Goal: Task Accomplishment & Management: Use online tool/utility

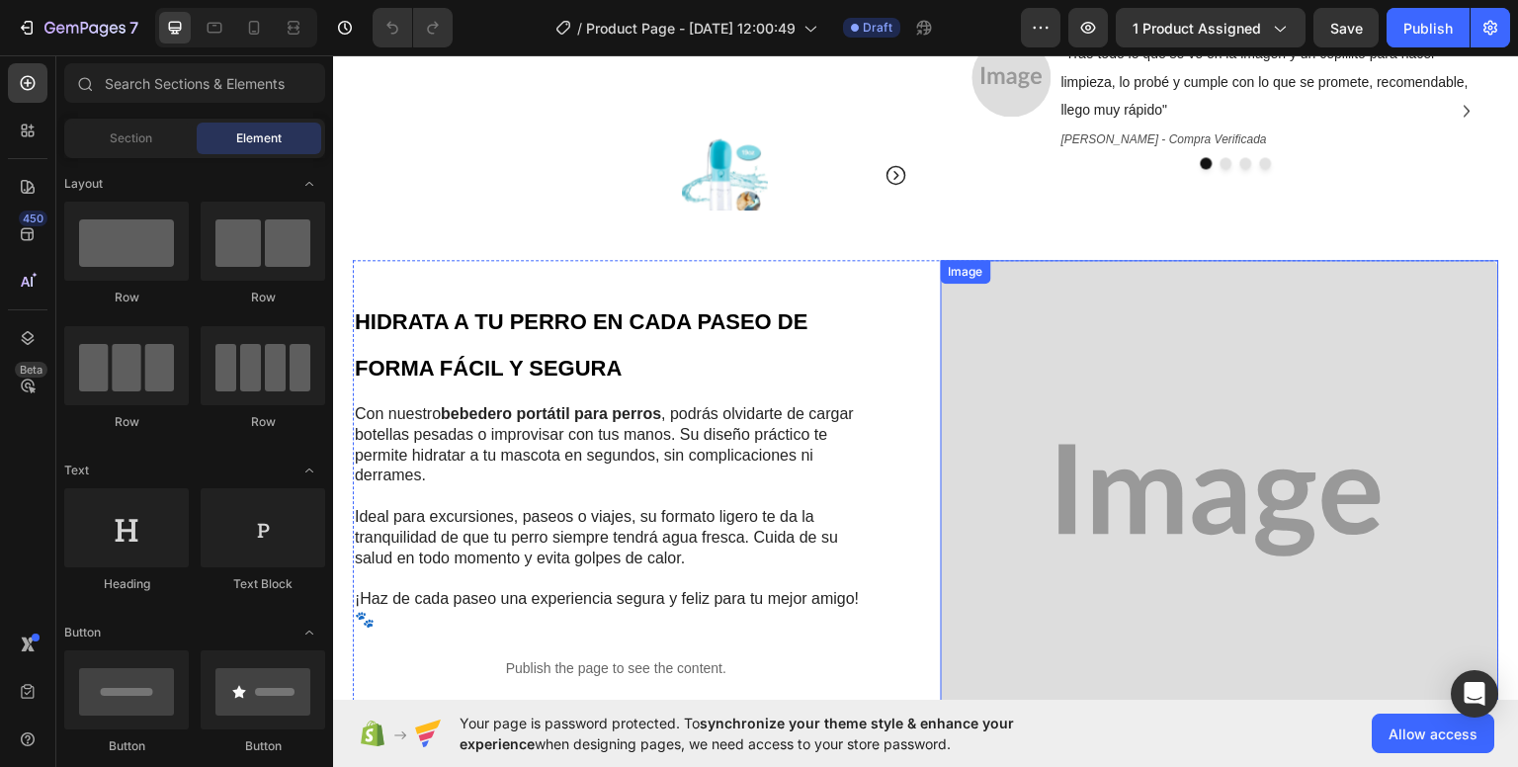
scroll to position [692, 0]
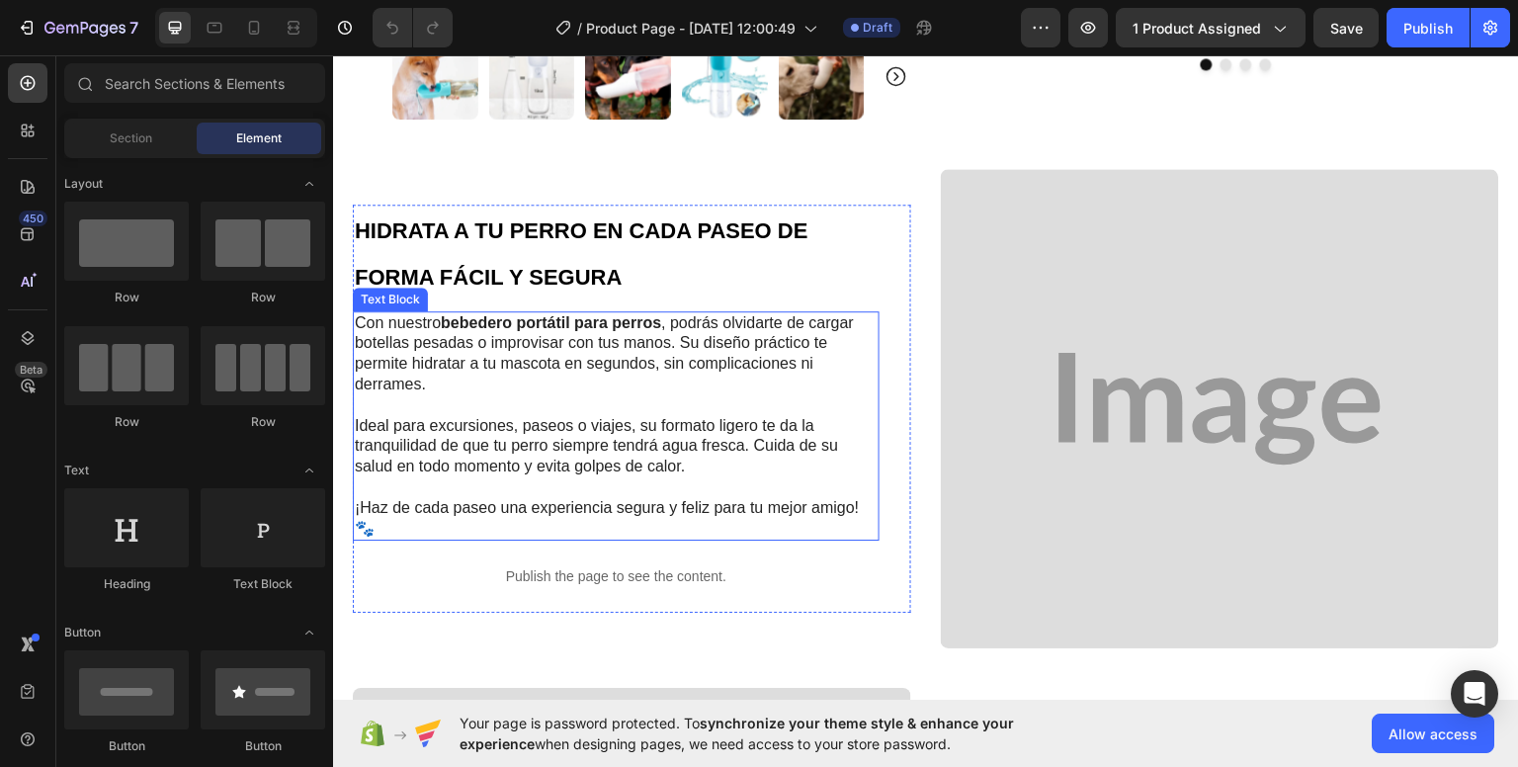
click at [441, 365] on p "Con nuestro bebedero portátil para perros , podrás olvidarte de cargar botellas…" at bounding box center [616, 353] width 523 height 82
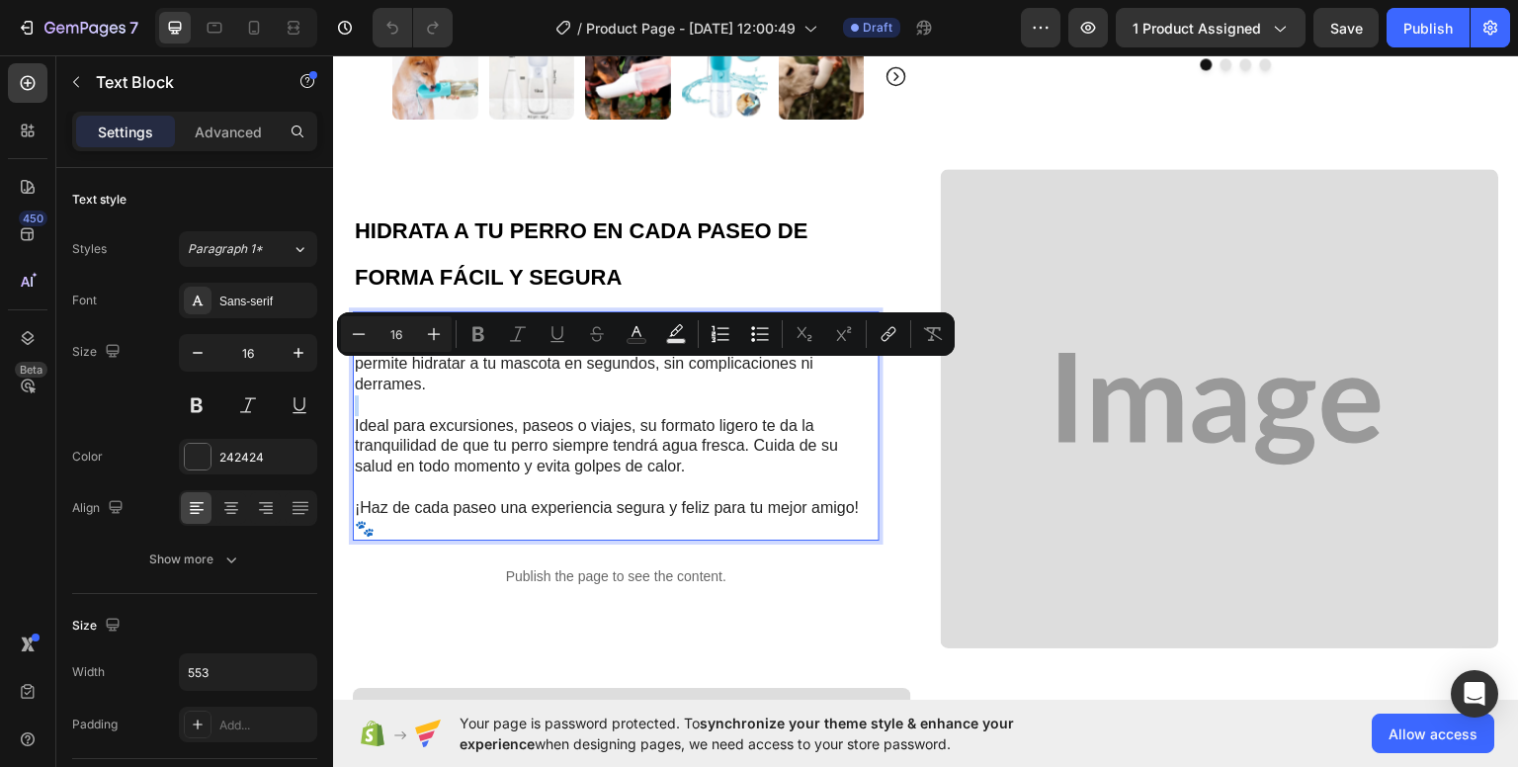
click at [432, 371] on p "Con nuestro bebedero portátil para perros , podrás olvidarte de cargar botellas…" at bounding box center [616, 353] width 523 height 82
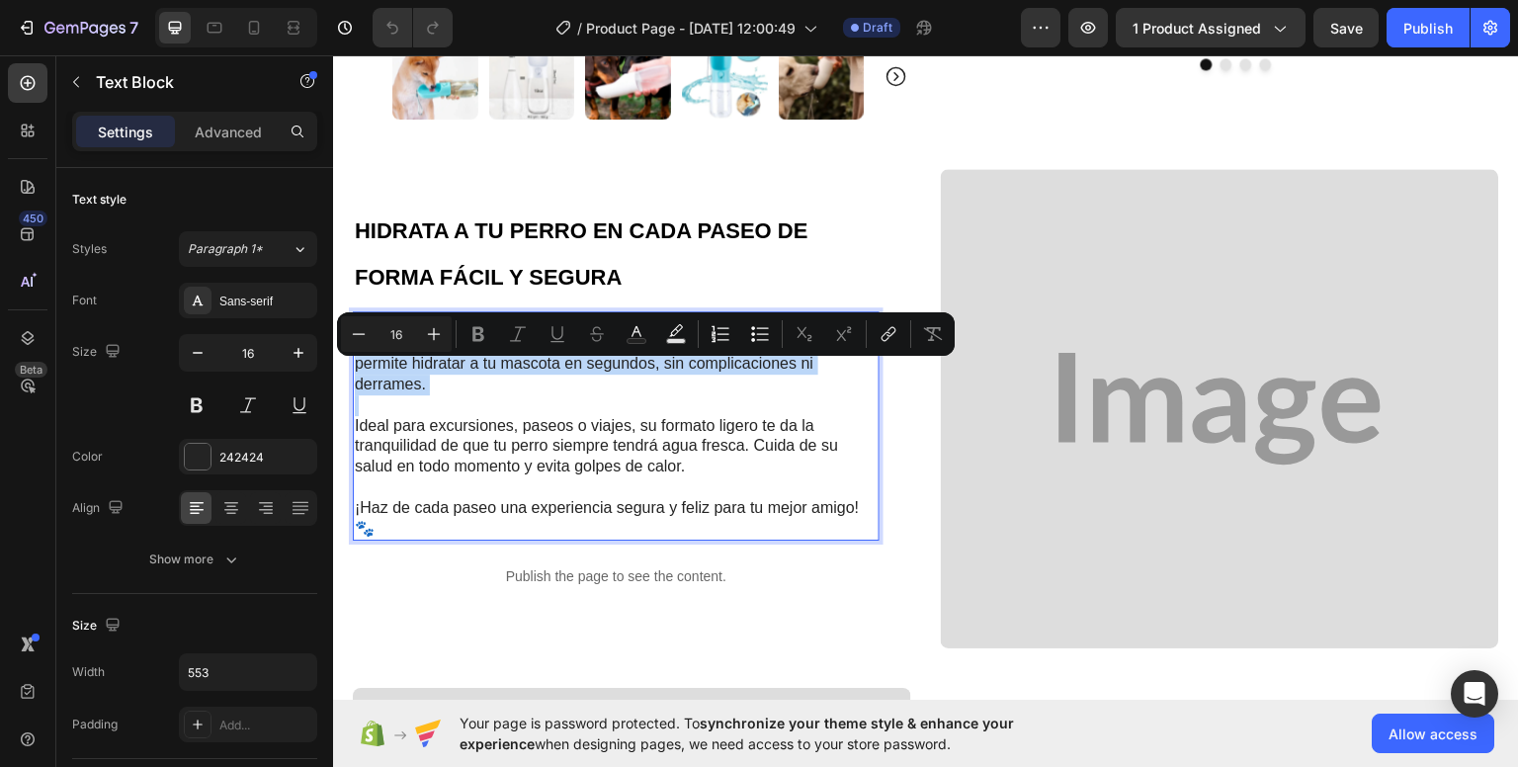
click at [432, 371] on p "Con nuestro bebedero portátil para perros , podrás olvidarte de cargar botellas…" at bounding box center [616, 353] width 523 height 82
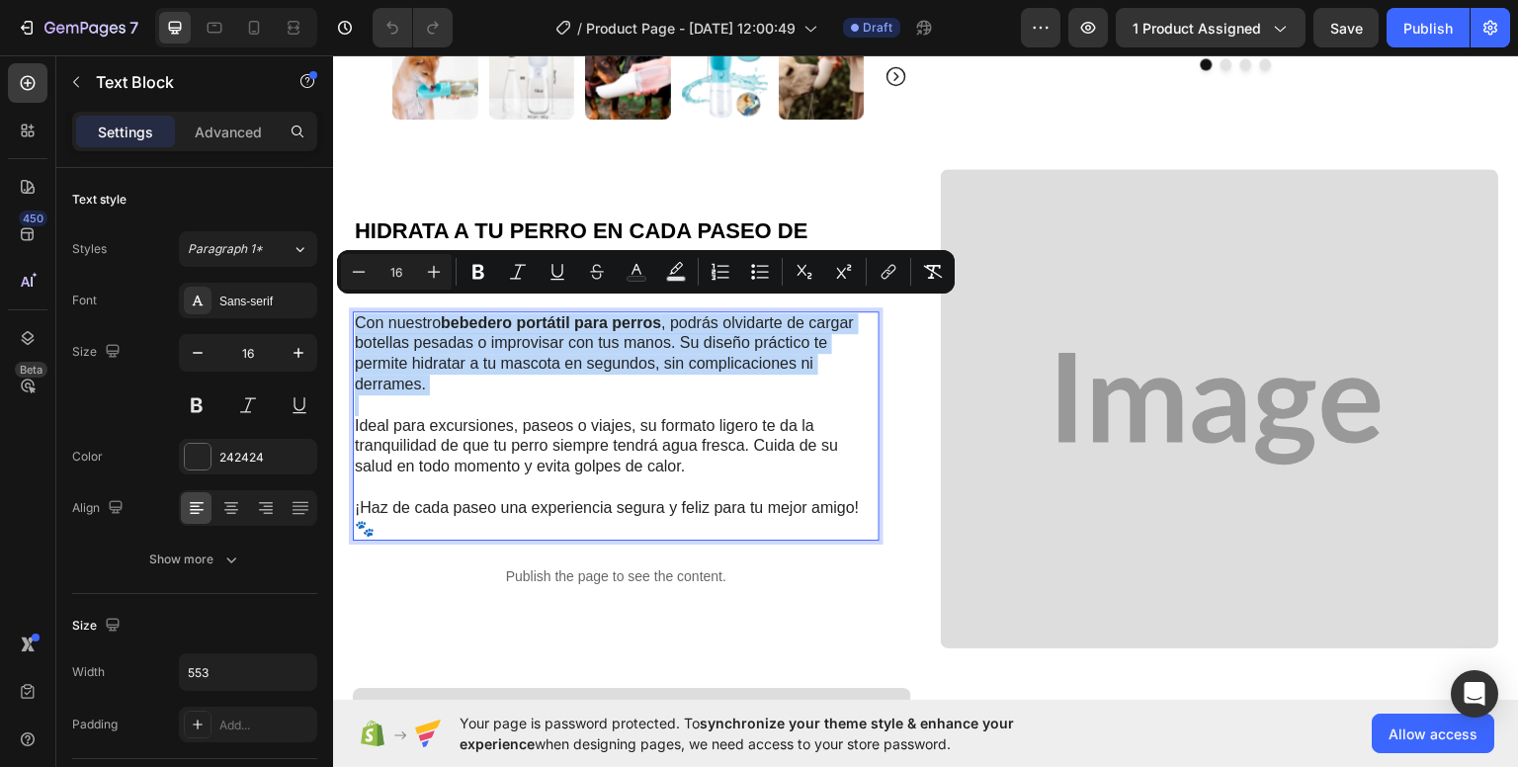
click at [432, 371] on p "Con nuestro bebedero portátil para perros , podrás olvidarte de cargar botellas…" at bounding box center [616, 353] width 523 height 82
click at [415, 346] on p "Con nuestro bebedero portátil para perros , podrás olvidarte de cargar botellas…" at bounding box center [616, 353] width 523 height 82
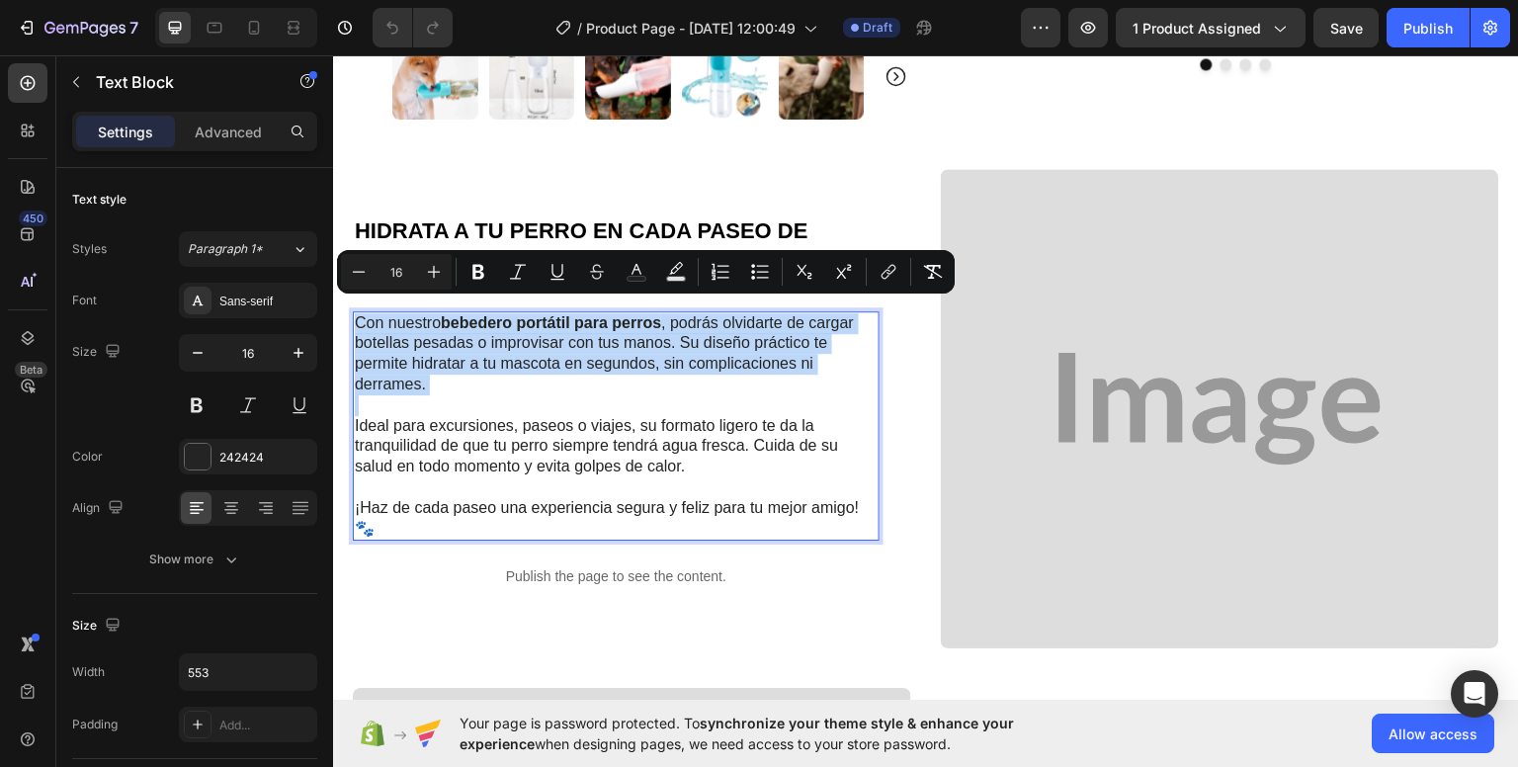
click at [411, 358] on p "Con nuestro bebedero portátil para perros , podrás olvidarte de cargar botellas…" at bounding box center [616, 353] width 523 height 82
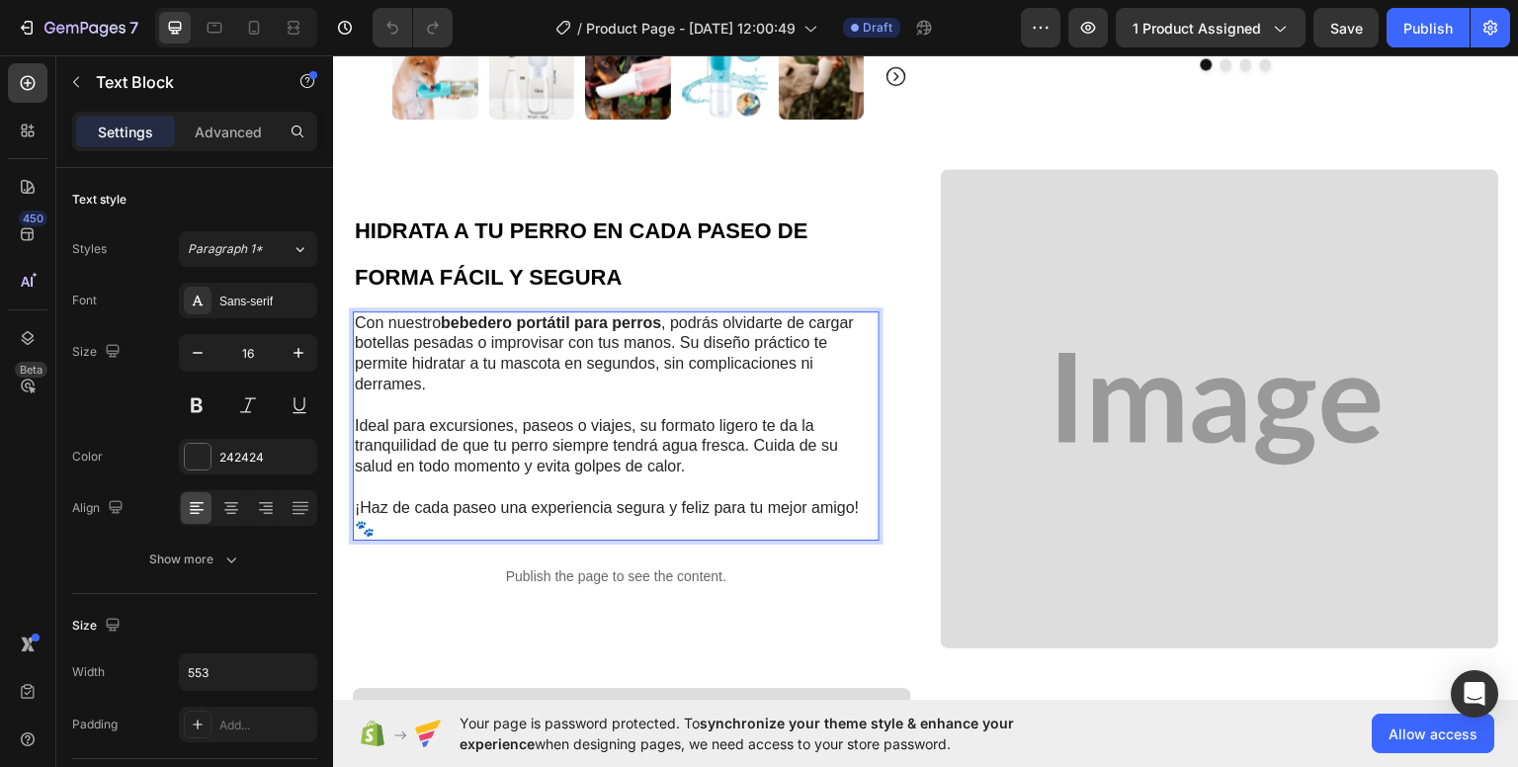
click at [429, 372] on p "Con nuestro bebedero portátil para perros , podrás olvidarte de cargar botellas…" at bounding box center [616, 353] width 523 height 82
click at [526, 377] on p "Con nuestro bebedero portátil para perros , podrás olvidarte de cargar botellas…" at bounding box center [616, 353] width 523 height 82
click at [579, 373] on p "Con nuestro bebedero portátil para perros , podrás olvidarte de cargar botellas…" at bounding box center [616, 353] width 523 height 82
click at [828, 312] on p "Con nuestro bebedero portátil para perros , podrás olvidarte de cargar botellas…" at bounding box center [616, 353] width 523 height 82
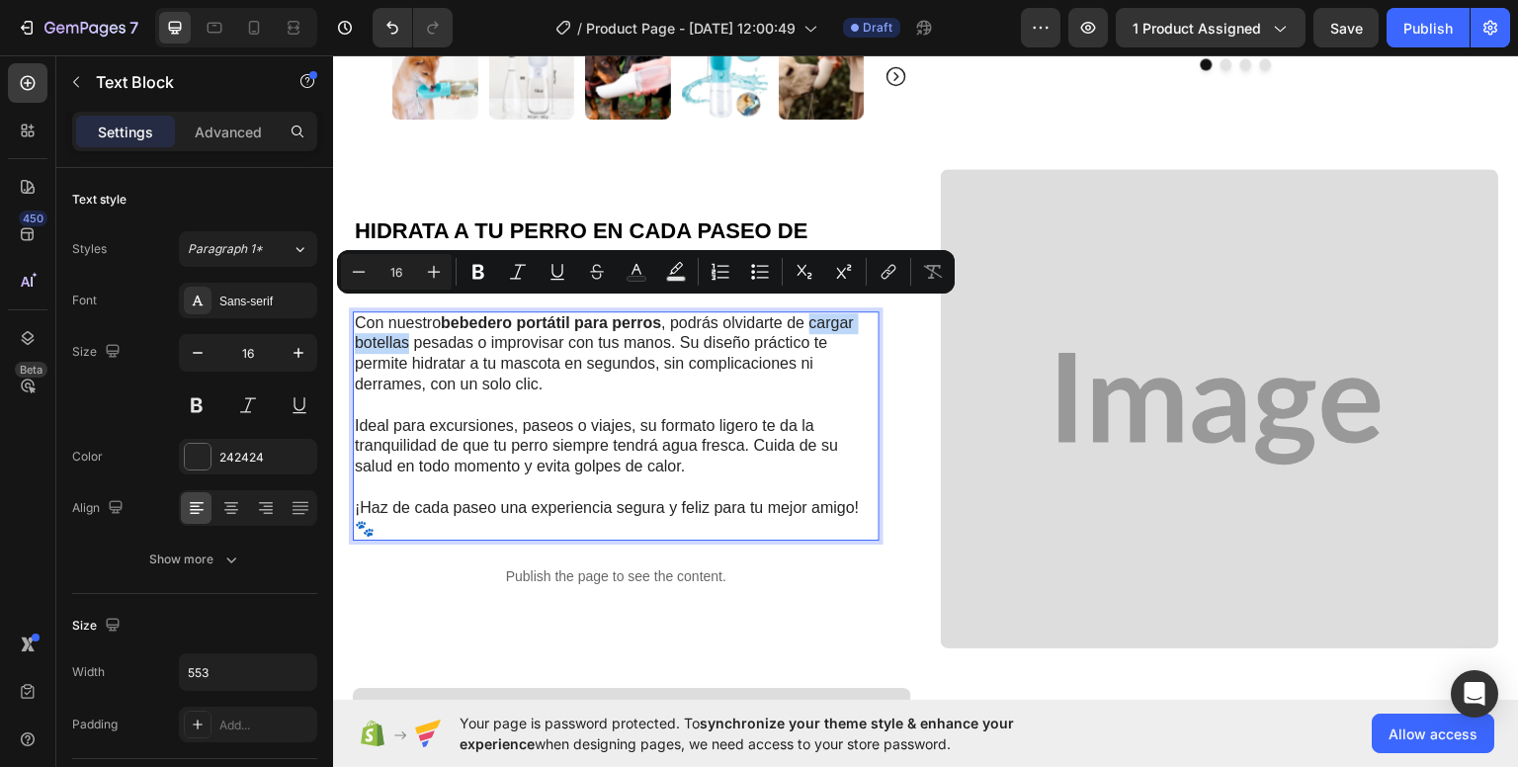
drag, startPoint x: 815, startPoint y: 312, endPoint x: 411, endPoint y: 335, distance: 404.7
click at [411, 335] on p "Con nuestro bebedero portátil para perros , podrás olvidarte de cargar botellas…" at bounding box center [616, 353] width 523 height 82
click at [482, 266] on icon "Editor contextual toolbar" at bounding box center [478, 272] width 20 height 20
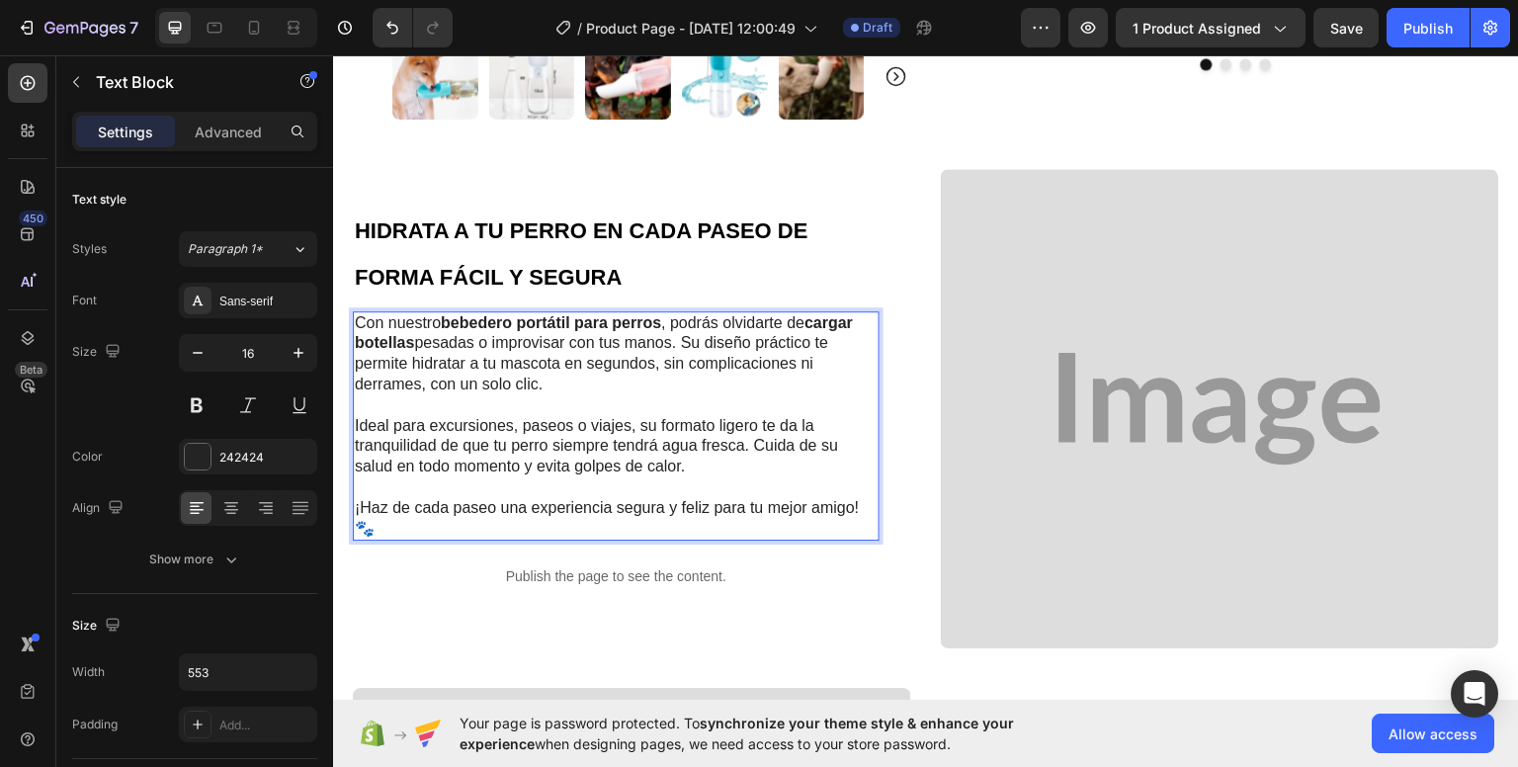
click at [707, 333] on p "Con nuestro bebedero portátil para perros , podrás olvidarte de cargar botellas…" at bounding box center [616, 353] width 523 height 82
drag, startPoint x: 707, startPoint y: 333, endPoint x: 757, endPoint y: 331, distance: 49.4
click at [757, 331] on p "Con nuestro bebedero portátil para perros , podrás olvidarte de cargar botellas…" at bounding box center [616, 353] width 523 height 82
click at [761, 332] on p "Con nuestro bebedero portátil para perros , podrás olvidarte de cargar botellas…" at bounding box center [616, 353] width 523 height 82
click at [745, 333] on p "Con nuestro bebedero portátil para perros , podrás olvidarte de cargar botellas…" at bounding box center [616, 353] width 523 height 82
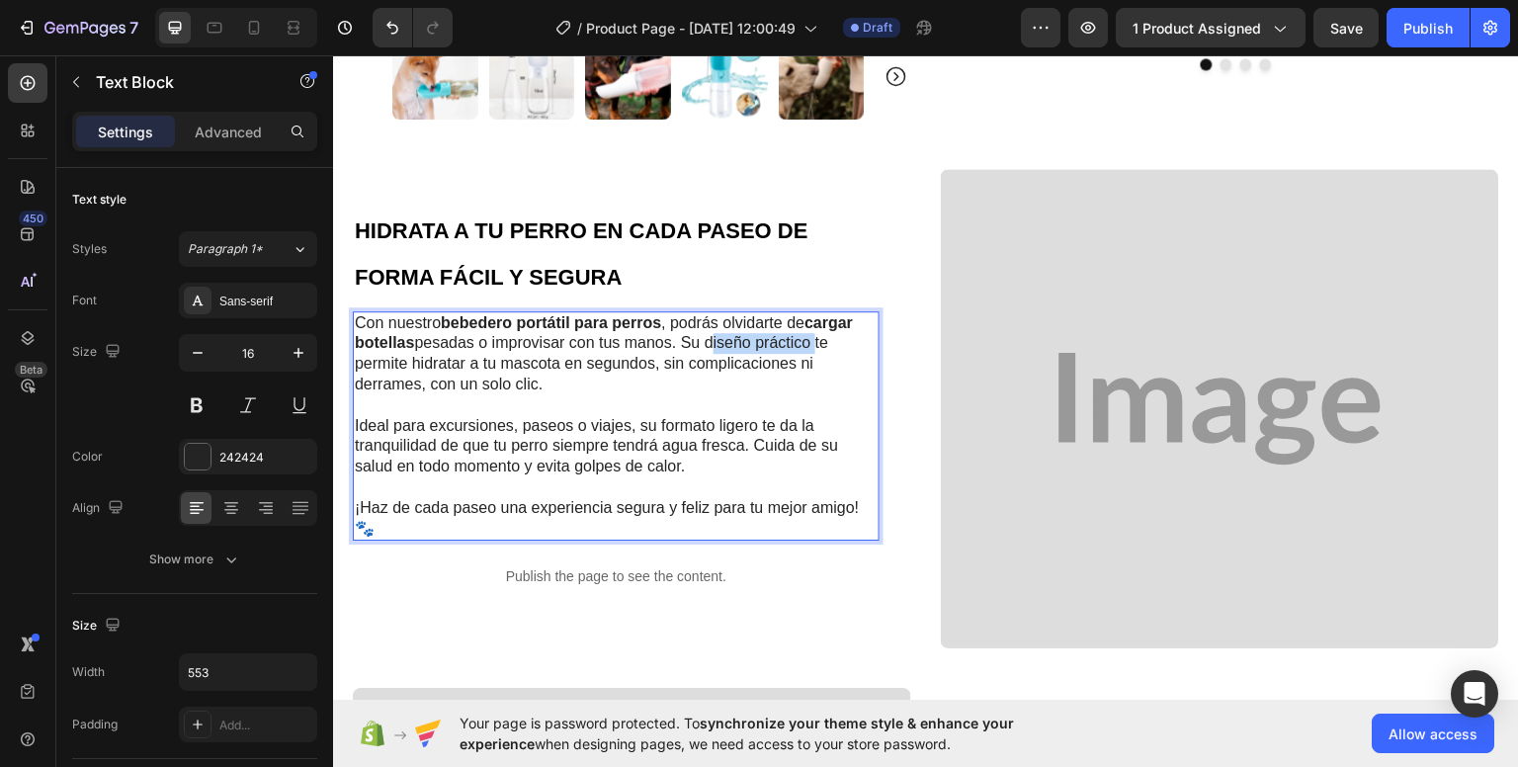
click at [744, 334] on p "Con nuestro bebedero portátil para perros , podrás olvidarte de cargar botellas…" at bounding box center [616, 353] width 523 height 82
drag, startPoint x: 712, startPoint y: 333, endPoint x: 814, endPoint y: 339, distance: 101.9
click at [814, 339] on p "Con nuestro bebedero portátil para perros , podrás olvidarte de cargar botellas…" at bounding box center [616, 353] width 523 height 82
click at [201, 402] on button at bounding box center [197, 405] width 36 height 36
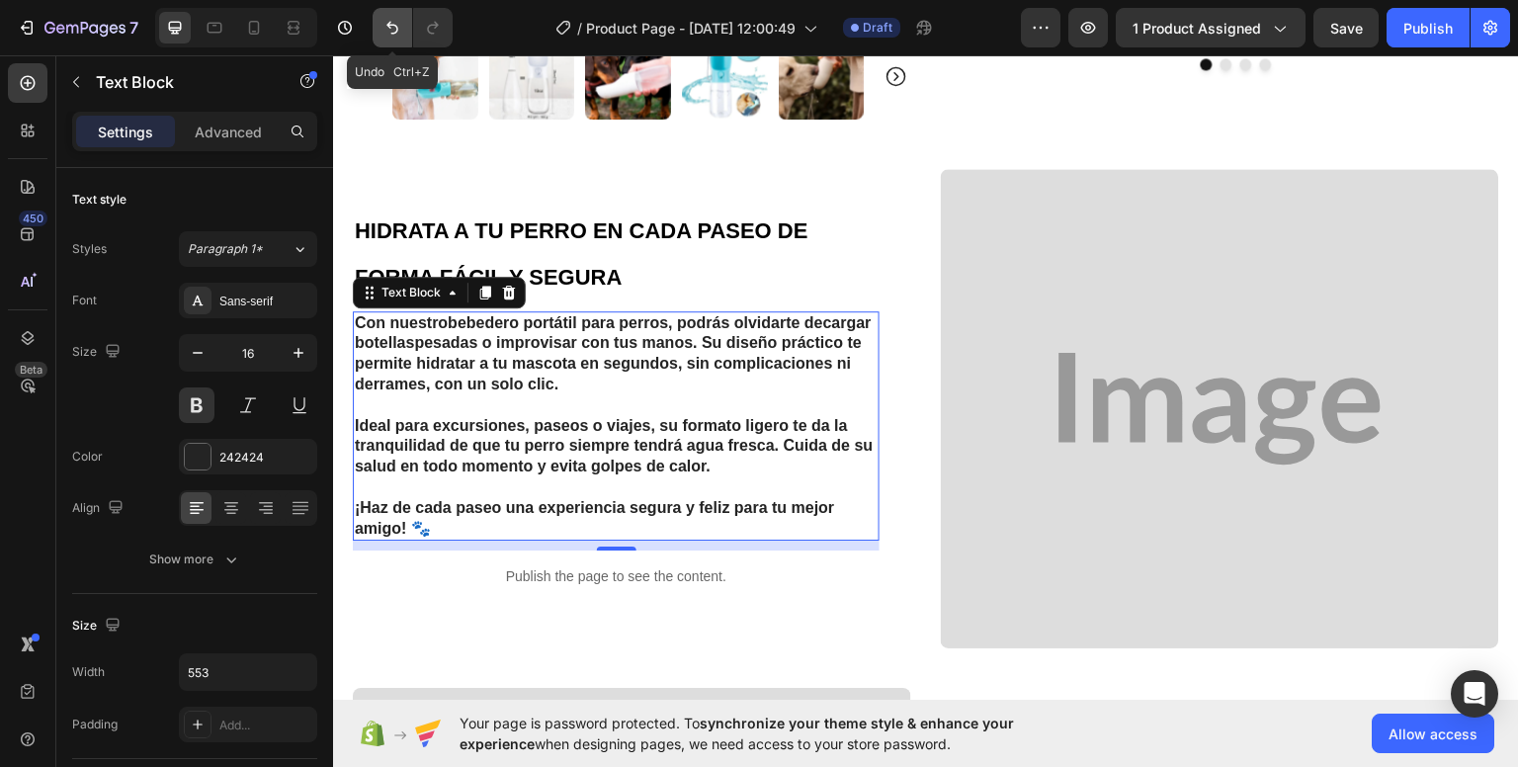
click at [389, 25] on icon "Undo/Redo" at bounding box center [392, 28] width 20 height 20
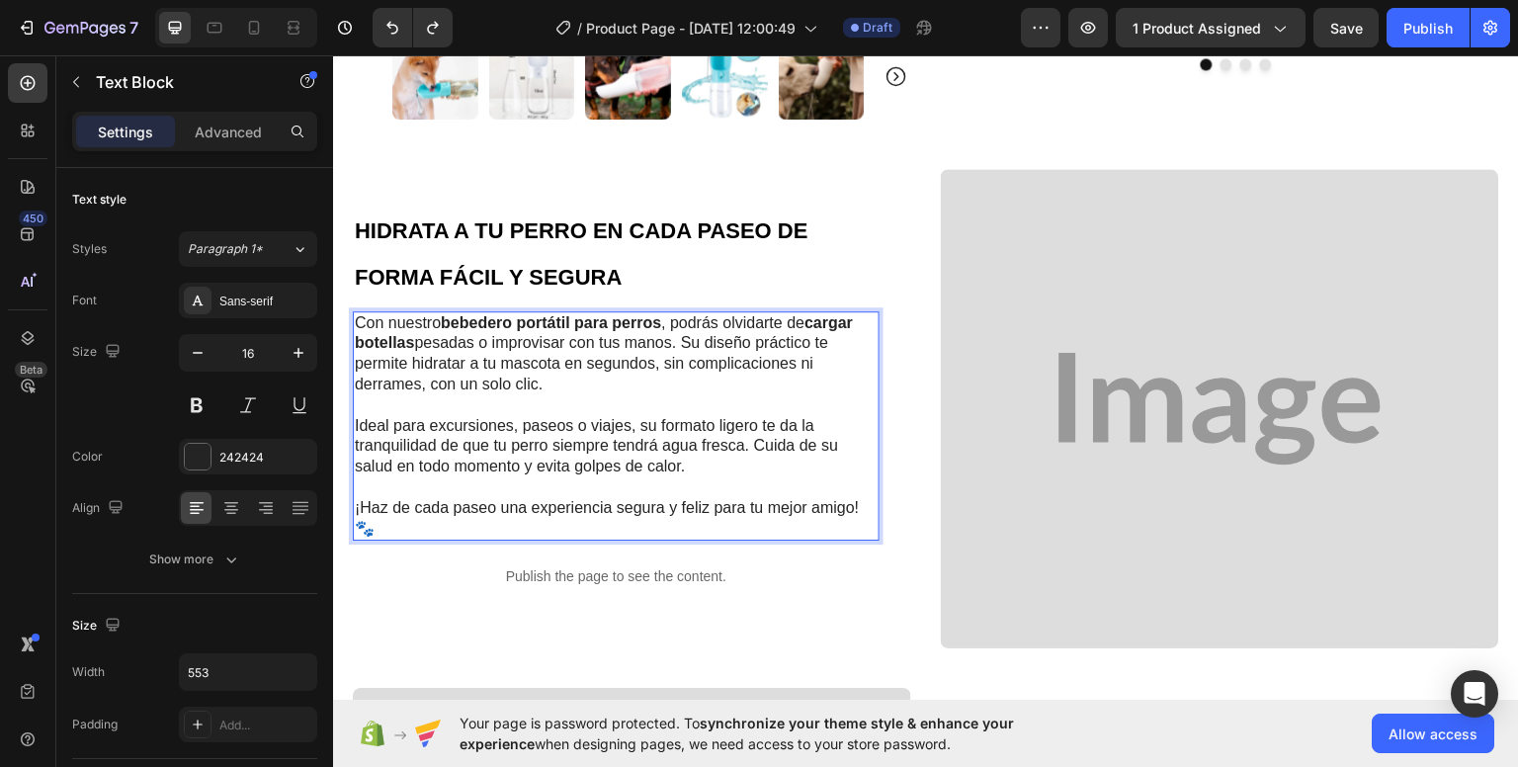
click at [700, 334] on p "Con nuestro bebedero portátil para perros , podrás olvidarte de cargar botellas…" at bounding box center [616, 353] width 523 height 82
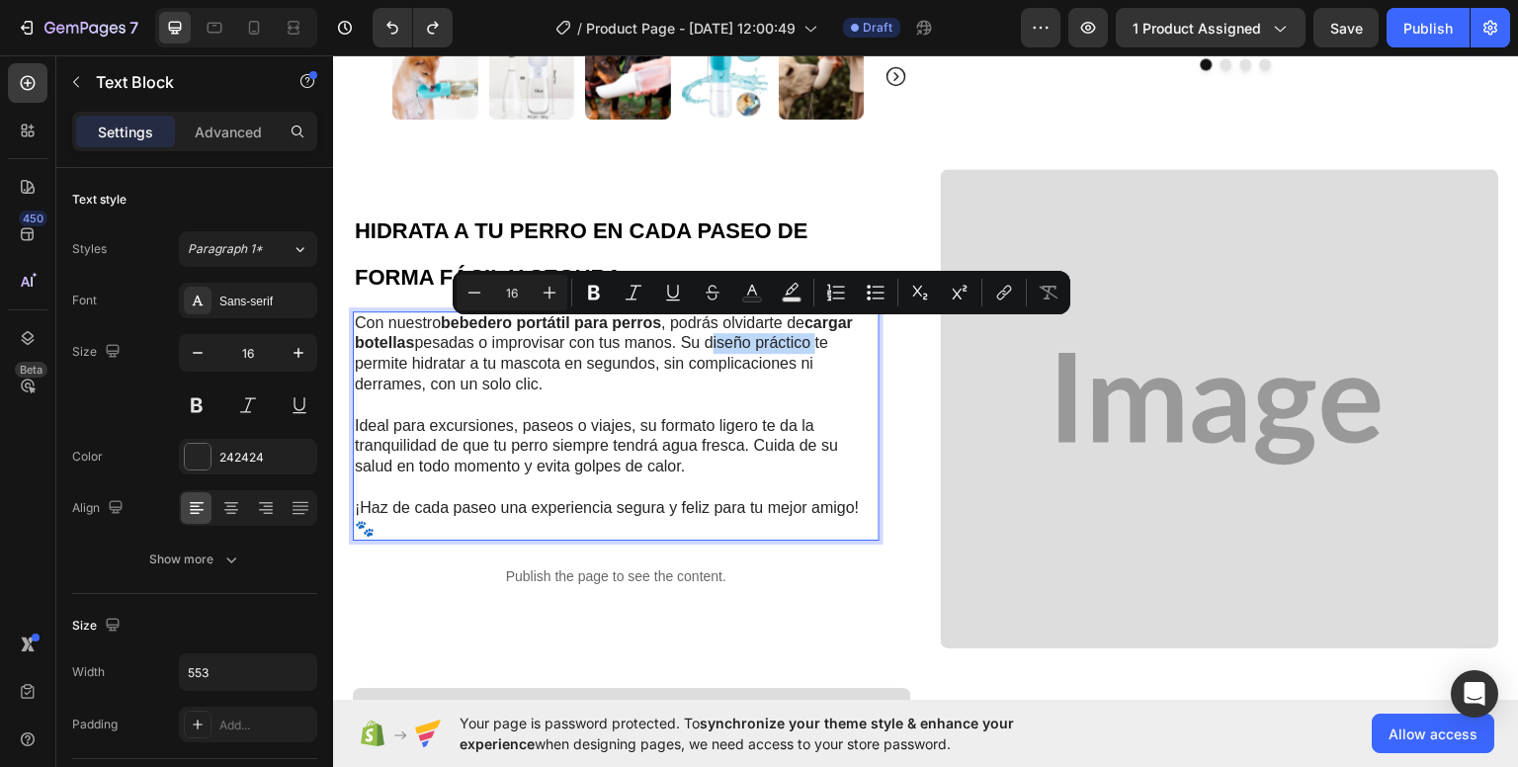
drag, startPoint x: 707, startPoint y: 333, endPoint x: 811, endPoint y: 336, distance: 103.8
click at [811, 336] on p "Con nuestro bebedero portátil para perros , podrás olvidarte de cargar botellas…" at bounding box center [616, 353] width 523 height 82
click at [589, 293] on icon "Editor contextual toolbar" at bounding box center [594, 293] width 12 height 15
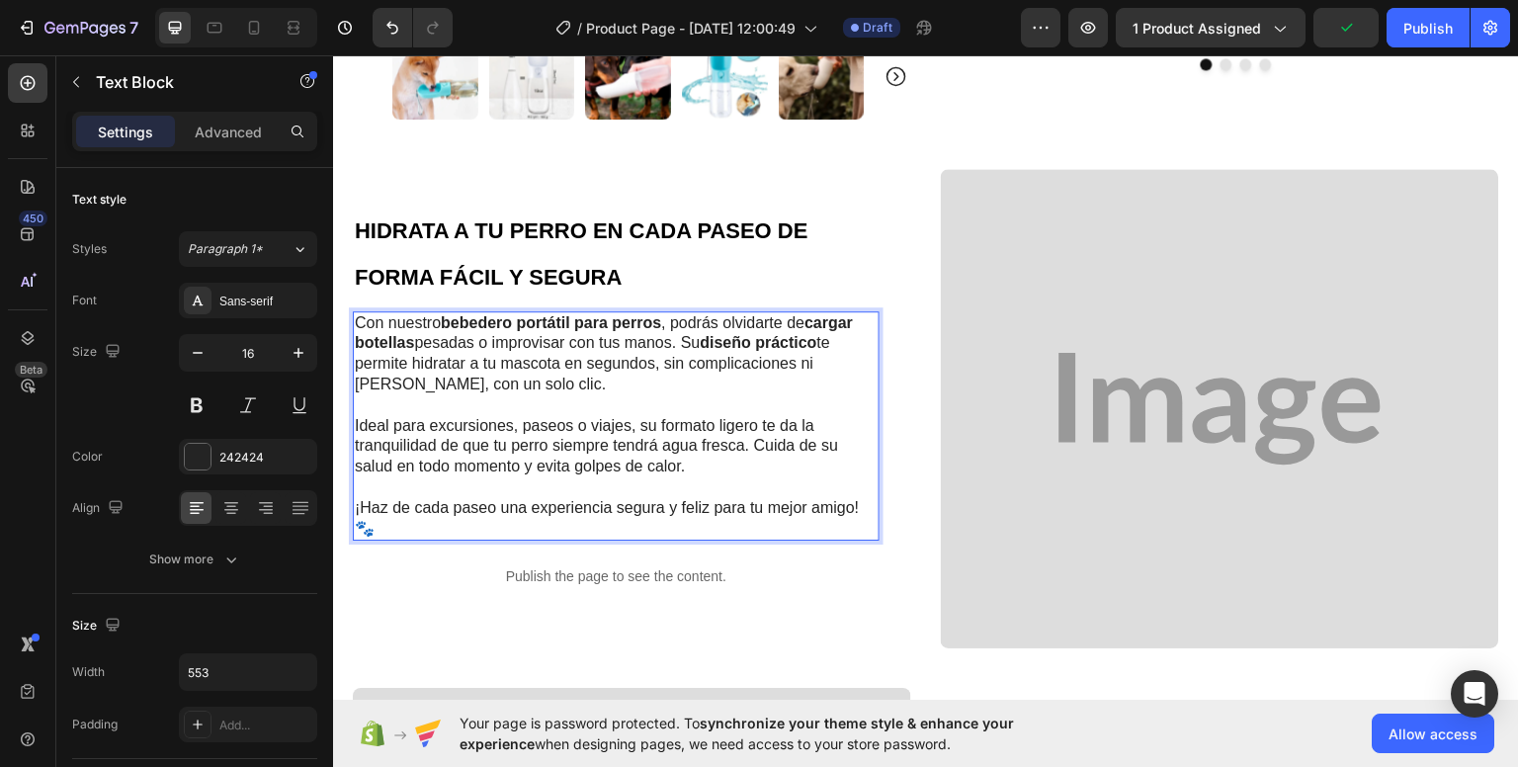
click at [427, 357] on p "Con nuestro bebedero portátil para perros , podrás olvidarte de cargar botellas…" at bounding box center [616, 353] width 523 height 82
drag, startPoint x: 665, startPoint y: 356, endPoint x: 419, endPoint y: 381, distance: 247.3
click at [419, 381] on p "Con nuestro bebedero portátil para perros , podrás olvidarte de cargar botellas…" at bounding box center [616, 353] width 523 height 82
click at [370, 374] on p "Con nuestro bebedero portátil para perros , podrás olvidarte de cargar botellas…" at bounding box center [616, 353] width 523 height 82
click at [369, 374] on p "Con nuestro bebedero portátil para perros , podrás olvidarte de cargar botellas…" at bounding box center [616, 353] width 523 height 82
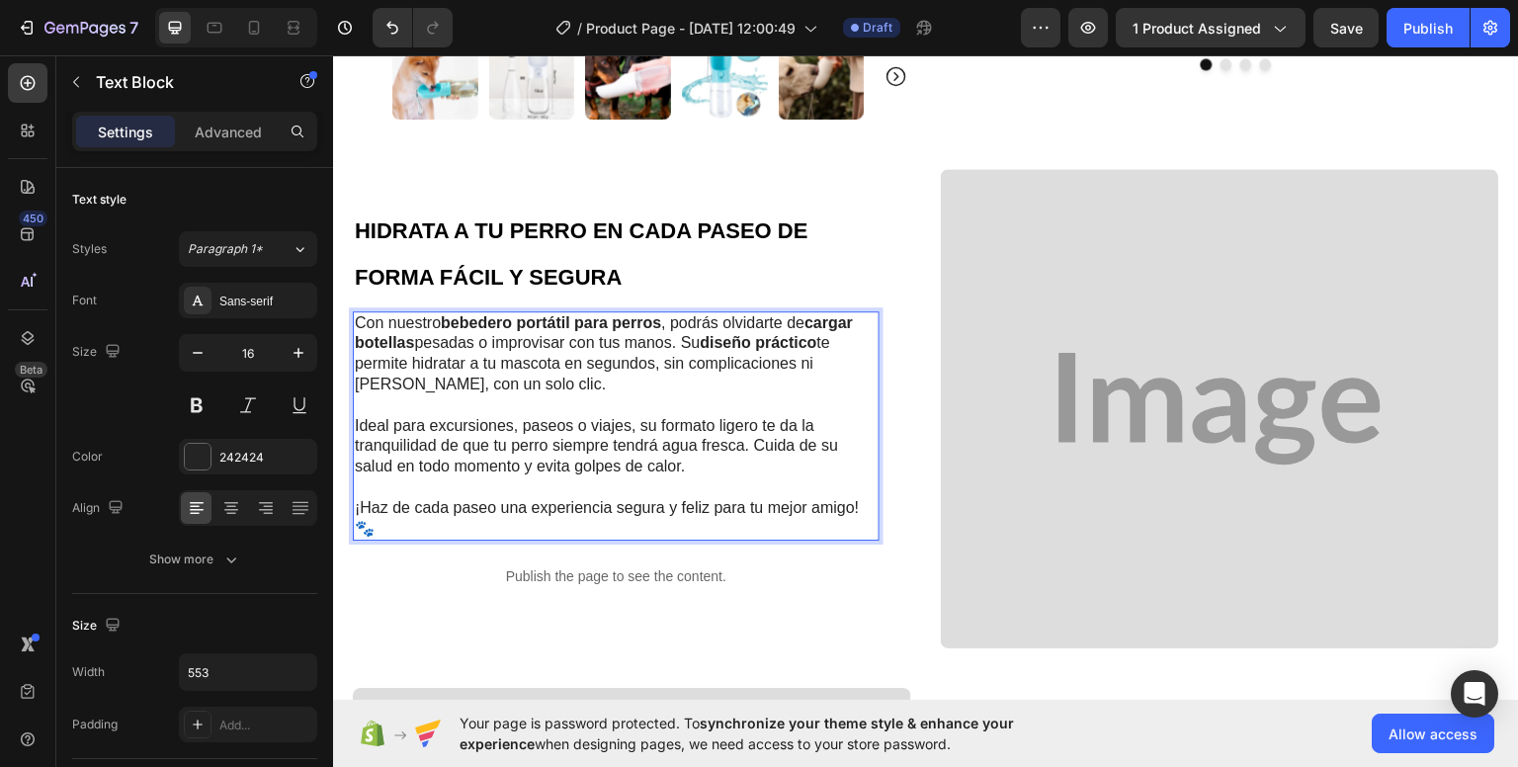
click at [415, 376] on p "Con nuestro bebedero portátil para perros , podrás olvidarte de cargar botellas…" at bounding box center [616, 353] width 523 height 82
click at [415, 377] on p "Con nuestro bebedero portátil para perros , podrás olvidarte de cargar botellas…" at bounding box center [616, 353] width 523 height 82
click at [419, 377] on p "Con nuestro bebedero portátil para perros , podrás olvidarte de cargar botellas…" at bounding box center [616, 353] width 523 height 82
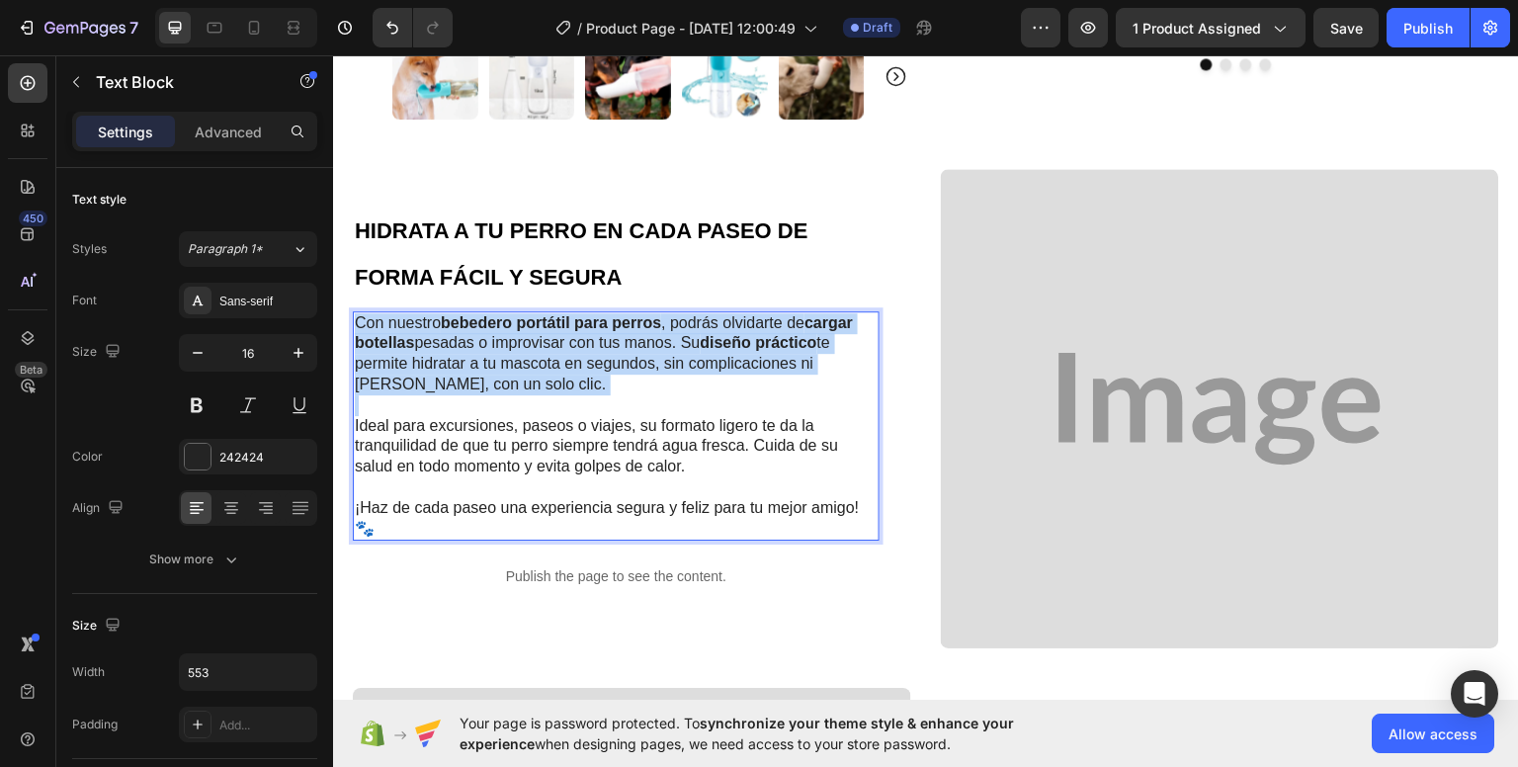
click at [419, 377] on p "Con nuestro bebedero portátil para perros , podrás olvidarte de cargar botellas…" at bounding box center [616, 353] width 523 height 82
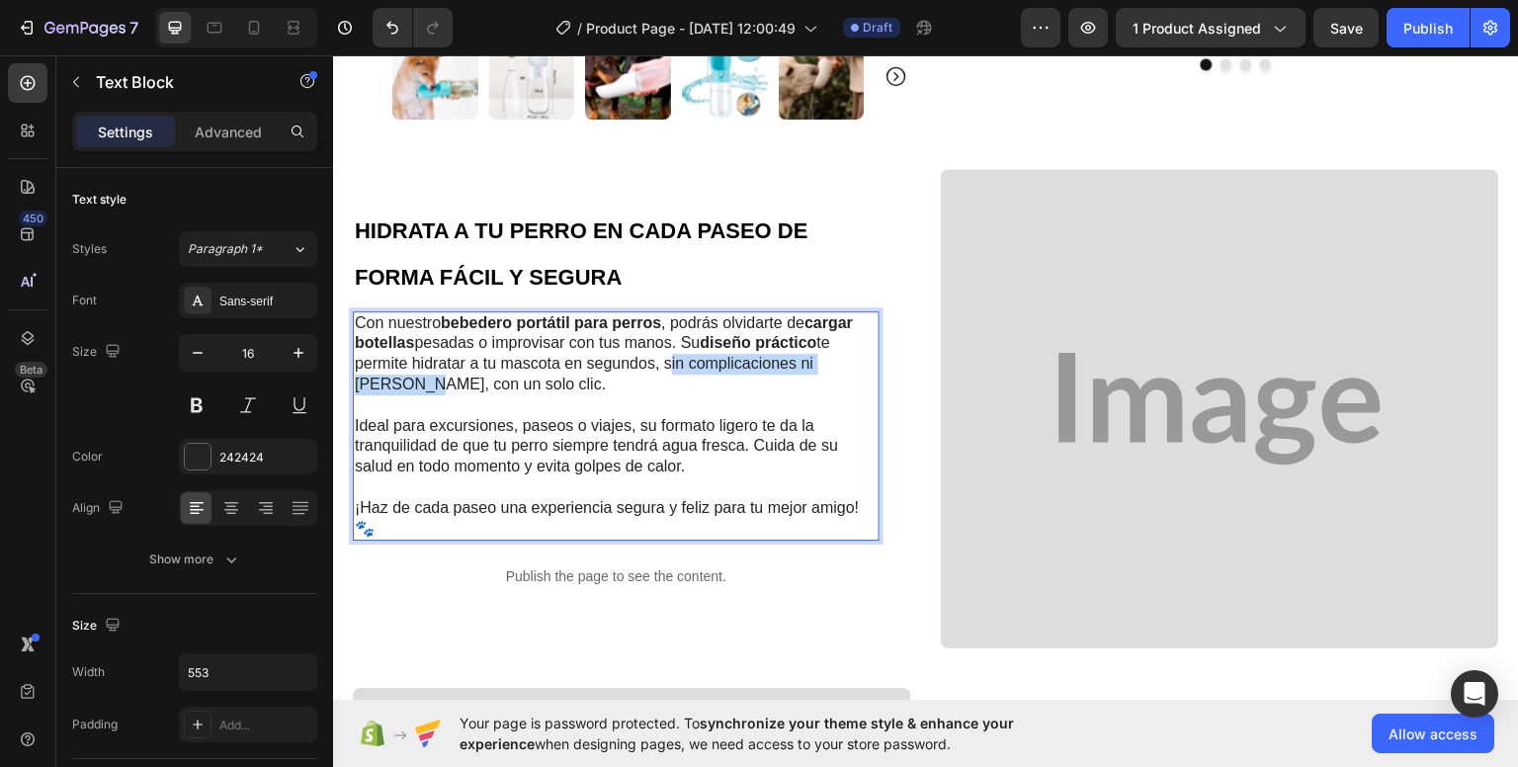
drag, startPoint x: 422, startPoint y: 377, endPoint x: 662, endPoint y: 356, distance: 241.1
click at [663, 356] on p "Con nuestro bebedero portátil para perros , podrás olvidarte de cargar botellas…" at bounding box center [616, 353] width 523 height 82
click at [193, 404] on button at bounding box center [197, 405] width 36 height 36
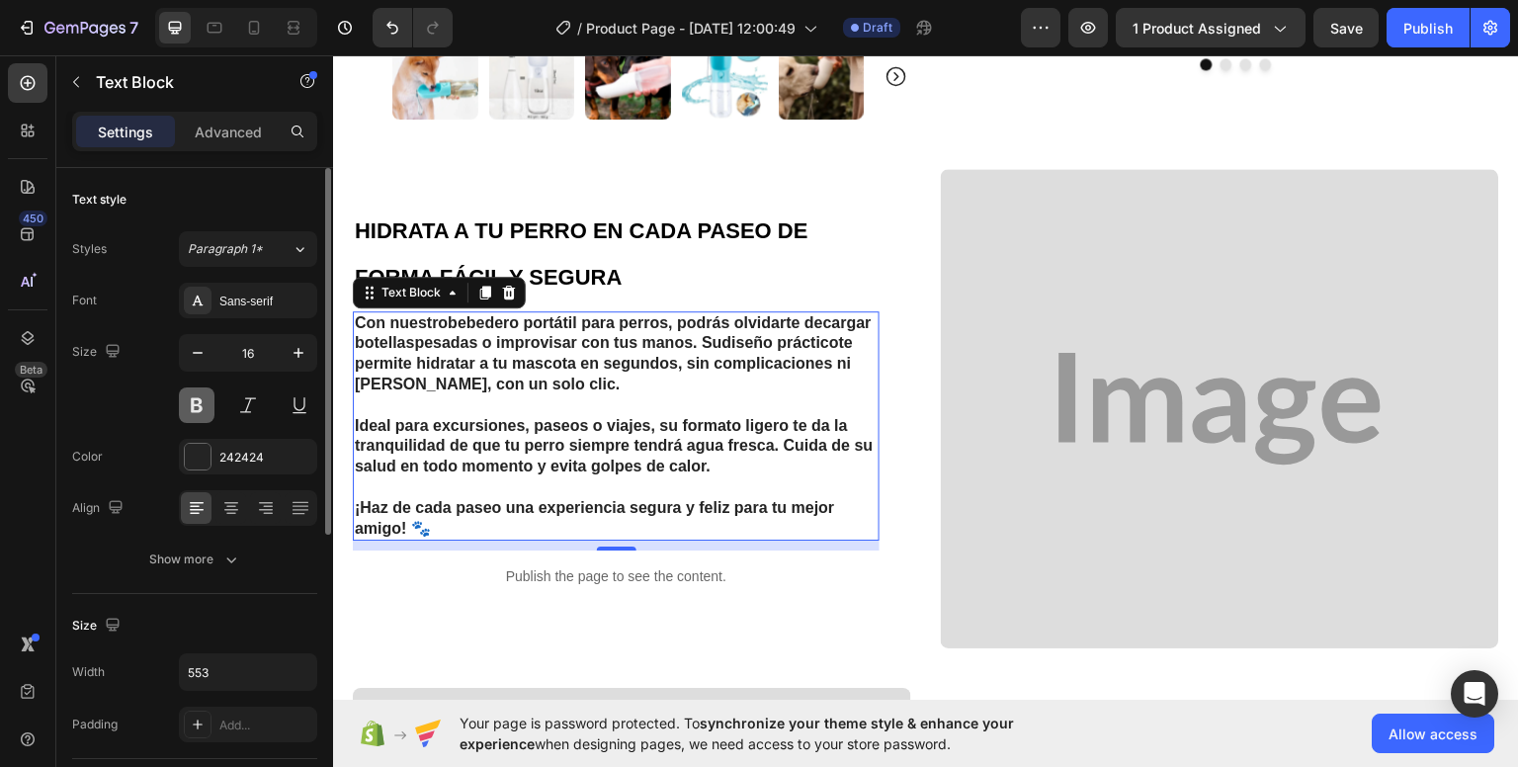
click at [194, 404] on button at bounding box center [197, 405] width 36 height 36
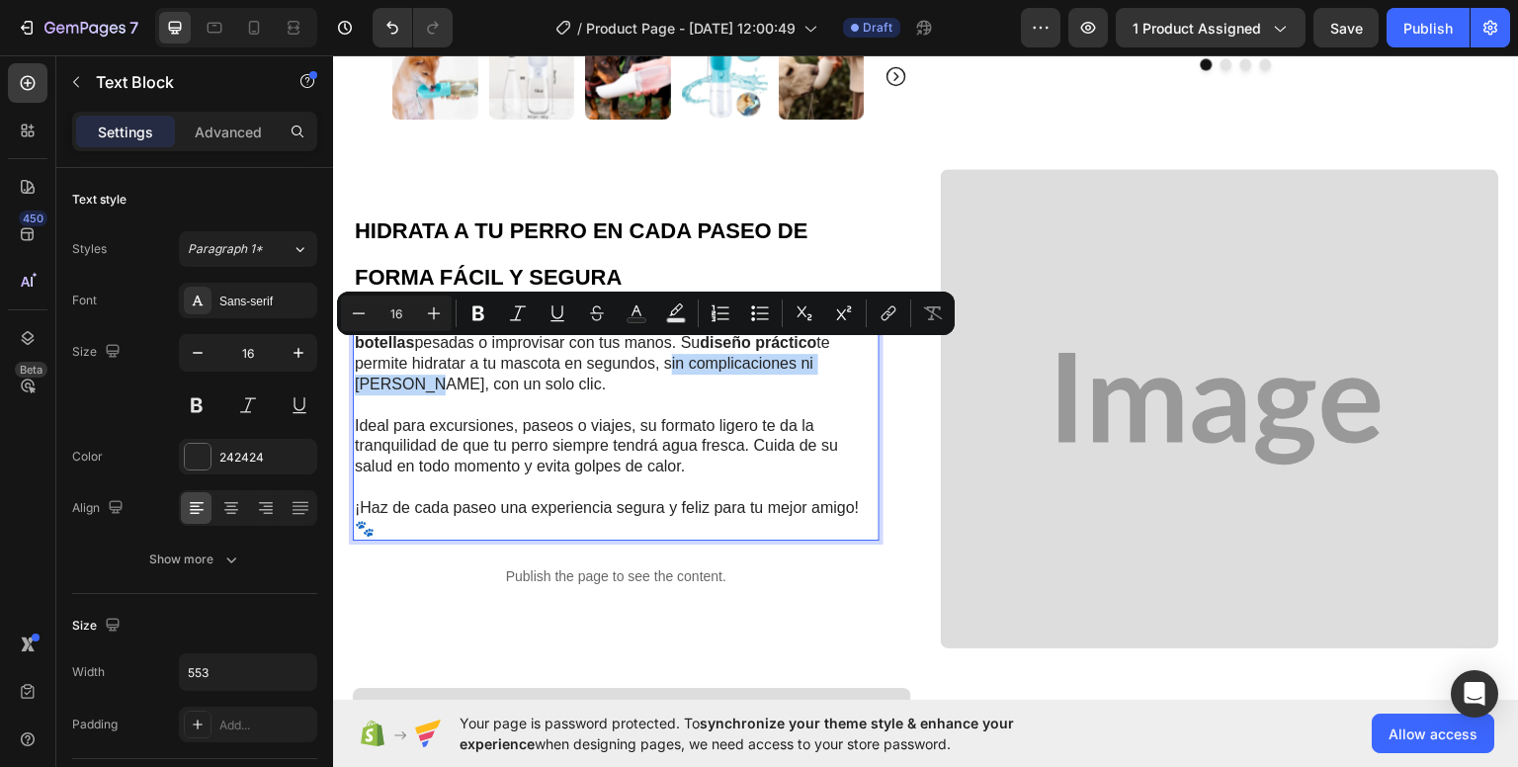
drag, startPoint x: 664, startPoint y: 346, endPoint x: 418, endPoint y: 376, distance: 247.9
click at [418, 376] on p "Con nuestro bebedero portátil para perros , podrás olvidarte de cargar botellas…" at bounding box center [616, 353] width 523 height 82
click at [476, 314] on icon "Editor contextual toolbar" at bounding box center [478, 313] width 20 height 20
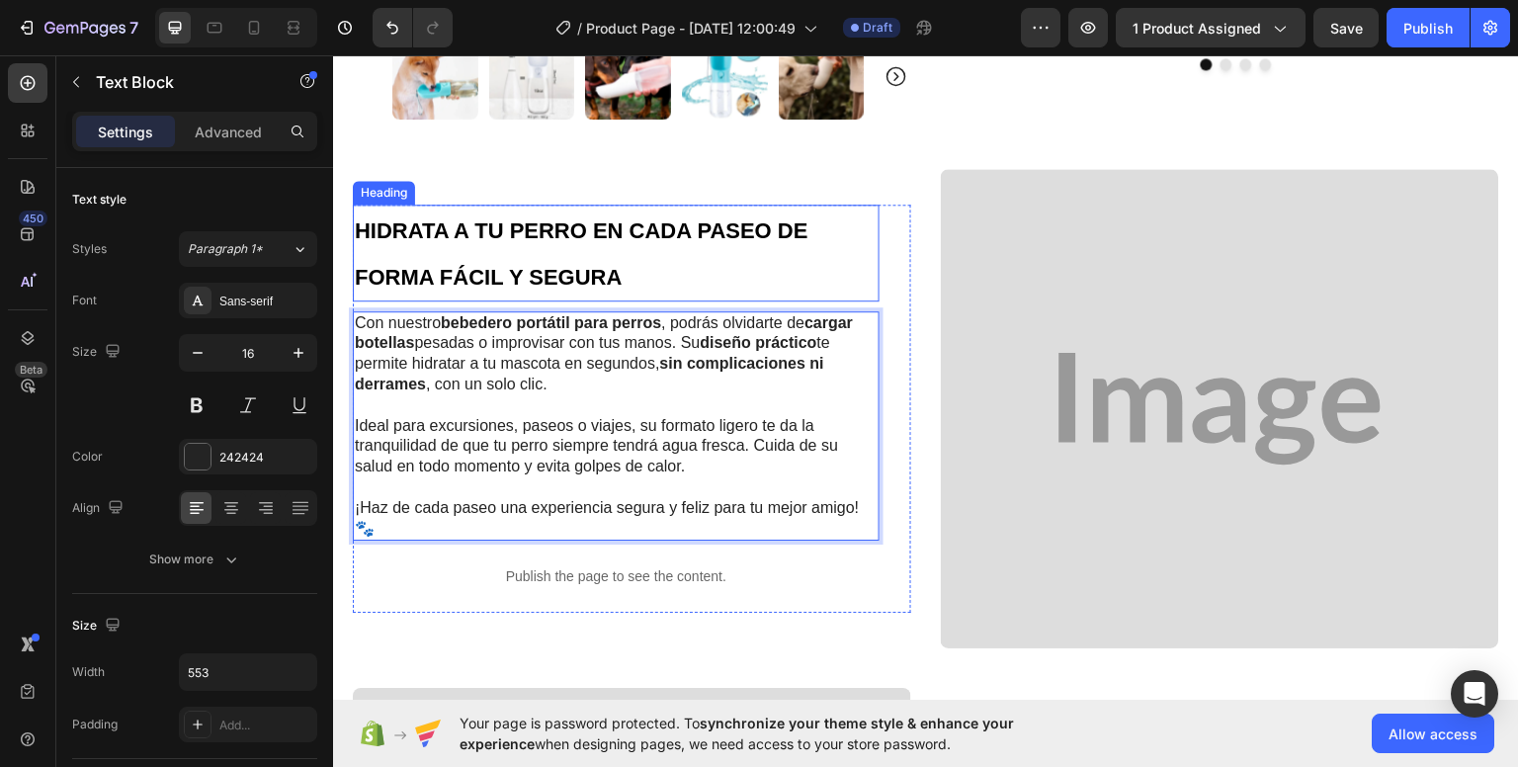
click at [856, 260] on h2 "HIDRATA A TU PERRO EN CADA PASEO DE FORMA FÁCIL Y SEGURA" at bounding box center [616, 252] width 527 height 97
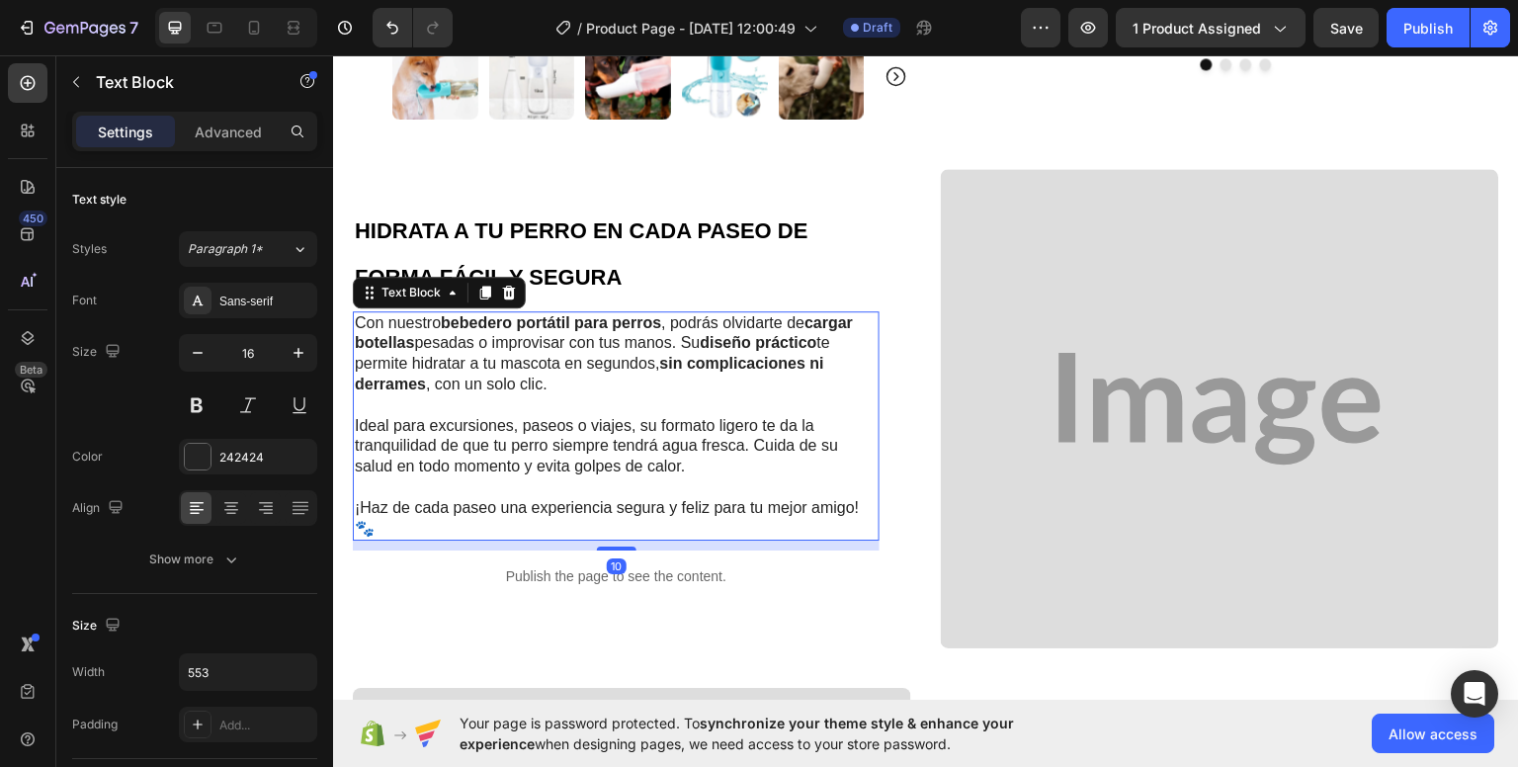
click at [681, 394] on p "Rich Text Editor. Editing area: main" at bounding box center [616, 404] width 523 height 21
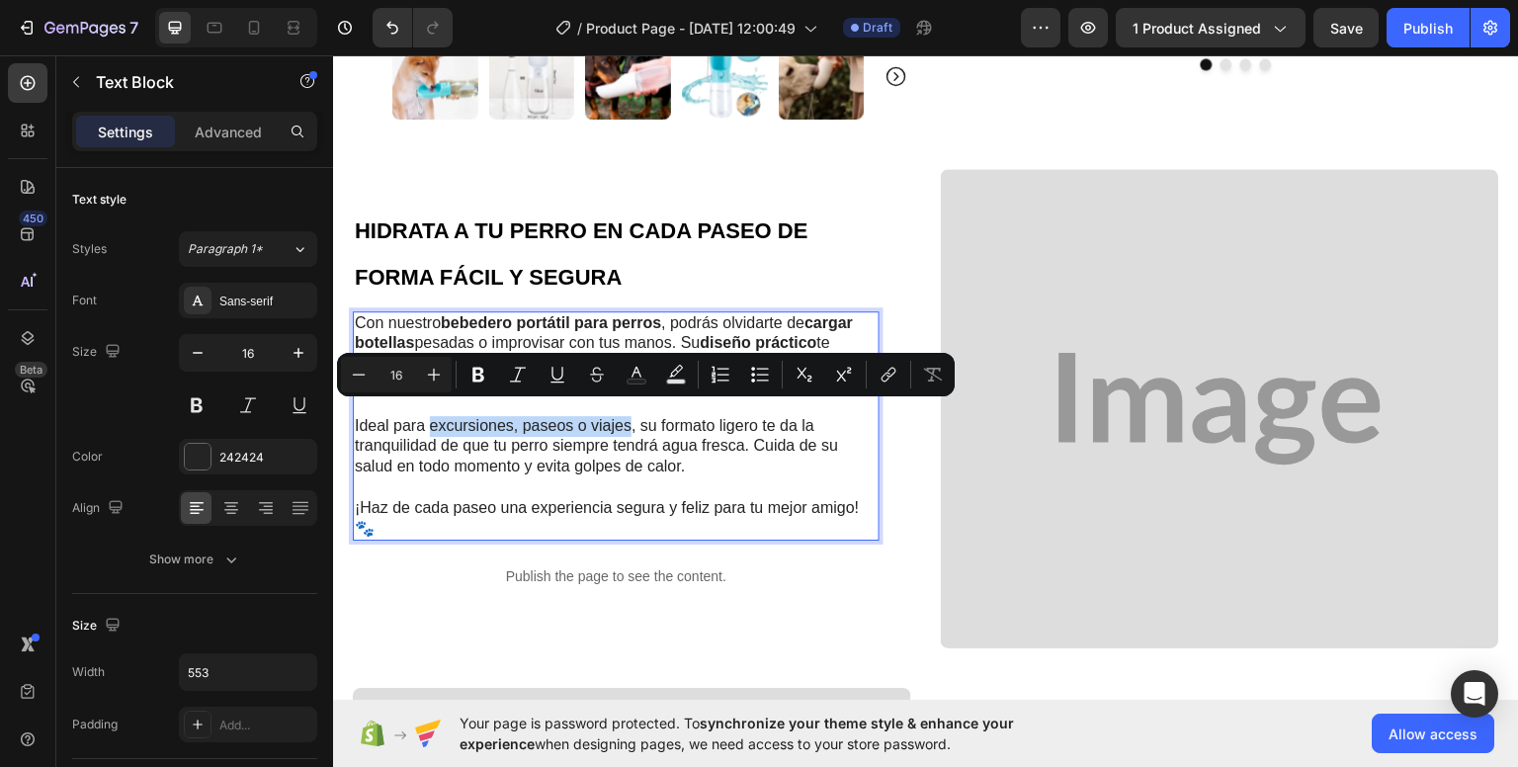
drag, startPoint x: 427, startPoint y: 418, endPoint x: 630, endPoint y: 420, distance: 203.5
click at [648, 415] on p "Ideal para excursiones, paseos o viajes, su formato ligero te da la tranquilida…" at bounding box center [616, 445] width 523 height 61
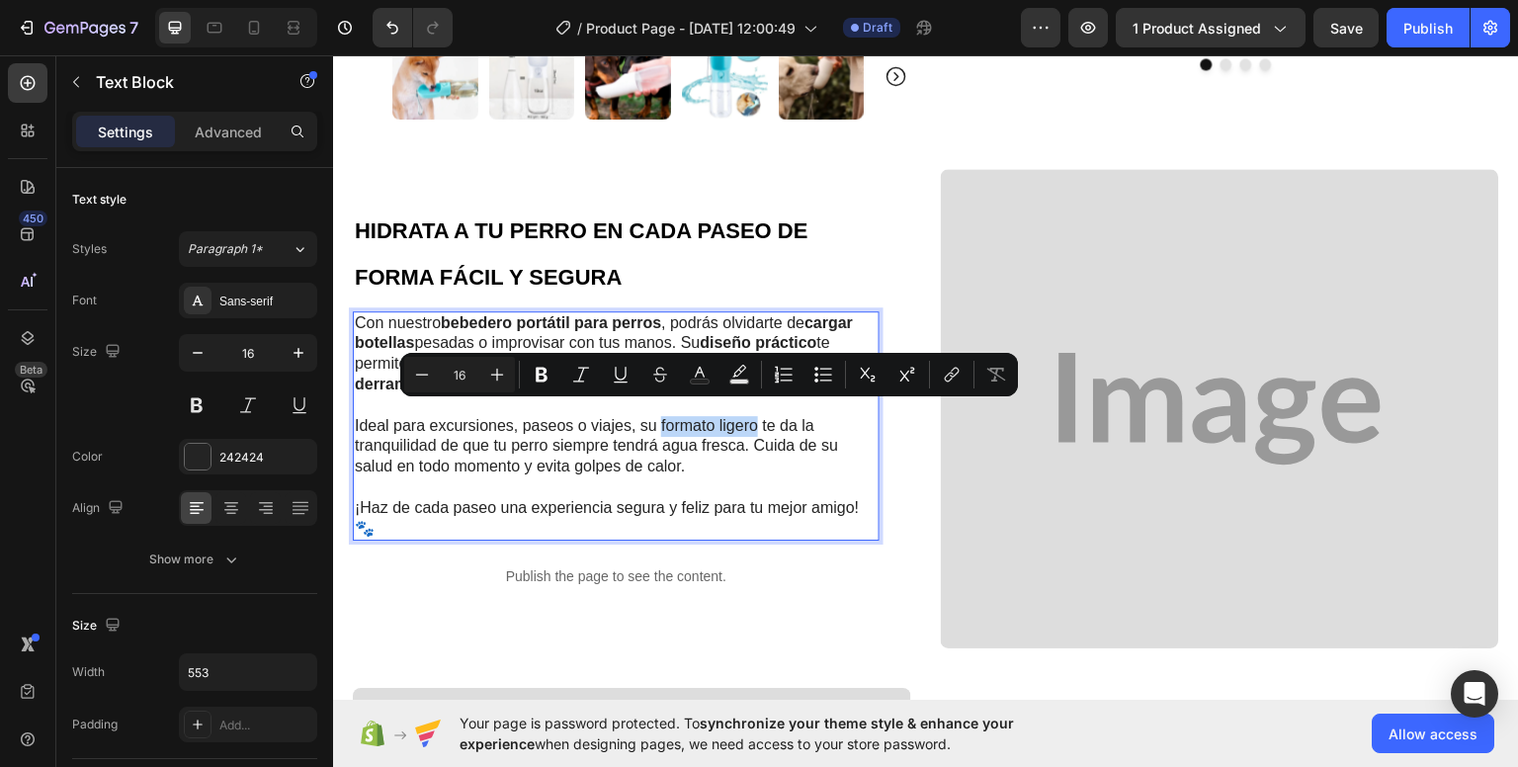
drag, startPoint x: 663, startPoint y: 415, endPoint x: 752, endPoint y: 413, distance: 88.9
click at [754, 415] on p "Ideal para excursiones, paseos o viajes, su formato ligero te da la tranquilida…" at bounding box center [616, 445] width 523 height 61
click at [547, 384] on button "Bold" at bounding box center [542, 375] width 36 height 36
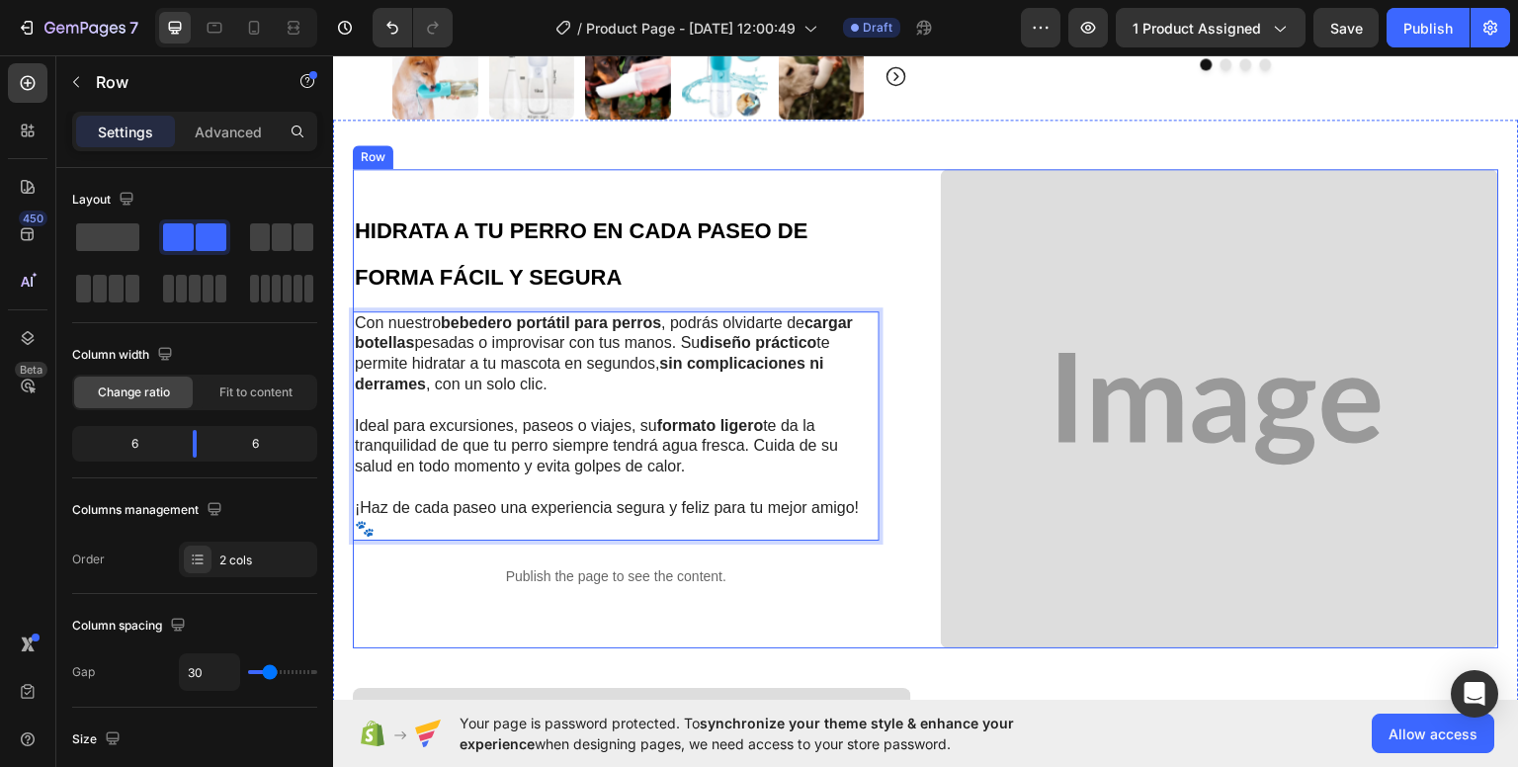
drag, startPoint x: 913, startPoint y: 308, endPoint x: 907, endPoint y: 318, distance: 11.5
click at [911, 314] on div "HIDRATA A TU PERRO EN CADA PASEO DE FORMA FÁCIL Y SEGURA Heading Con nuestro be…" at bounding box center [926, 408] width 1146 height 480
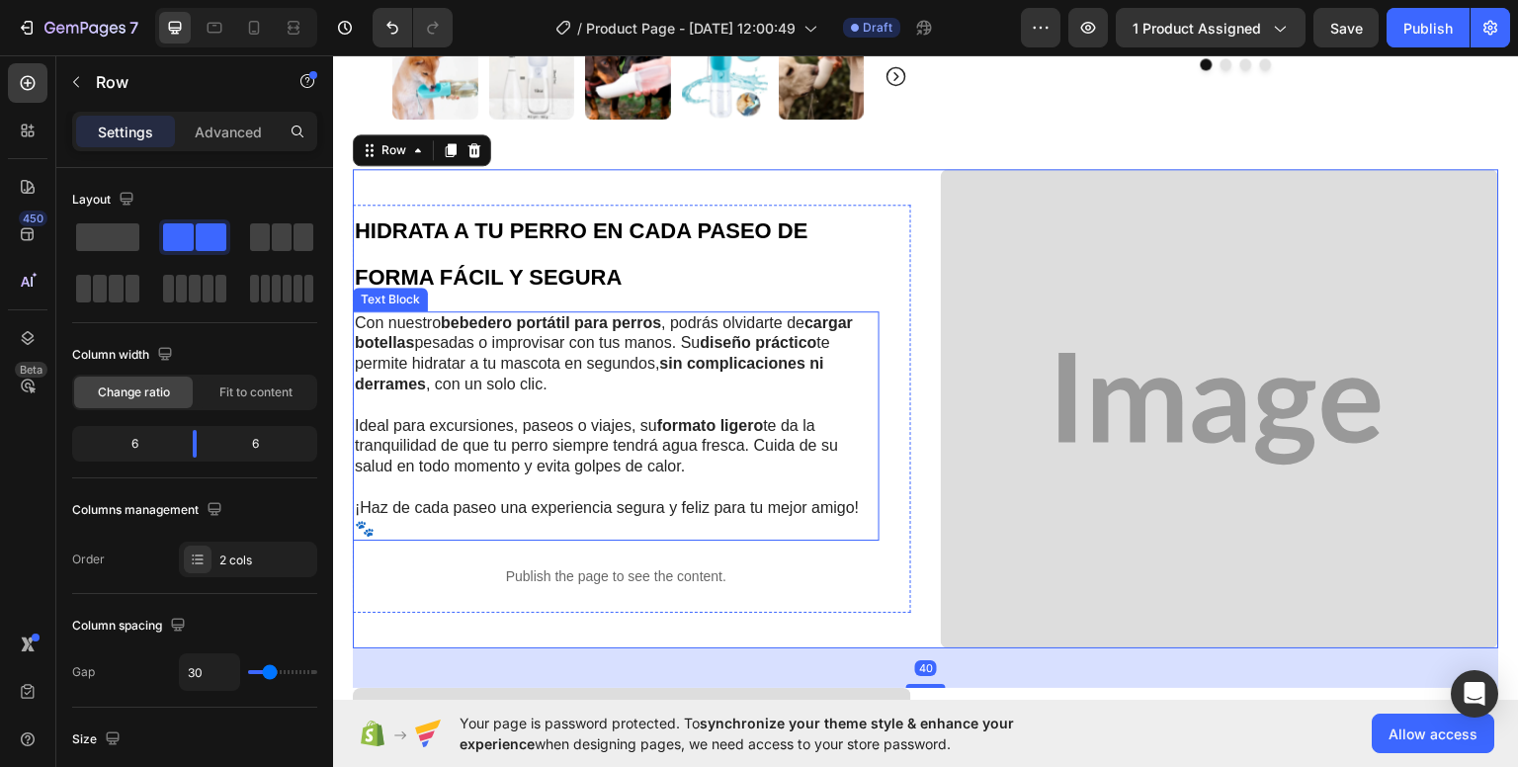
click at [656, 415] on p "Ideal para excursiones, paseos o viajes, su formato ligero te da la tranquilida…" at bounding box center [616, 445] width 523 height 61
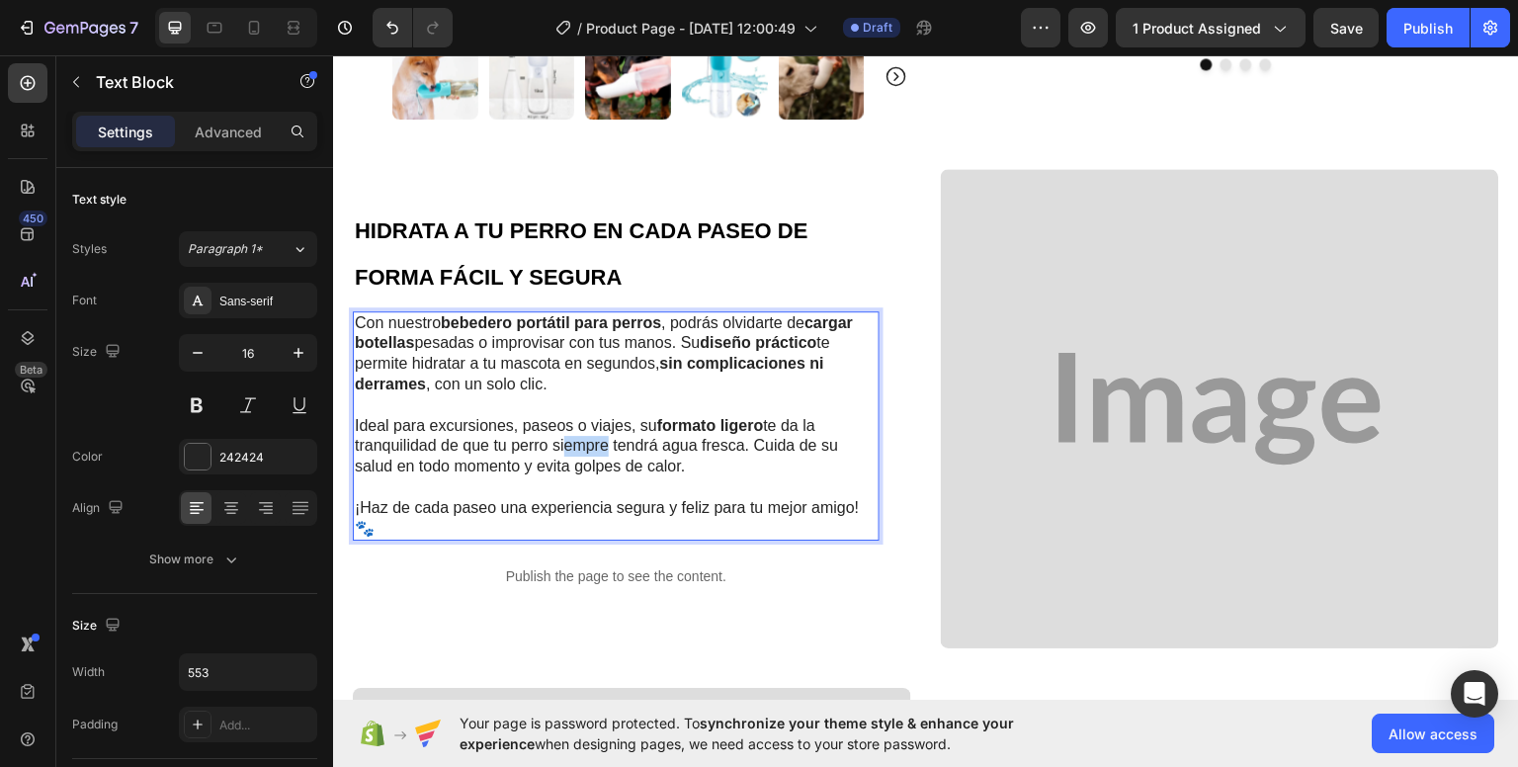
drag, startPoint x: 557, startPoint y: 436, endPoint x: 603, endPoint y: 432, distance: 45.6
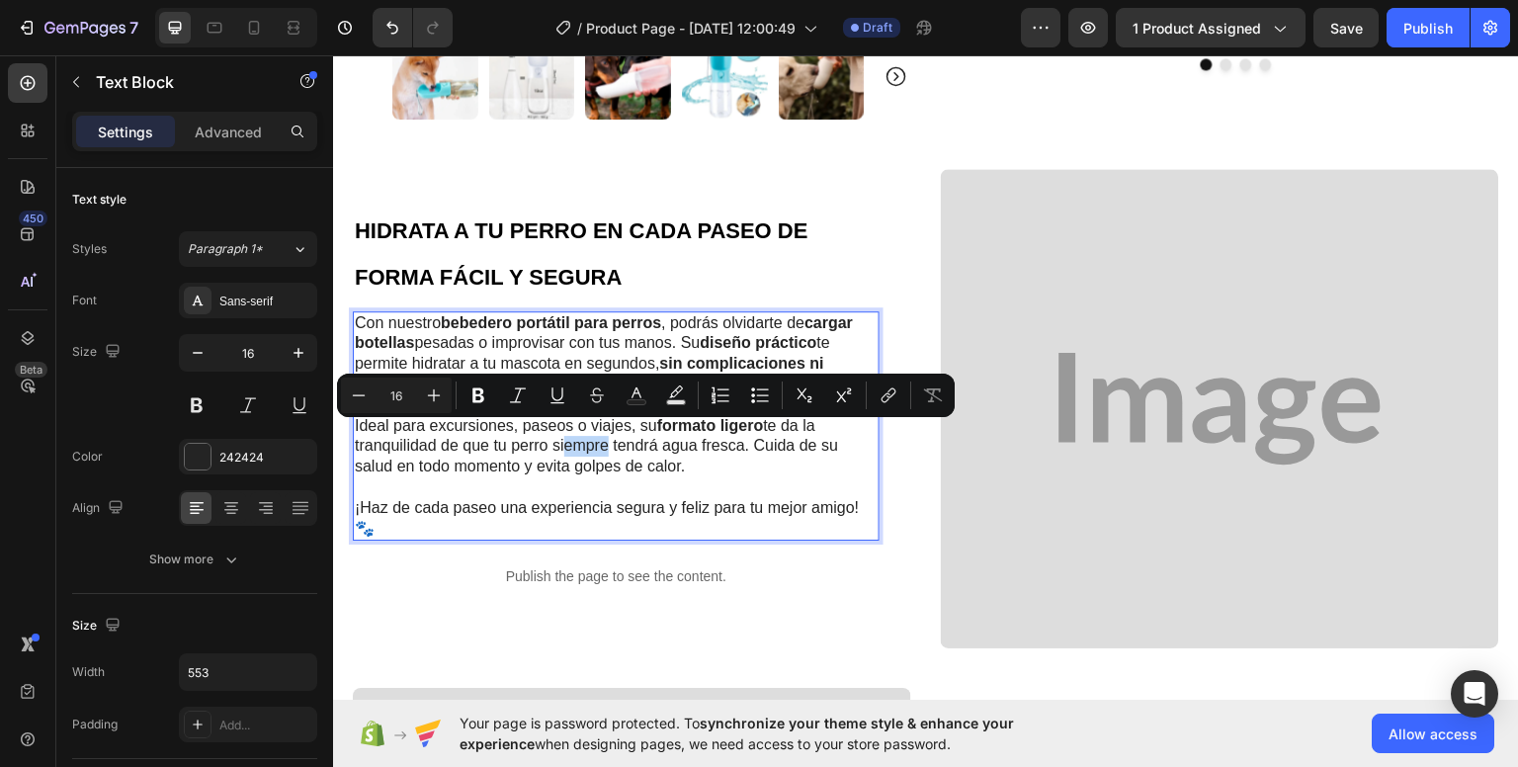
click at [582, 433] on p "Ideal para excursiones, paseos o viajes, su formato ligero te da la tranquilida…" at bounding box center [616, 445] width 523 height 61
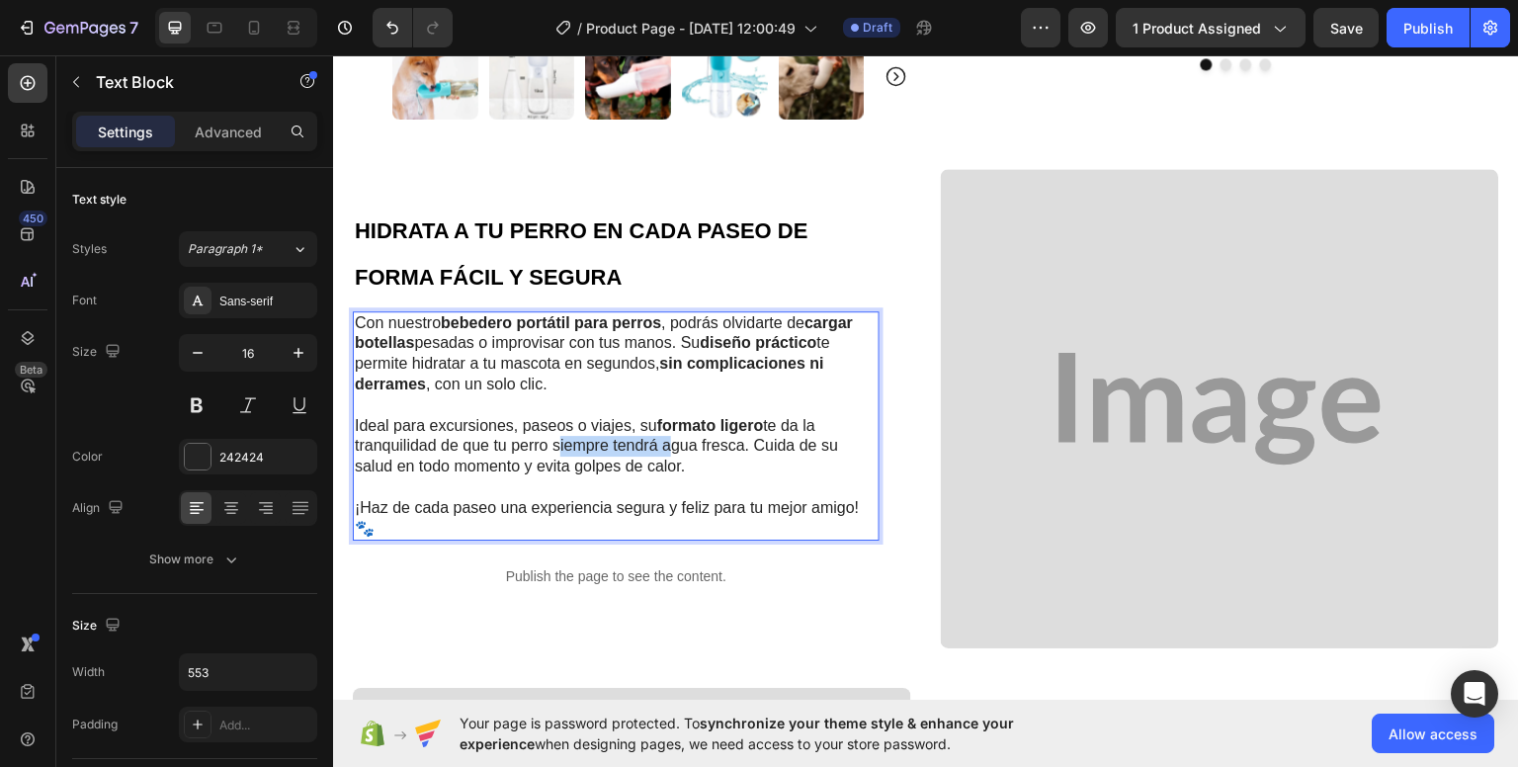
drag, startPoint x: 552, startPoint y: 435, endPoint x: 660, endPoint y: 436, distance: 107.7
click at [660, 436] on p "Ideal para excursiones, paseos o viajes, su formato ligero te da la tranquilida…" at bounding box center [616, 445] width 523 height 61
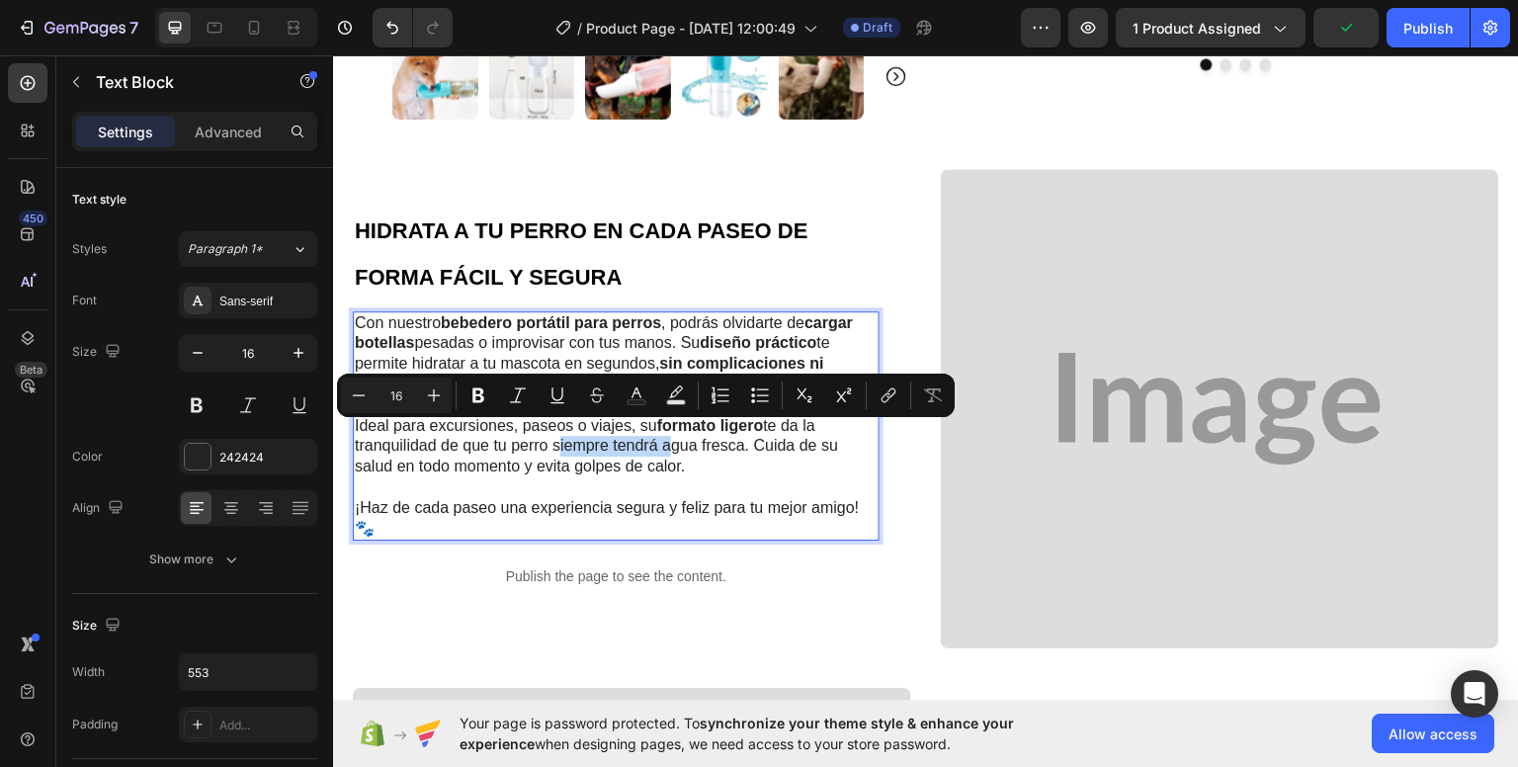
drag, startPoint x: 650, startPoint y: 437, endPoint x: 591, endPoint y: 432, distance: 59.5
click at [634, 436] on p "Ideal para excursiones, paseos o viajes, su formato ligero te da la tranquilida…" at bounding box center [616, 445] width 523 height 61
drag, startPoint x: 553, startPoint y: 438, endPoint x: 689, endPoint y: 436, distance: 135.4
click at [695, 435] on p "Ideal para excursiones, paseos o viajes, su formato ligero te da la tranquilida…" at bounding box center [616, 445] width 523 height 61
click at [482, 400] on icon "Editor contextual toolbar" at bounding box center [478, 395] width 12 height 15
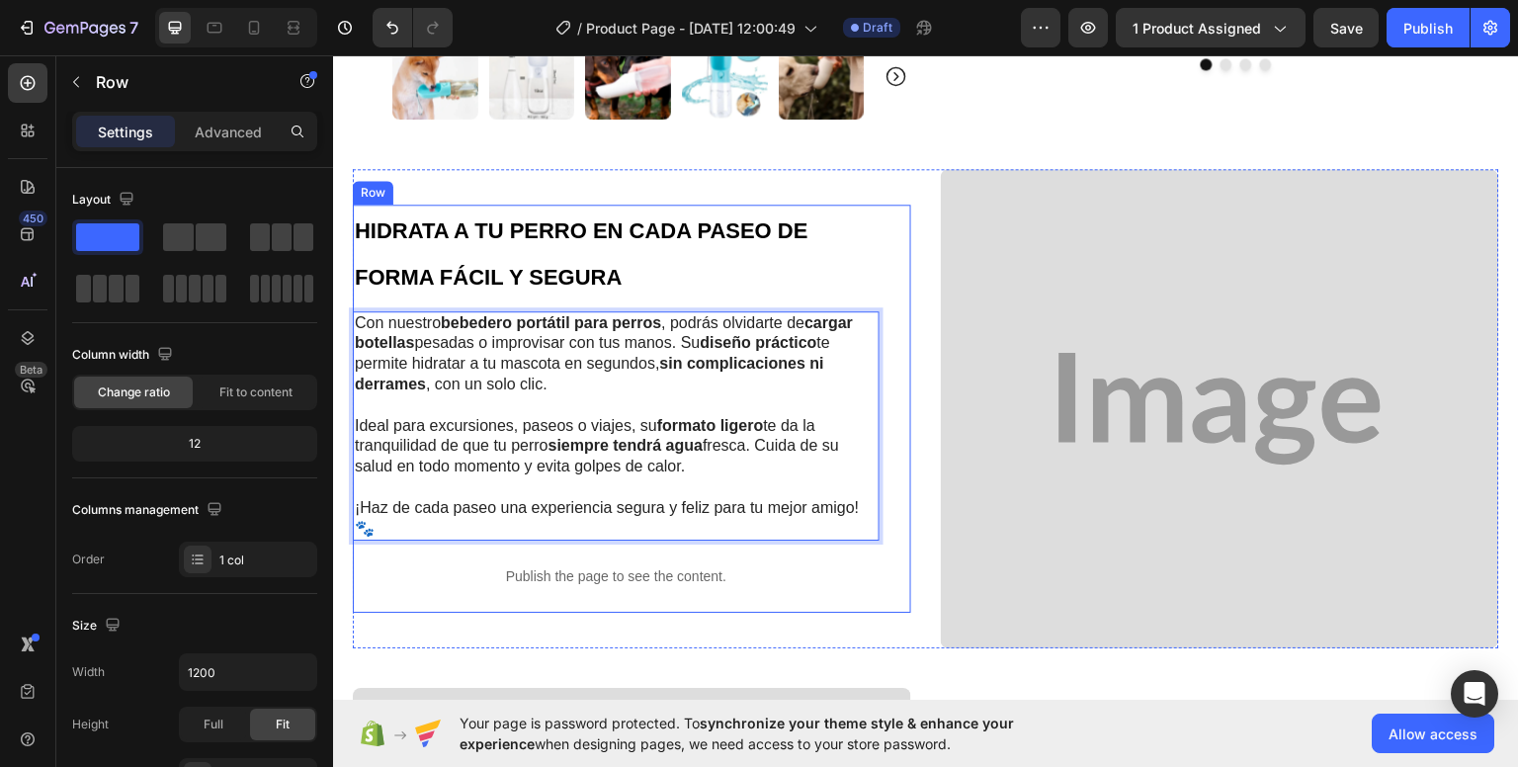
click at [879, 298] on div "HIDRATA A TU PERRO EN CADA PASEO DE FORMA FÁCIL Y SEGURA Heading Con nuestro be…" at bounding box center [632, 408] width 558 height 409
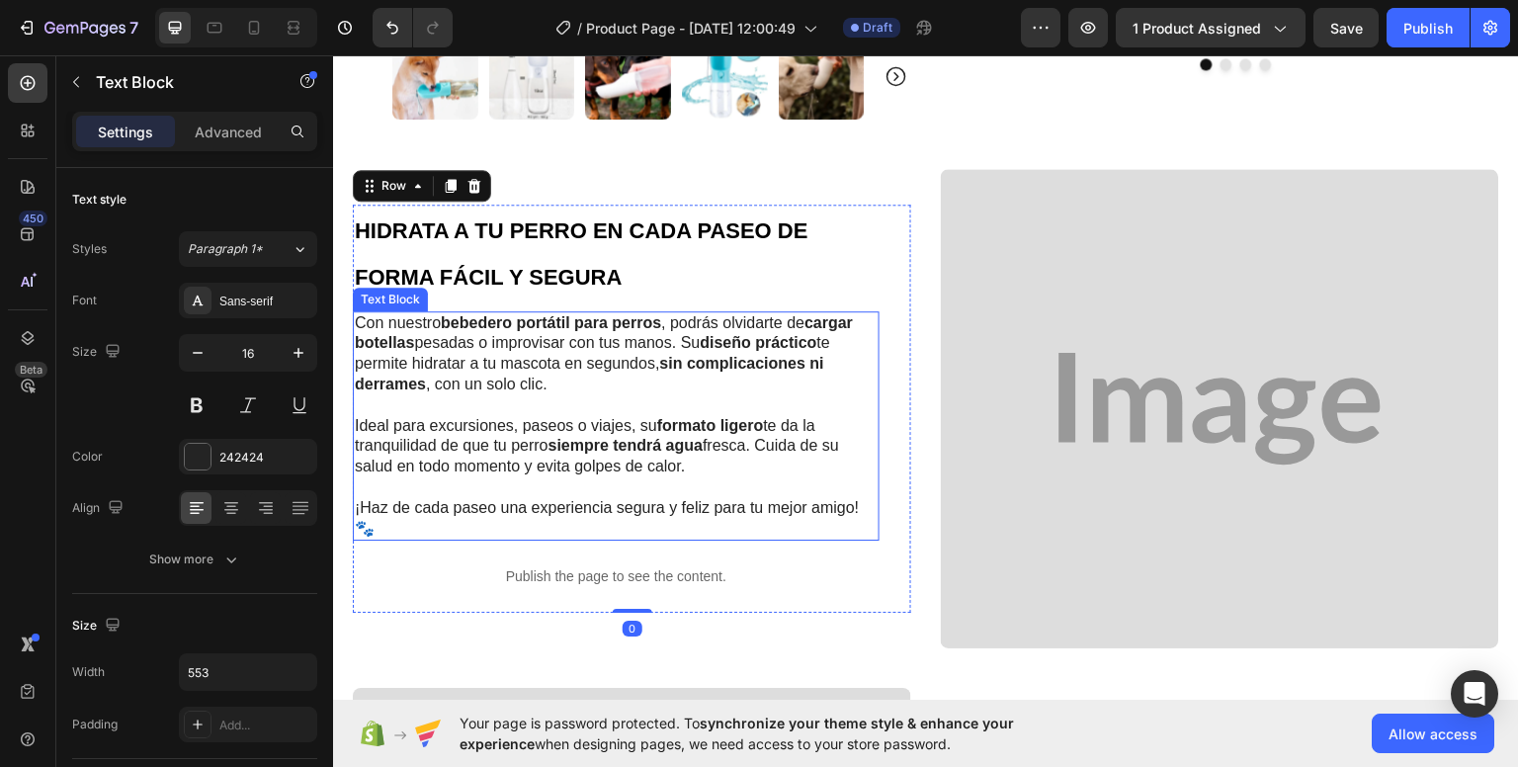
click at [760, 418] on strong "formato ligero" at bounding box center [710, 424] width 107 height 17
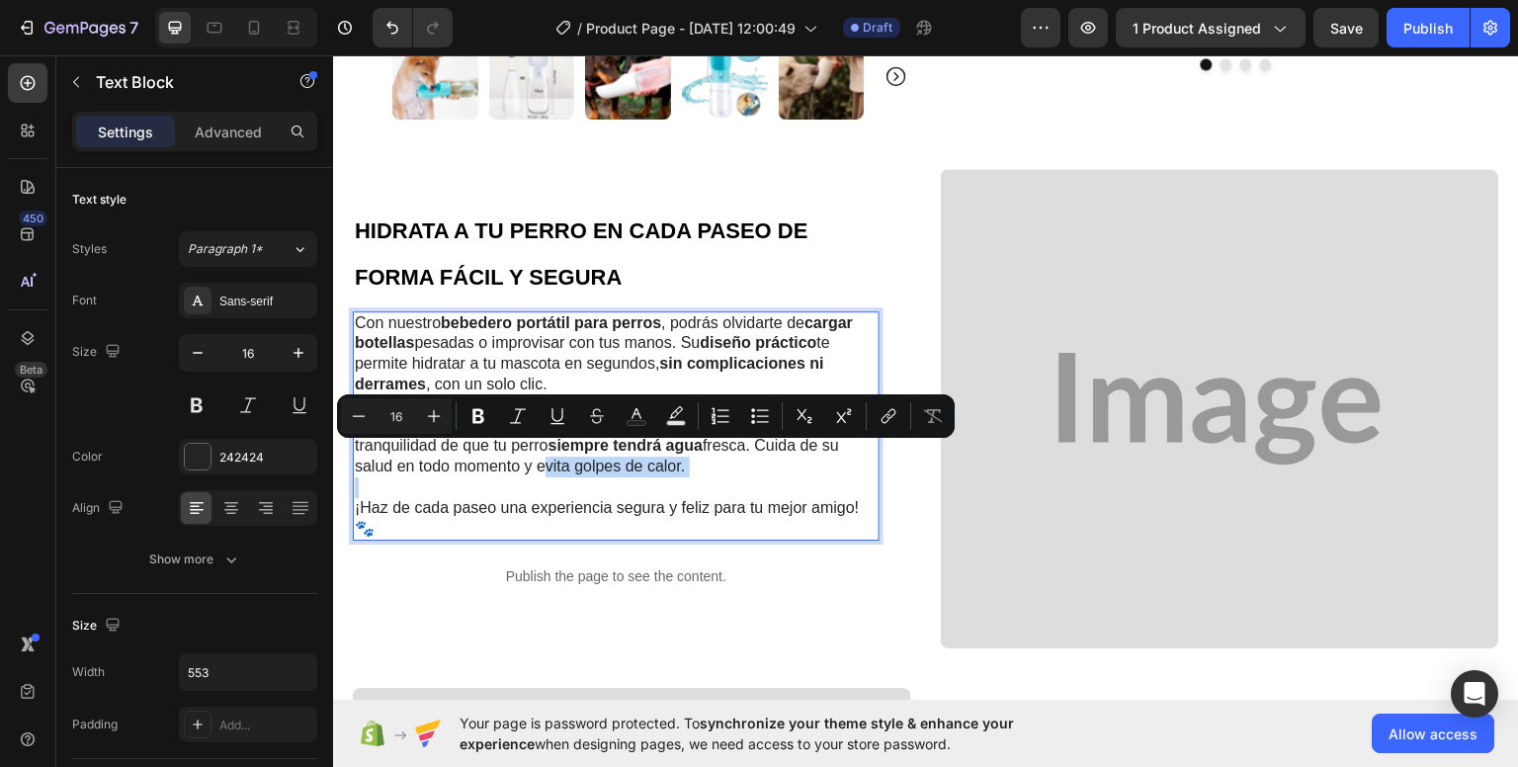
drag, startPoint x: 537, startPoint y: 452, endPoint x: 617, endPoint y: 459, distance: 80.3
click at [478, 421] on icon "Editor contextual toolbar" at bounding box center [478, 416] width 12 height 15
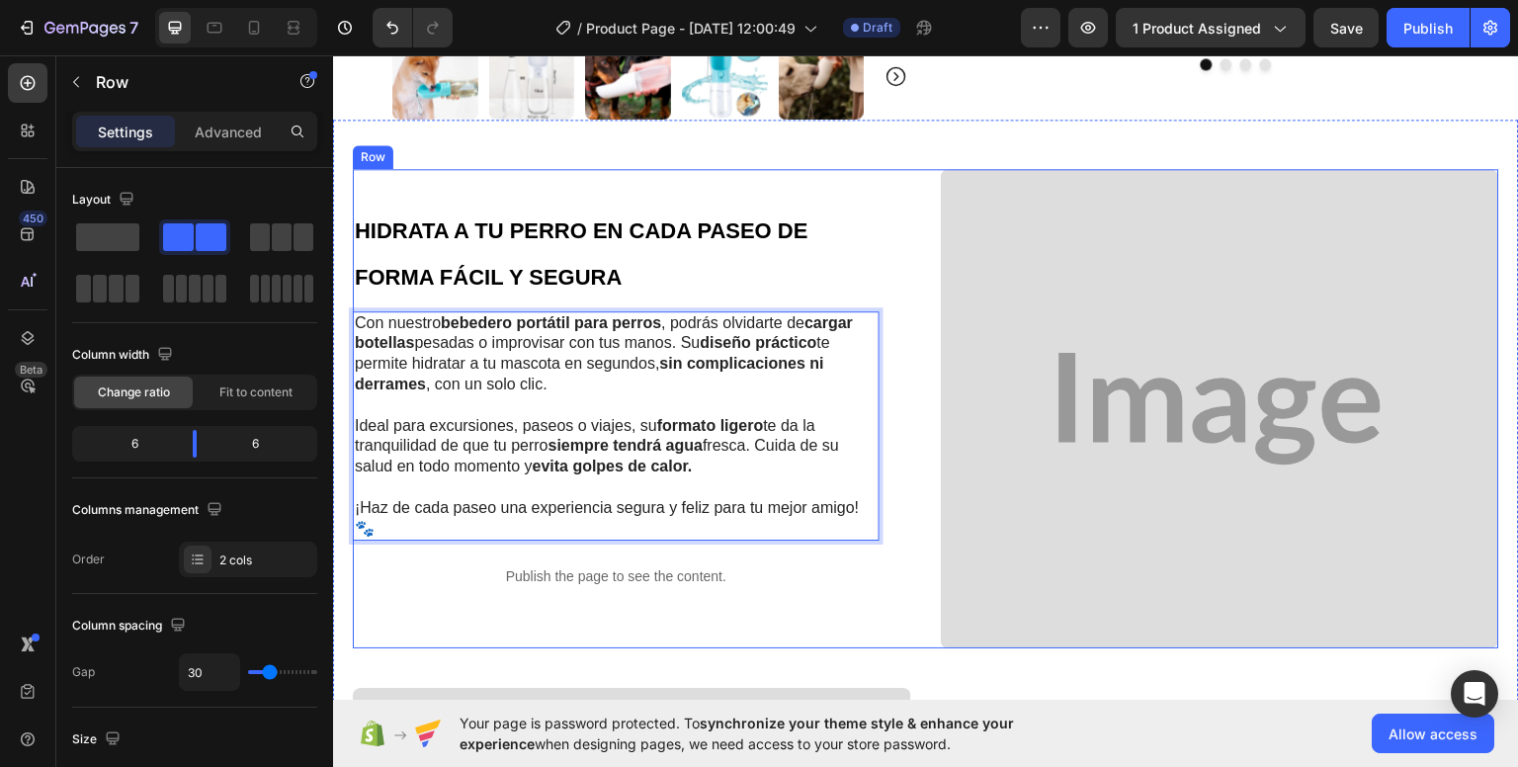
click at [923, 384] on div "HIDRATA A TU PERRO EN CADA PASEO DE FORMA FÁCIL Y SEGURA Heading Con nuestro be…" at bounding box center [926, 408] width 1146 height 480
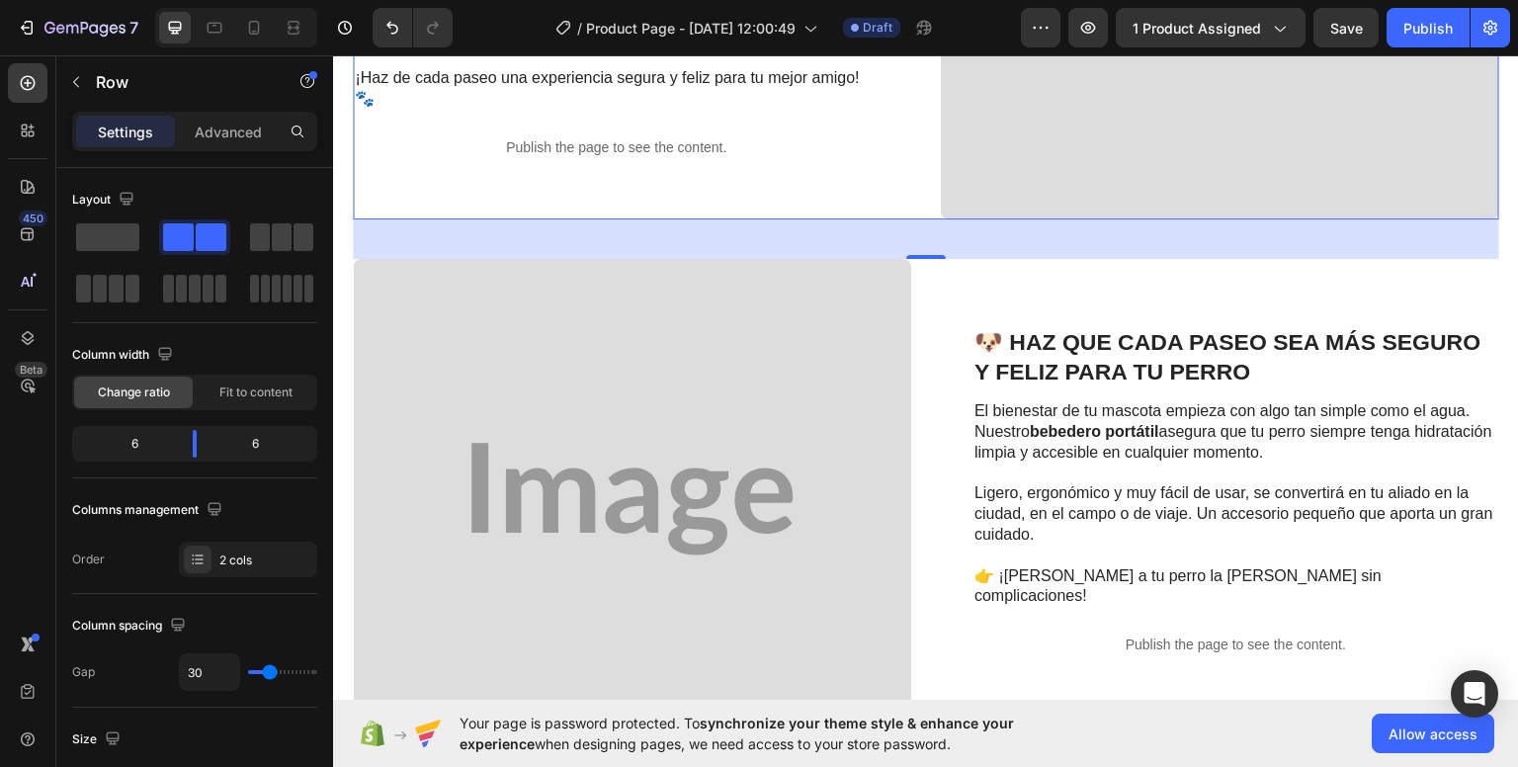
scroll to position [1186, 0]
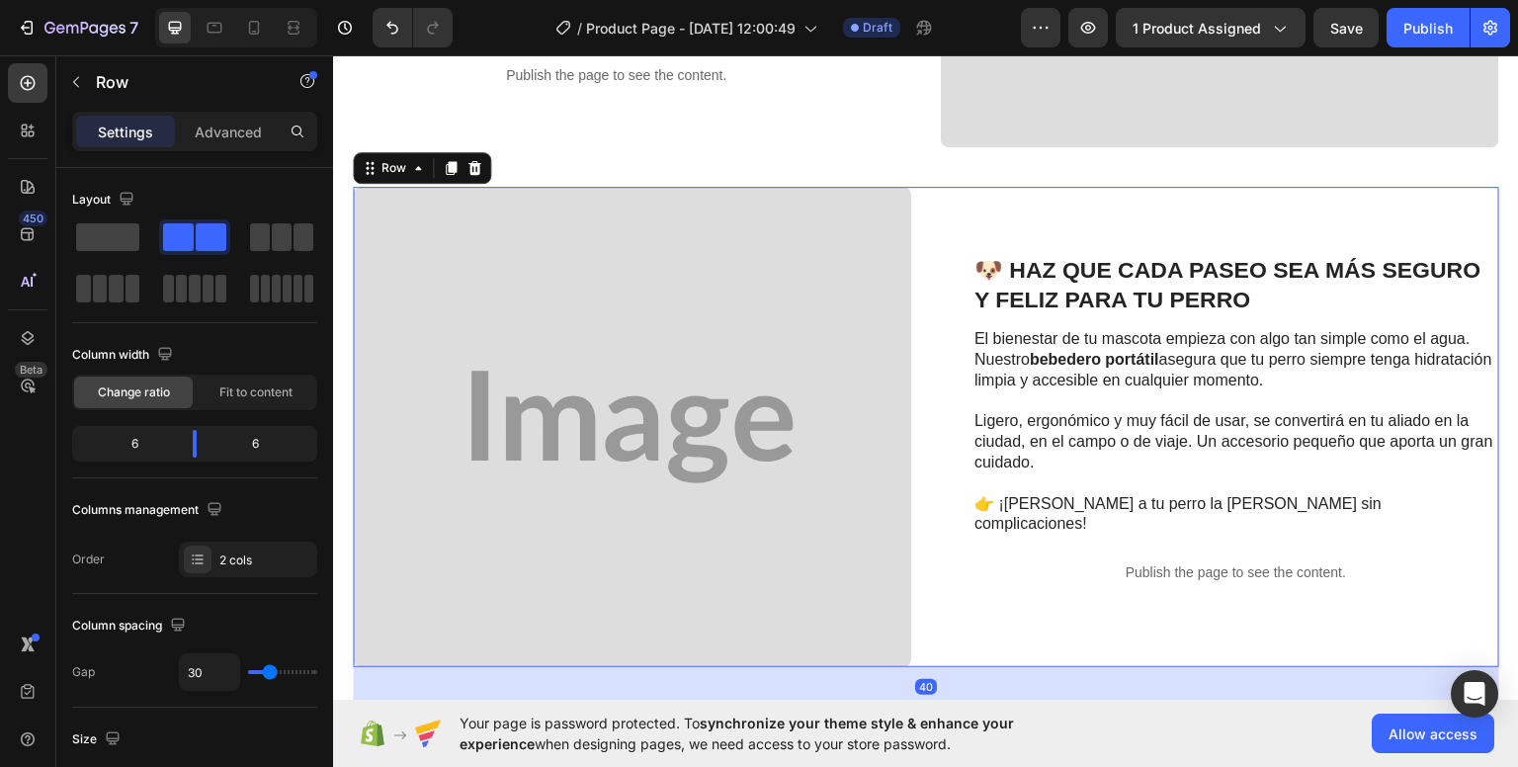
click at [930, 344] on div "🐶 HAZ QUE CADA PASEO SEA MÁS SEGURO Y FELIZ PARA TU PERRO Heading El bienestar …" at bounding box center [926, 426] width 1146 height 480
click at [1035, 213] on div "🐶 HAZ QUE CADA PASEO SEA MÁS SEGURO Y FELIZ PARA TU PERRO Heading El bienestar …" at bounding box center [1220, 426] width 558 height 480
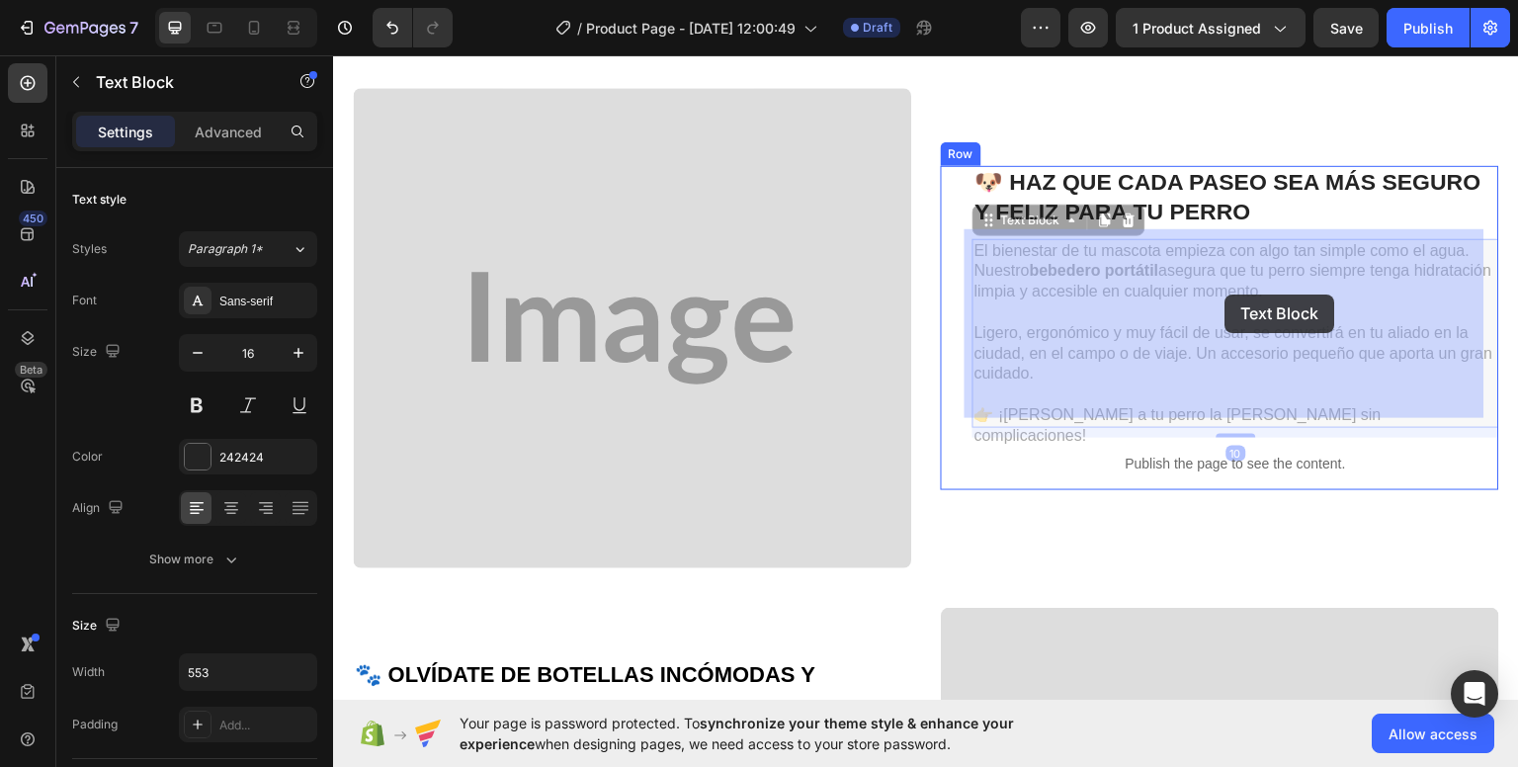
drag, startPoint x: 1312, startPoint y: 266, endPoint x: 1226, endPoint y: 286, distance: 88.2
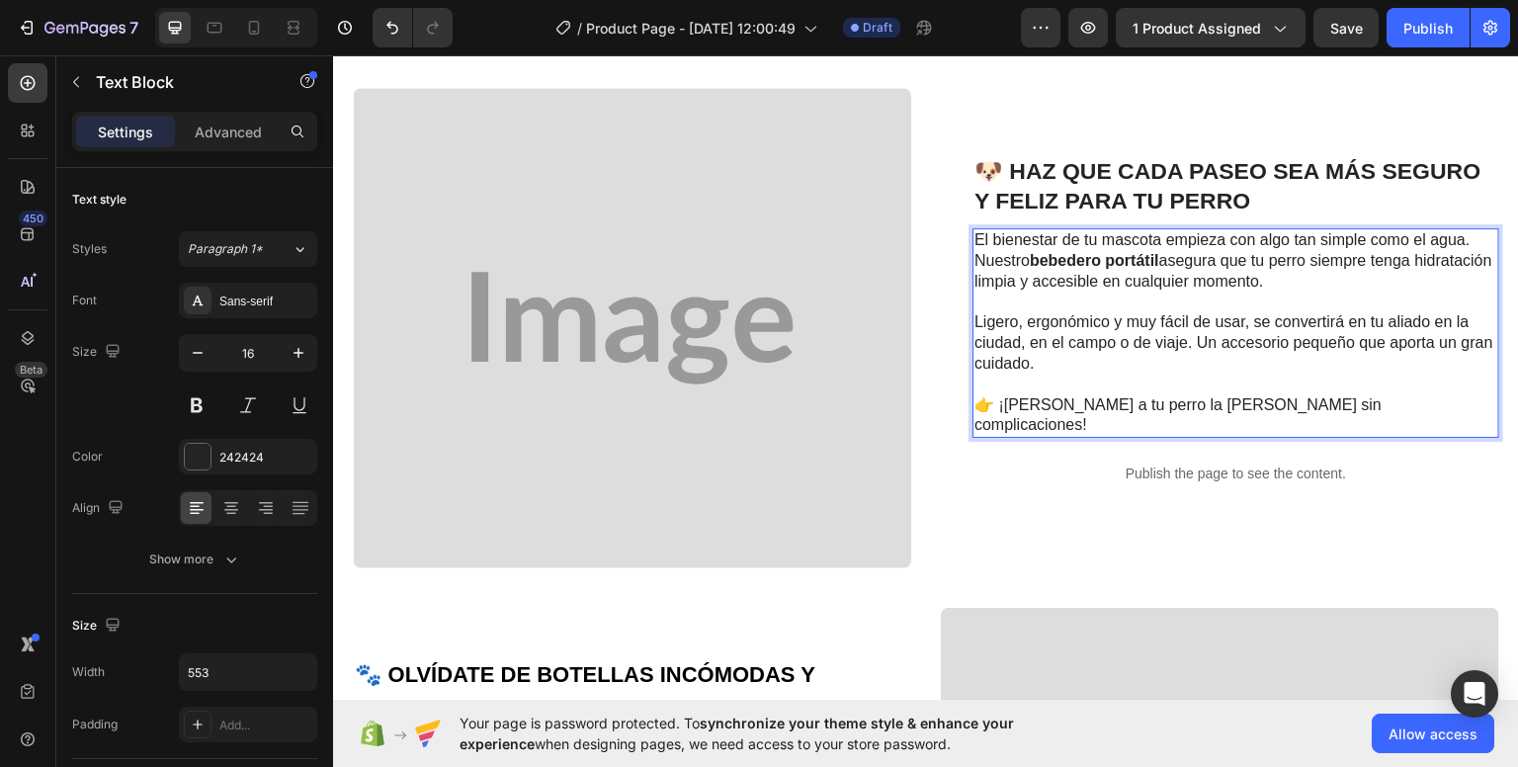
click at [1301, 255] on p "El bienestar de tu mascota empieza con algo tan simple como el agua. Nuestro be…" at bounding box center [1235, 259] width 523 height 61
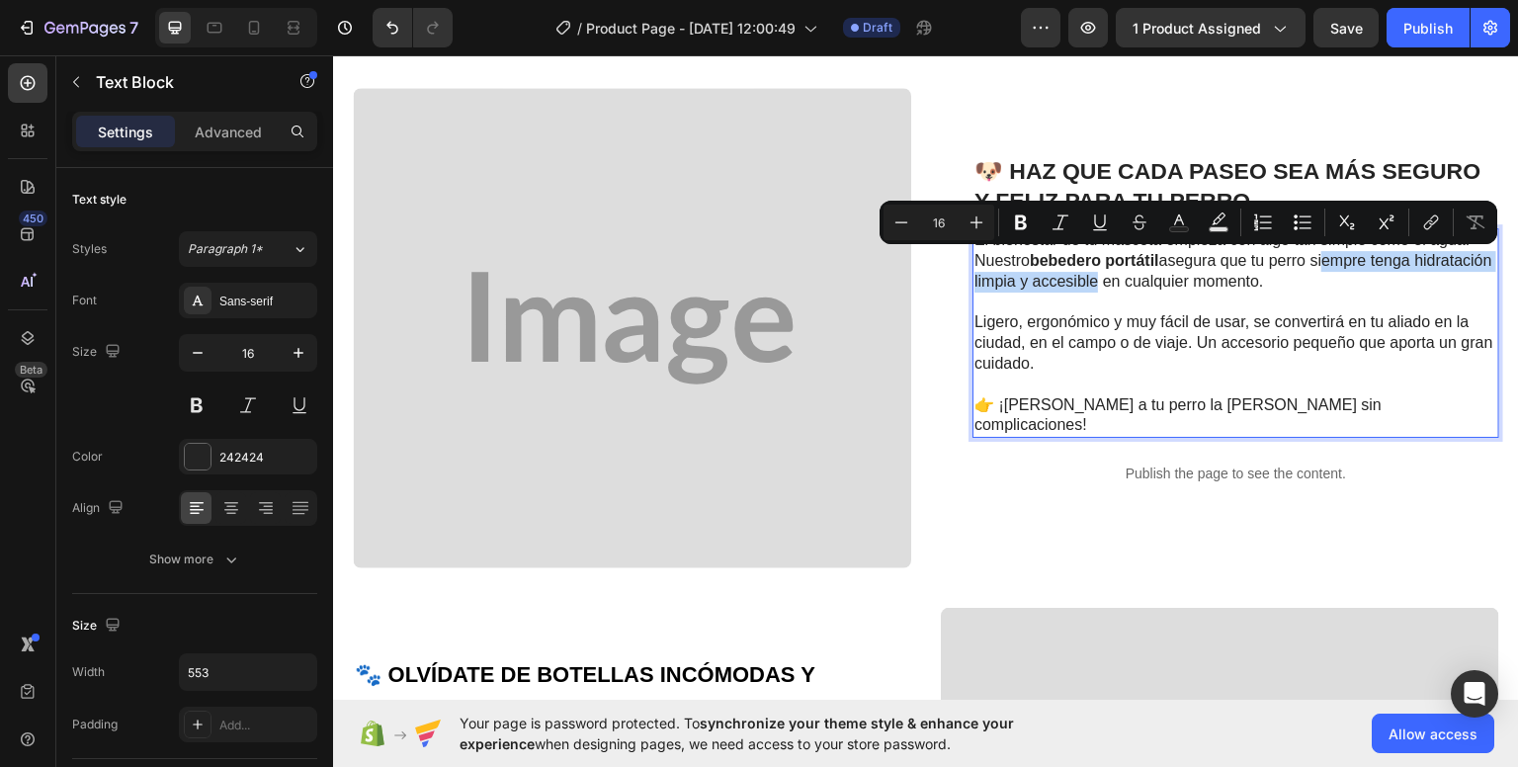
drag, startPoint x: 1315, startPoint y: 263, endPoint x: 1186, endPoint y: 275, distance: 130.0
click at [1169, 278] on p "El bienestar de tu mascota empieza con algo tan simple como el agua. Nuestro be…" at bounding box center [1235, 259] width 523 height 61
click at [1317, 270] on p "El bienestar de tu mascota empieza con algo tan simple como el agua. Nuestro be…" at bounding box center [1235, 259] width 523 height 61
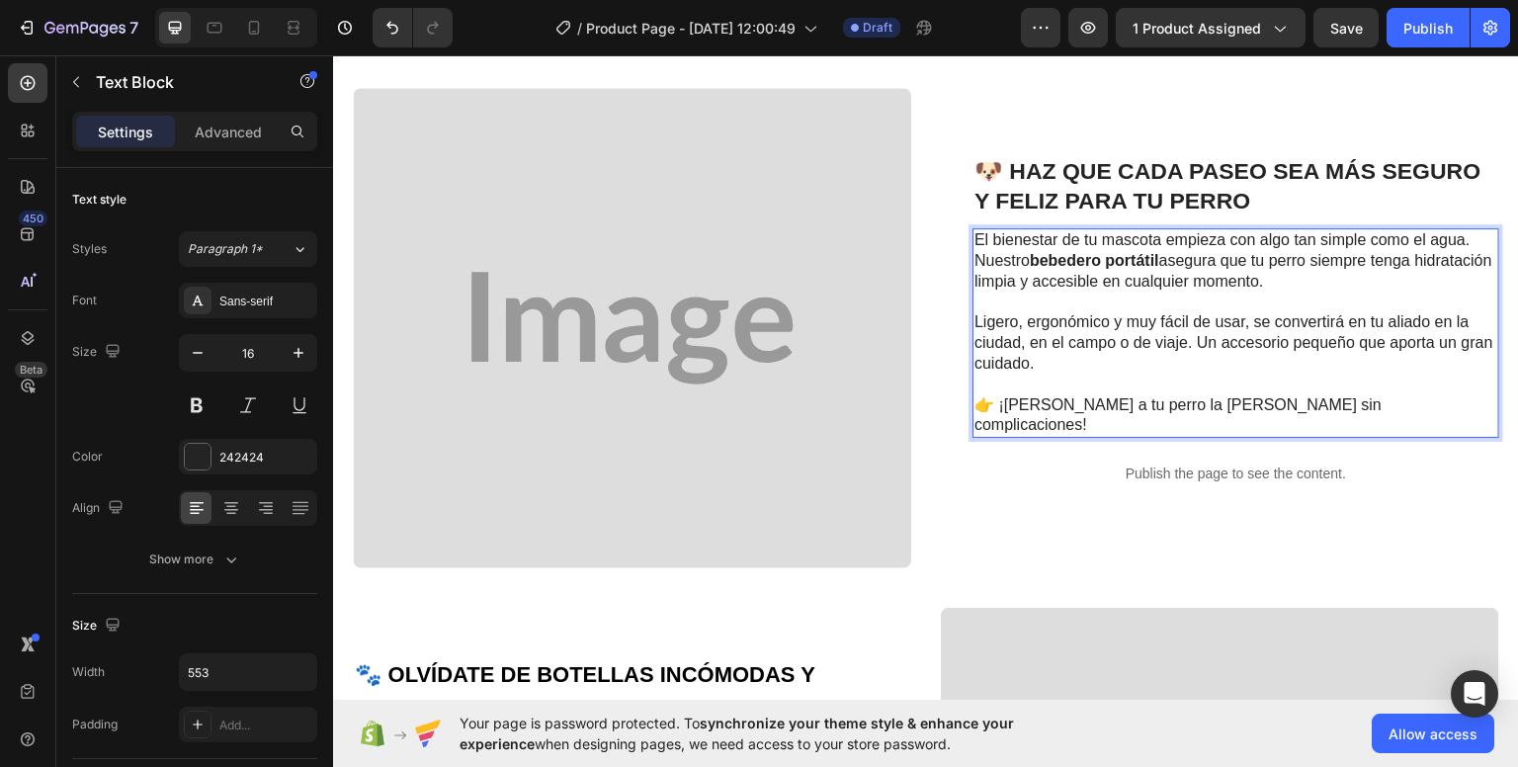
click at [1313, 266] on p "El bienestar de tu mascota empieza con algo tan simple como el agua. Nuestro be…" at bounding box center [1235, 259] width 523 height 61
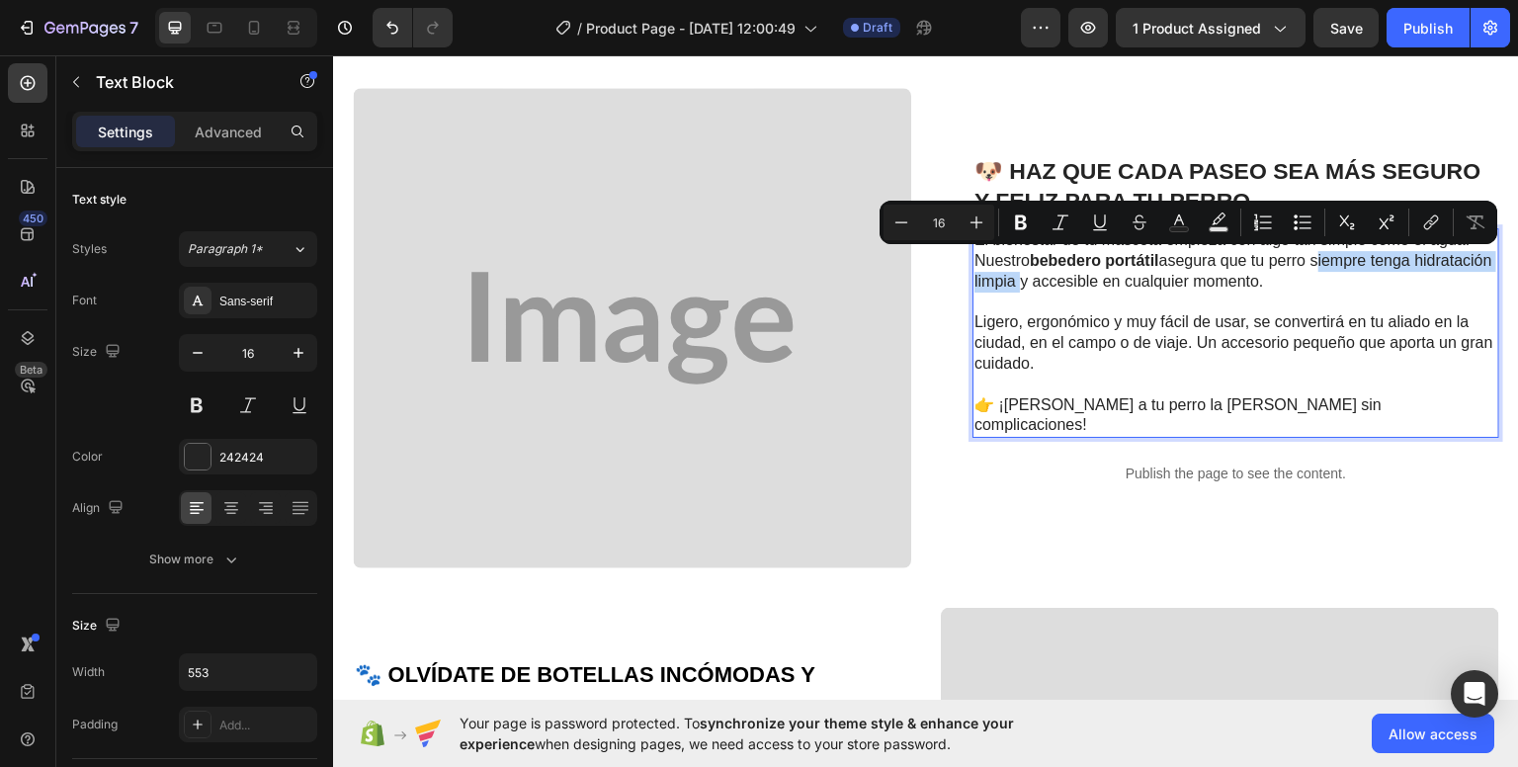
drag, startPoint x: 1313, startPoint y: 266, endPoint x: 1090, endPoint y: 288, distance: 224.3
click at [1090, 288] on p "El bienestar de tu mascota empieza con algo tan simple como el agua. Nuestro be…" at bounding box center [1235, 259] width 523 height 61
click at [1023, 226] on icon "Editor contextual toolbar" at bounding box center [1021, 222] width 12 height 15
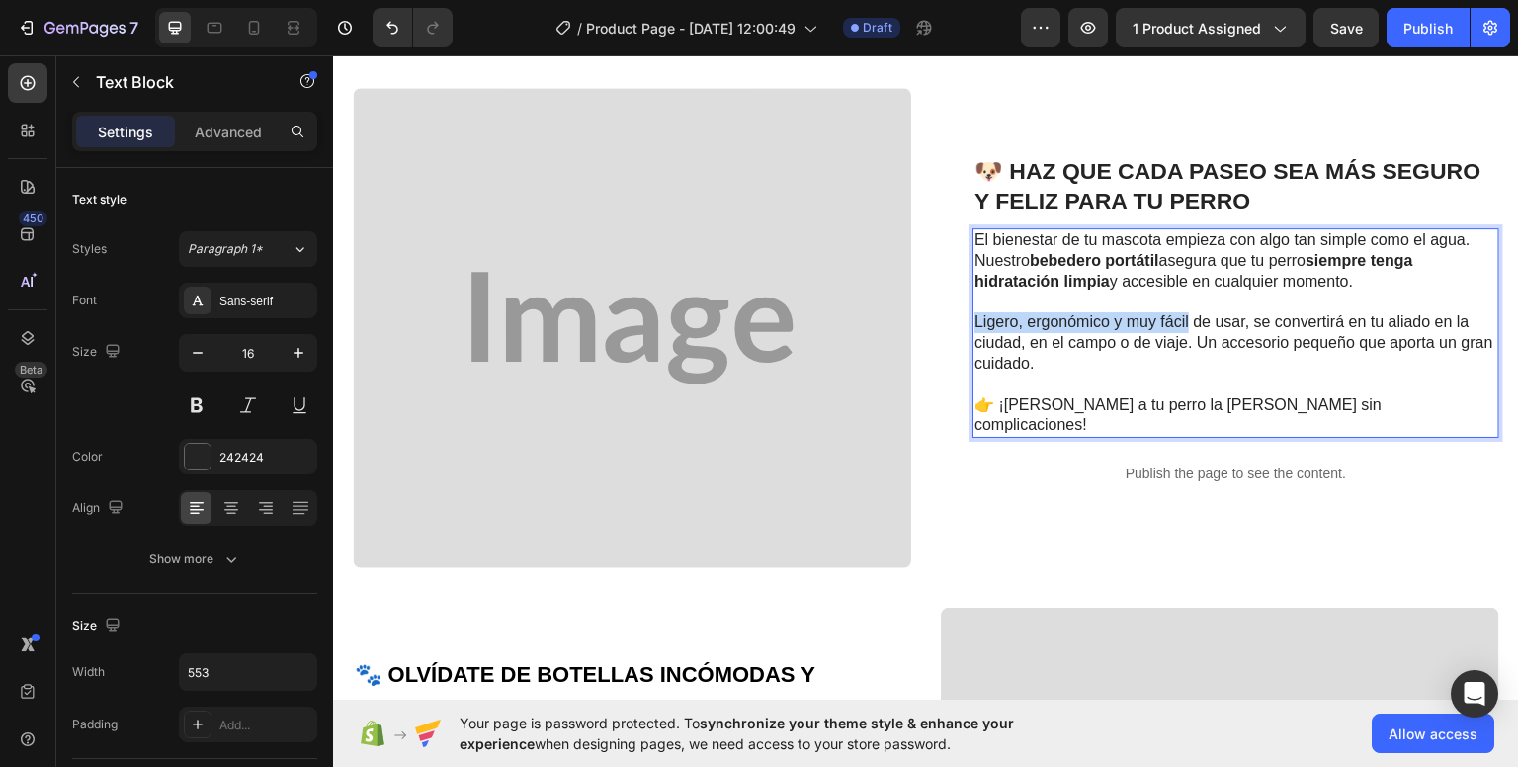
drag, startPoint x: 970, startPoint y: 325, endPoint x: 1182, endPoint y: 324, distance: 211.4
click at [1182, 324] on p "Ligero, ergonómico y muy fácil de usar, se convertirá en tu aliado en la ciudad…" at bounding box center [1235, 341] width 523 height 61
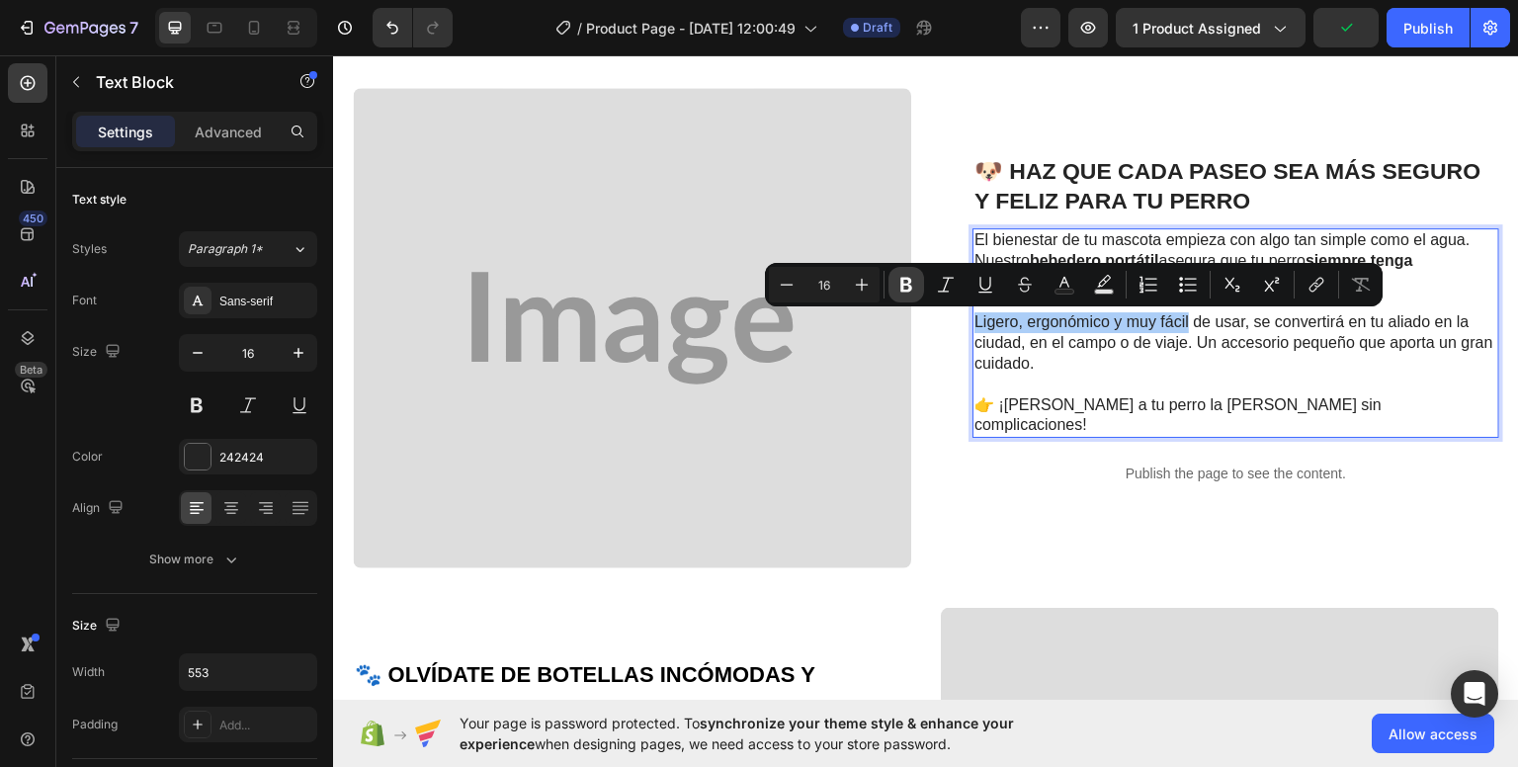
click at [896, 288] on icon "Editor contextual toolbar" at bounding box center [906, 285] width 20 height 20
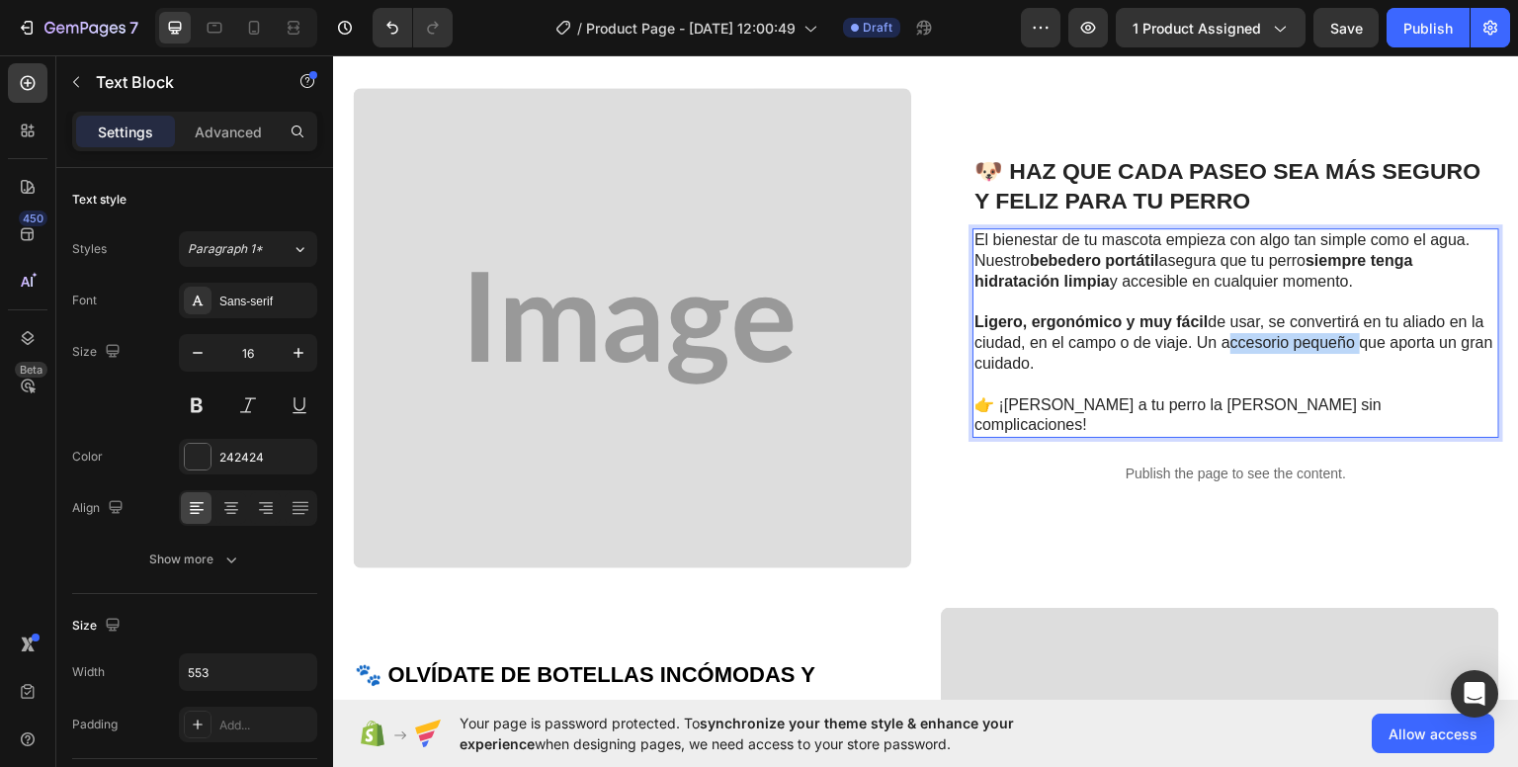
drag, startPoint x: 1214, startPoint y: 344, endPoint x: 1348, endPoint y: 349, distance: 133.5
click at [1348, 349] on p "Ligero, ergonómico y muy fácil de usar, se convertirá en tu aliado en la ciudad…" at bounding box center [1235, 341] width 523 height 61
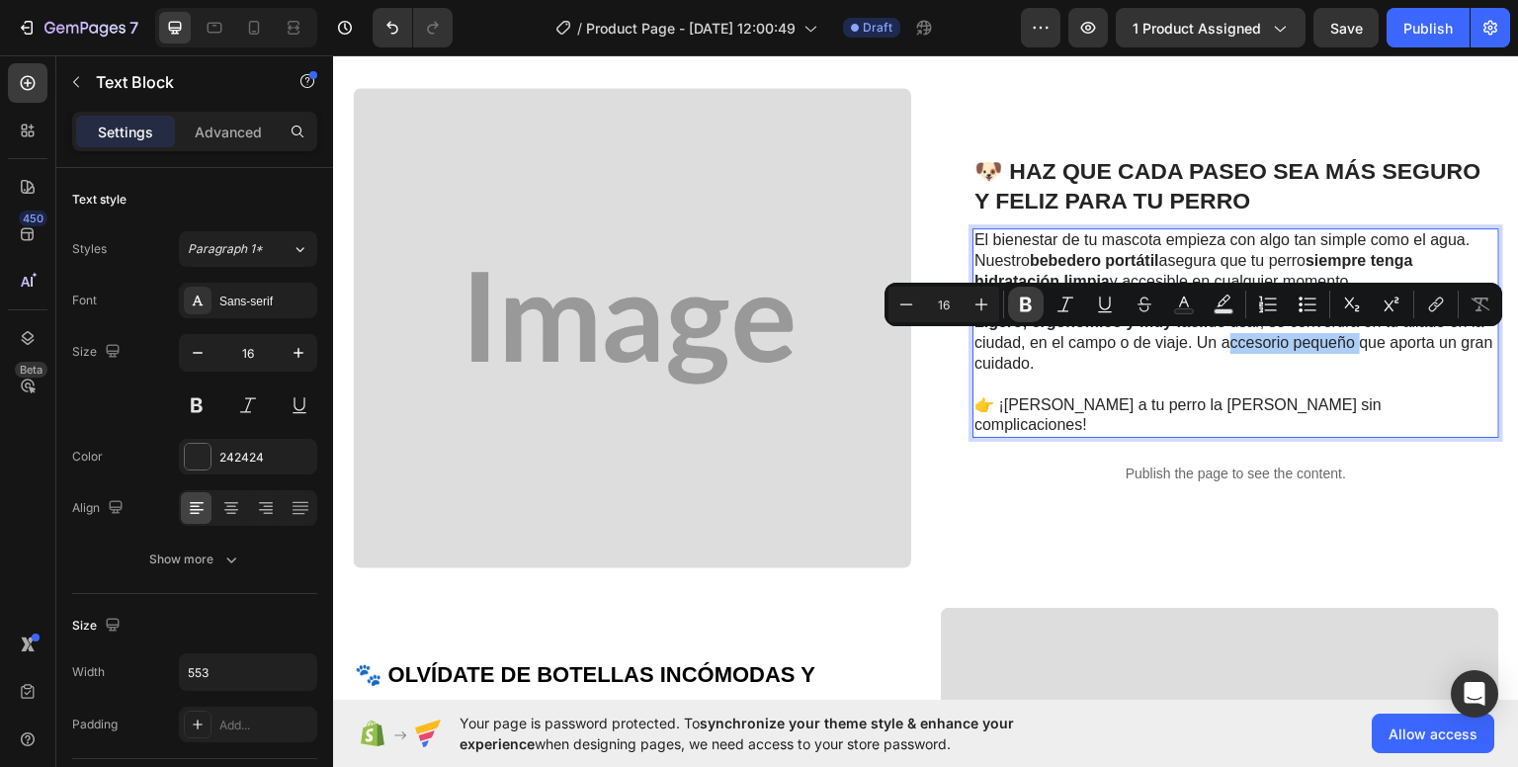
click at [1033, 303] on icon "Editor contextual toolbar" at bounding box center [1026, 304] width 20 height 20
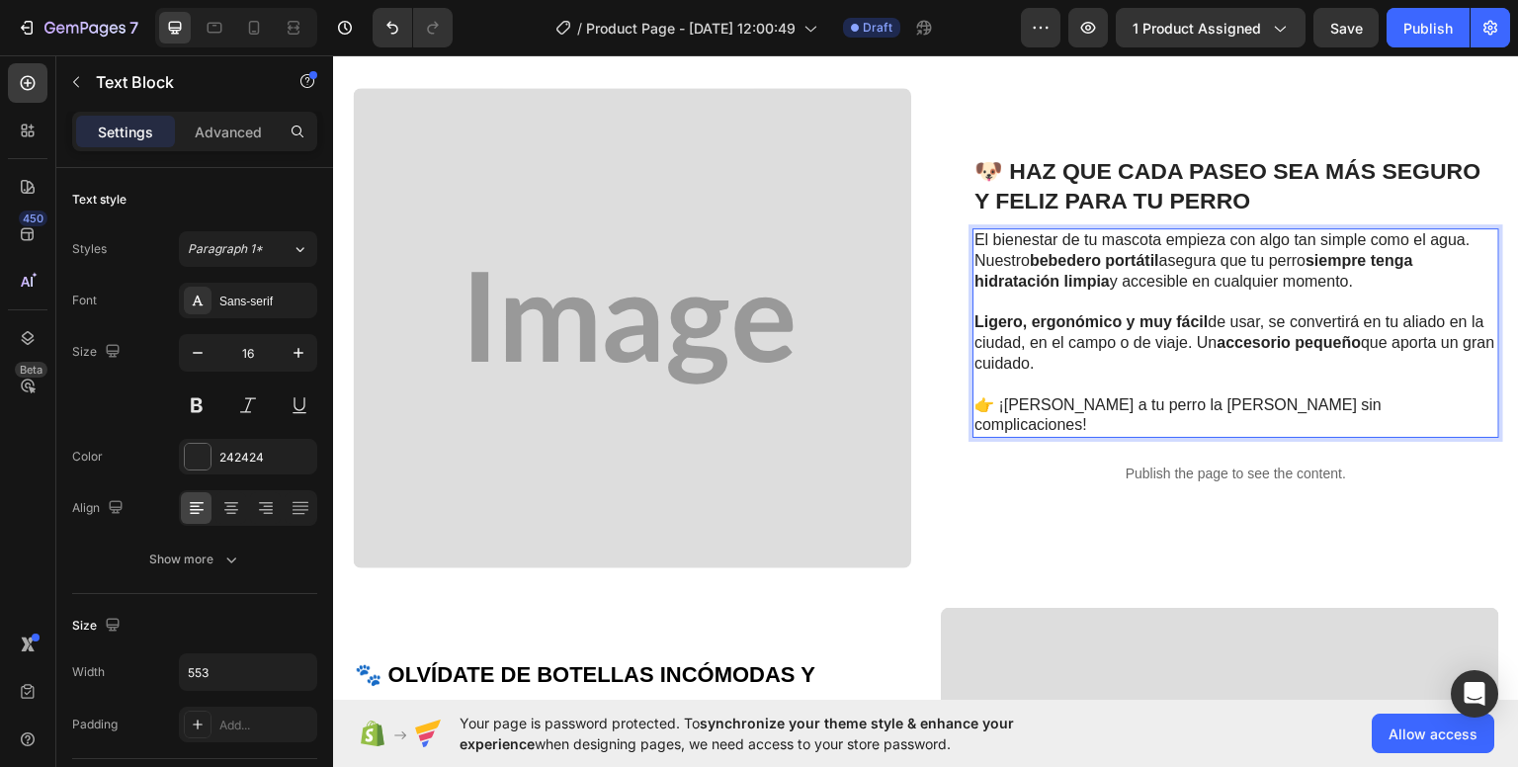
drag, startPoint x: 1062, startPoint y: 365, endPoint x: 966, endPoint y: 368, distance: 95.9
click at [974, 368] on p "Ligero, ergonómico y muy fácil de usar, se convertirá en tu aliado en la ciudad…" at bounding box center [1235, 341] width 523 height 61
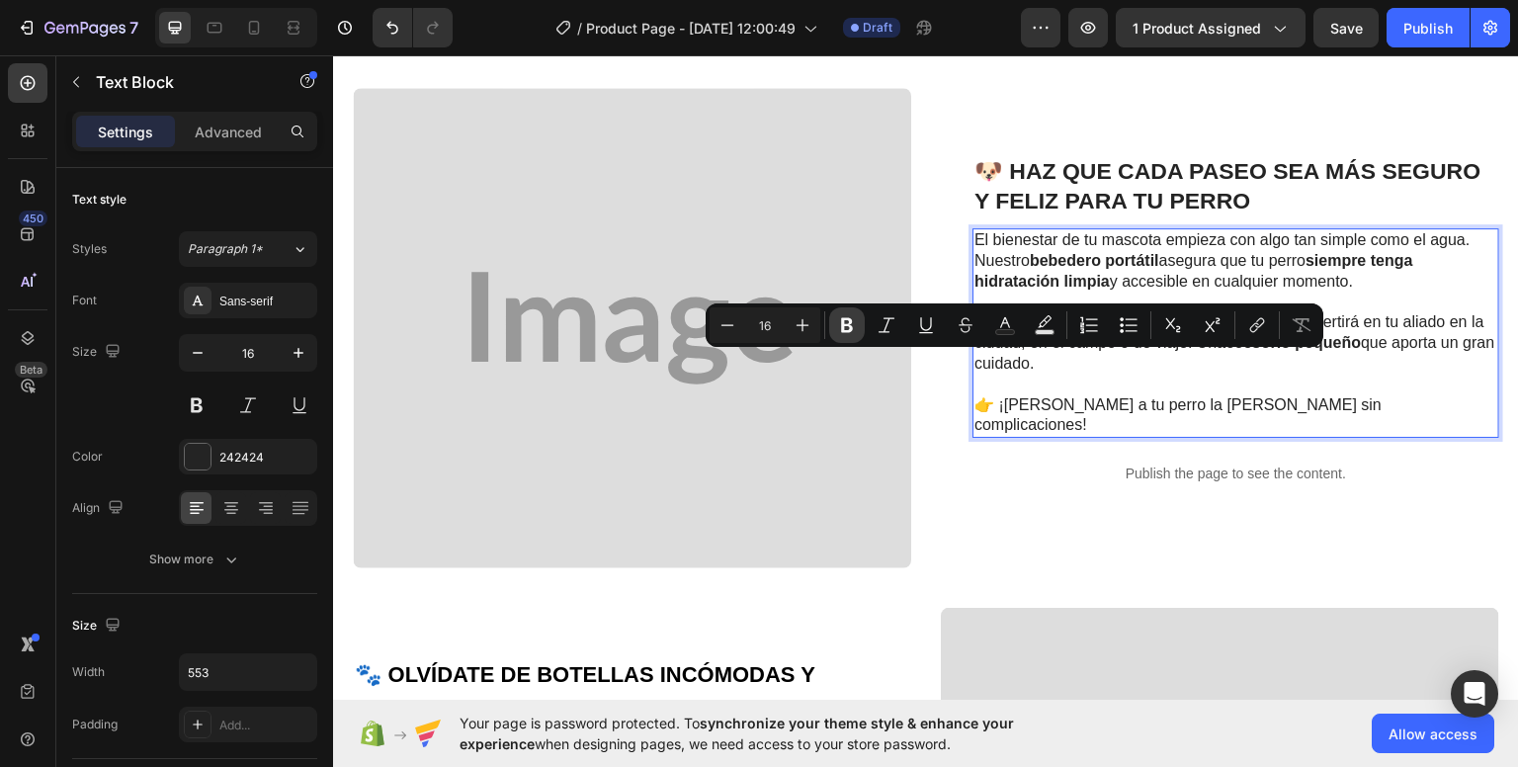
click at [846, 329] on icon "Editor contextual toolbar" at bounding box center [847, 325] width 20 height 20
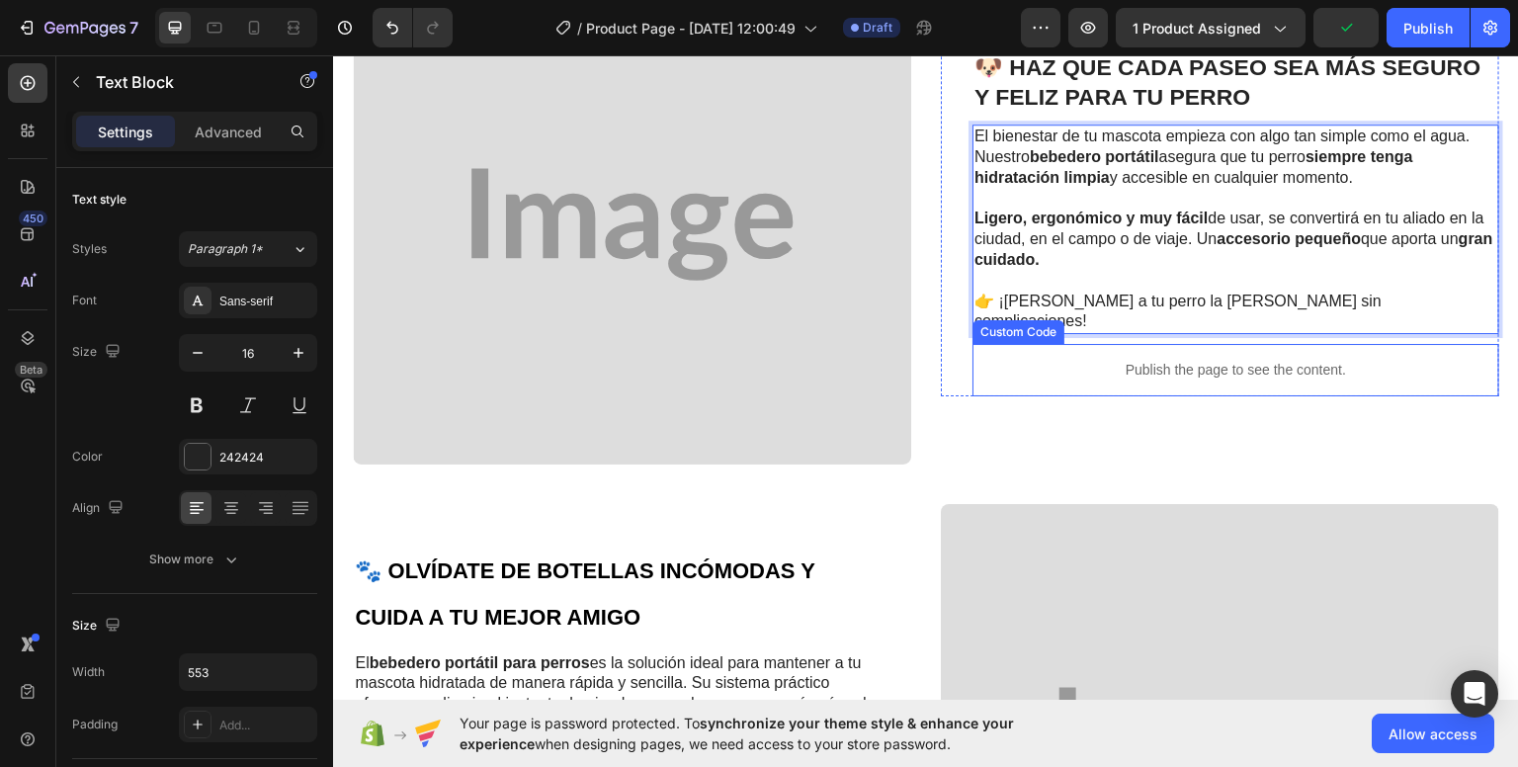
scroll to position [1482, 0]
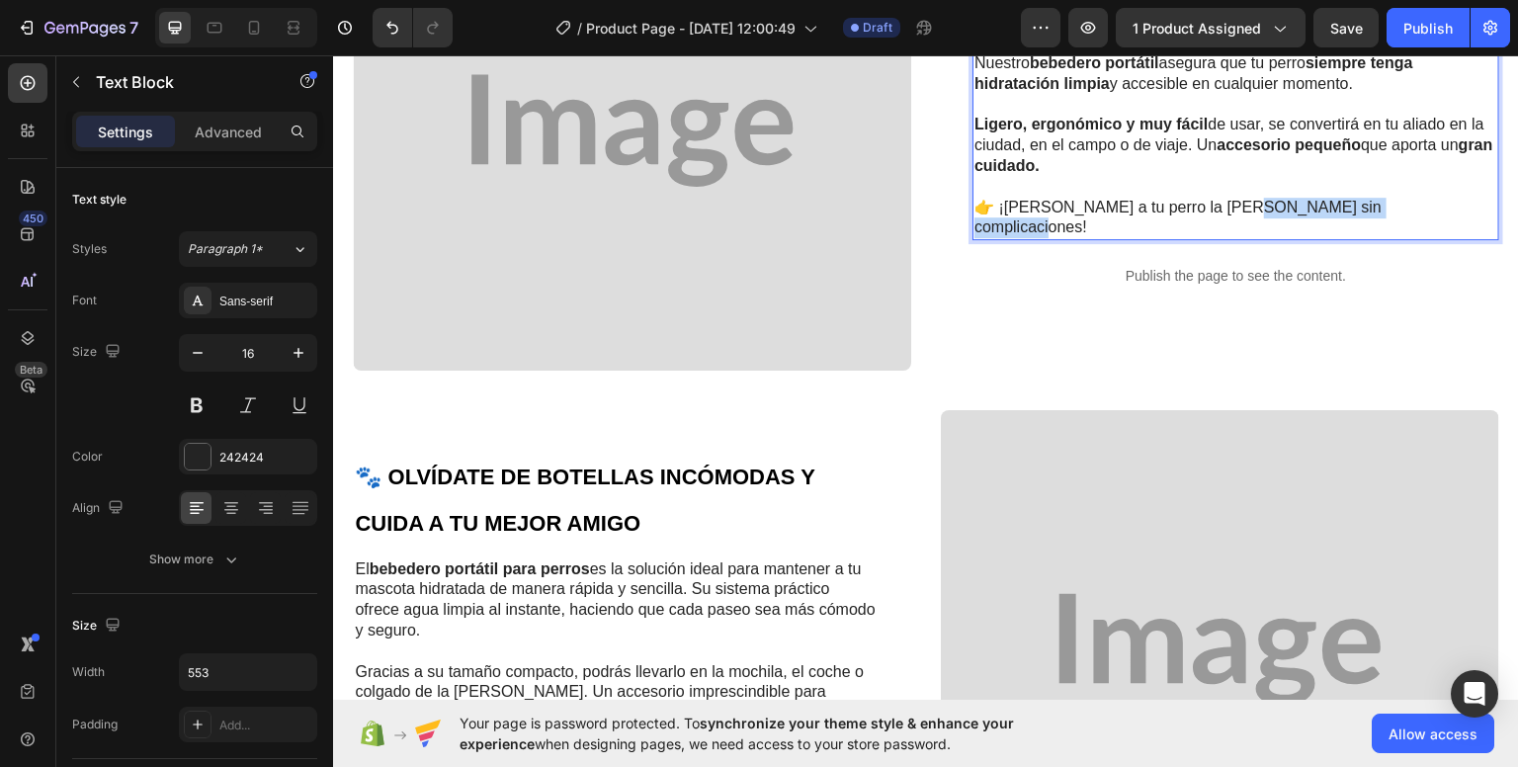
drag, startPoint x: 1209, startPoint y: 209, endPoint x: 1384, endPoint y: 202, distance: 175.1
click at [1384, 202] on p "👉 ¡[PERSON_NAME] a tu perro la [PERSON_NAME] sin complicaciones!" at bounding box center [1235, 217] width 523 height 41
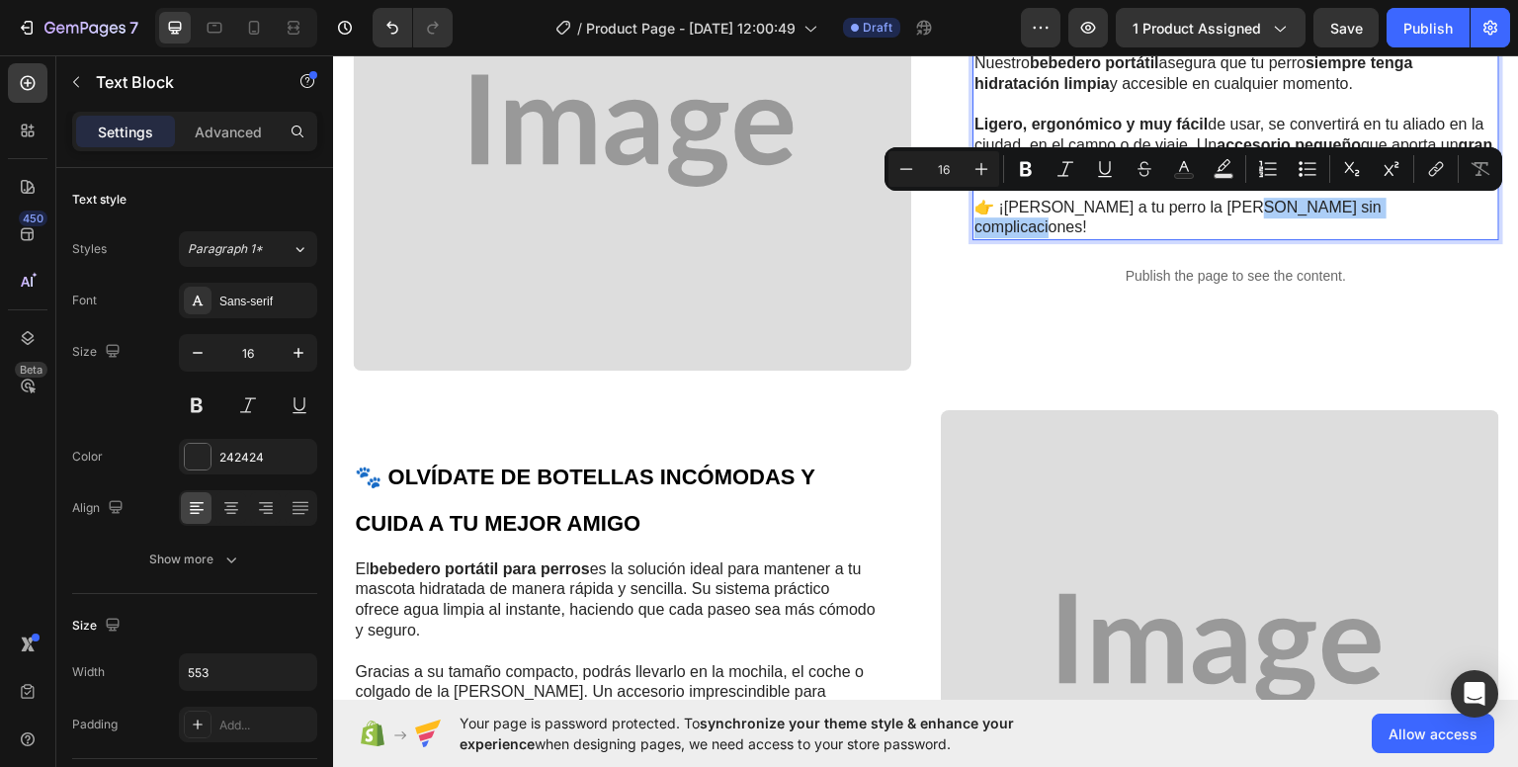
drag, startPoint x: 1028, startPoint y: 163, endPoint x: 1039, endPoint y: 183, distance: 23.0
click at [1028, 165] on icon "Editor contextual toolbar" at bounding box center [1026, 169] width 12 height 15
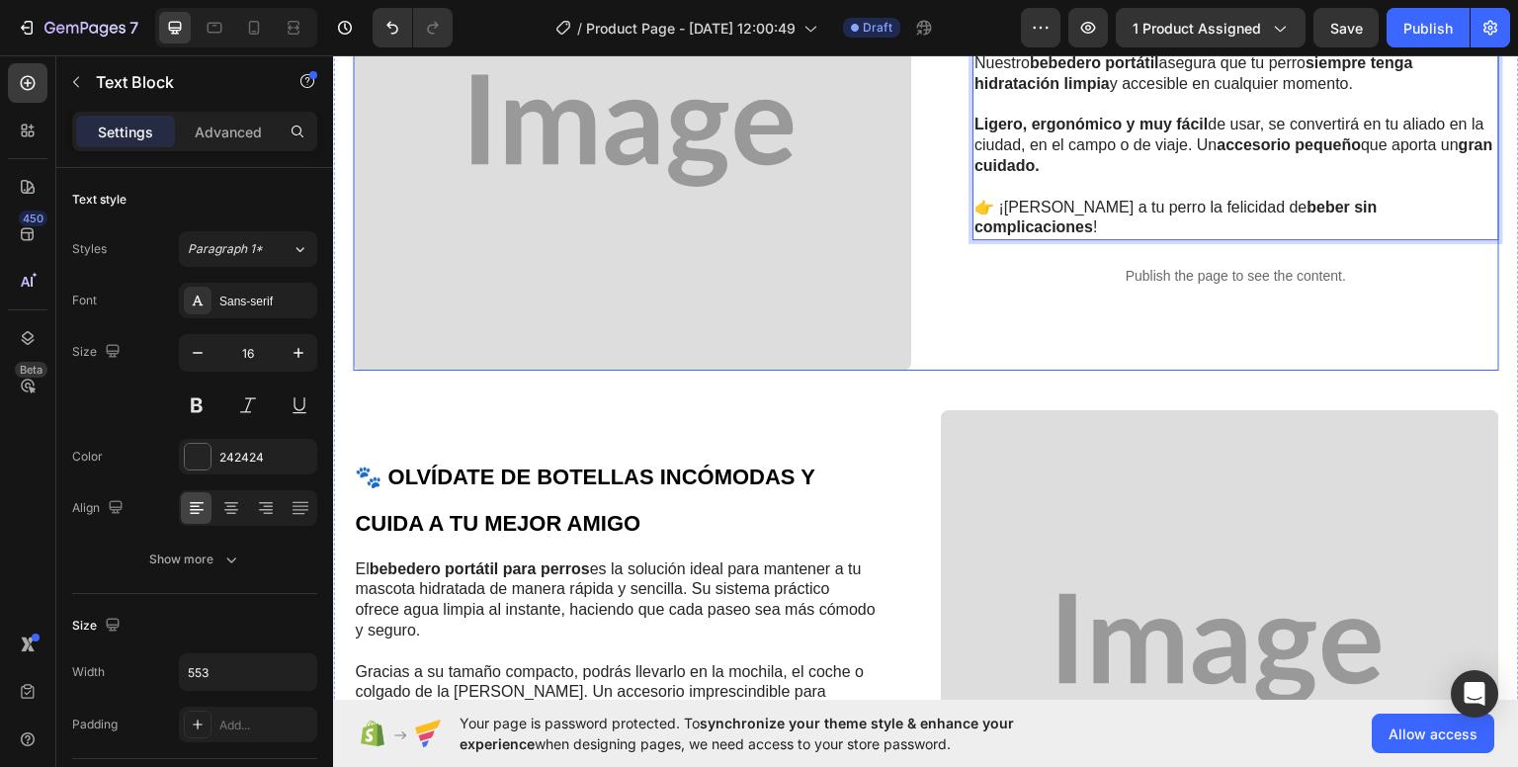
click at [1287, 331] on div "🐶 HAZ QUE CADA PASEO SEA MÁS SEGURO Y FELIZ PARA TU PERRO Heading El bienestar …" at bounding box center [1220, 129] width 558 height 480
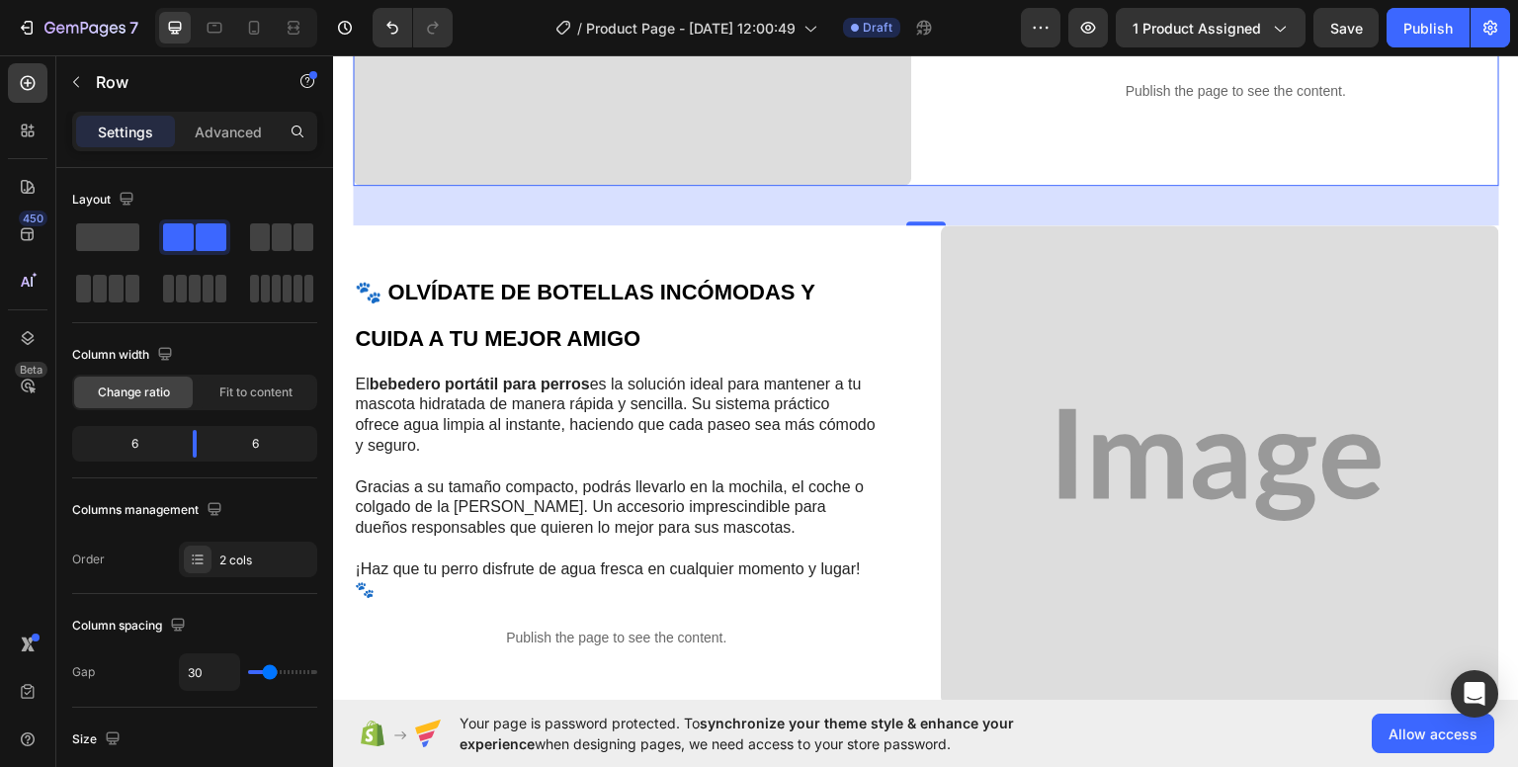
scroll to position [1680, 0]
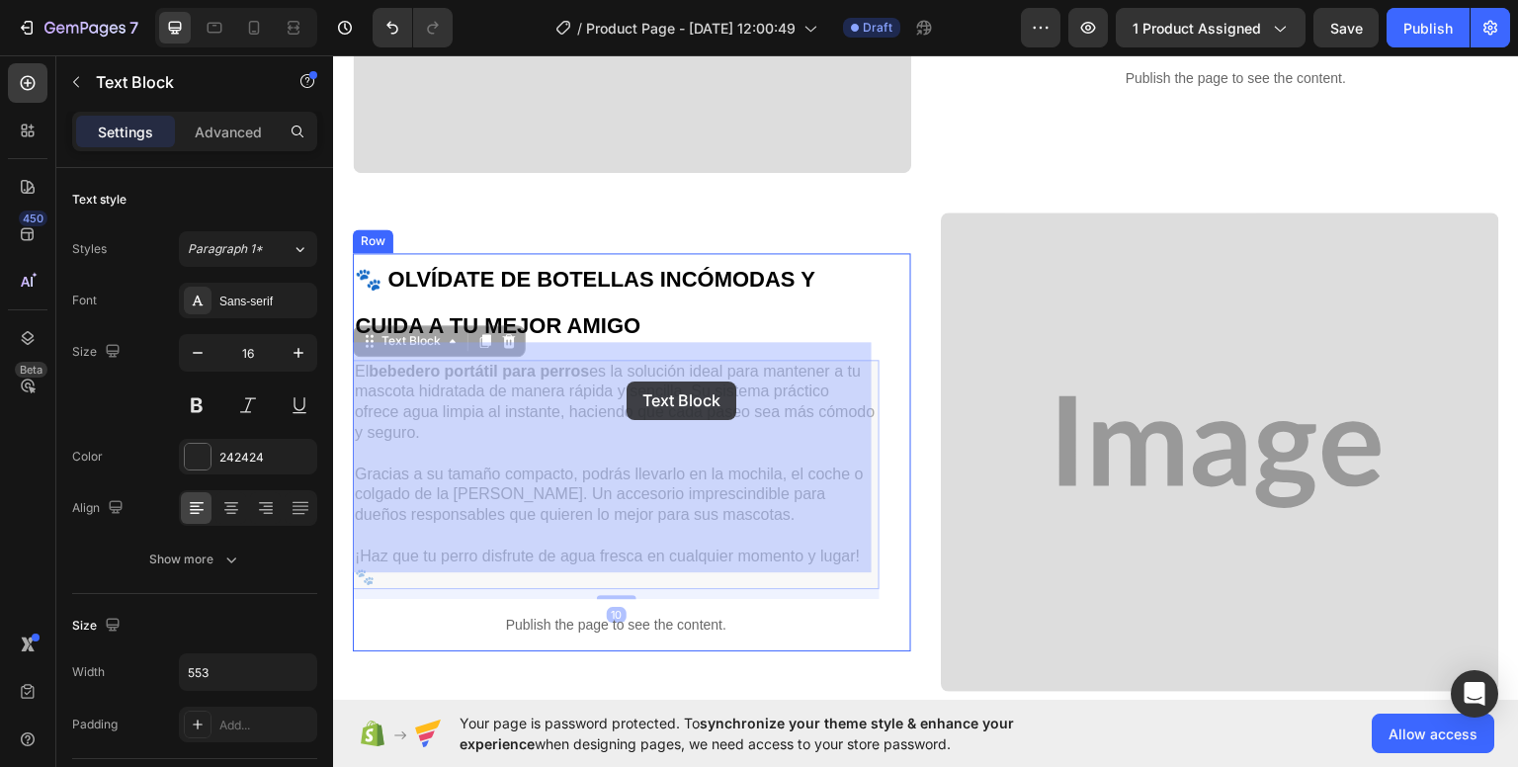
drag, startPoint x: 566, startPoint y: 372, endPoint x: 626, endPoint y: 380, distance: 60.8
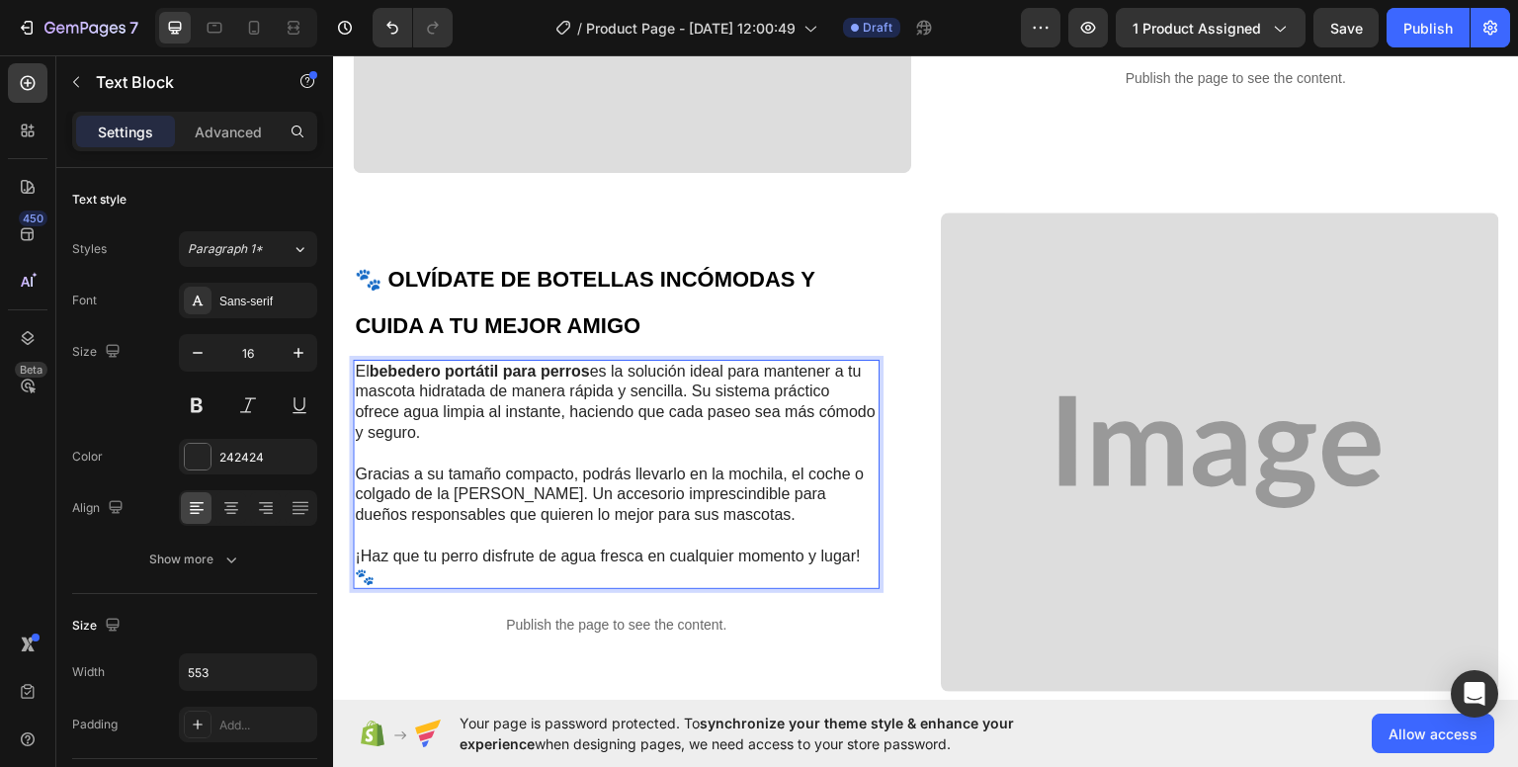
click at [574, 380] on p "El bebedero portátil para perros es la solución ideal para mantener a tu mascot…" at bounding box center [616, 402] width 523 height 82
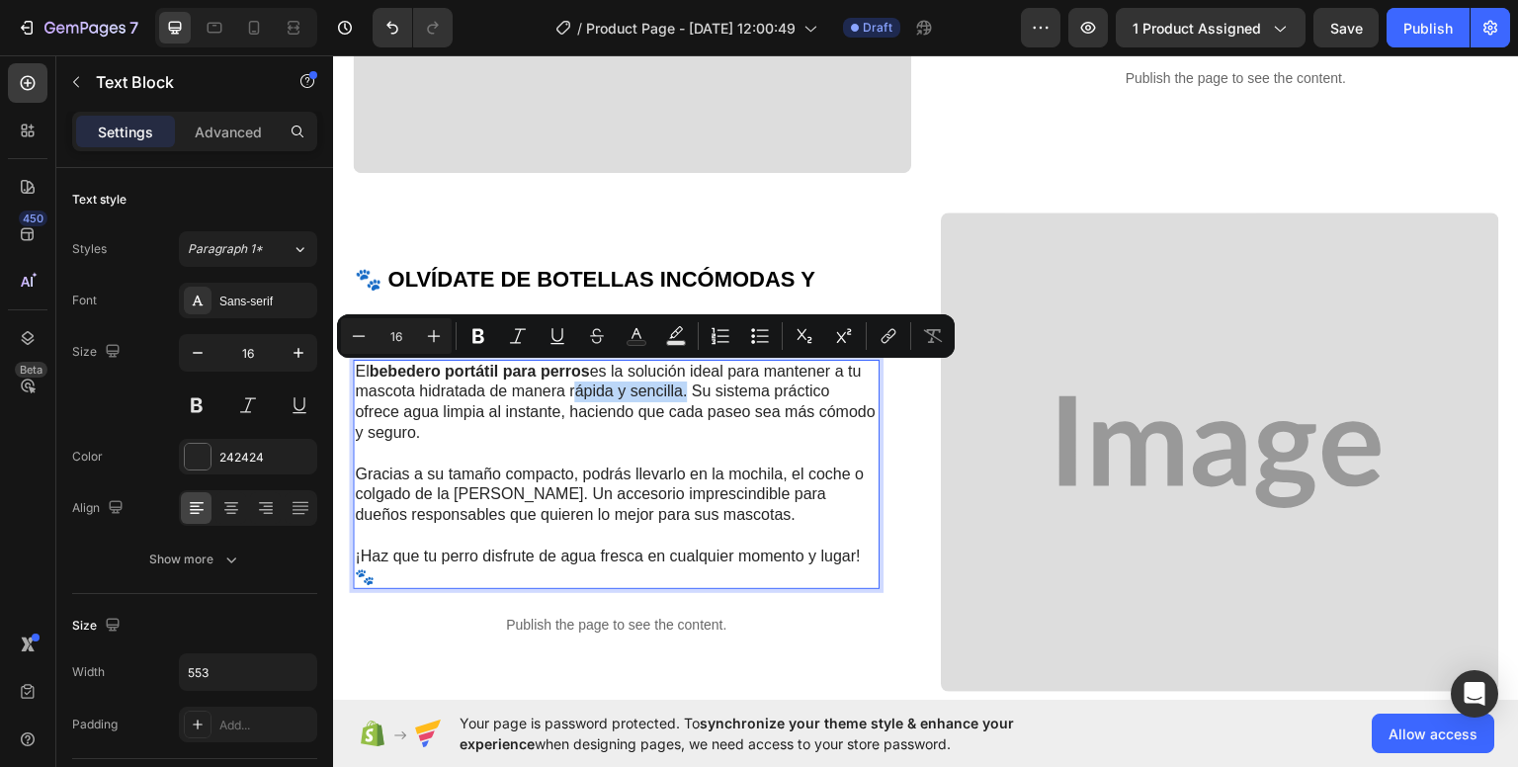
drag, startPoint x: 570, startPoint y: 376, endPoint x: 682, endPoint y: 383, distance: 111.9
click at [682, 383] on p "El bebedero portátil para perros es la solución ideal para mantener a tu mascot…" at bounding box center [616, 402] width 523 height 82
drag, startPoint x: 482, startPoint y: 342, endPoint x: 454, endPoint y: 356, distance: 30.9
click at [482, 341] on icon "Editor contextual toolbar" at bounding box center [478, 336] width 12 height 15
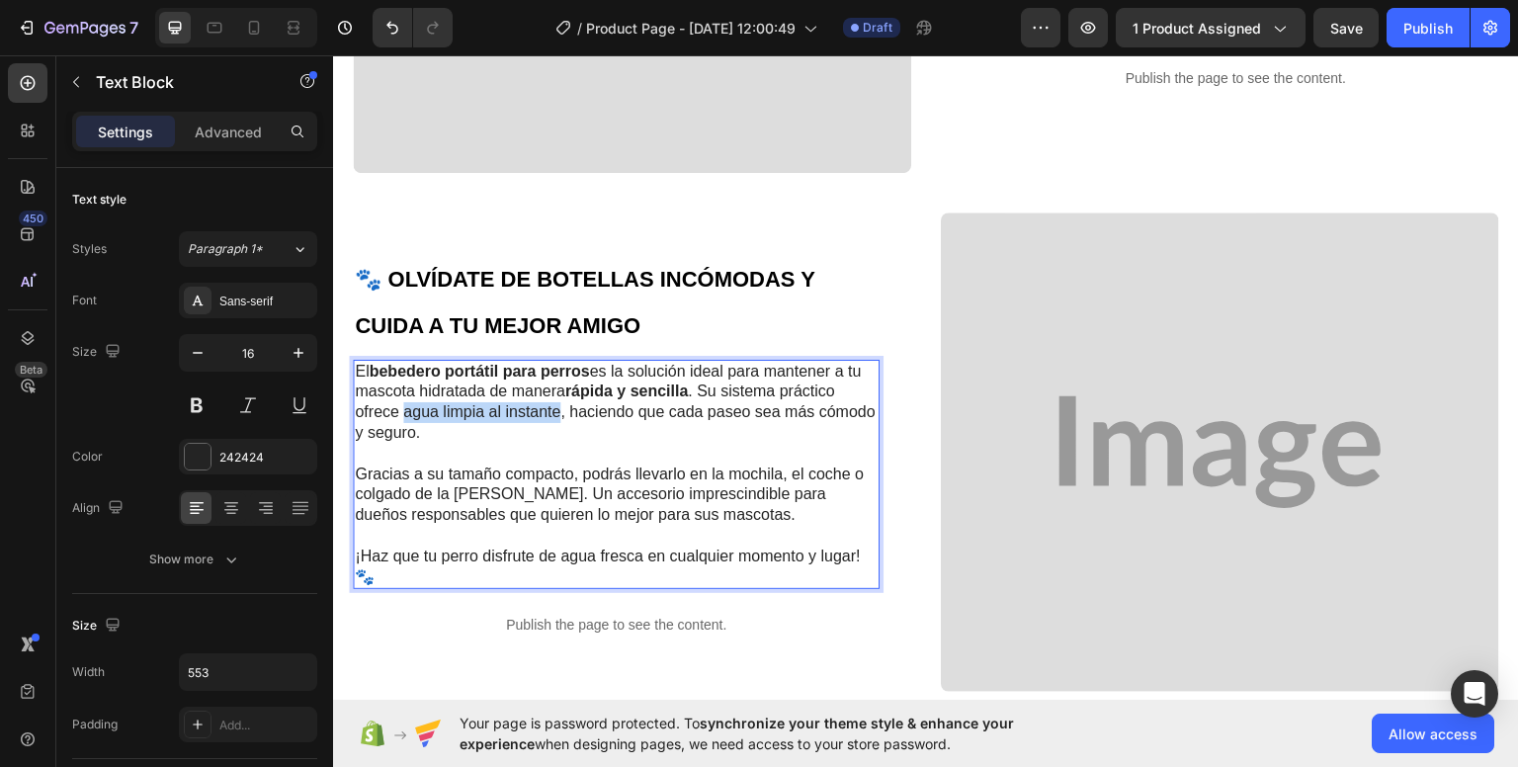
drag, startPoint x: 403, startPoint y: 399, endPoint x: 561, endPoint y: 400, distance: 158.1
click at [561, 400] on p "El bebedero portátil para perros es la solución ideal para mantener a tu mascot…" at bounding box center [616, 402] width 523 height 82
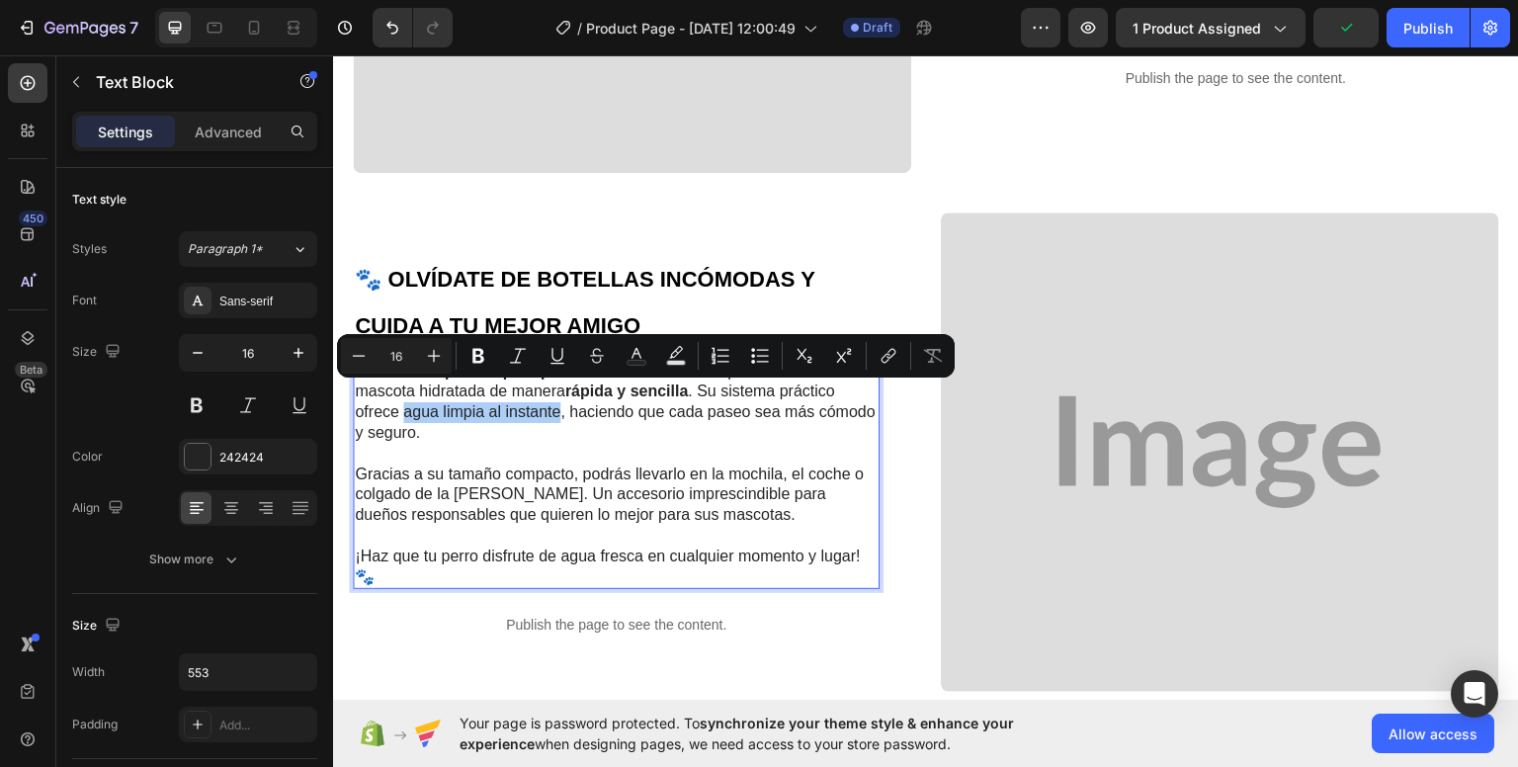
drag, startPoint x: 480, startPoint y: 365, endPoint x: 482, endPoint y: 376, distance: 12.0
click at [480, 364] on icon "Editor contextual toolbar" at bounding box center [478, 356] width 20 height 20
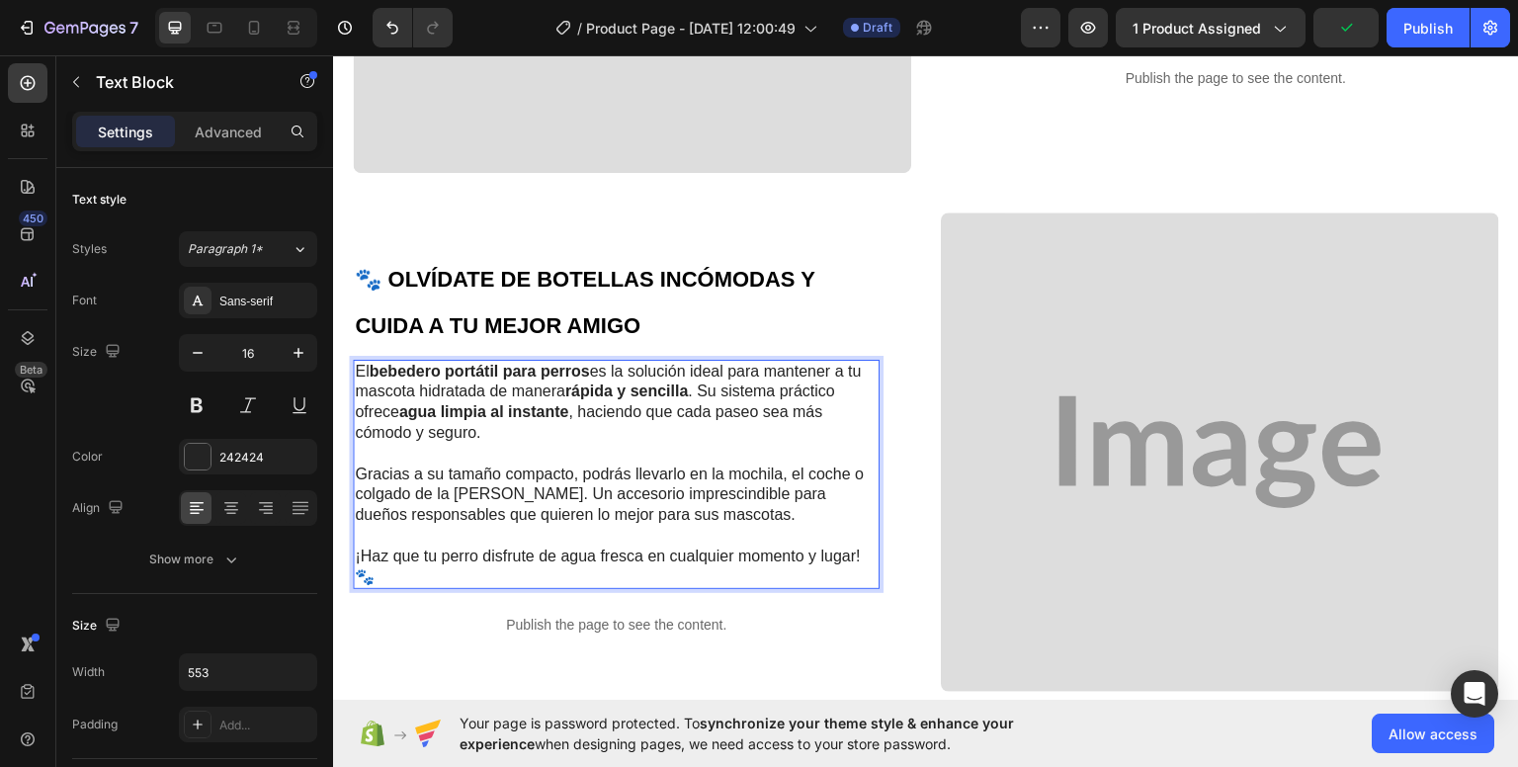
click at [585, 444] on p "Rich Text Editor. Editing area: main" at bounding box center [616, 453] width 523 height 21
drag, startPoint x: 358, startPoint y: 415, endPoint x: 451, endPoint y: 432, distance: 94.4
click at [451, 432] on div "El bebedero portátil para perros es la solución ideal para mantener a tu mascot…" at bounding box center [616, 474] width 527 height 230
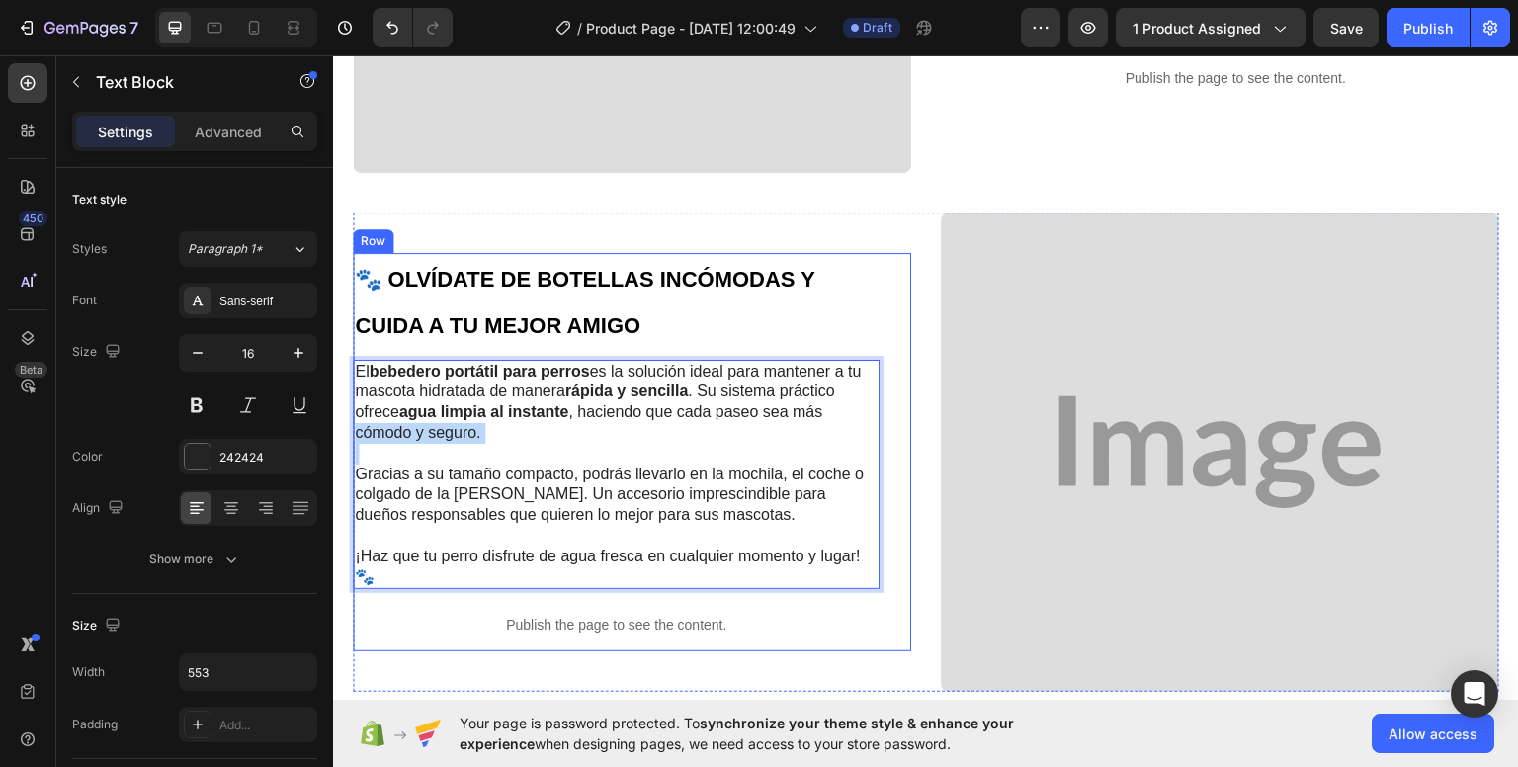
click at [694, 299] on h2 "🐾 OLVÍDATE DE BOTELLAS INCÓMODAS Y CUIDA A TU MEJOR AMIGO" at bounding box center [616, 300] width 527 height 97
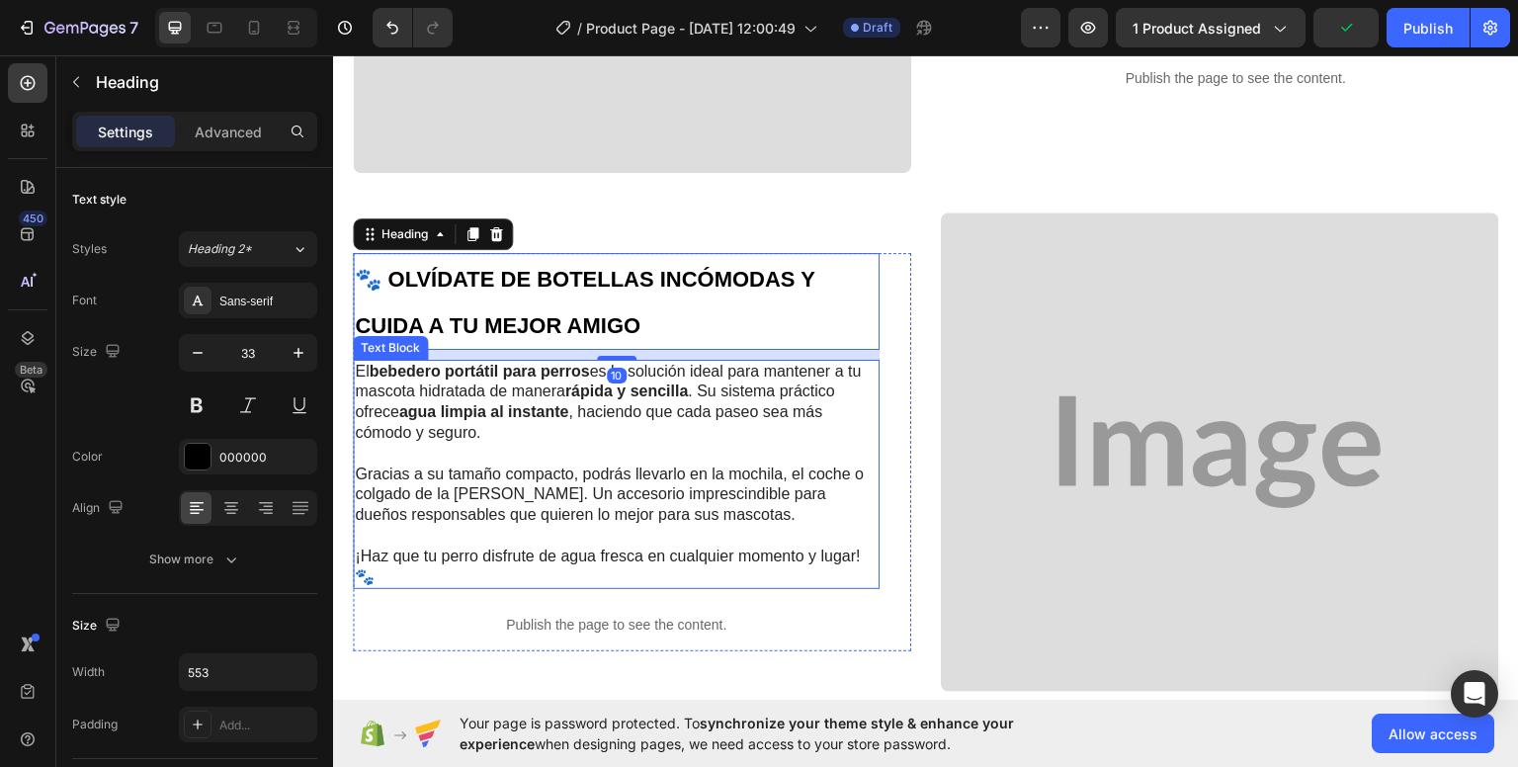
click at [355, 416] on p "El bebedero portátil para perros es la solución ideal para mantener a tu mascot…" at bounding box center [616, 402] width 523 height 82
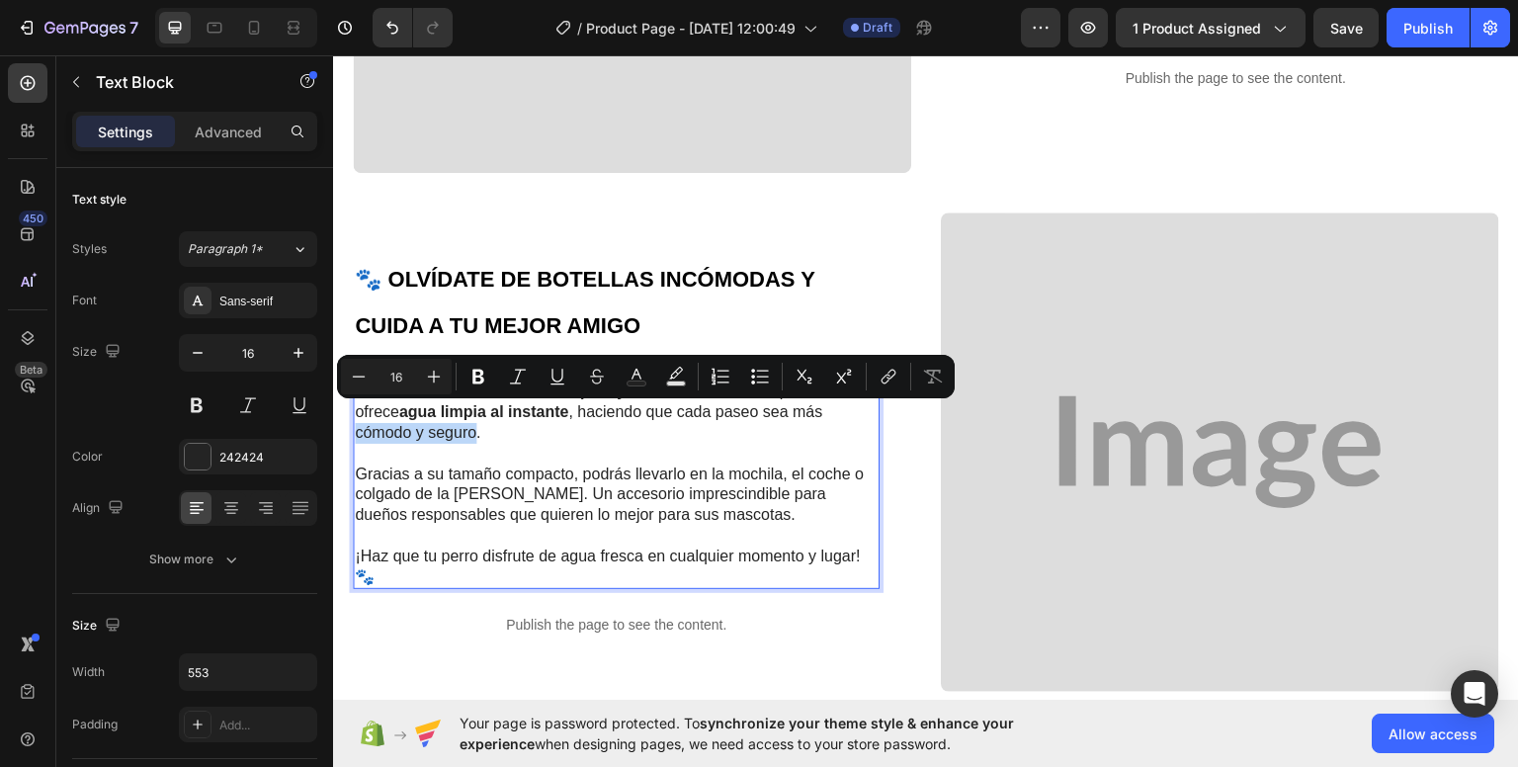
drag, startPoint x: 357, startPoint y: 416, endPoint x: 474, endPoint y: 420, distance: 117.6
click at [464, 380] on button "Bold" at bounding box center [478, 377] width 36 height 36
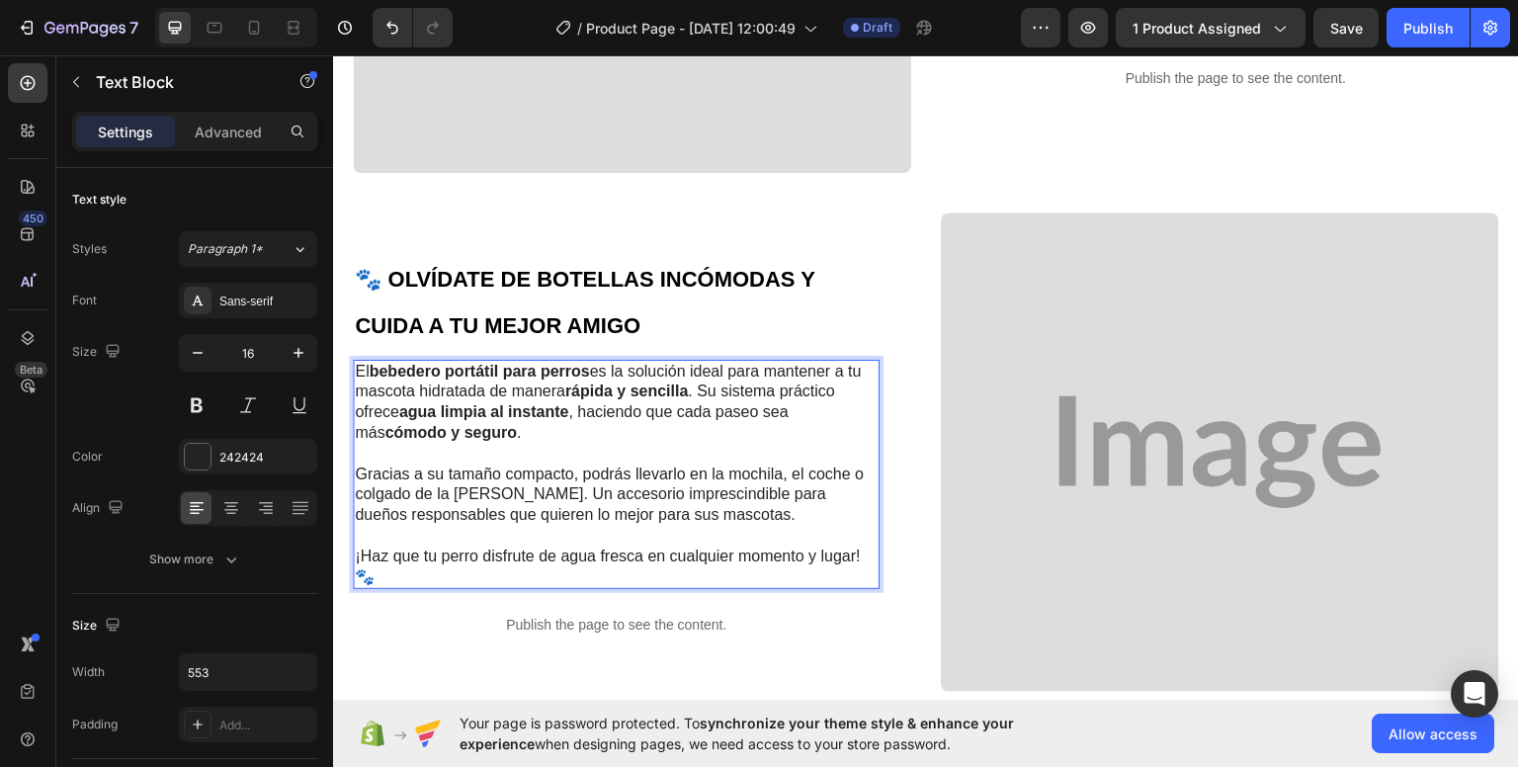
click at [500, 444] on p "Rich Text Editor. Editing area: main" at bounding box center [616, 453] width 523 height 21
drag, startPoint x: 447, startPoint y: 460, endPoint x: 574, endPoint y: 463, distance: 127.5
click at [574, 463] on p "Gracias a su tamaño compacto, podrás llevarlo en la mochila, el coche o colgado…" at bounding box center [616, 493] width 523 height 61
click at [508, 443] on p "Rich Text Editor. Editing area: main" at bounding box center [616, 453] width 523 height 21
drag, startPoint x: 462, startPoint y: 452, endPoint x: 573, endPoint y: 456, distance: 110.7
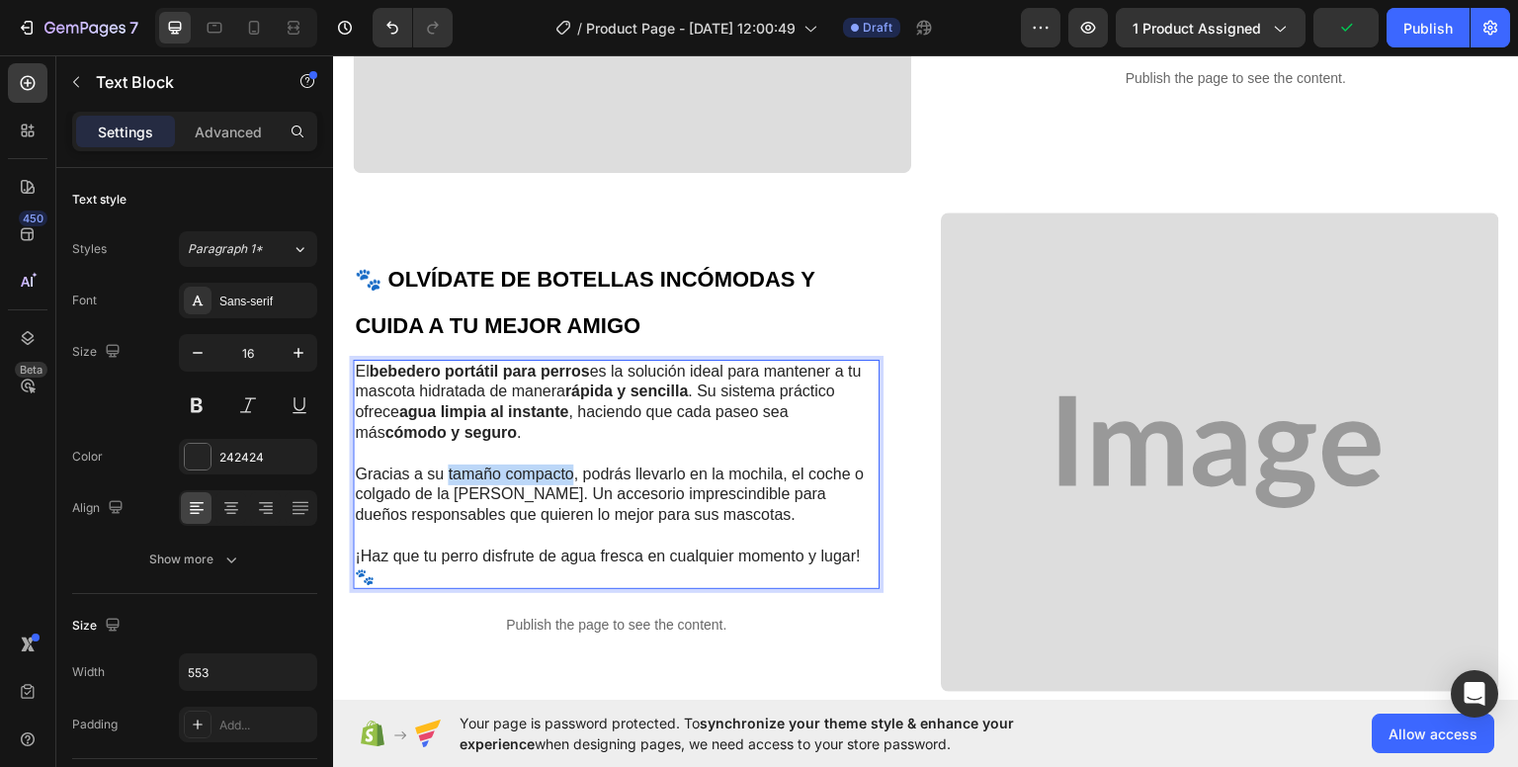
click at [573, 463] on p "Gracias a su tamaño compacto, podrás llevarlo en la mochila, el coche o colgado…" at bounding box center [616, 493] width 523 height 61
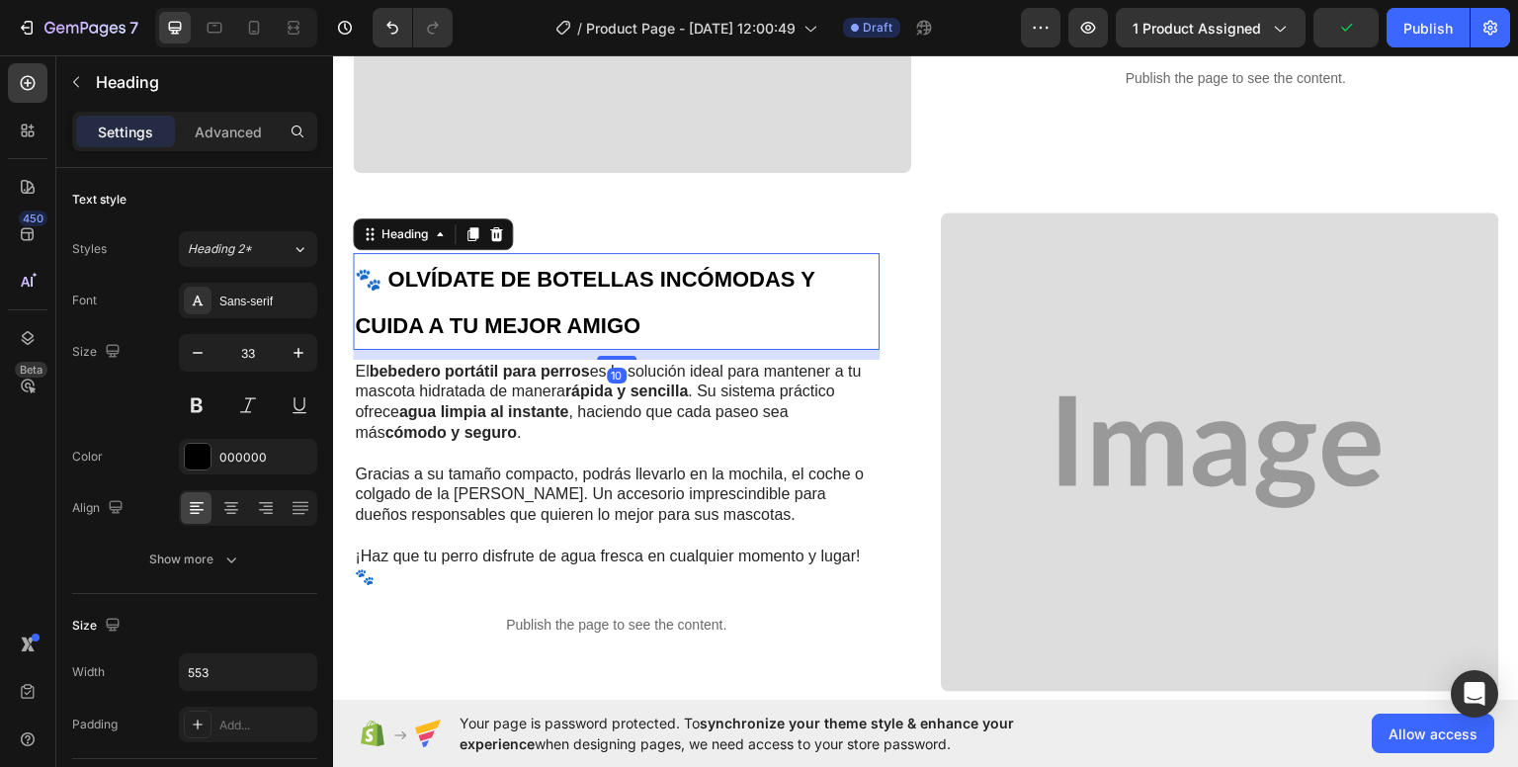
click at [790, 294] on h2 "🐾 OLVÍDATE DE BOTELLAS INCÓMODAS Y CUIDA A TU MEJOR AMIGO" at bounding box center [616, 300] width 527 height 97
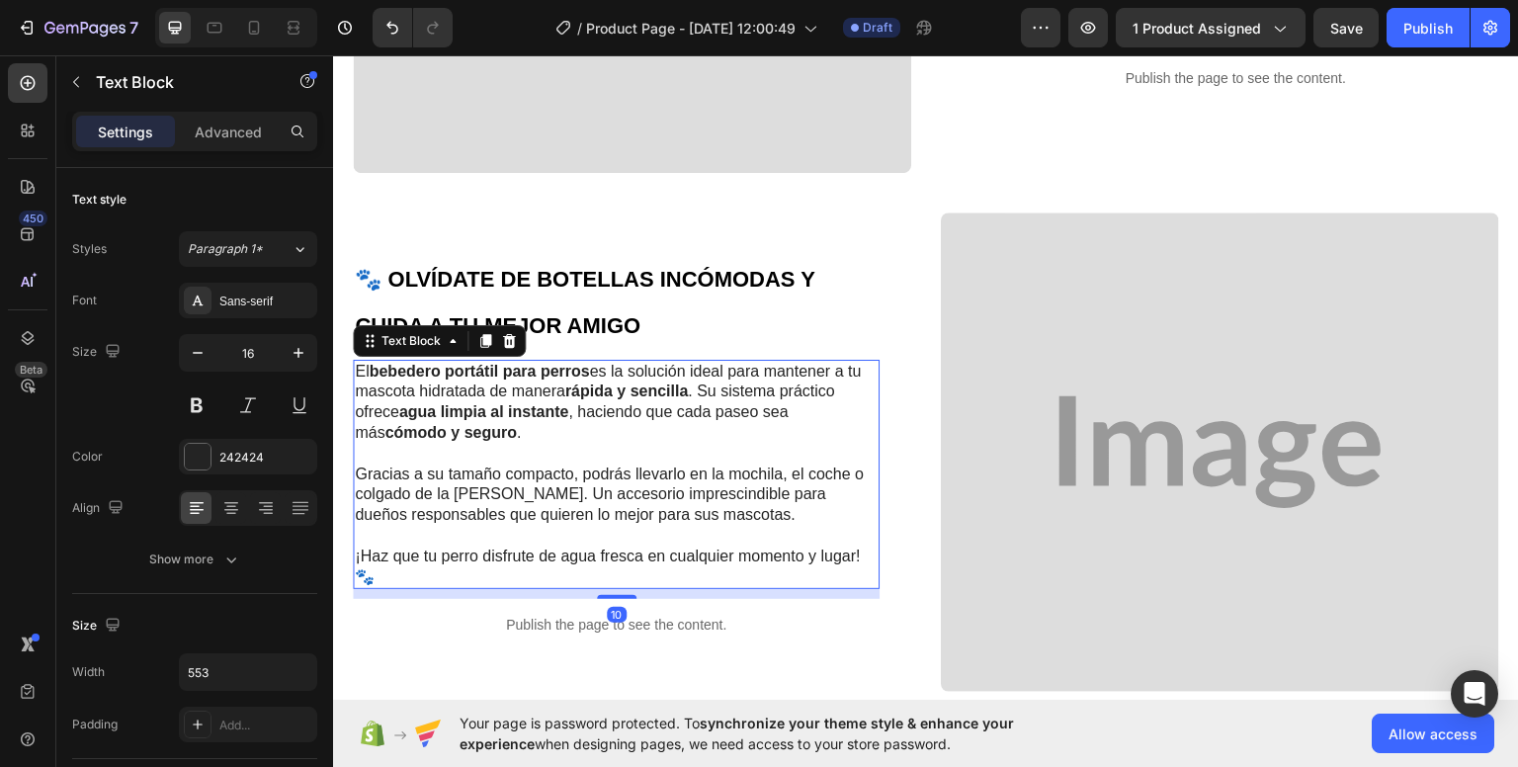
drag, startPoint x: 472, startPoint y: 452, endPoint x: 459, endPoint y: 456, distance: 13.8
click at [468, 463] on p "Gracias a su tamaño compacto, podrás llevarlo en la mochila, el coche o colgado…" at bounding box center [616, 493] width 523 height 61
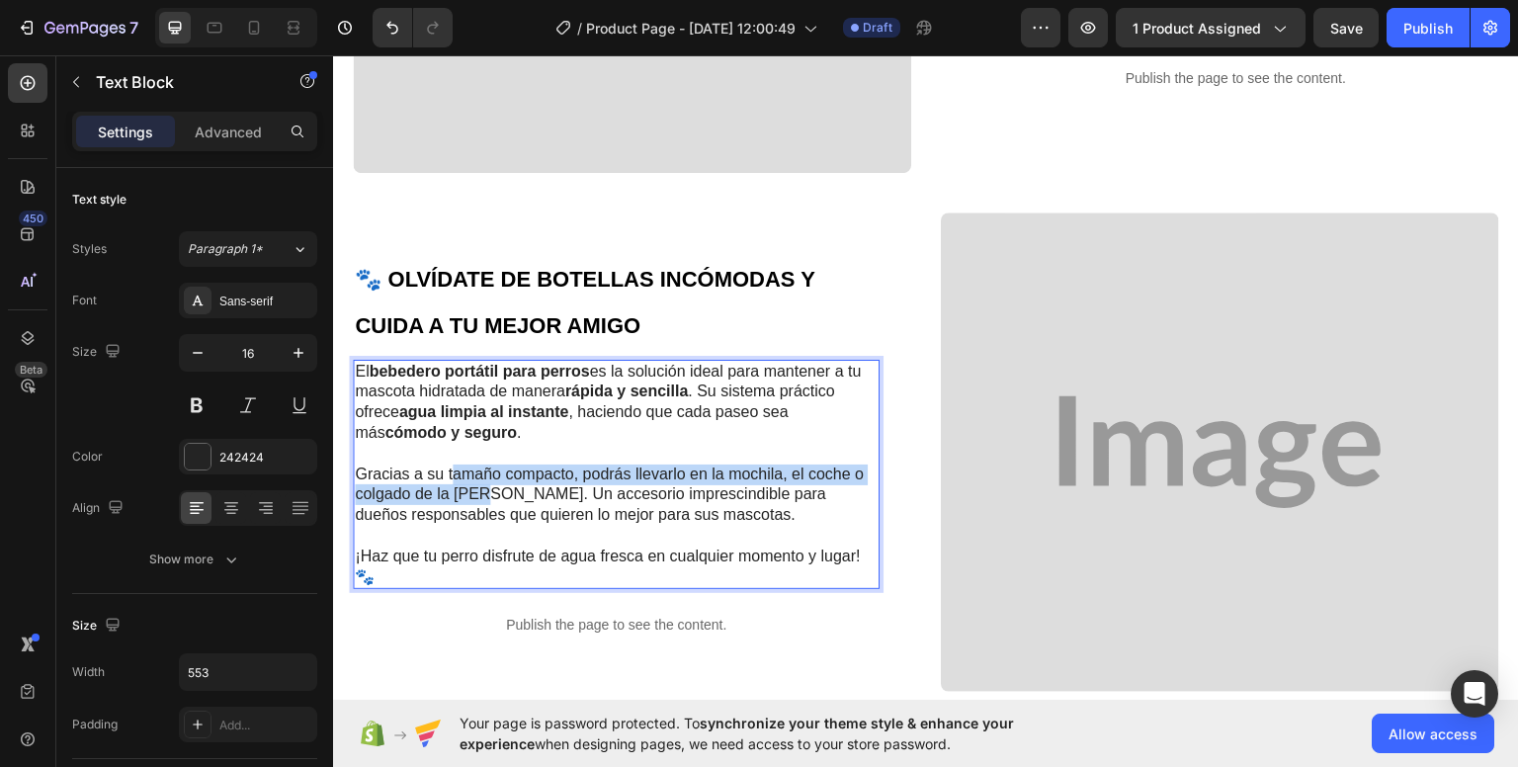
drag, startPoint x: 451, startPoint y: 460, endPoint x: 482, endPoint y: 473, distance: 34.1
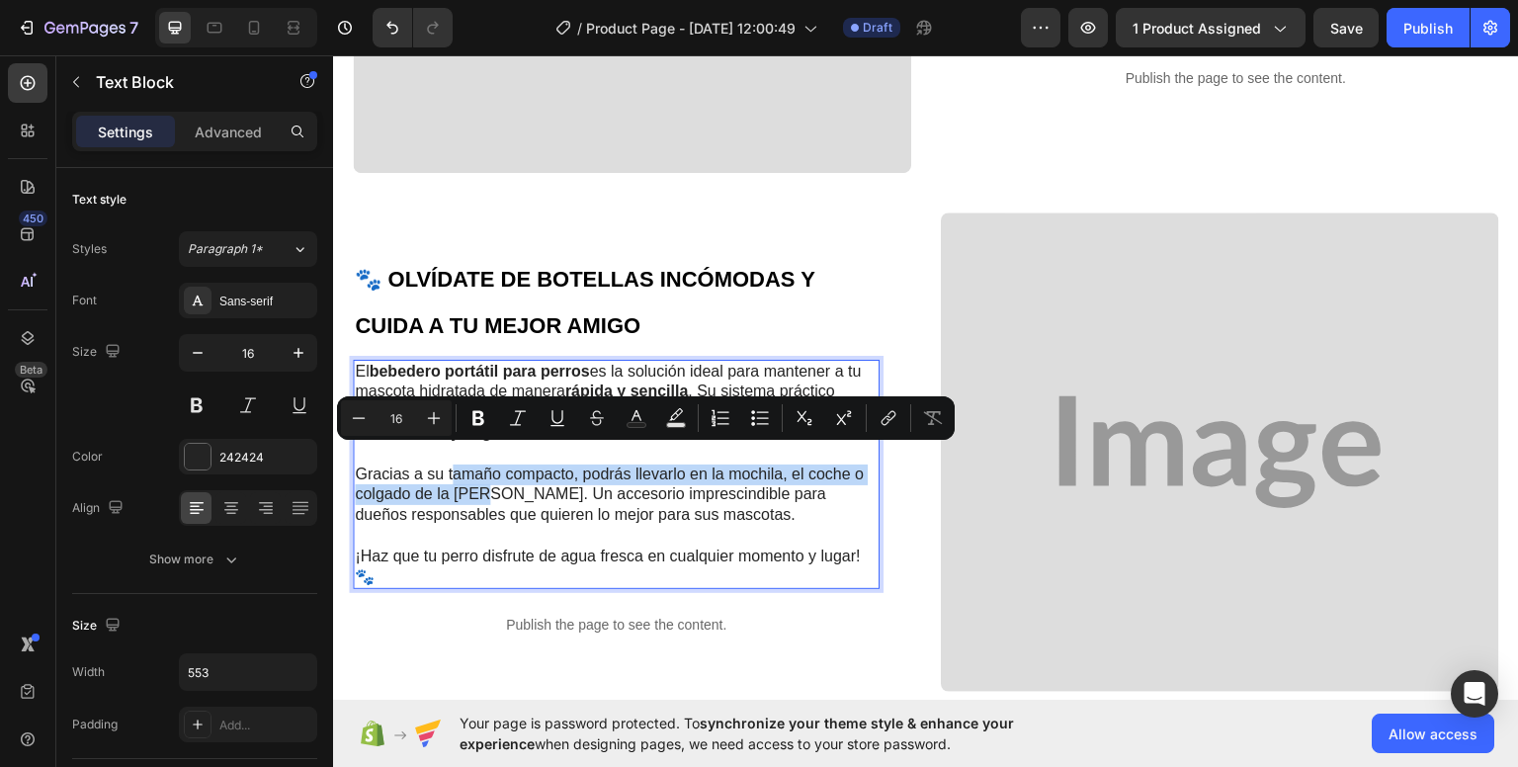
click at [478, 463] on p "Gracias a su tamaño compacto, podrás llevarlo en la mochila, el coche o colgado…" at bounding box center [616, 493] width 523 height 61
drag, startPoint x: 445, startPoint y: 455, endPoint x: 575, endPoint y: 454, distance: 130.4
click at [575, 463] on p "Gracias a su tamaño compacto, podrás llevarlo en la mochila, el coche o colgado…" at bounding box center [616, 493] width 523 height 61
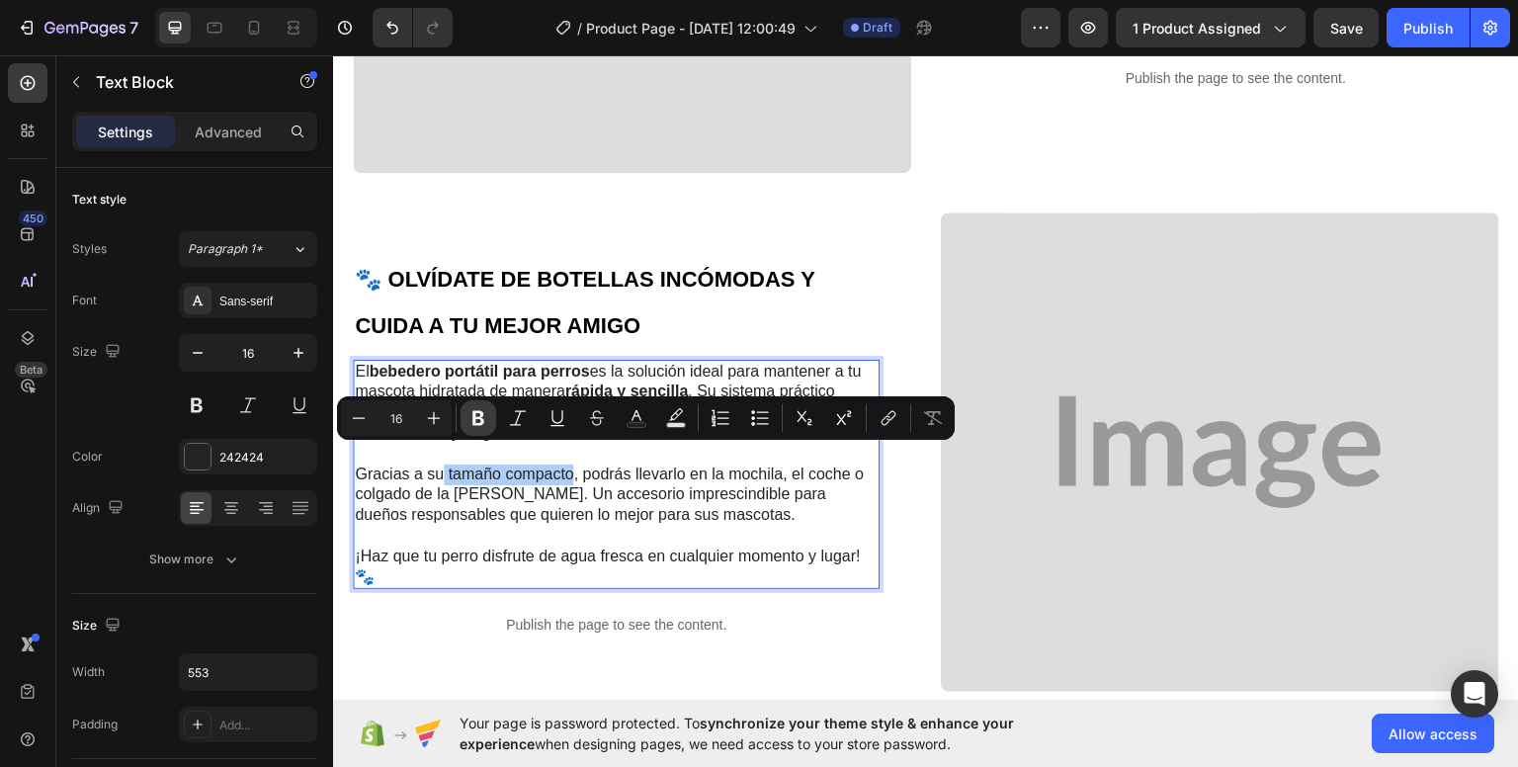
click at [480, 429] on button "Bold" at bounding box center [478, 418] width 36 height 36
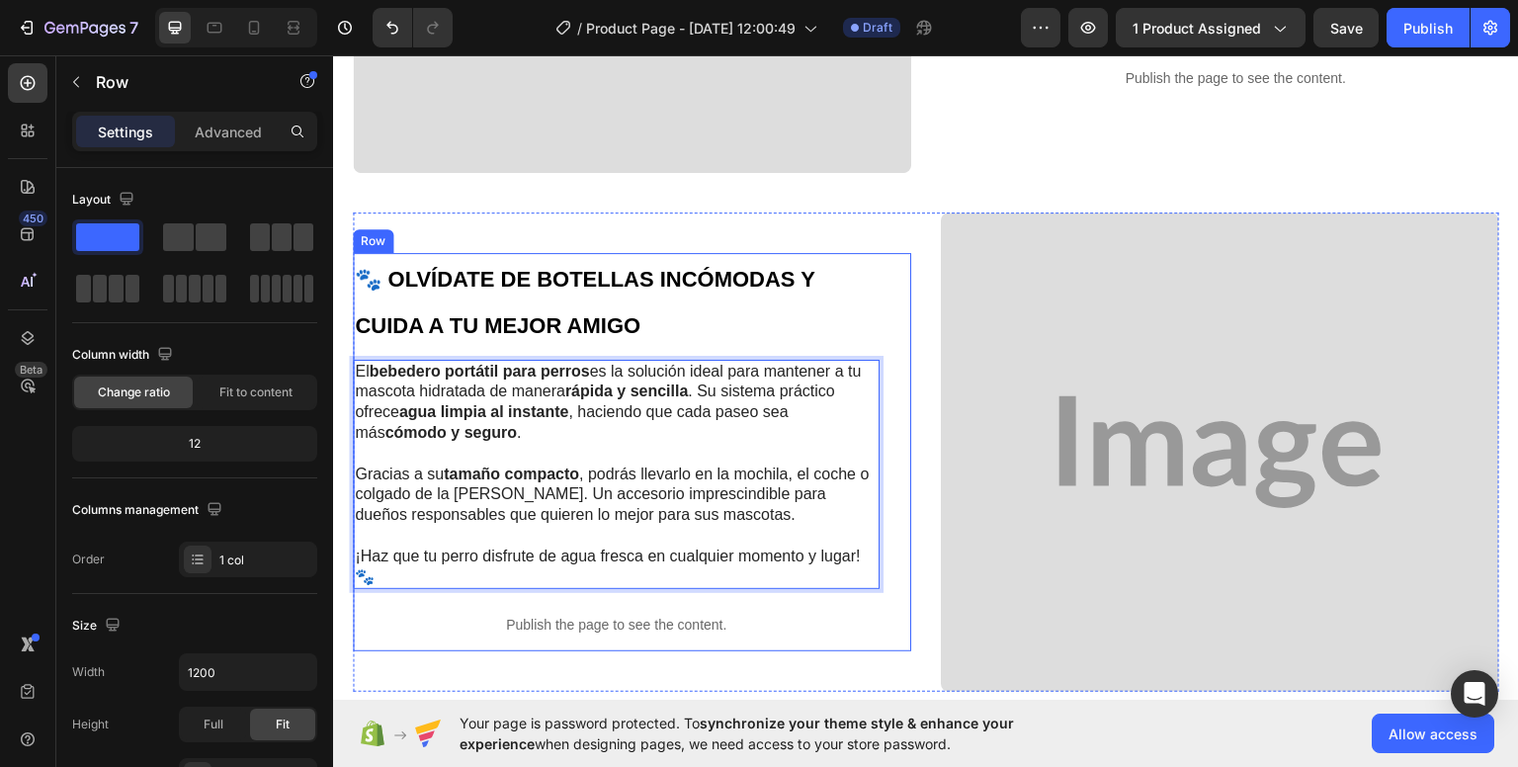
click at [891, 252] on div "🐾 OLVÍDATE DE BOTELLAS INCÓMODAS Y CUIDA A TU MEJOR AMIGO Heading El bebedero p…" at bounding box center [632, 451] width 558 height 399
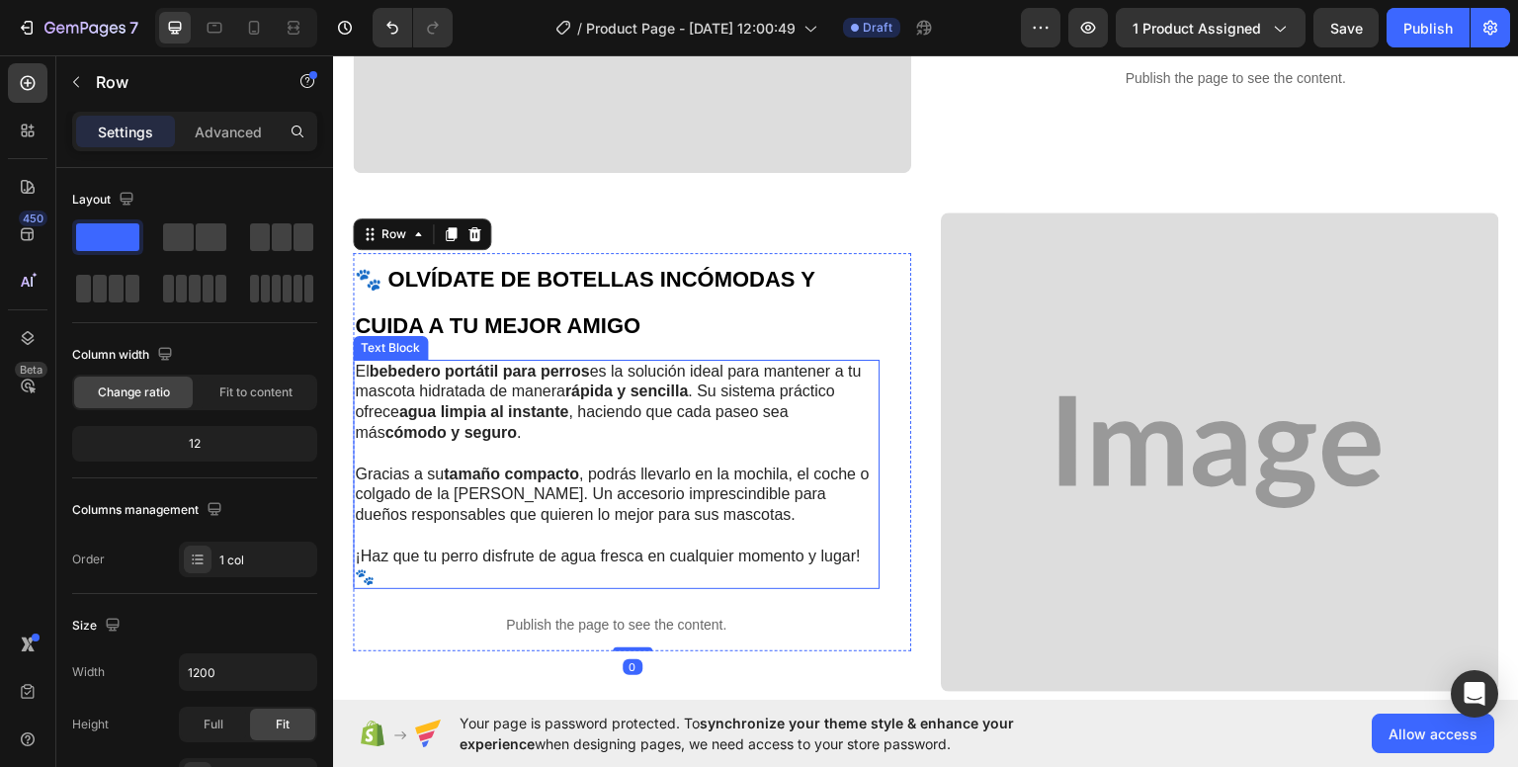
click at [749, 463] on p "Gracias a su tamaño compacto , podrás llevarlo en la mochila, el coche o colgad…" at bounding box center [616, 493] width 523 height 61
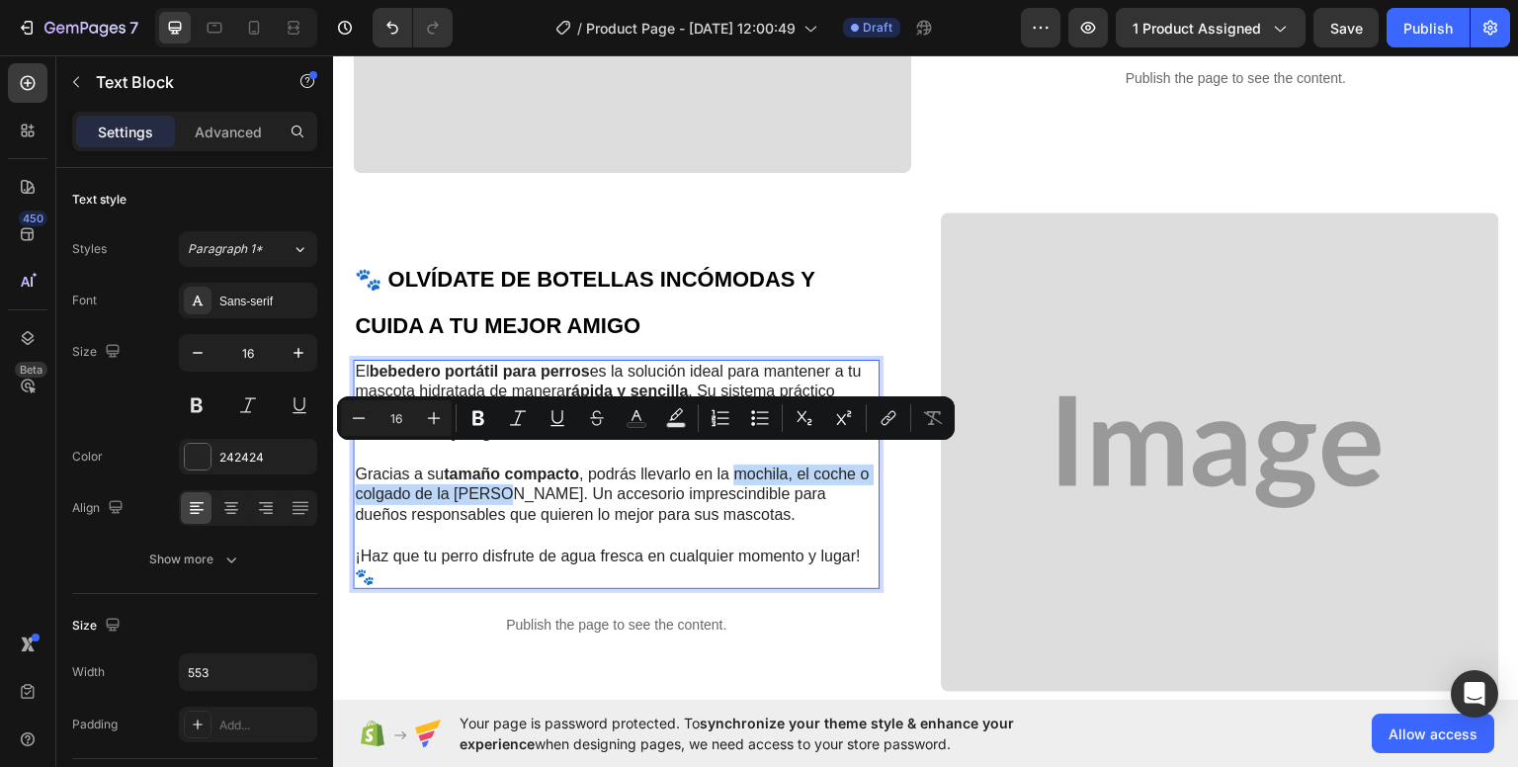
drag, startPoint x: 739, startPoint y: 455, endPoint x: 509, endPoint y: 481, distance: 231.6
click at [490, 414] on button "Bold" at bounding box center [478, 418] width 36 height 36
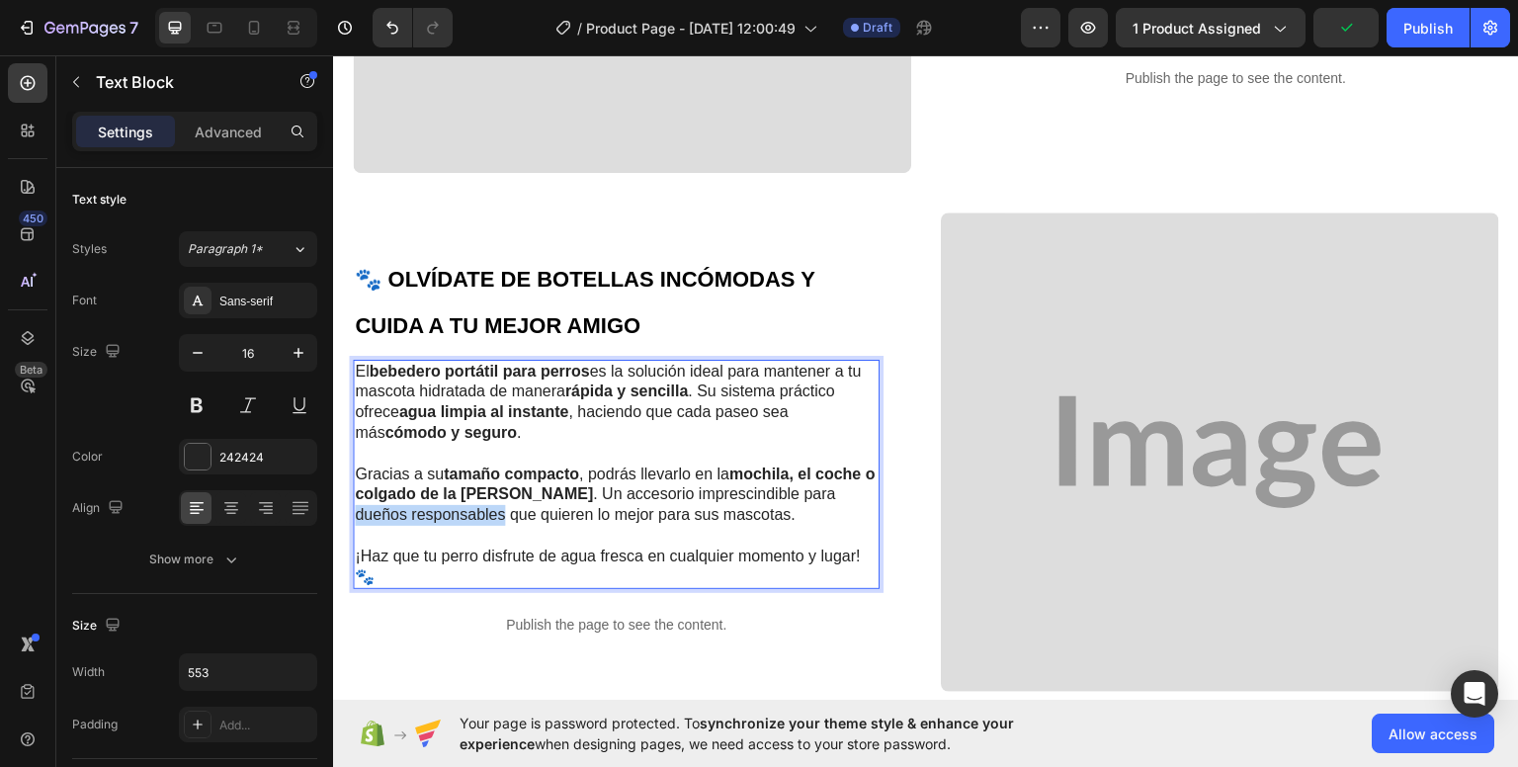
drag, startPoint x: 771, startPoint y: 479, endPoint x: 454, endPoint y: 500, distance: 316.8
click at [451, 500] on p "Gracias a su tamaño compacto , podrás llevarlo en la mochila, el coche o colgad…" at bounding box center [616, 493] width 523 height 61
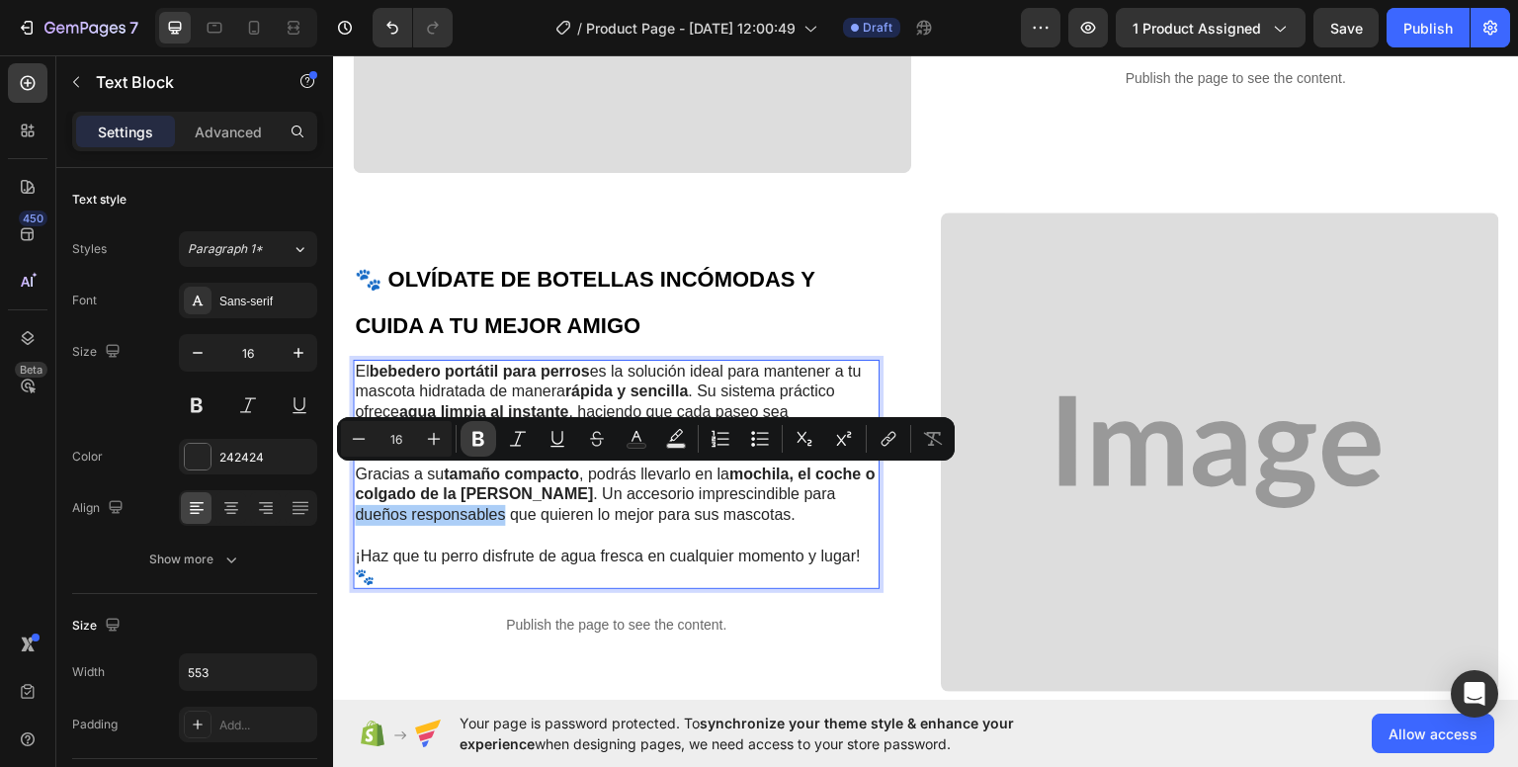
click at [474, 441] on icon "Editor contextual toolbar" at bounding box center [478, 439] width 12 height 15
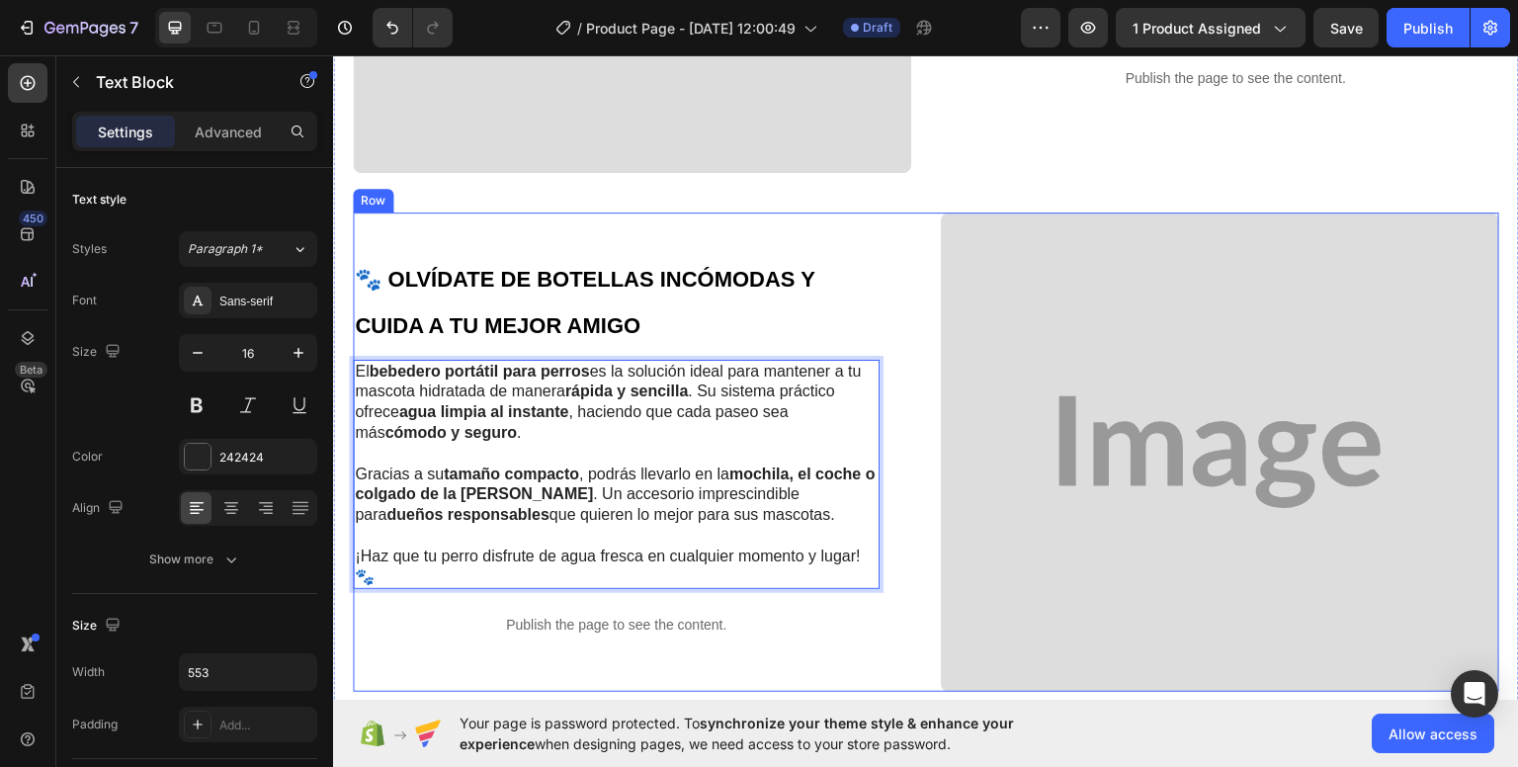
click at [534, 634] on div "🐾 OLVÍDATE DE BOTELLAS INCÓMODAS Y CUIDA A TU MEJOR AMIGO Heading El bebedero p…" at bounding box center [632, 451] width 558 height 480
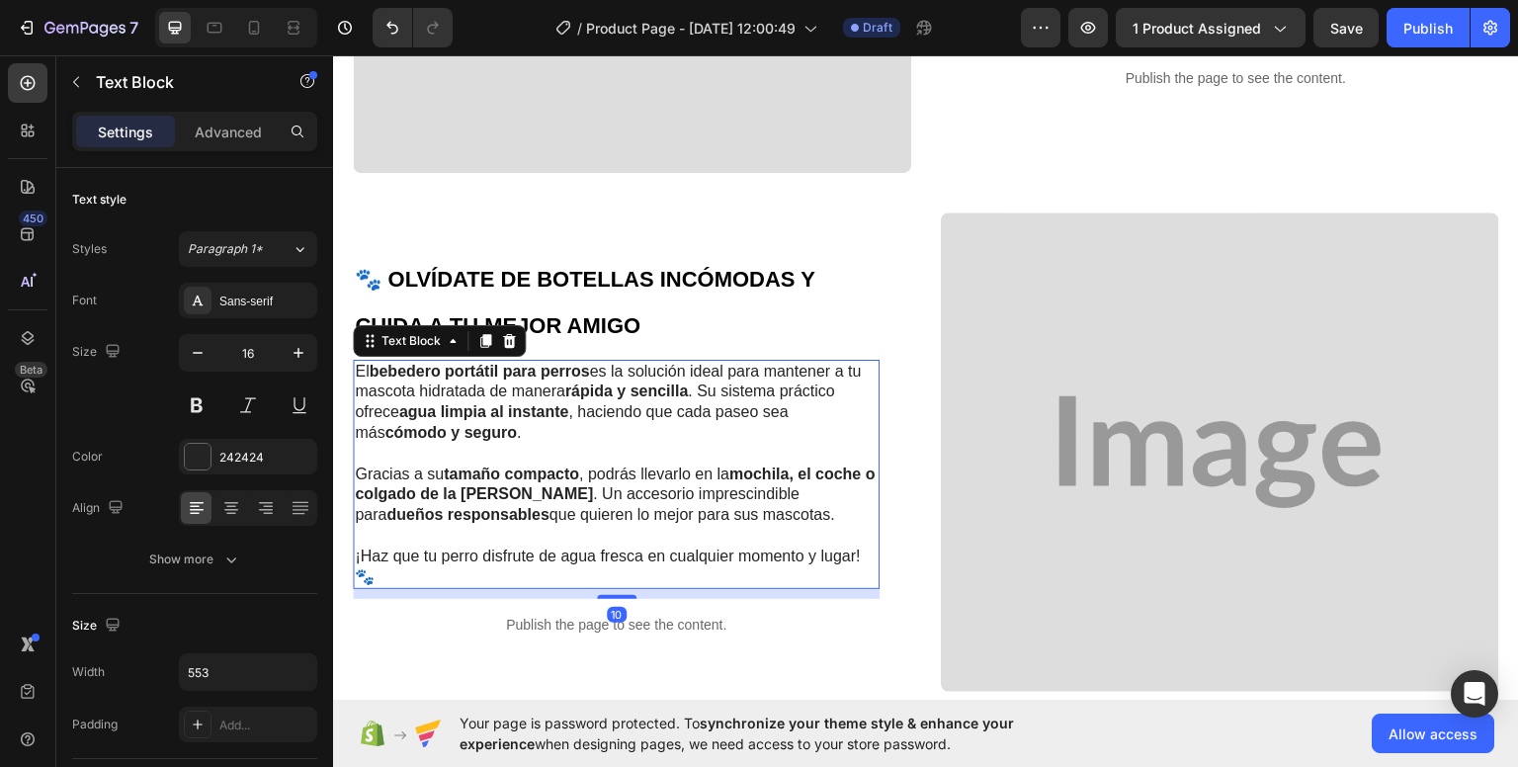
click at [565, 525] on p "Rich Text Editor. Editing area: main" at bounding box center [616, 535] width 523 height 21
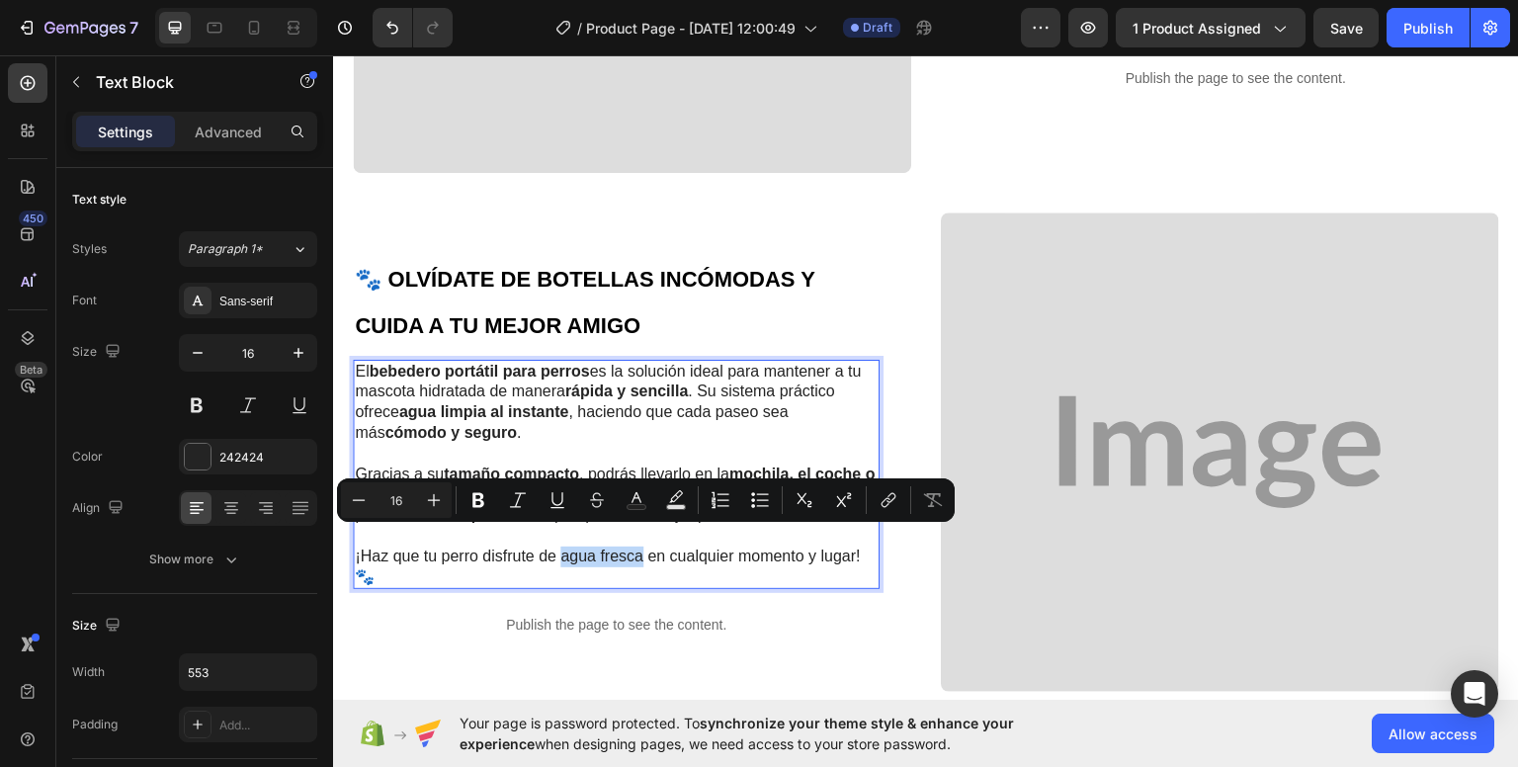
drag, startPoint x: 560, startPoint y: 539, endPoint x: 642, endPoint y: 545, distance: 82.2
click at [482, 503] on icon "Editor contextual toolbar" at bounding box center [478, 500] width 12 height 15
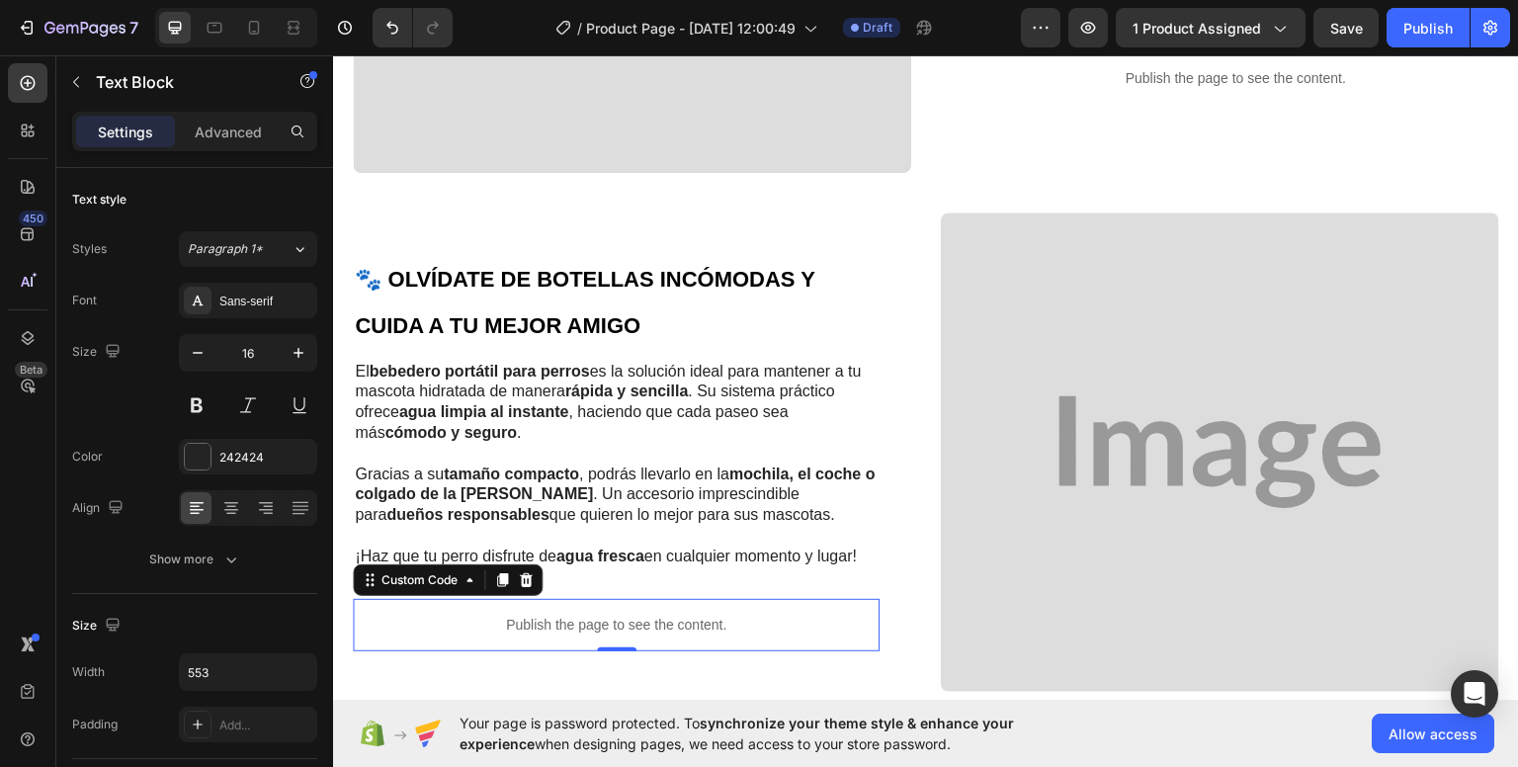
click at [749, 618] on div "Publish the page to see the content." at bounding box center [616, 624] width 527 height 52
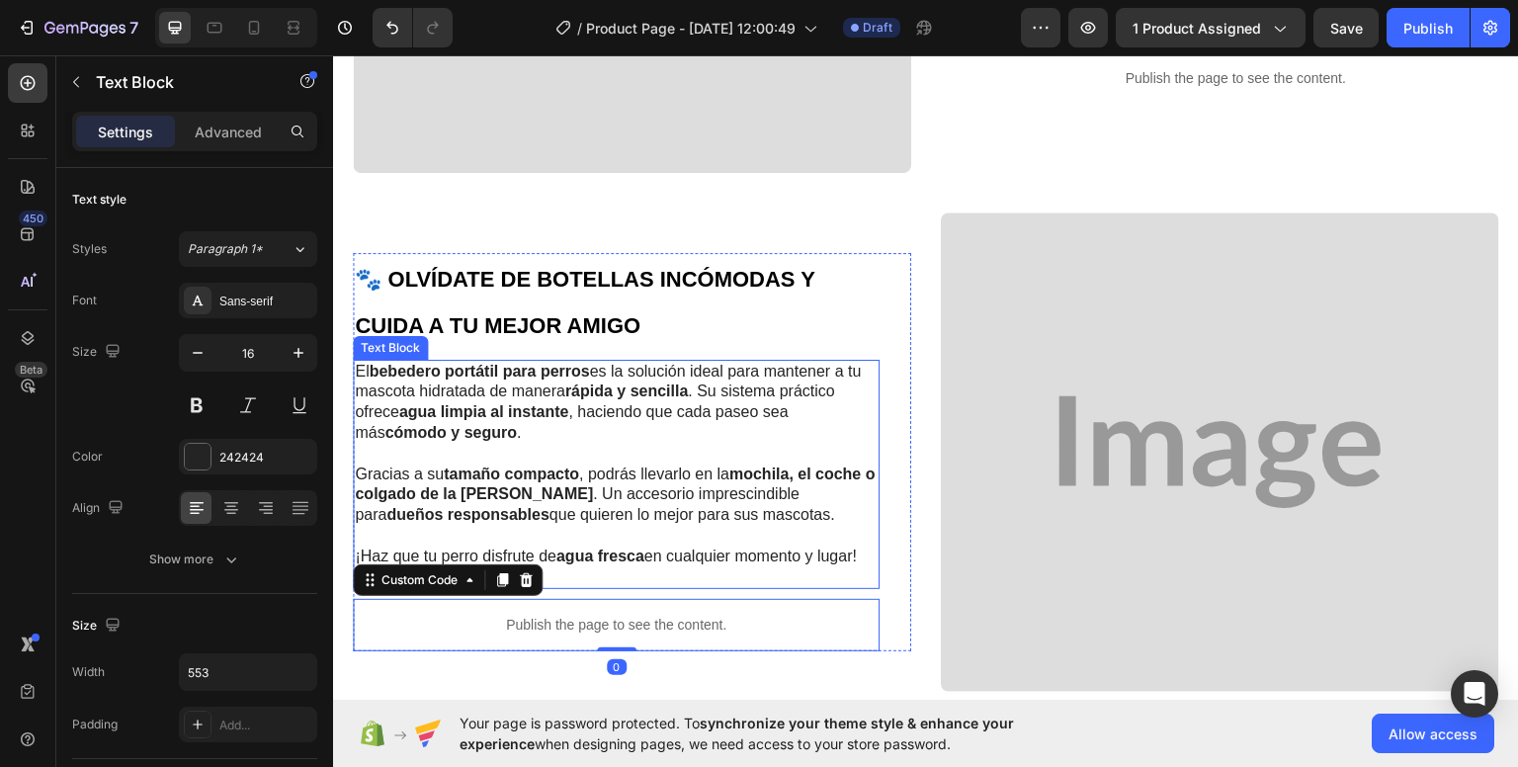
click at [720, 491] on p "Gracias a su tamaño compacto , podrás llevarlo en la mochila, el coche o colgad…" at bounding box center [616, 493] width 523 height 61
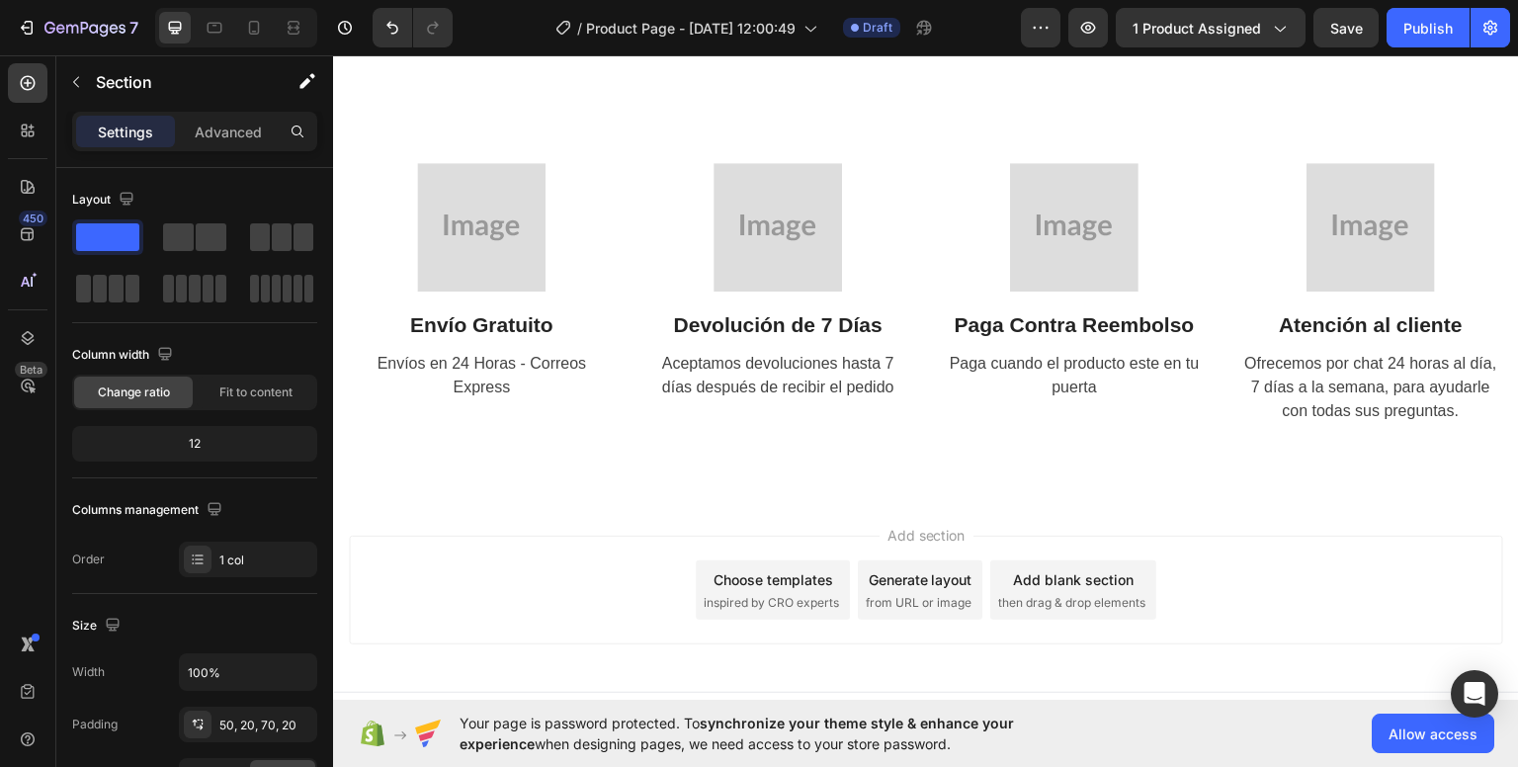
scroll to position [2952, 0]
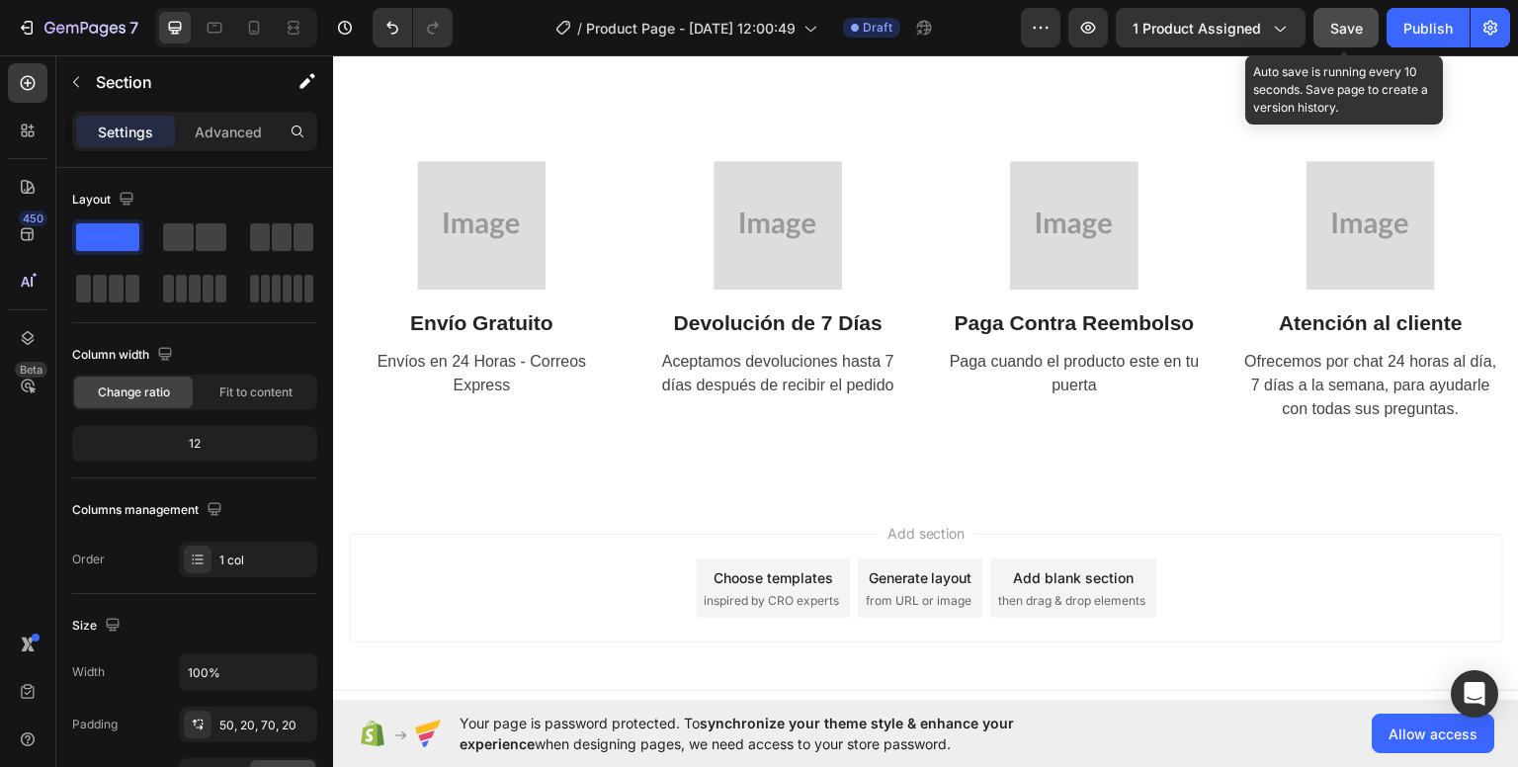
click at [1324, 25] on button "Save" at bounding box center [1345, 28] width 65 height 40
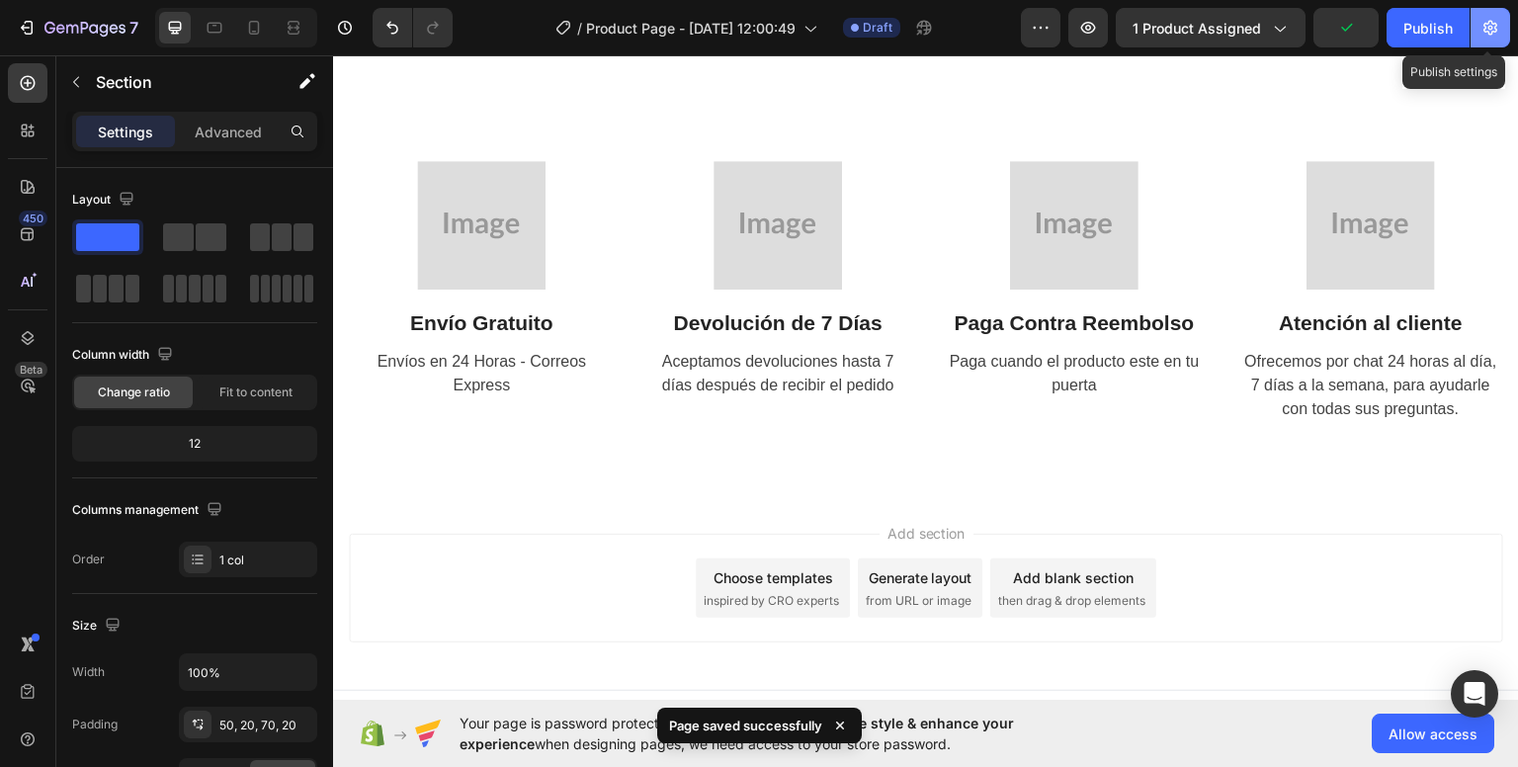
click at [1496, 41] on button "button" at bounding box center [1490, 28] width 40 height 40
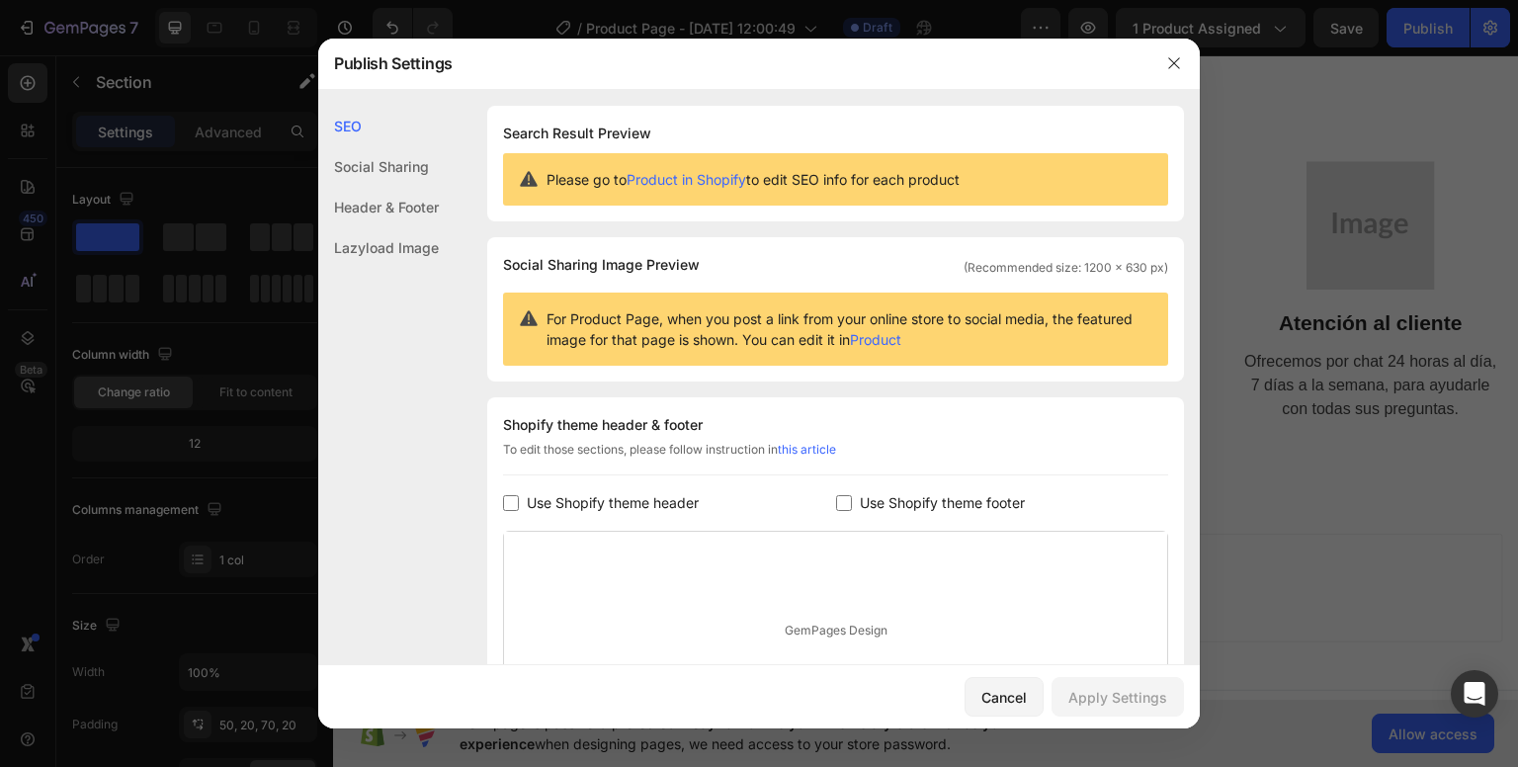
click at [407, 177] on div "Social Sharing" at bounding box center [378, 166] width 121 height 41
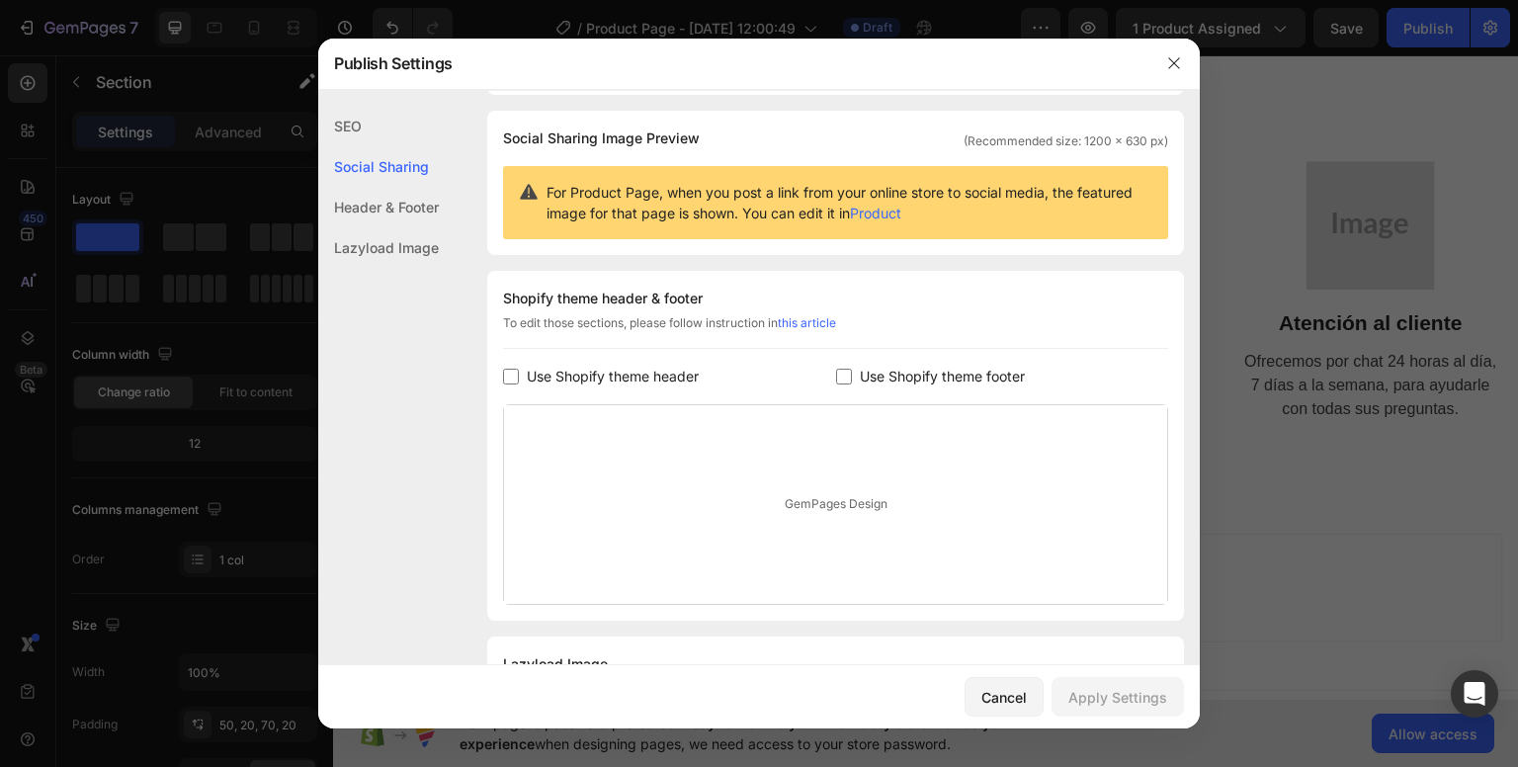
click at [395, 209] on div "Header & Footer" at bounding box center [378, 207] width 121 height 41
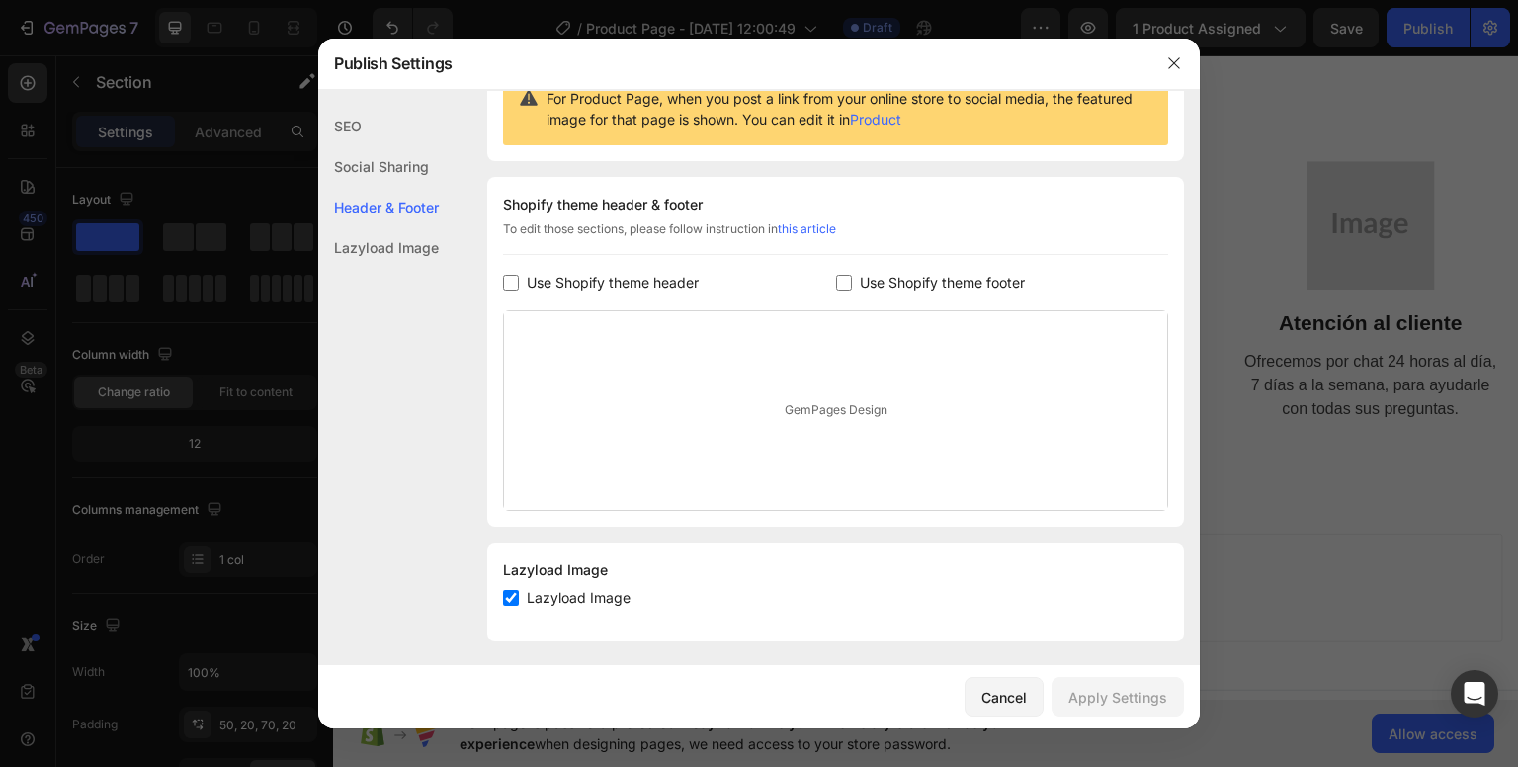
scroll to position [227, 0]
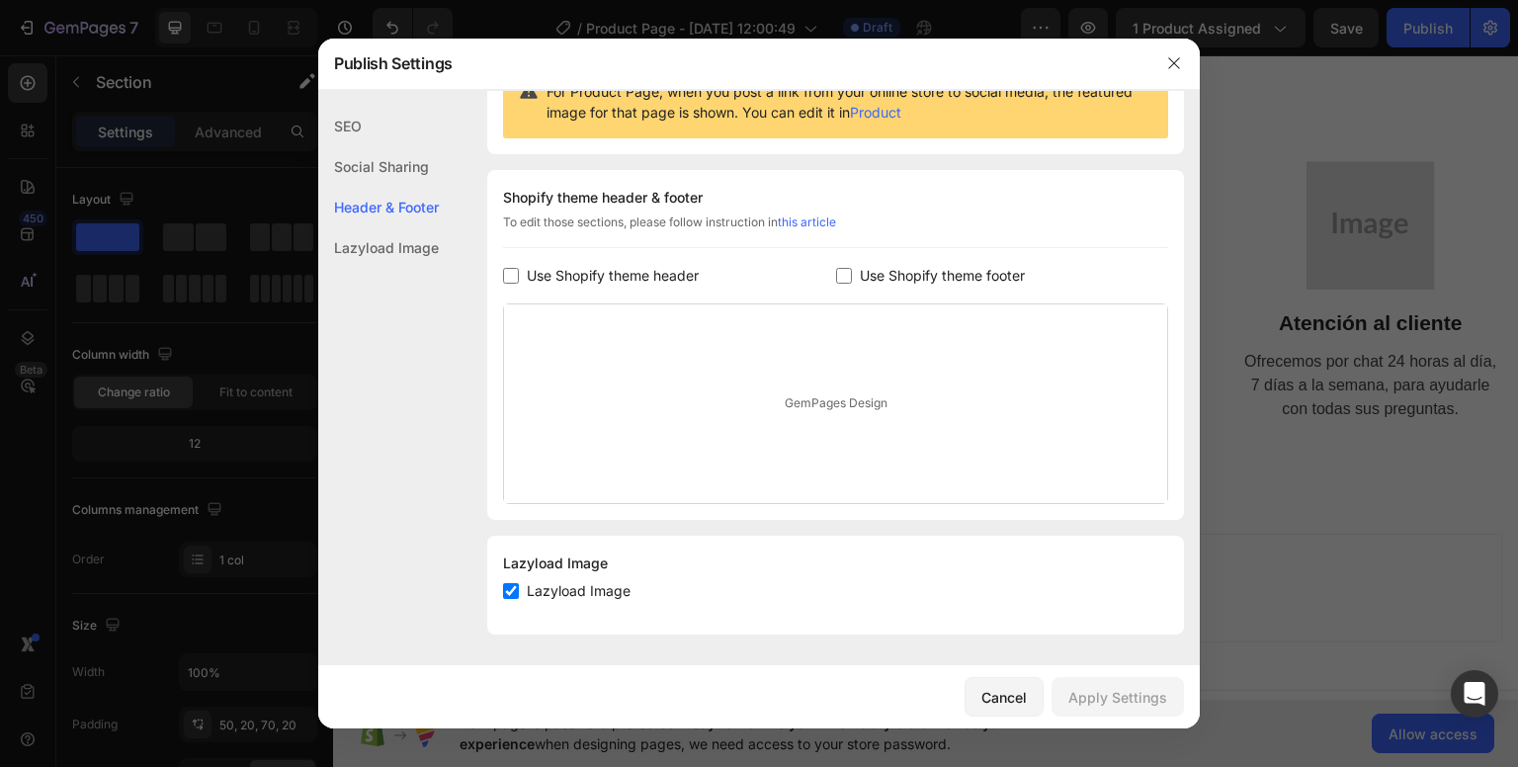
click at [395, 258] on div "Lazyload Image" at bounding box center [378, 247] width 121 height 41
click at [1170, 70] on icon "button" at bounding box center [1174, 63] width 16 height 16
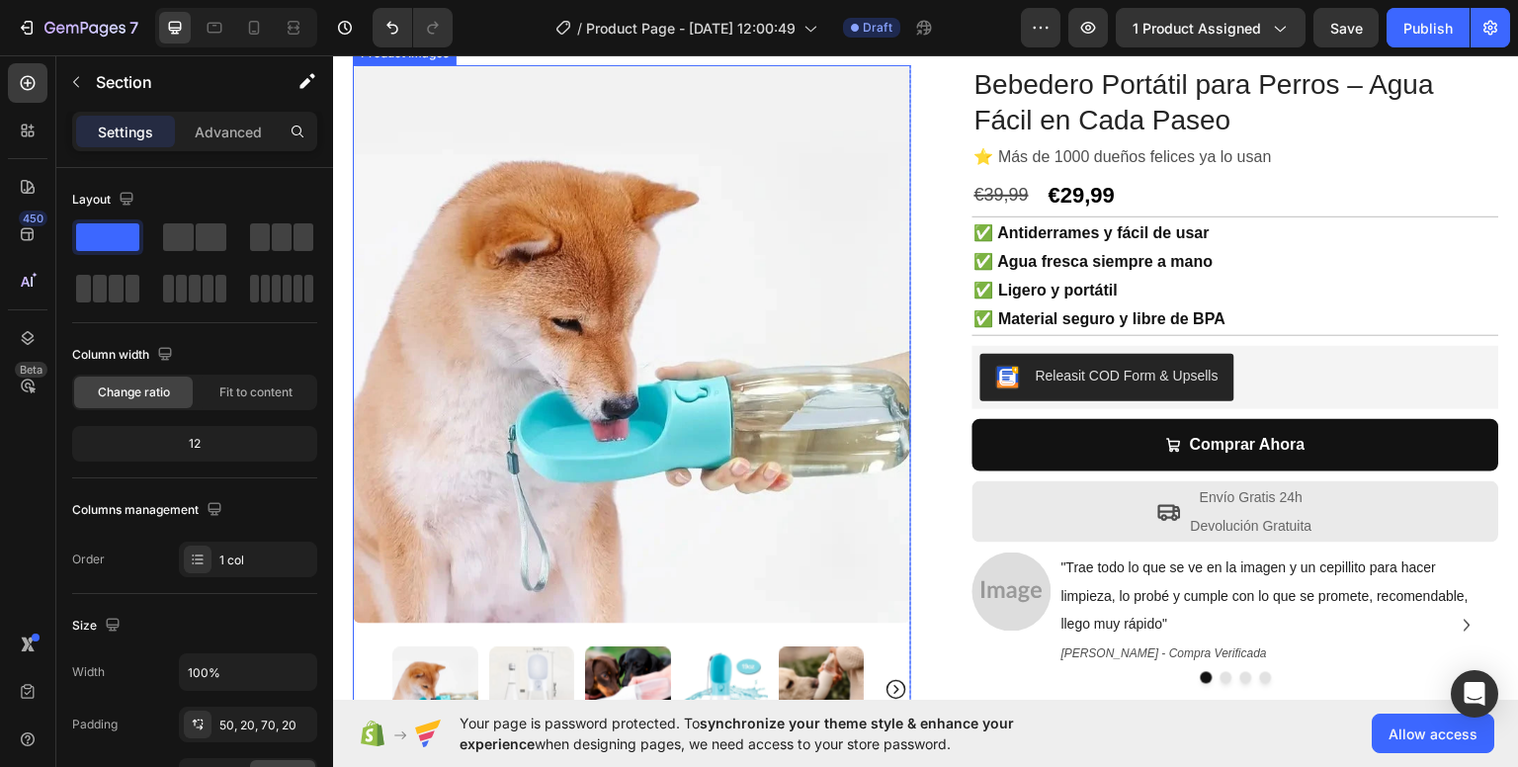
scroll to position [198, 0]
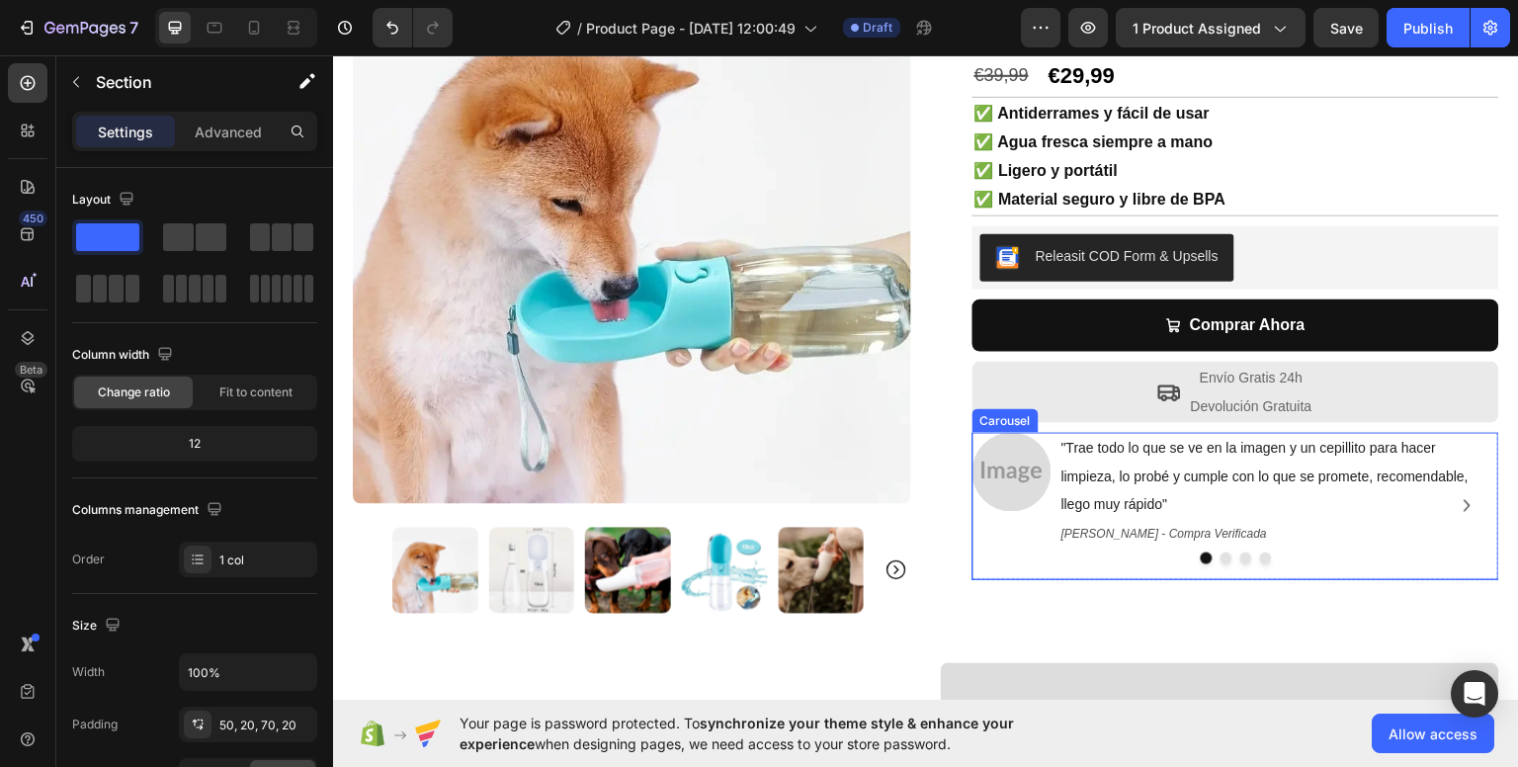
click at [1455, 500] on icon "Carousel Next Arrow" at bounding box center [1467, 505] width 24 height 24
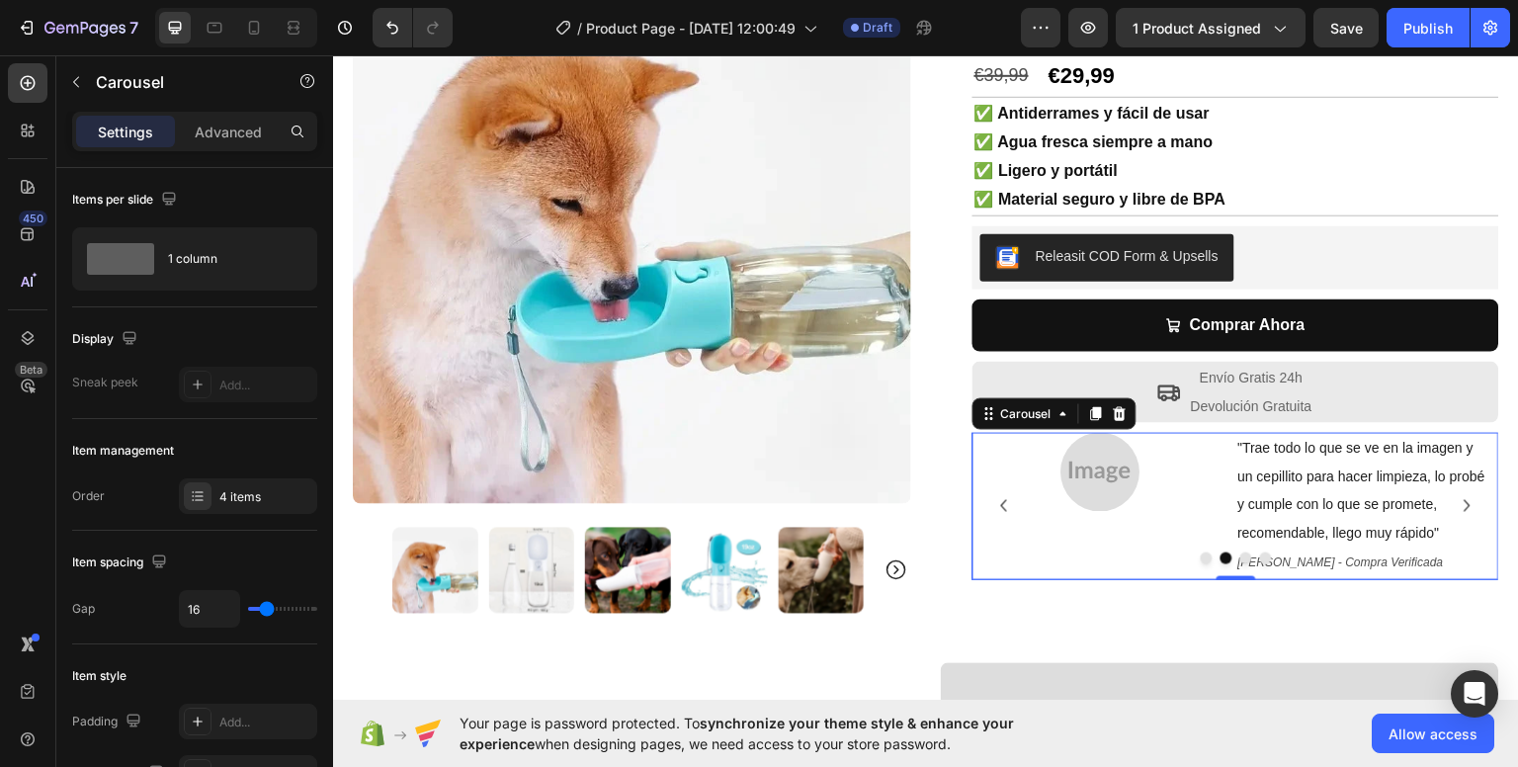
click at [1458, 509] on icon "Carousel Next Arrow" at bounding box center [1467, 505] width 24 height 24
click at [993, 512] on icon "Carousel Back Arrow" at bounding box center [1004, 505] width 24 height 24
click at [996, 509] on icon "Carousel Back Arrow" at bounding box center [1004, 505] width 24 height 24
click at [998, 507] on icon "Carousel Back Arrow" at bounding box center [1004, 505] width 24 height 24
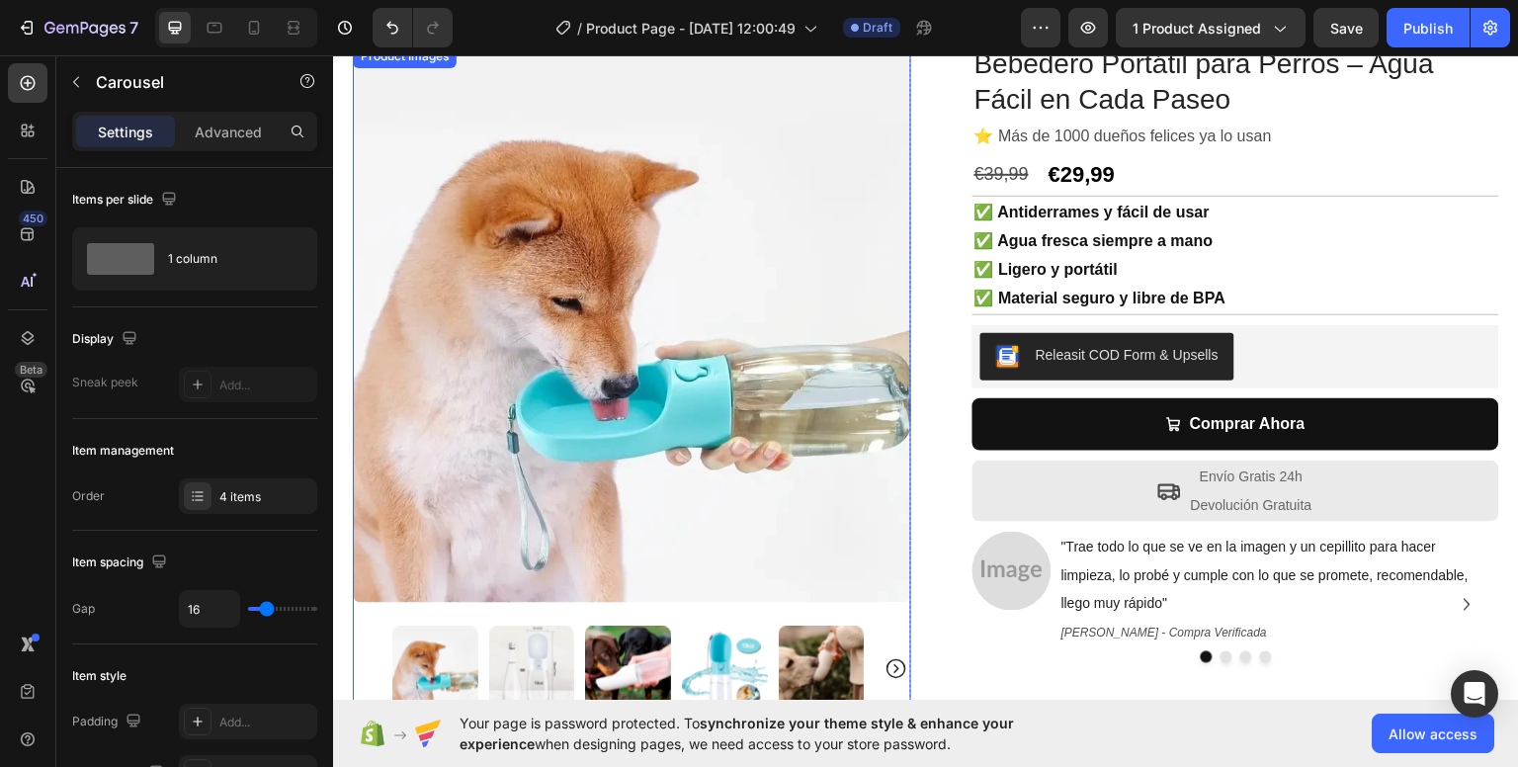
scroll to position [99, 0]
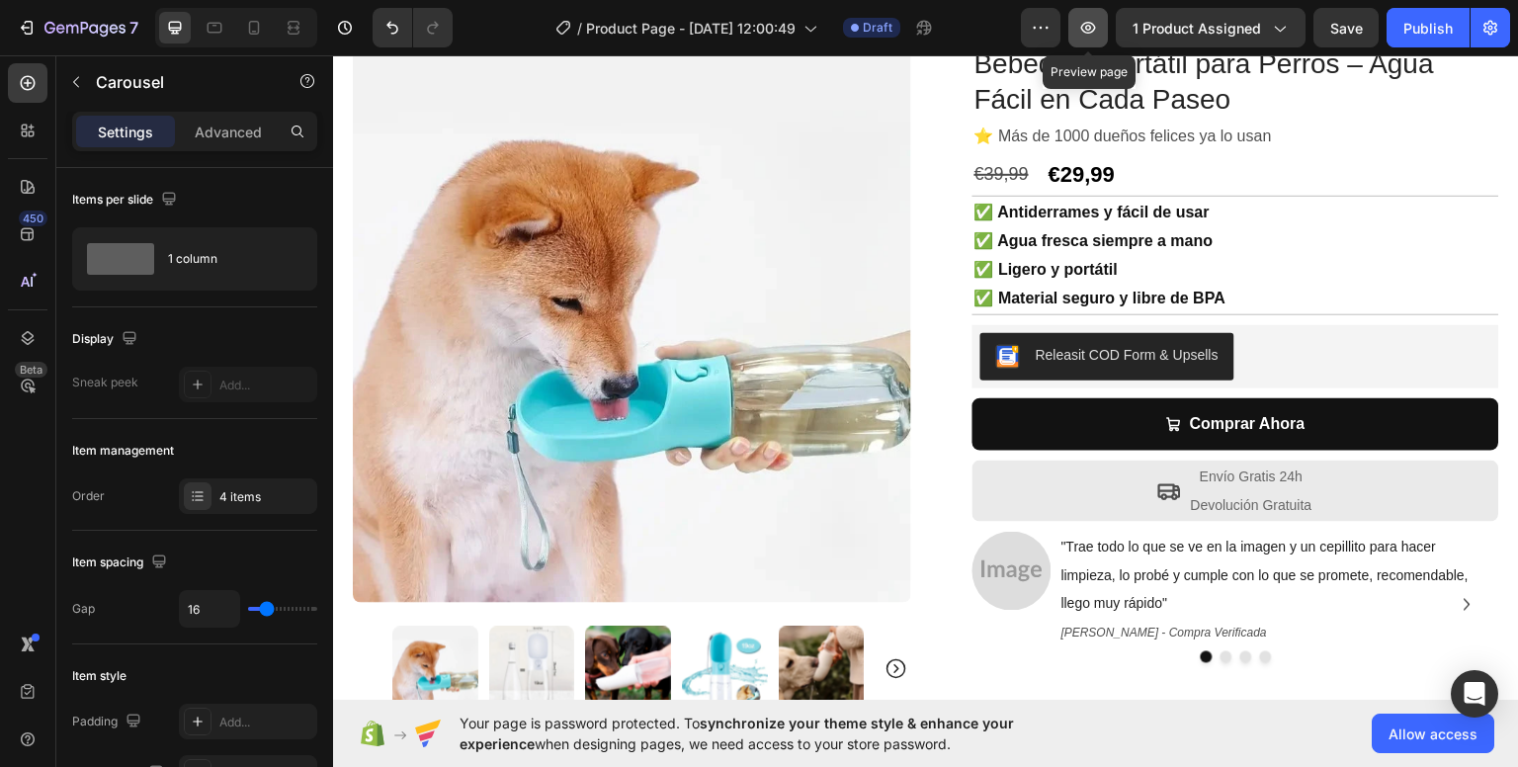
click at [1086, 27] on icon "button" at bounding box center [1088, 28] width 20 height 20
click at [875, 25] on span "Draft" at bounding box center [878, 28] width 30 height 18
click at [839, 29] on div "Draft" at bounding box center [867, 28] width 65 height 20
click at [514, 41] on div "/ Product Page - [DATE] 12:00:49 Draft" at bounding box center [744, 28] width 552 height 40
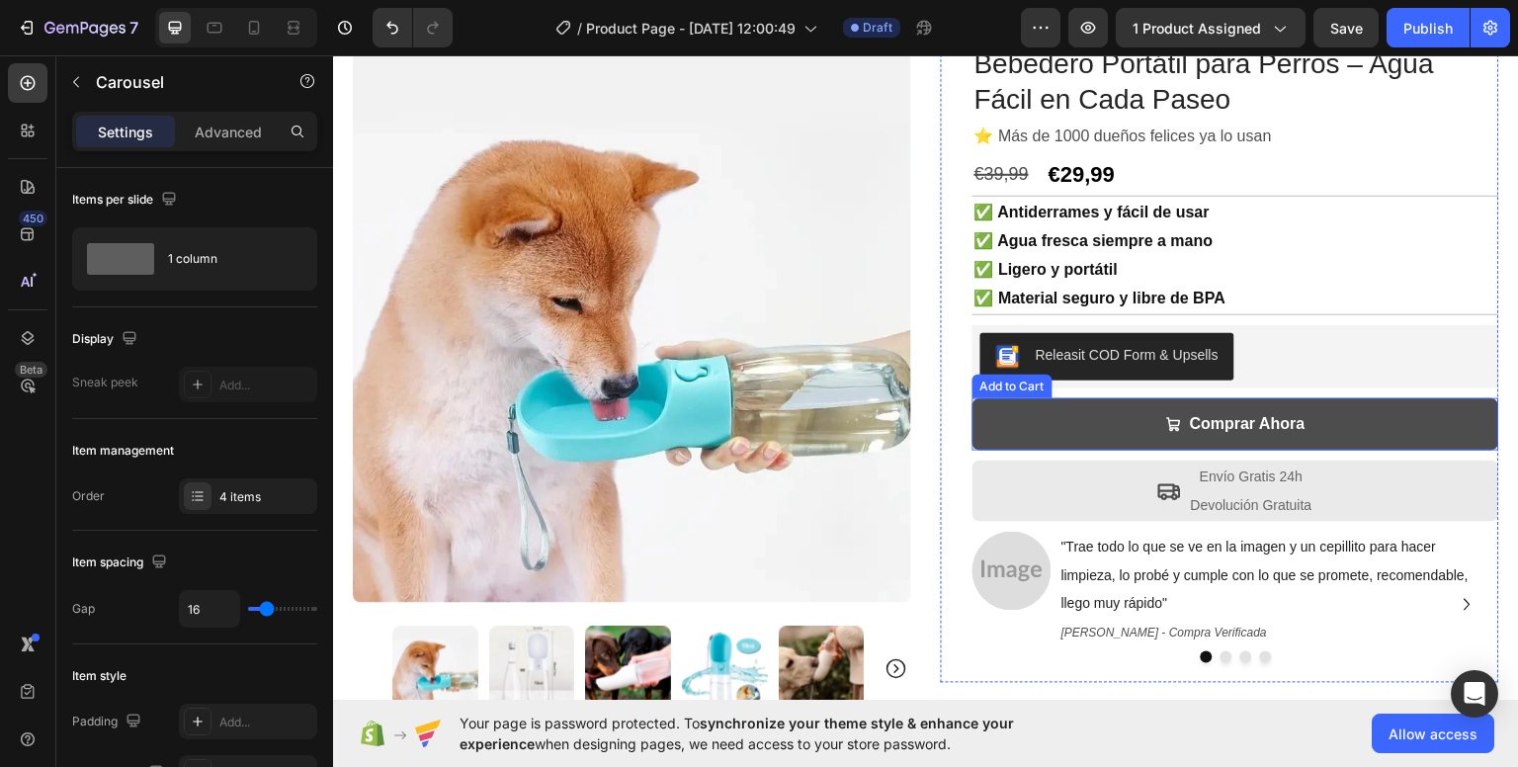
click at [1288, 406] on button "Comprar Ahora" at bounding box center [1235, 423] width 527 height 52
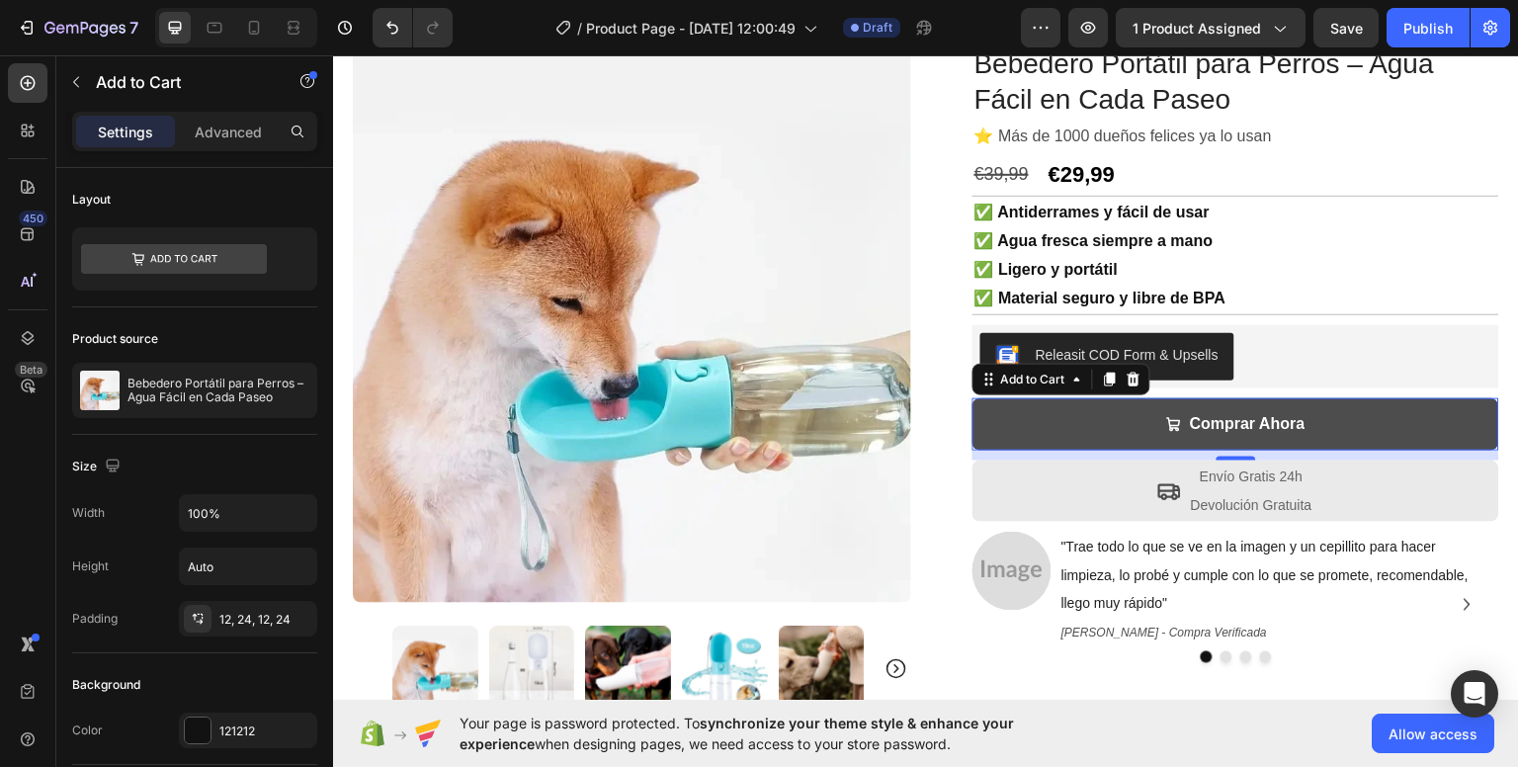
click at [1288, 406] on button "Comprar Ahora" at bounding box center [1235, 423] width 527 height 52
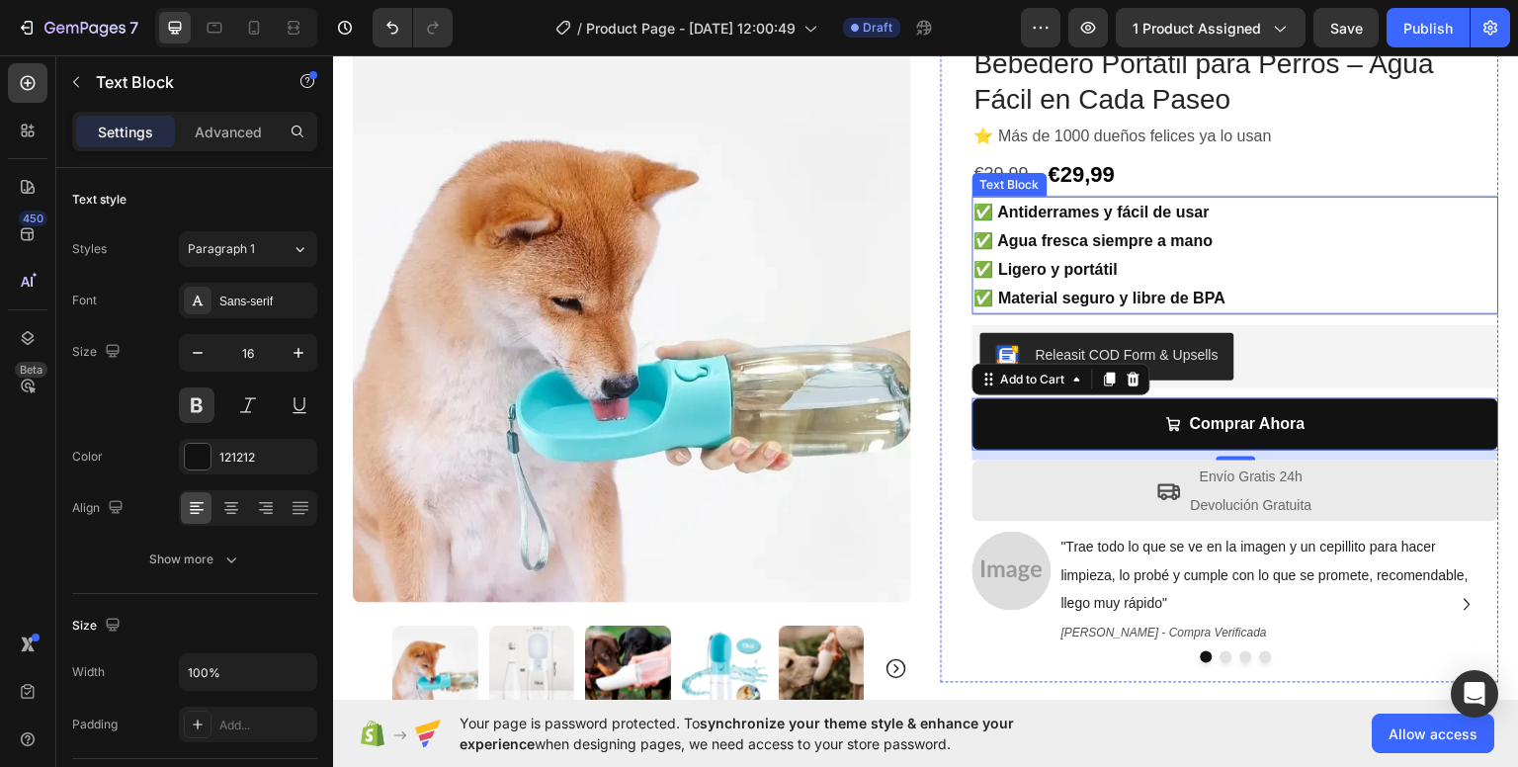
click at [1462, 233] on p "✅ Agua fresca siempre a mano" at bounding box center [1235, 240] width 523 height 29
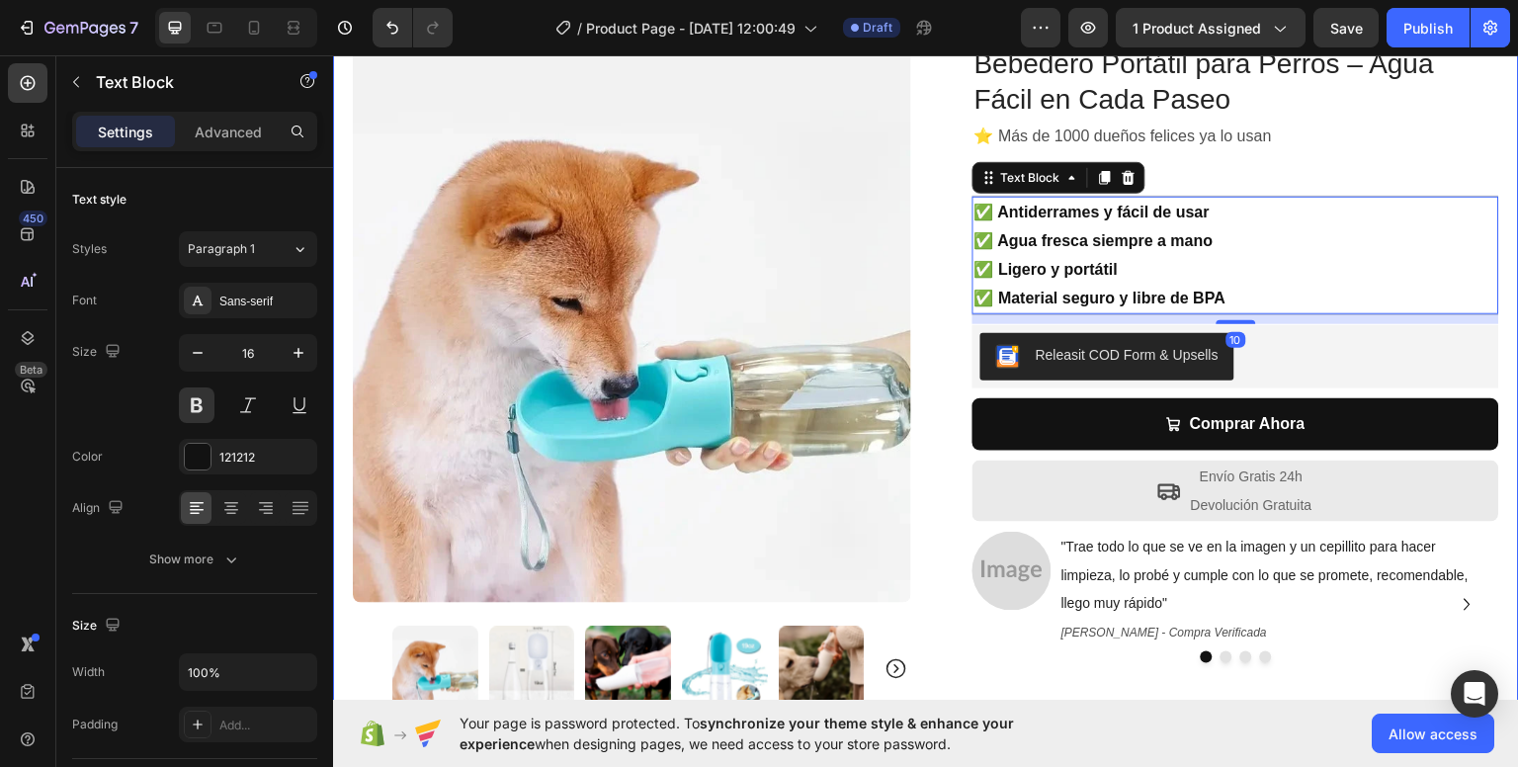
click at [925, 346] on div "Product Images Row Bebedero Portátil para Perros – Agua Fácil en Cada Paseo Pro…" at bounding box center [926, 353] width 1186 height 715
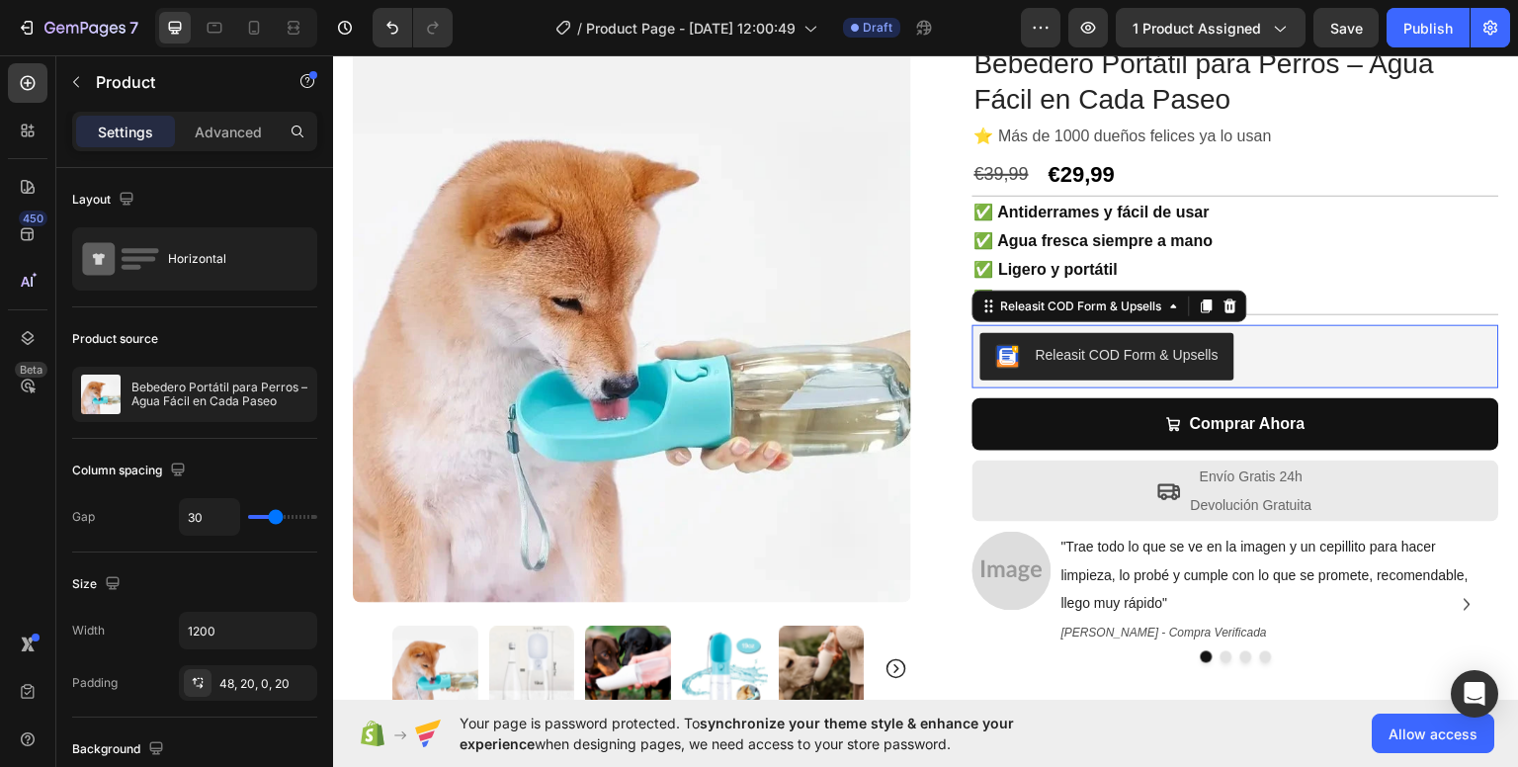
click at [1084, 370] on button "Releasit COD Form & Upsells" at bounding box center [1107, 355] width 254 height 47
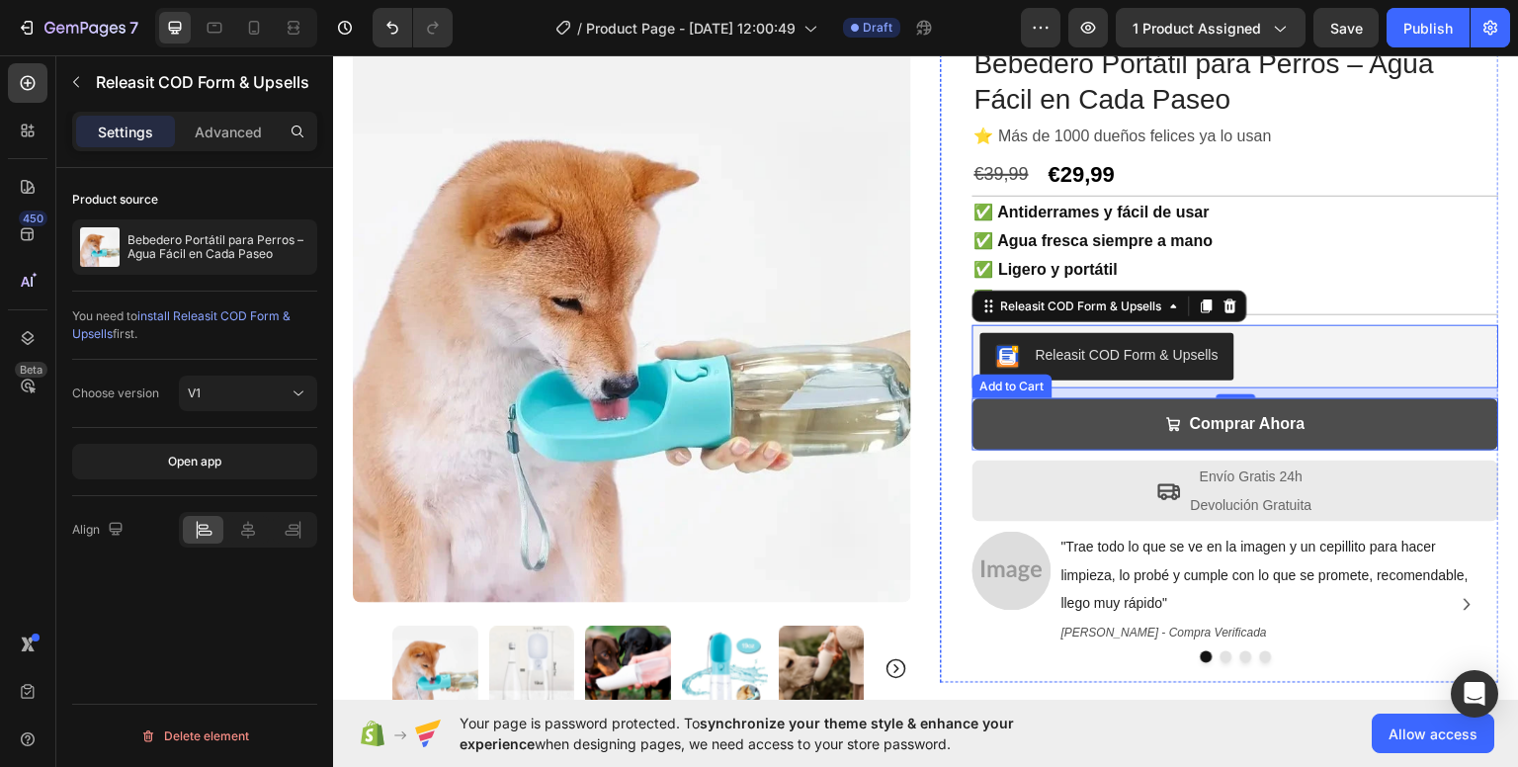
click at [1167, 418] on icon "Comprar Ahora" at bounding box center [1174, 424] width 14 height 14
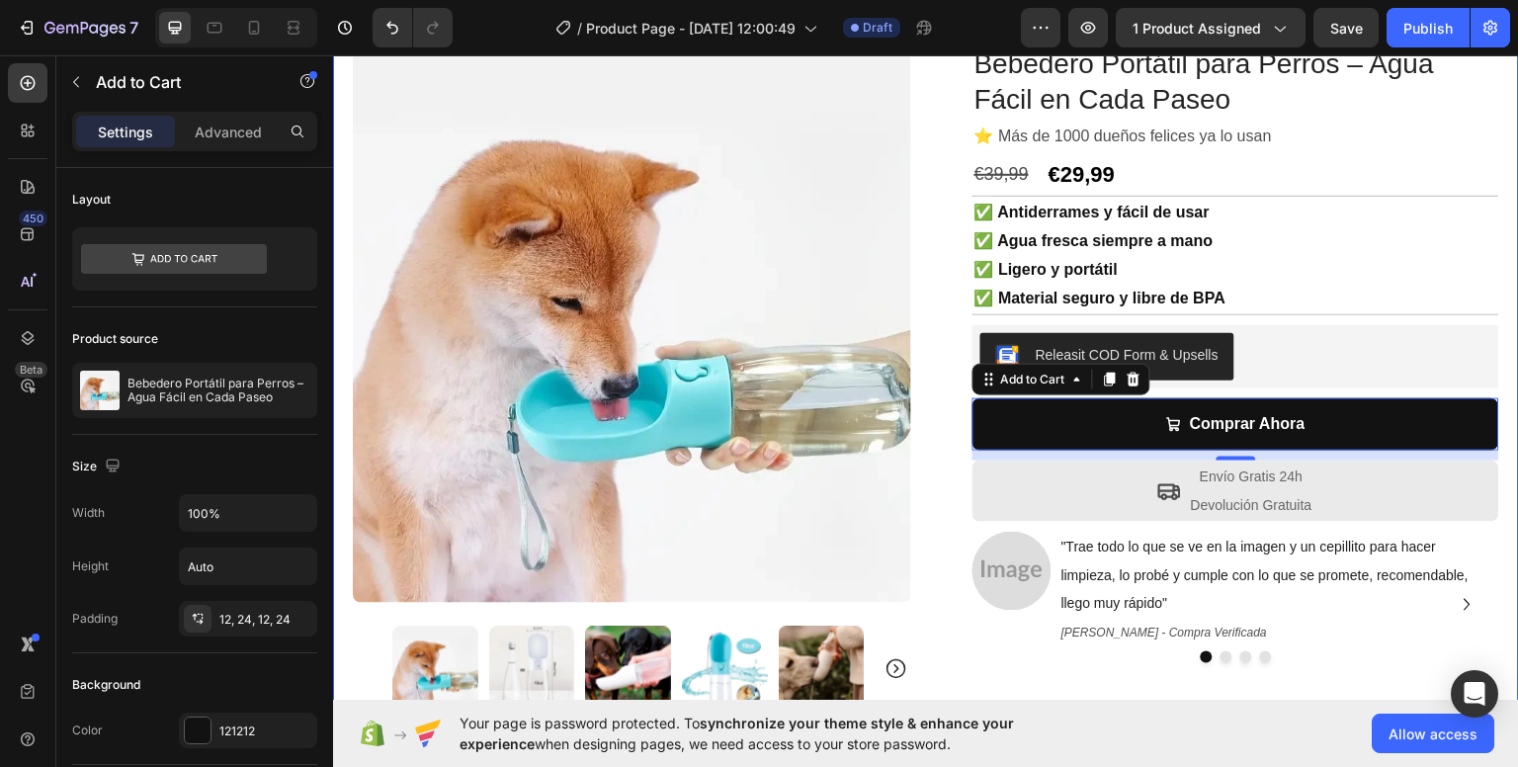
click at [925, 432] on div "Product Images Row Bebedero Portátil para Perros – Agua Fácil en Cada Paseo Pro…" at bounding box center [926, 353] width 1186 height 715
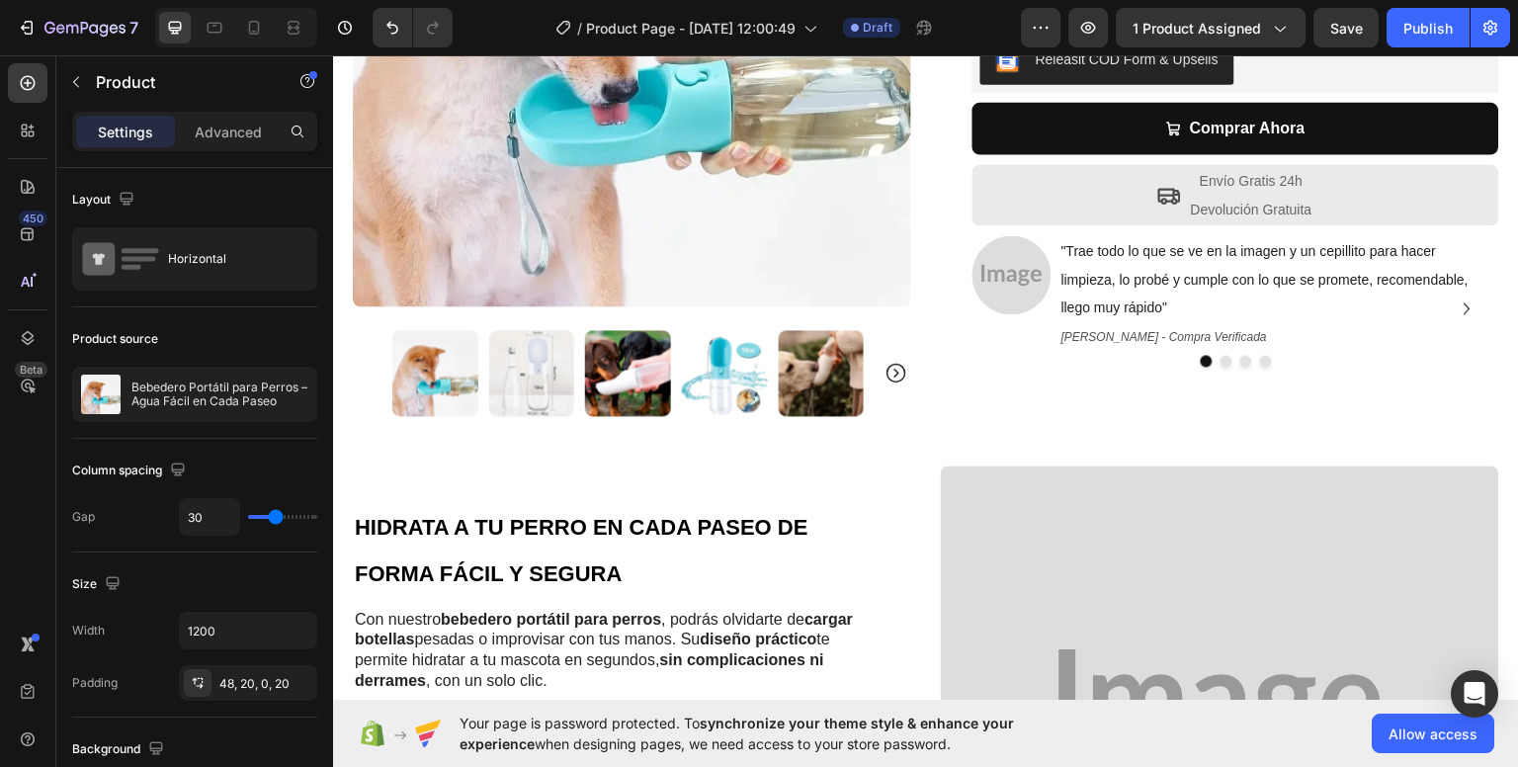
scroll to position [0, 0]
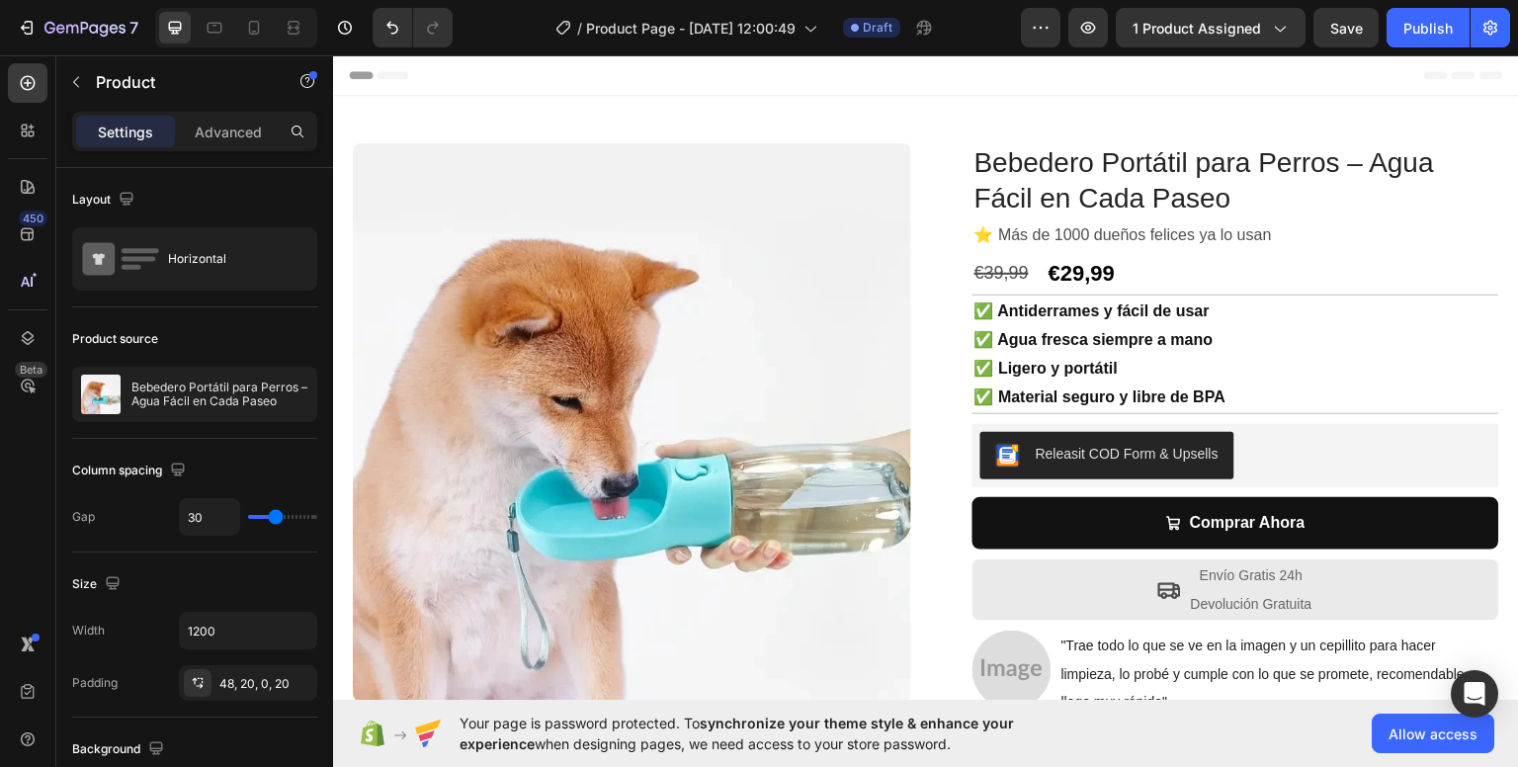
click at [393, 79] on span "Header" at bounding box center [391, 74] width 43 height 20
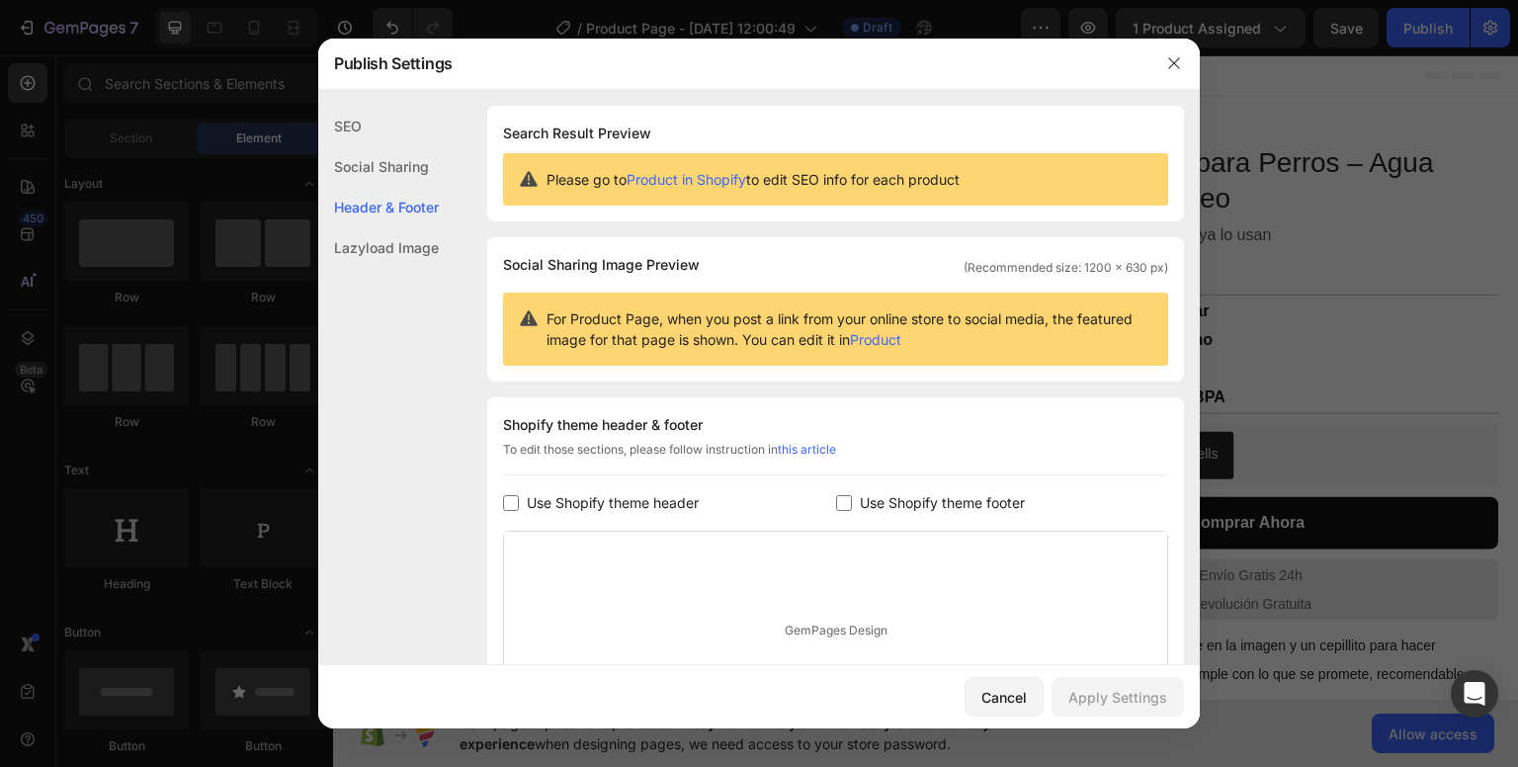
scroll to position [227, 0]
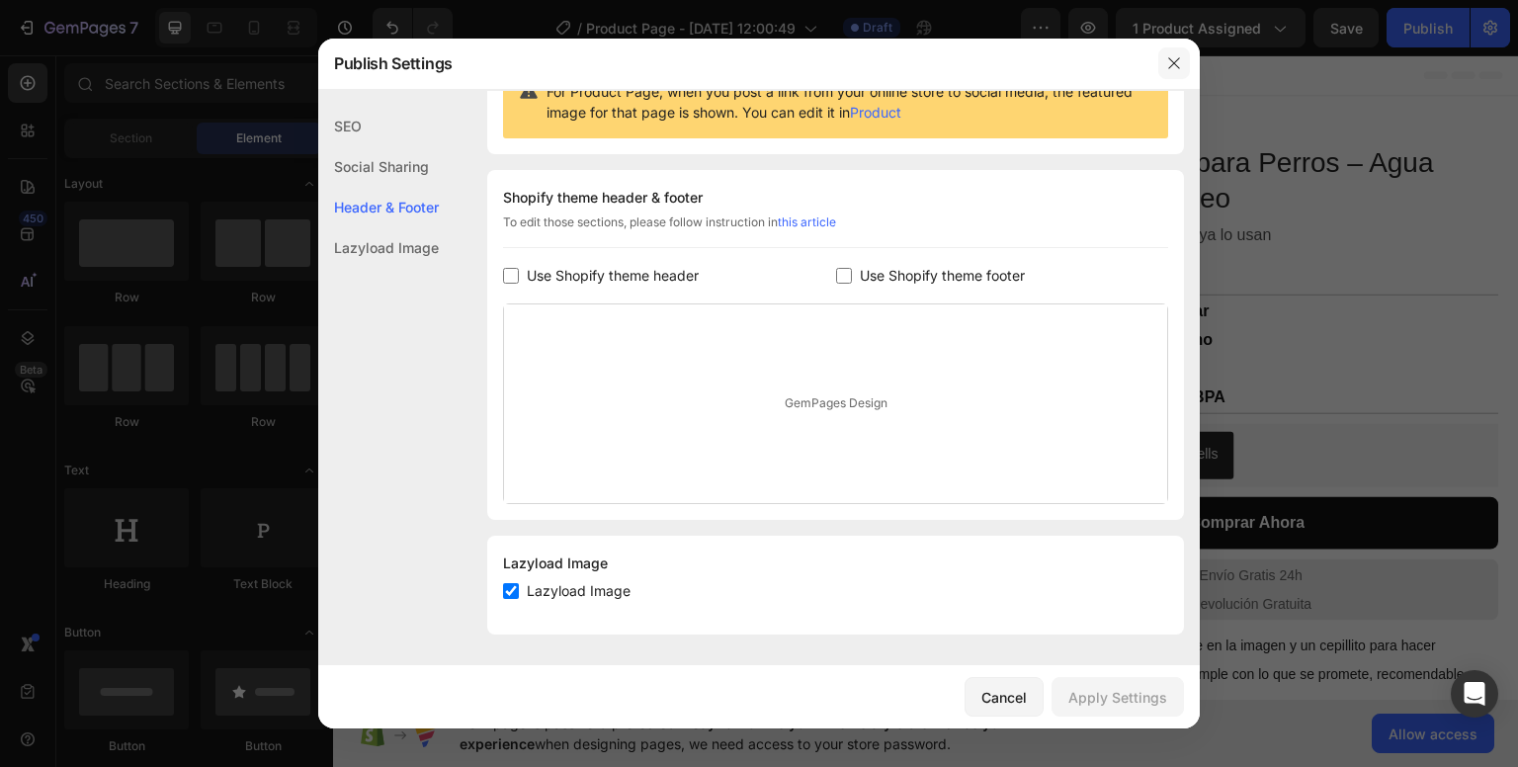
click at [1183, 56] on button "button" at bounding box center [1174, 63] width 32 height 32
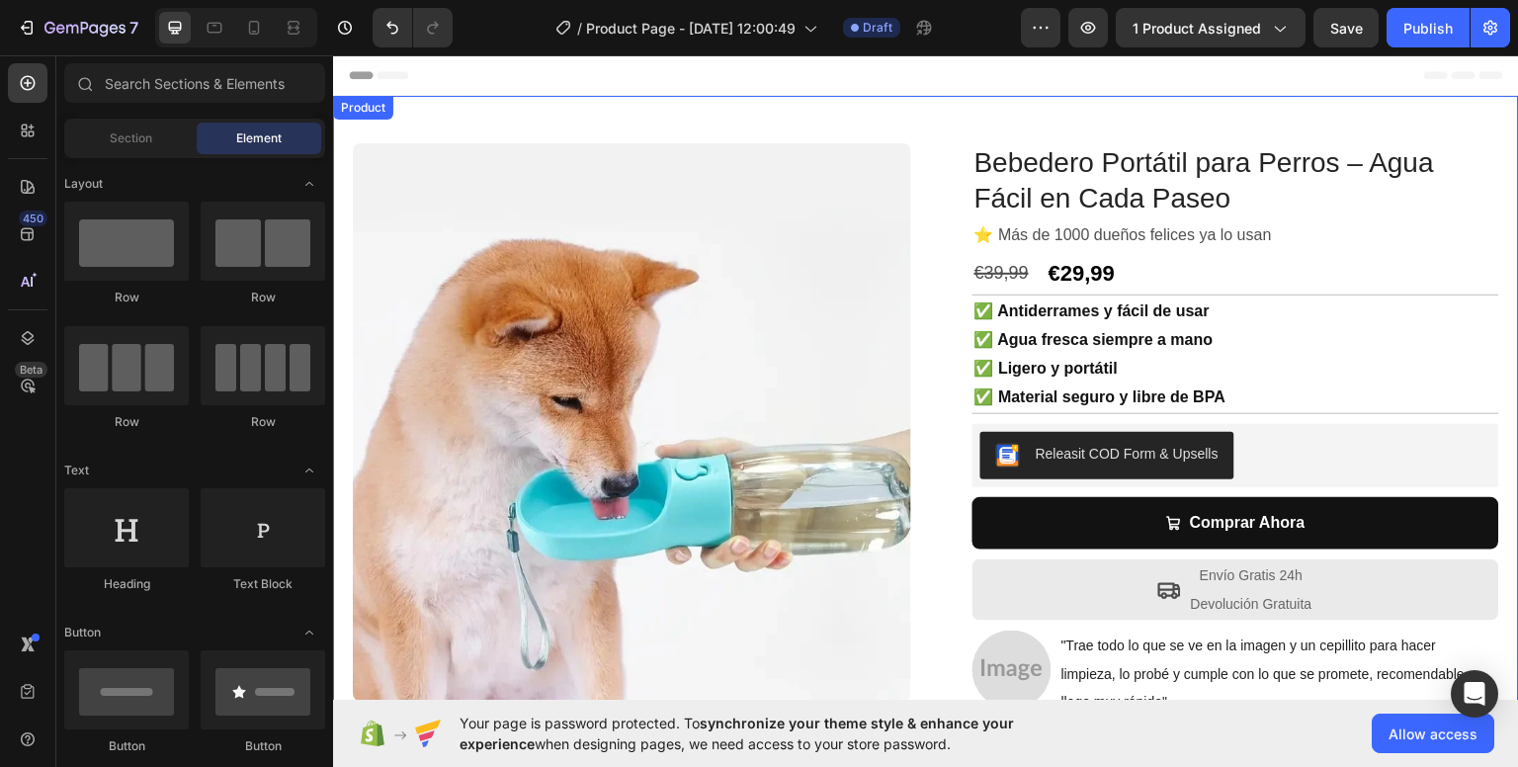
click at [944, 99] on div "Product Images Row Bebedero Portátil para Perros – Agua Fácil en Cada Paseo Pro…" at bounding box center [926, 452] width 1186 height 715
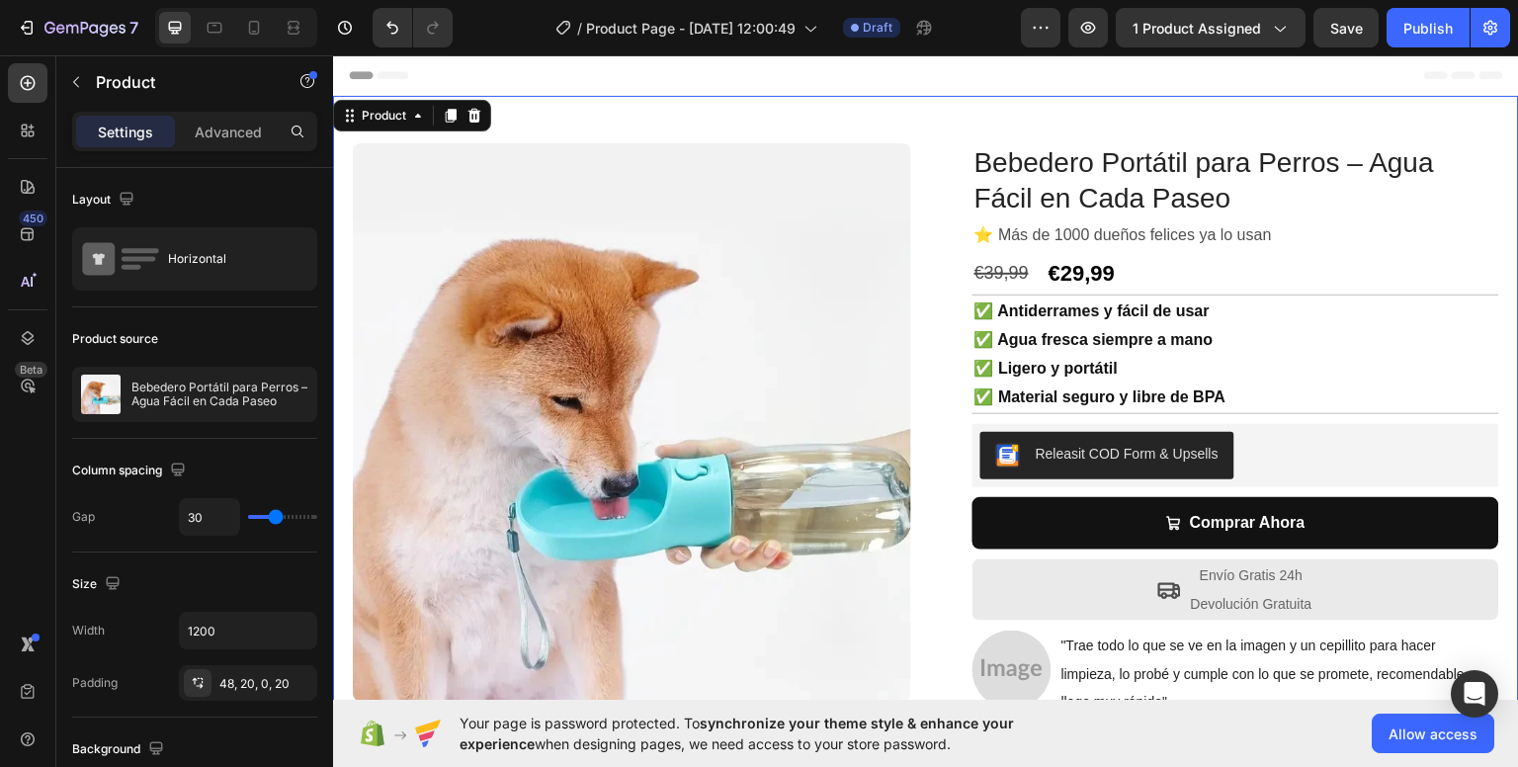
click at [899, 84] on div "Header" at bounding box center [926, 74] width 1154 height 40
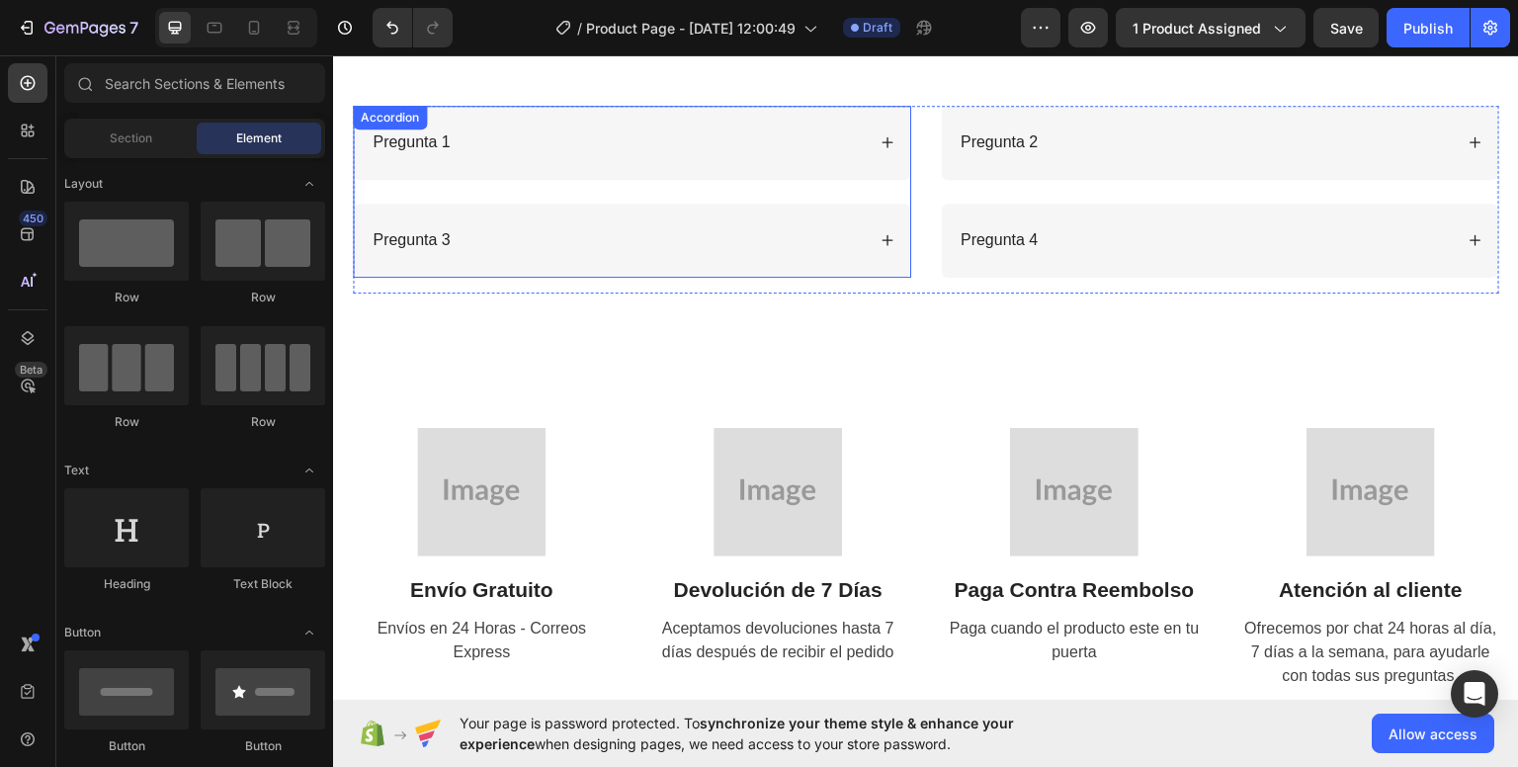
scroll to position [2982, 0]
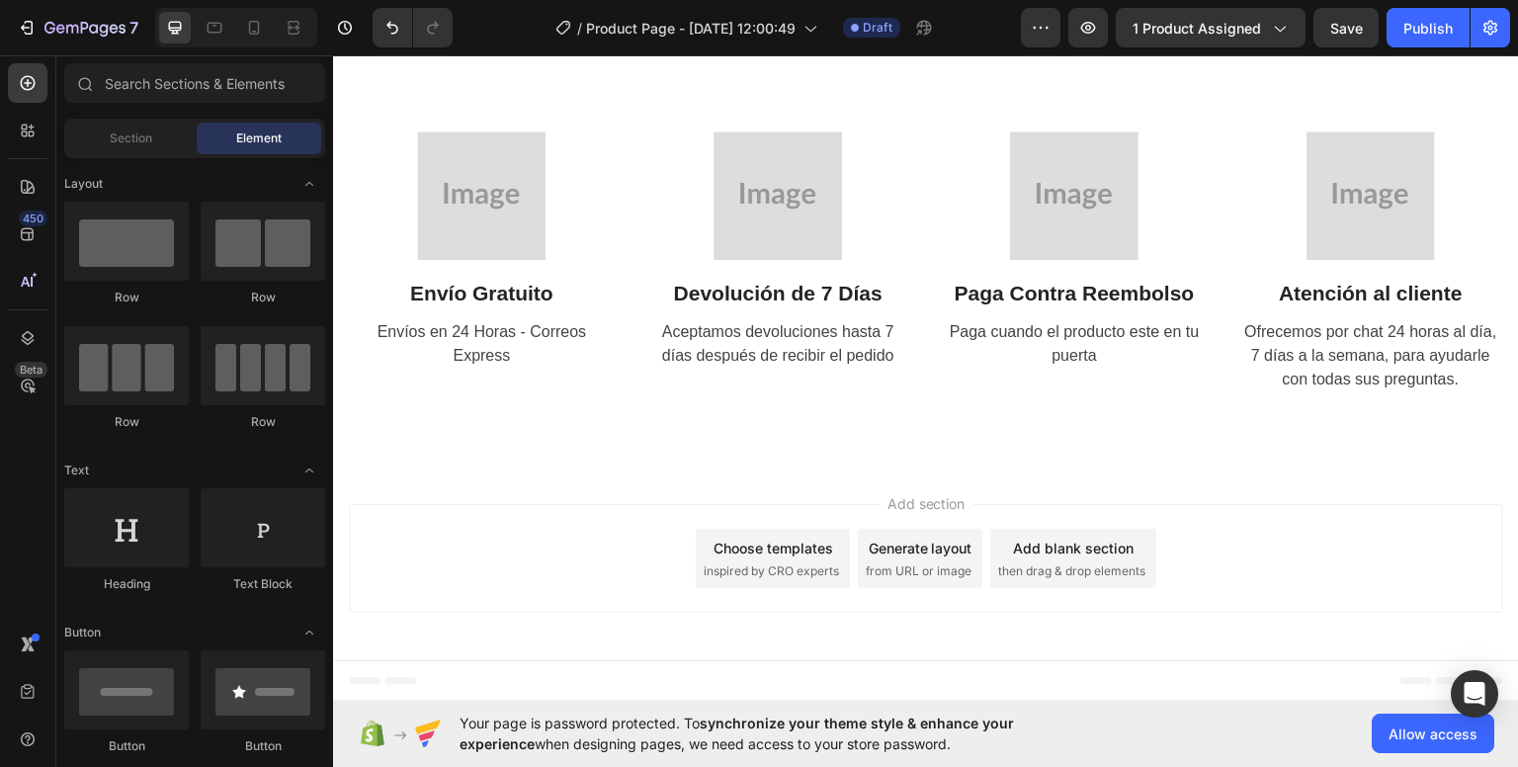
click at [947, 506] on span "Add section" at bounding box center [926, 502] width 94 height 21
click at [383, 682] on span "Footer" at bounding box center [389, 680] width 38 height 20
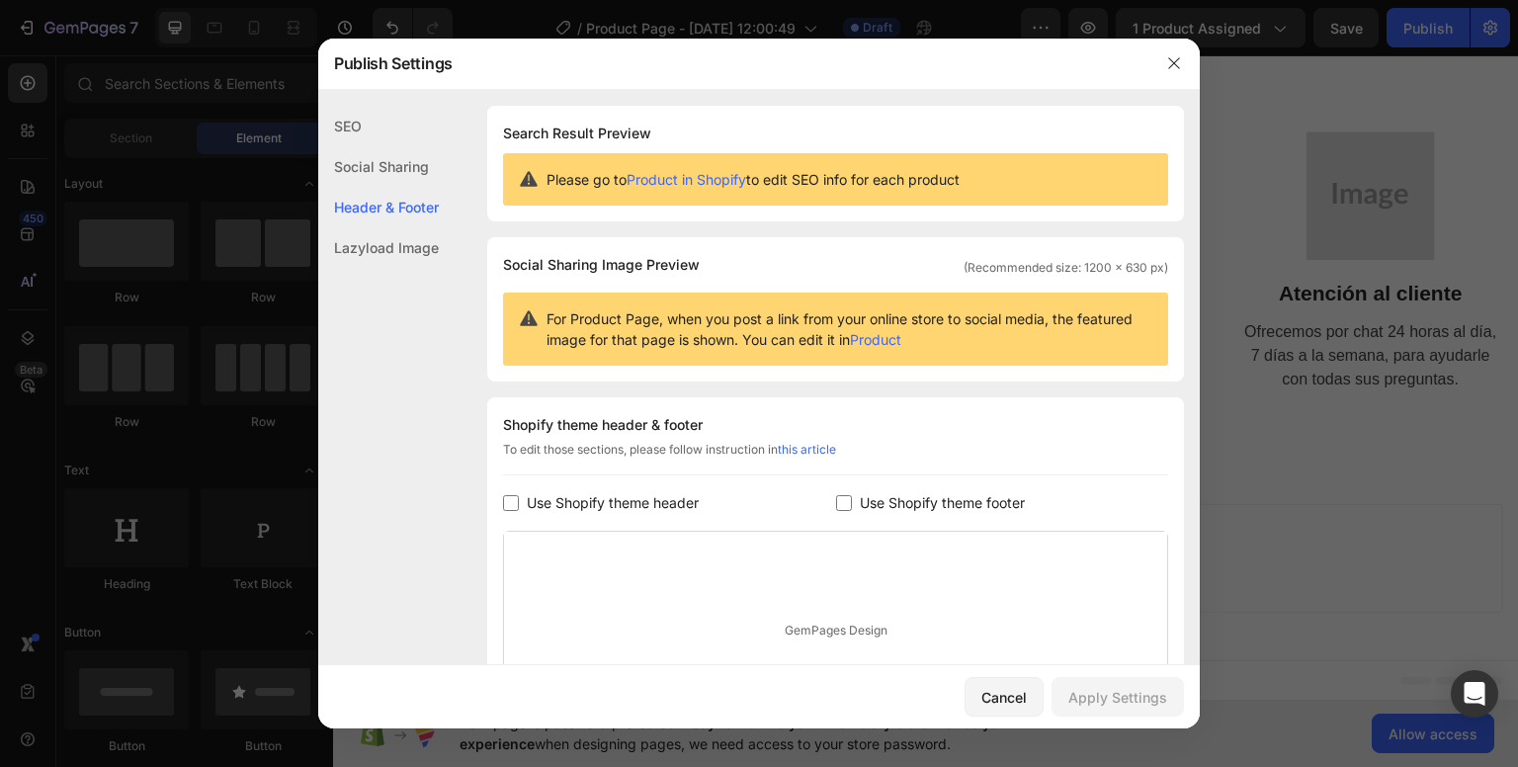
scroll to position [227, 0]
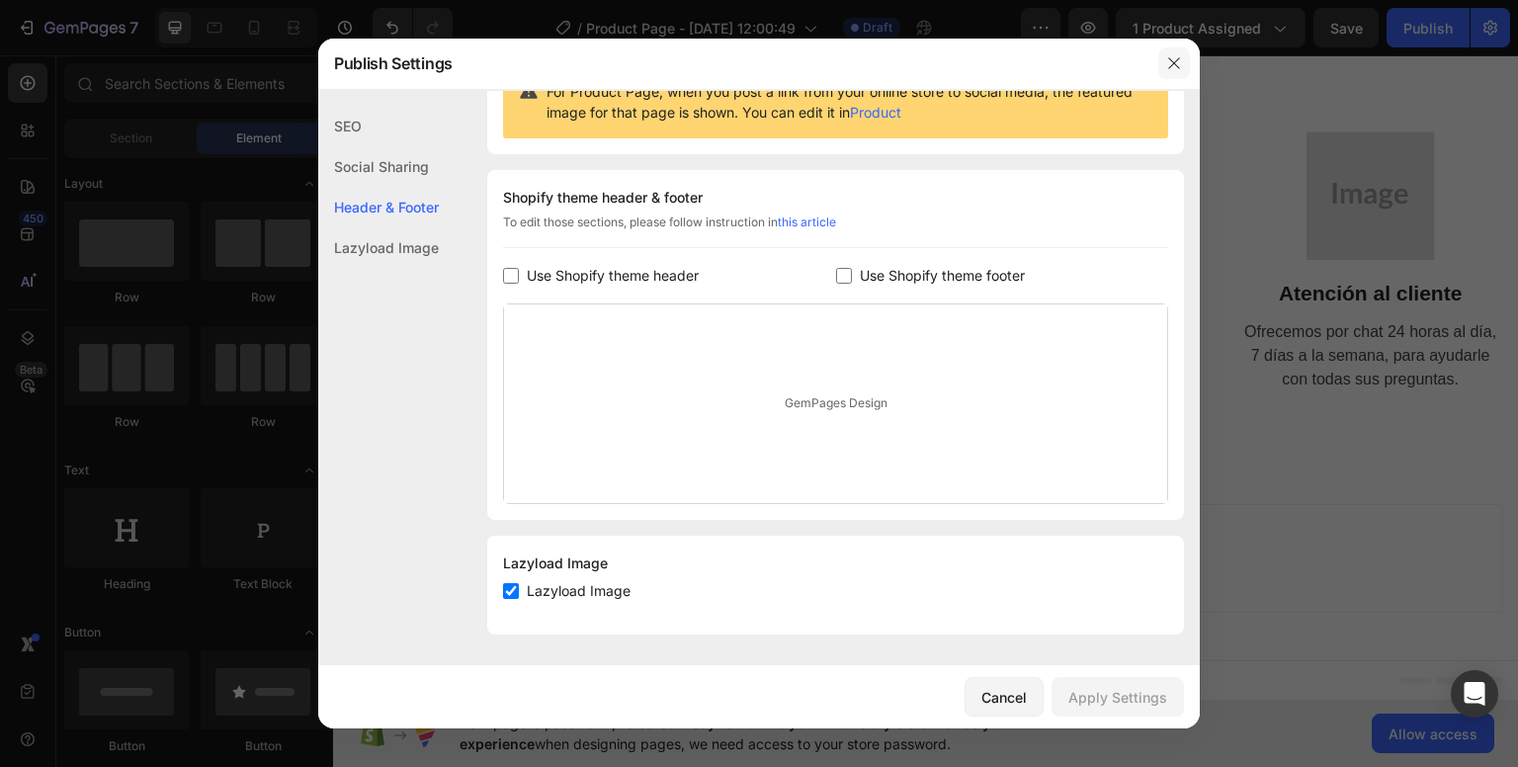
click at [1180, 59] on button "button" at bounding box center [1174, 63] width 32 height 32
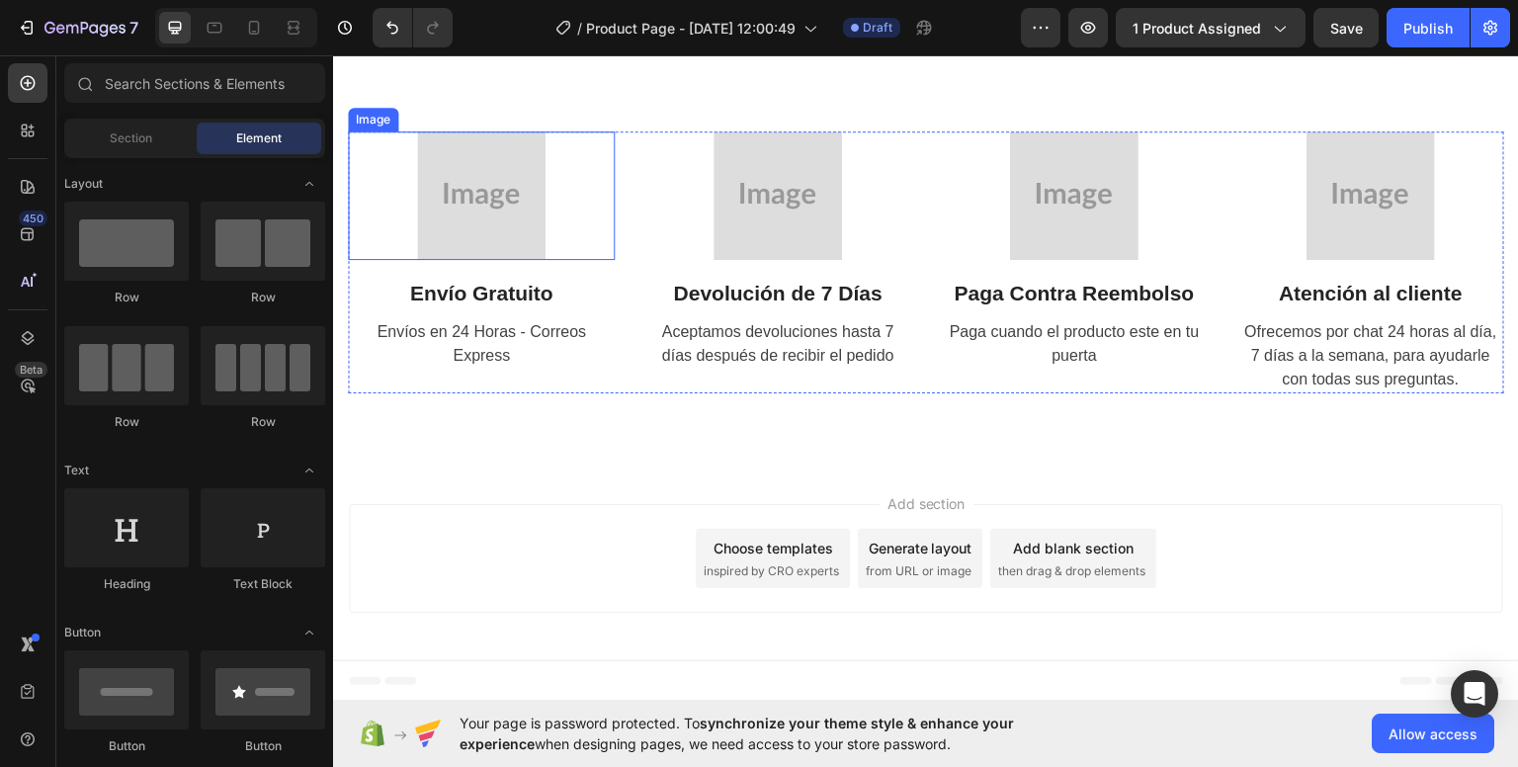
click at [492, 226] on img at bounding box center [481, 194] width 128 height 128
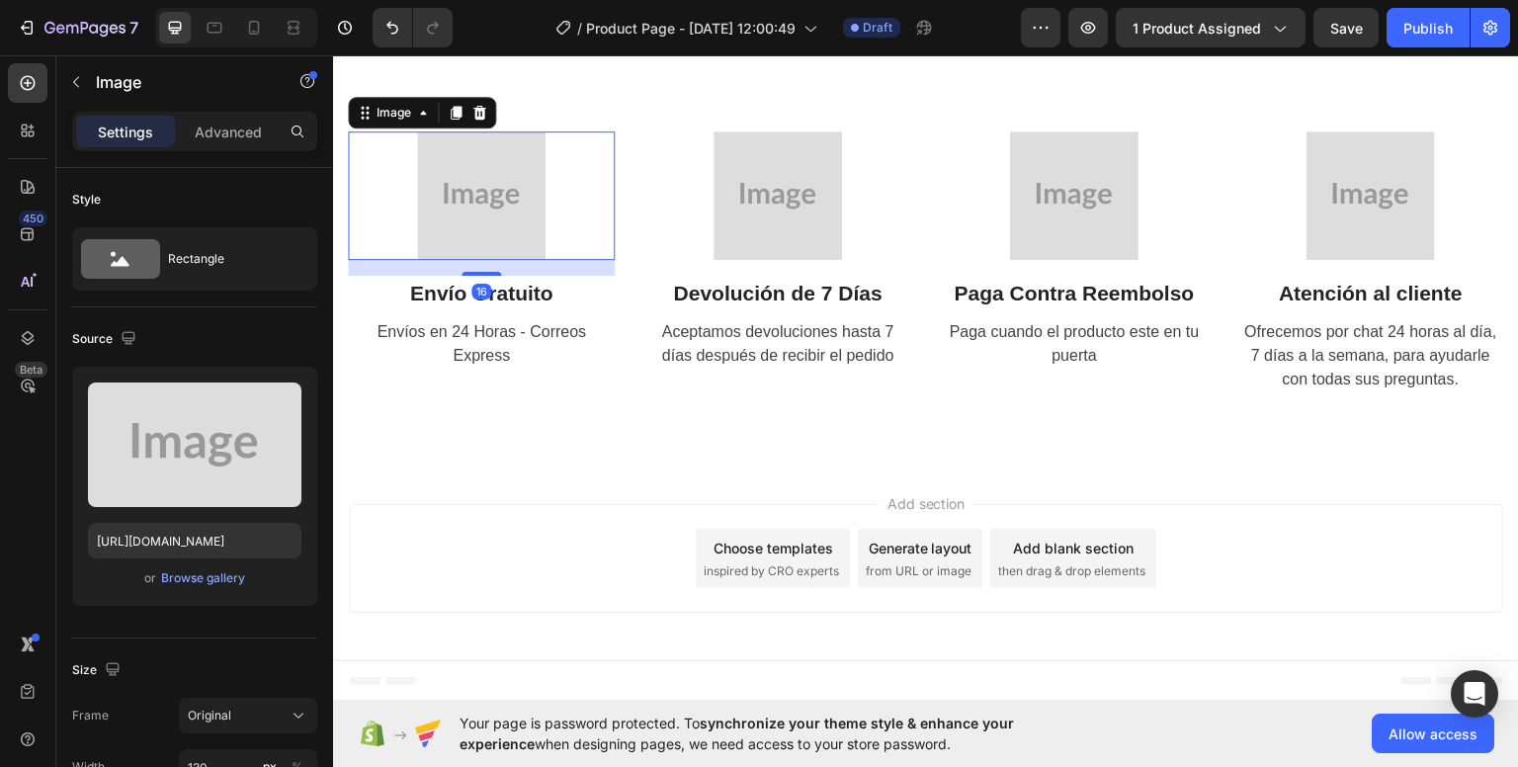
click at [492, 226] on img at bounding box center [481, 194] width 128 height 128
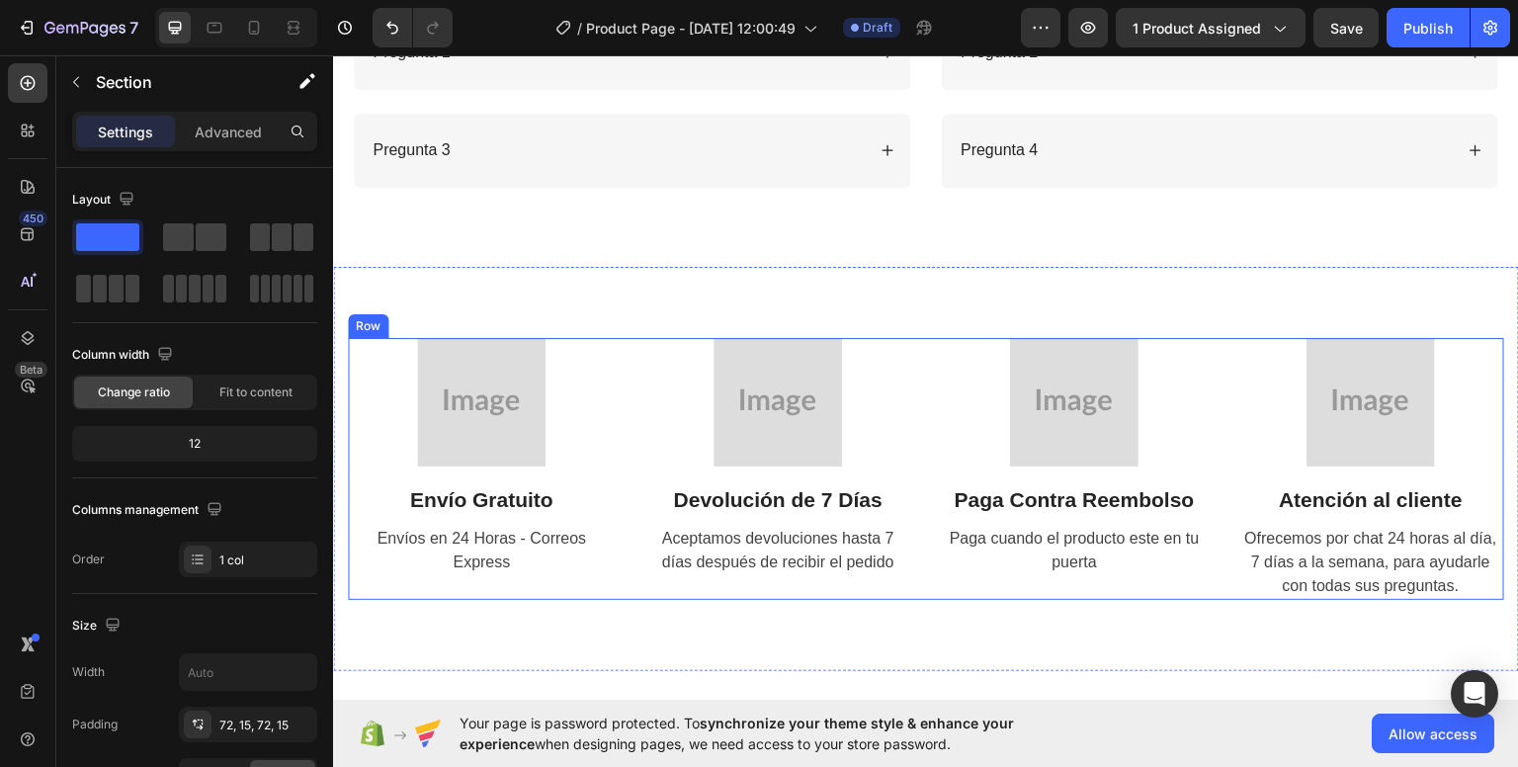
scroll to position [2784, 0]
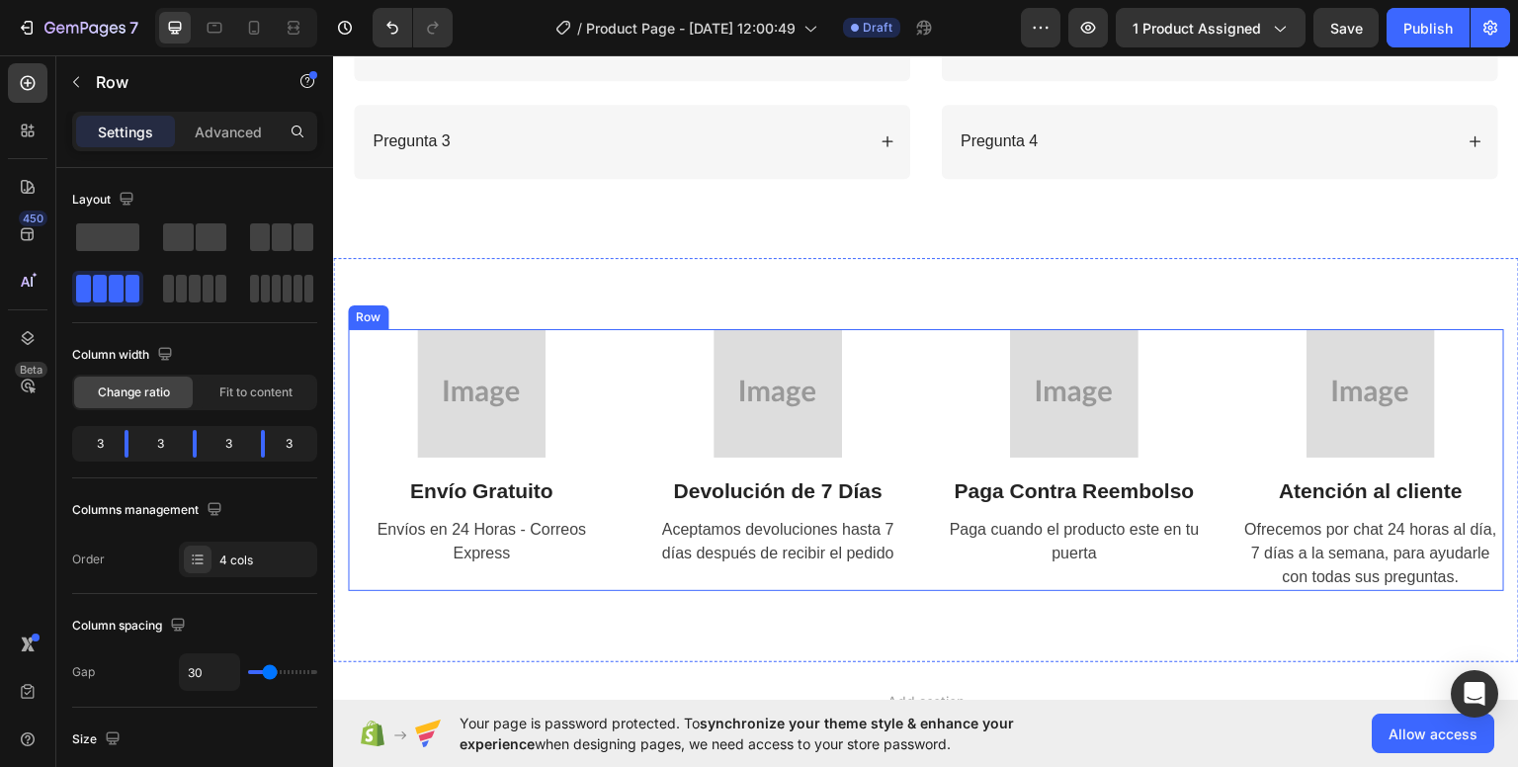
click at [606, 460] on div "Image Envío Gratuito Text Block Envíos en 24 Horas - Correos Express Text" at bounding box center [481, 459] width 267 height 263
click at [514, 412] on img at bounding box center [481, 392] width 128 height 128
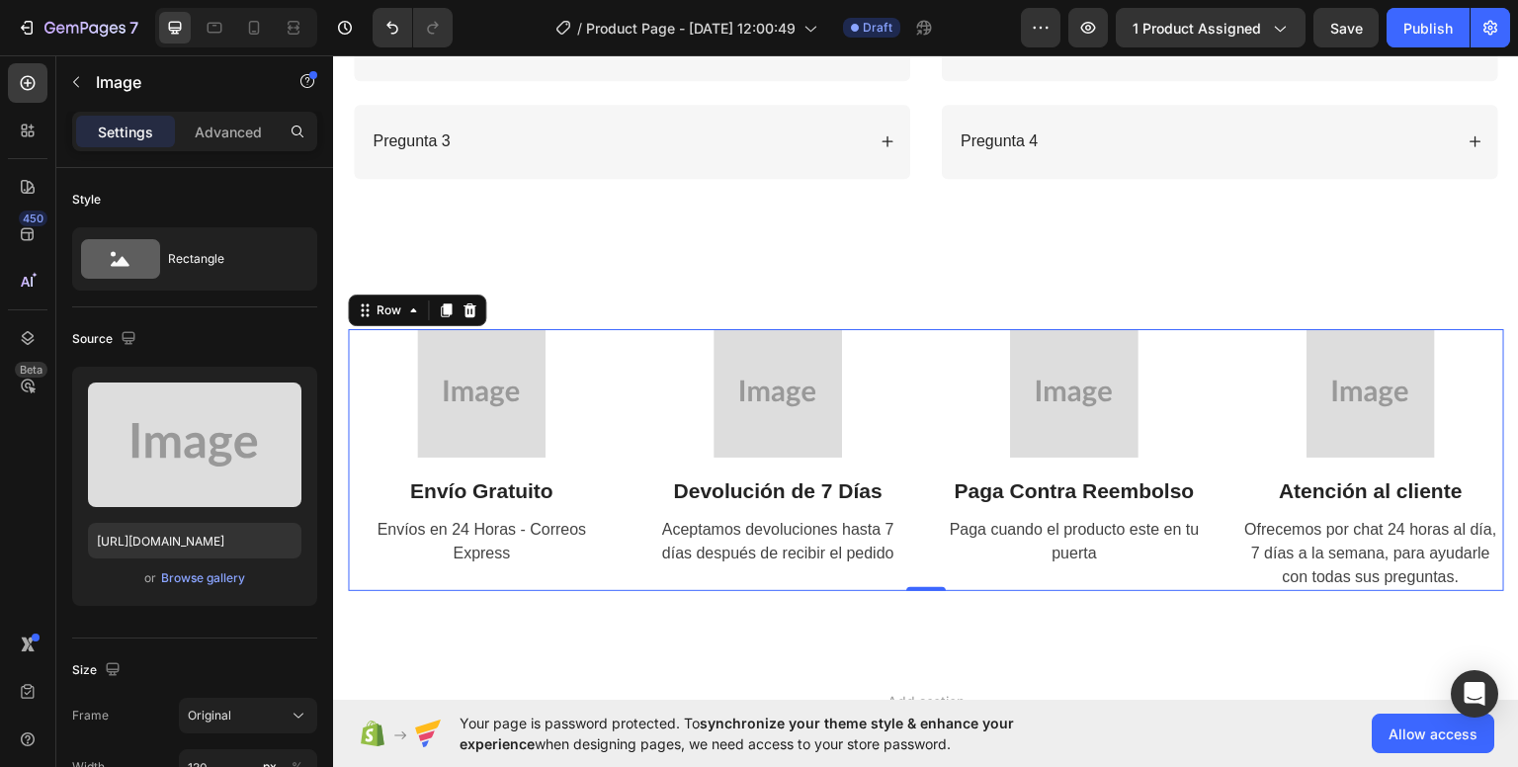
click at [633, 535] on div "Image Envío Gratuito Text Block Envíos en 24 Horas - Correos Express Text Image…" at bounding box center [926, 459] width 1156 height 263
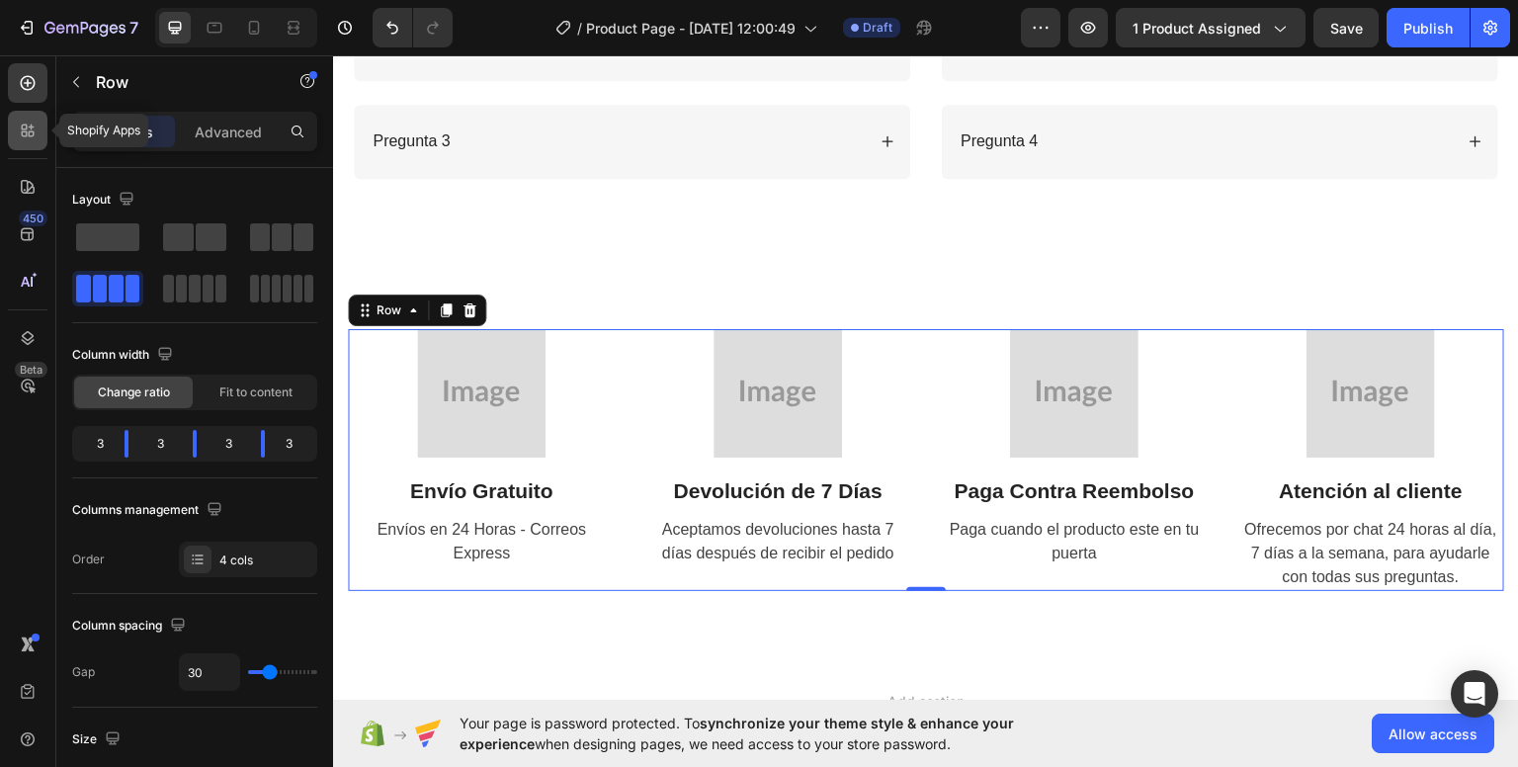
click at [19, 135] on icon at bounding box center [28, 131] width 20 height 20
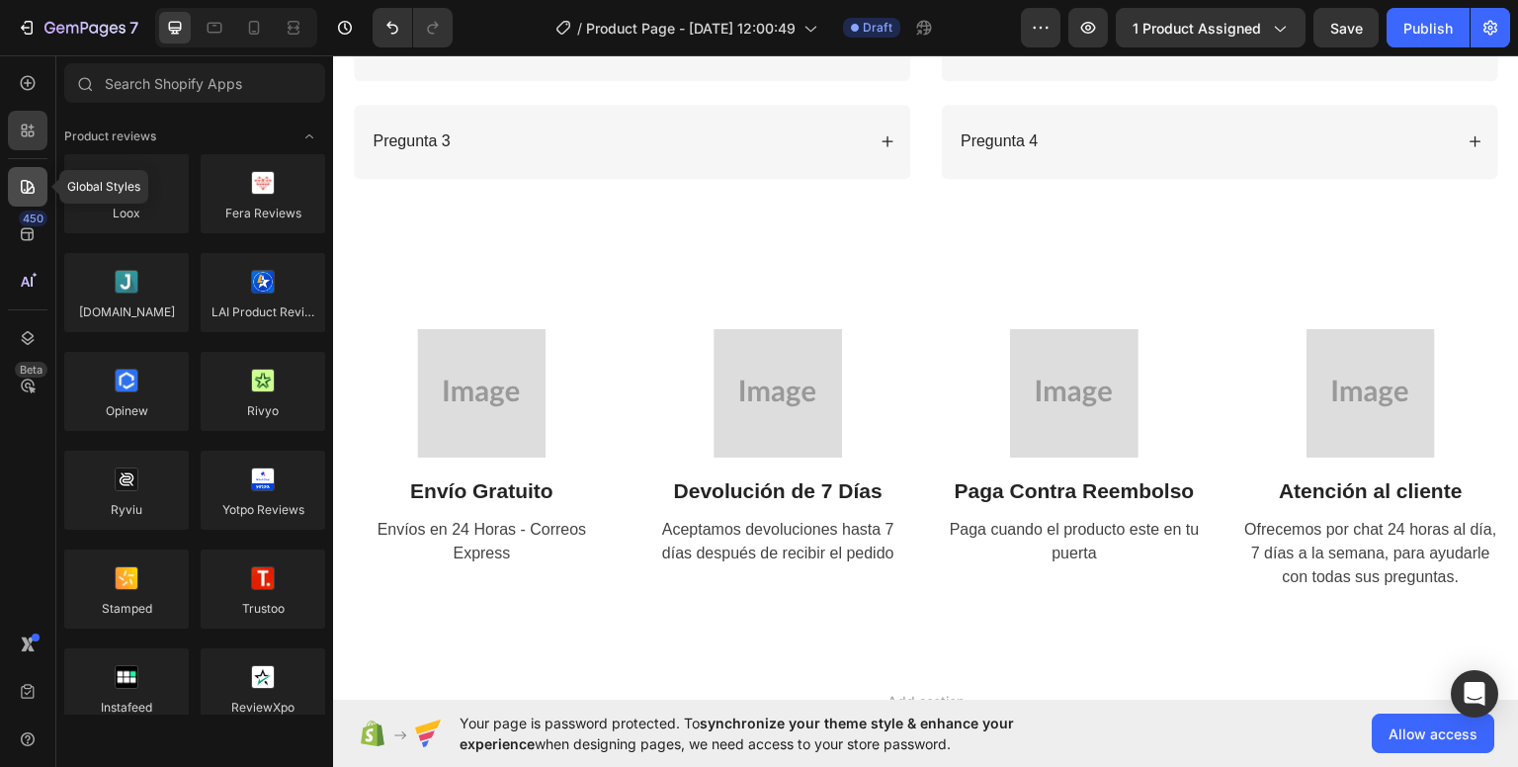
click at [39, 187] on div at bounding box center [28, 187] width 40 height 40
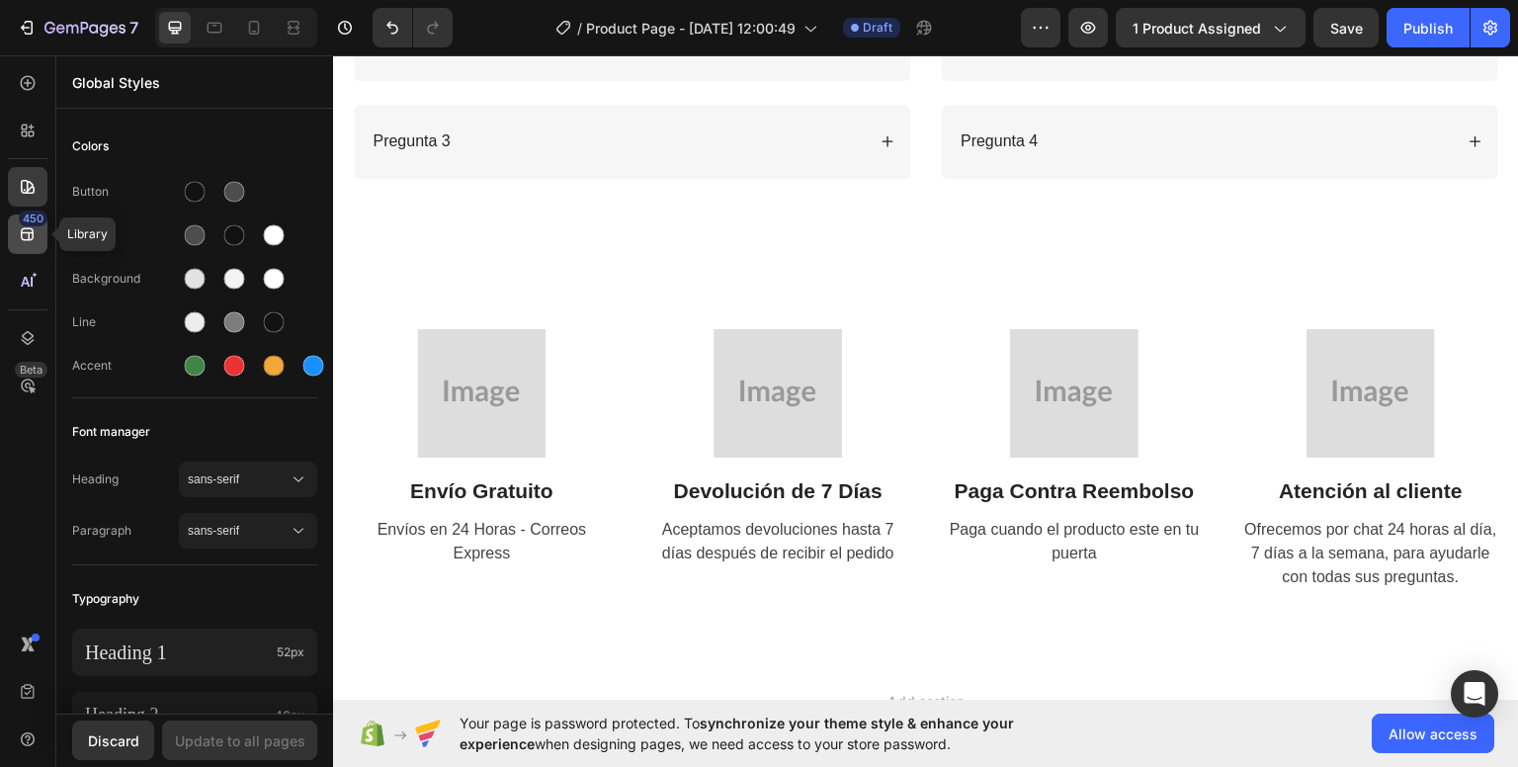
click at [40, 234] on div "450" at bounding box center [28, 234] width 40 height 40
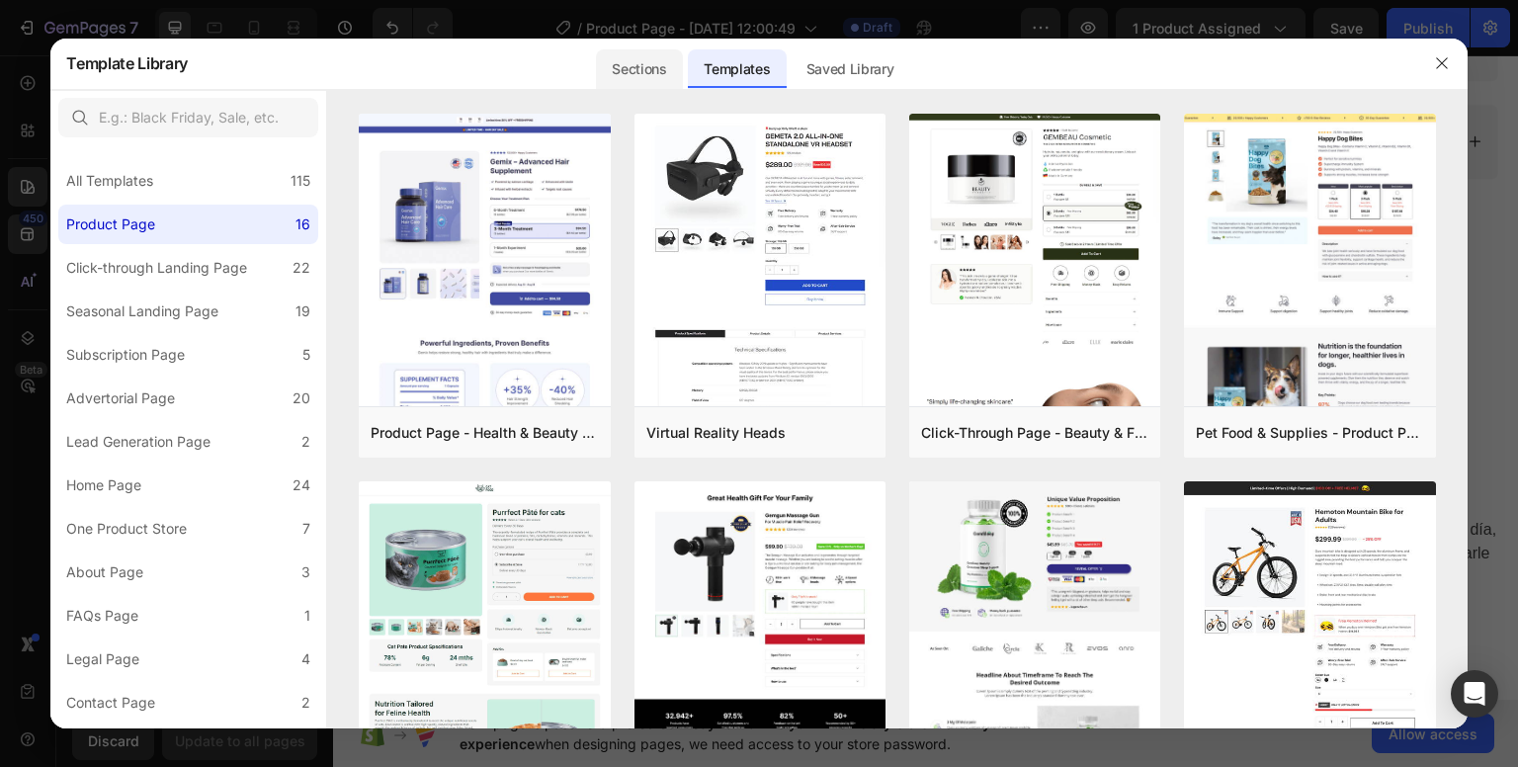
click at [629, 80] on div "Sections" at bounding box center [639, 69] width 86 height 40
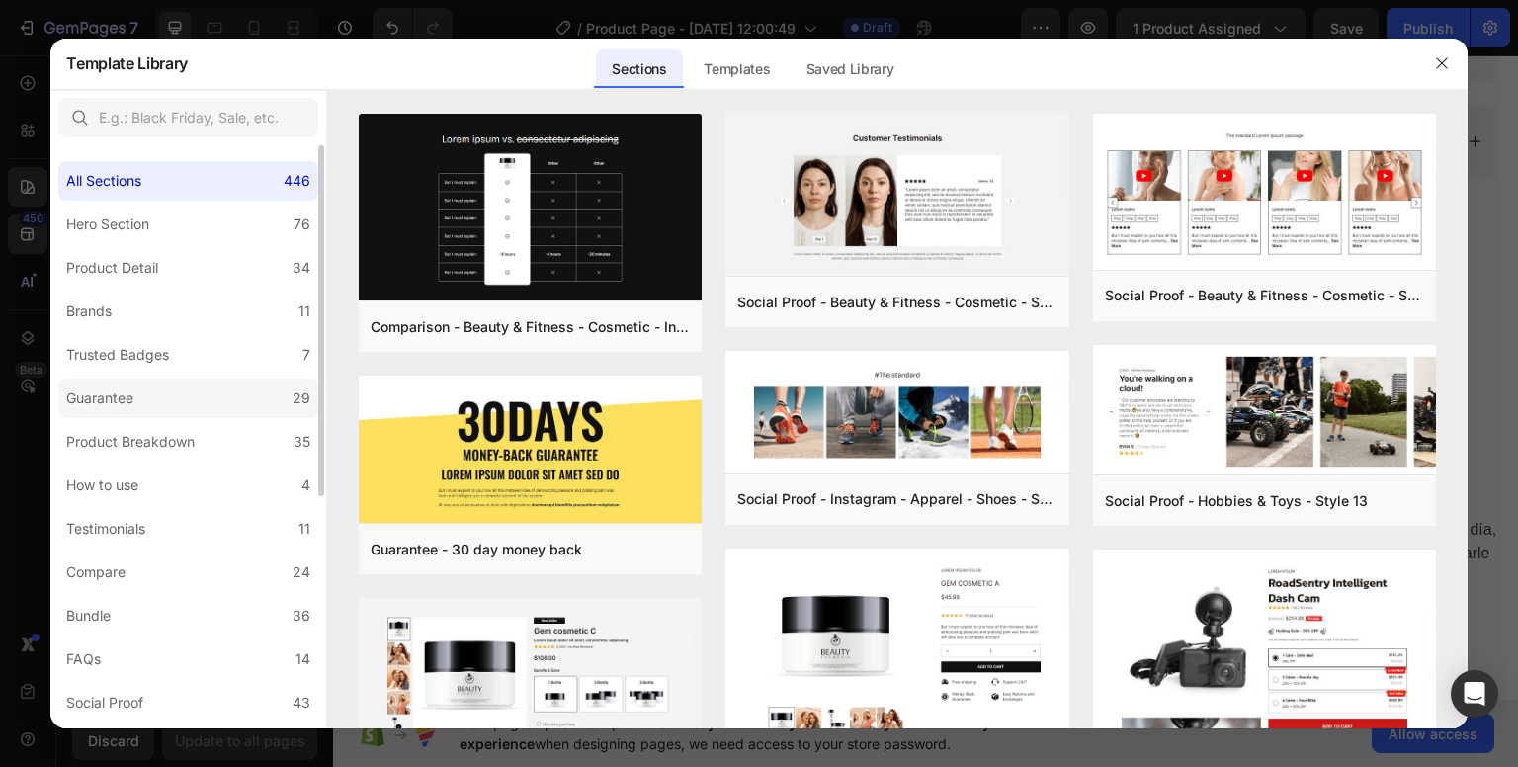
click at [182, 404] on label "Guarantee 29" at bounding box center [188, 398] width 260 height 40
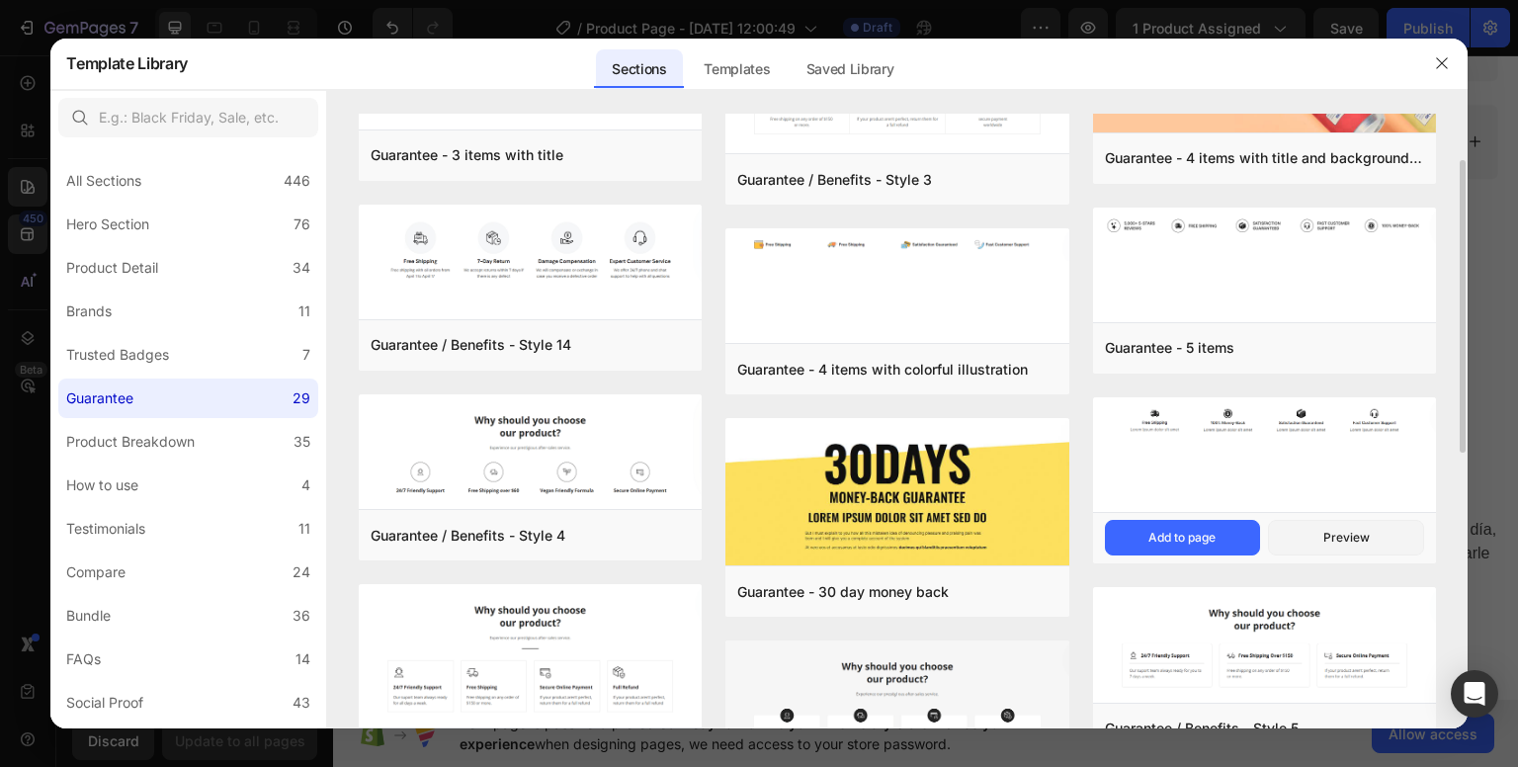
scroll to position [0, 0]
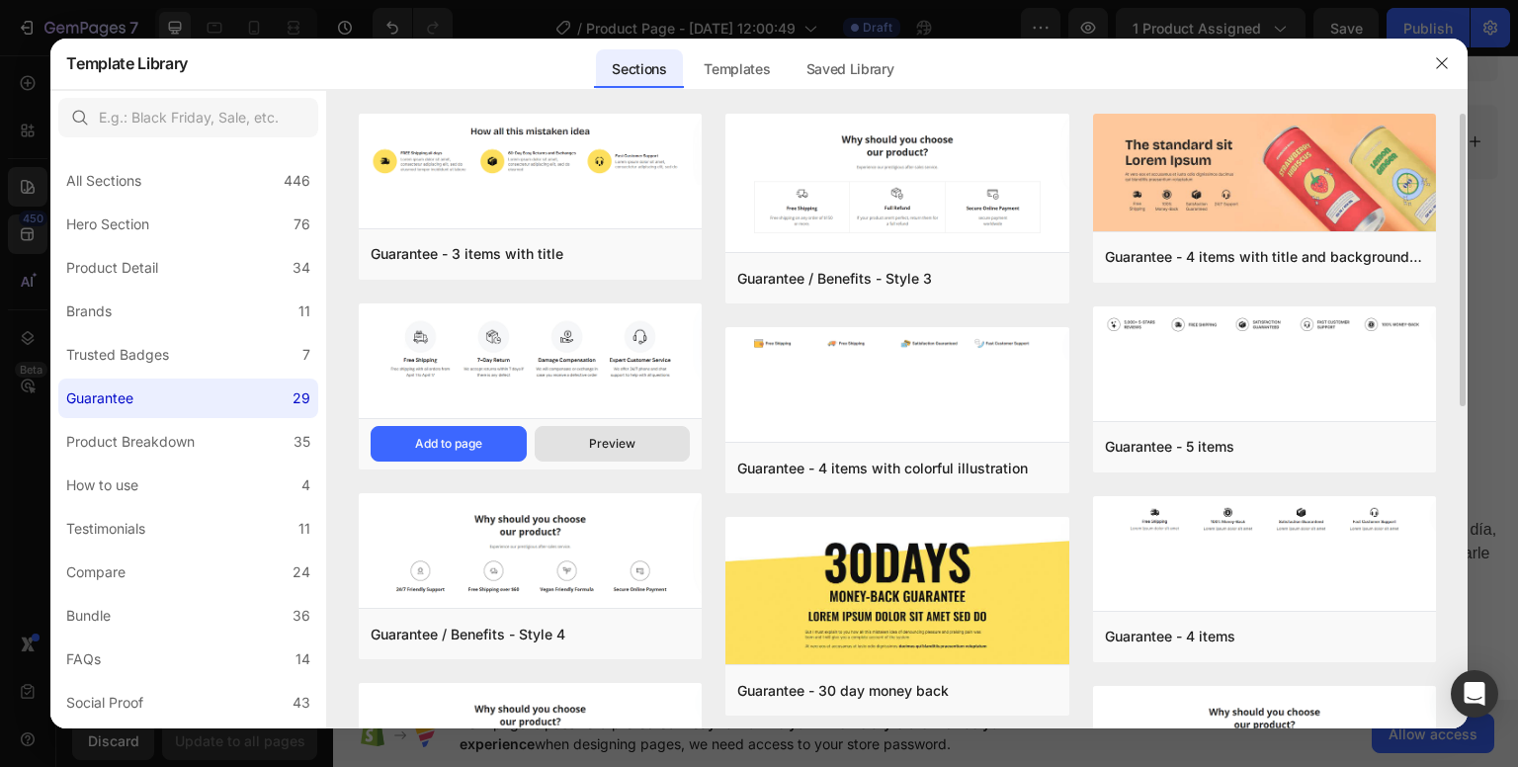
click at [620, 443] on div "Preview" at bounding box center [612, 444] width 46 height 18
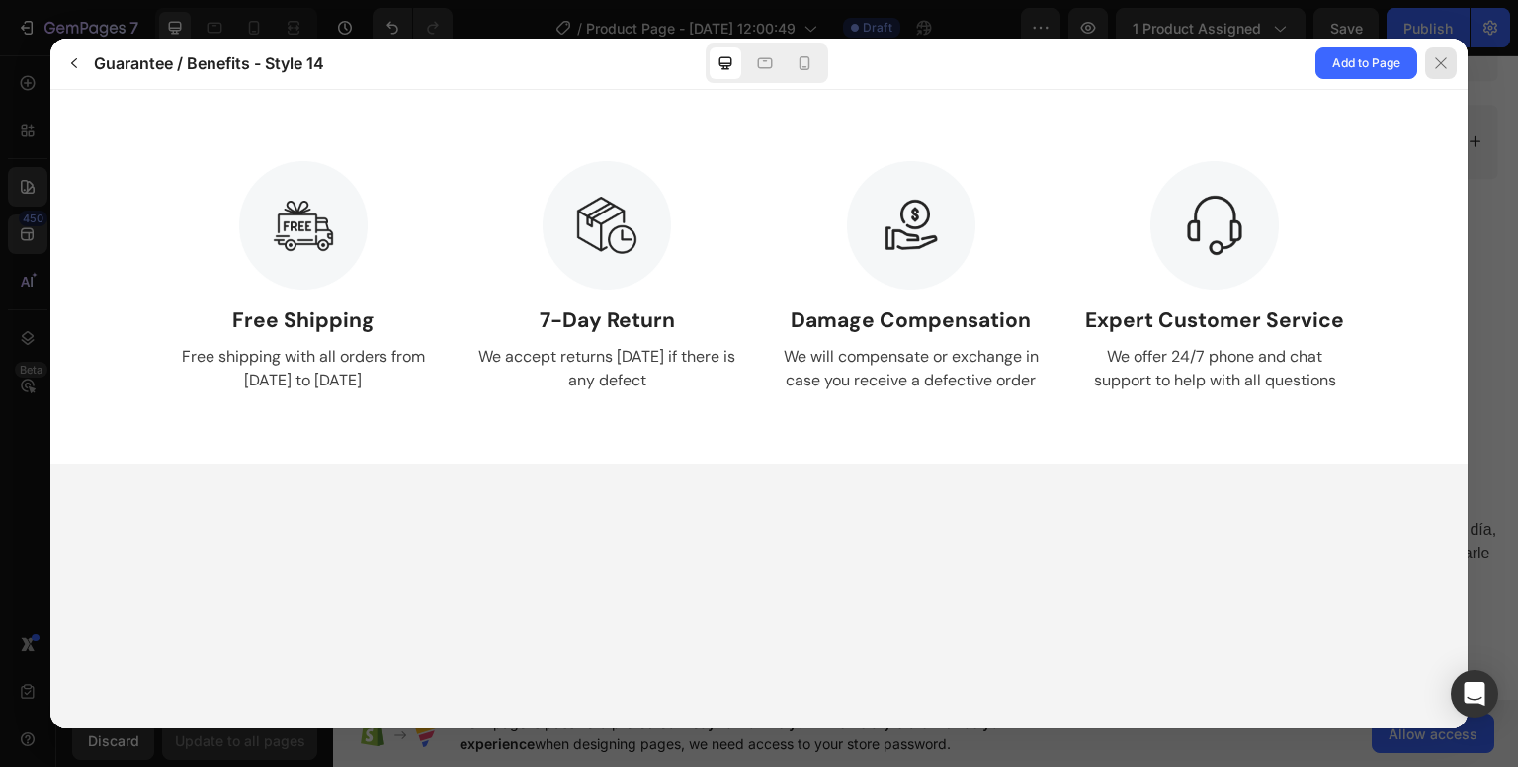
click at [1443, 73] on div at bounding box center [1441, 63] width 32 height 32
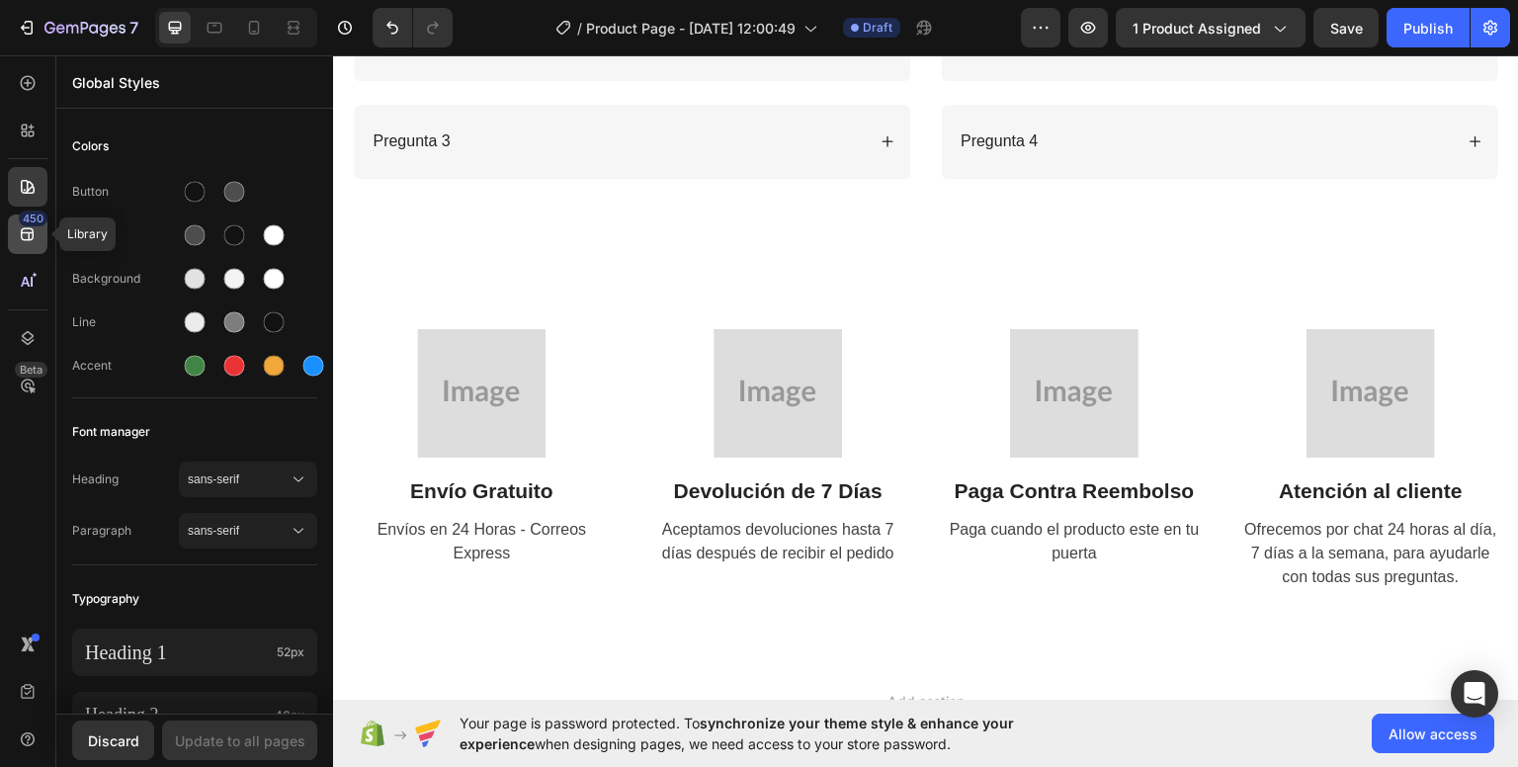
click at [23, 241] on icon at bounding box center [28, 234] width 20 height 20
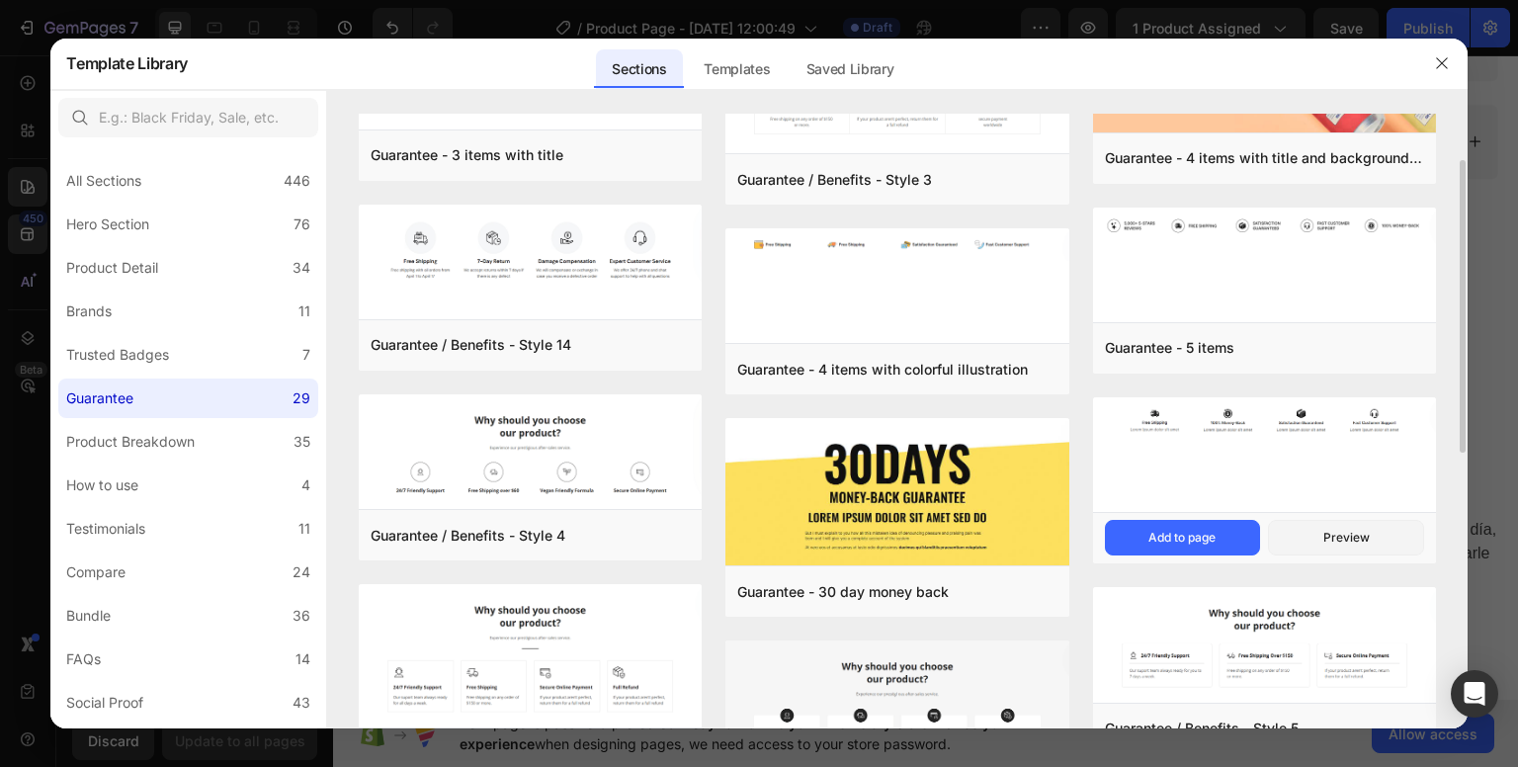
scroll to position [198, 0]
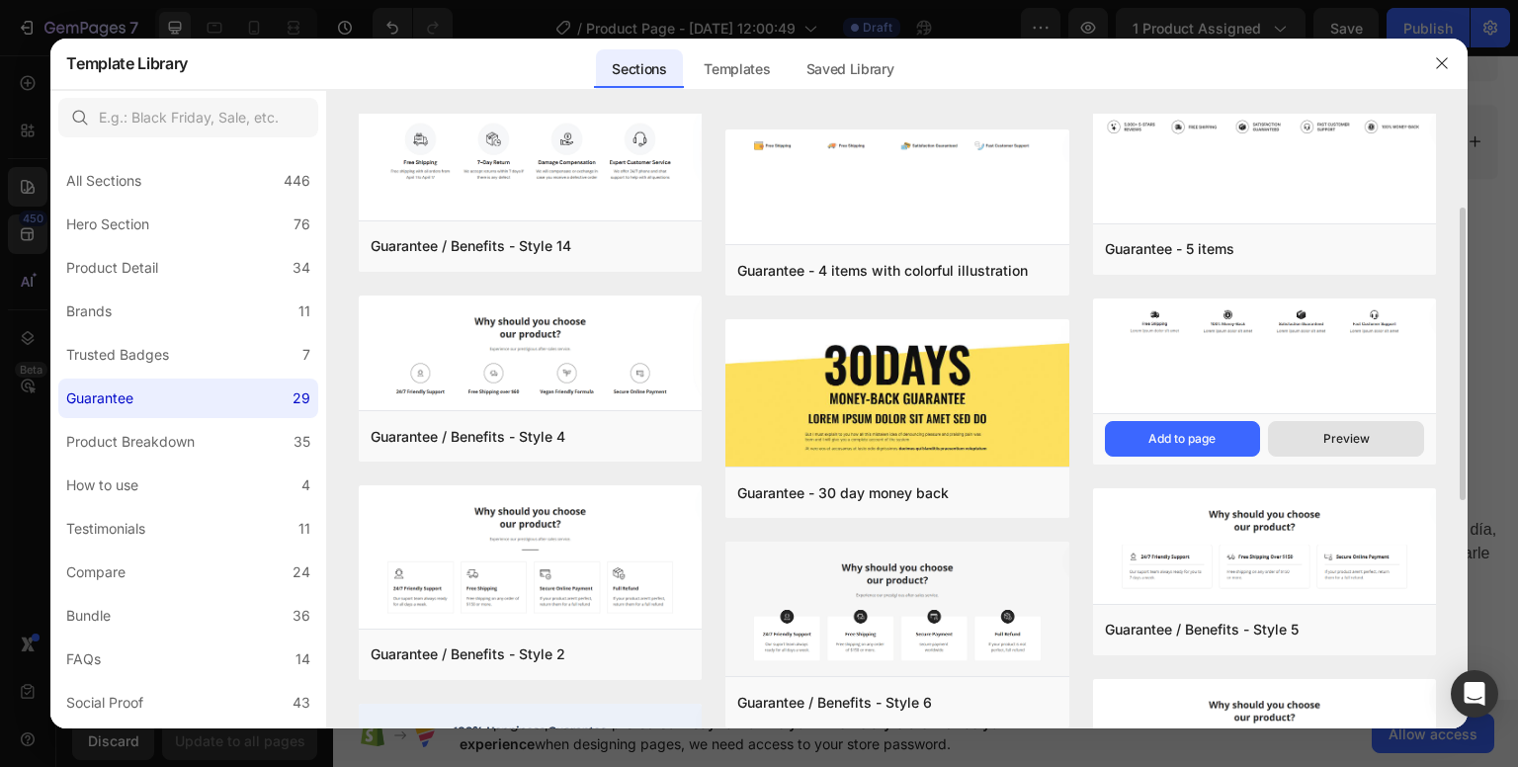
click at [1339, 437] on div "Preview" at bounding box center [1346, 439] width 46 height 18
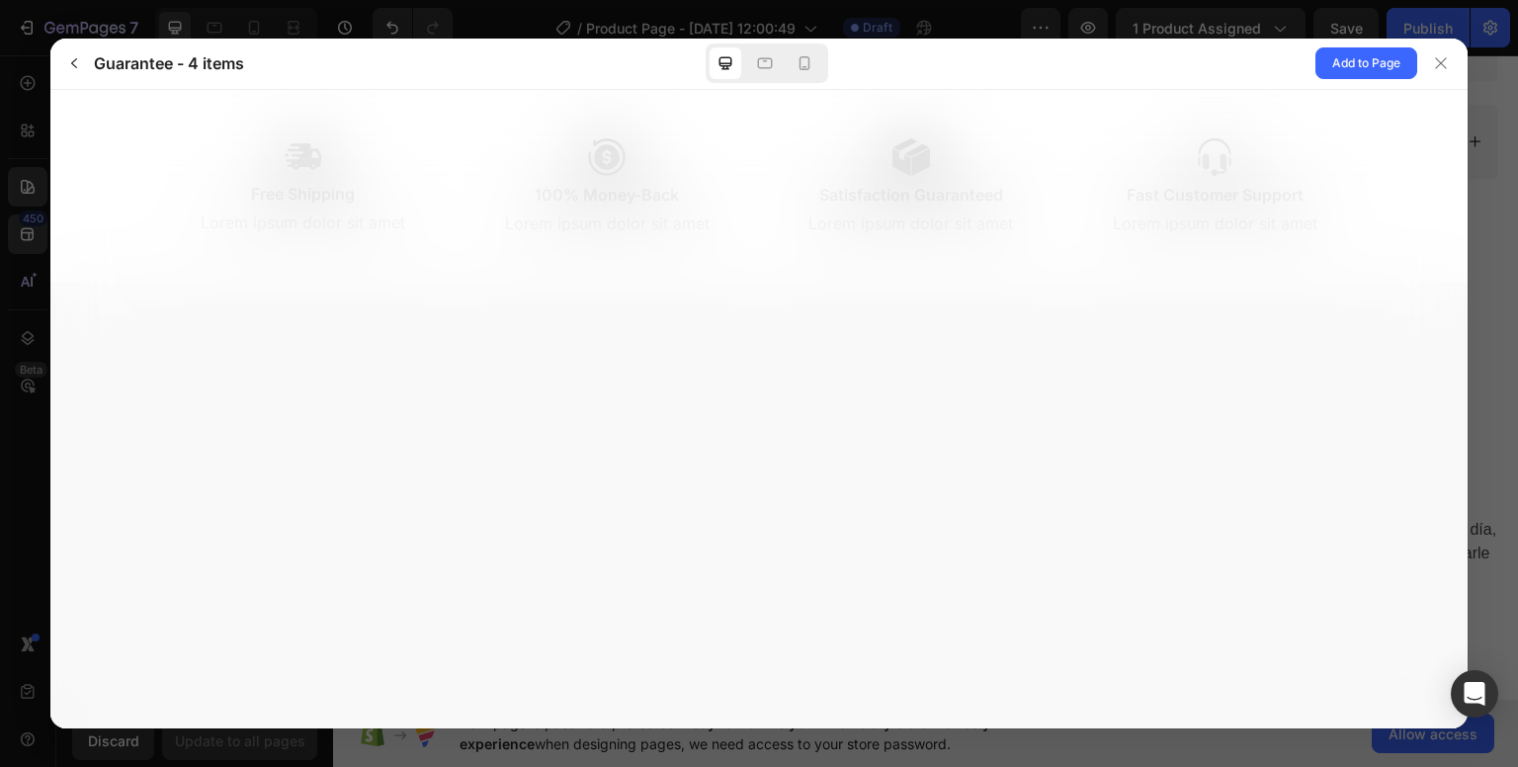
scroll to position [0, 0]
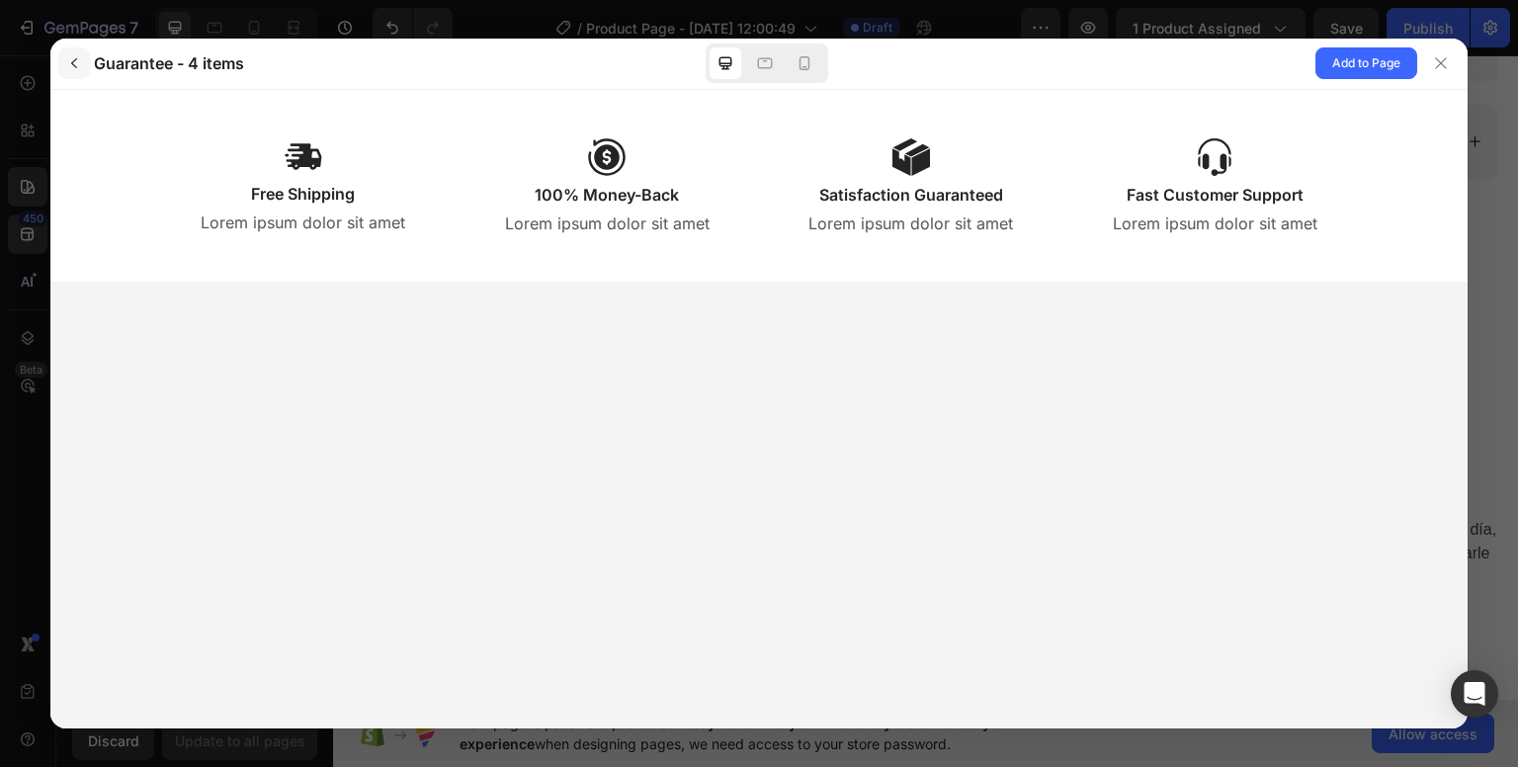
click at [79, 64] on icon "button" at bounding box center [74, 63] width 16 height 16
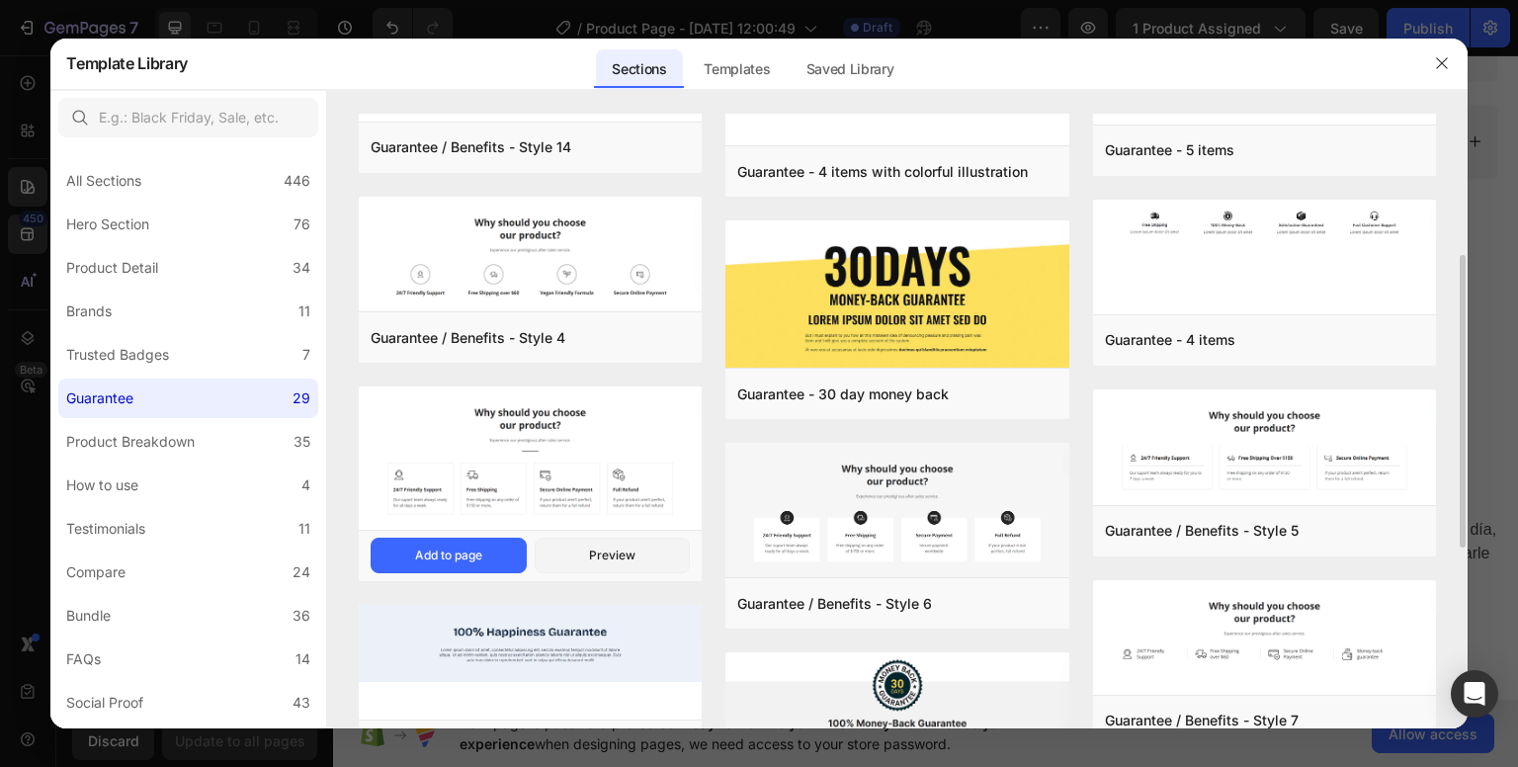
scroll to position [395, 0]
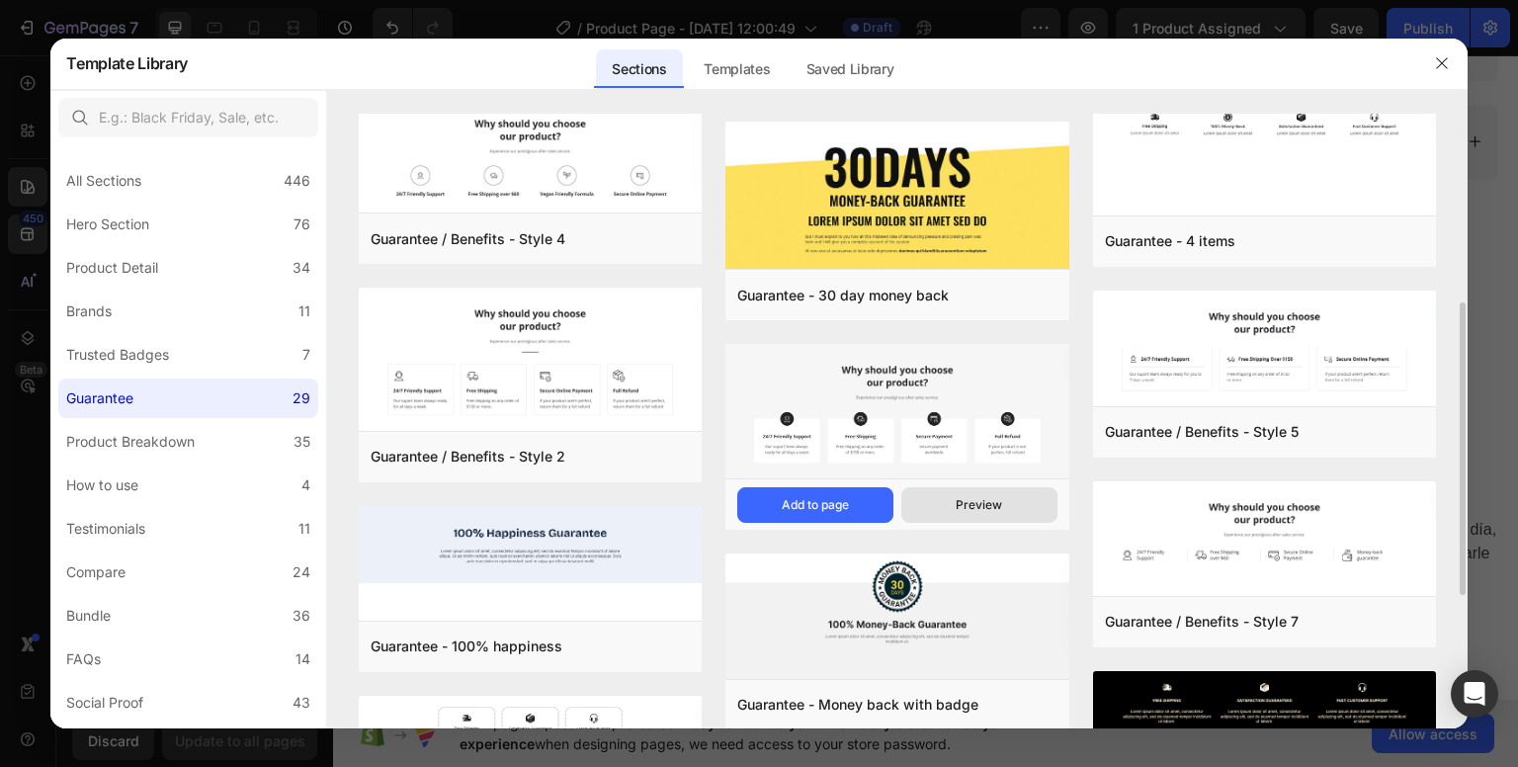
click at [975, 509] on div "Preview" at bounding box center [978, 505] width 46 height 18
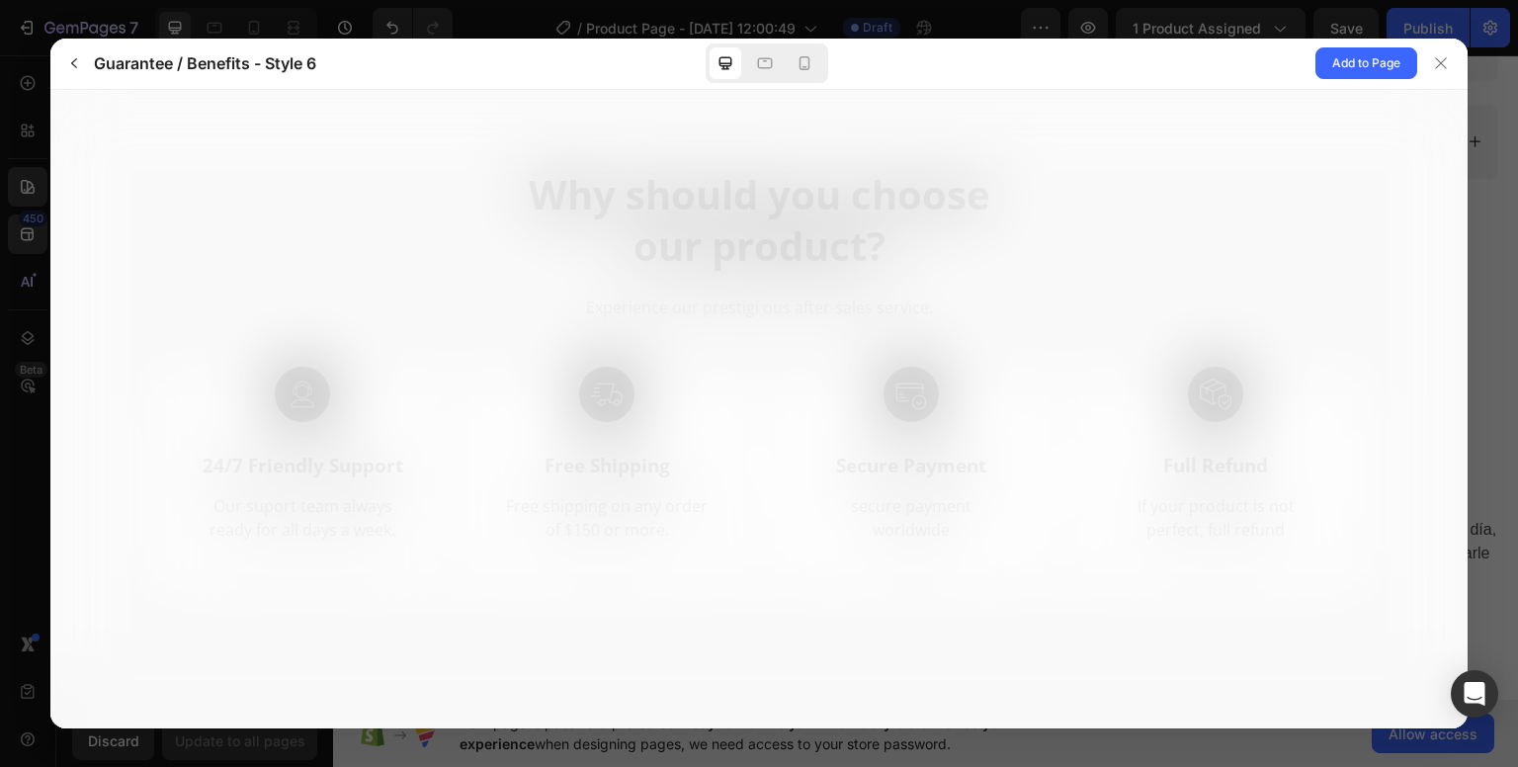
scroll to position [0, 0]
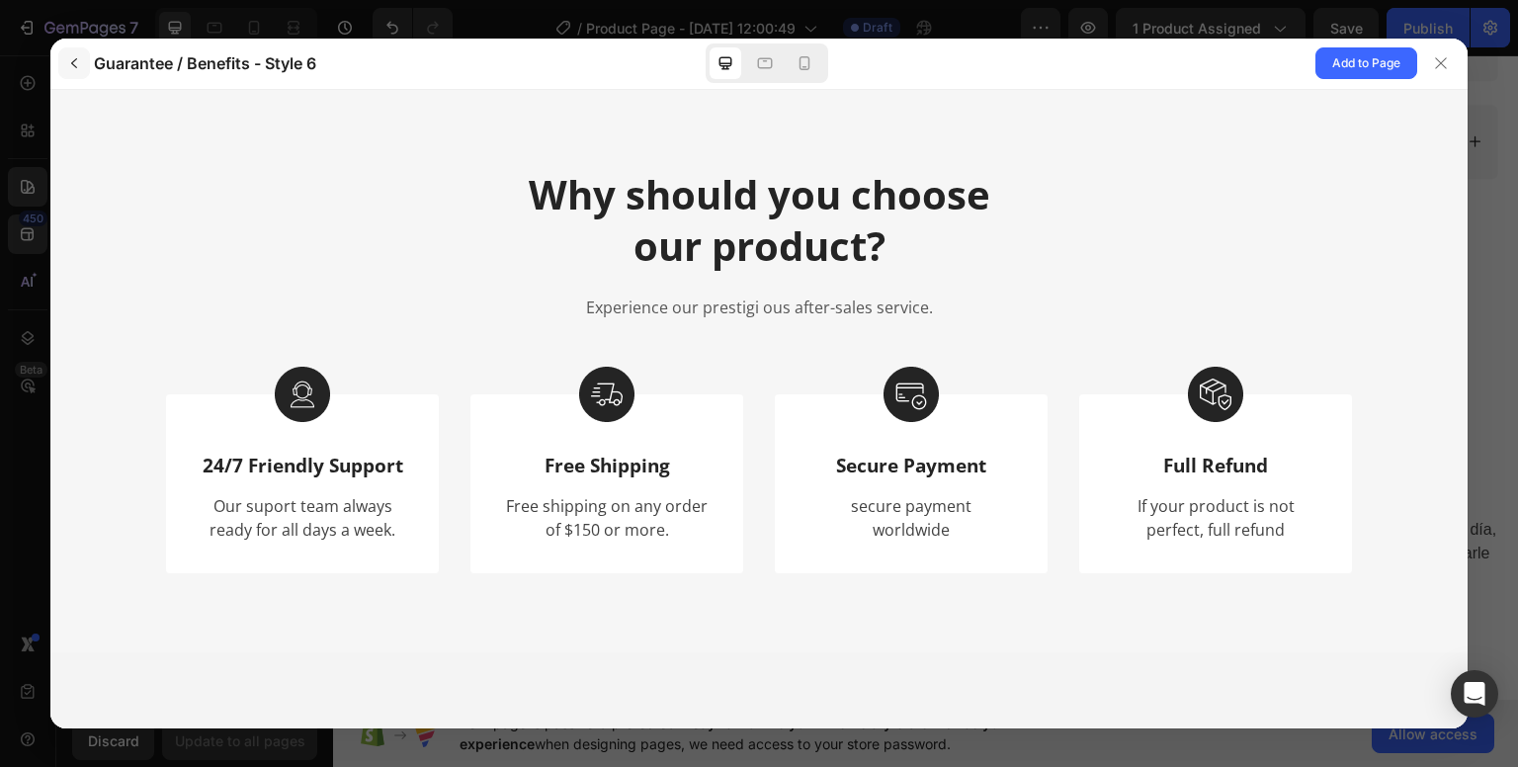
click at [61, 71] on button "button" at bounding box center [74, 63] width 32 height 32
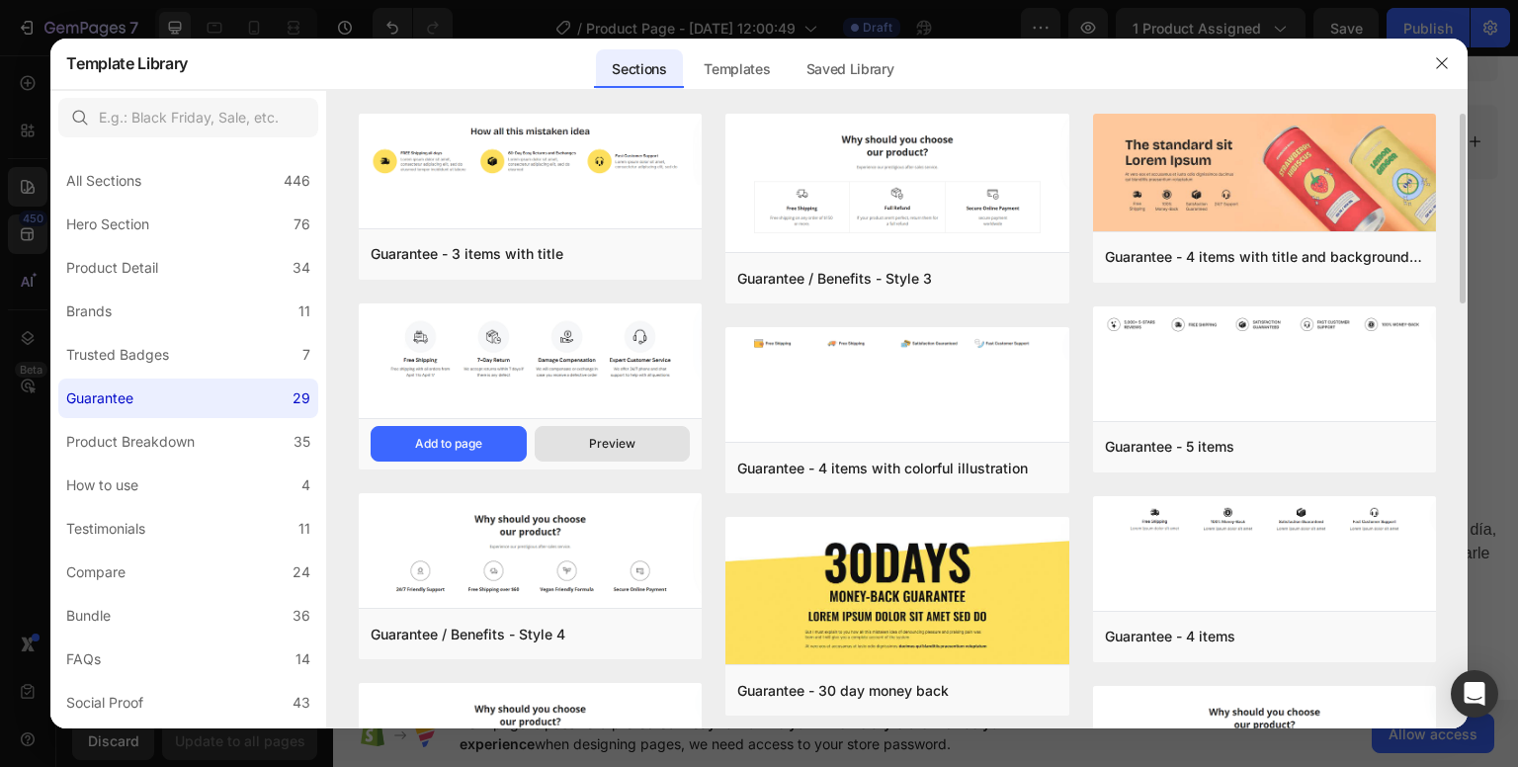
click at [645, 432] on button "Preview" at bounding box center [613, 444] width 156 height 36
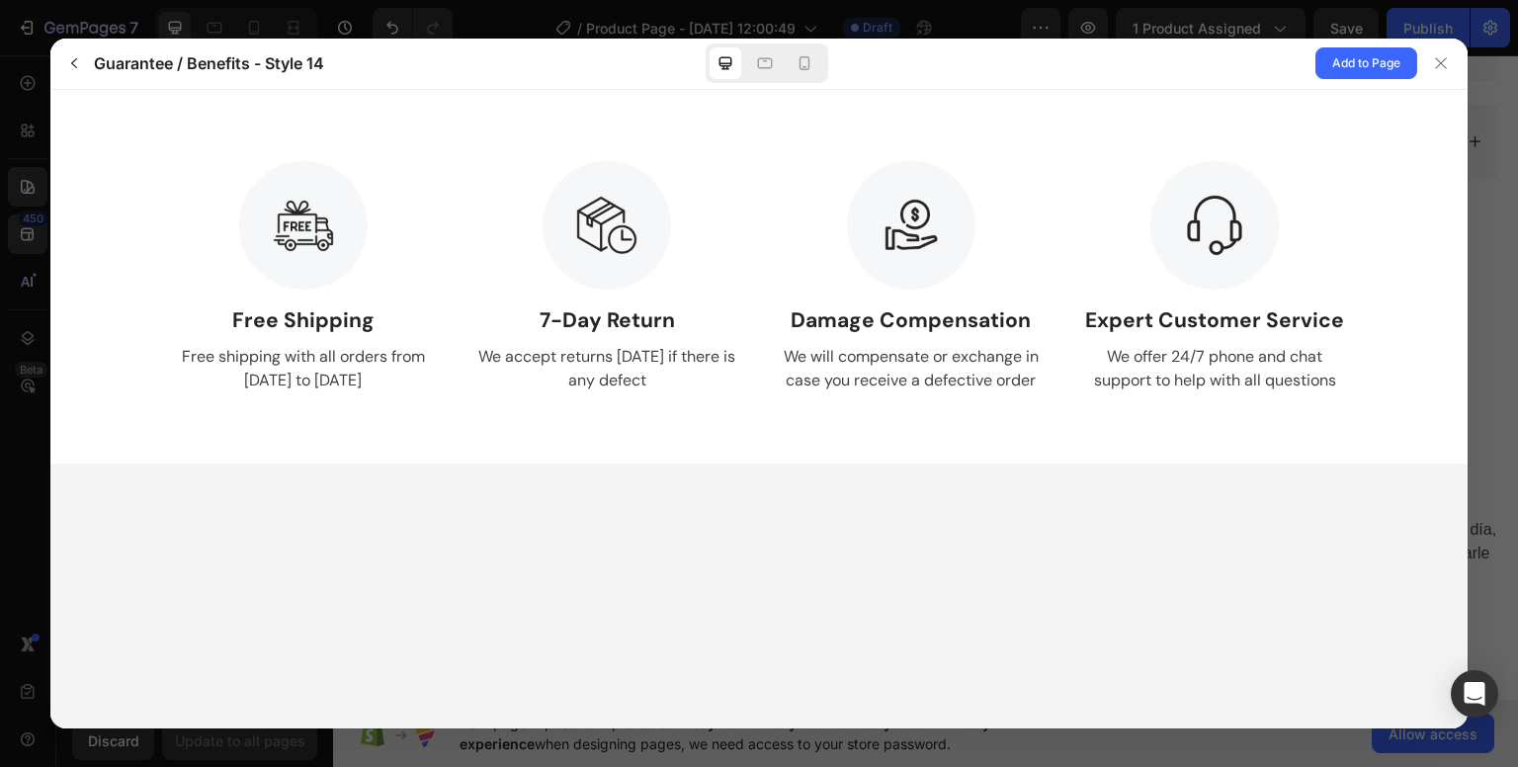
click at [1491, 96] on div at bounding box center [759, 383] width 1518 height 767
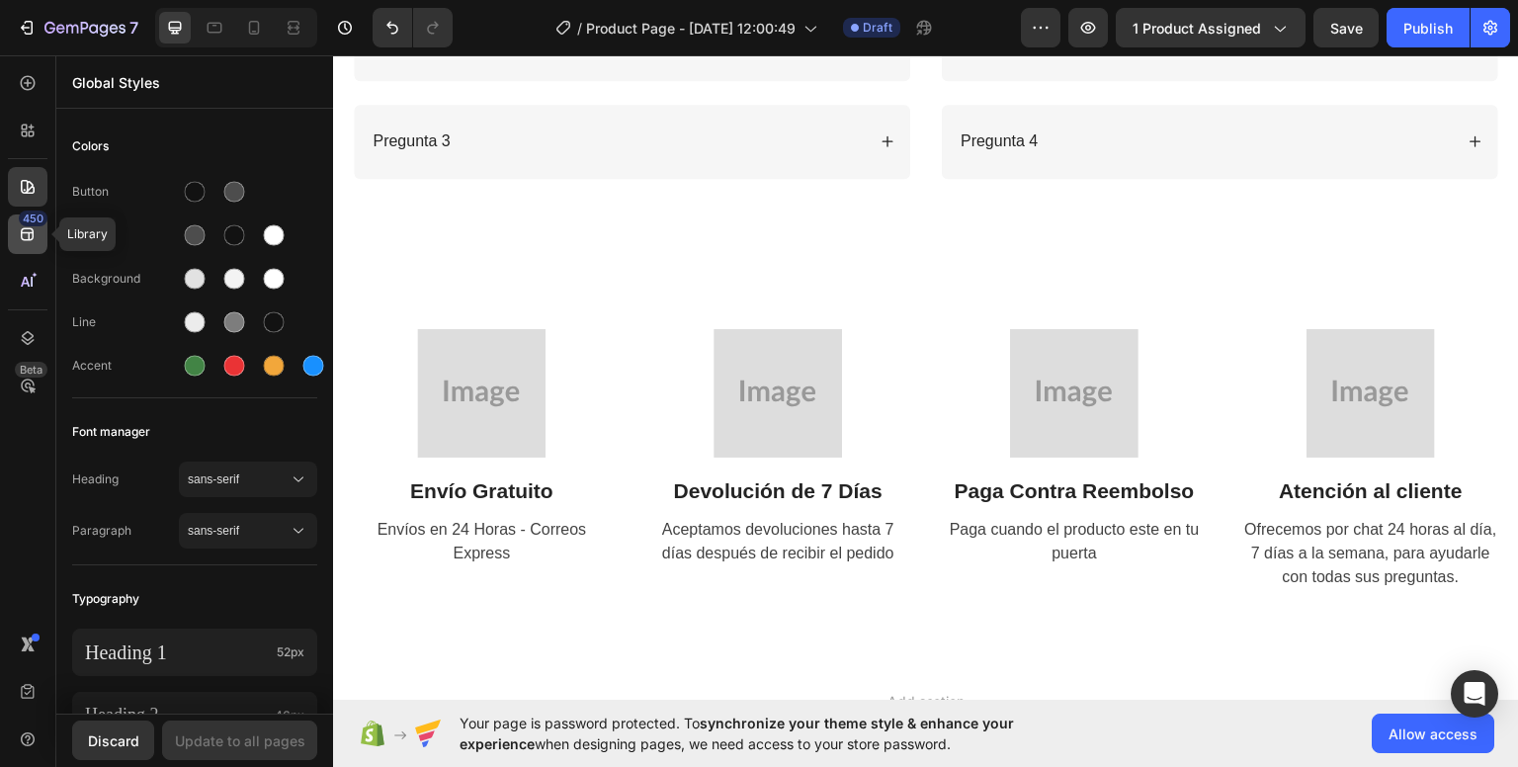
click at [14, 241] on div "450" at bounding box center [28, 234] width 40 height 40
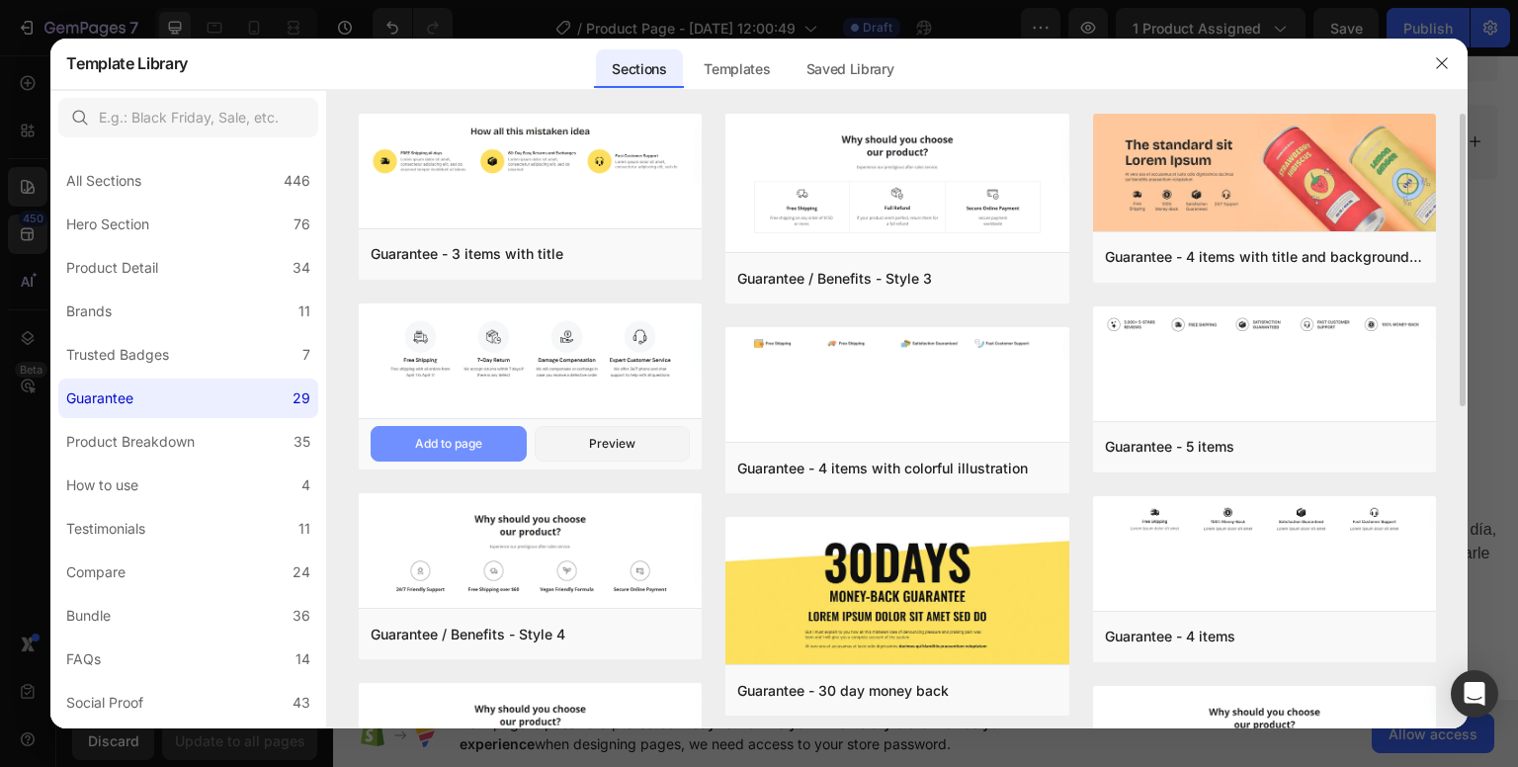
click at [487, 438] on button "Add to page" at bounding box center [448, 444] width 156 height 36
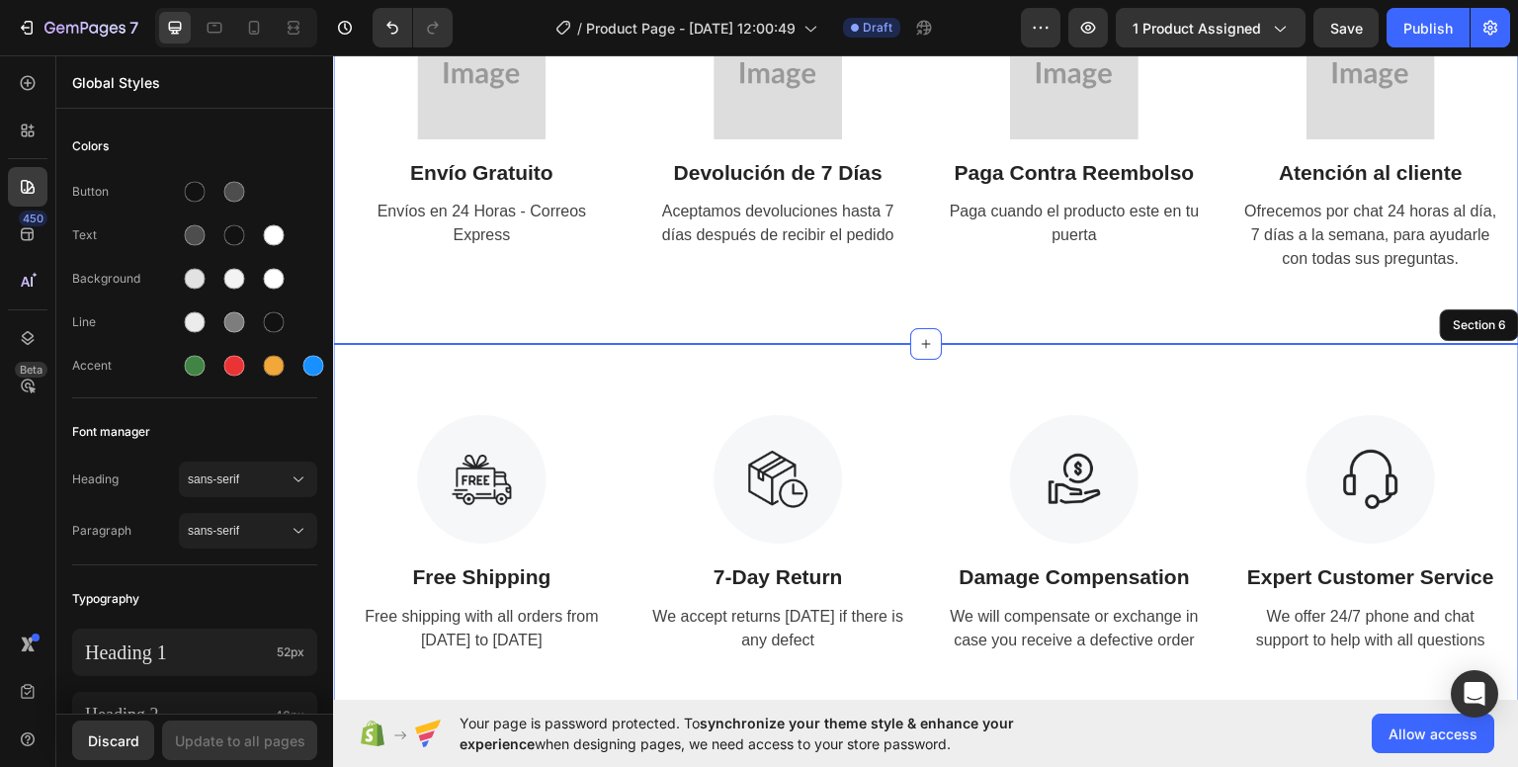
scroll to position [3165, 0]
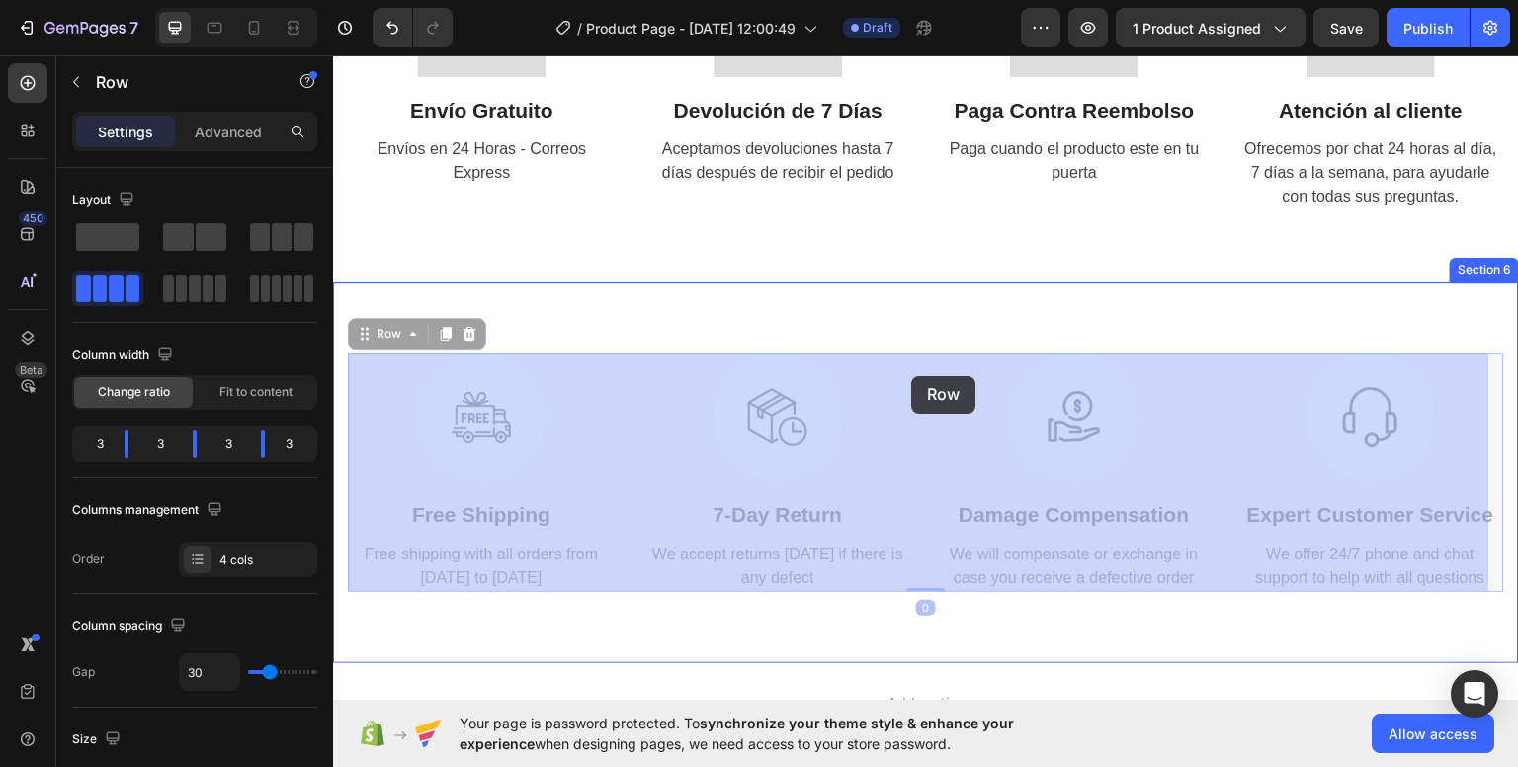
drag, startPoint x: 921, startPoint y: 431, endPoint x: 899, endPoint y: 360, distance: 74.4
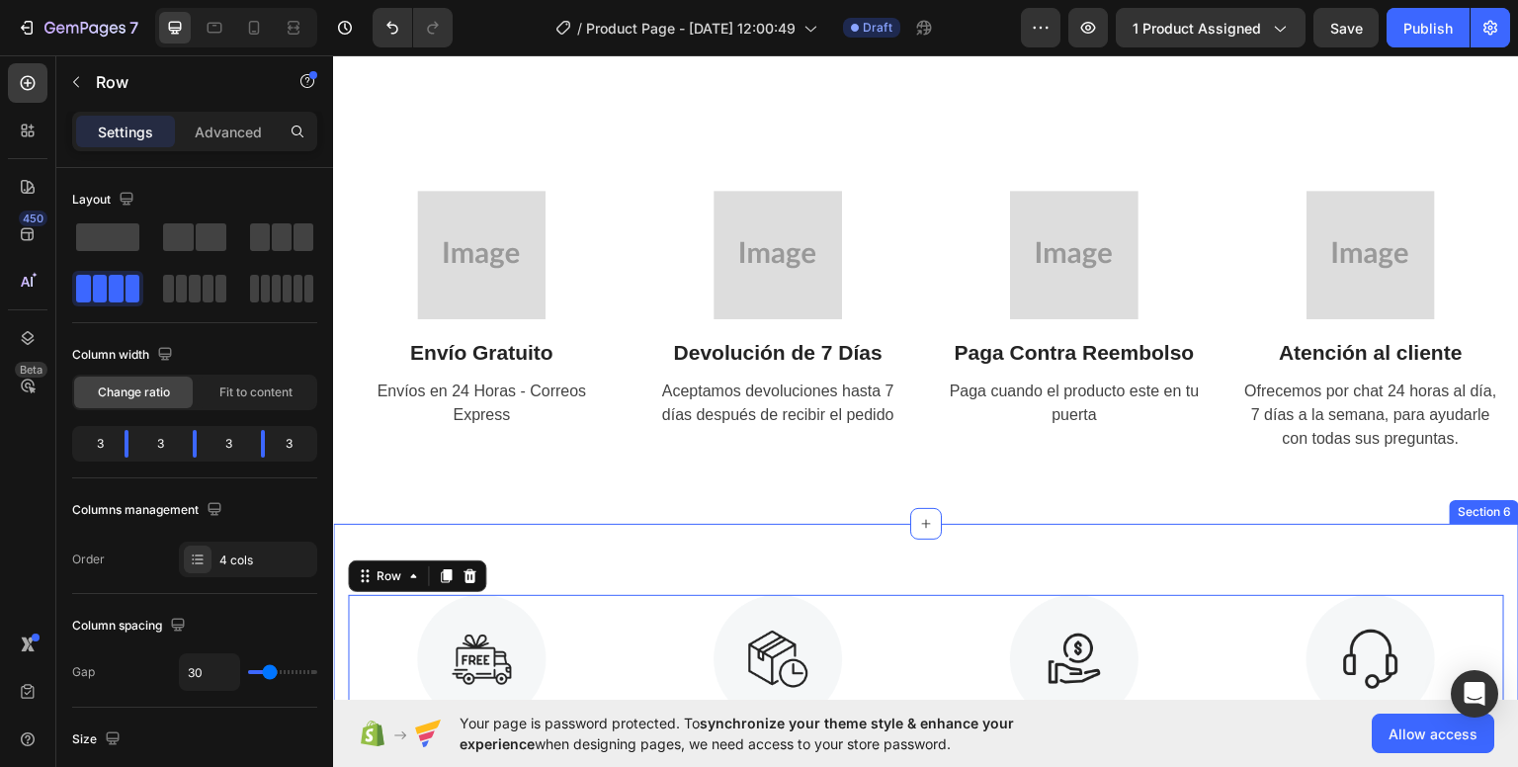
scroll to position [2967, 0]
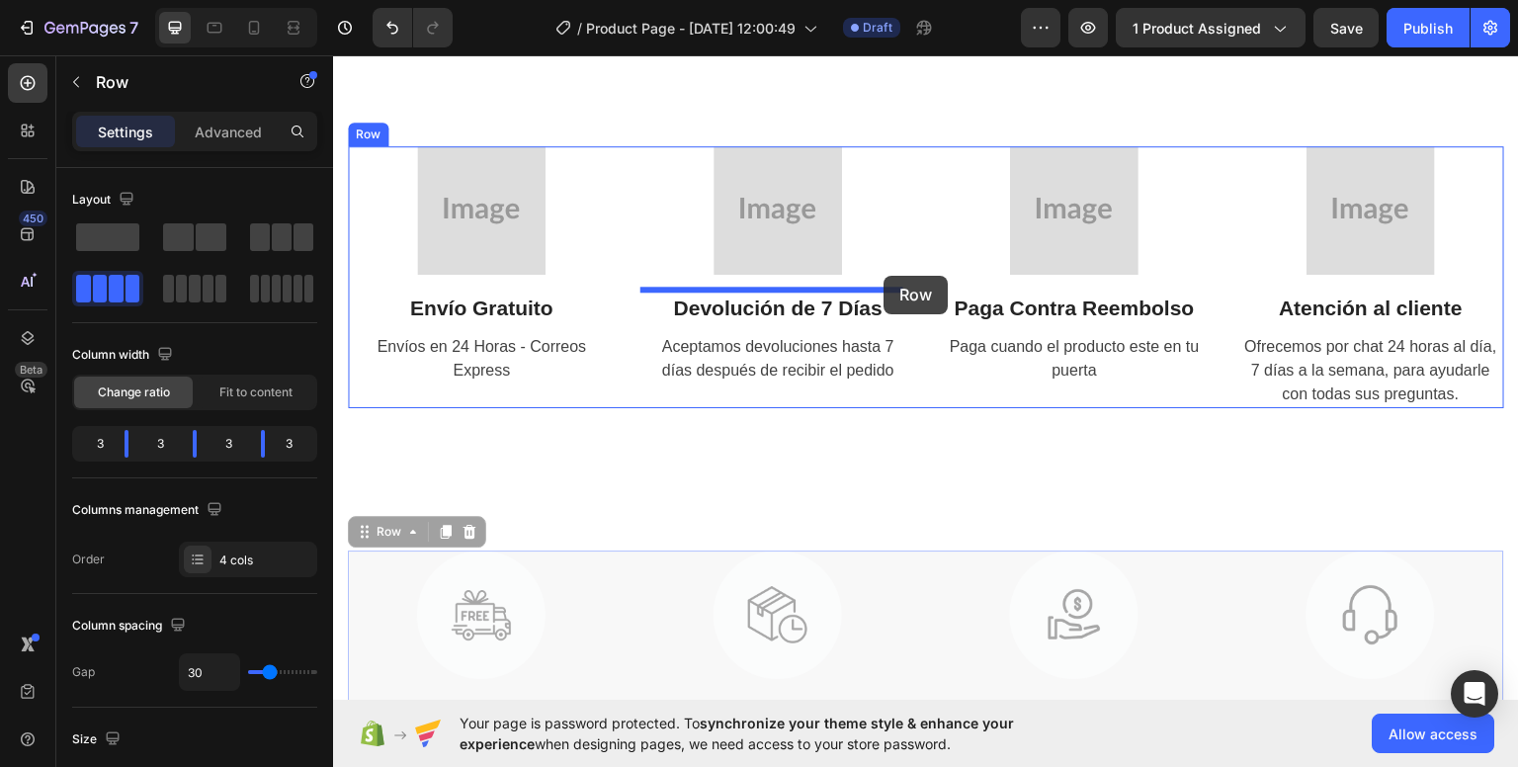
drag, startPoint x: 911, startPoint y: 587, endPoint x: 883, endPoint y: 278, distance: 310.5
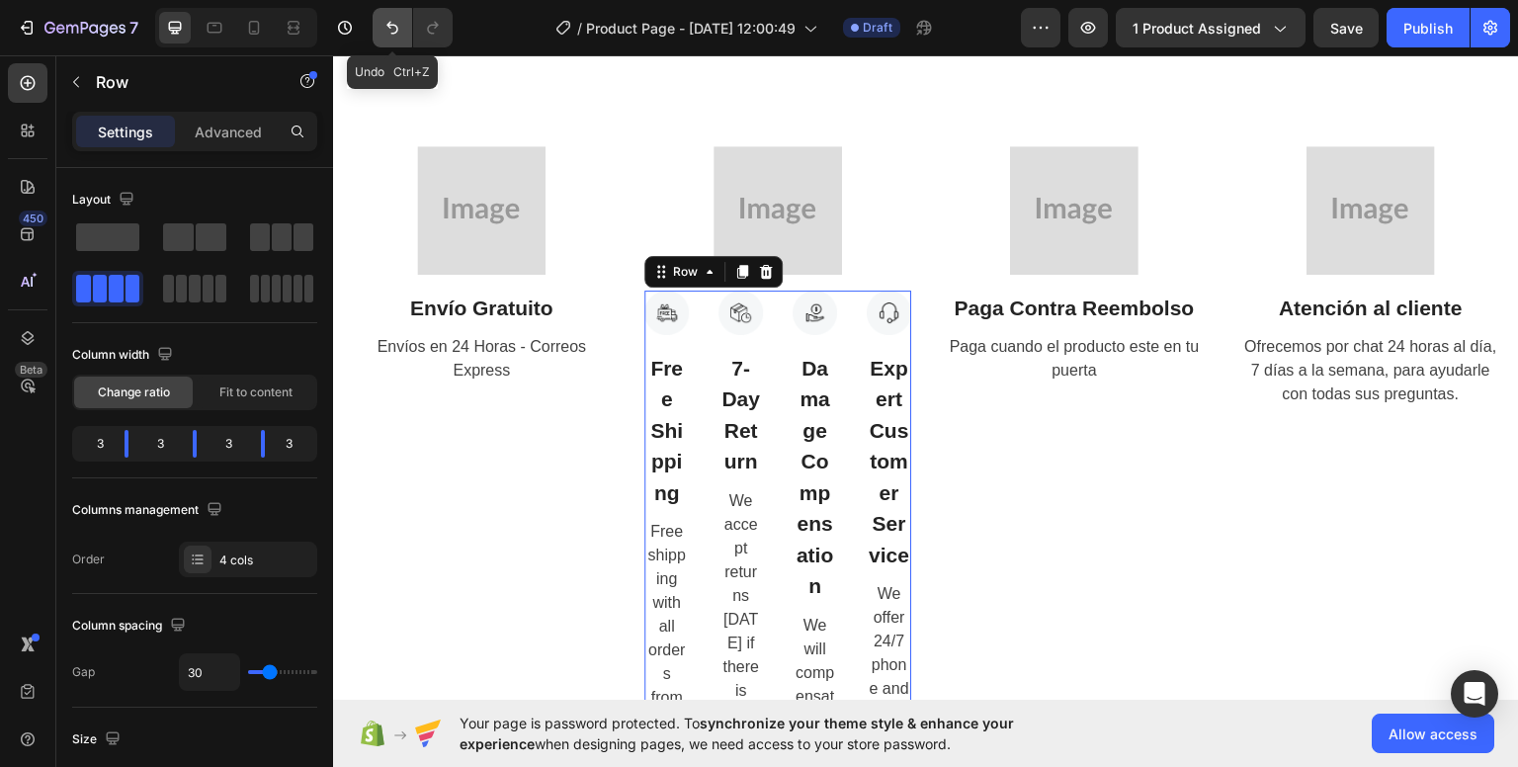
click at [394, 37] on icon "Undo/Redo" at bounding box center [392, 28] width 20 height 20
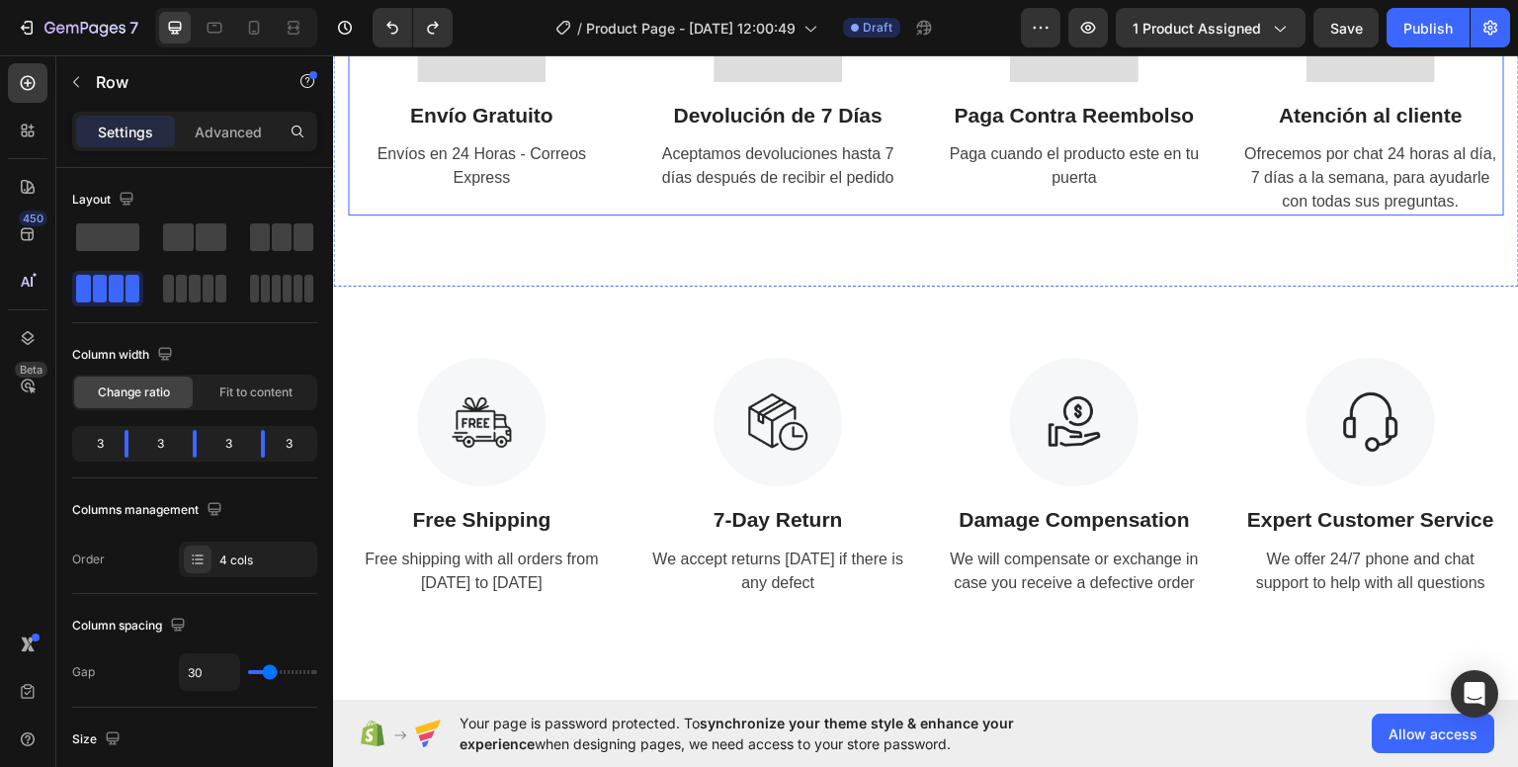
scroll to position [3165, 0]
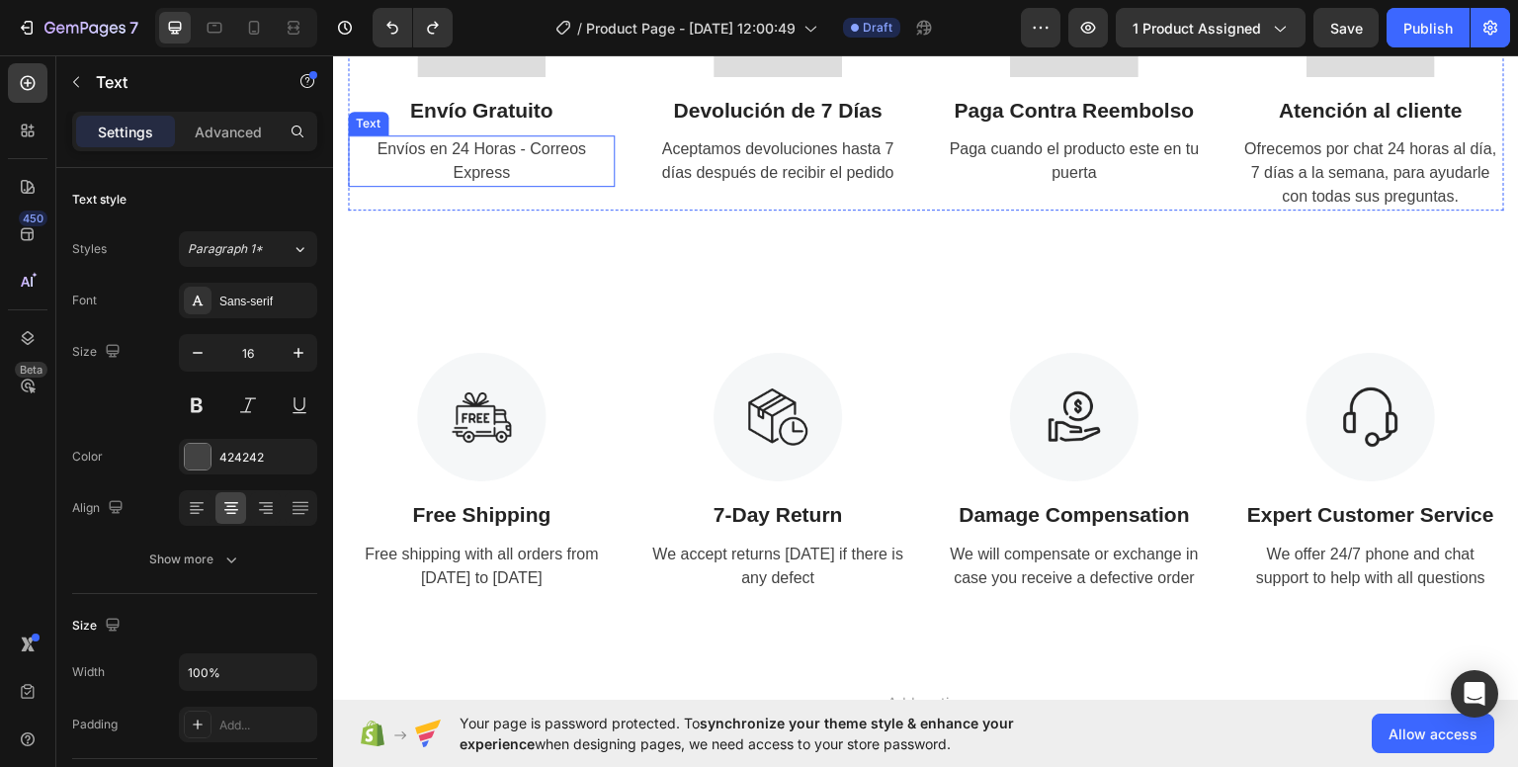
click at [504, 149] on span "Envíos en 24 Horas - Correos Express" at bounding box center [480, 159] width 209 height 41
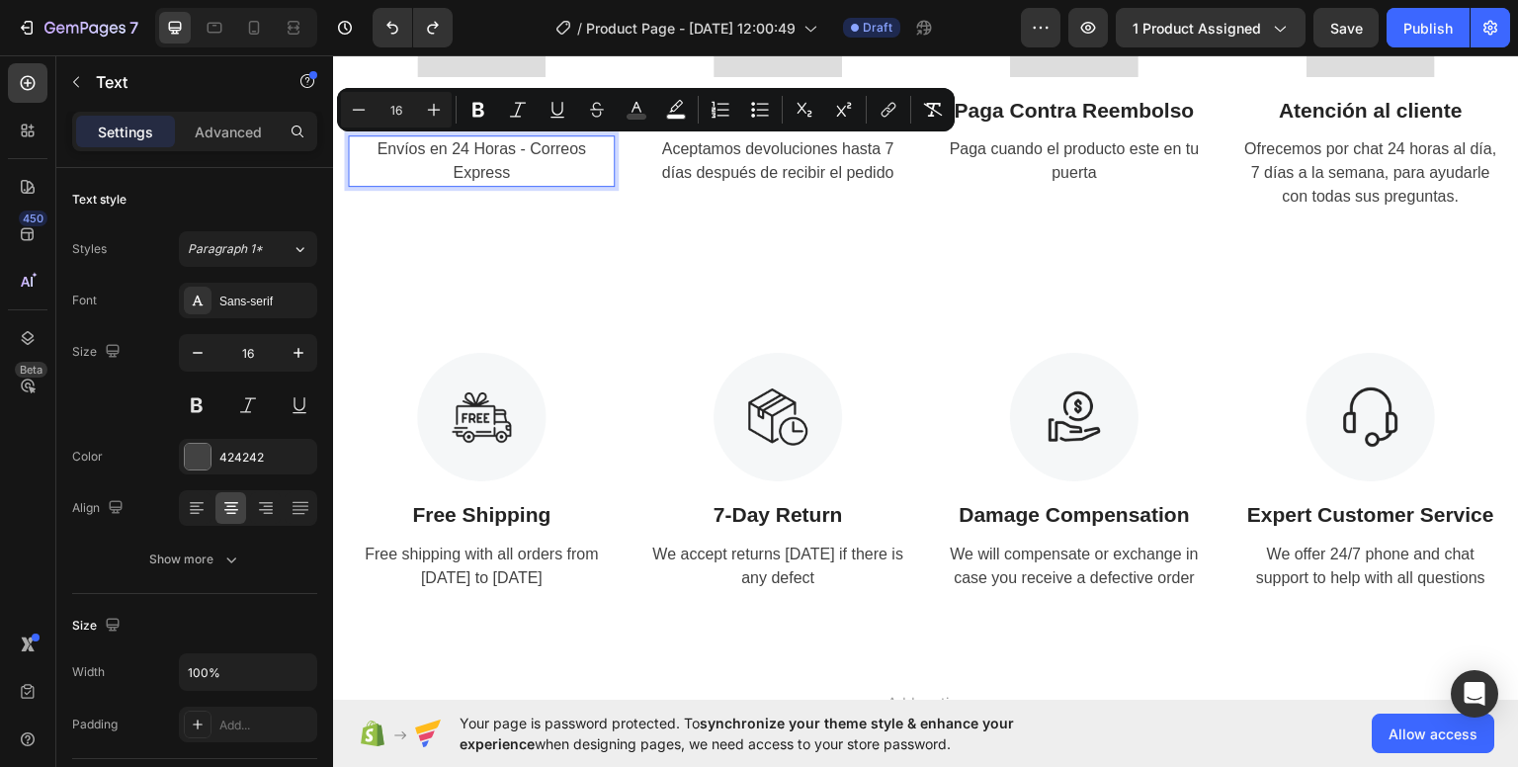
click at [537, 176] on p "Envíos en 24 Horas - Correos Express" at bounding box center [481, 159] width 263 height 47
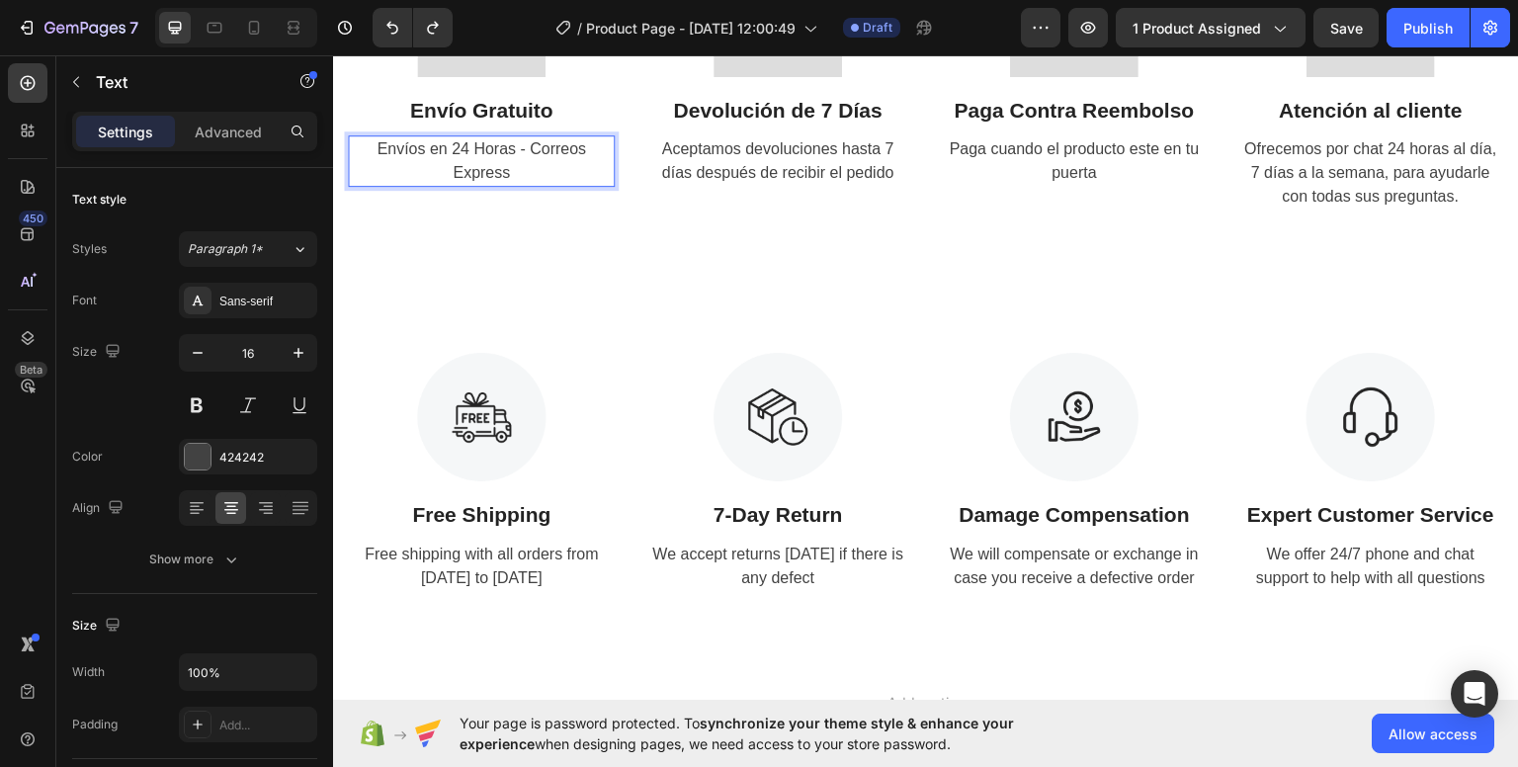
click at [537, 176] on p "Envíos en 24 Horas - Correos Express" at bounding box center [481, 159] width 263 height 47
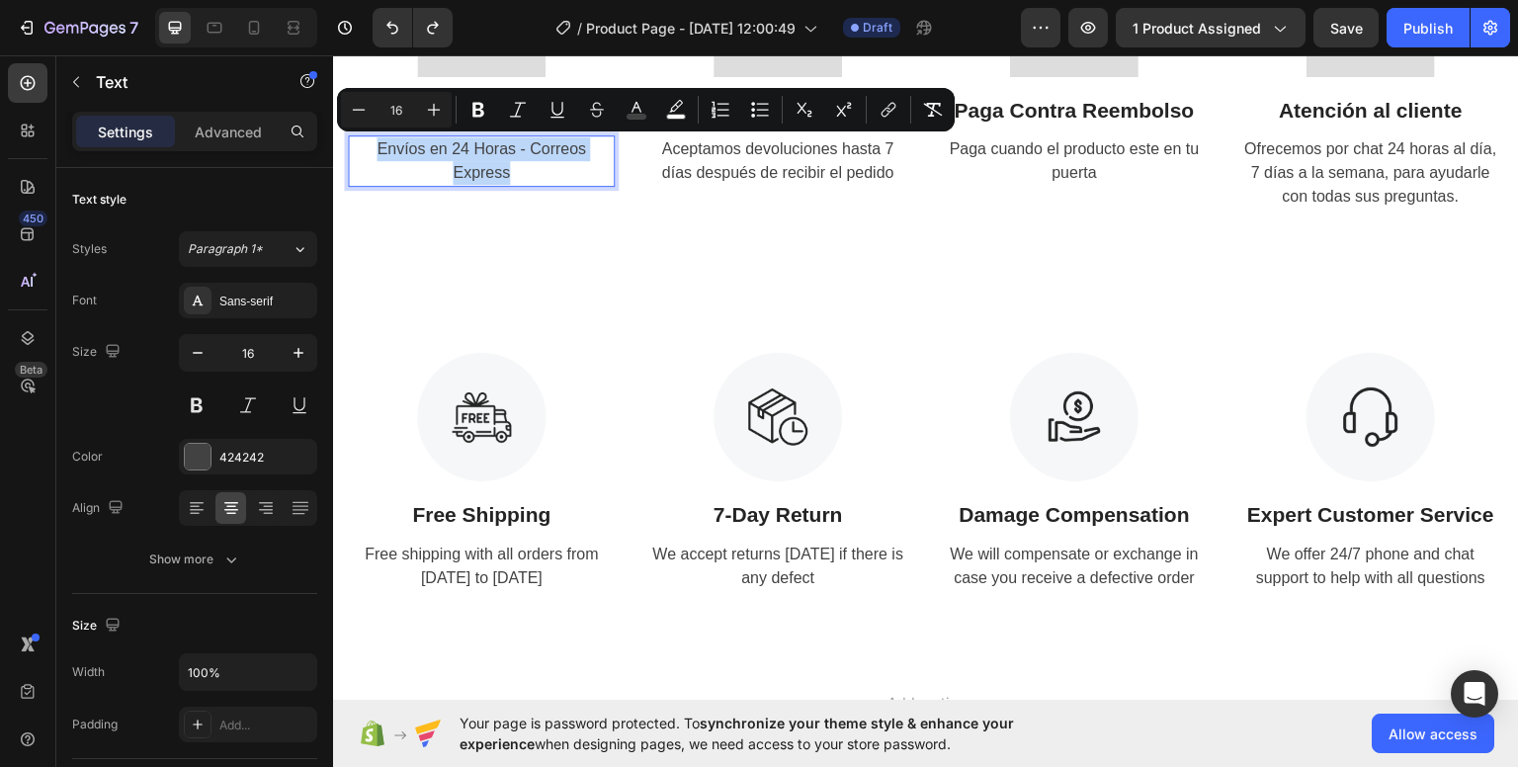
click at [537, 176] on p "Envíos en 24 Horas - Correos Express" at bounding box center [481, 159] width 263 height 47
copy span "Envíos en 24 Horas - Correos Express"
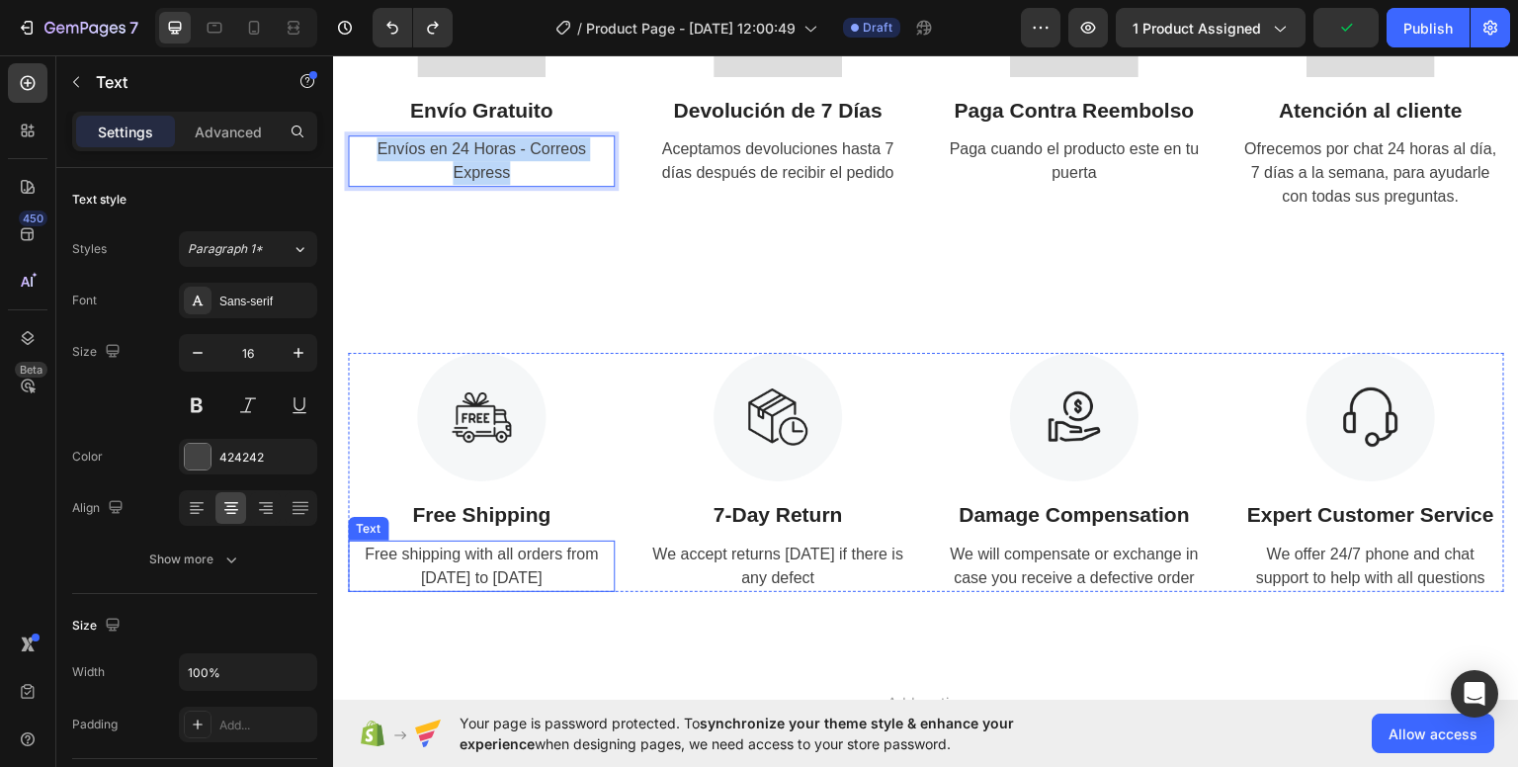
click at [537, 563] on div "Free shipping with all orders from [DATE] to [DATE]" at bounding box center [481, 564] width 267 height 51
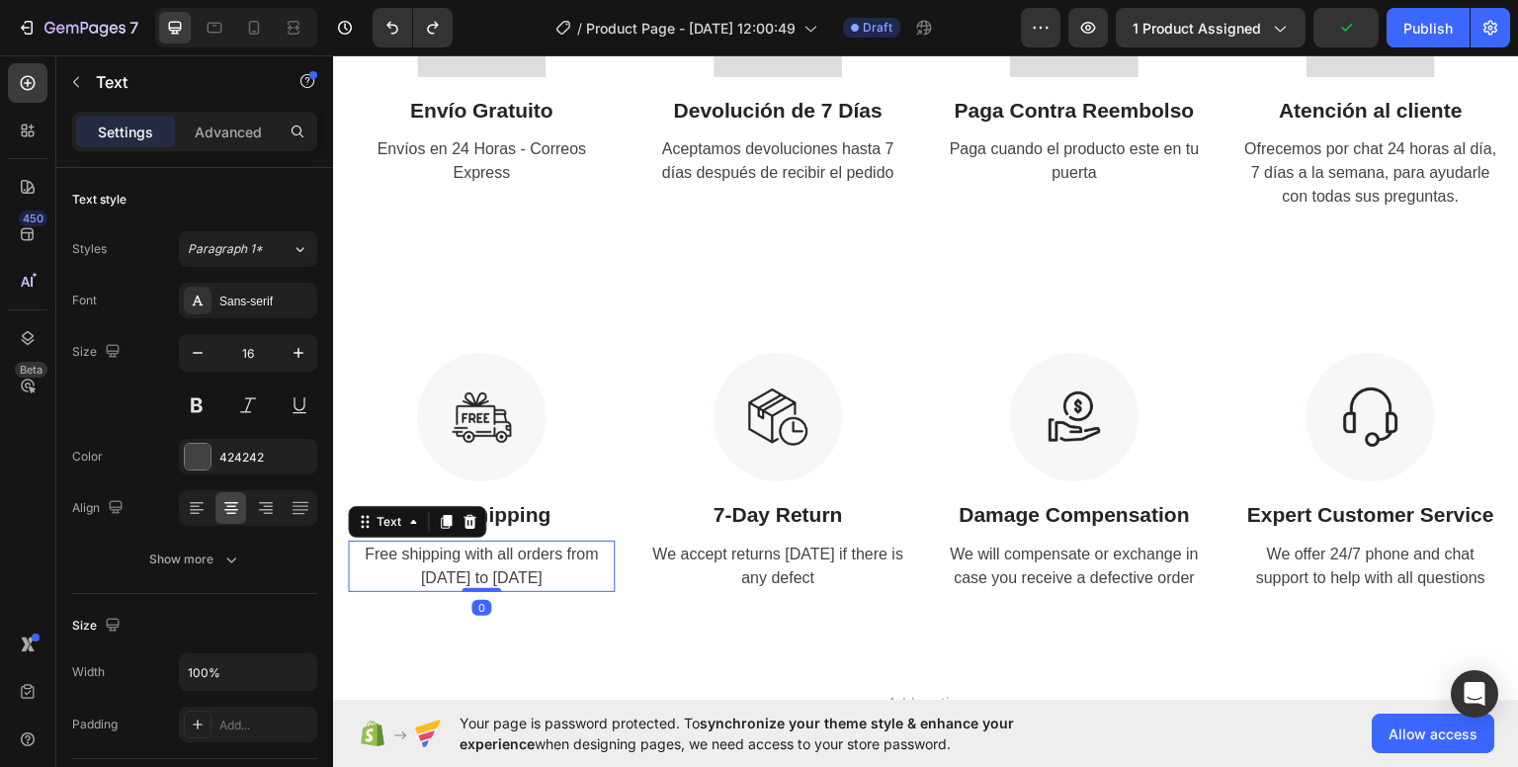
click at [537, 562] on div "Free shipping with all orders from [DATE] to [DATE]" at bounding box center [481, 564] width 267 height 51
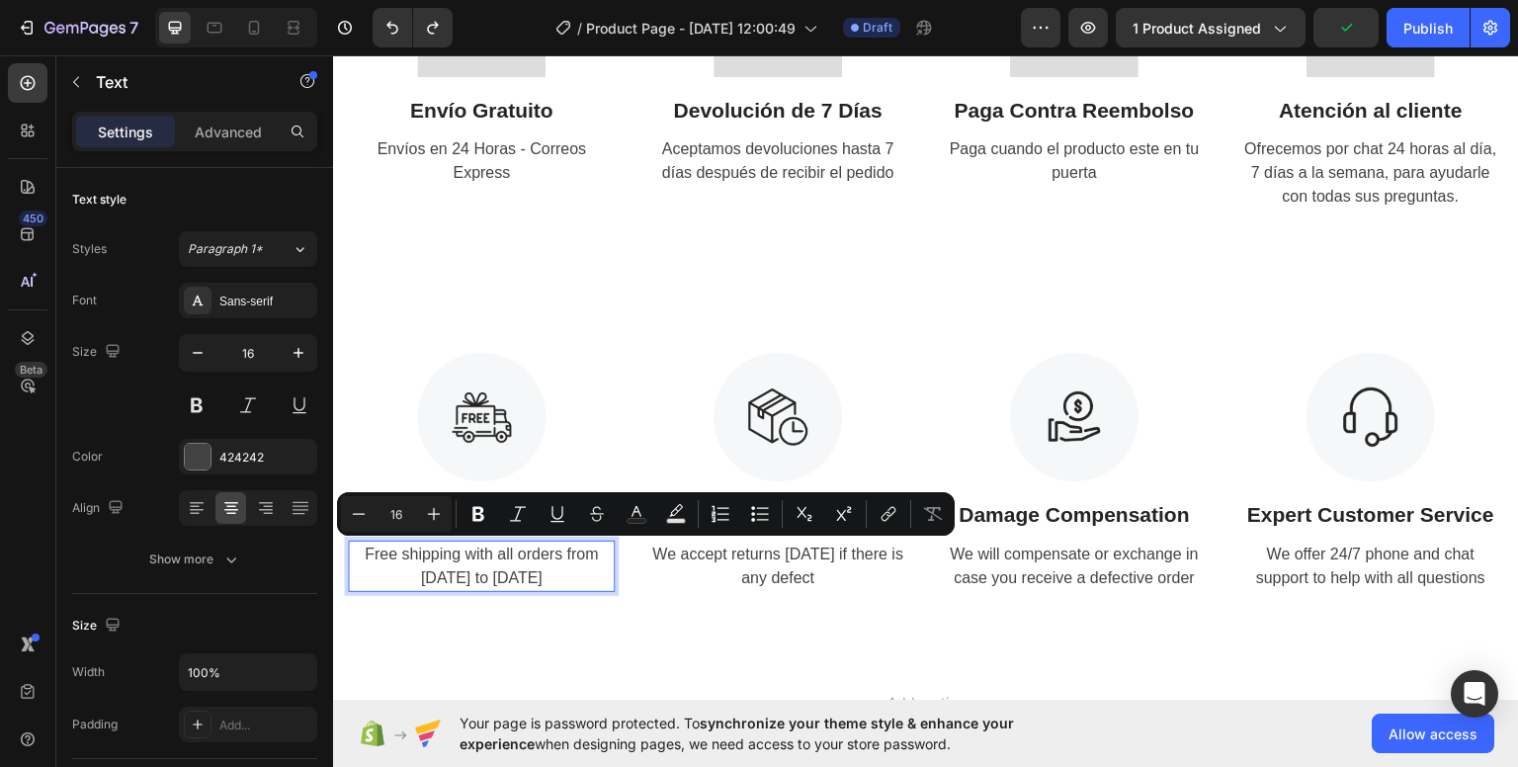
click at [537, 562] on p "Free shipping with all orders from [DATE] to [DATE]" at bounding box center [481, 564] width 263 height 47
click at [537, 561] on p "Free shipping with all orders from [DATE] to [DATE]" at bounding box center [481, 564] width 263 height 47
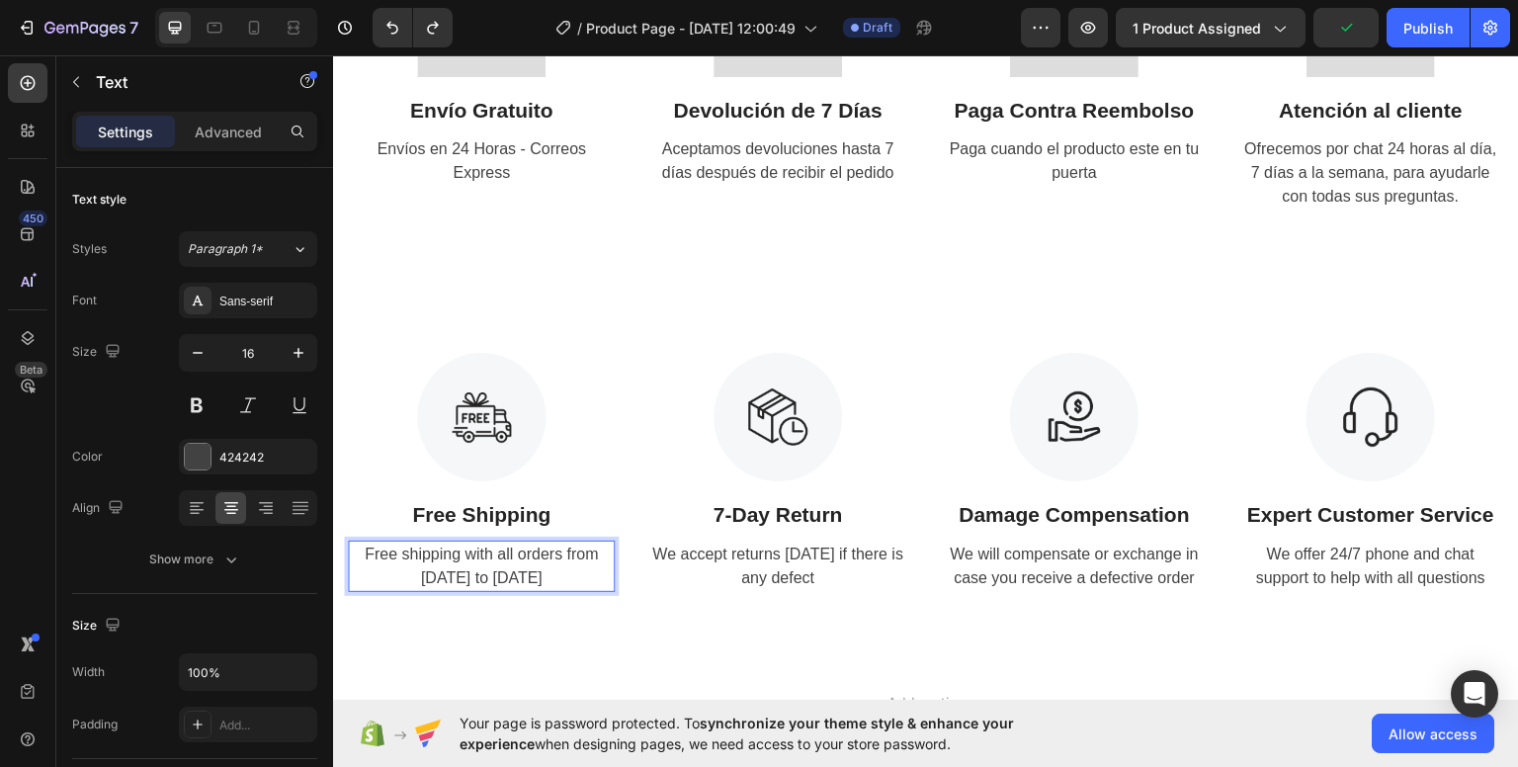
click at [537, 561] on p "Free shipping with all orders from [DATE] to [DATE]" at bounding box center [481, 564] width 263 height 47
click at [505, 504] on p "Free Shipping" at bounding box center [481, 514] width 263 height 32
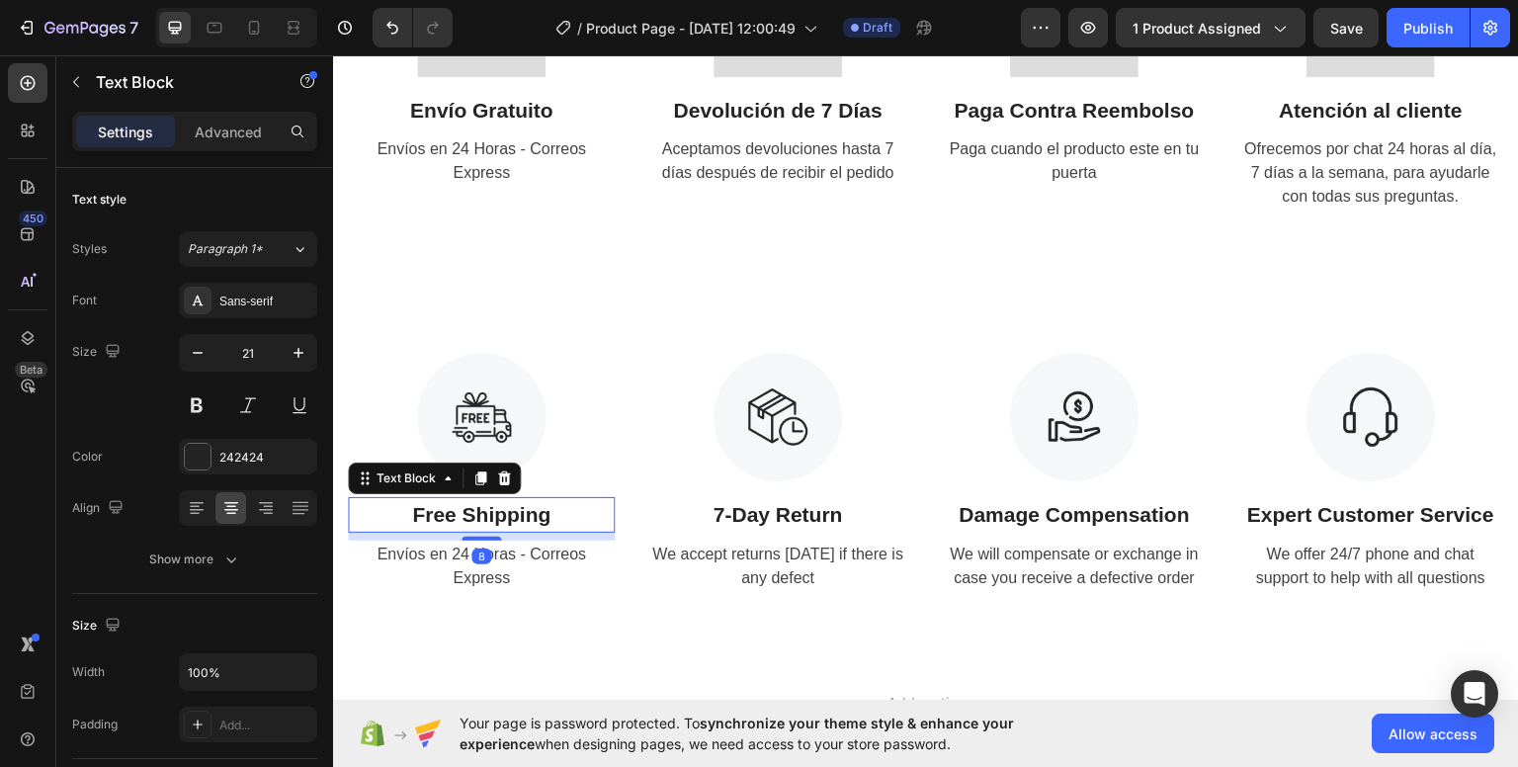
click at [505, 504] on p "Free Shipping" at bounding box center [481, 514] width 263 height 32
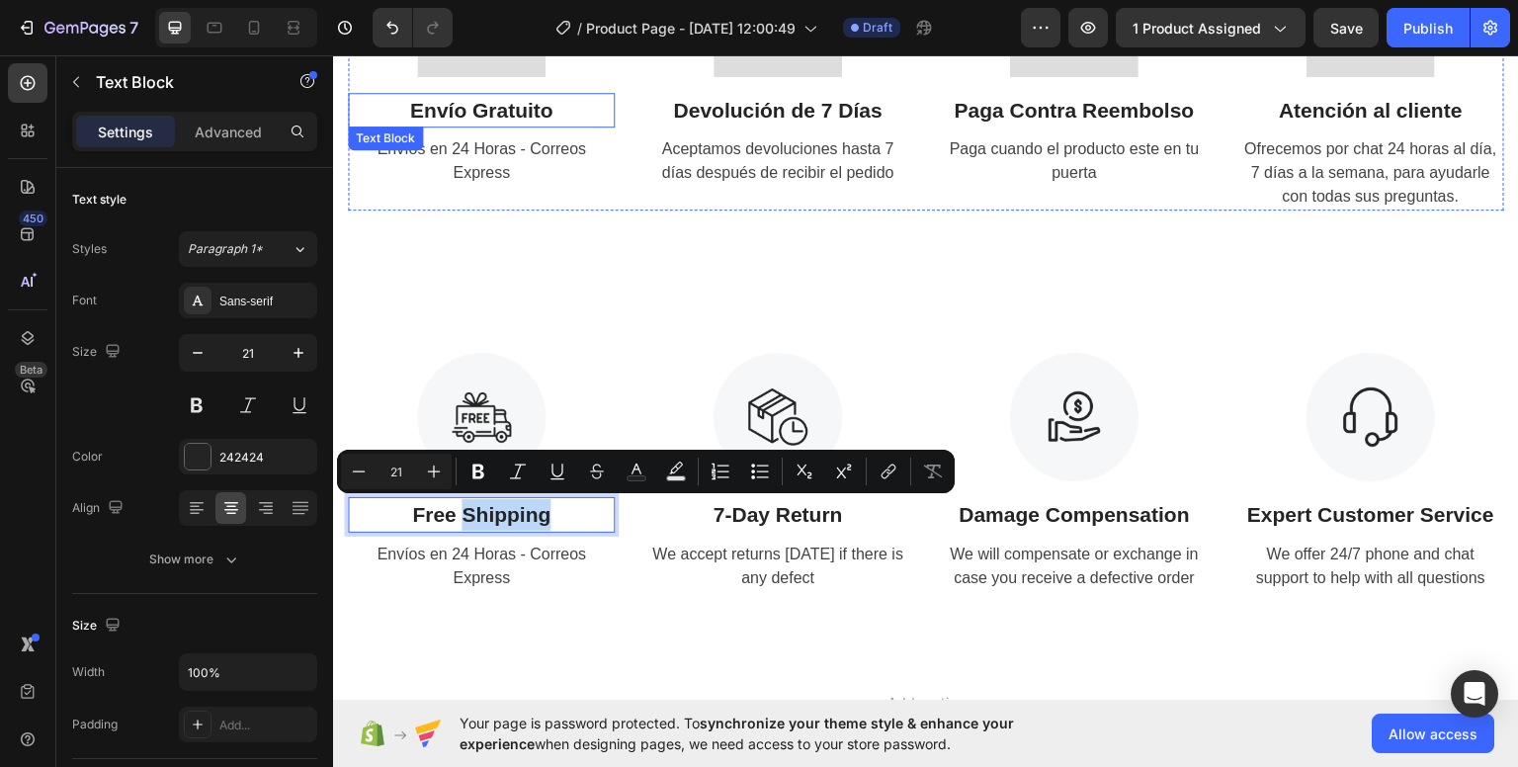
click at [501, 118] on p "Envío Gratuito" at bounding box center [481, 110] width 263 height 32
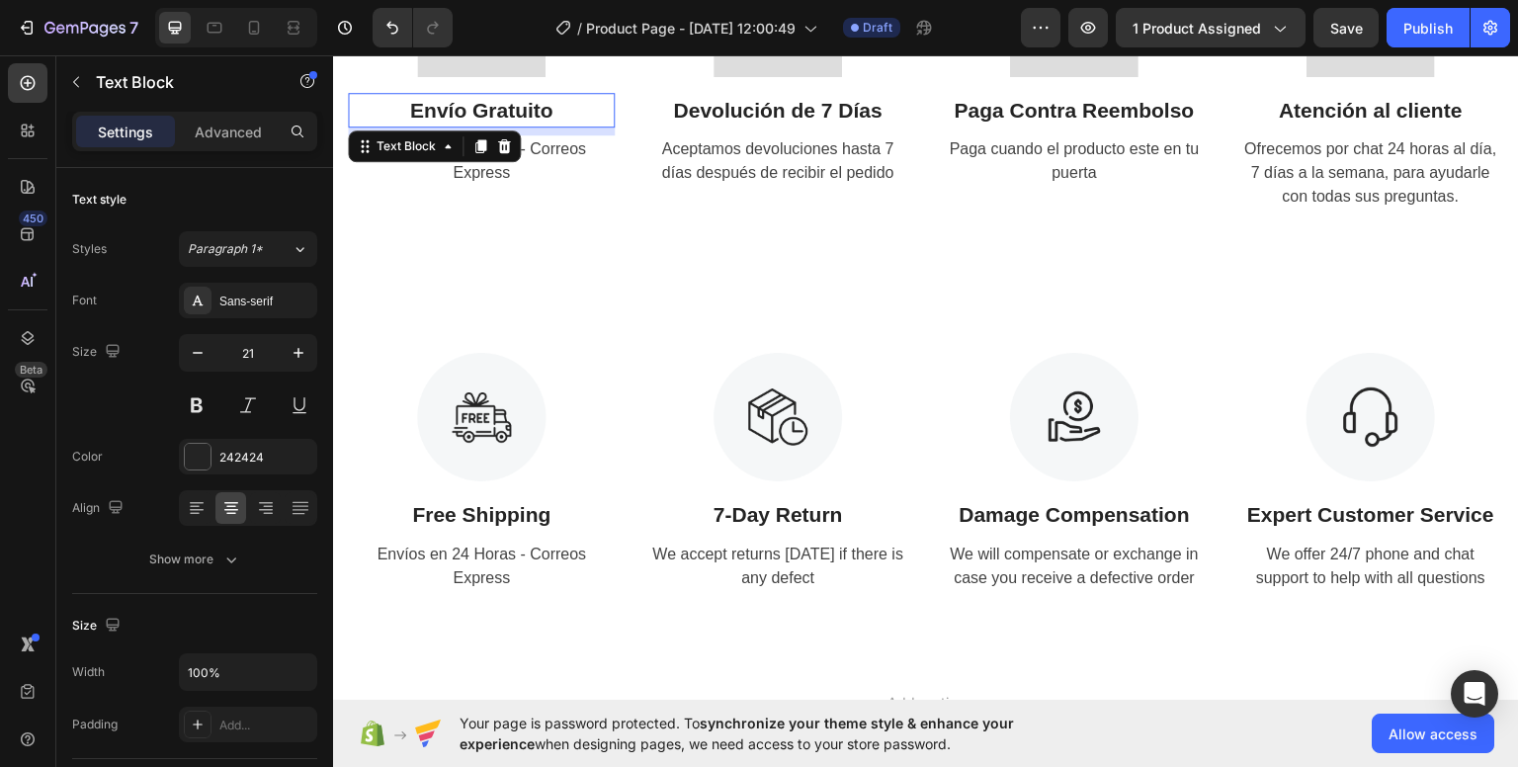
click at [501, 118] on p "Envío Gratuito" at bounding box center [481, 110] width 263 height 32
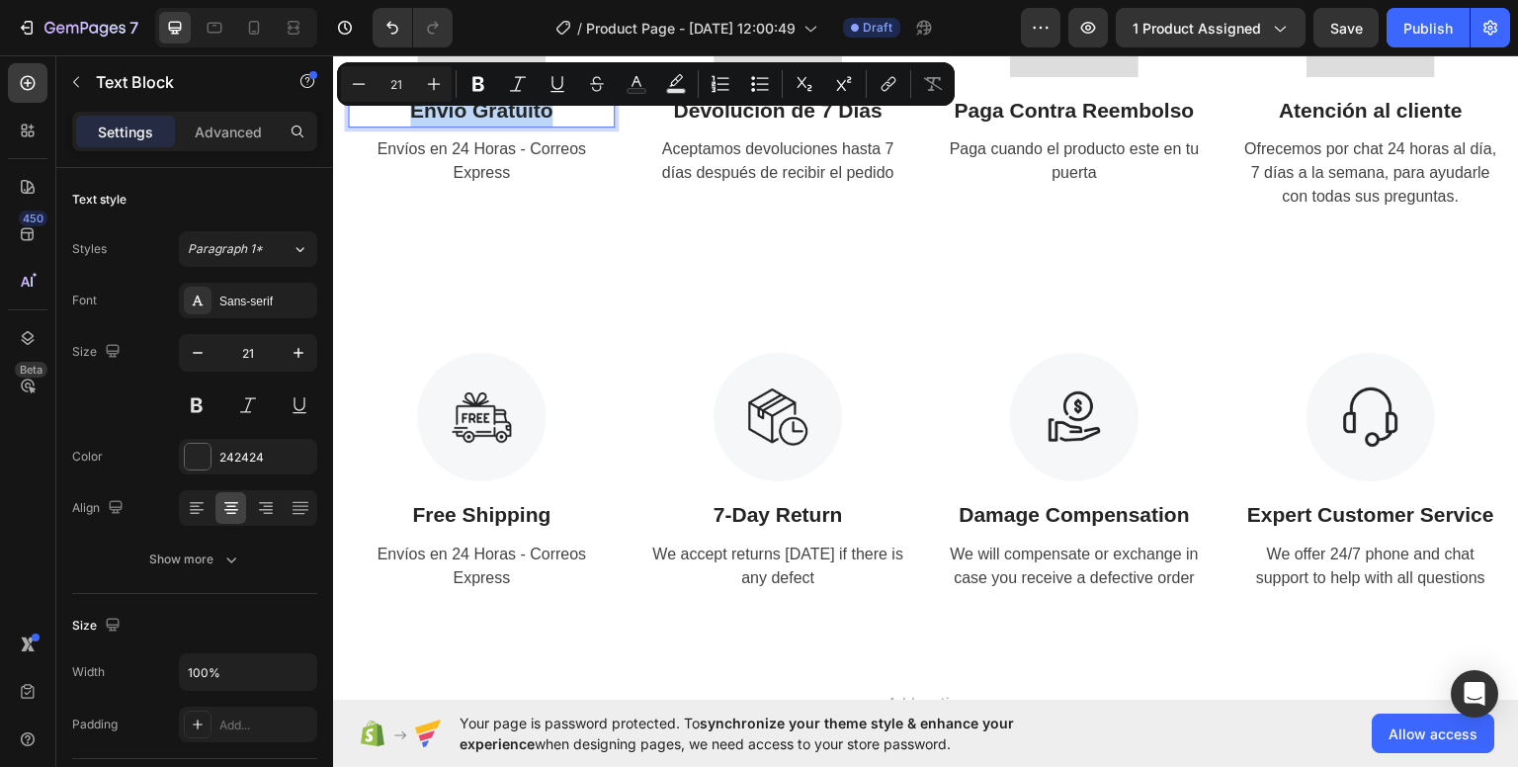
copy p "Envío Gratuito"
click at [519, 520] on p "Free Shipping" at bounding box center [481, 514] width 263 height 32
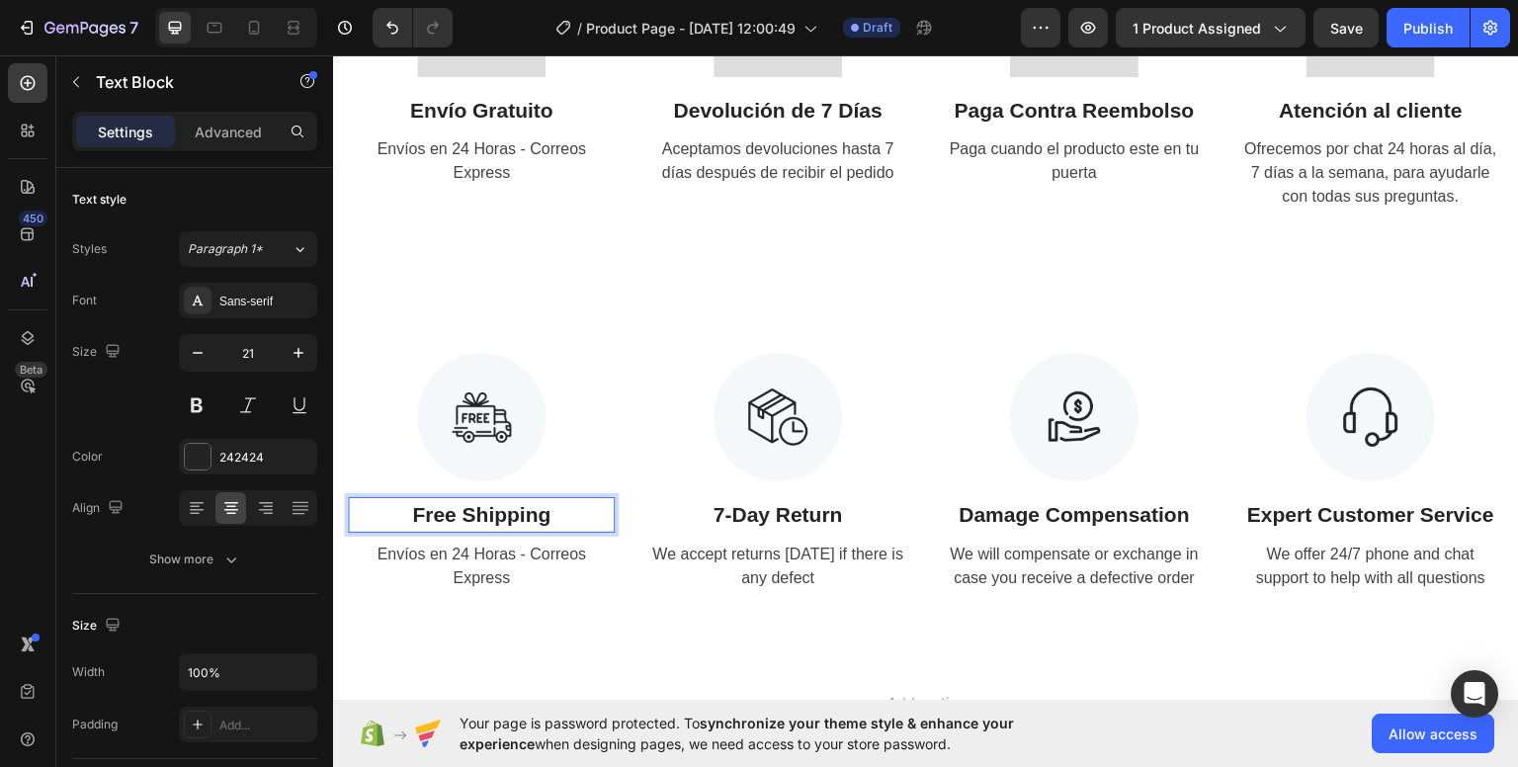
click at [519, 517] on p "Free Shipping" at bounding box center [481, 514] width 263 height 32
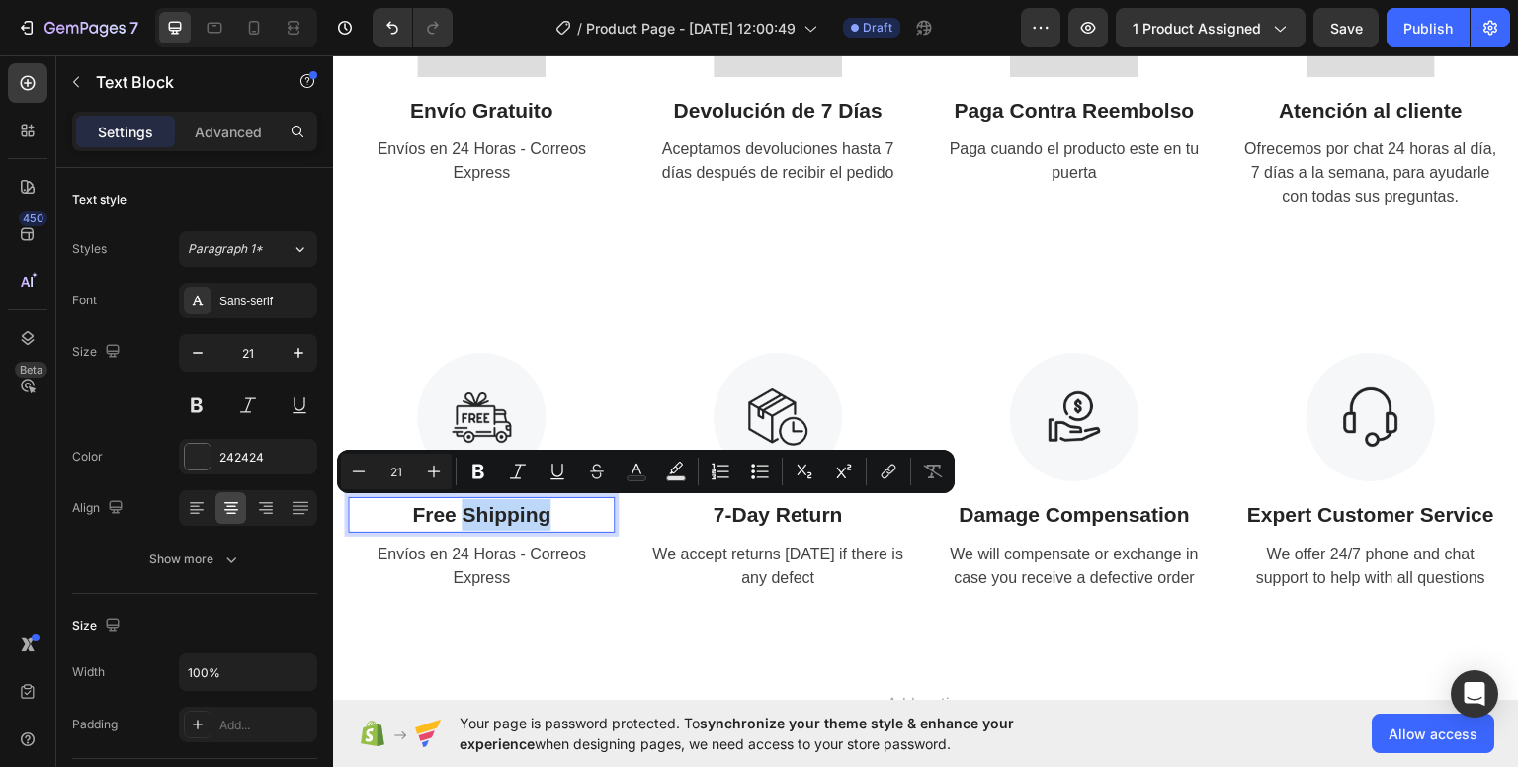
click at [519, 517] on p "Free Shipping" at bounding box center [481, 514] width 263 height 32
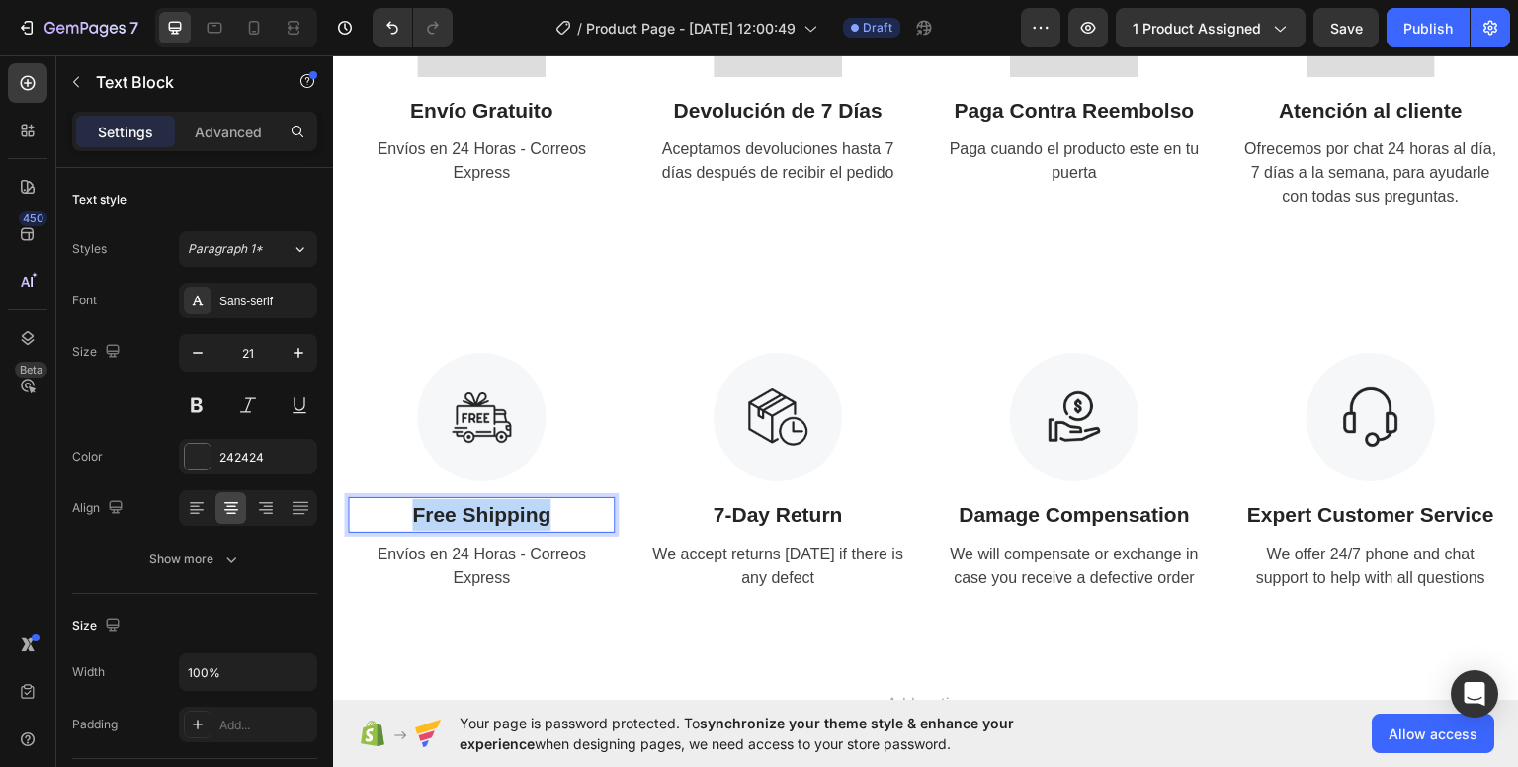
click at [519, 517] on p "Free Shipping" at bounding box center [481, 514] width 263 height 32
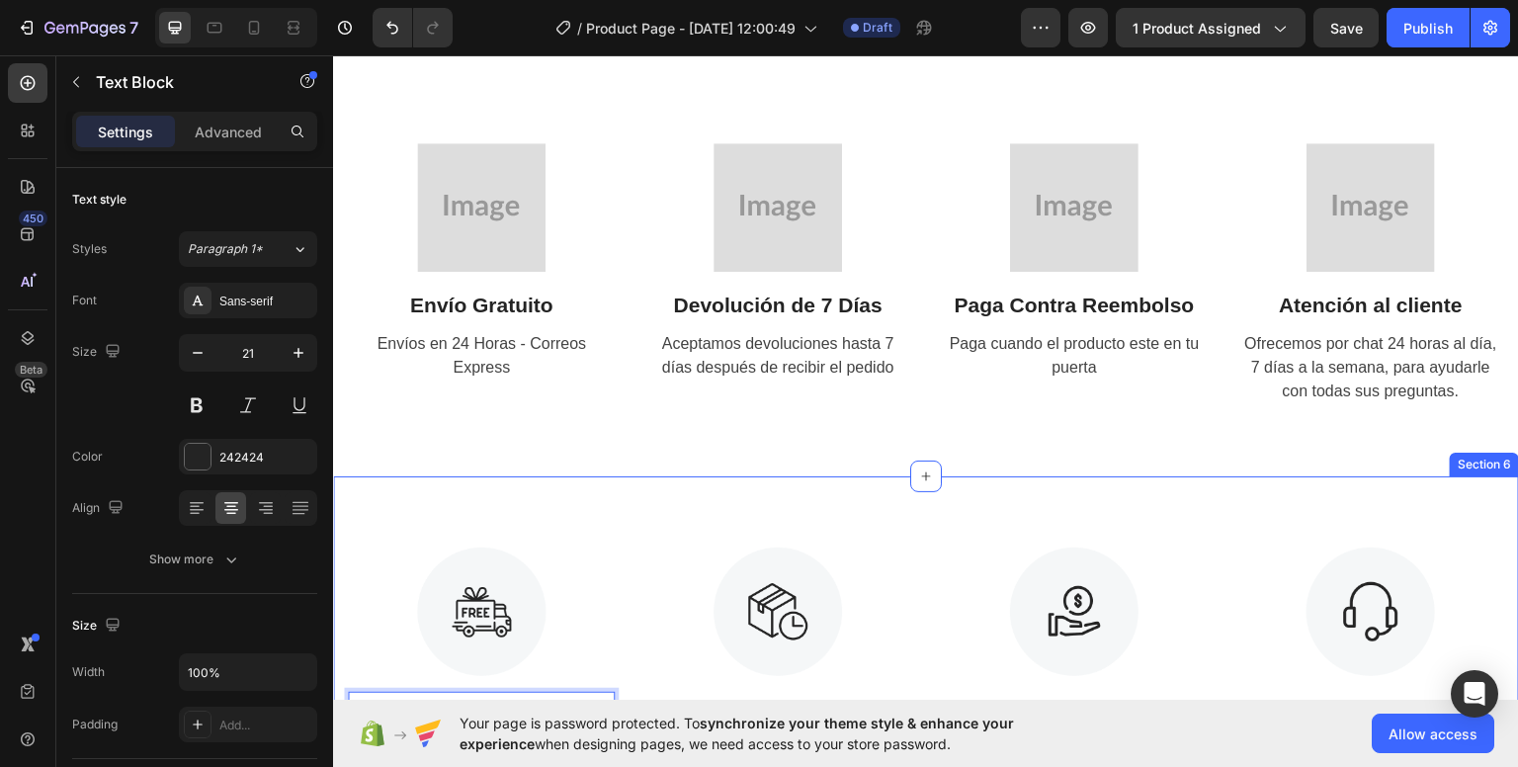
scroll to position [2967, 0]
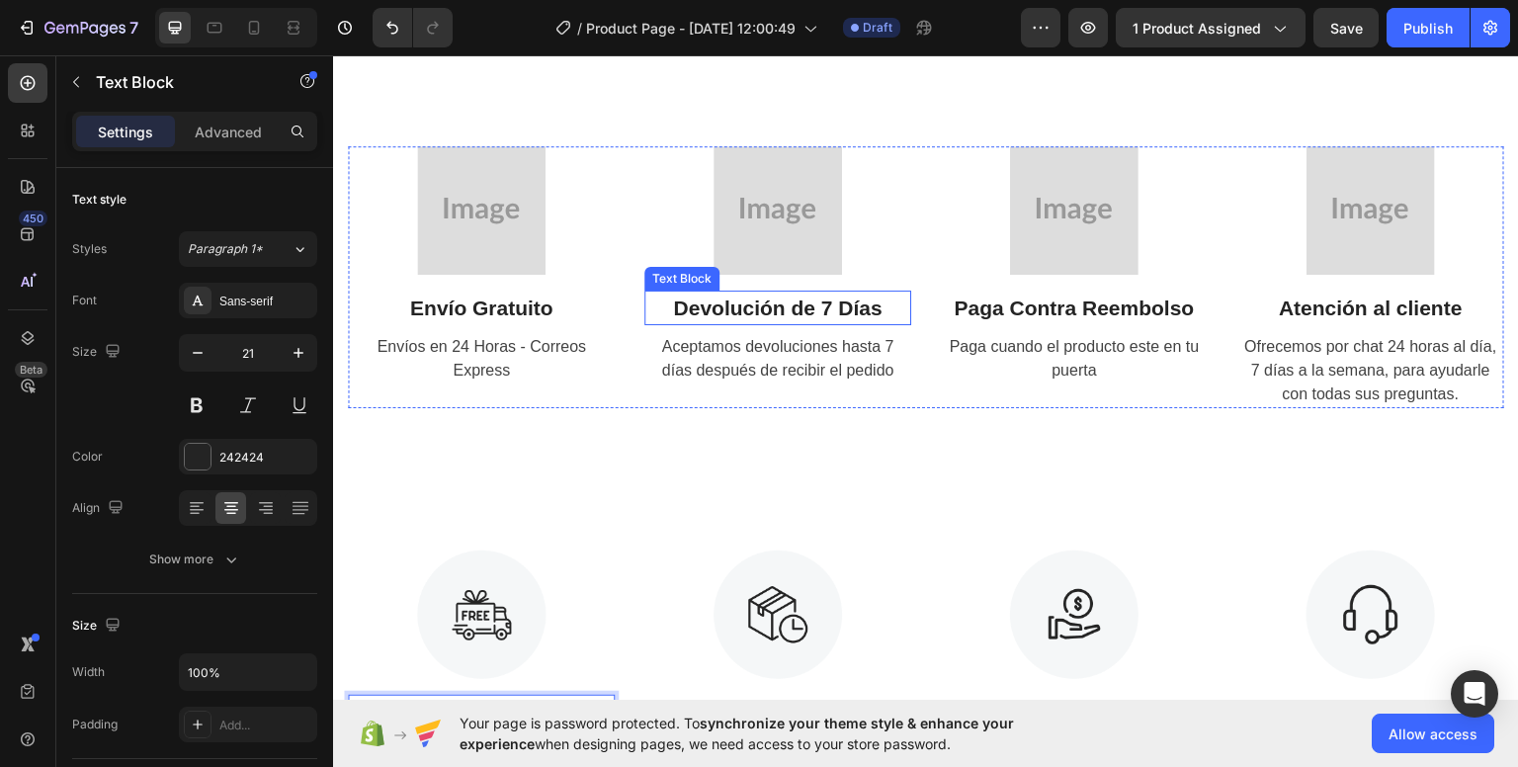
click at [797, 309] on strong "Devolución de 7 Días" at bounding box center [777, 306] width 208 height 23
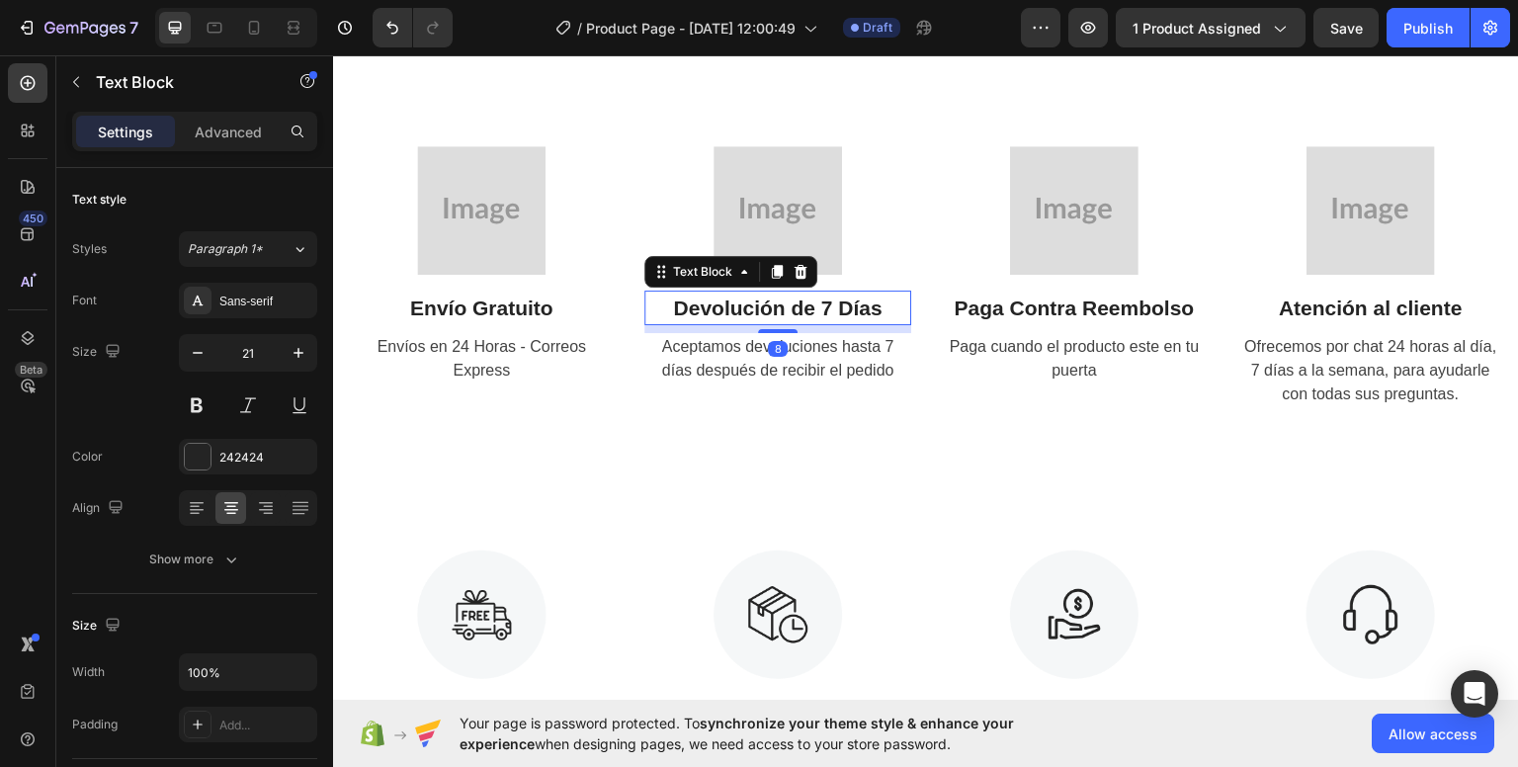
click at [797, 309] on strong "Devolución de 7 Días" at bounding box center [777, 306] width 208 height 23
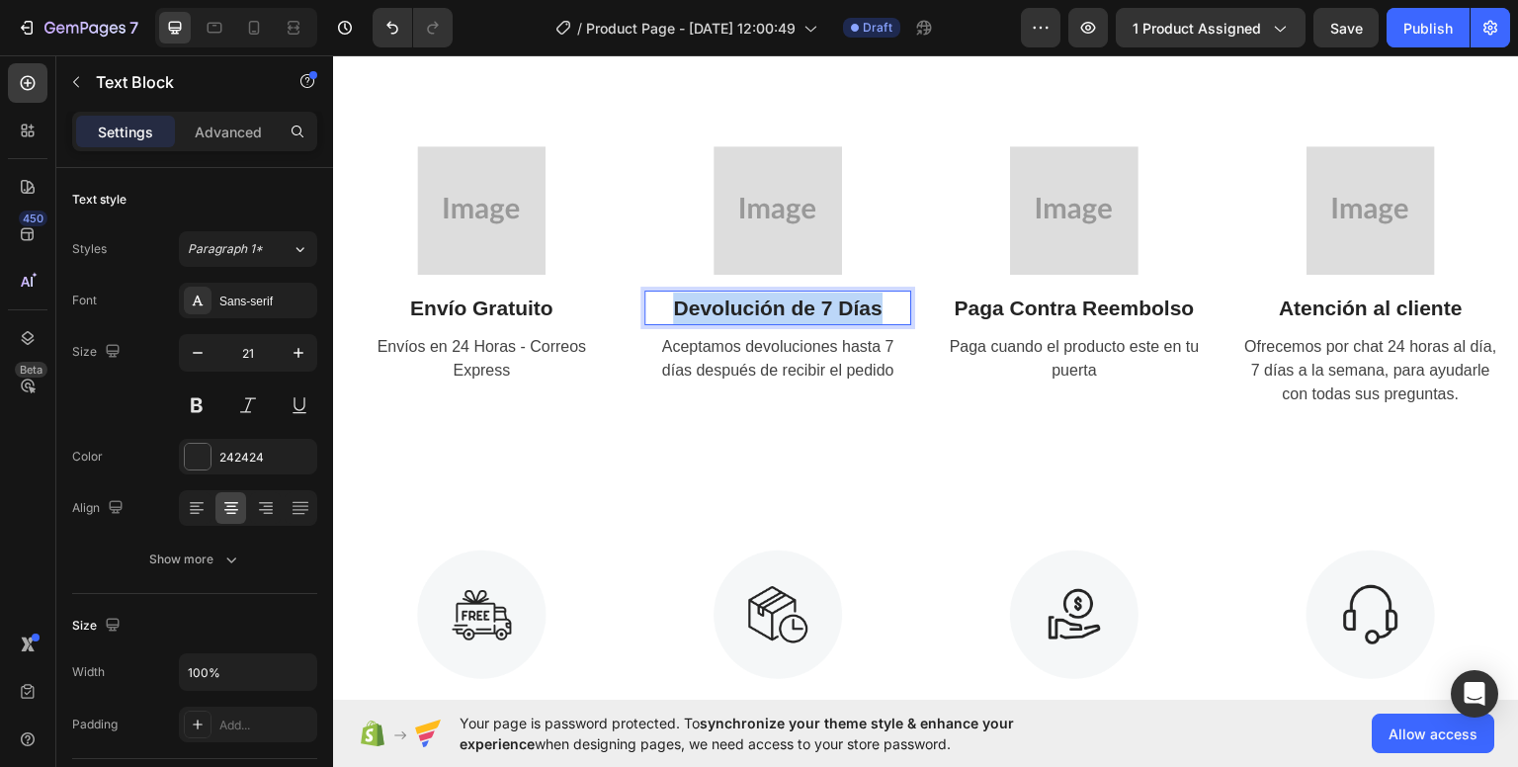
click at [796, 309] on strong "Devolución de 7 Días" at bounding box center [777, 306] width 208 height 23
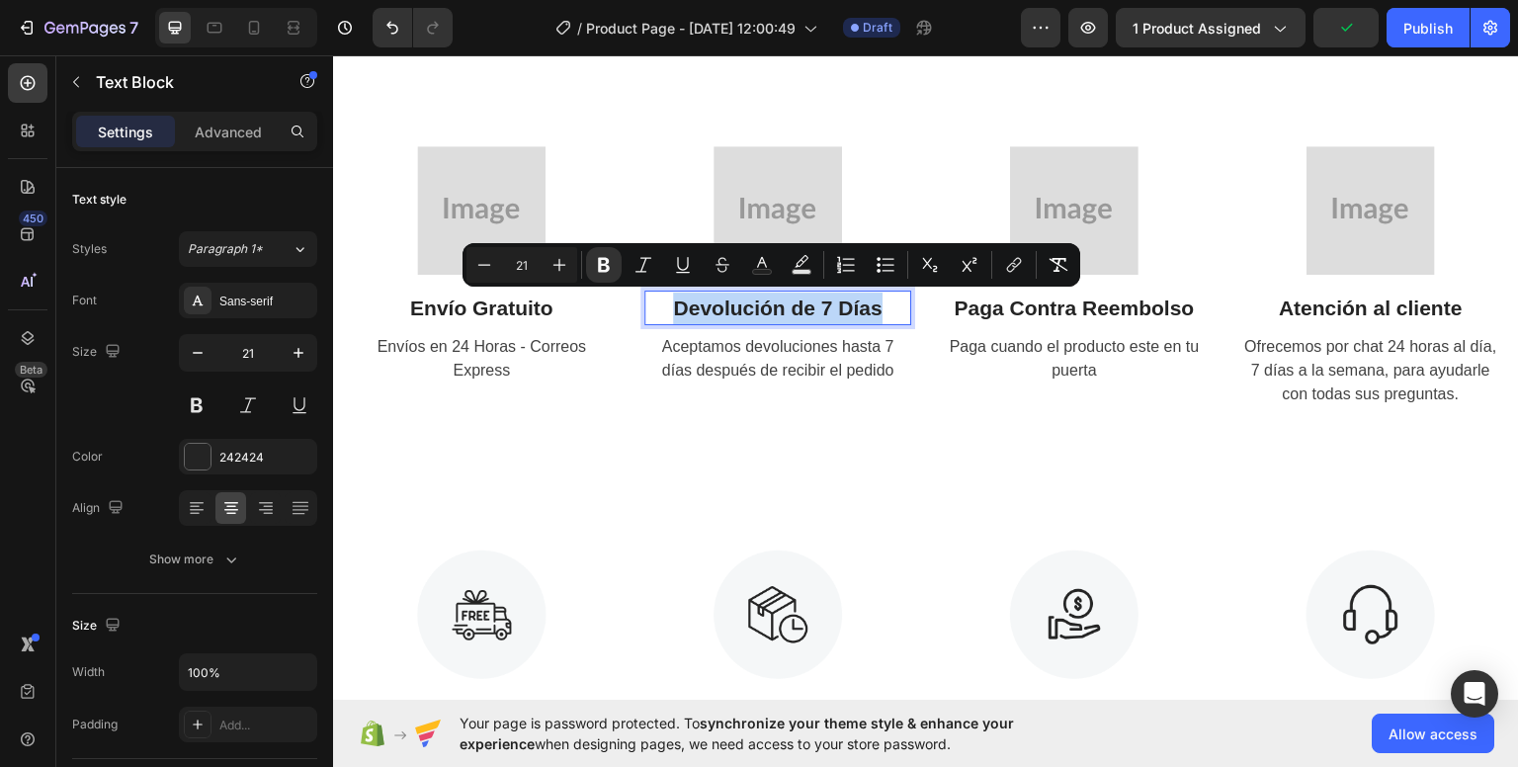
copy strong "Devolución de 7 Días"
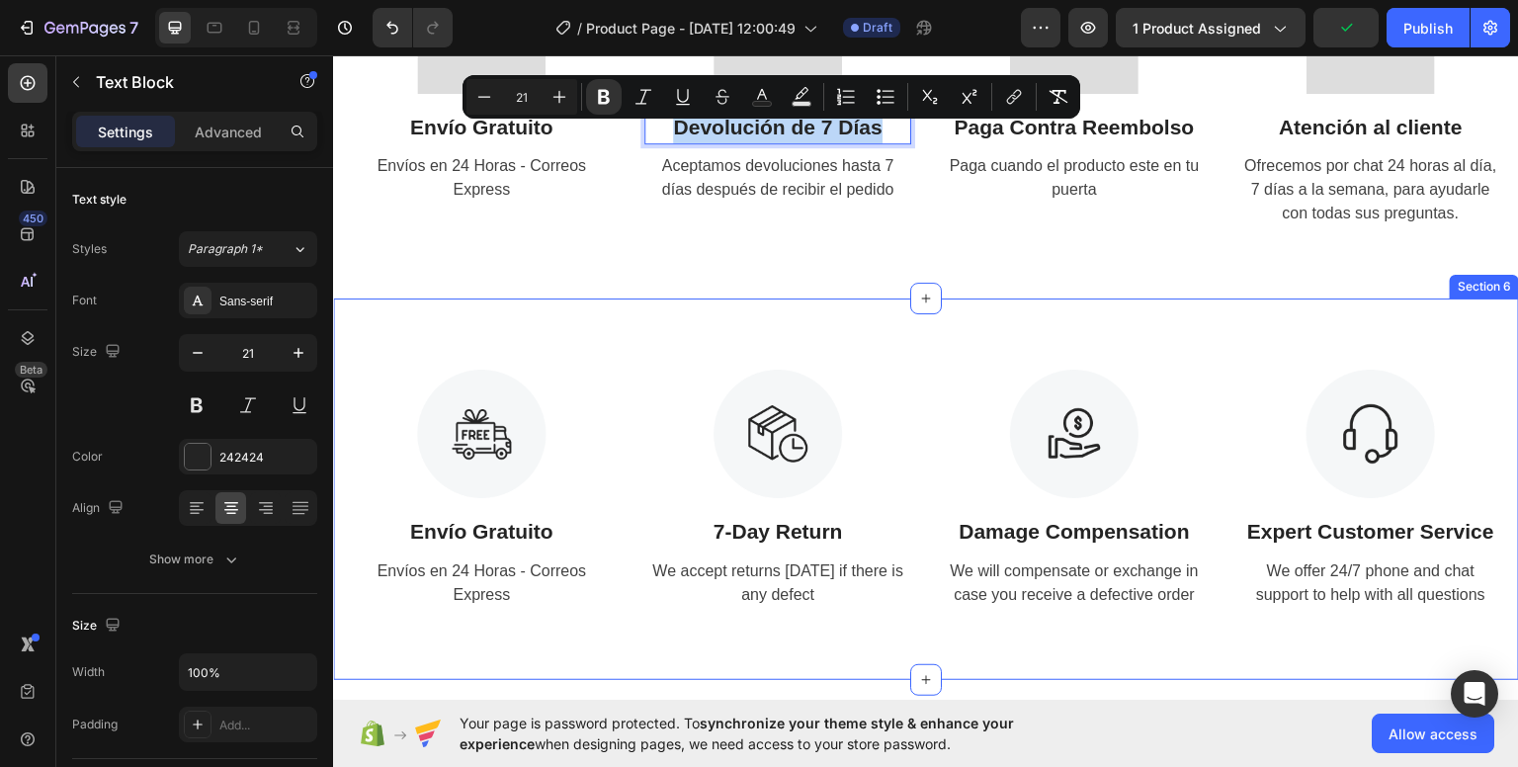
scroll to position [3165, 0]
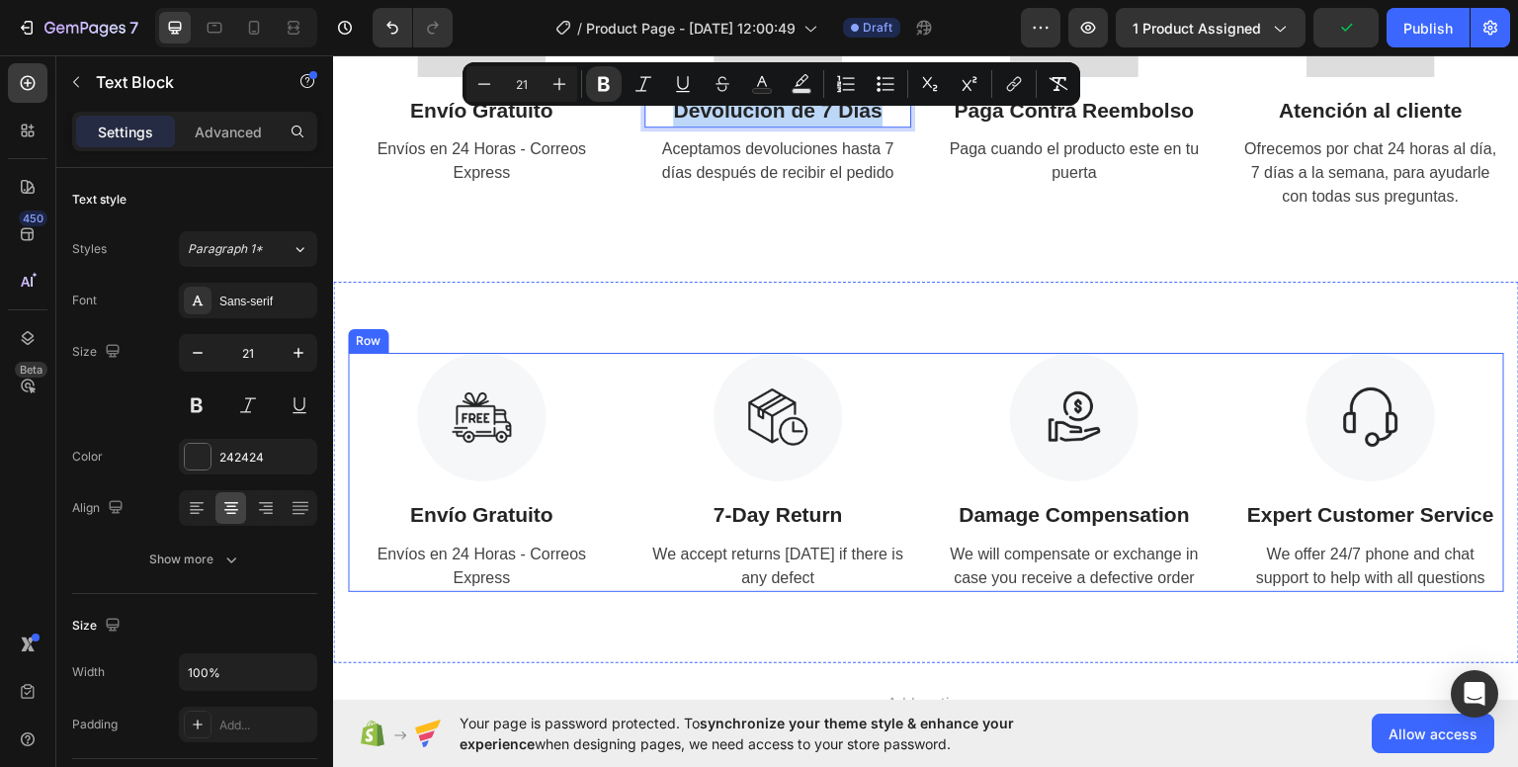
click at [794, 522] on p "7-Day Return" at bounding box center [777, 514] width 263 height 32
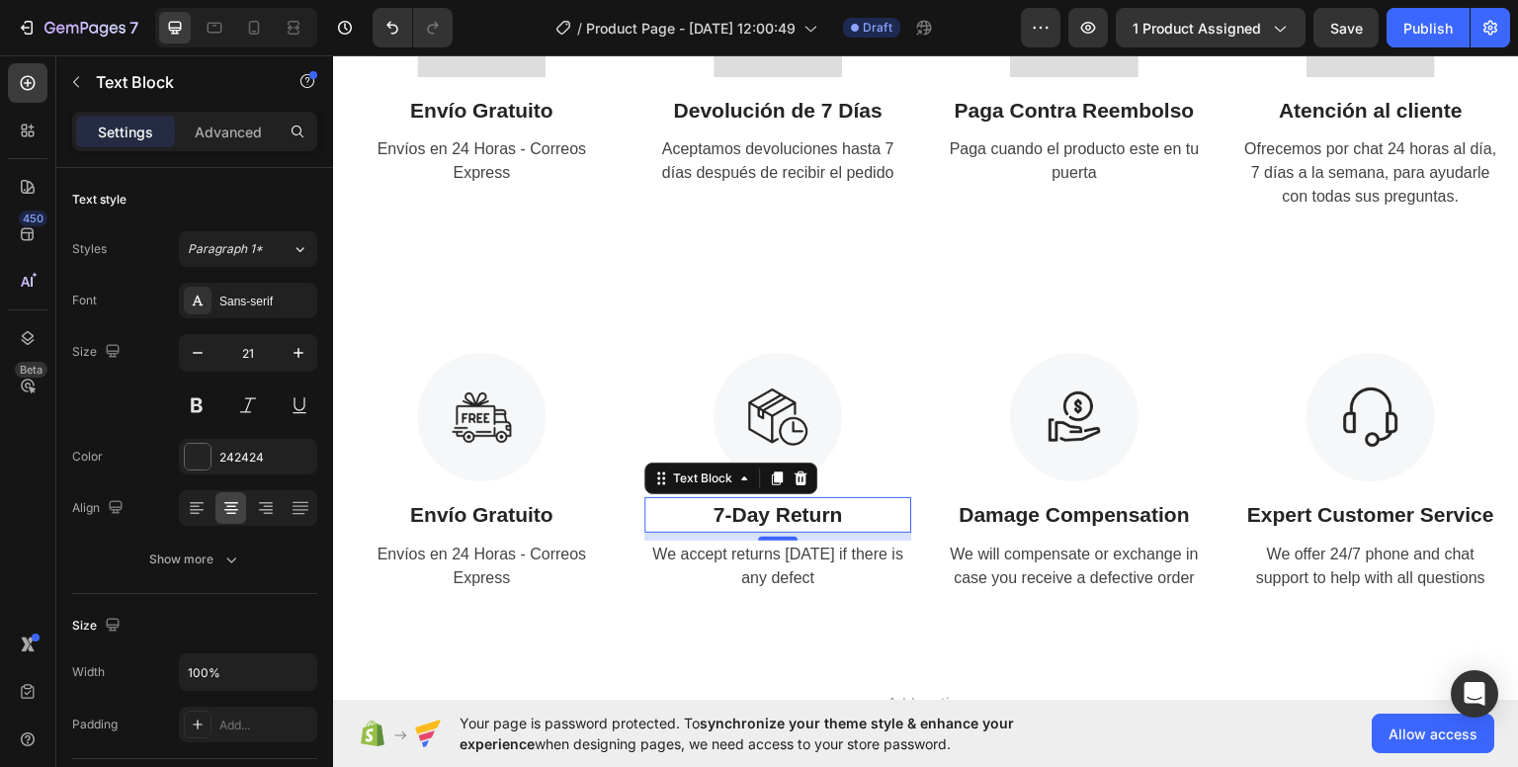
click at [794, 518] on p "7-Day Return" at bounding box center [777, 514] width 263 height 32
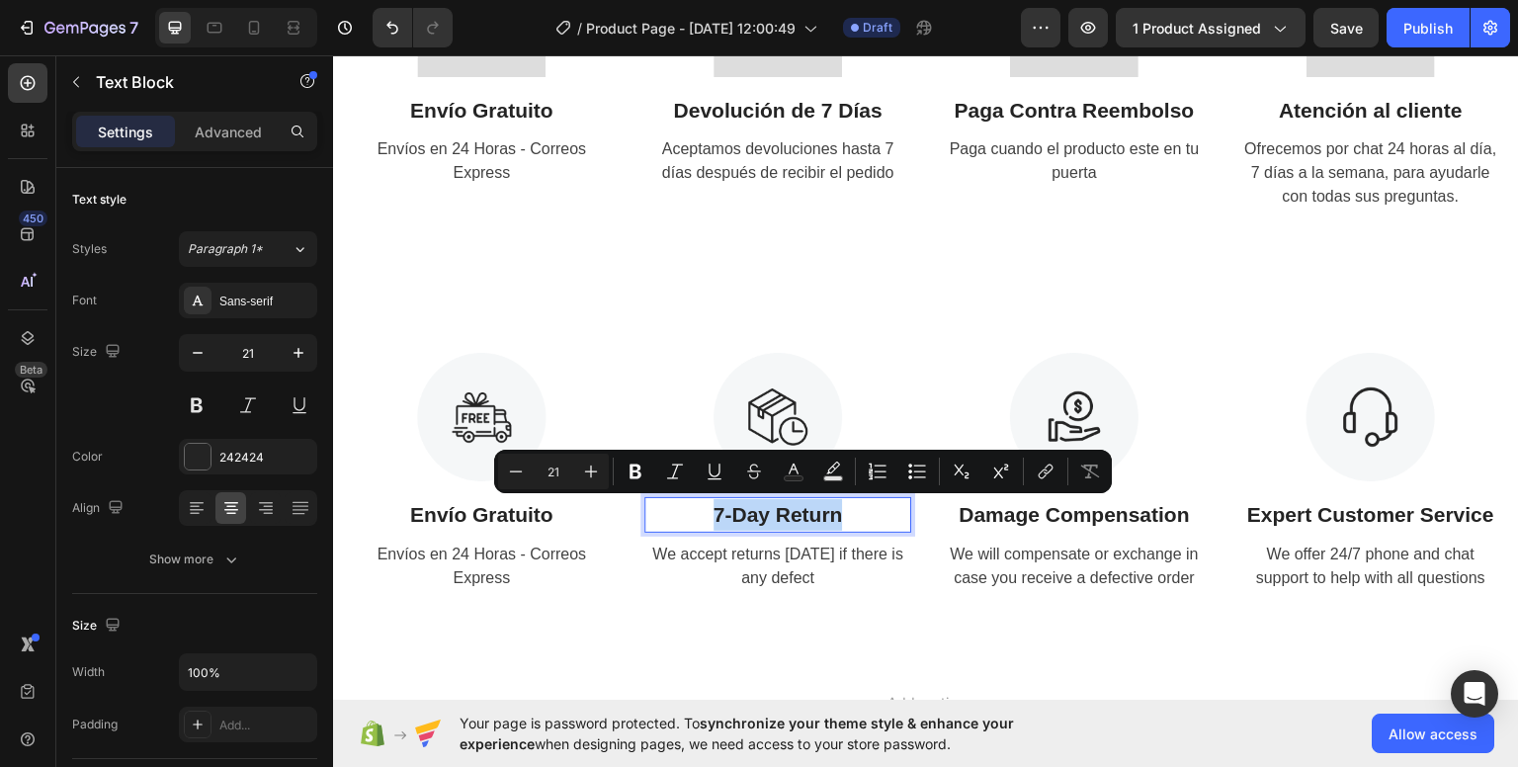
click at [794, 517] on p "7-Day Return" at bounding box center [777, 514] width 263 height 32
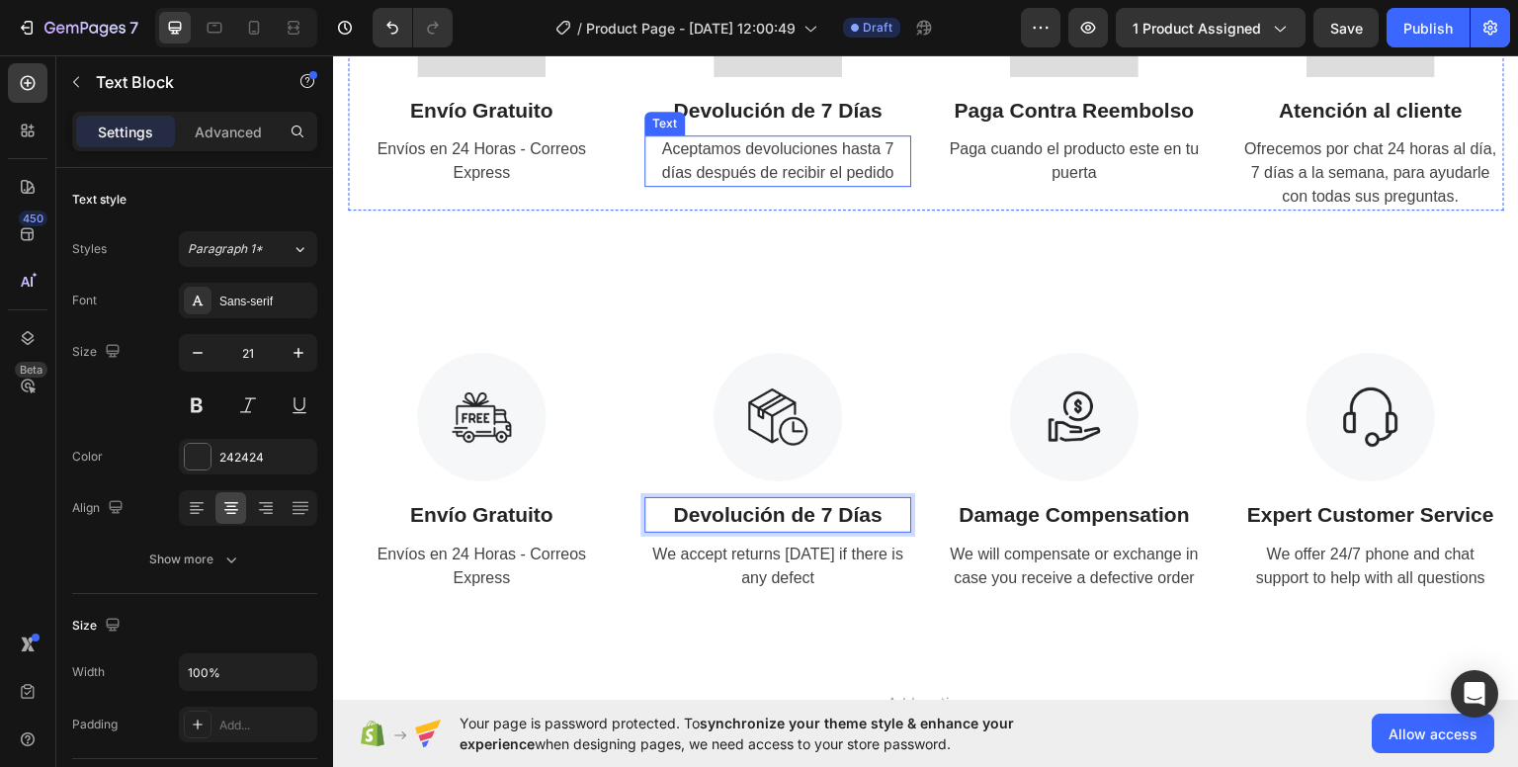
click at [760, 170] on span "Aceptamos devoluciones hasta 7 días después de recibir el pedido" at bounding box center [778, 159] width 232 height 41
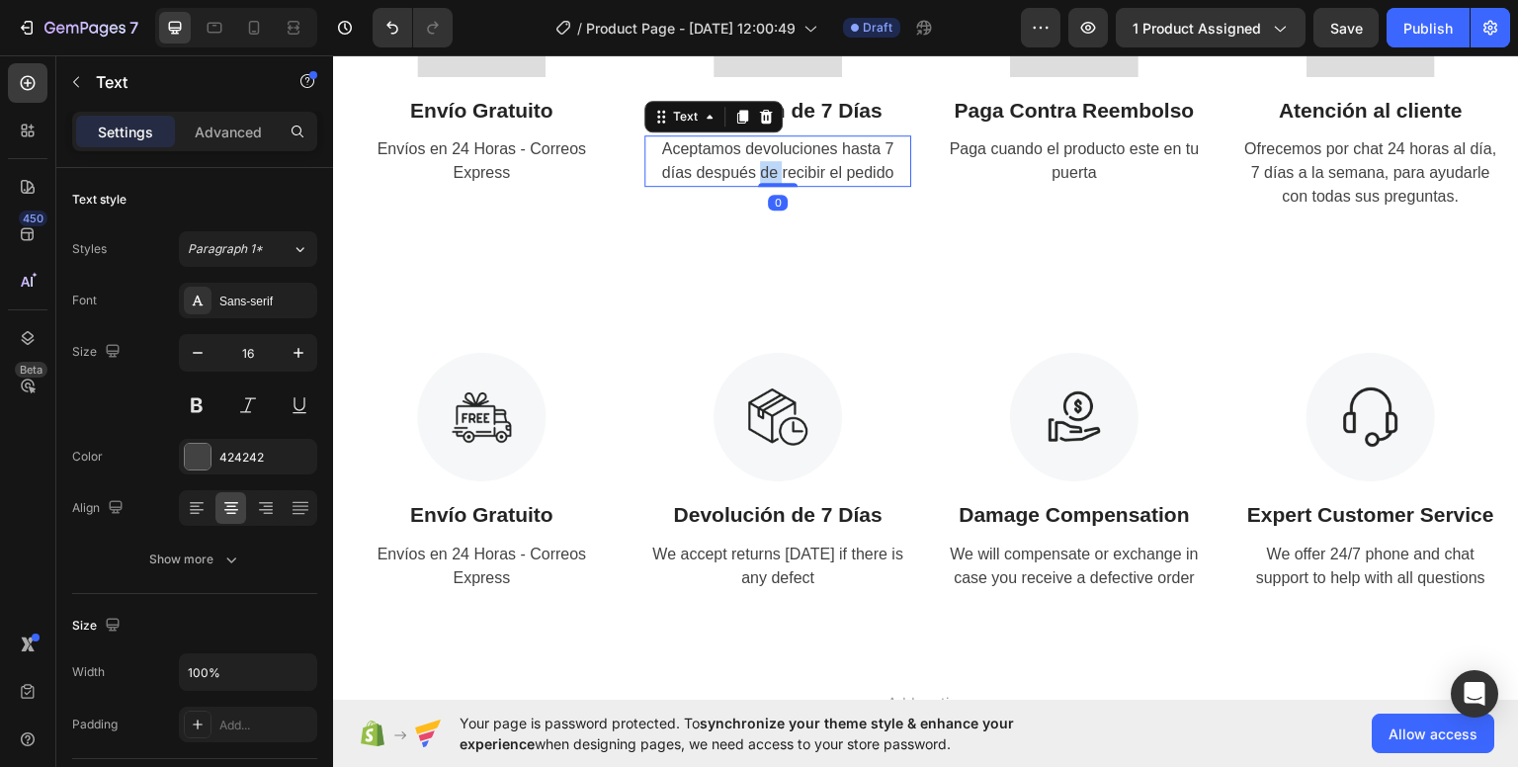
click at [760, 170] on span "Aceptamos devoluciones hasta 7 días después de recibir el pedido" at bounding box center [778, 159] width 232 height 41
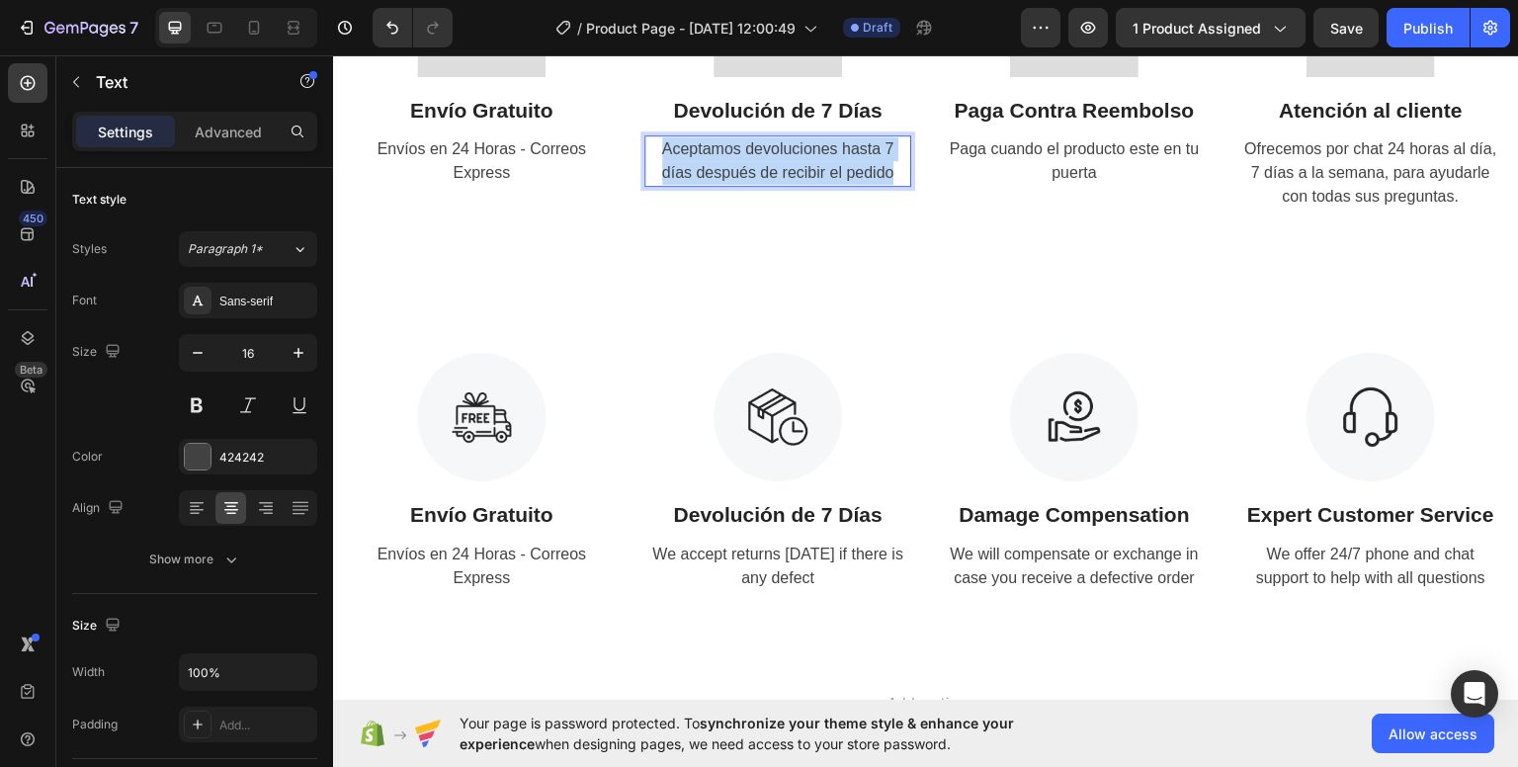
click at [760, 170] on span "Aceptamos devoluciones hasta 7 días después de recibir el pedido" at bounding box center [778, 159] width 232 height 41
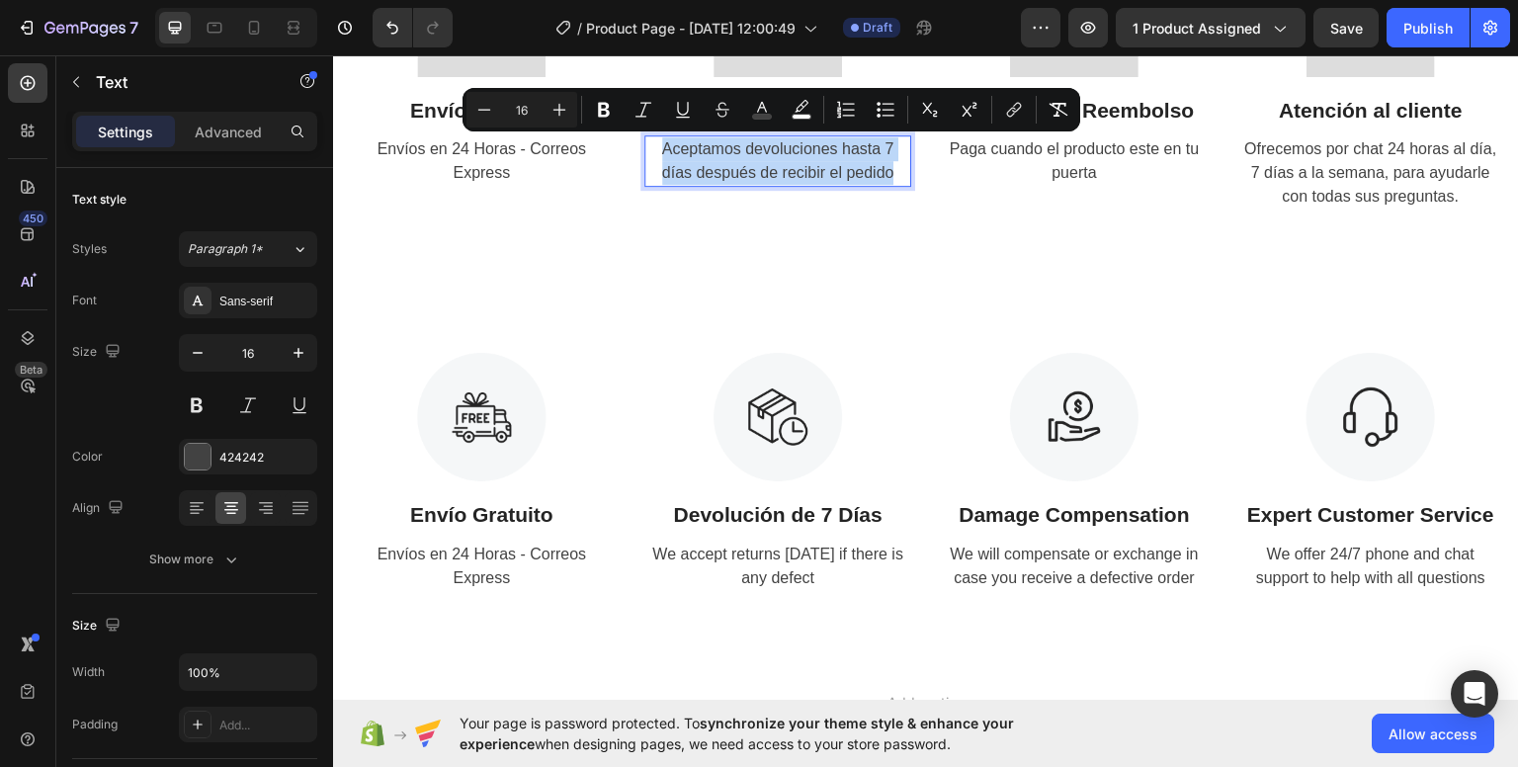
copy span "Aceptamos devoluciones hasta 7 días después de recibir el pedido"
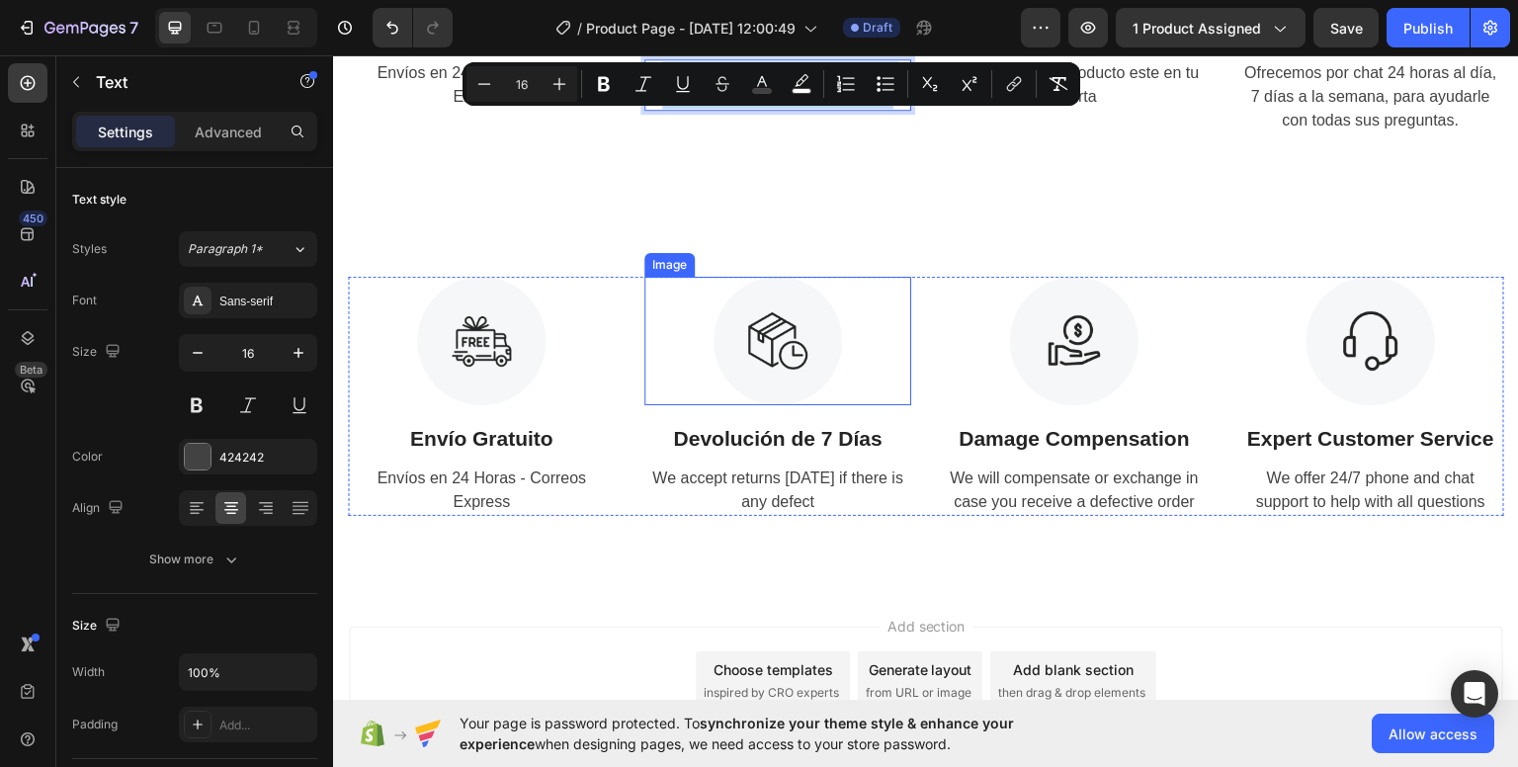
scroll to position [3363, 0]
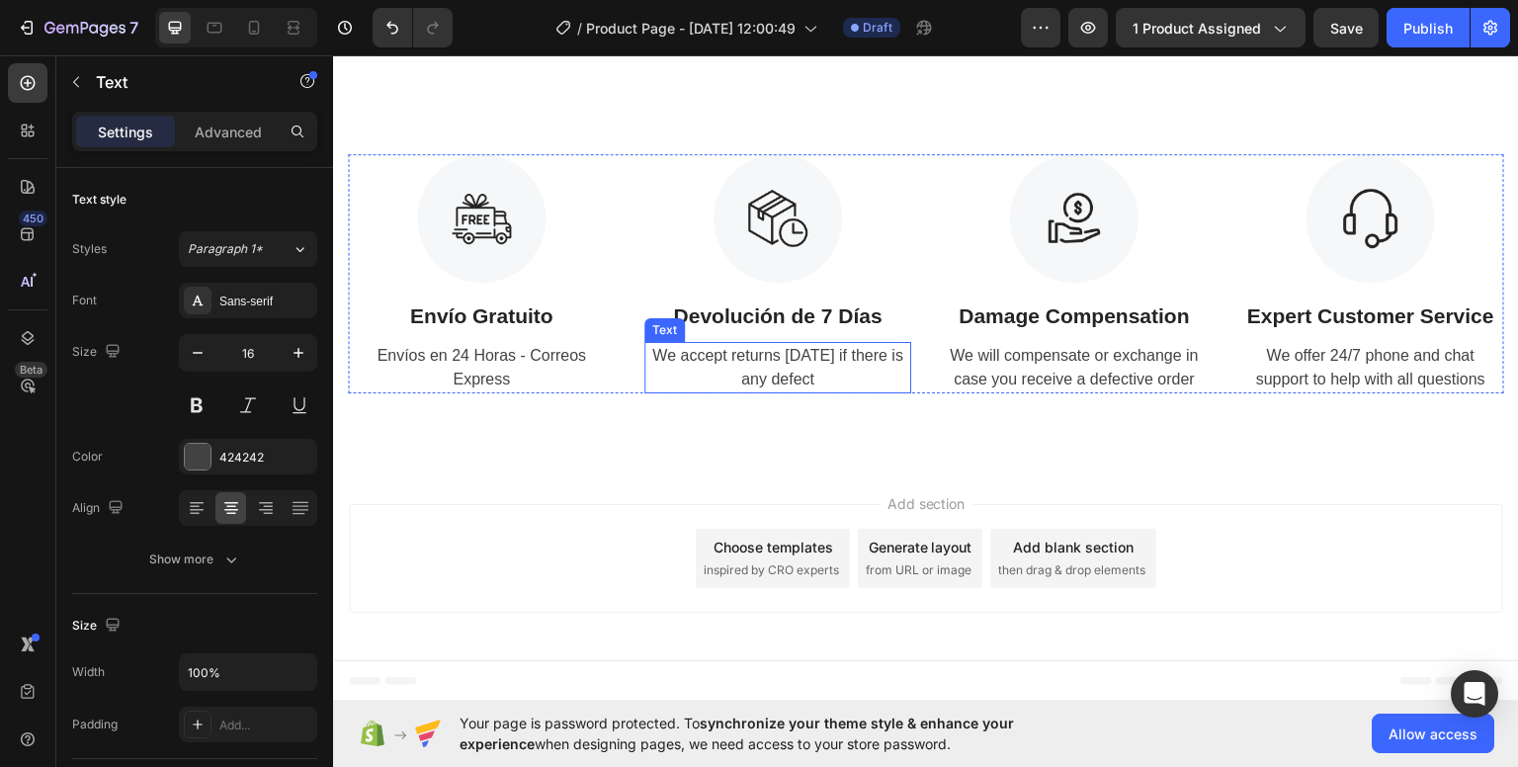
click at [782, 372] on div "We accept returns [DATE] if there is any defect" at bounding box center [777, 366] width 267 height 51
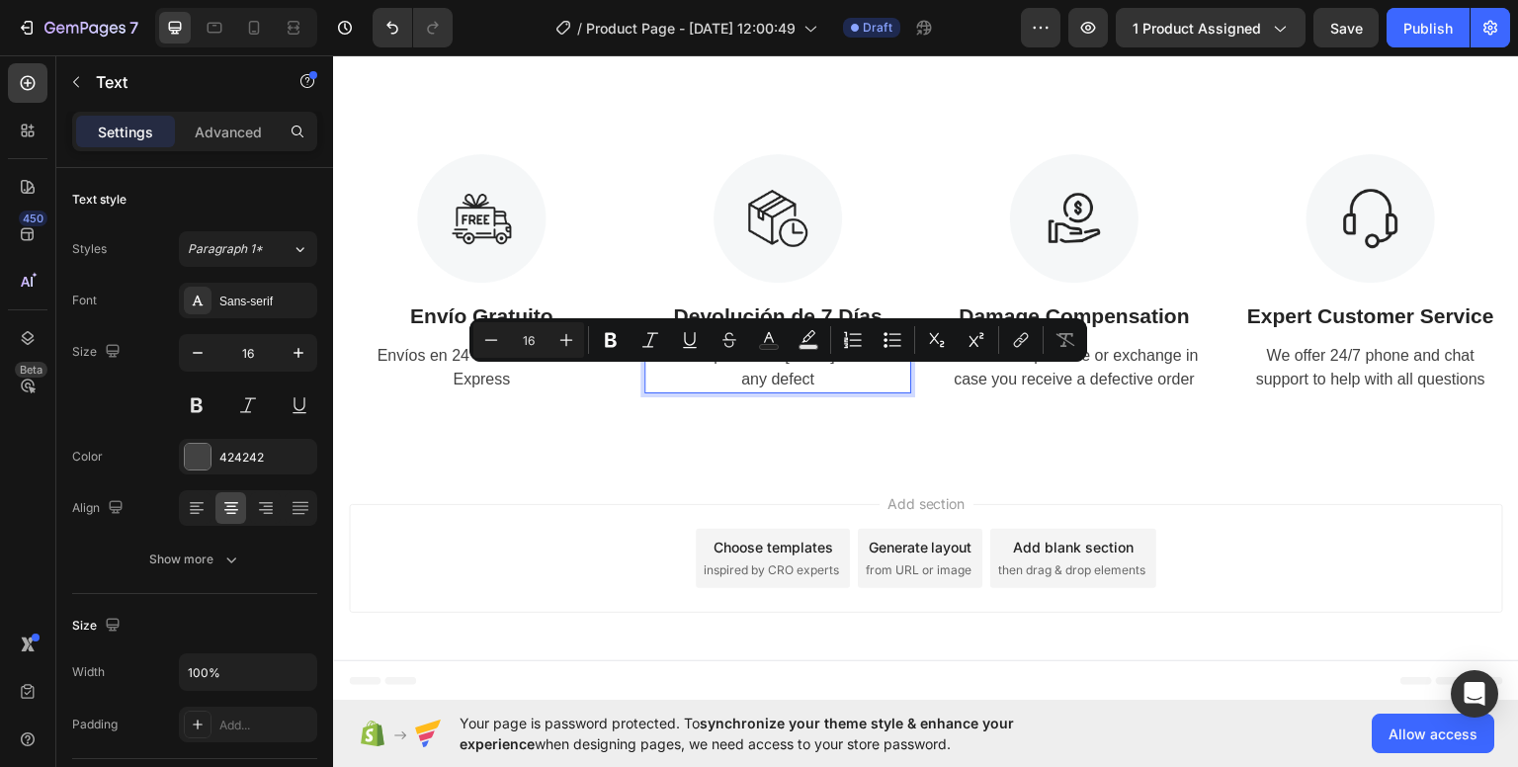
click at [782, 372] on p "We accept returns [DATE] if there is any defect" at bounding box center [777, 366] width 263 height 47
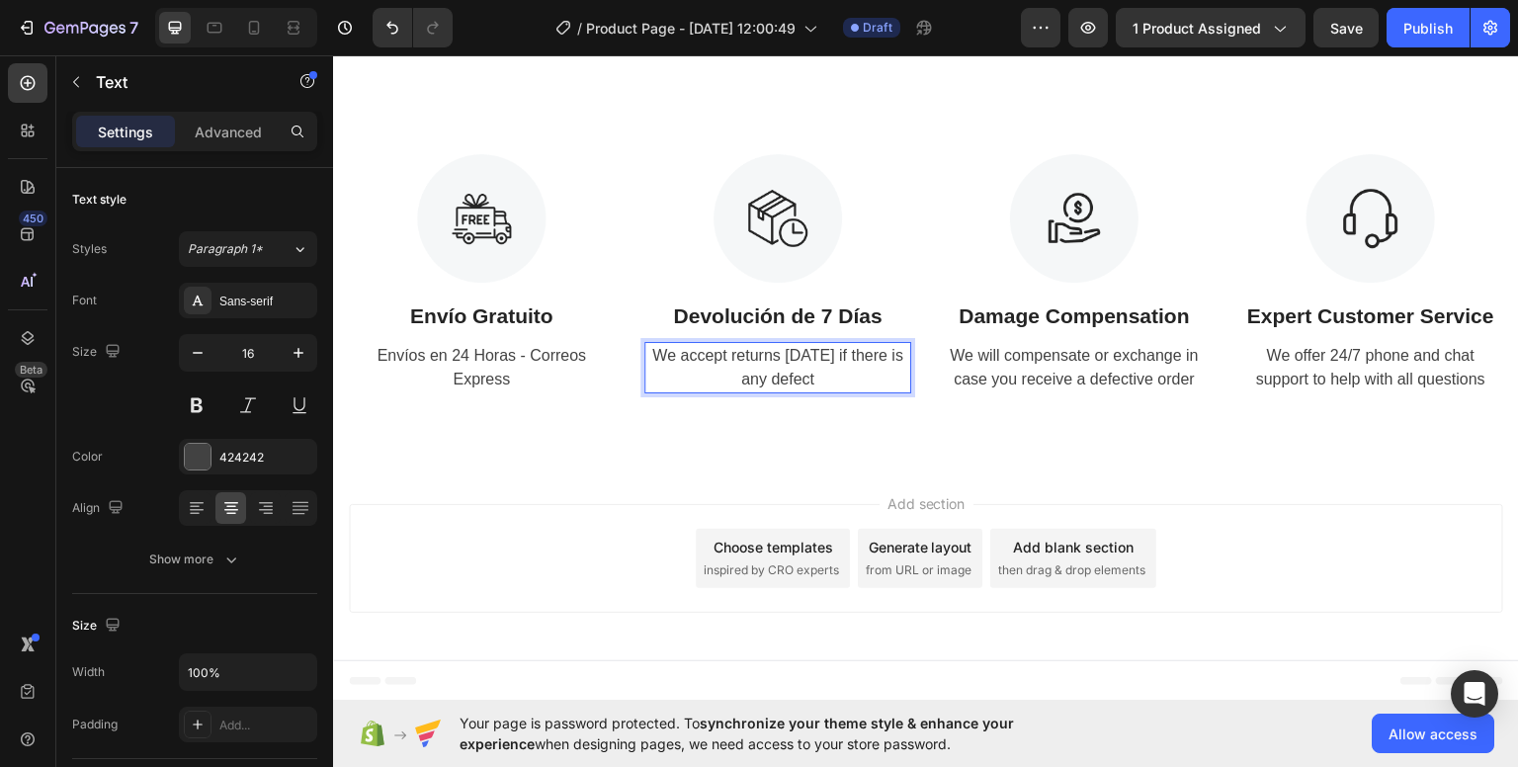
click at [782, 372] on p "We accept returns [DATE] if there is any defect" at bounding box center [777, 366] width 263 height 47
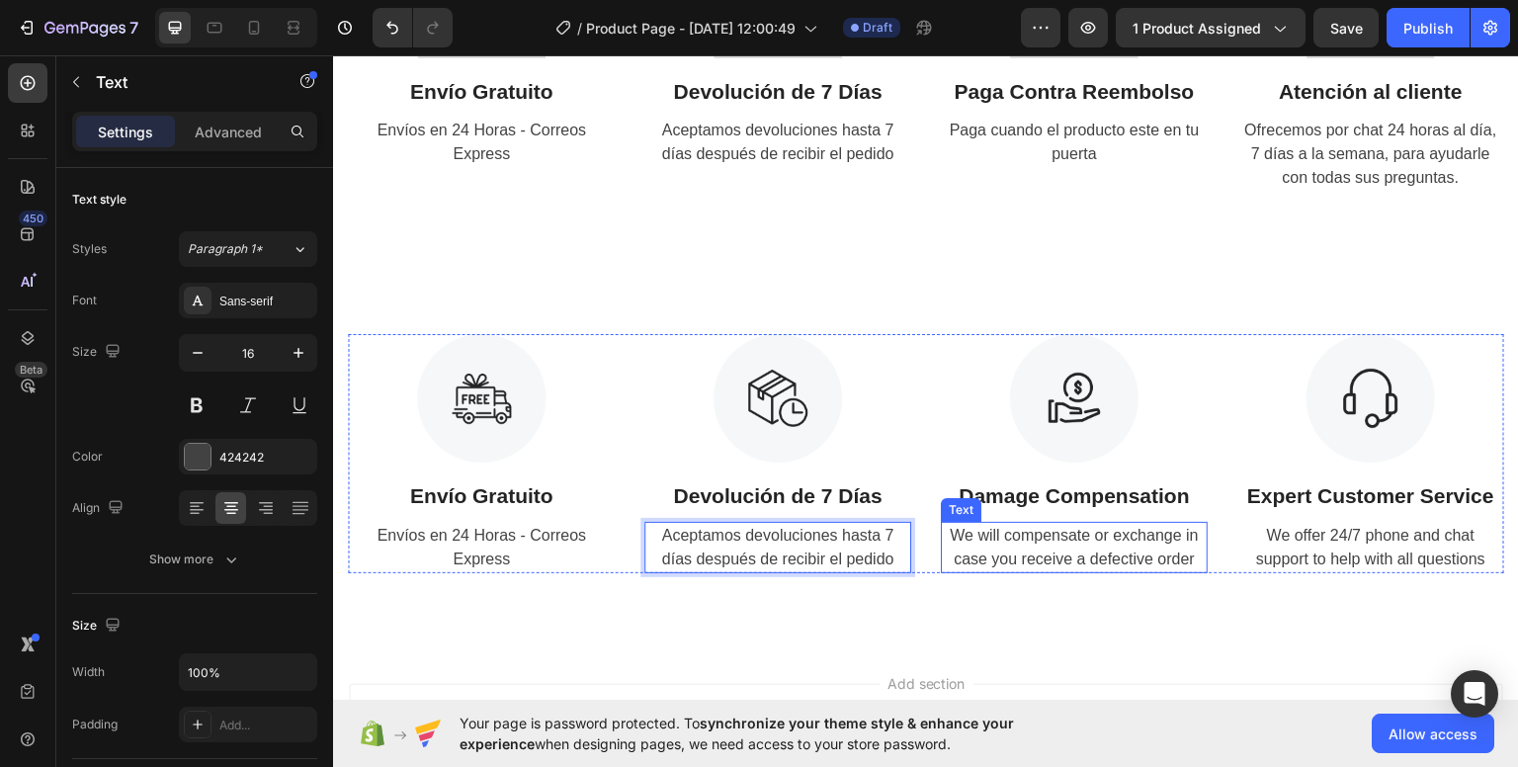
scroll to position [3067, 0]
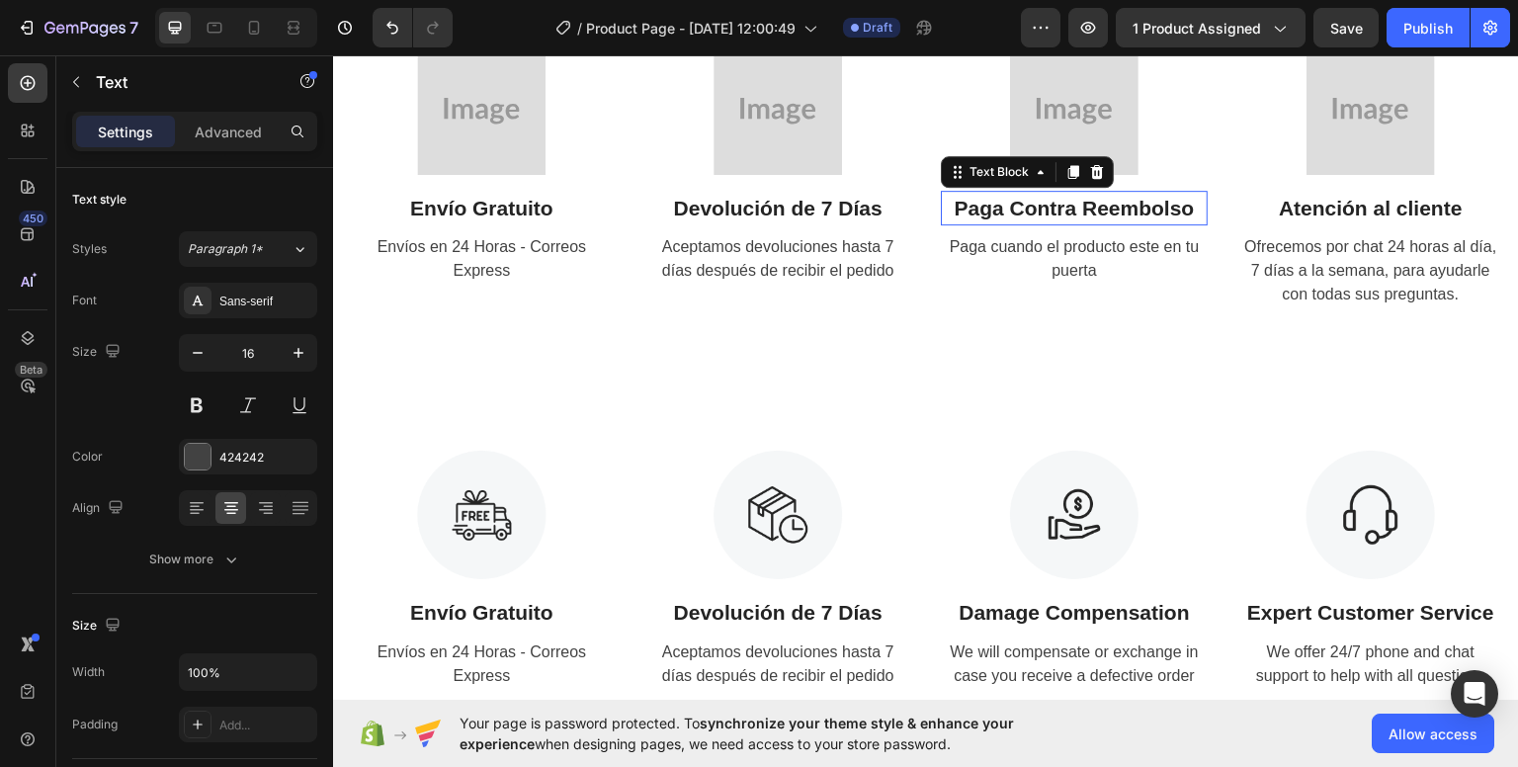
click at [1076, 211] on strong "Paga Contra Reembolso" at bounding box center [1074, 207] width 240 height 23
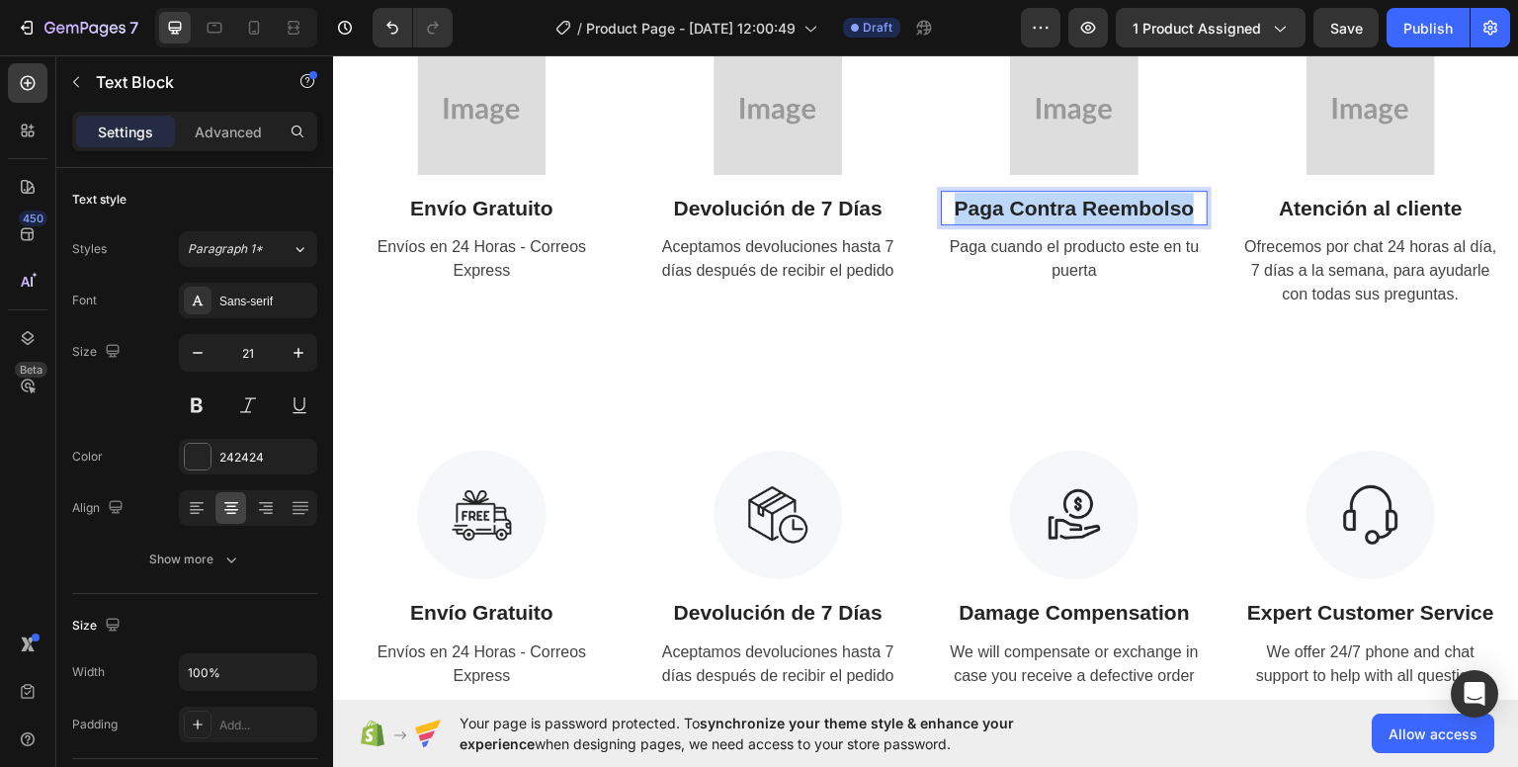
click at [1077, 211] on strong "Paga Contra Reembolso" at bounding box center [1074, 207] width 240 height 23
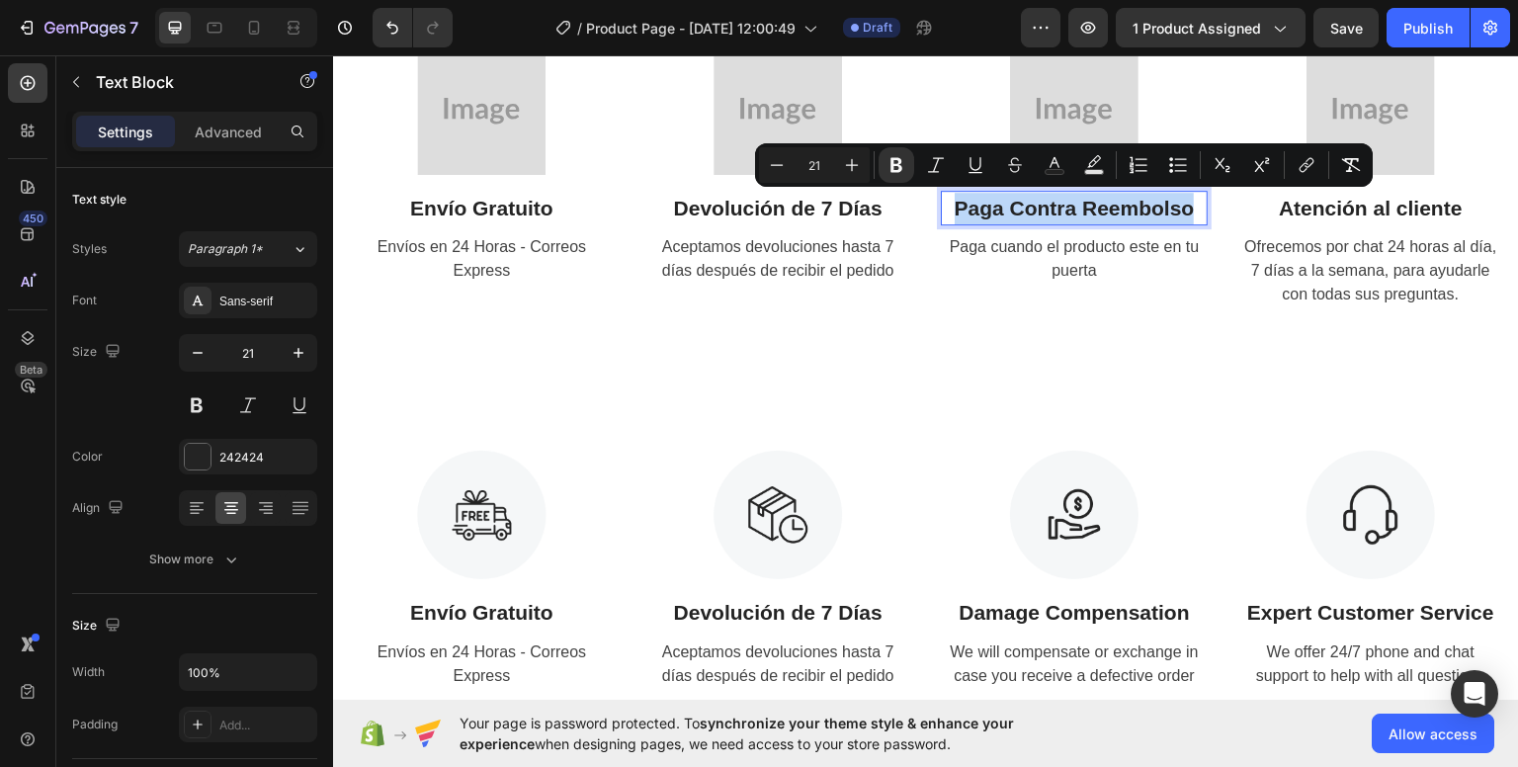
copy strong "Paga Contra Reembolso"
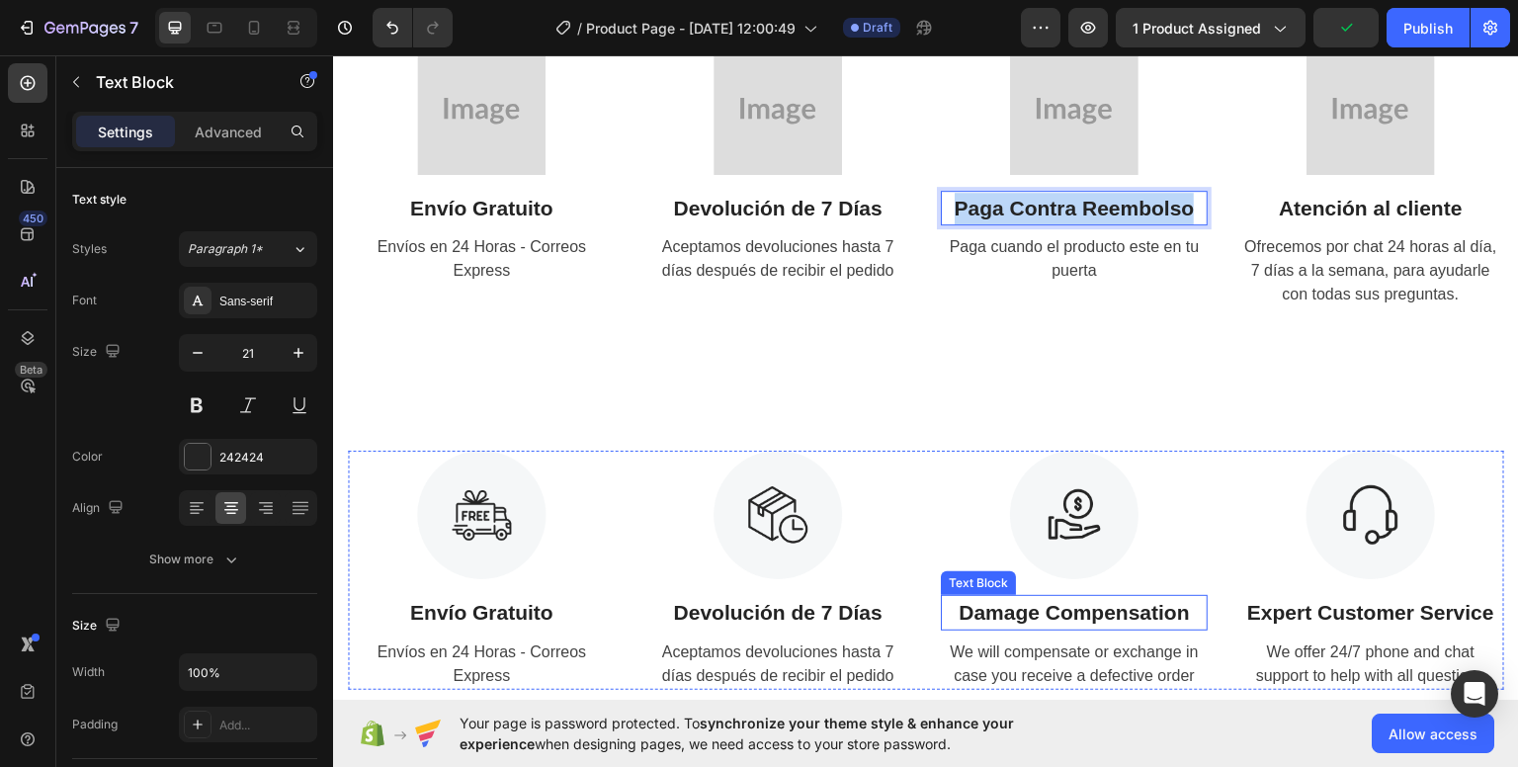
click at [1075, 606] on p "Damage Compensation" at bounding box center [1074, 612] width 263 height 32
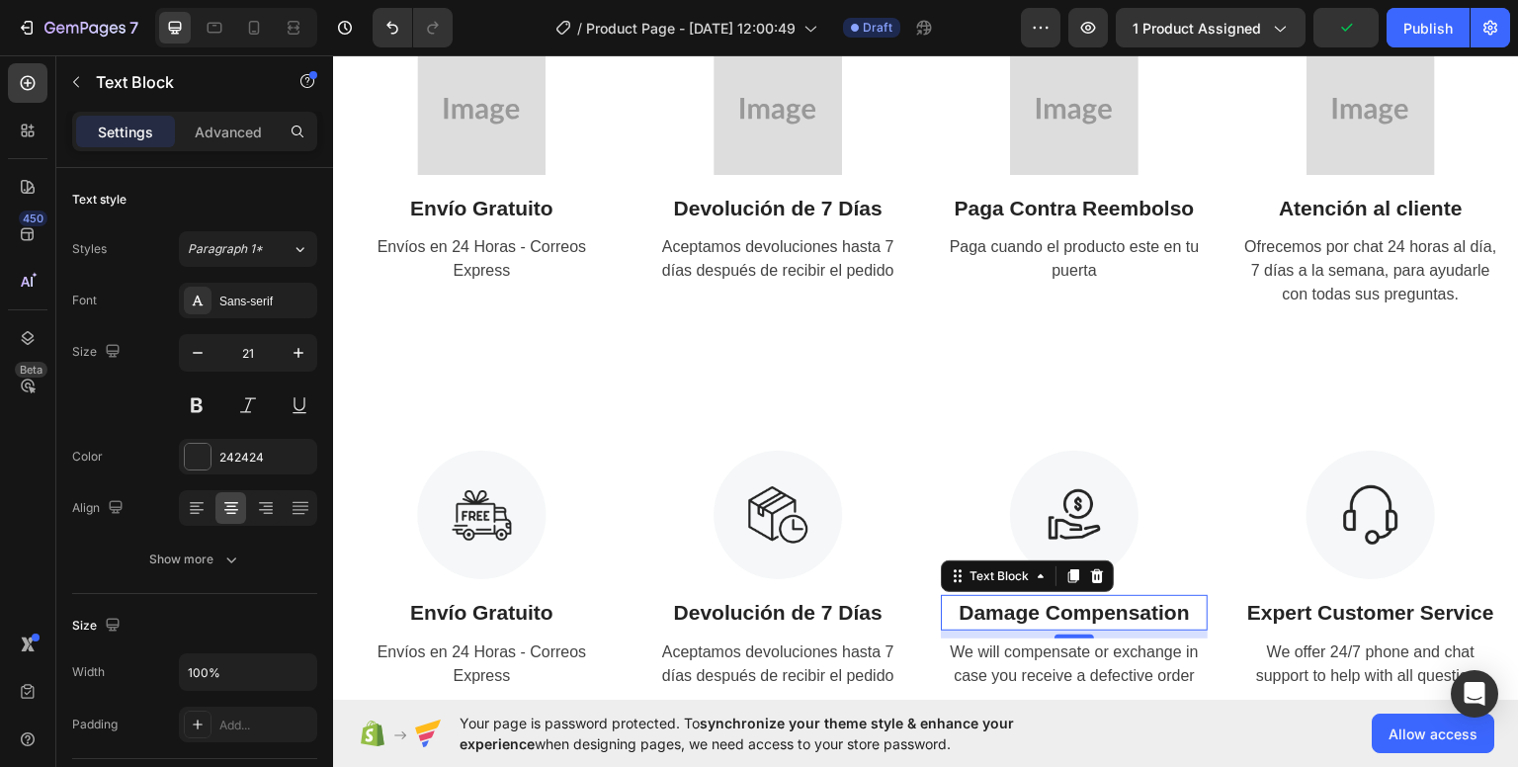
click at [1075, 605] on p "Damage Compensation" at bounding box center [1074, 612] width 263 height 32
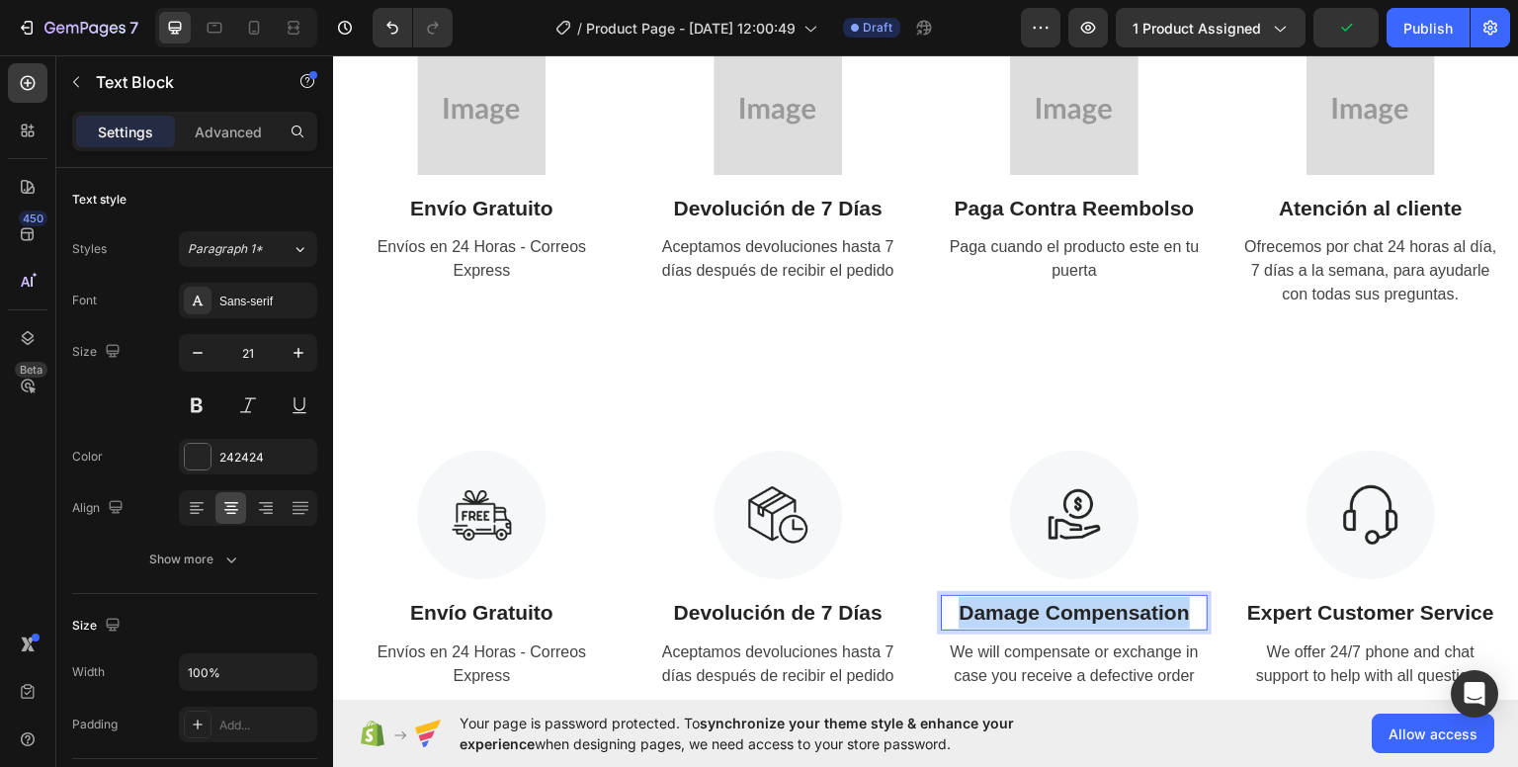
click at [1075, 605] on p "Damage Compensation" at bounding box center [1074, 612] width 263 height 32
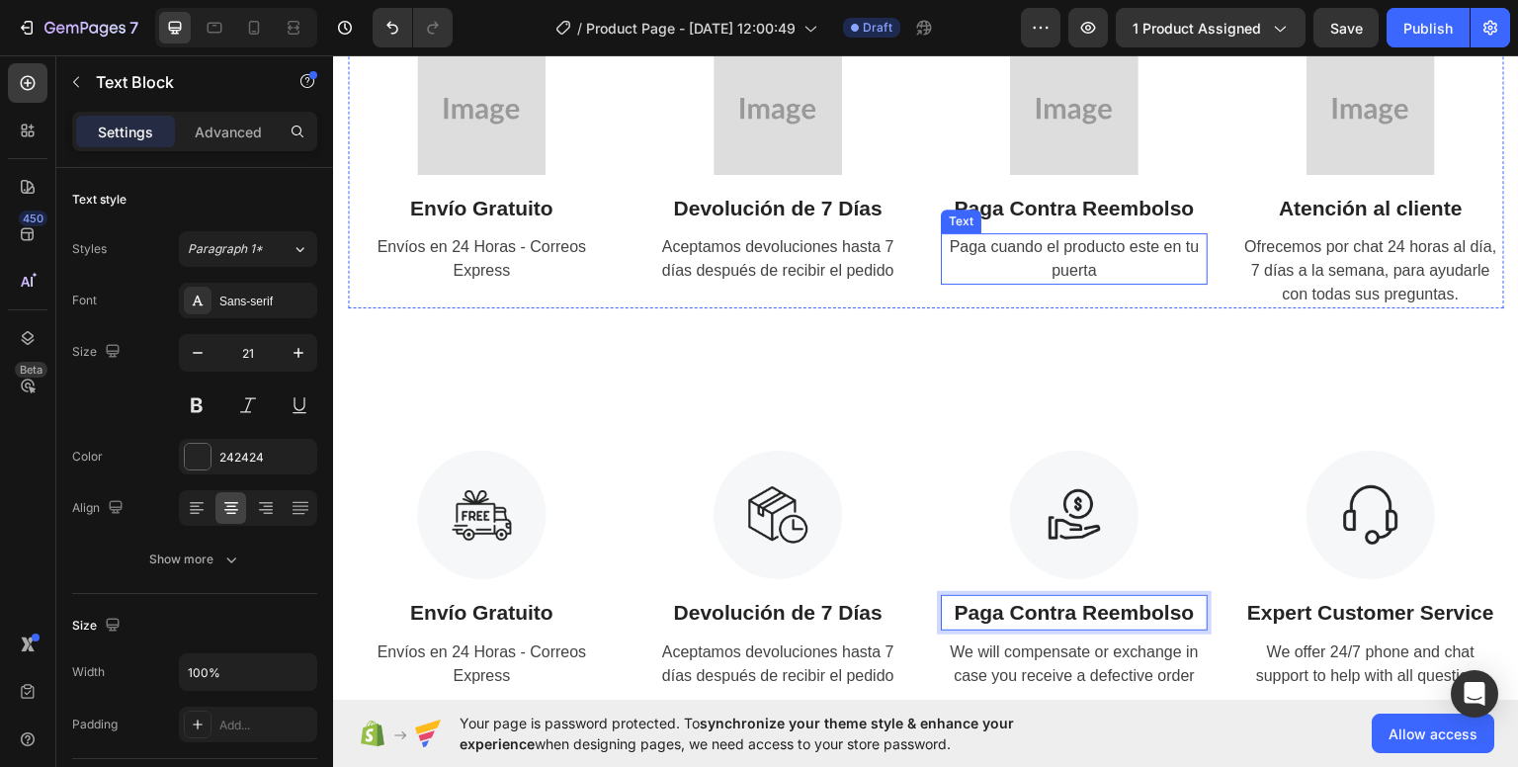
click at [1120, 245] on span "Paga cuando el producto este en tu puerta" at bounding box center [1074, 257] width 250 height 41
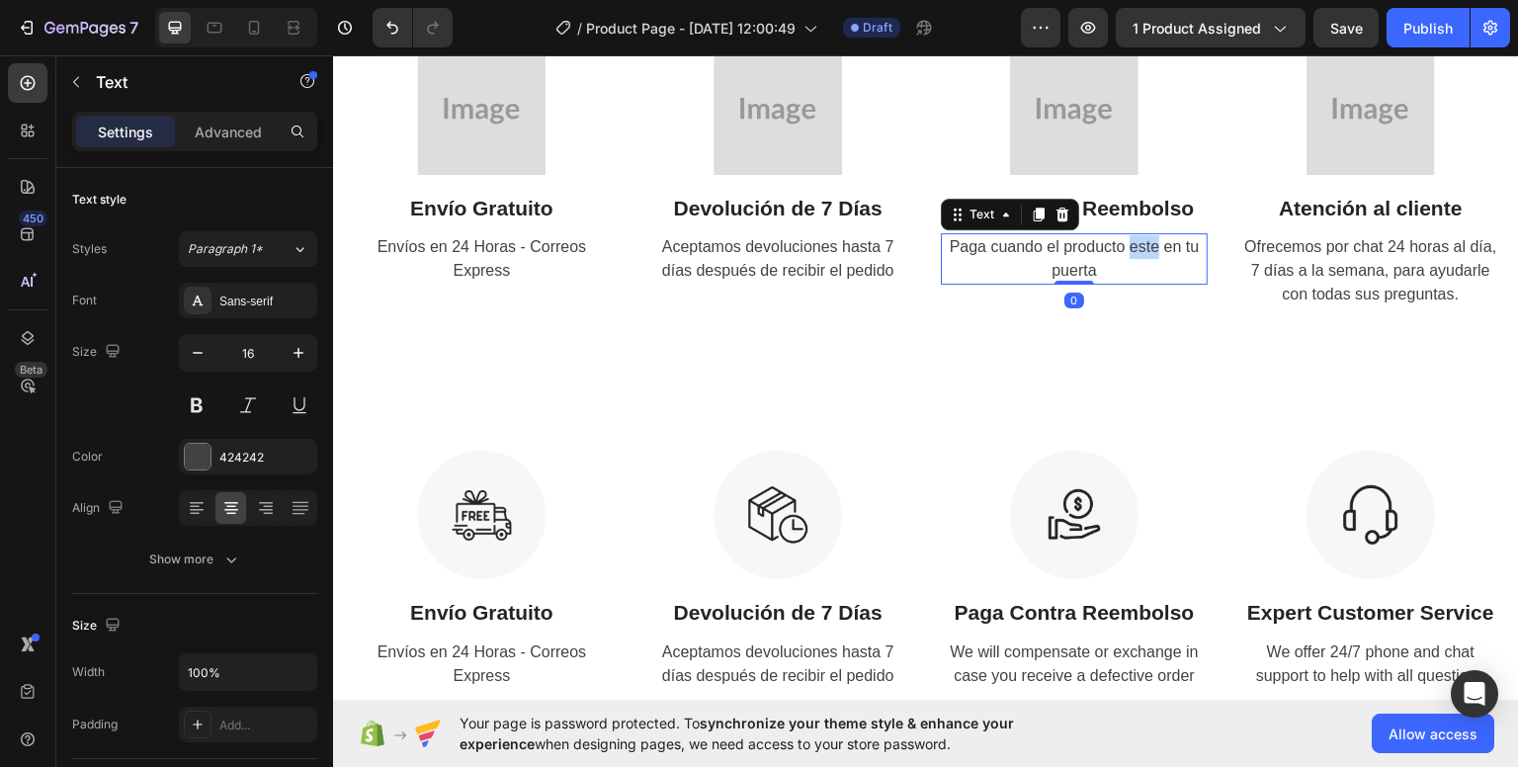
click at [1118, 245] on span "Paga cuando el producto este en tu puerta" at bounding box center [1074, 257] width 250 height 41
click at [1116, 252] on span "Paga cuando el producto este en tu puerta" at bounding box center [1074, 257] width 250 height 41
click at [1113, 252] on span "Paga cuando el producto este en tu puerta" at bounding box center [1074, 257] width 250 height 41
click at [1113, 253] on span "Paga cuando el producto este en tu puerta" at bounding box center [1074, 257] width 250 height 41
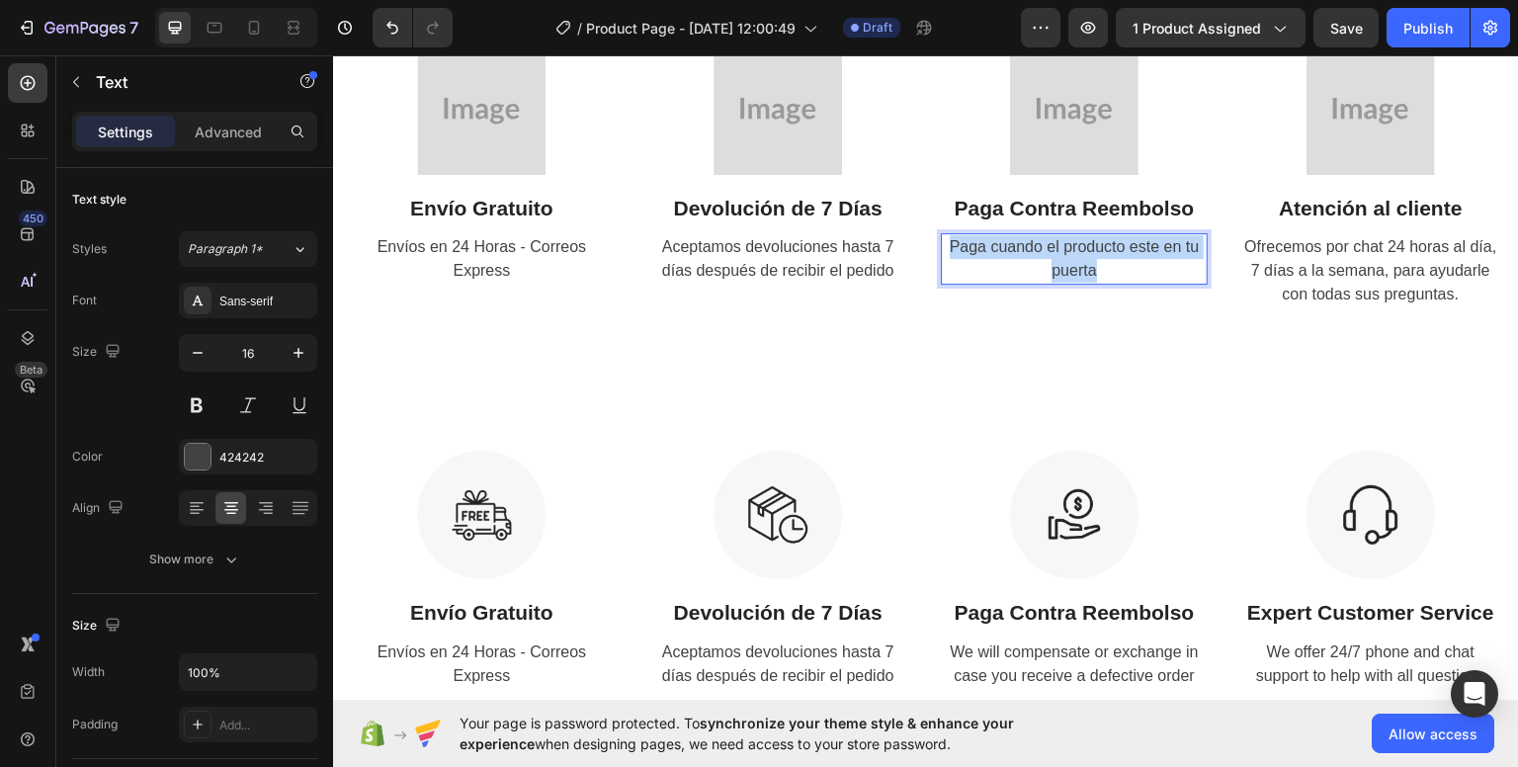
click at [1113, 254] on p "Paga cuando el producto este en tu puerta" at bounding box center [1074, 257] width 263 height 47
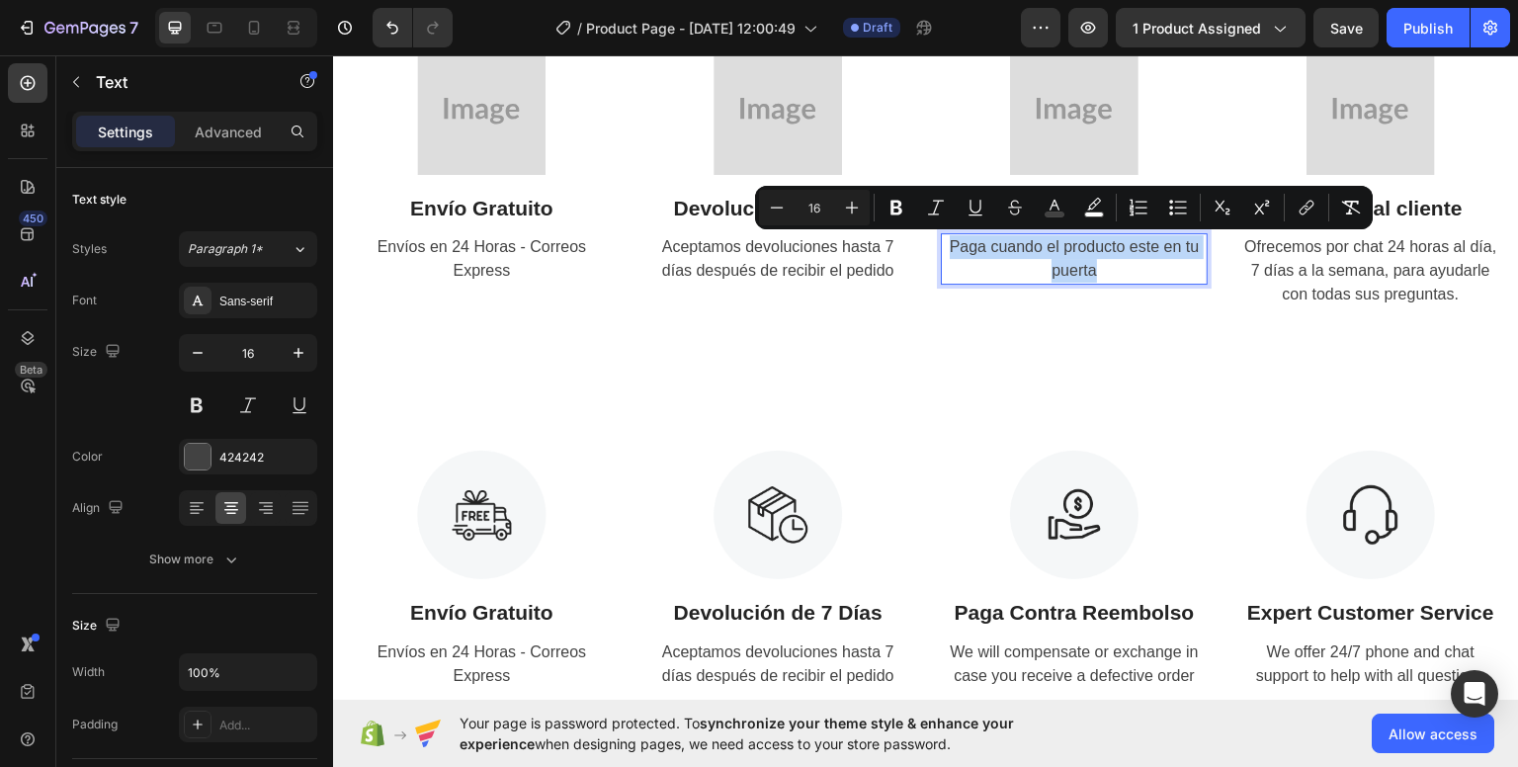
copy span "Paga cuando el producto este en tu puerta"
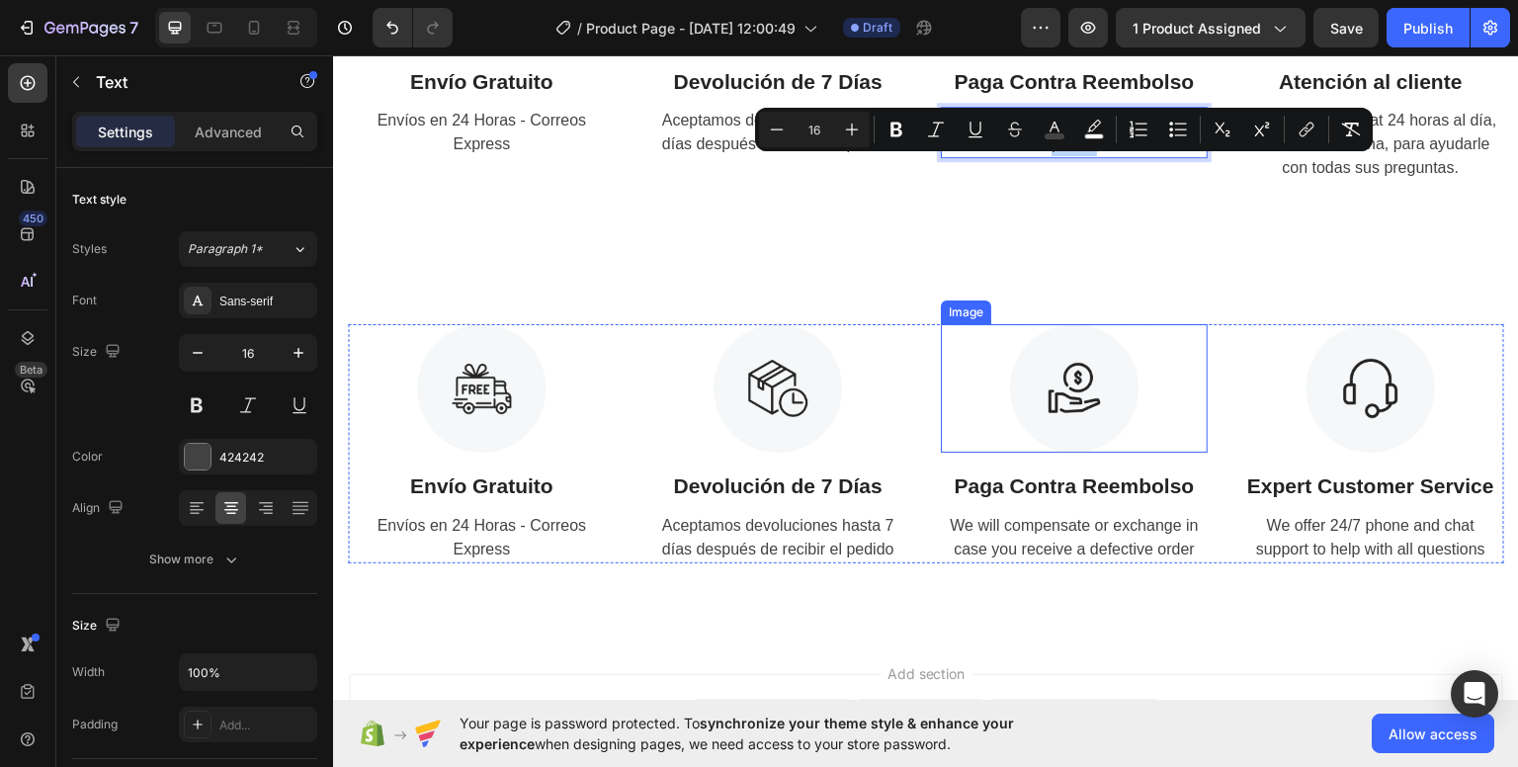
scroll to position [3264, 0]
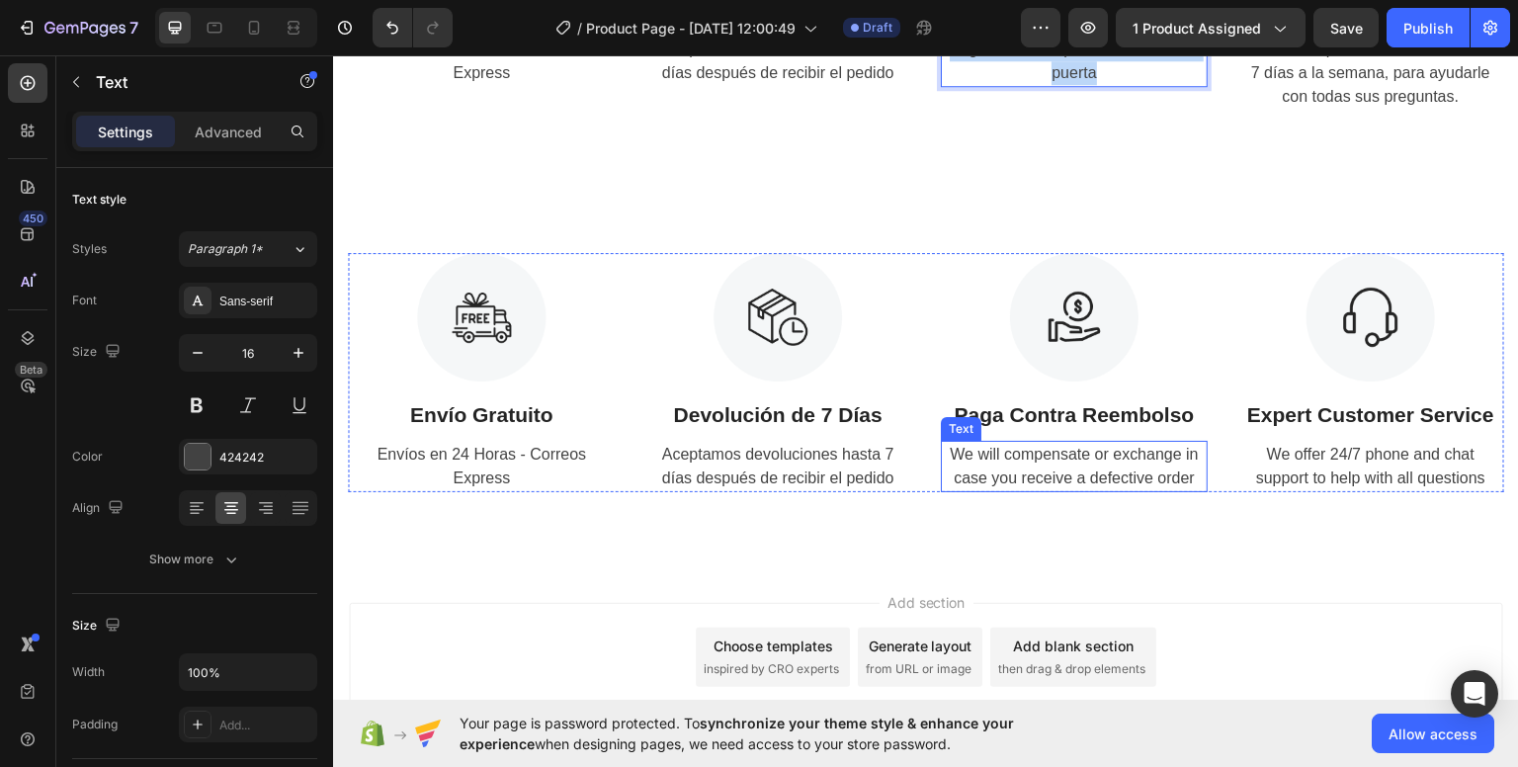
click at [1064, 471] on div "We will compensate or exchange in case you receive a defective order" at bounding box center [1074, 465] width 267 height 51
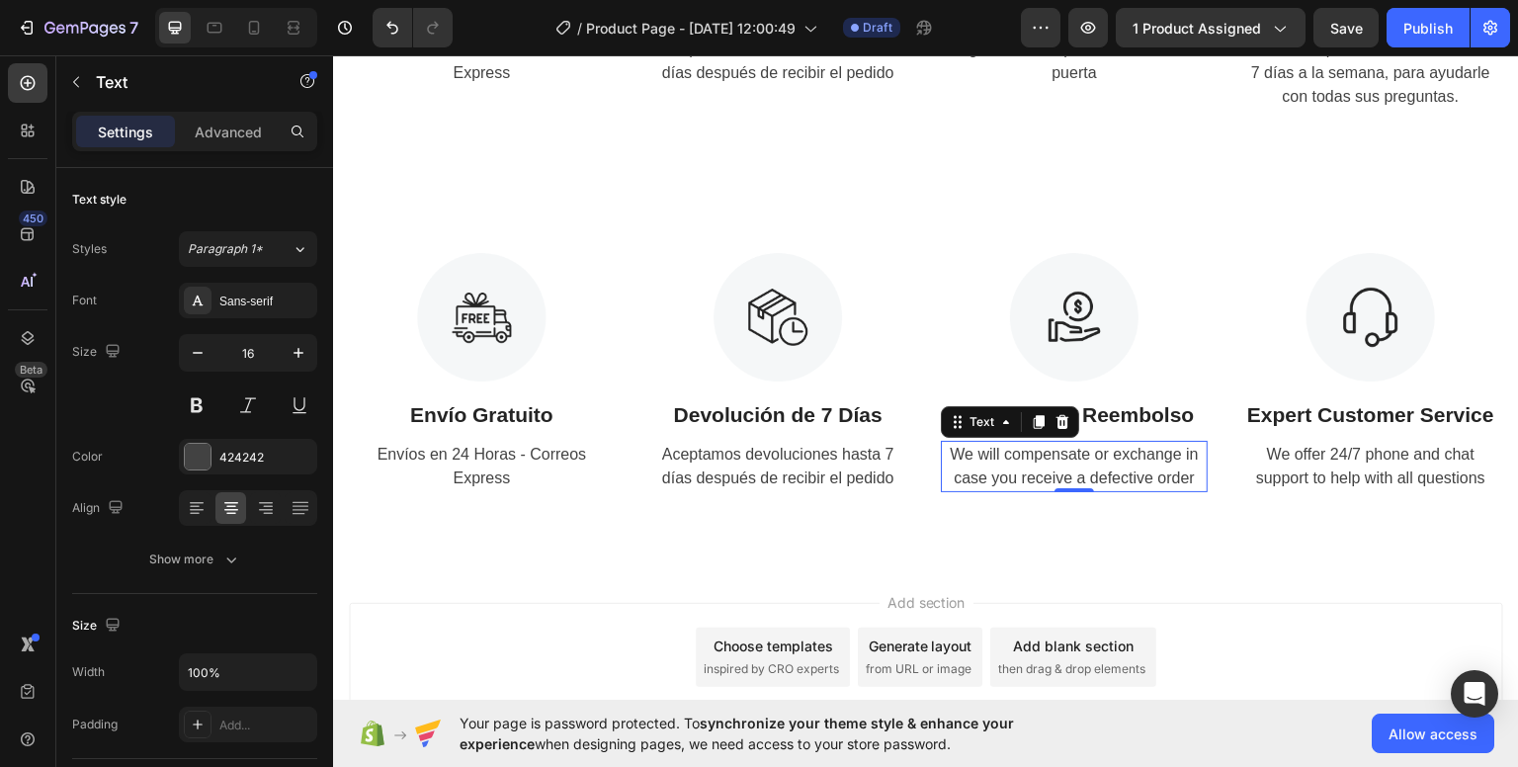
click at [1064, 471] on div "We will compensate or exchange in case you receive a defective order" at bounding box center [1074, 465] width 267 height 51
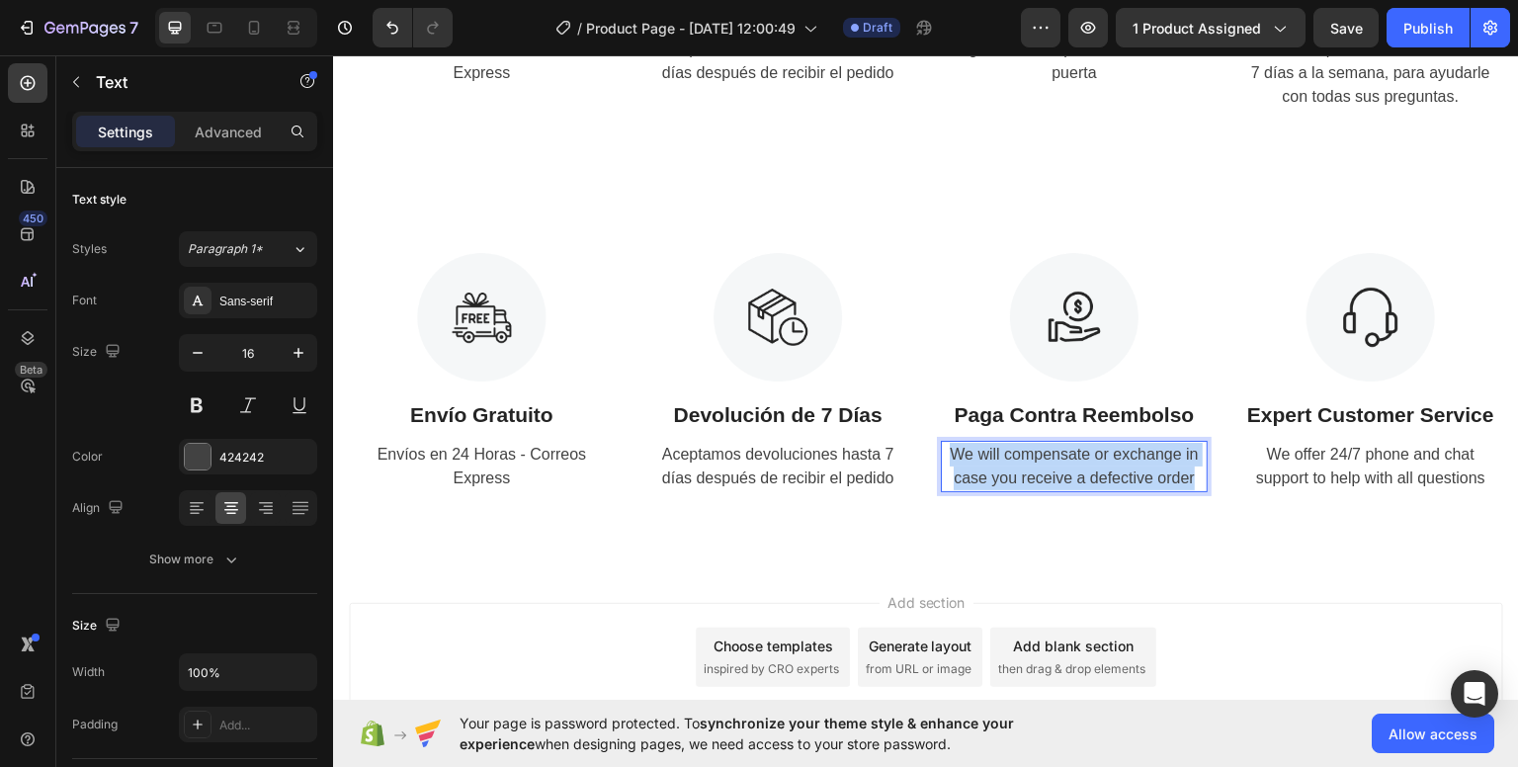
click at [1064, 471] on p "We will compensate or exchange in case you receive a defective order" at bounding box center [1074, 465] width 263 height 47
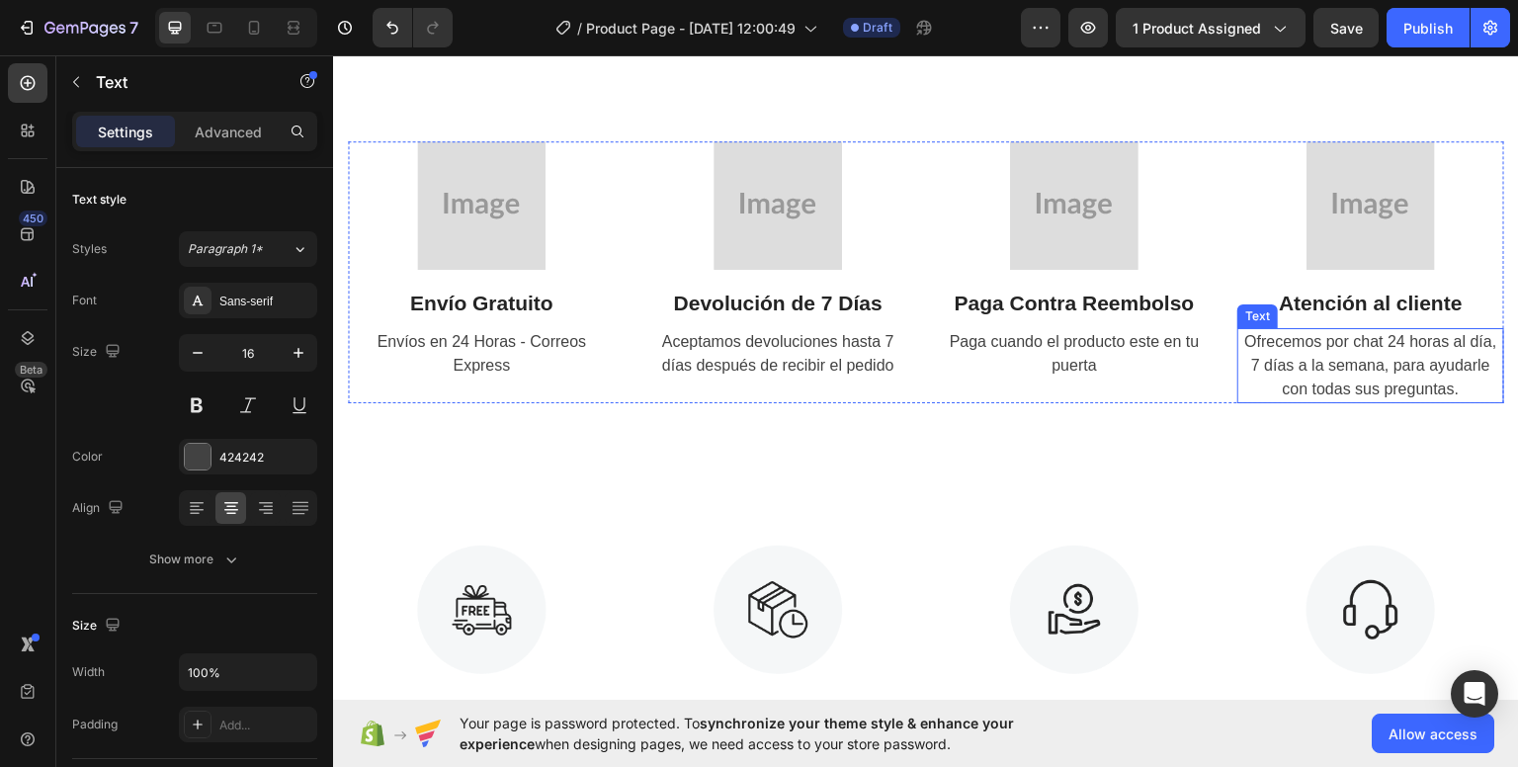
scroll to position [2968, 0]
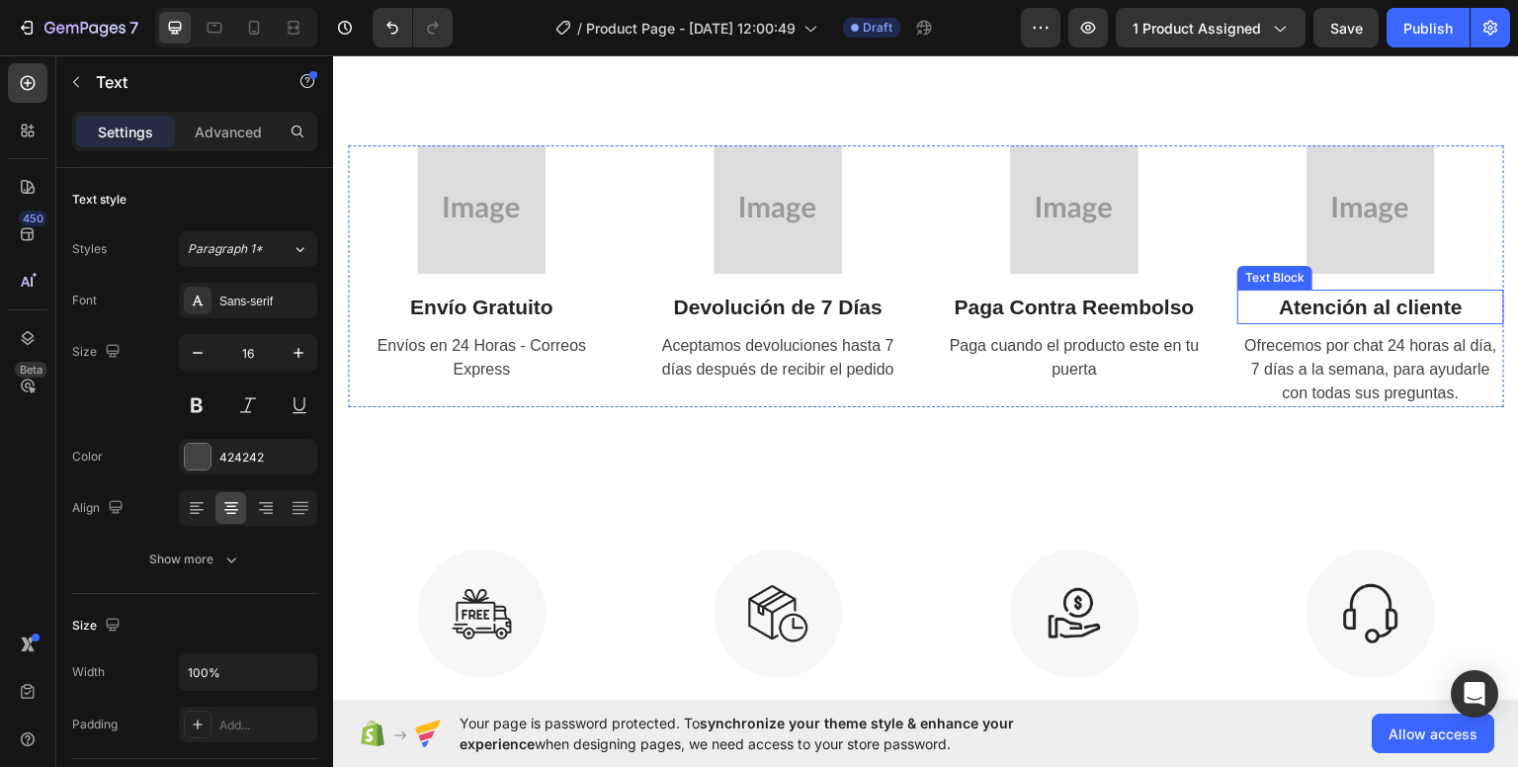
click at [1372, 307] on strong "Atención al cliente" at bounding box center [1370, 305] width 184 height 23
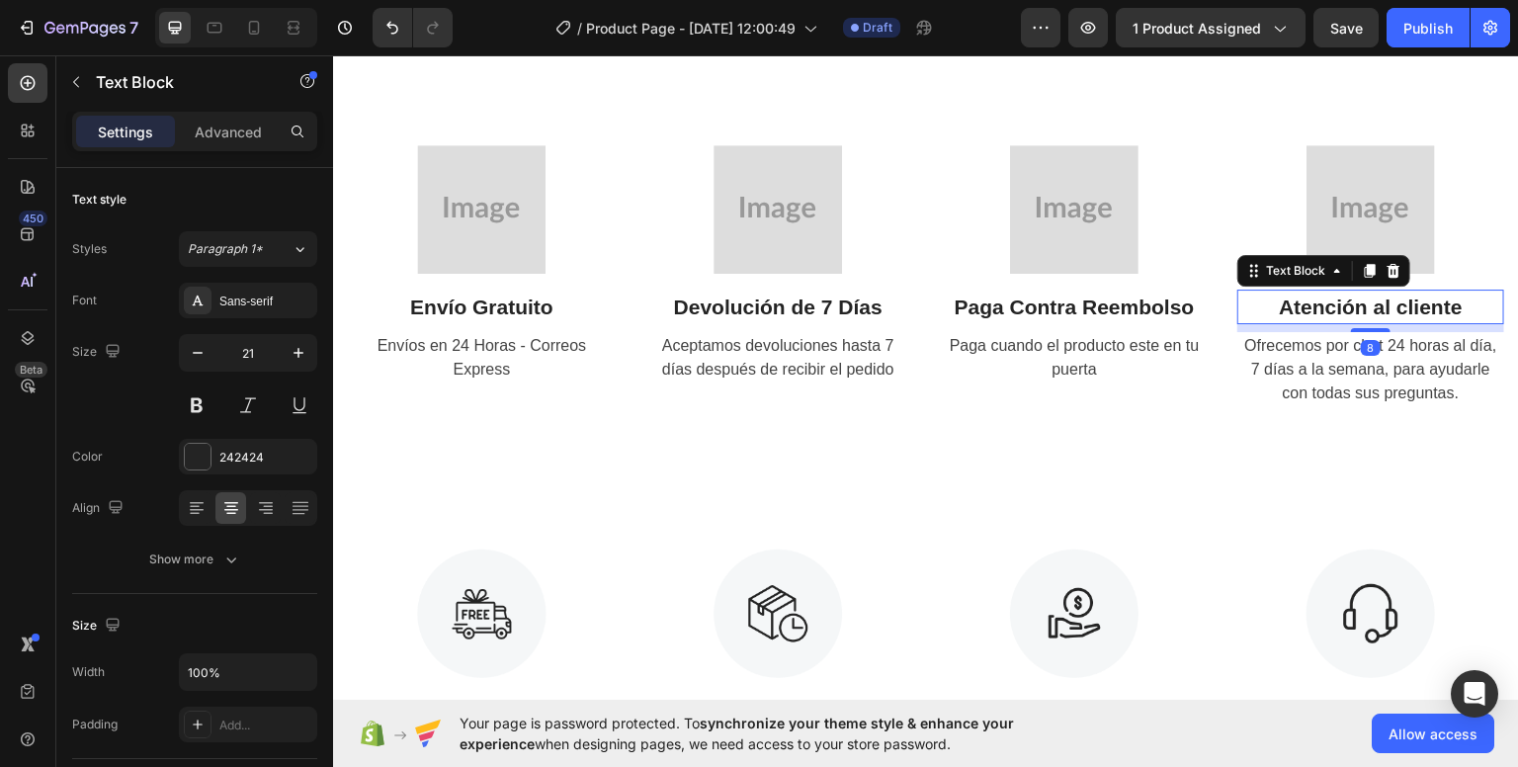
click at [1372, 307] on strong "Atención al cliente" at bounding box center [1370, 305] width 184 height 23
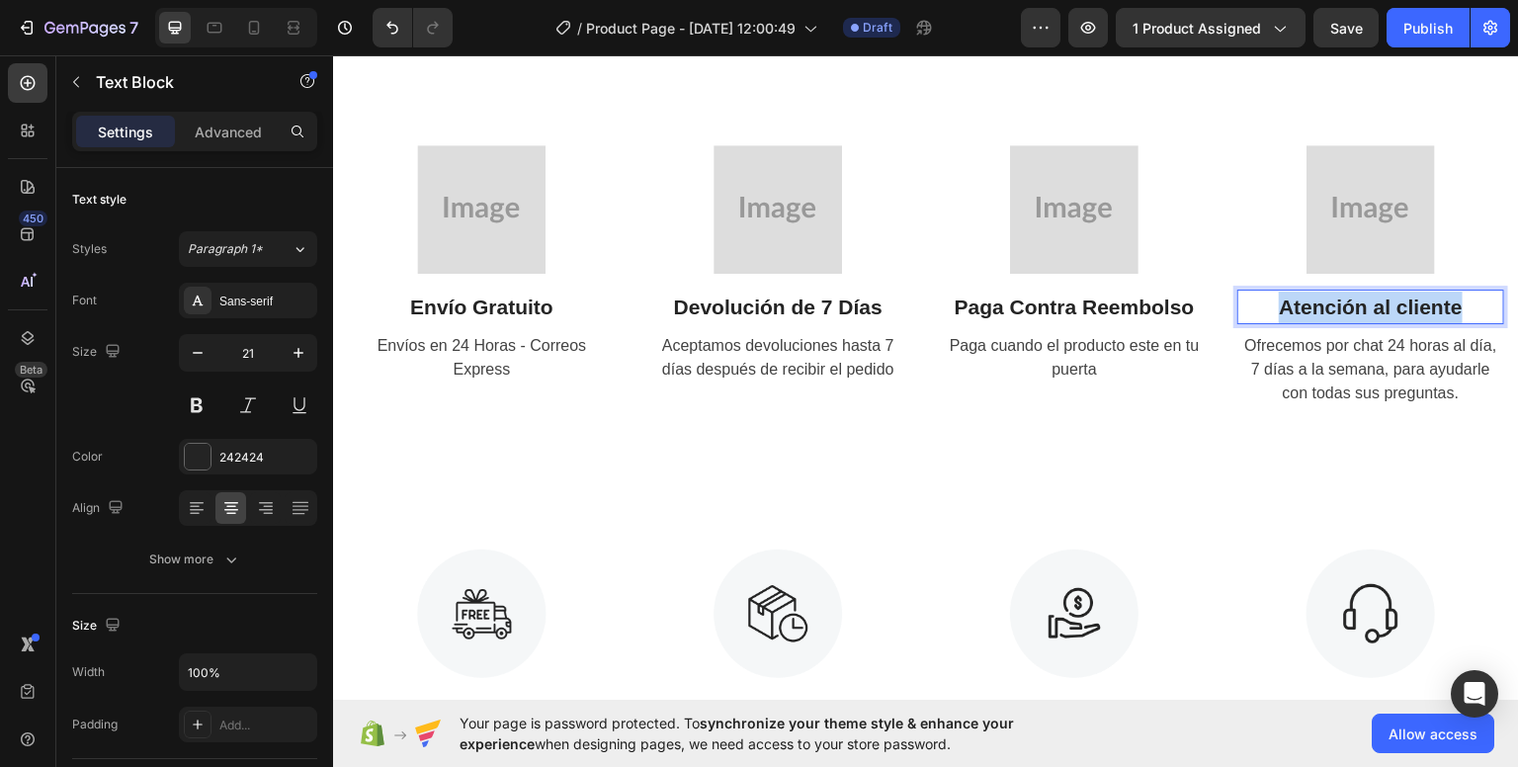
click at [1372, 307] on strong "Atención al cliente" at bounding box center [1370, 305] width 184 height 23
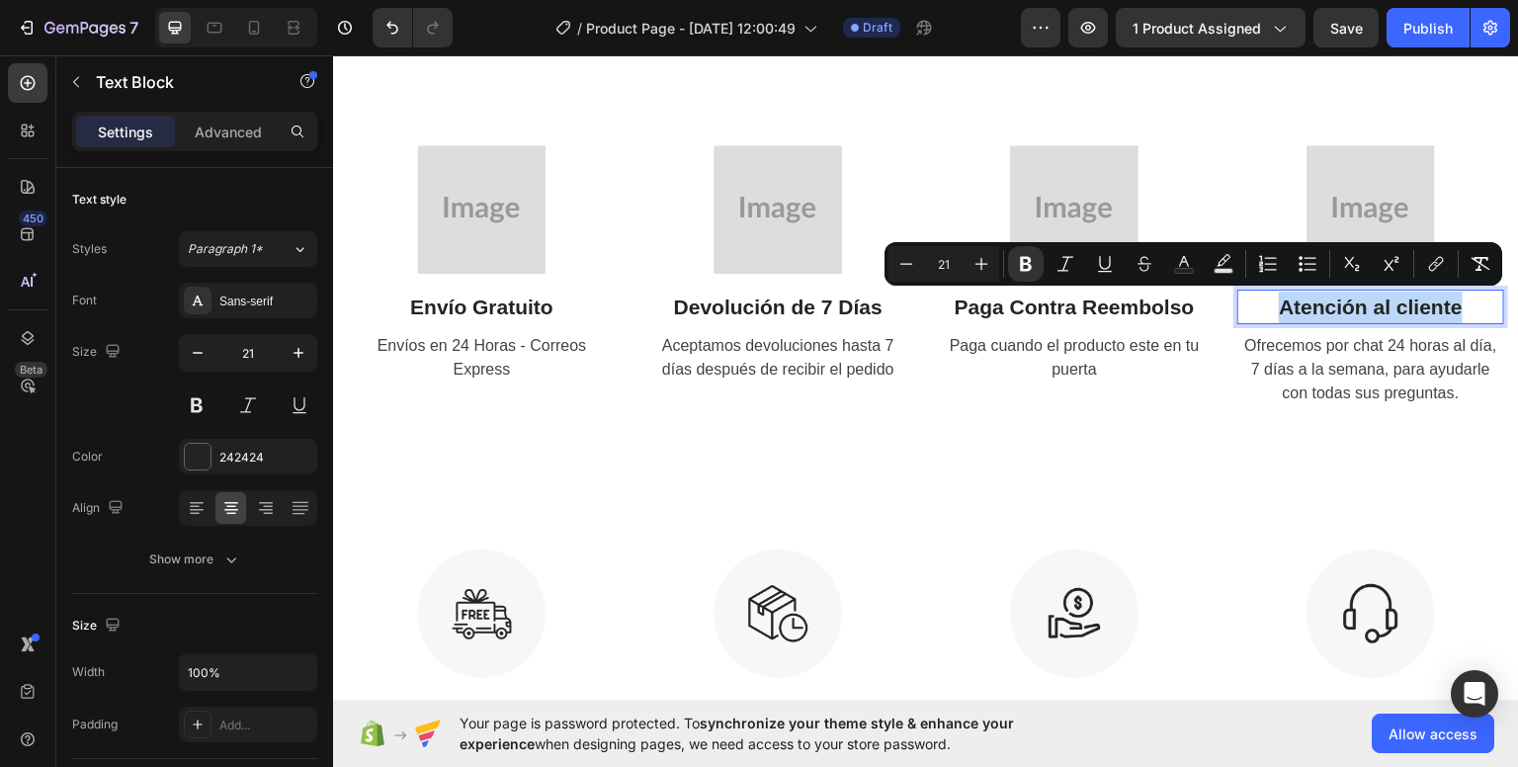
copy strong "Atención al cliente"
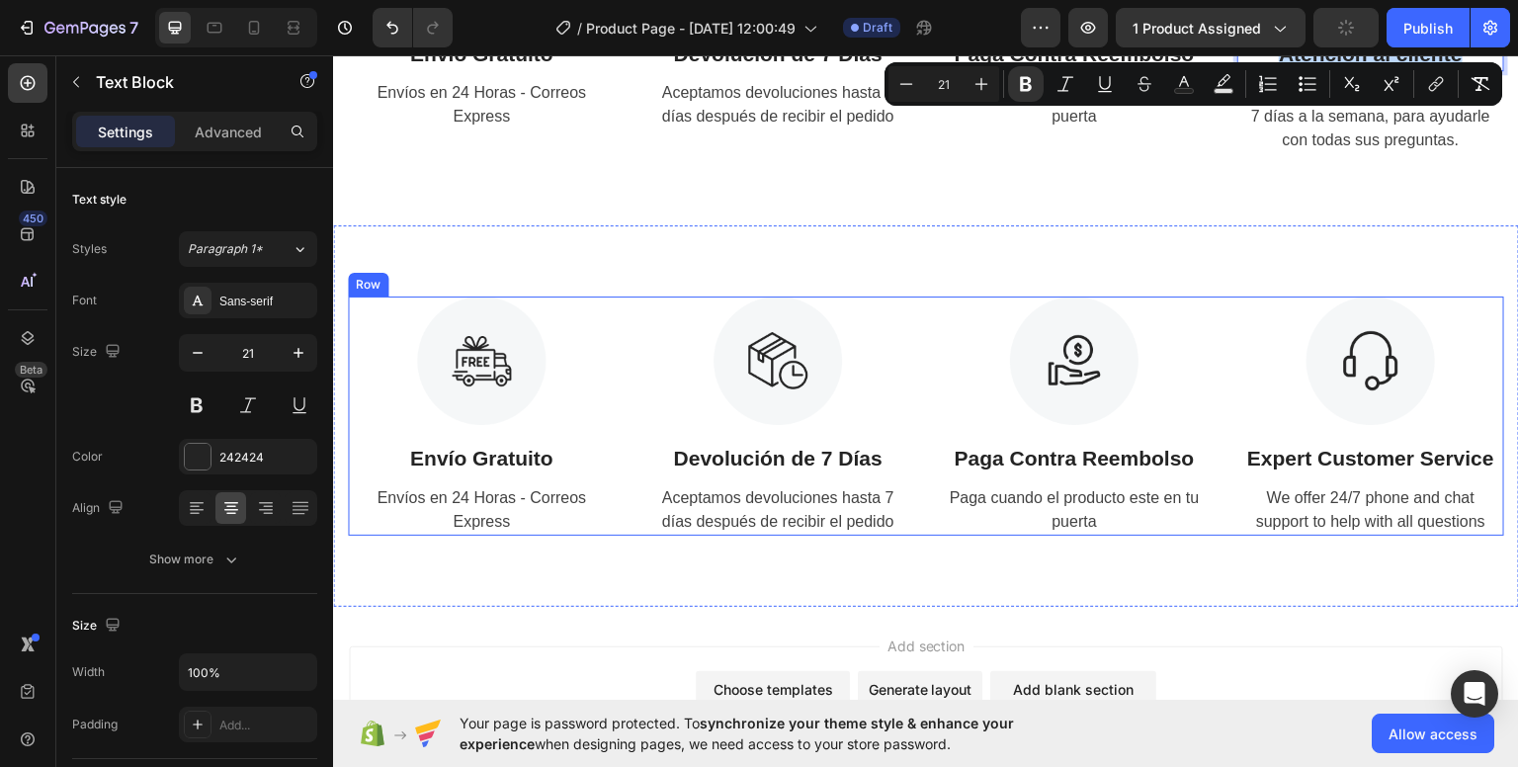
scroll to position [3264, 0]
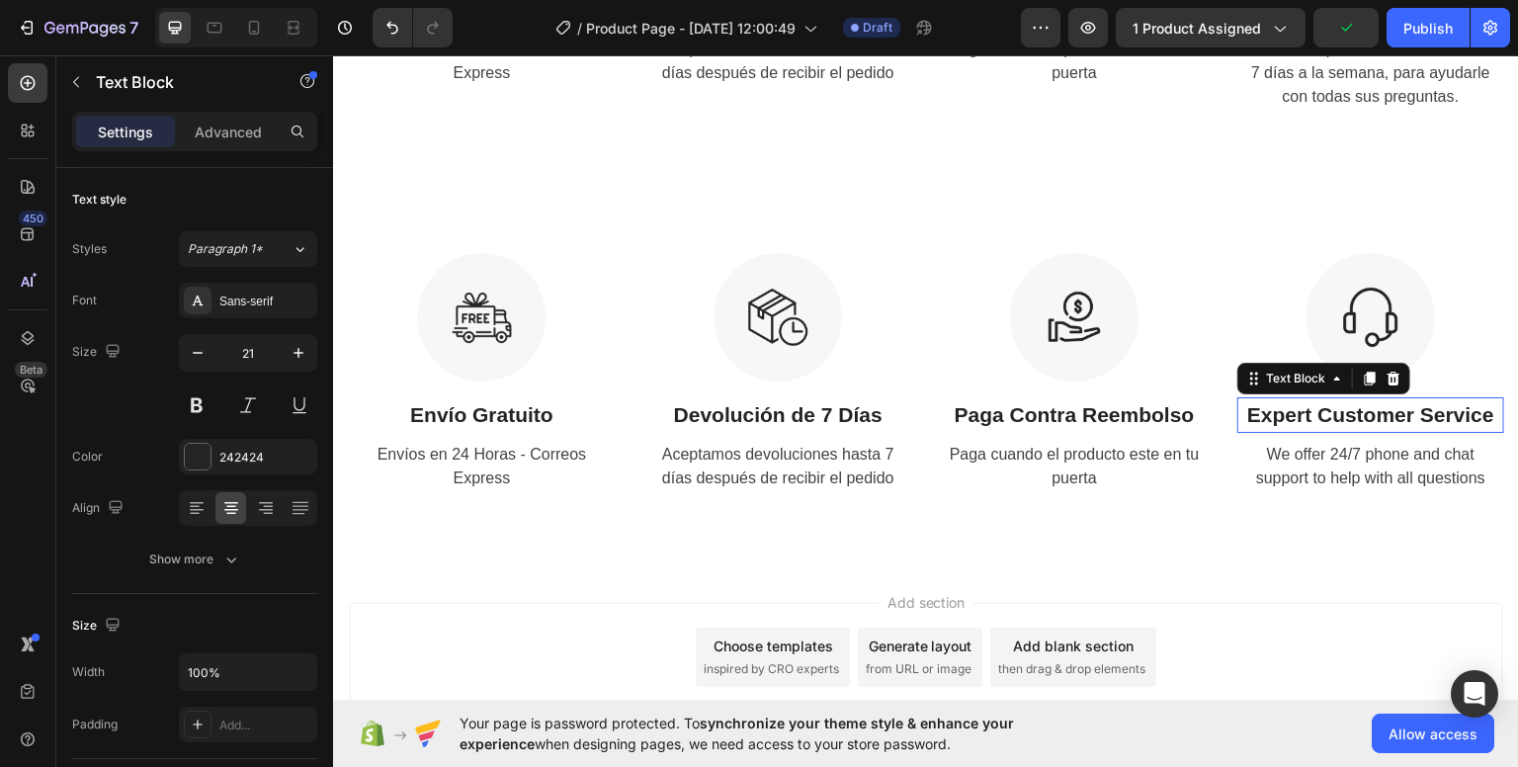
click at [1358, 413] on p "Expert Customer Service" at bounding box center [1370, 414] width 263 height 32
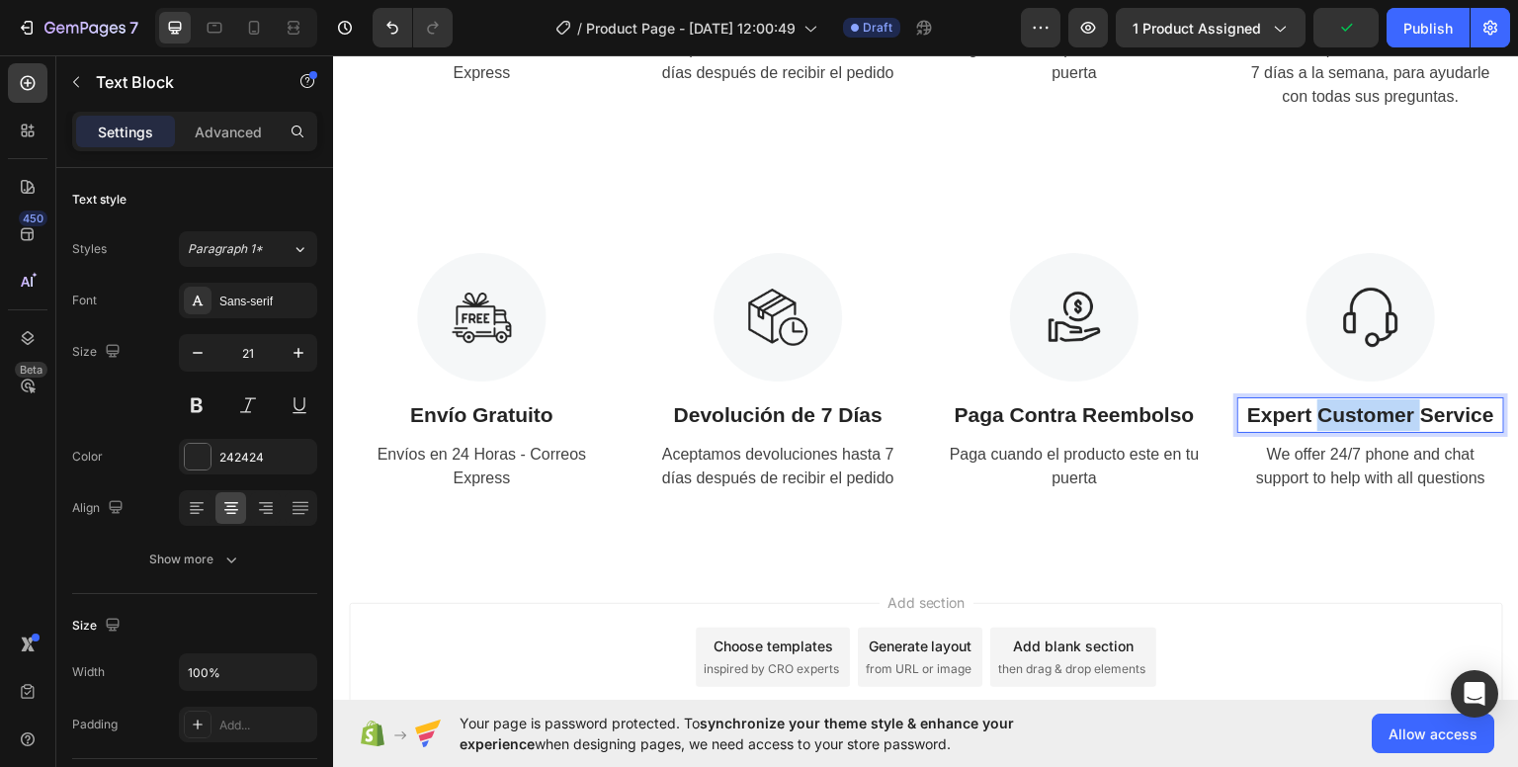
click at [1358, 413] on p "Expert Customer Service" at bounding box center [1370, 414] width 263 height 32
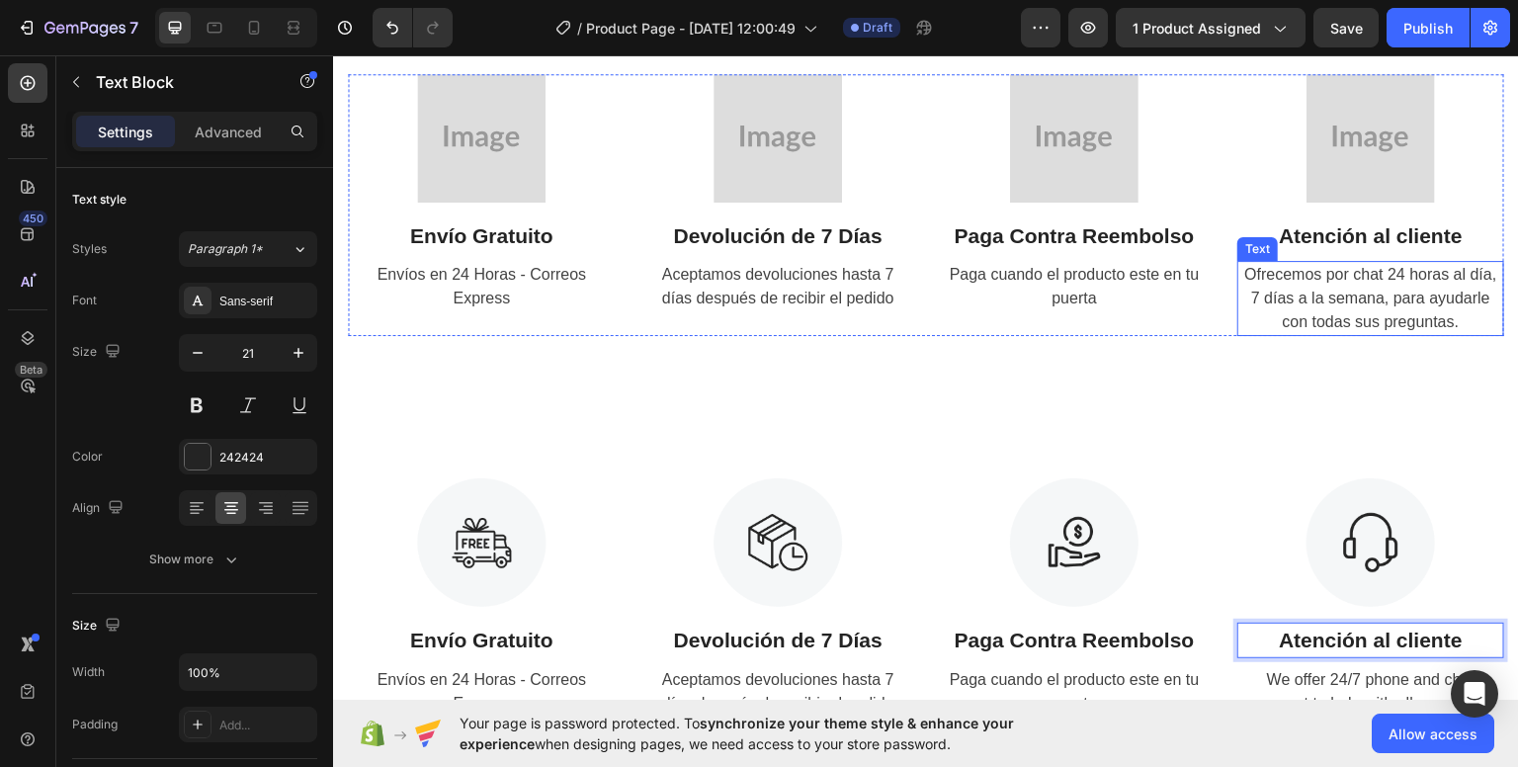
scroll to position [2968, 0]
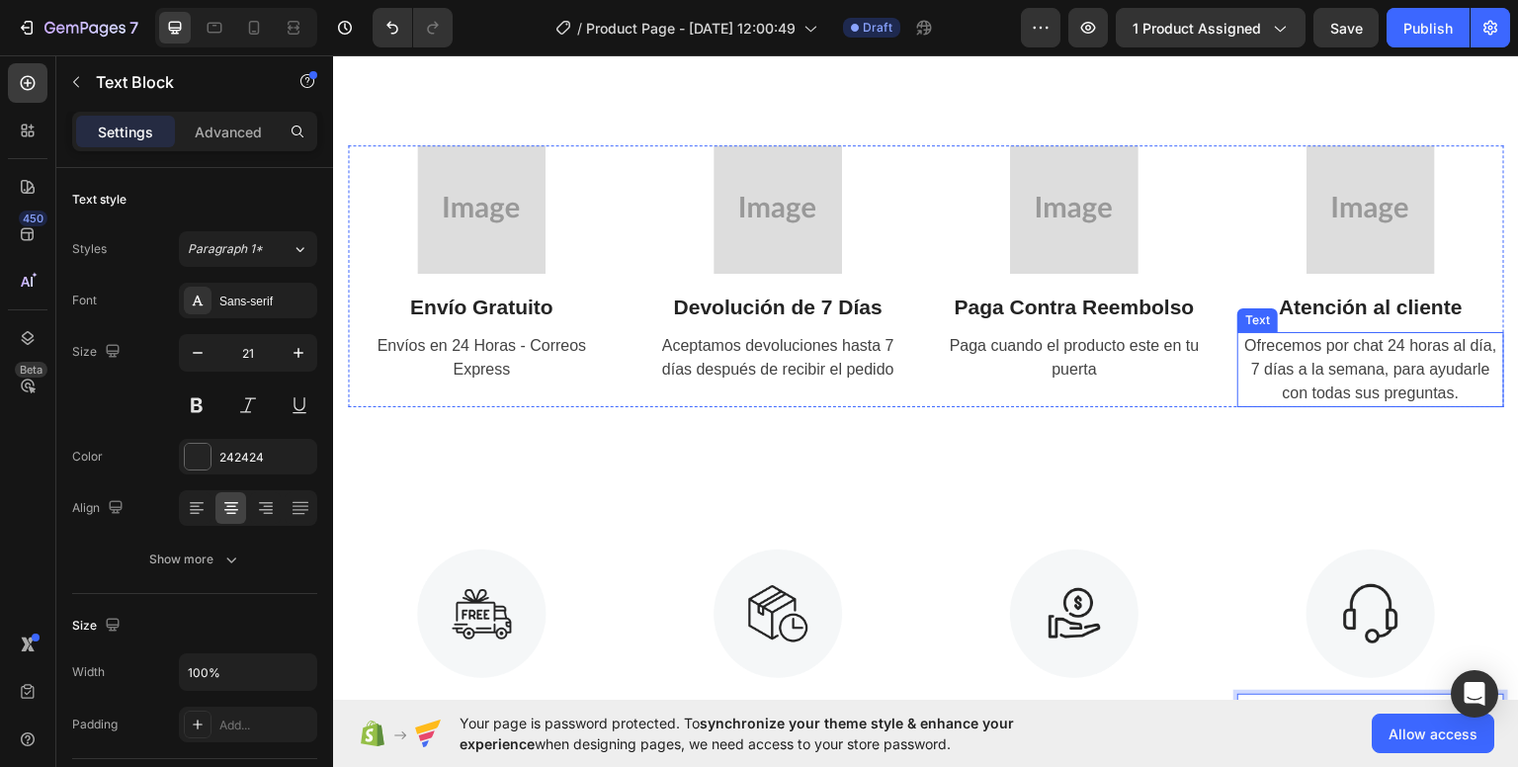
click at [1357, 363] on span "Ofrecemos por chat 24 horas al día, 7 días a la semana, para ayudarle con todas…" at bounding box center [1370, 368] width 252 height 64
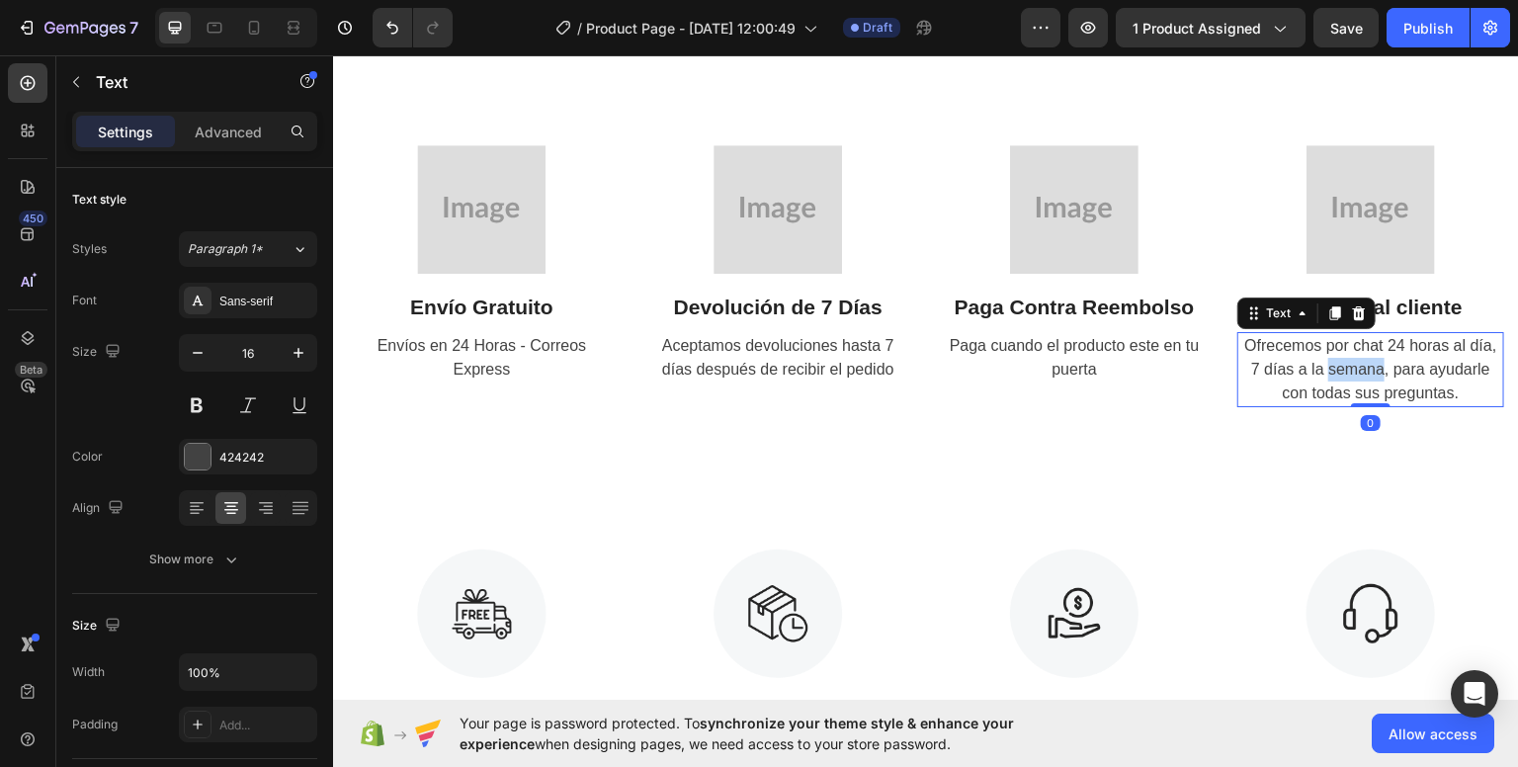
click at [1357, 363] on span "Ofrecemos por chat 24 horas al día, 7 días a la semana, para ayudarle con todas…" at bounding box center [1370, 368] width 252 height 64
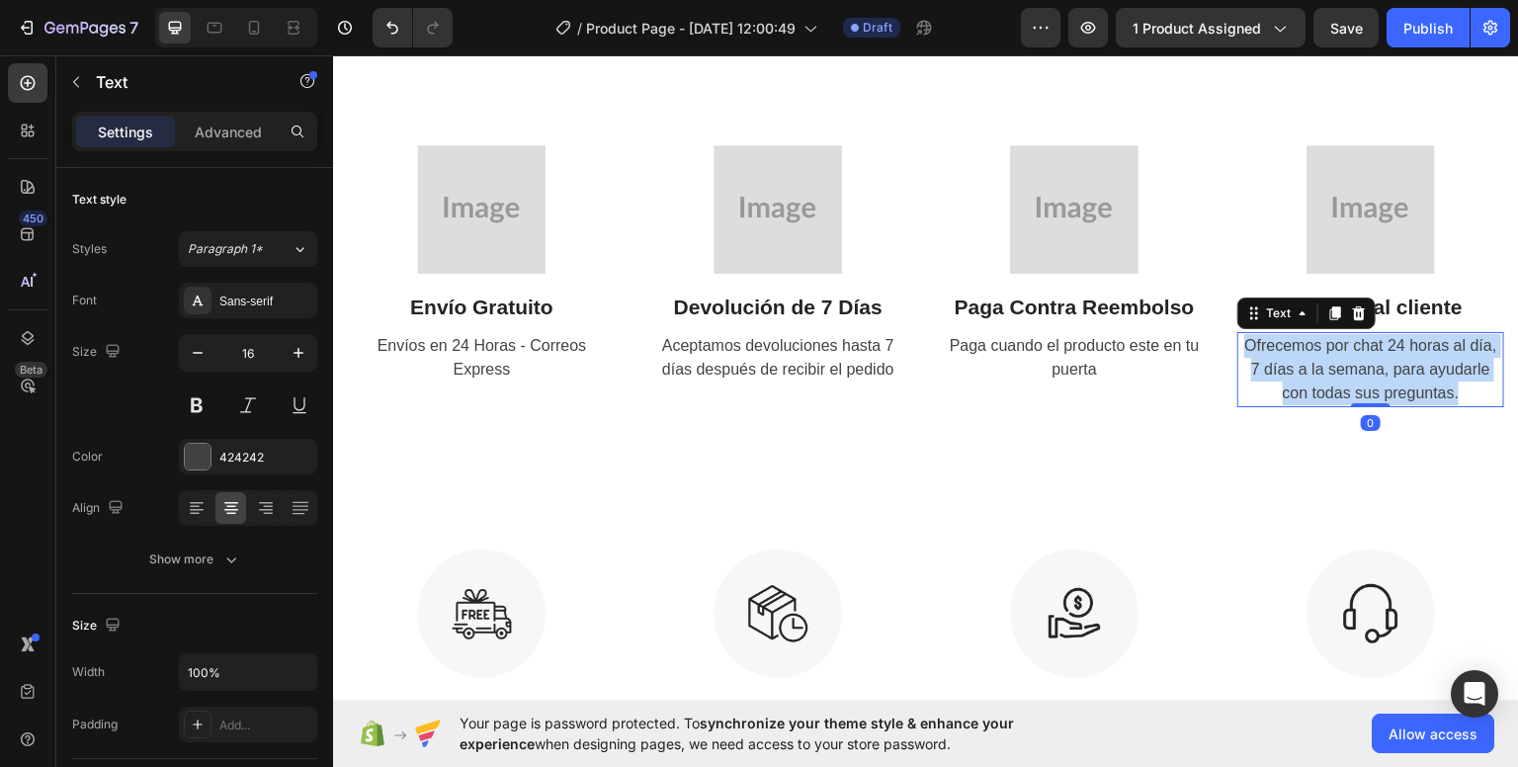
click at [1357, 363] on span "Ofrecemos por chat 24 horas al día, 7 días a la semana, para ayudarle con todas…" at bounding box center [1370, 368] width 252 height 64
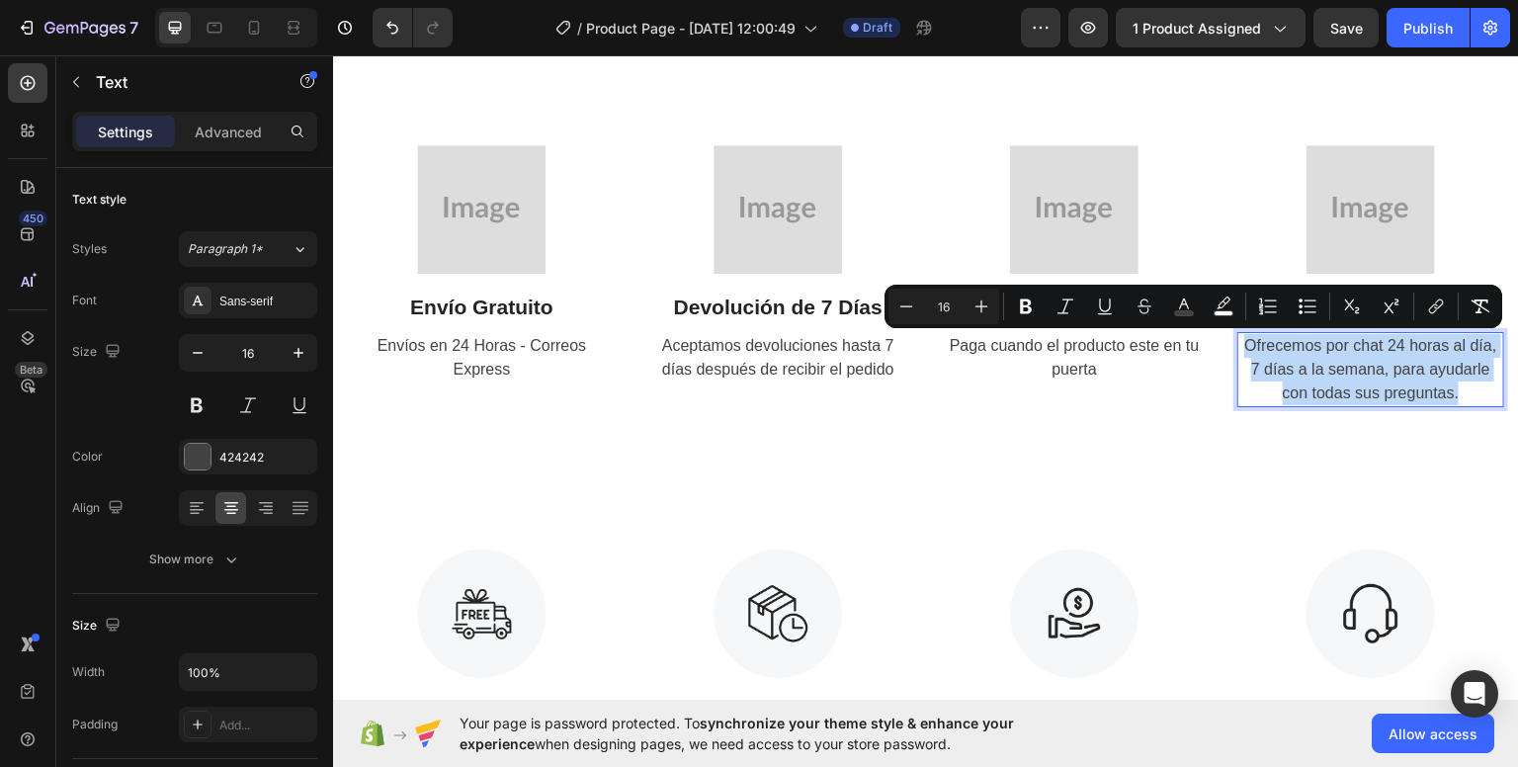
copy span "Ofrecemos por chat 24 horas al día, 7 días a la semana, para ayudarle con todas…"
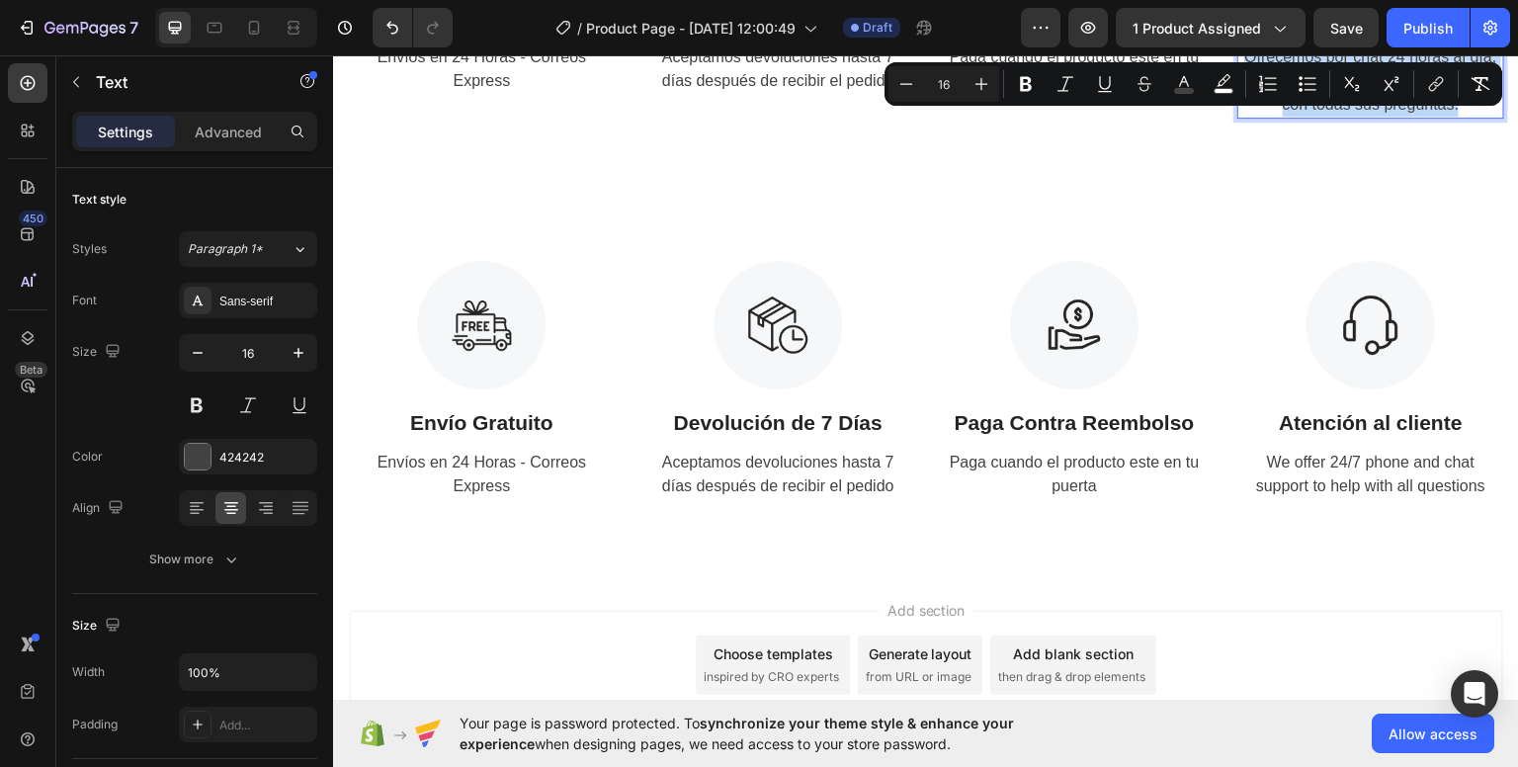
scroll to position [3264, 0]
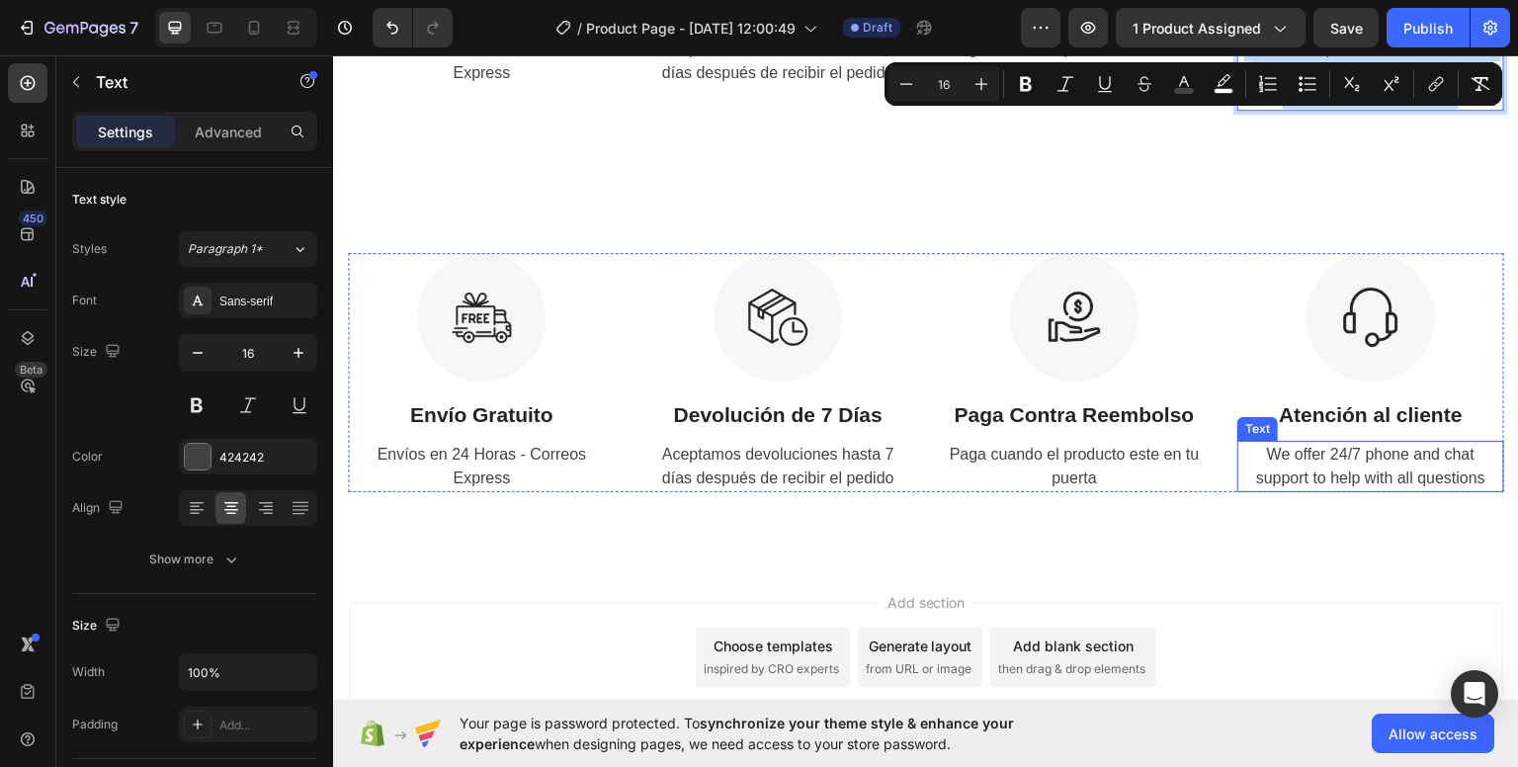
click at [1380, 445] on div "We offer 24/7 phone and chat support to help with all questions" at bounding box center [1370, 465] width 267 height 51
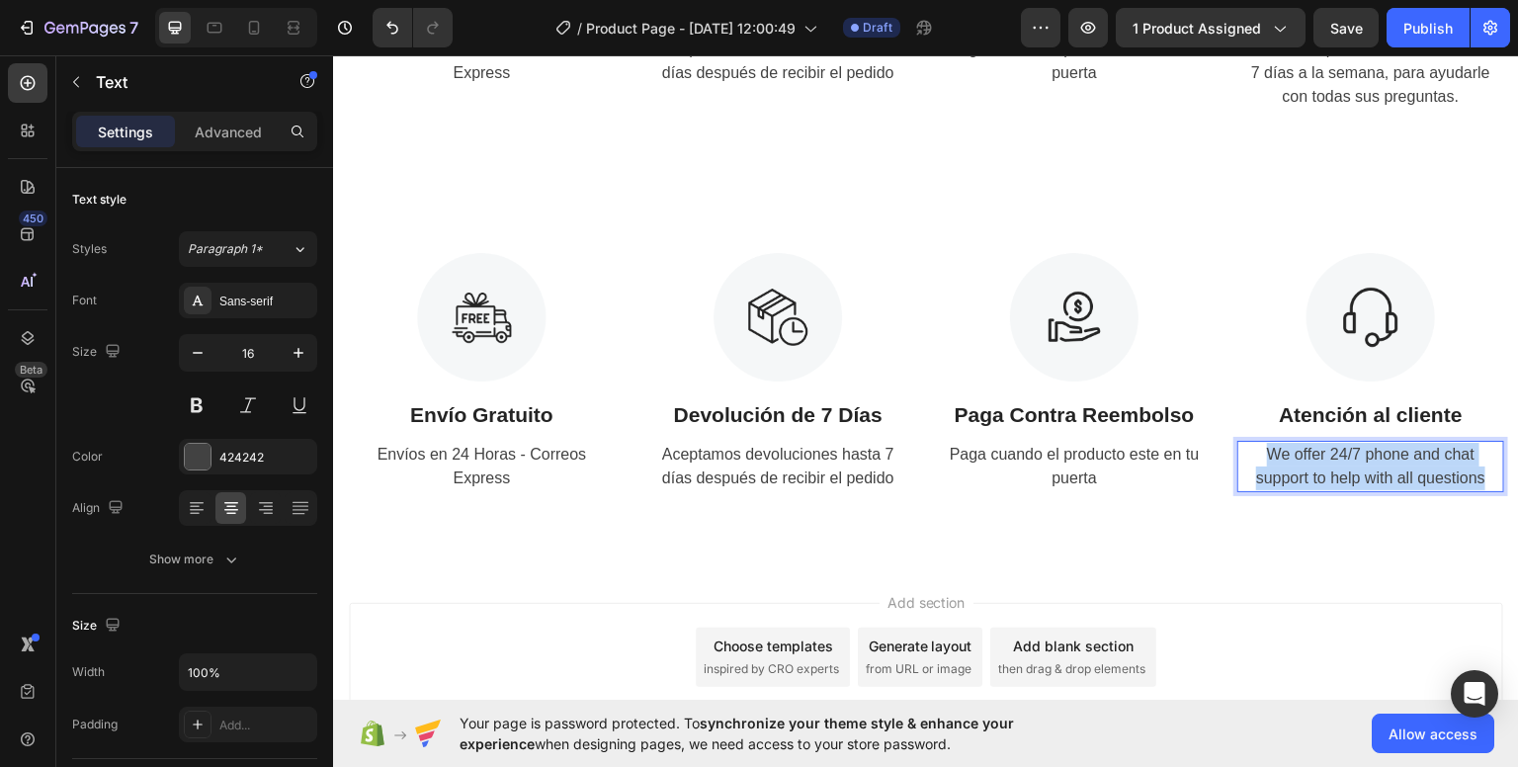
click at [1380, 445] on p "We offer 24/7 phone and chat support to help with all questions" at bounding box center [1370, 465] width 263 height 47
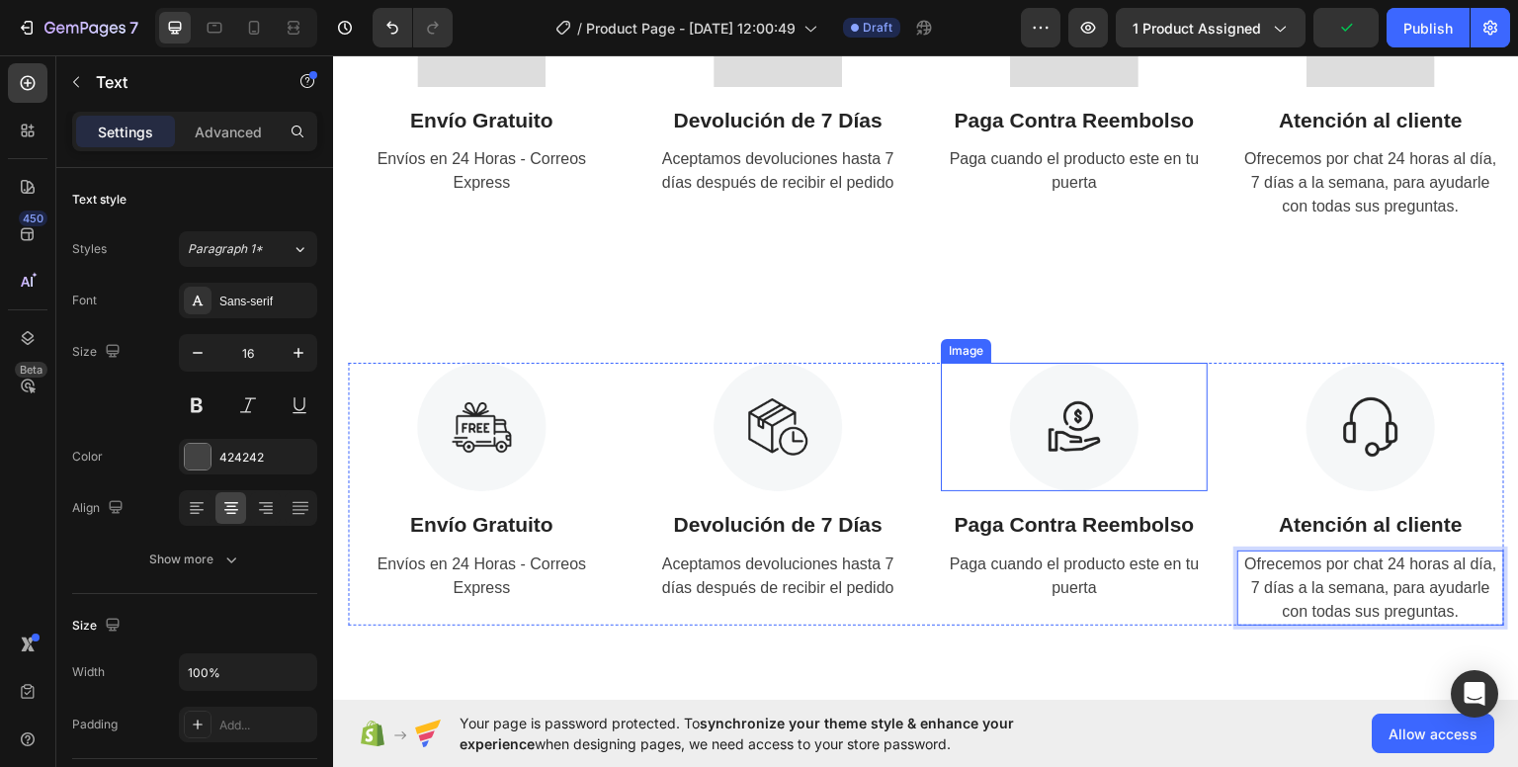
scroll to position [3166, 0]
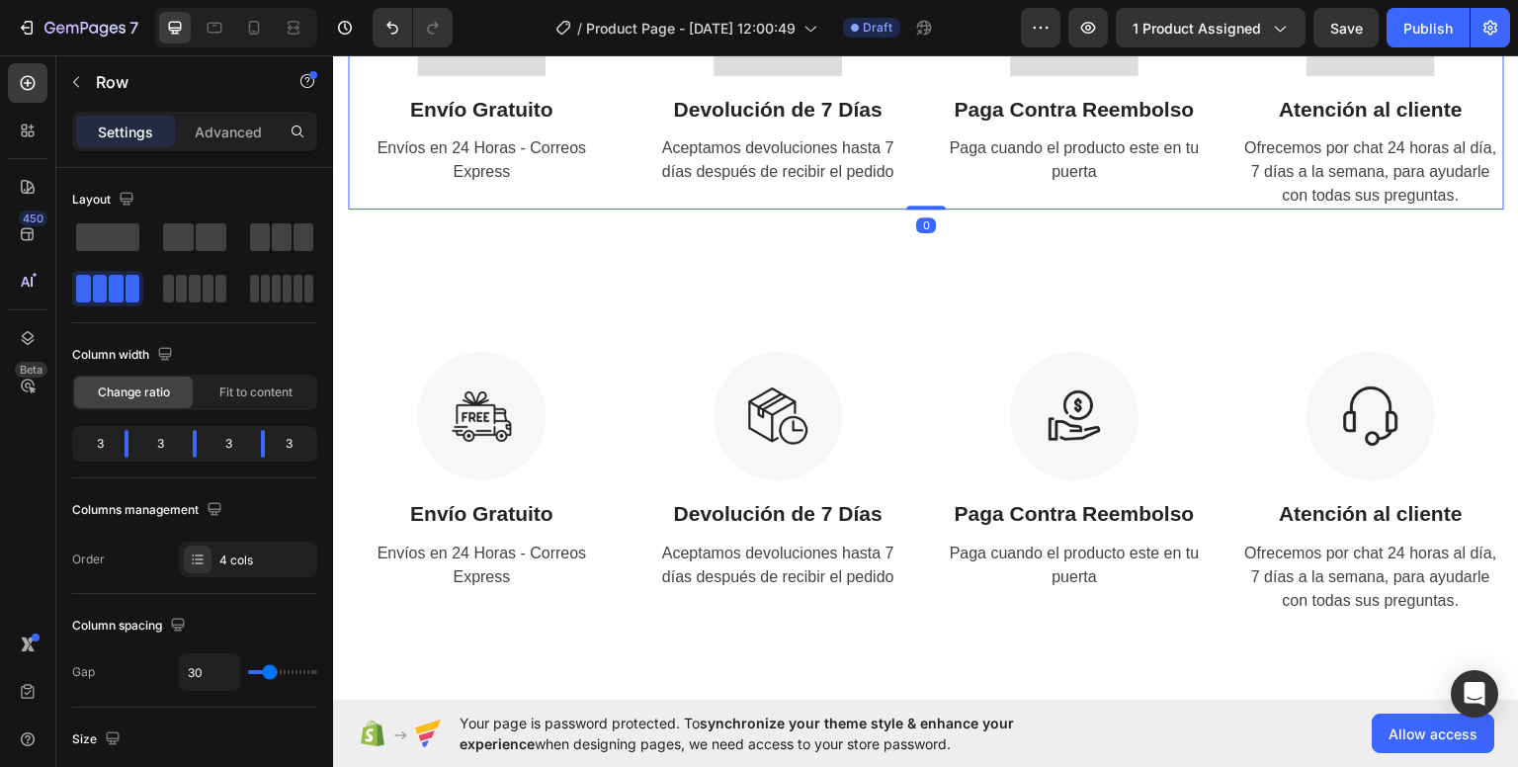
click at [1199, 182] on div "Image Envío Gratuito Text Block Envíos en 24 Horas - Correos Express Text Image…" at bounding box center [926, 78] width 1156 height 263
click at [1166, 357] on div at bounding box center [1074, 415] width 267 height 128
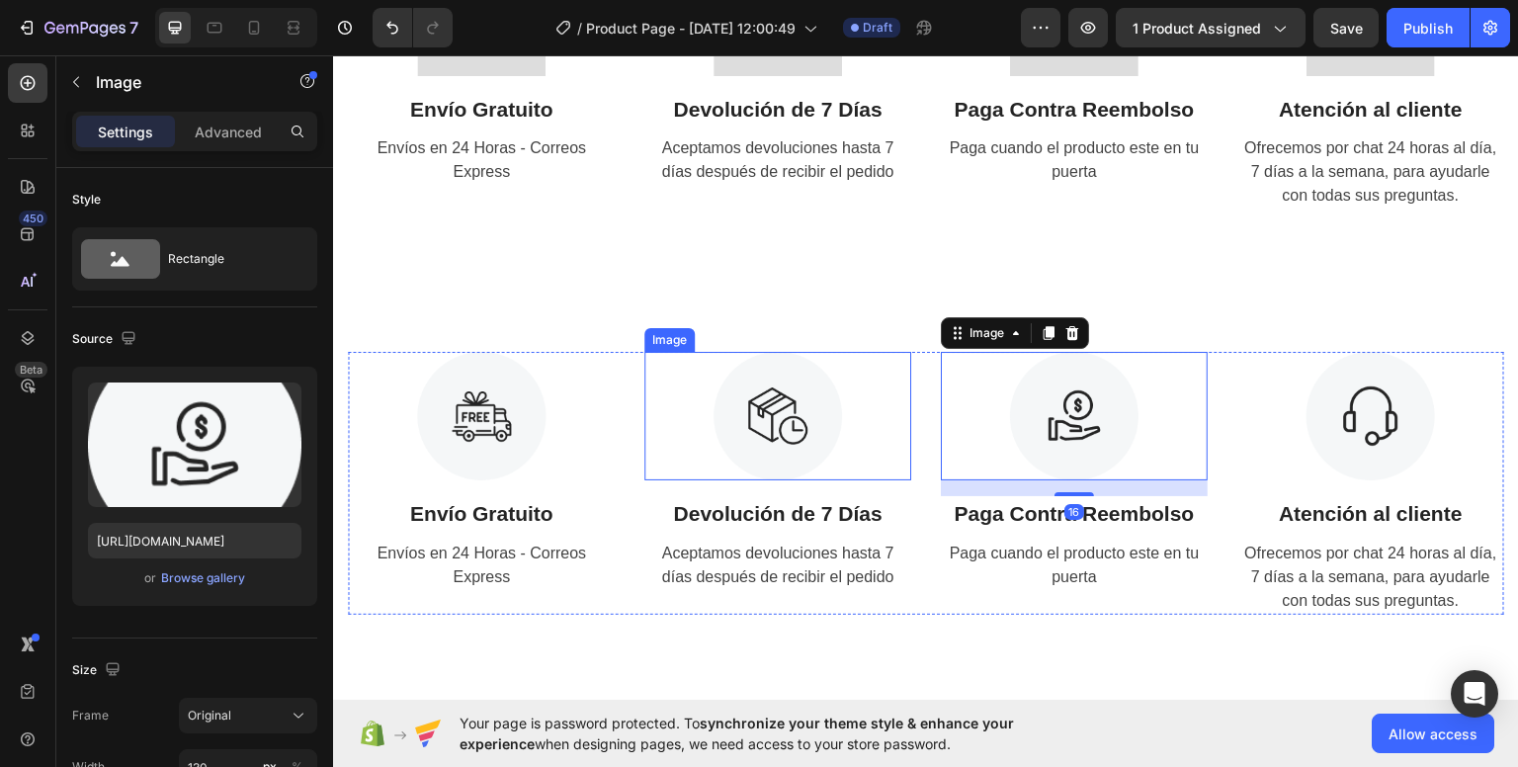
click at [862, 388] on div at bounding box center [777, 415] width 267 height 128
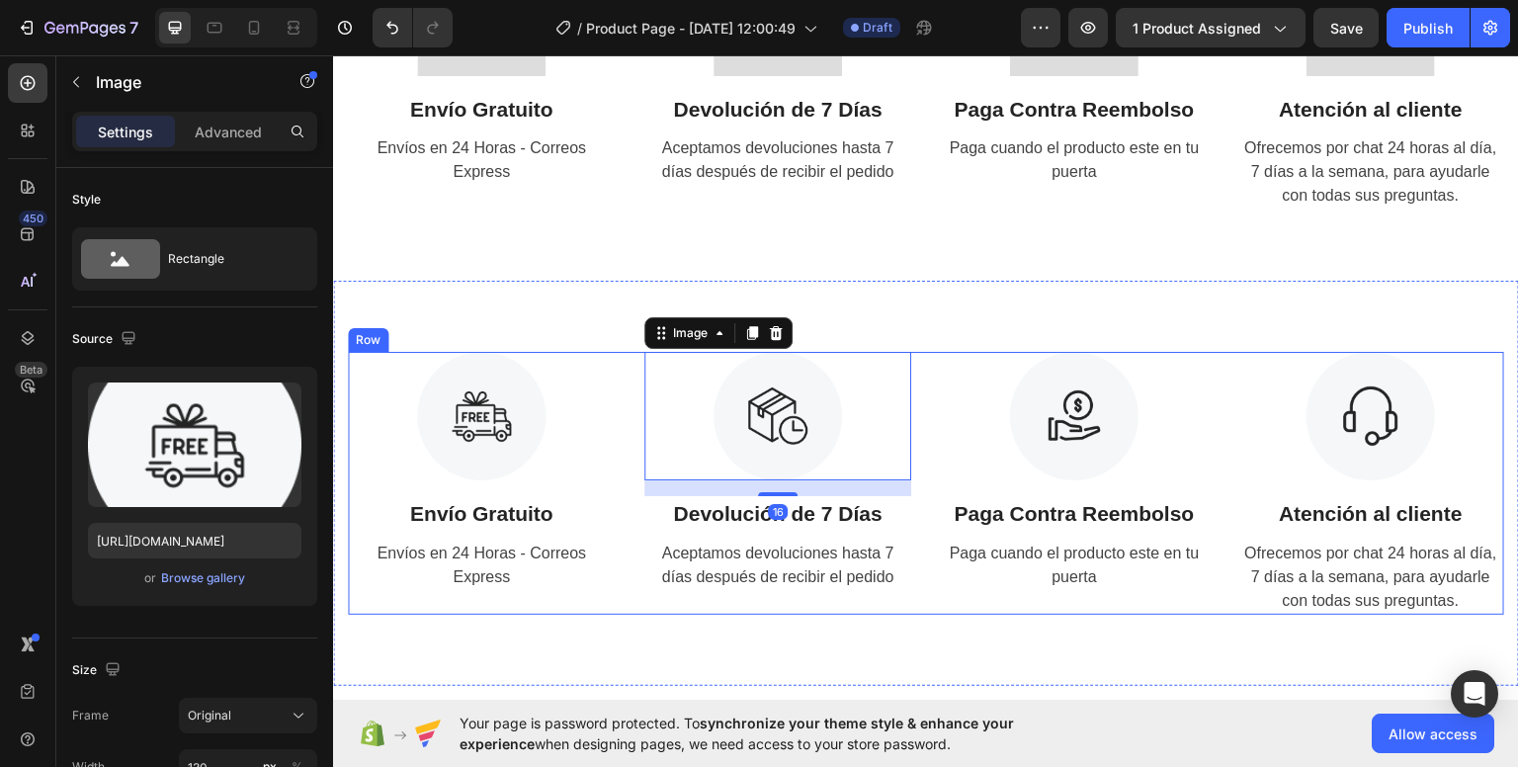
drag, startPoint x: 602, startPoint y: 359, endPoint x: 572, endPoint y: 366, distance: 30.4
click at [598, 361] on div at bounding box center [481, 415] width 267 height 128
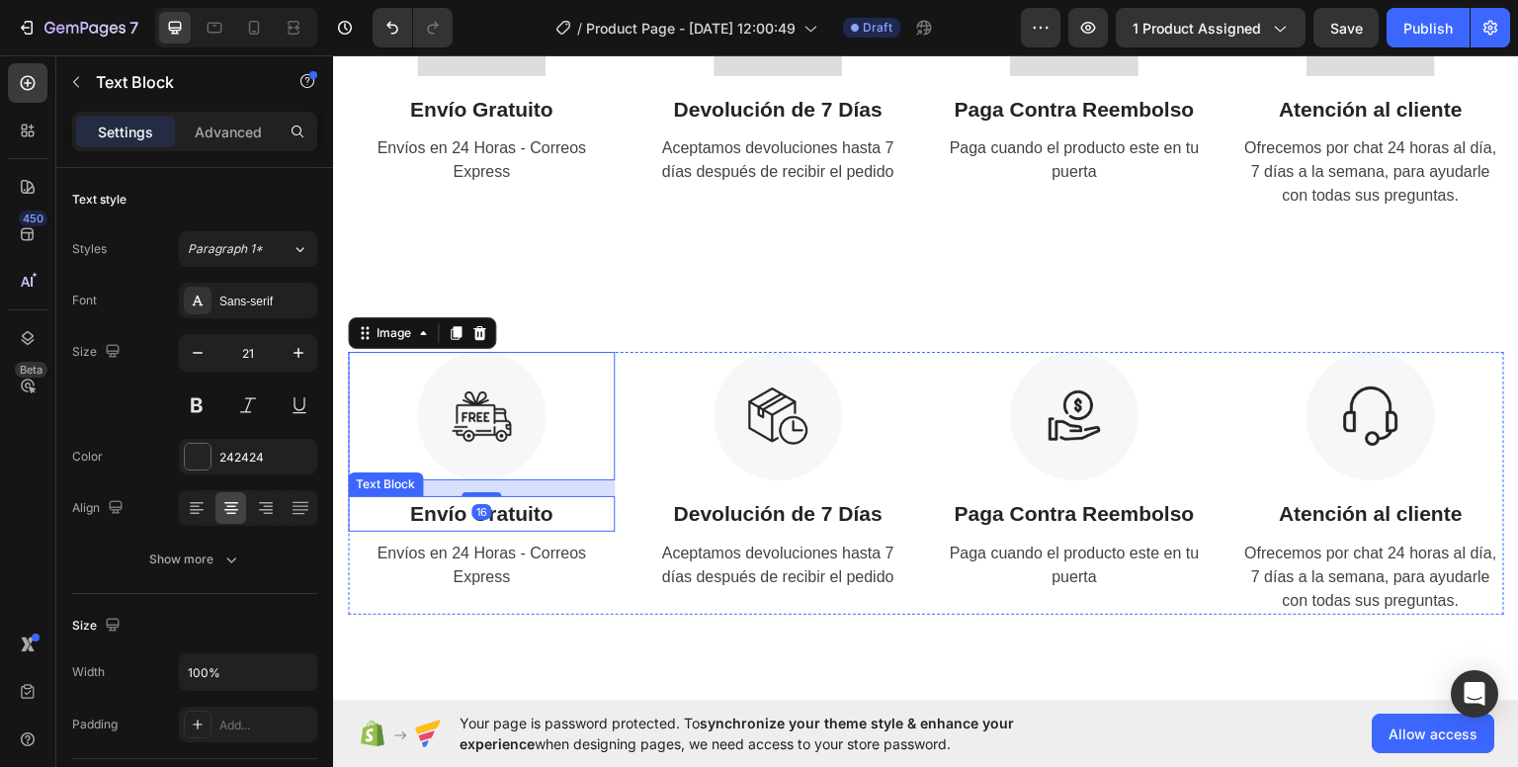
drag, startPoint x: 594, startPoint y: 520, endPoint x: 574, endPoint y: 510, distance: 22.1
click at [584, 515] on p "Envío Gratuito" at bounding box center [481, 513] width 263 height 32
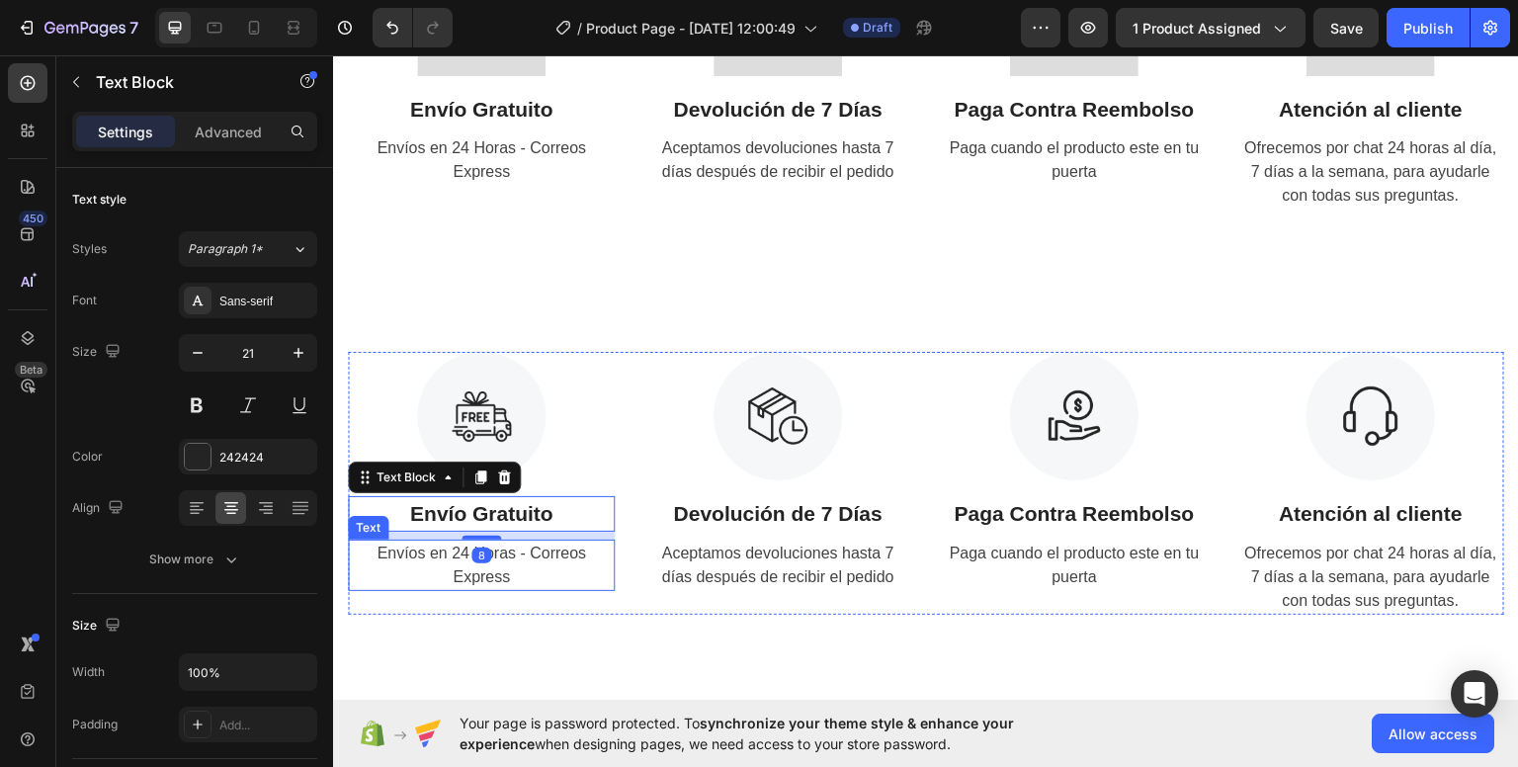
click at [592, 586] on p "Envíos en 24 Horas - Correos Express" at bounding box center [481, 563] width 263 height 47
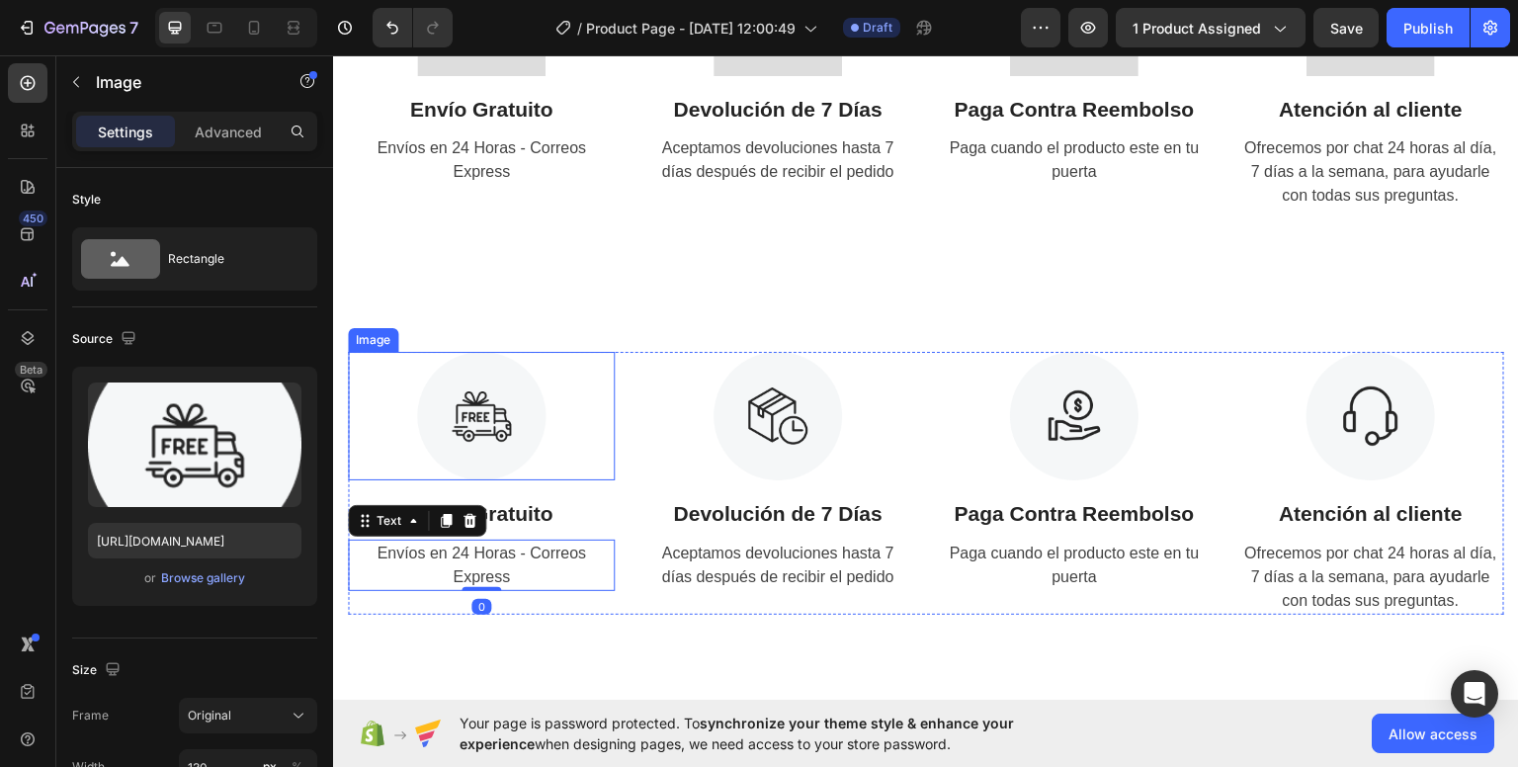
click at [545, 449] on div at bounding box center [481, 415] width 267 height 128
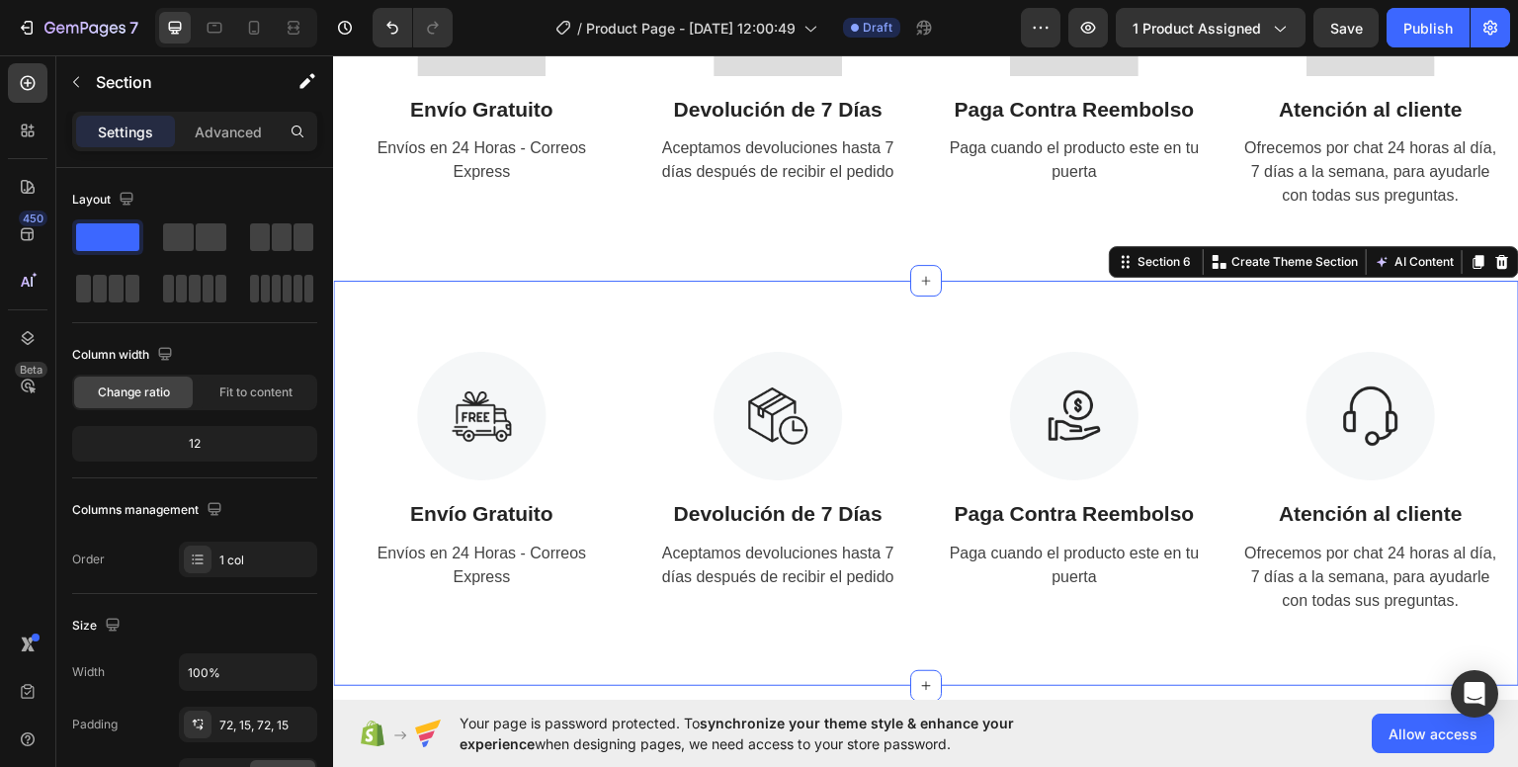
click at [581, 311] on div "Image Envío Gratuito Text Block Envíos en 24 Horas - Correos Express Text Image…" at bounding box center [926, 482] width 1186 height 405
click at [1140, 291] on div "Image Envío Gratuito Text Block Envíos en 24 Horas - Correos Express Text Image…" at bounding box center [926, 482] width 1186 height 405
click at [1004, 294] on div "Image Envío Gratuito Text Block Envíos en 24 Horas - Correos Express Text Image…" at bounding box center [926, 482] width 1186 height 405
click at [998, 235] on div "Image Envío Gratuito Text Block Envíos en 24 Horas - Correos Express Text Image…" at bounding box center [926, 78] width 1186 height 405
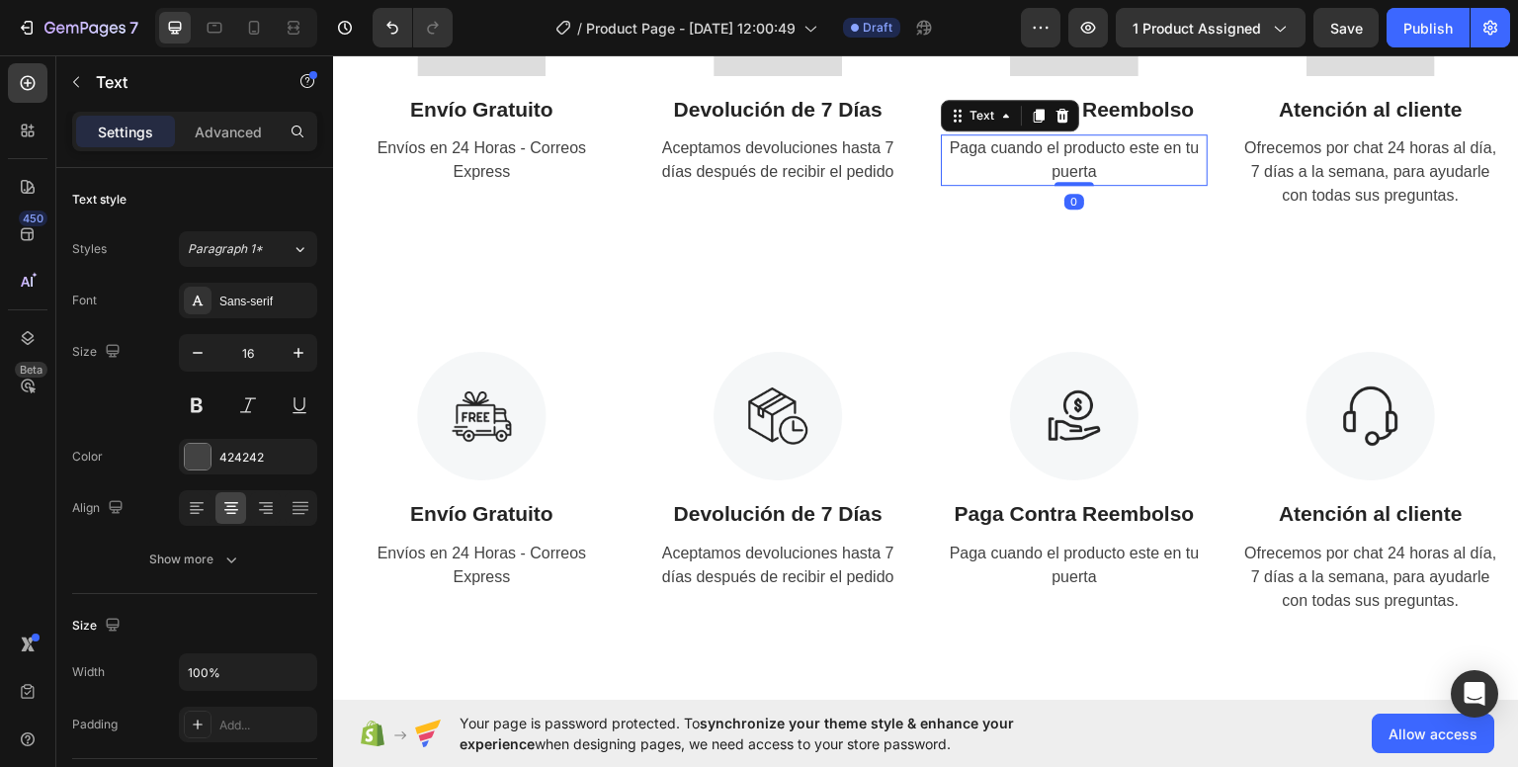
click at [1000, 176] on p "Paga cuando el producto este en tu puerta" at bounding box center [1074, 158] width 263 height 47
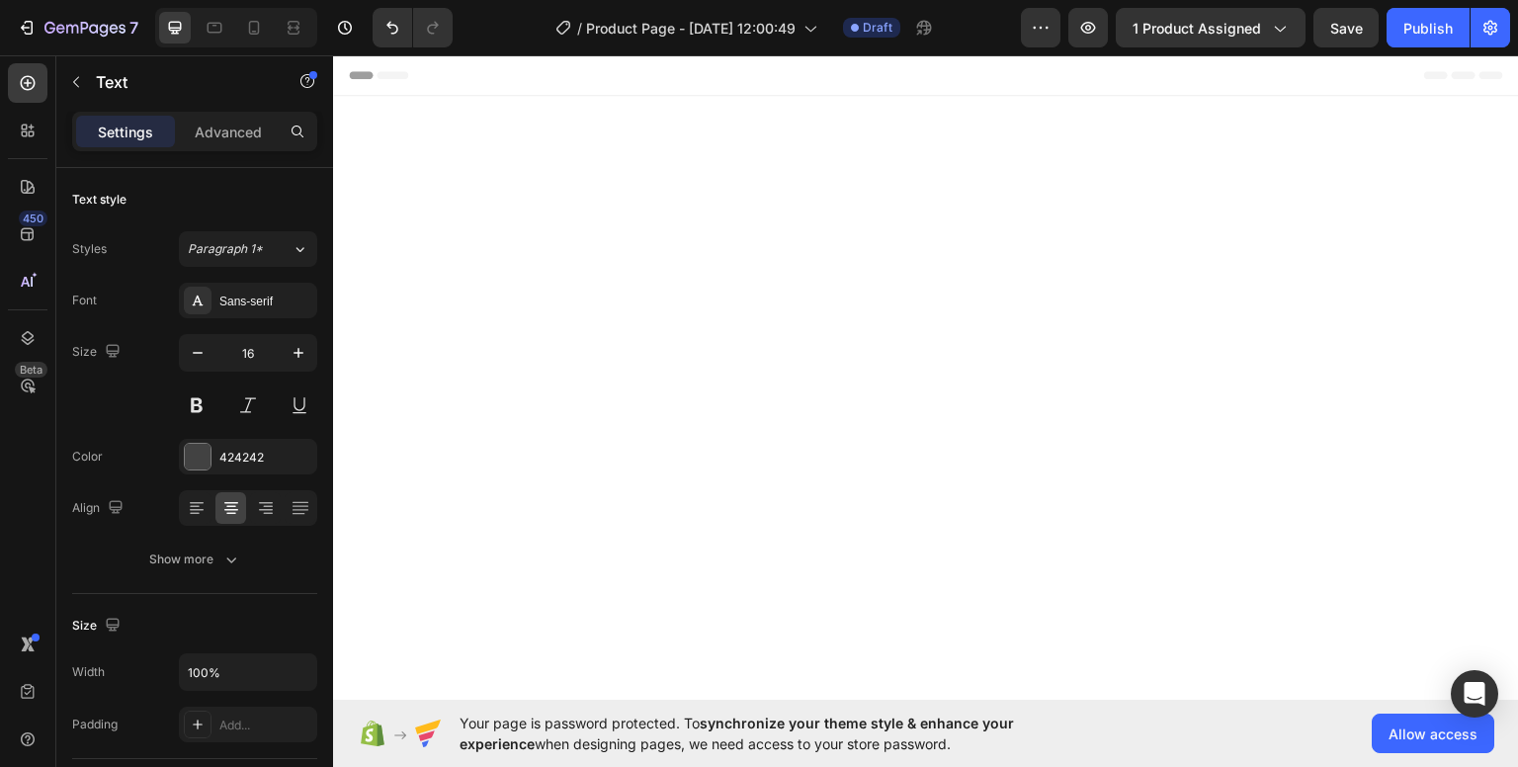
scroll to position [3166, 0]
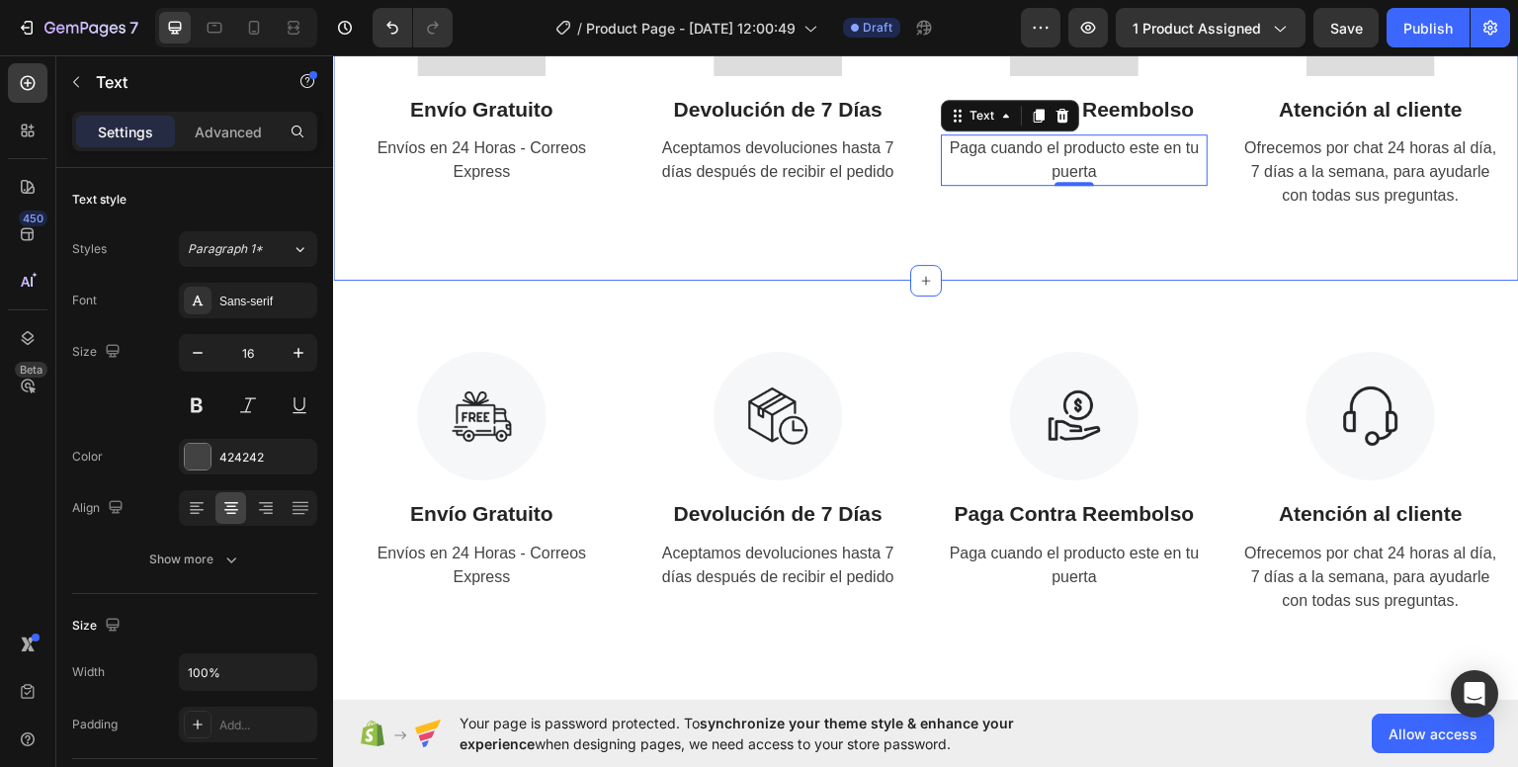
drag, startPoint x: 920, startPoint y: 278, endPoint x: 913, endPoint y: 245, distance: 33.3
click at [915, 254] on div "Image Envío Gratuito Text Block Envíos en 24 Horas - Correos Express Text Image…" at bounding box center [926, 78] width 1186 height 405
drag, startPoint x: 918, startPoint y: 278, endPoint x: 919, endPoint y: 318, distance: 40.5
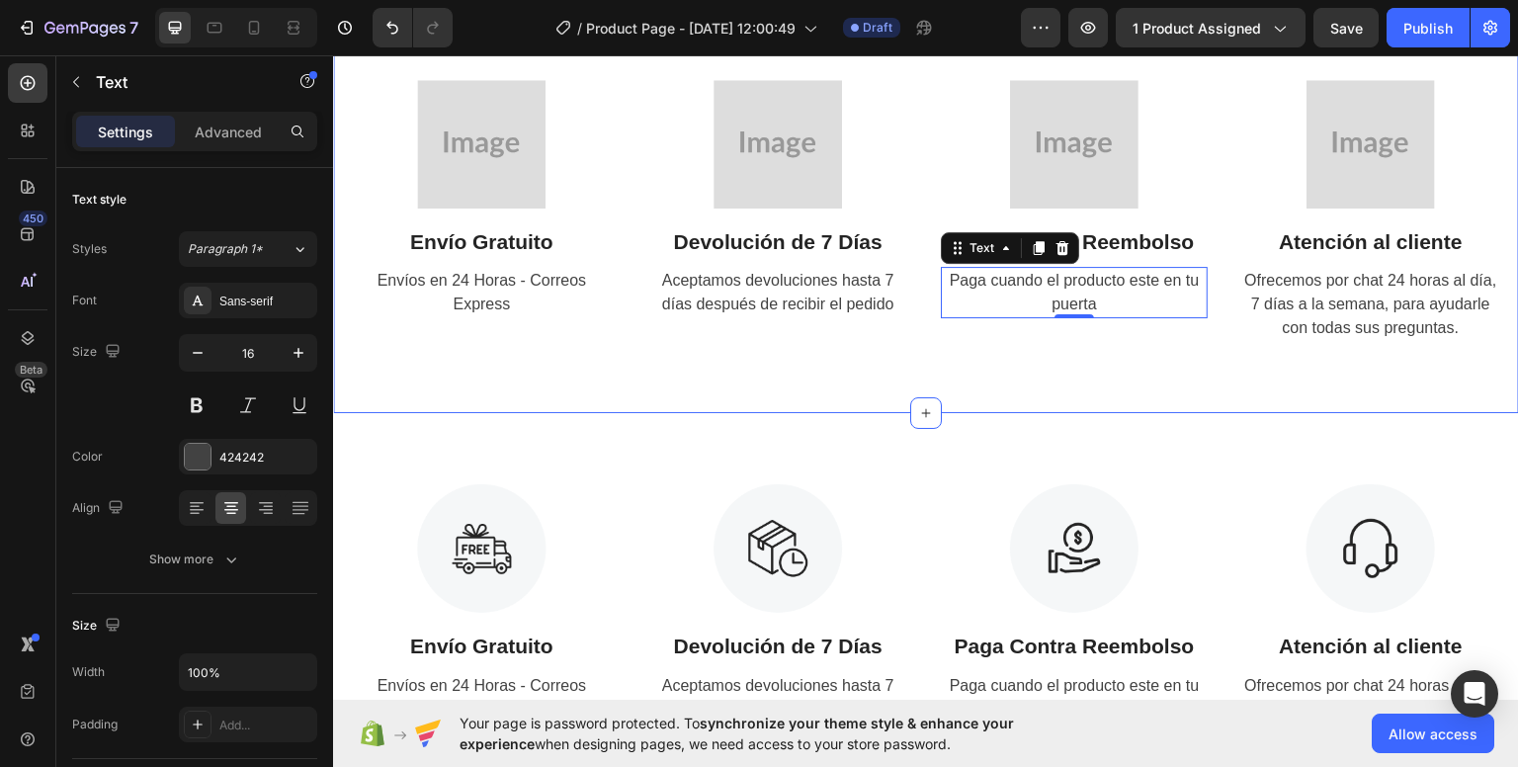
scroll to position [2869, 0]
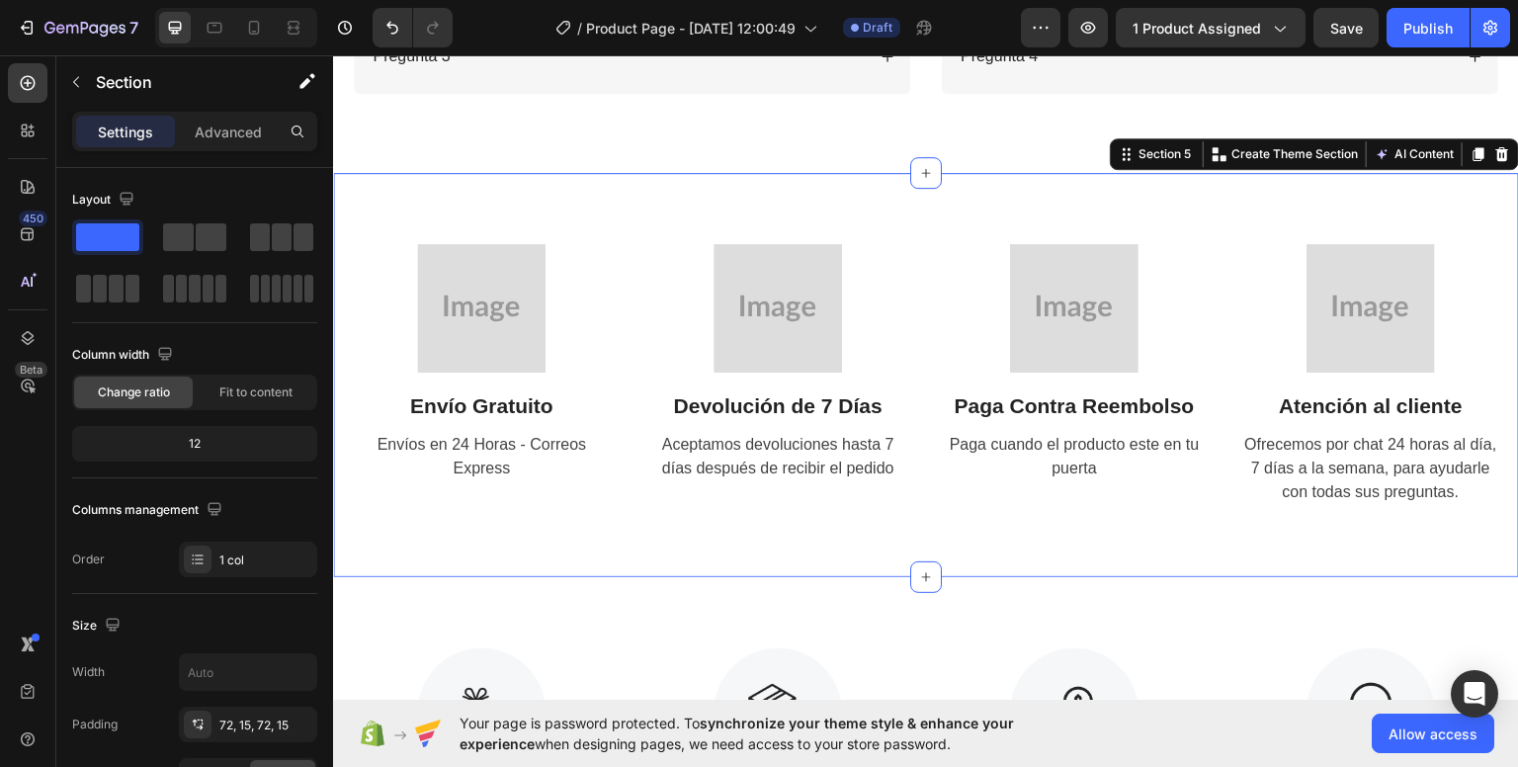
click at [1134, 224] on div "Image Envío Gratuito Text Block Envíos en 24 Horas - Correos Express Text Image…" at bounding box center [926, 374] width 1186 height 405
click at [1496, 153] on icon at bounding box center [1502, 152] width 13 height 14
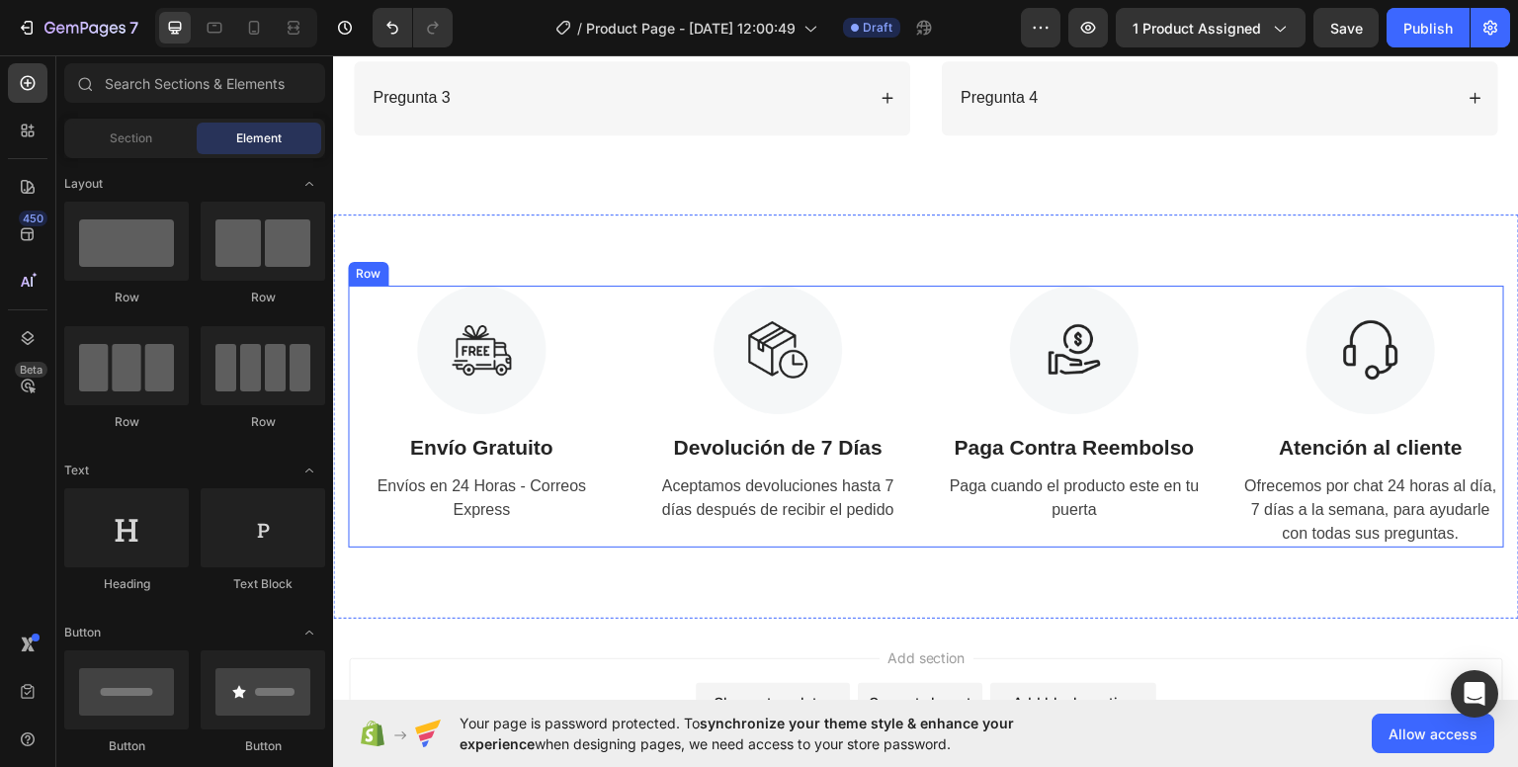
scroll to position [2784, 0]
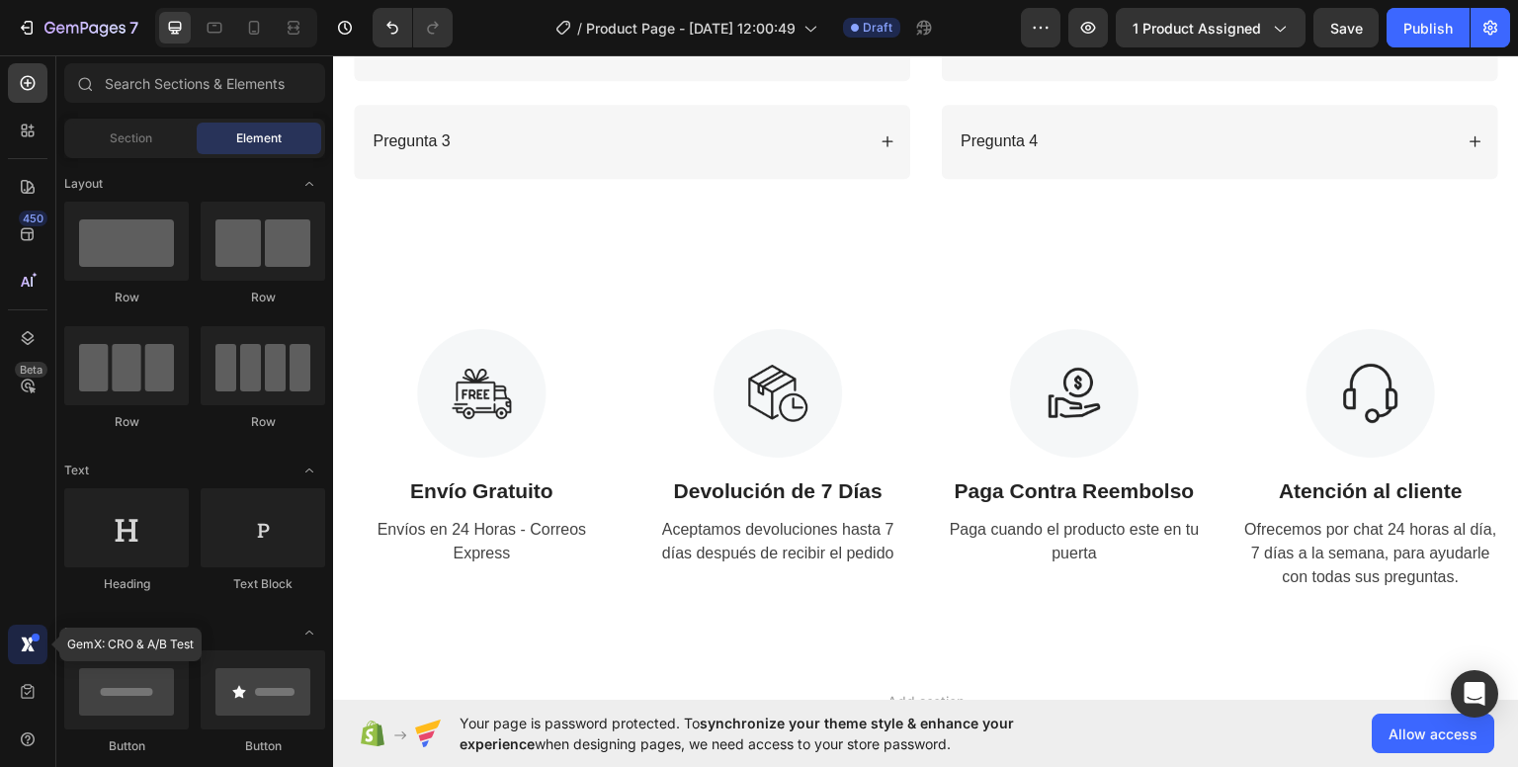
click at [12, 641] on div at bounding box center [28, 644] width 40 height 40
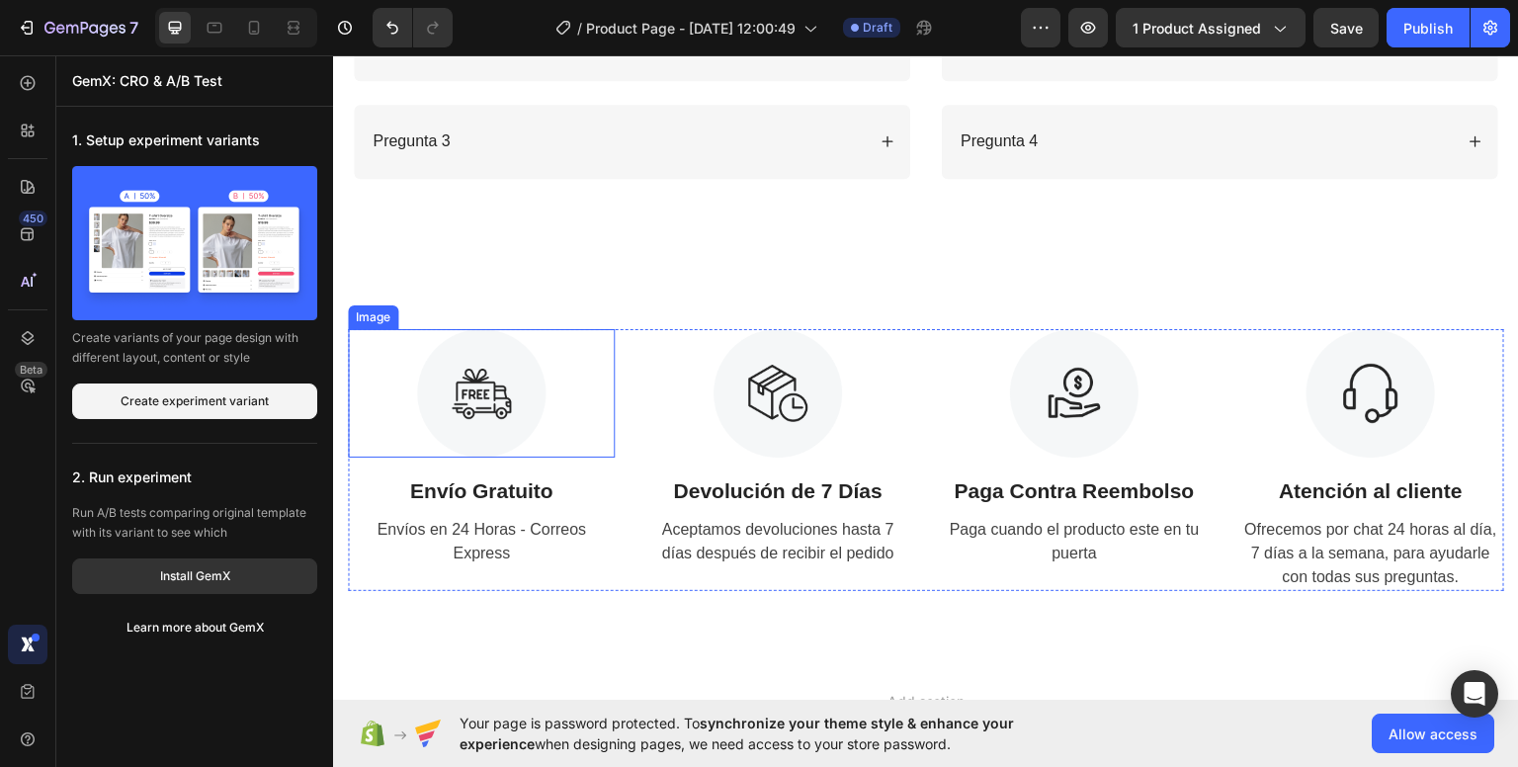
click at [395, 420] on div at bounding box center [481, 392] width 267 height 128
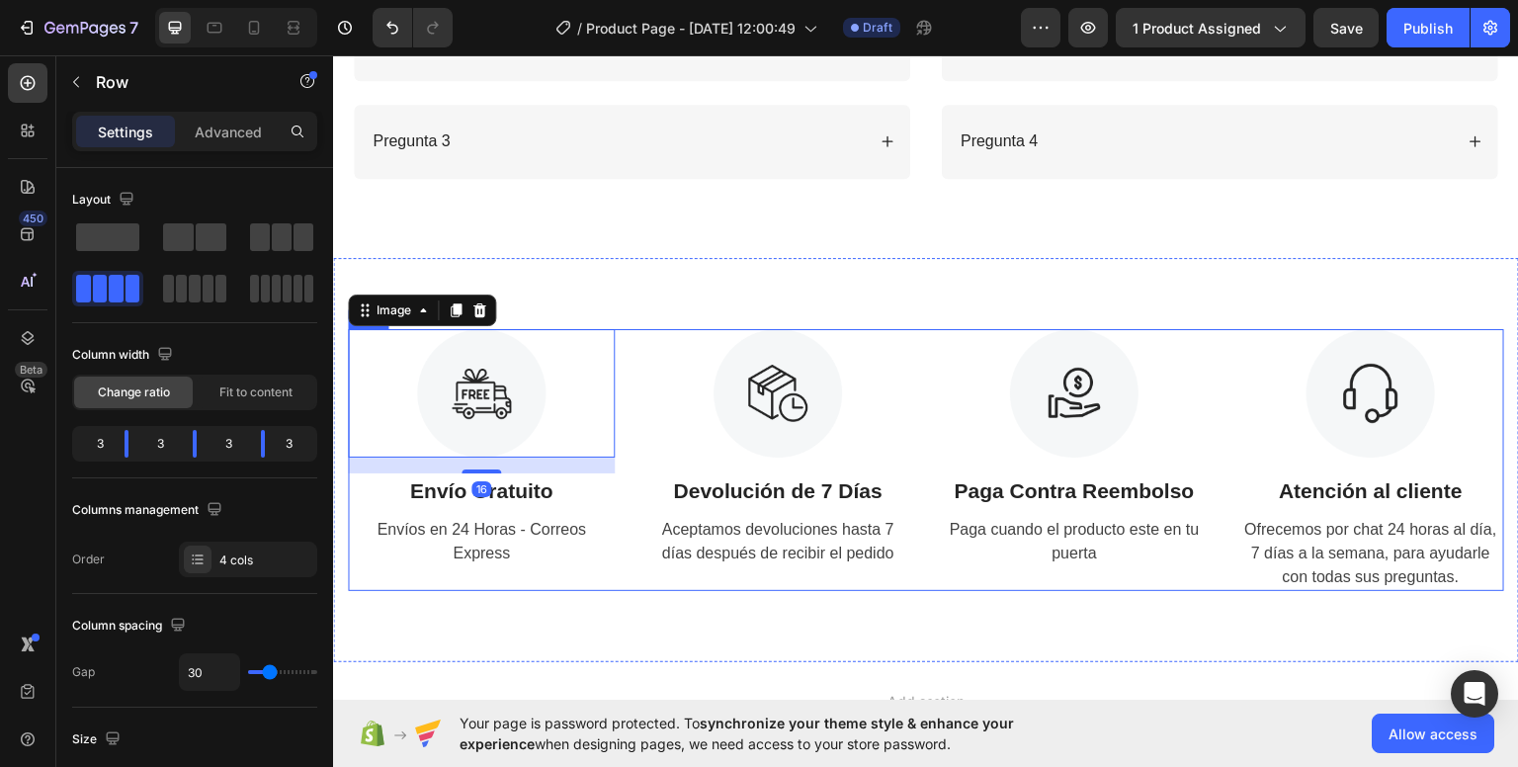
click at [720, 576] on div "Image Devolución de 7 Días Text Block Aceptamos devoluciones hasta 7 días despu…" at bounding box center [777, 459] width 267 height 263
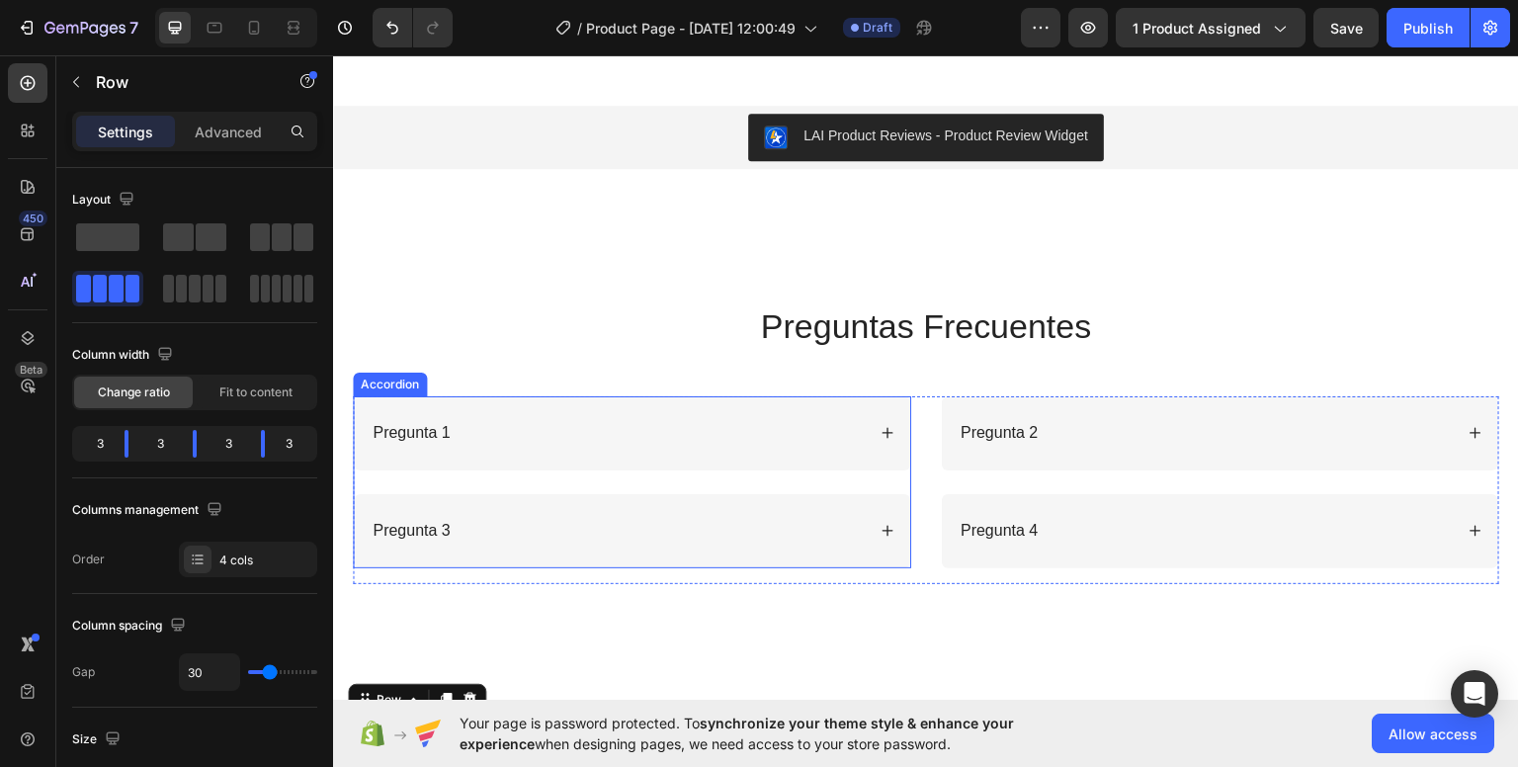
scroll to position [2379, 0]
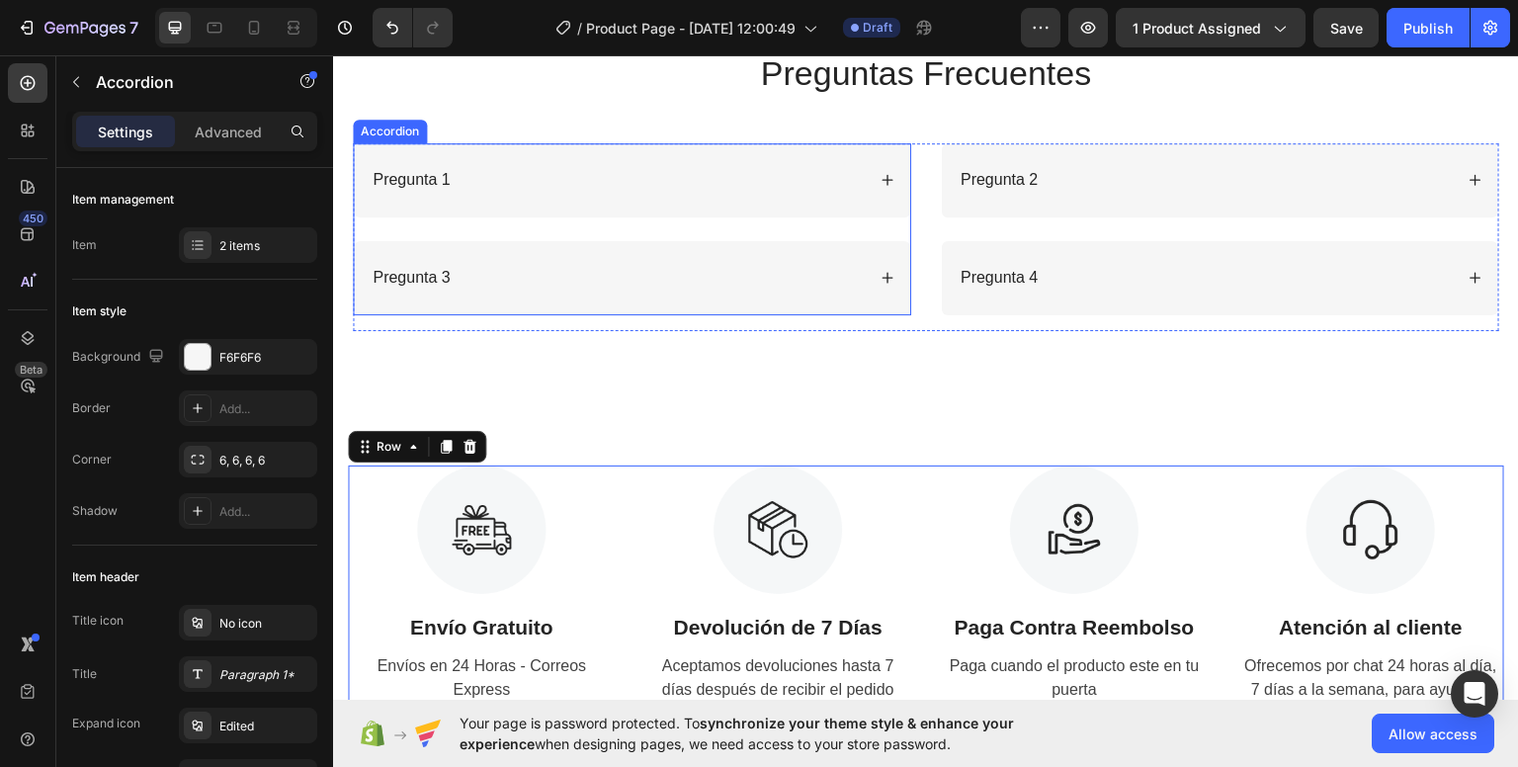
click at [665, 216] on div "Pregunta 1" at bounding box center [632, 179] width 556 height 74
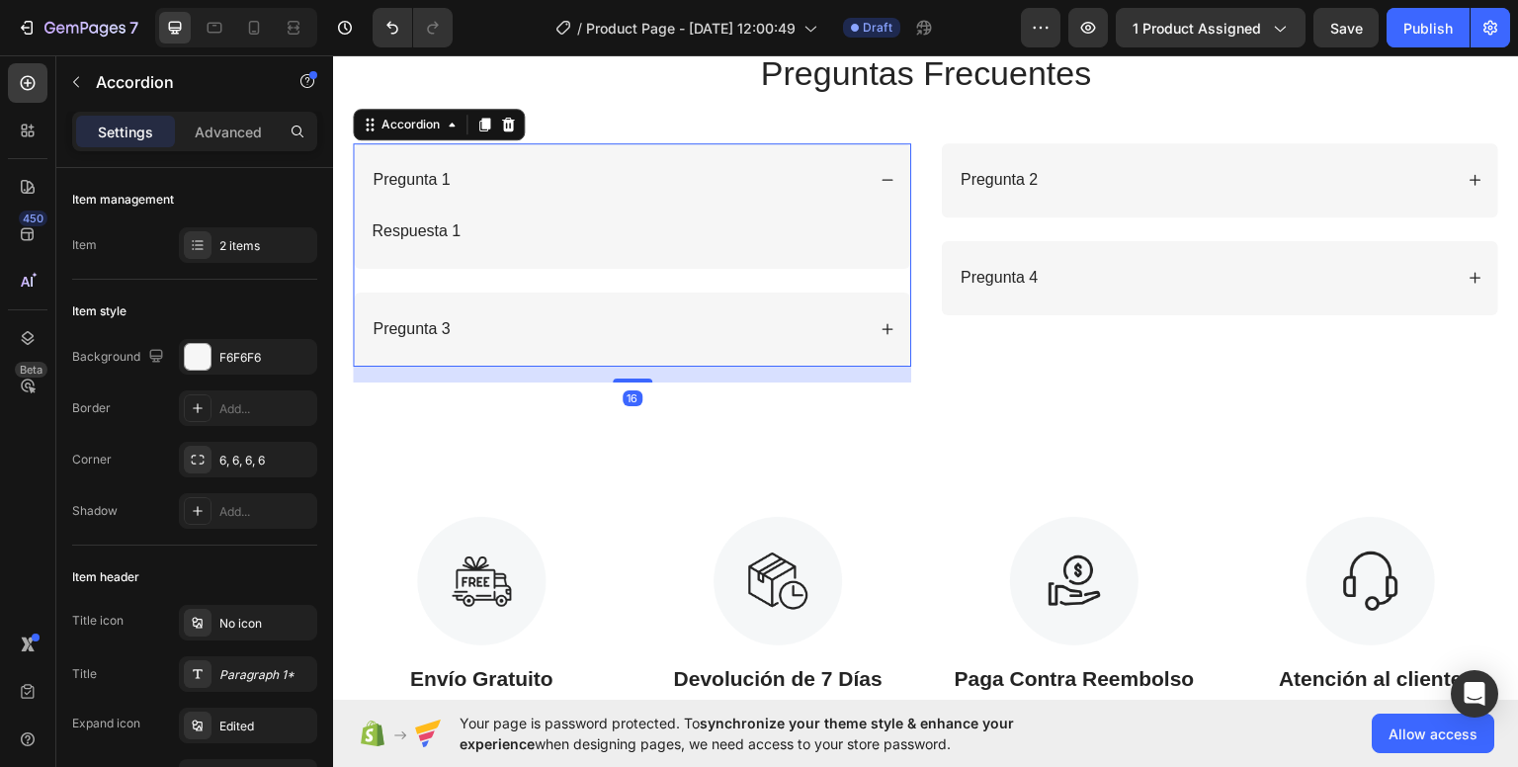
click at [658, 216] on div "Pregunta 1" at bounding box center [632, 179] width 556 height 74
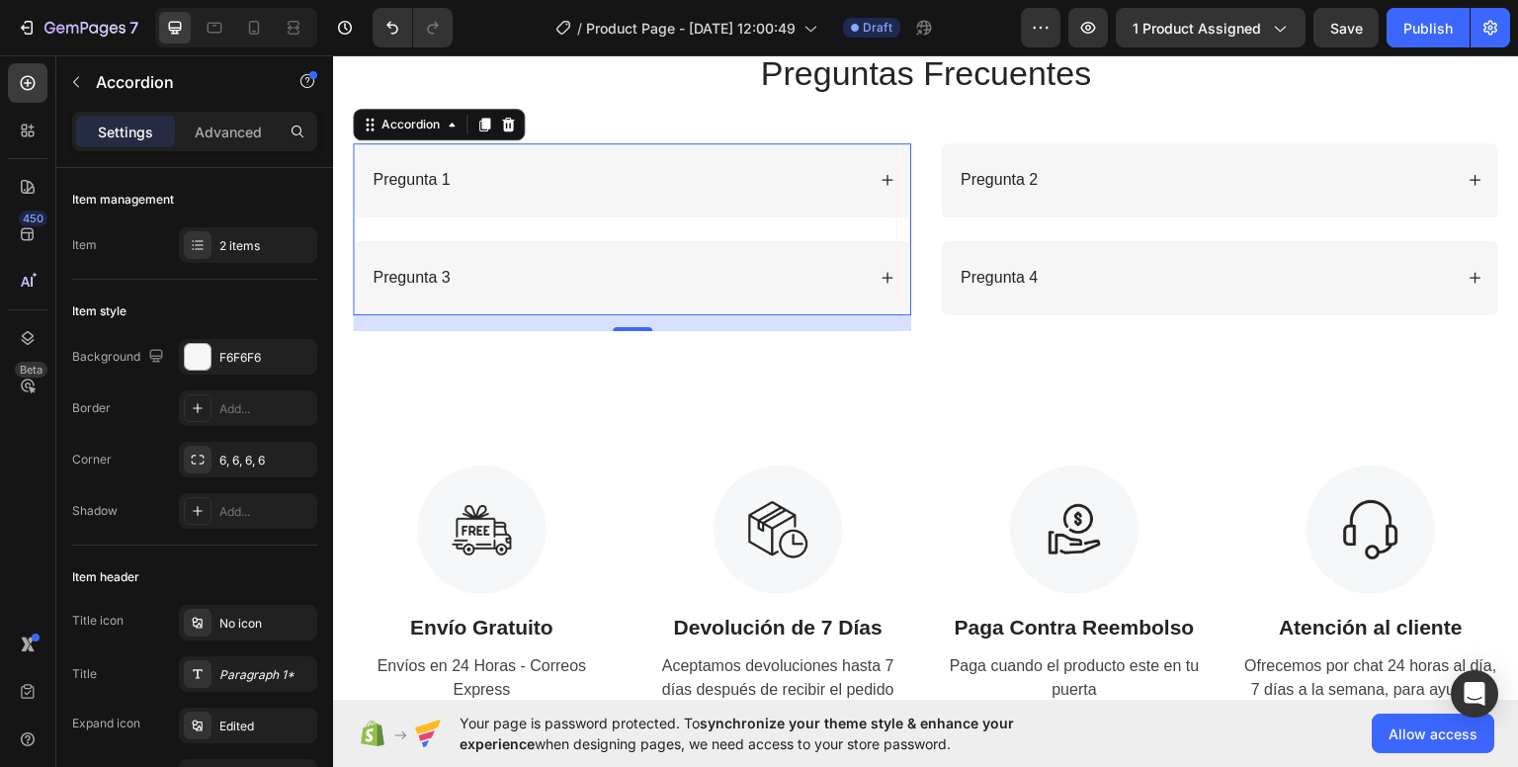
click at [586, 216] on div "Pregunta 1" at bounding box center [632, 179] width 556 height 74
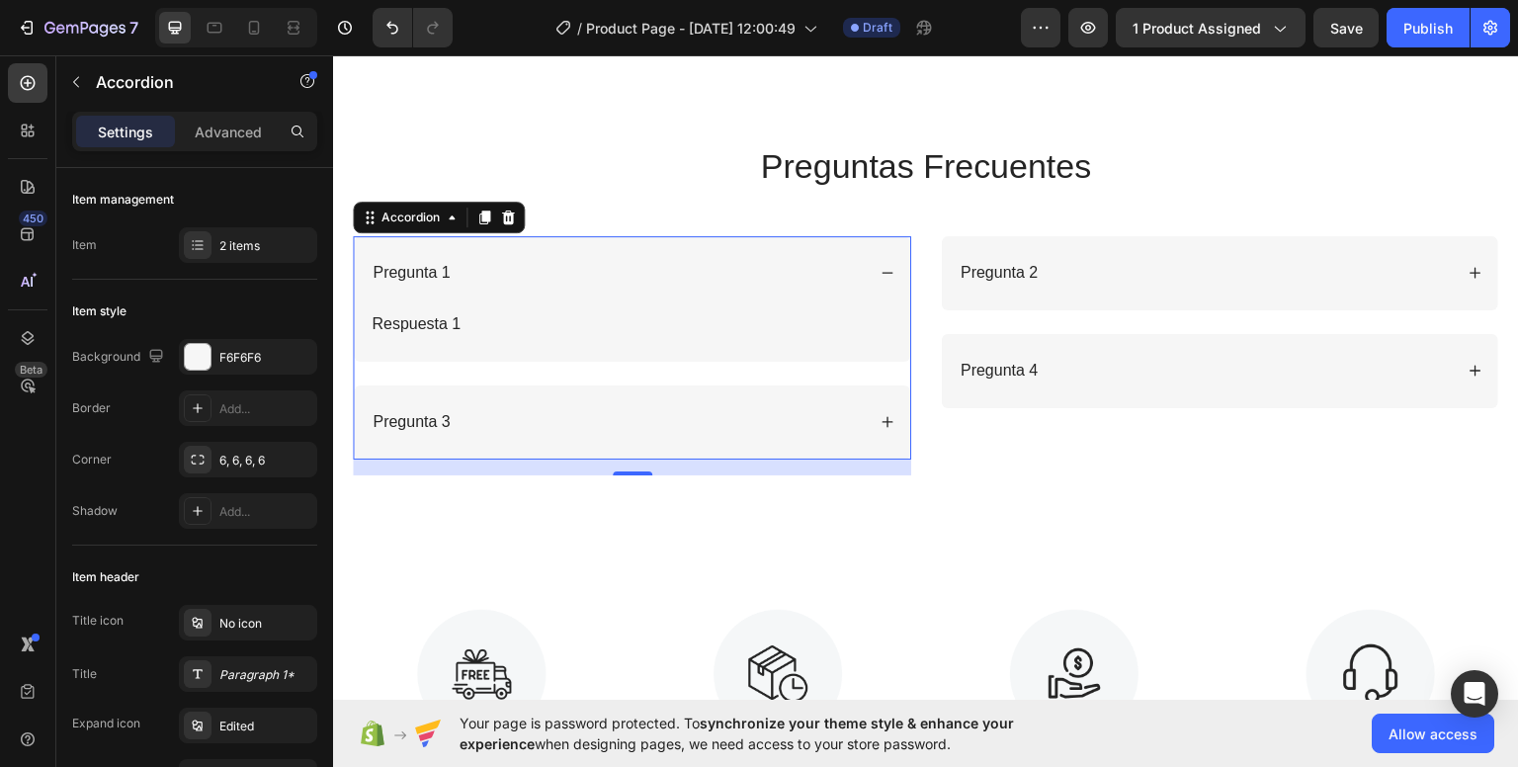
scroll to position [2577, 0]
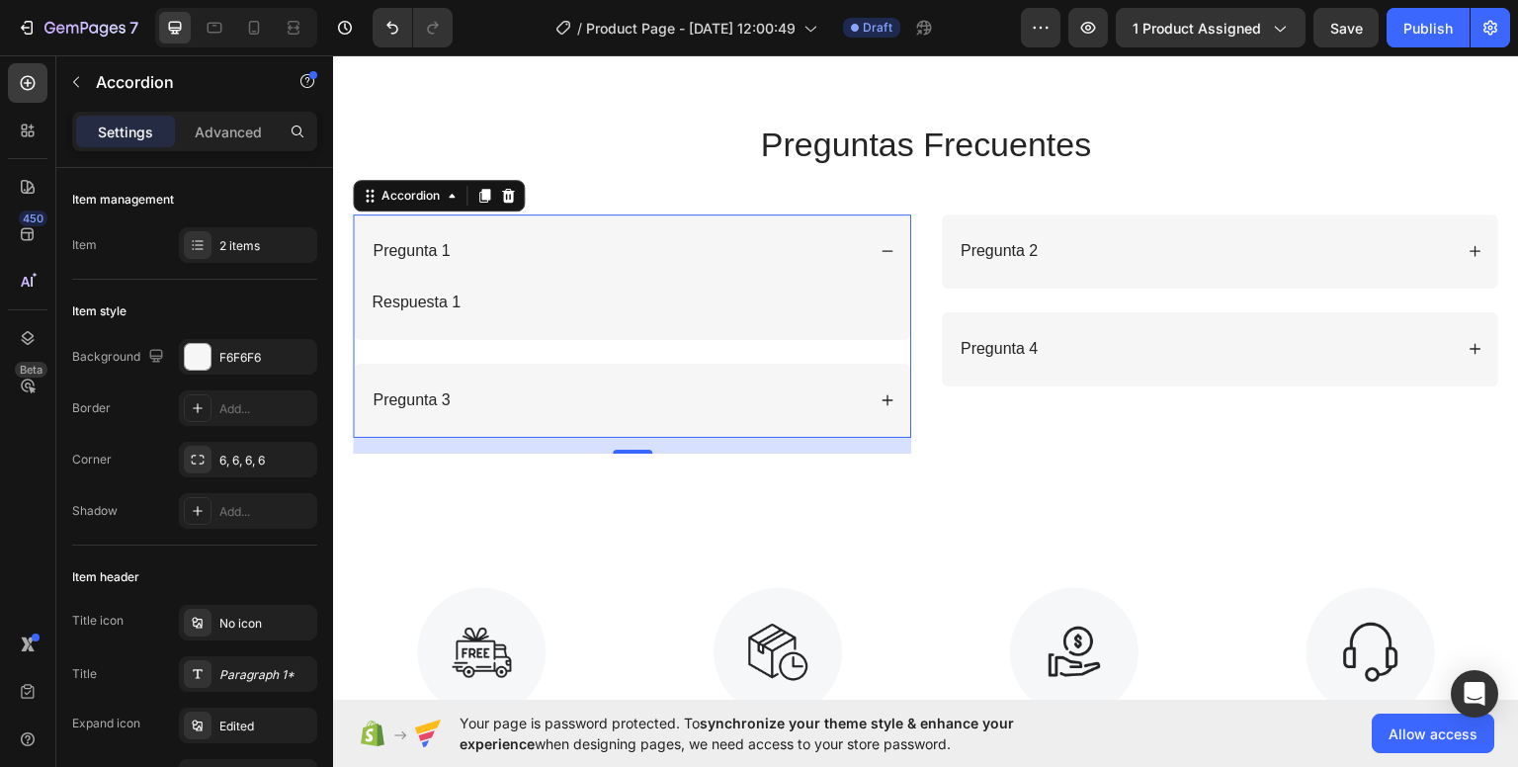
click at [492, 249] on div "Pregunta 1" at bounding box center [617, 250] width 495 height 27
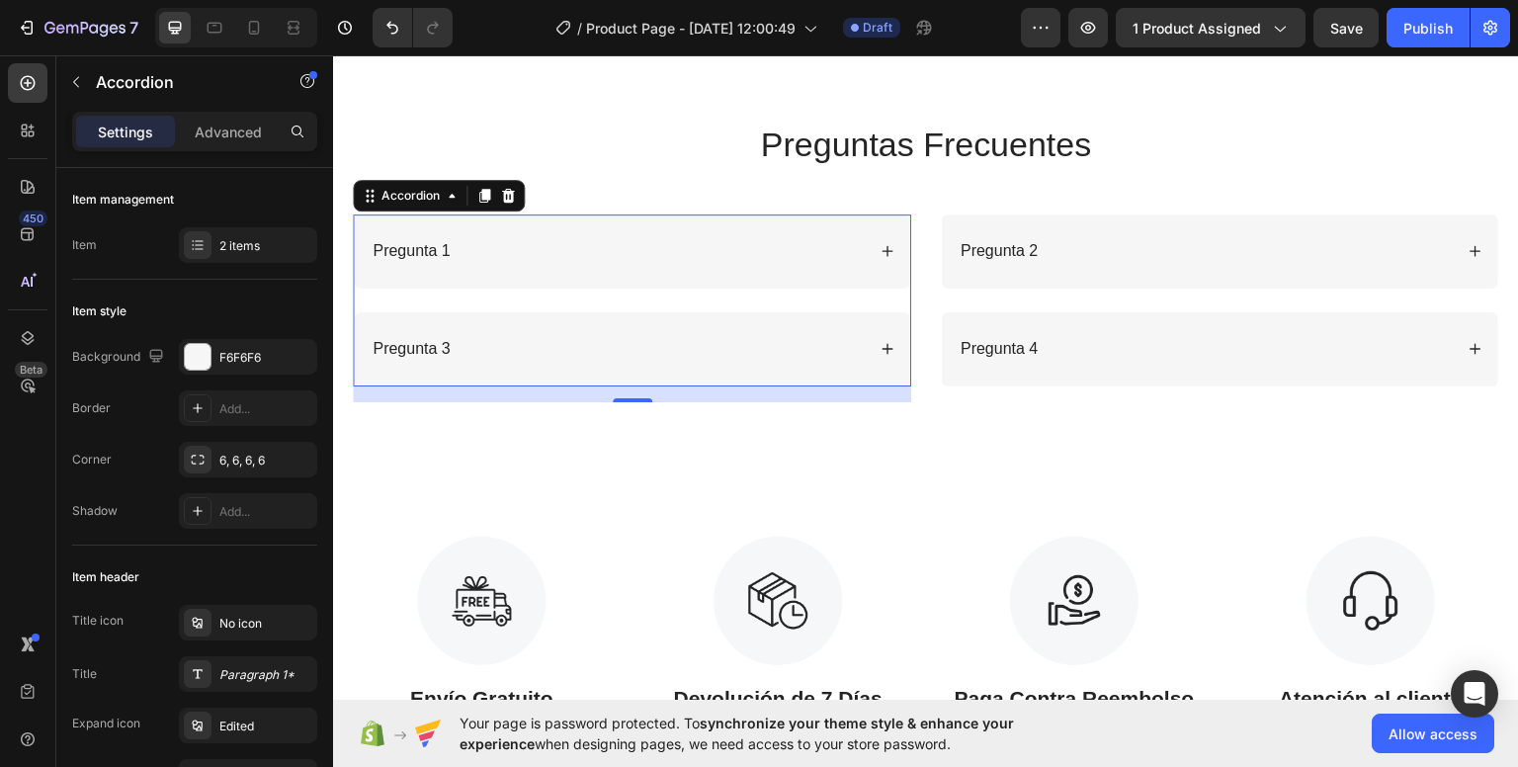
click at [492, 249] on div "Pregunta 1" at bounding box center [617, 250] width 495 height 27
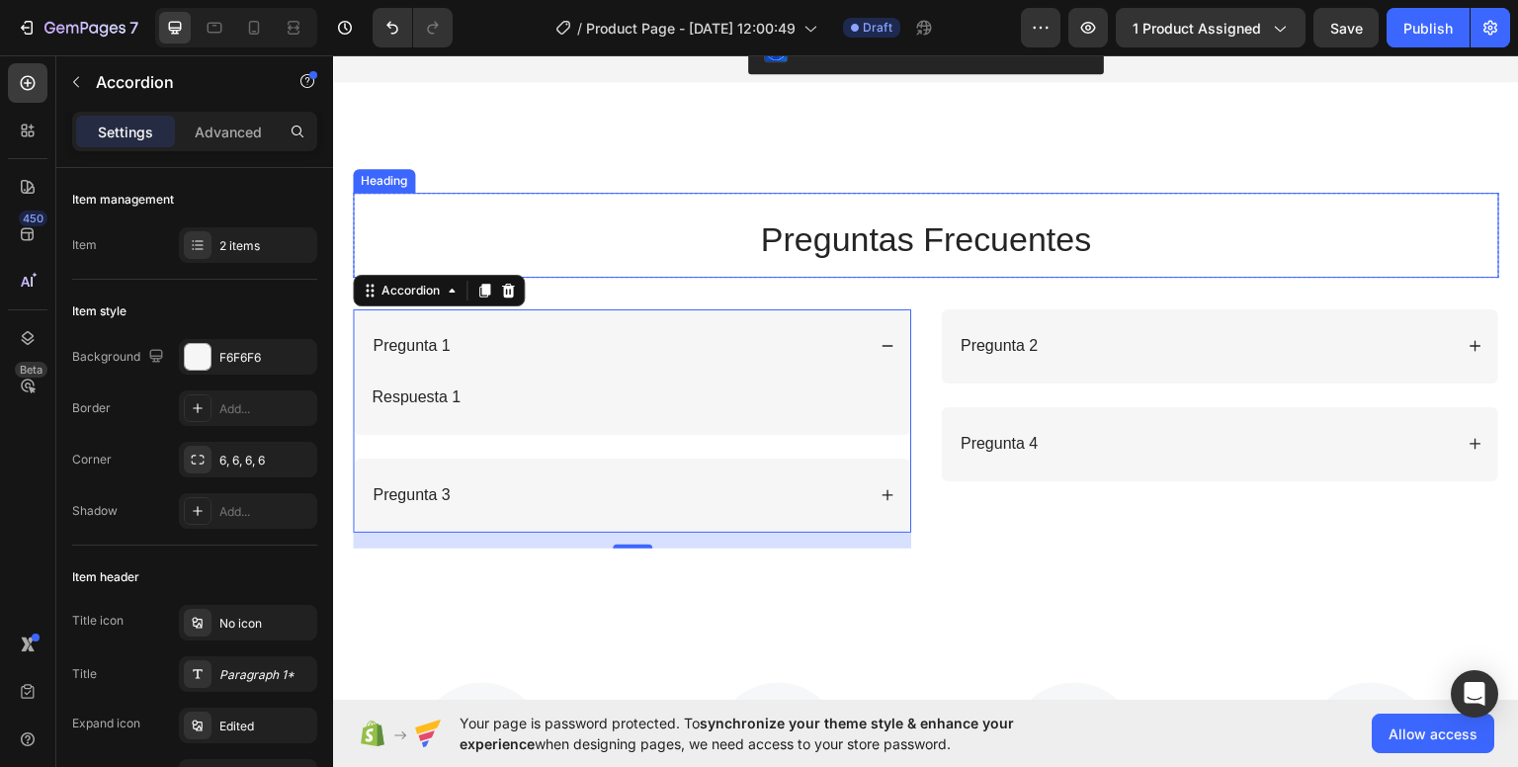
scroll to position [2478, 0]
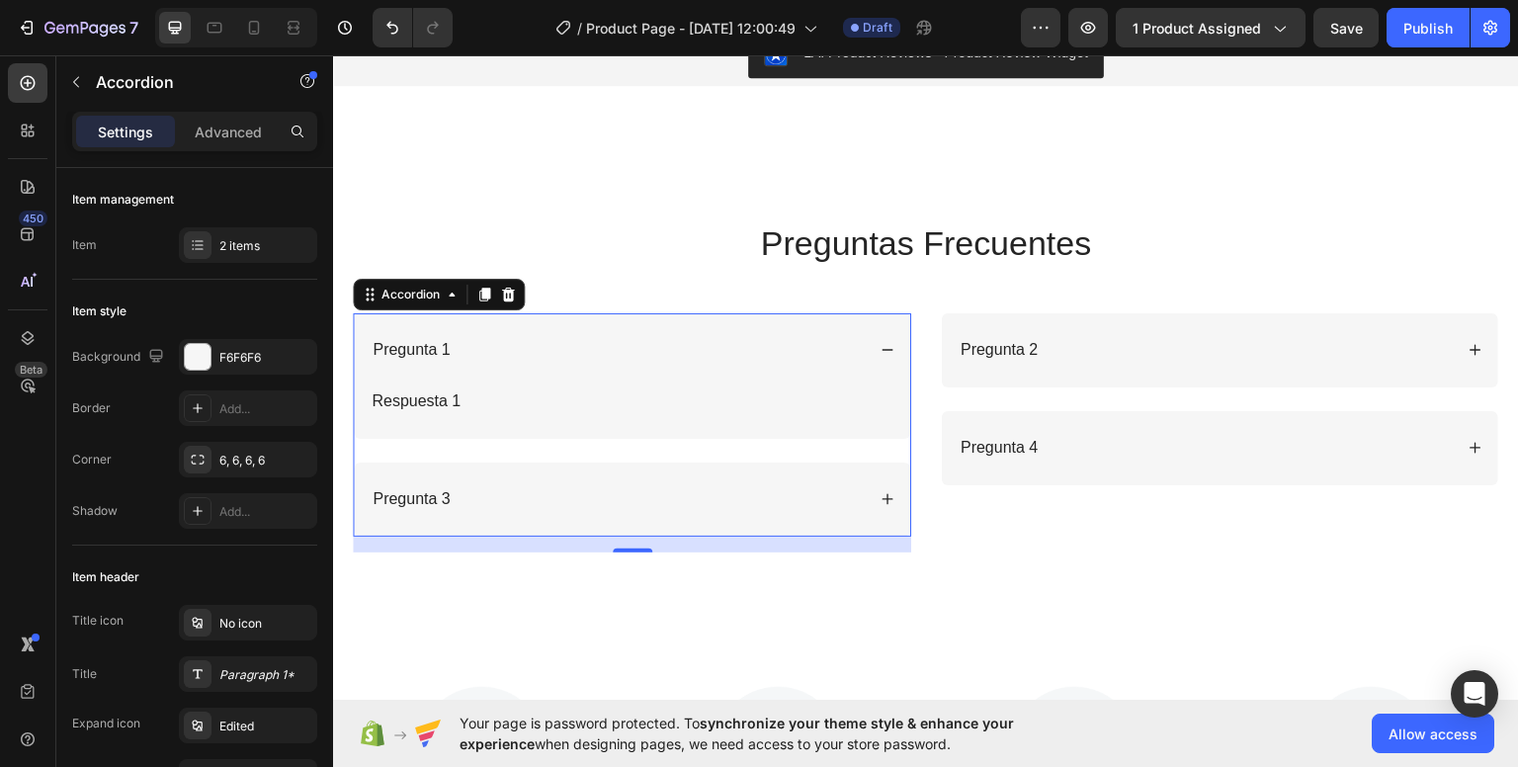
click at [384, 355] on p "Pregunta 1" at bounding box center [410, 349] width 77 height 21
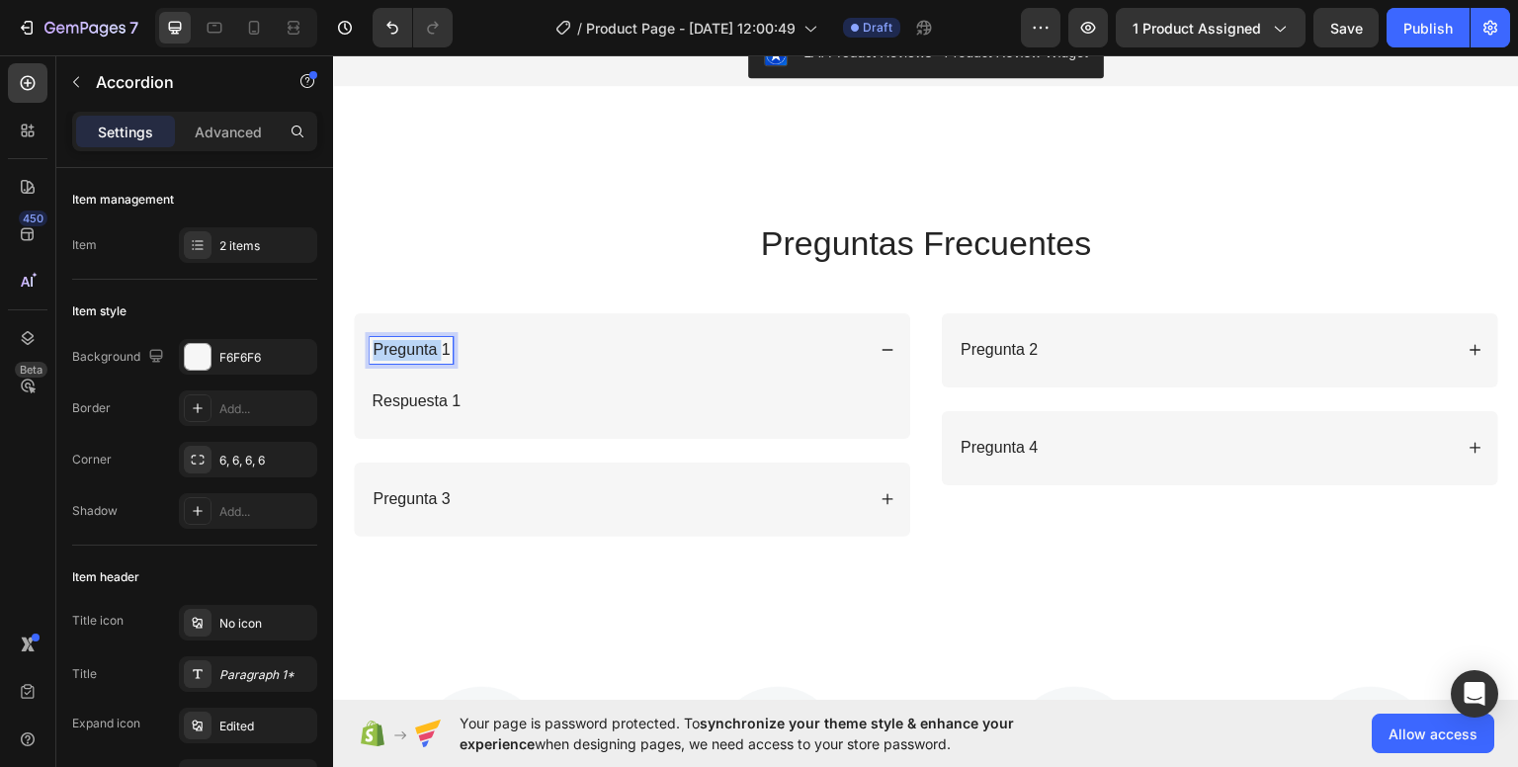
click at [383, 355] on p "Pregunta 1" at bounding box center [410, 349] width 77 height 21
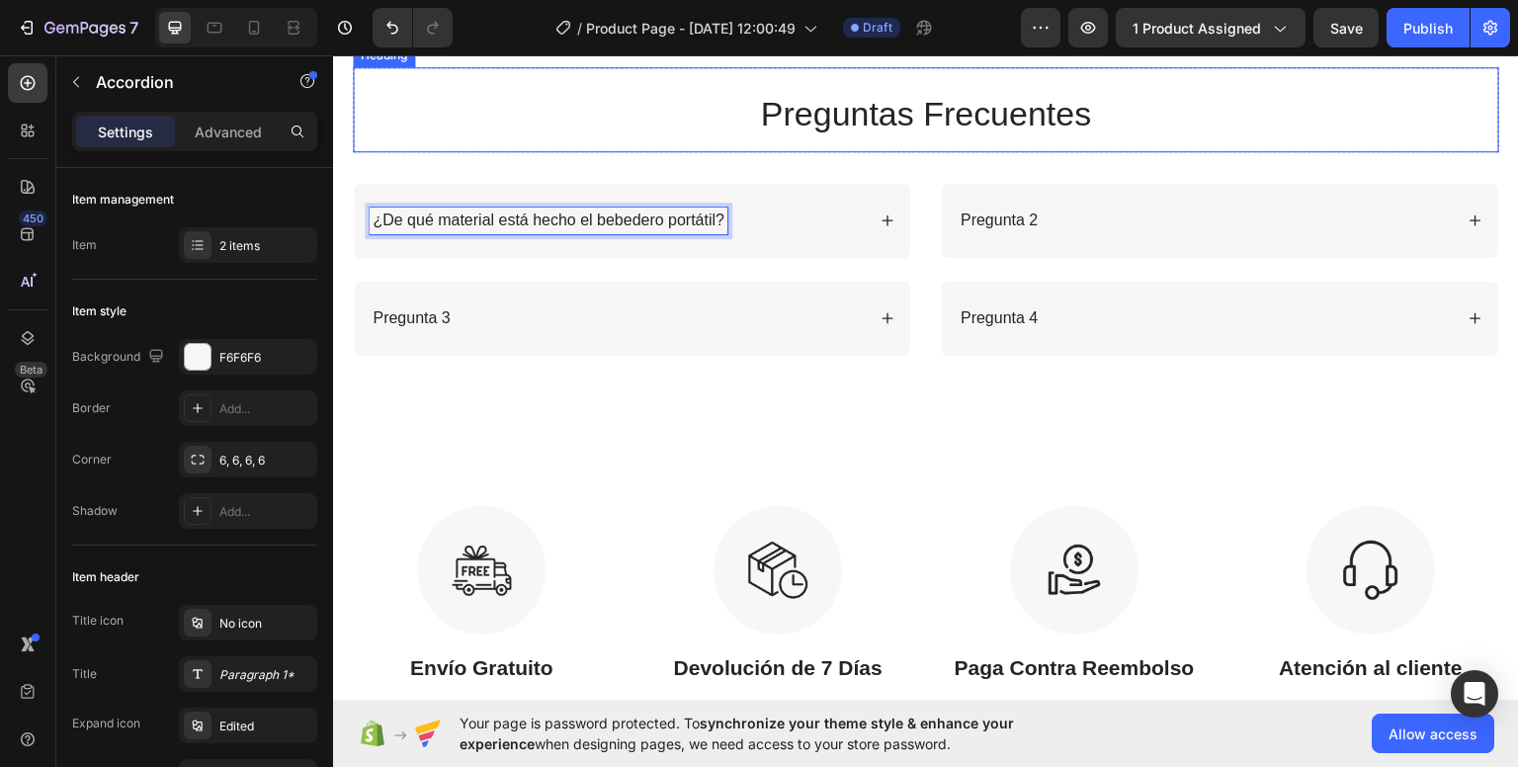
scroll to position [2675, 0]
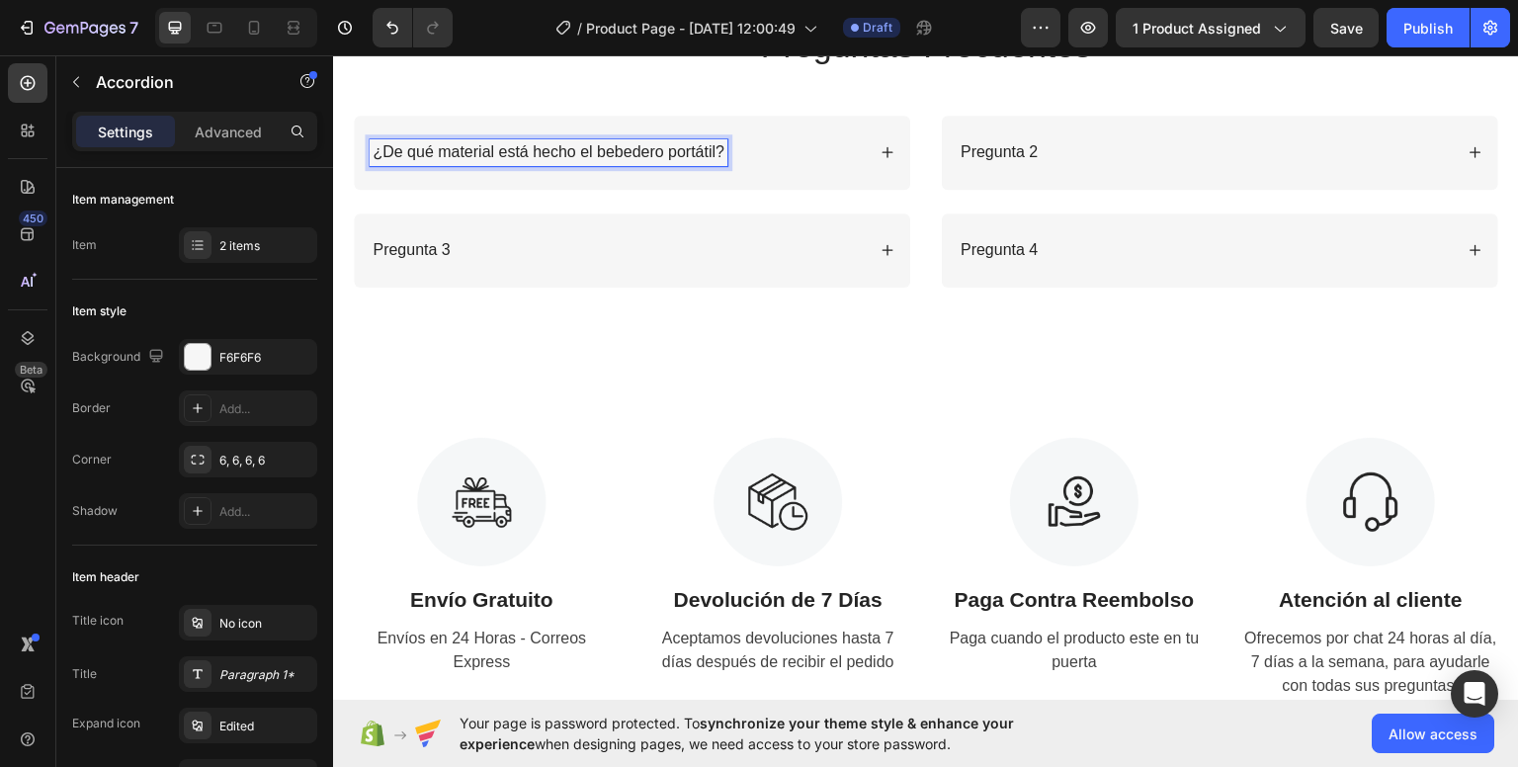
click at [816, 178] on div "¿De qué material está hecho el bebedero portátil?" at bounding box center [632, 152] width 556 height 74
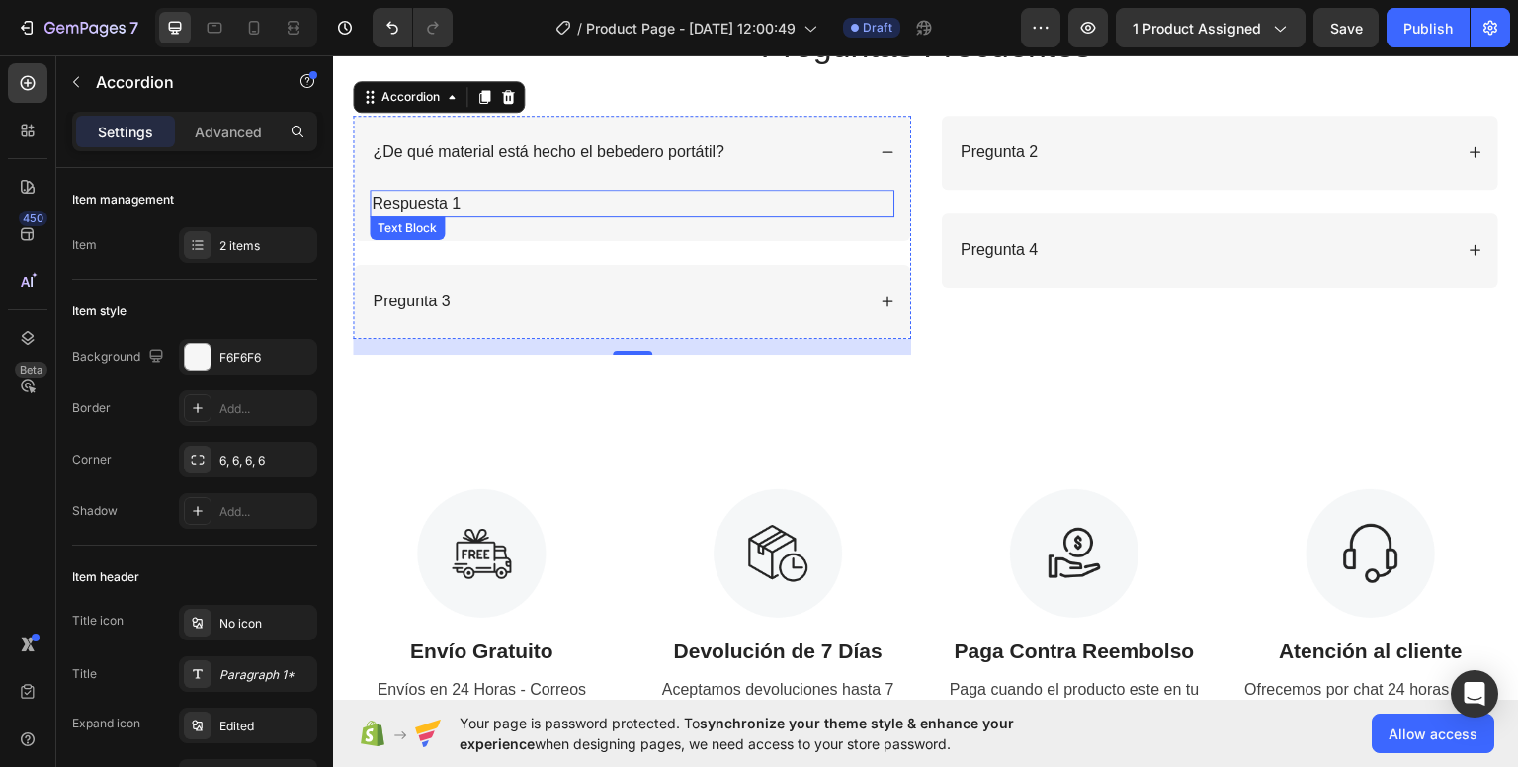
click at [464, 201] on p "Respuesta 1" at bounding box center [631, 203] width 521 height 24
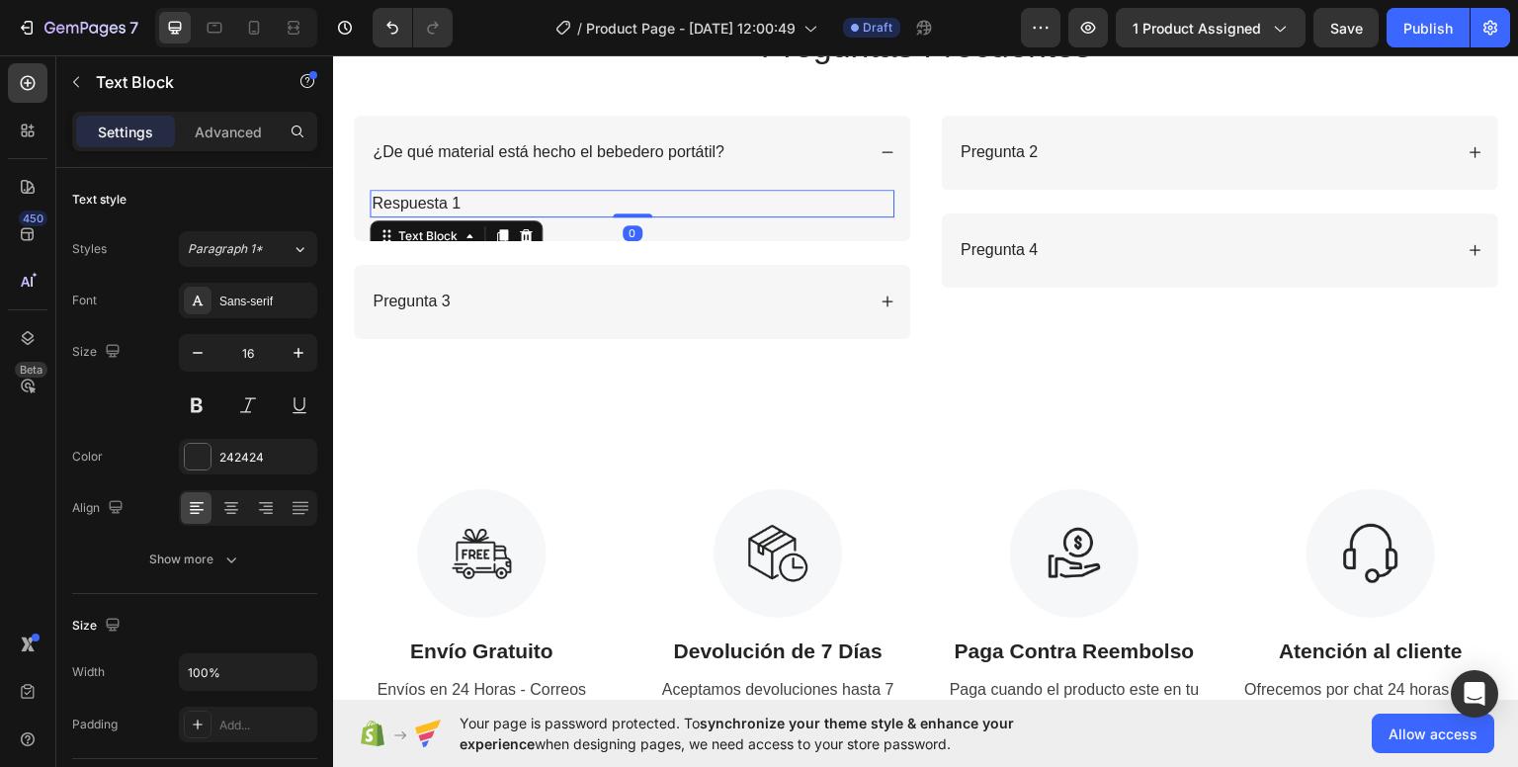
click at [459, 201] on p "Respuesta 1" at bounding box center [631, 203] width 521 height 24
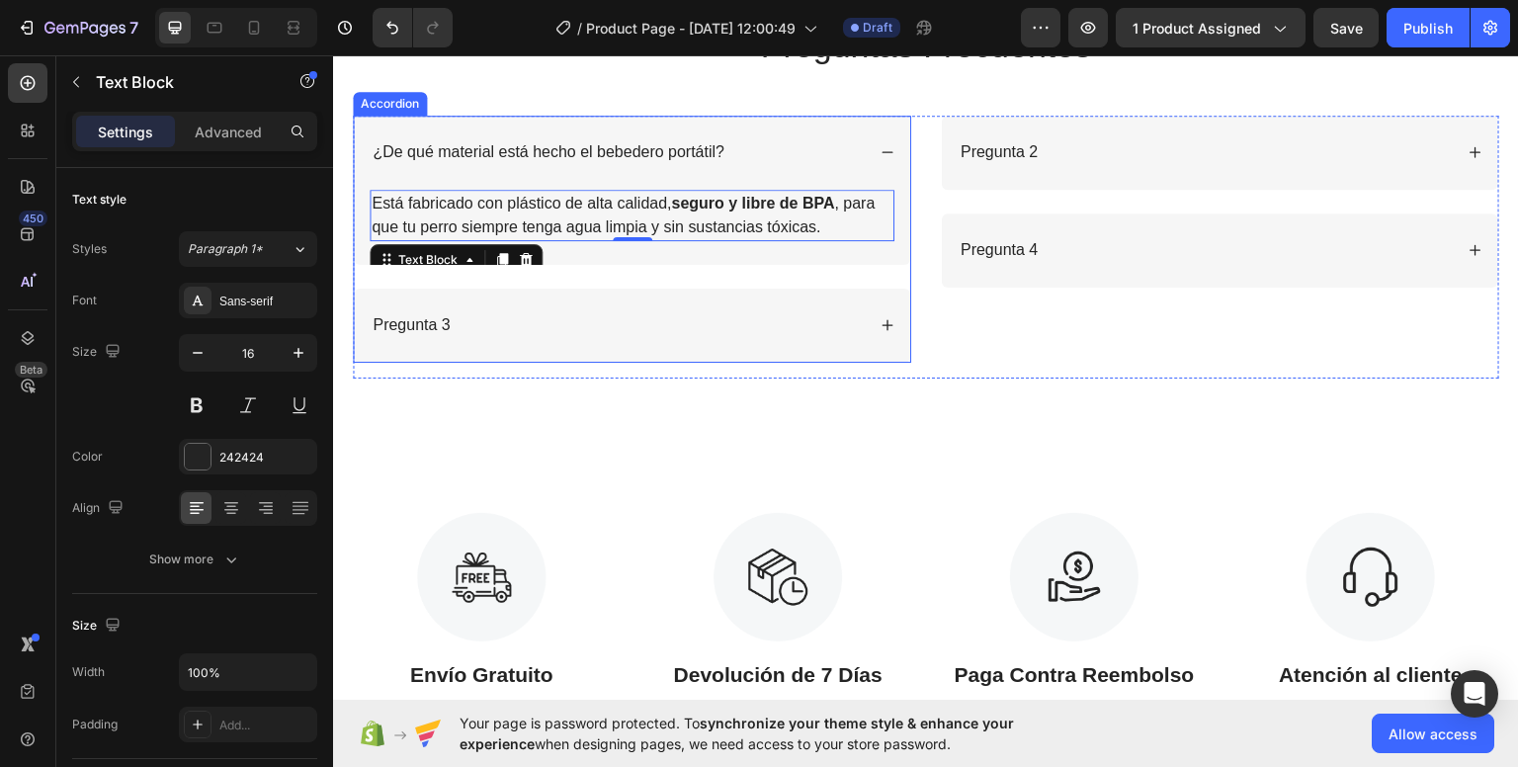
click at [731, 273] on div "¿De qué material está hecho el bebedero portátil? Está fabricado con plástico d…" at bounding box center [632, 238] width 558 height 247
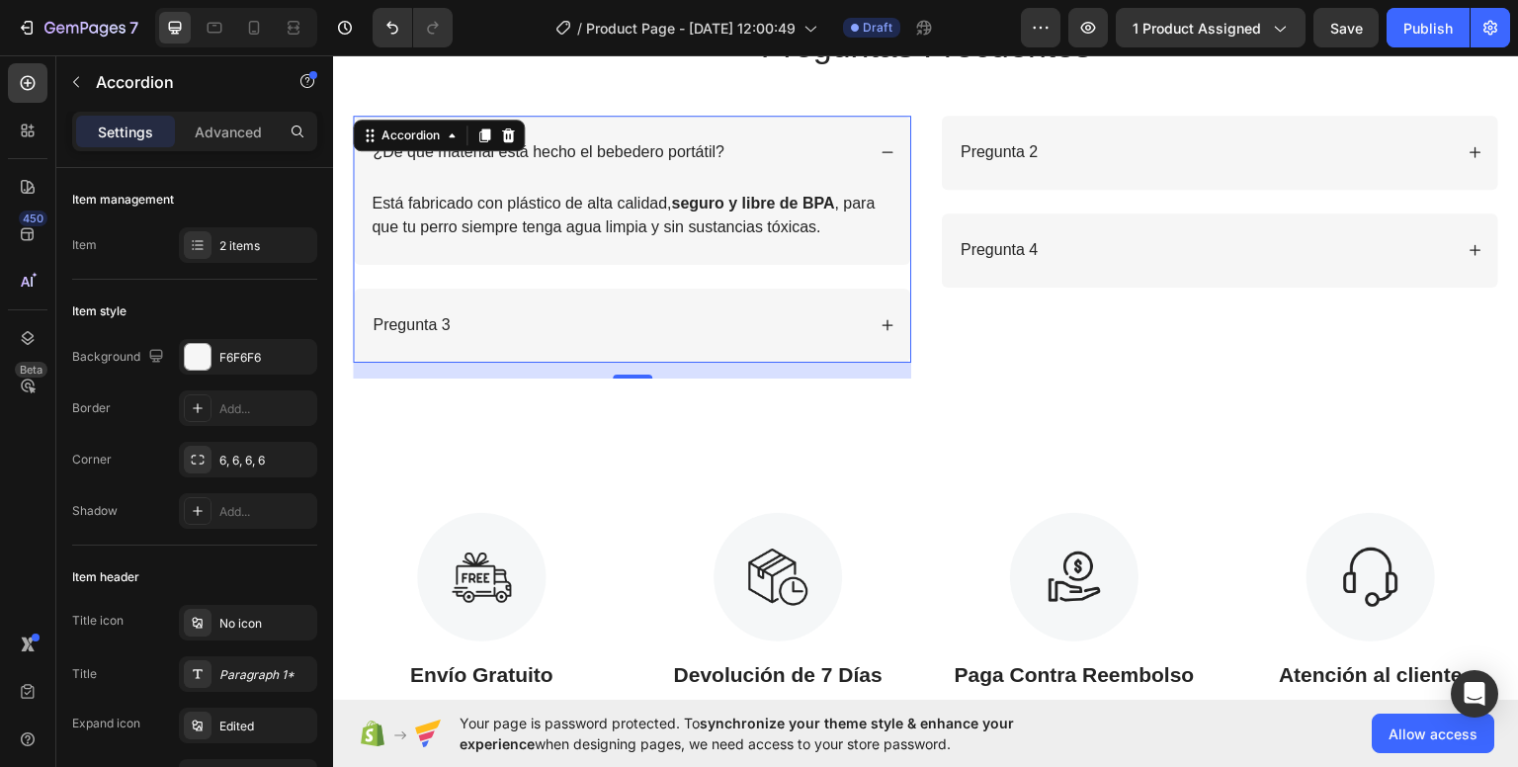
click at [503, 321] on div "Pregunta 3" at bounding box center [617, 324] width 495 height 27
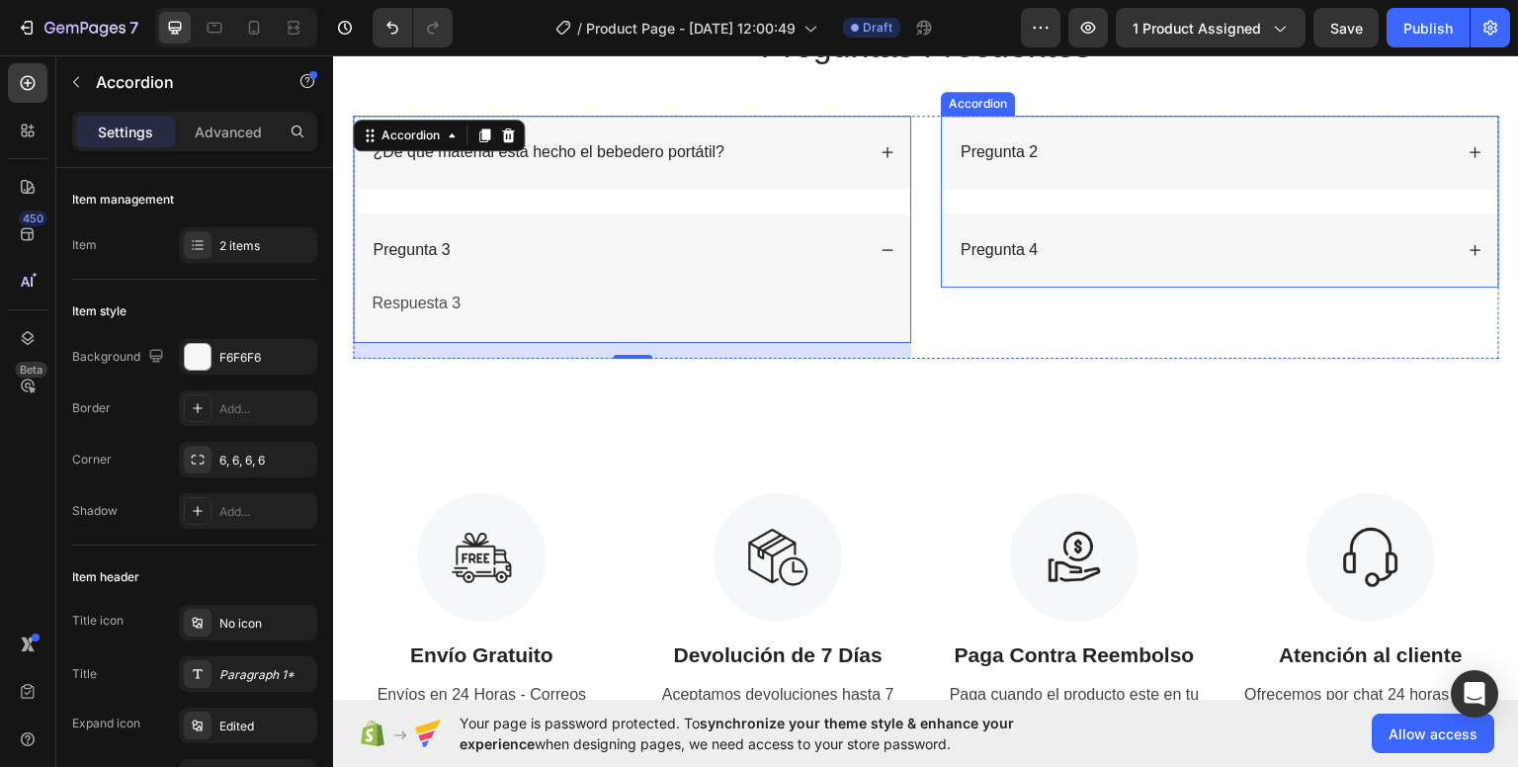
click at [986, 160] on p "Pregunta 2" at bounding box center [998, 151] width 77 height 21
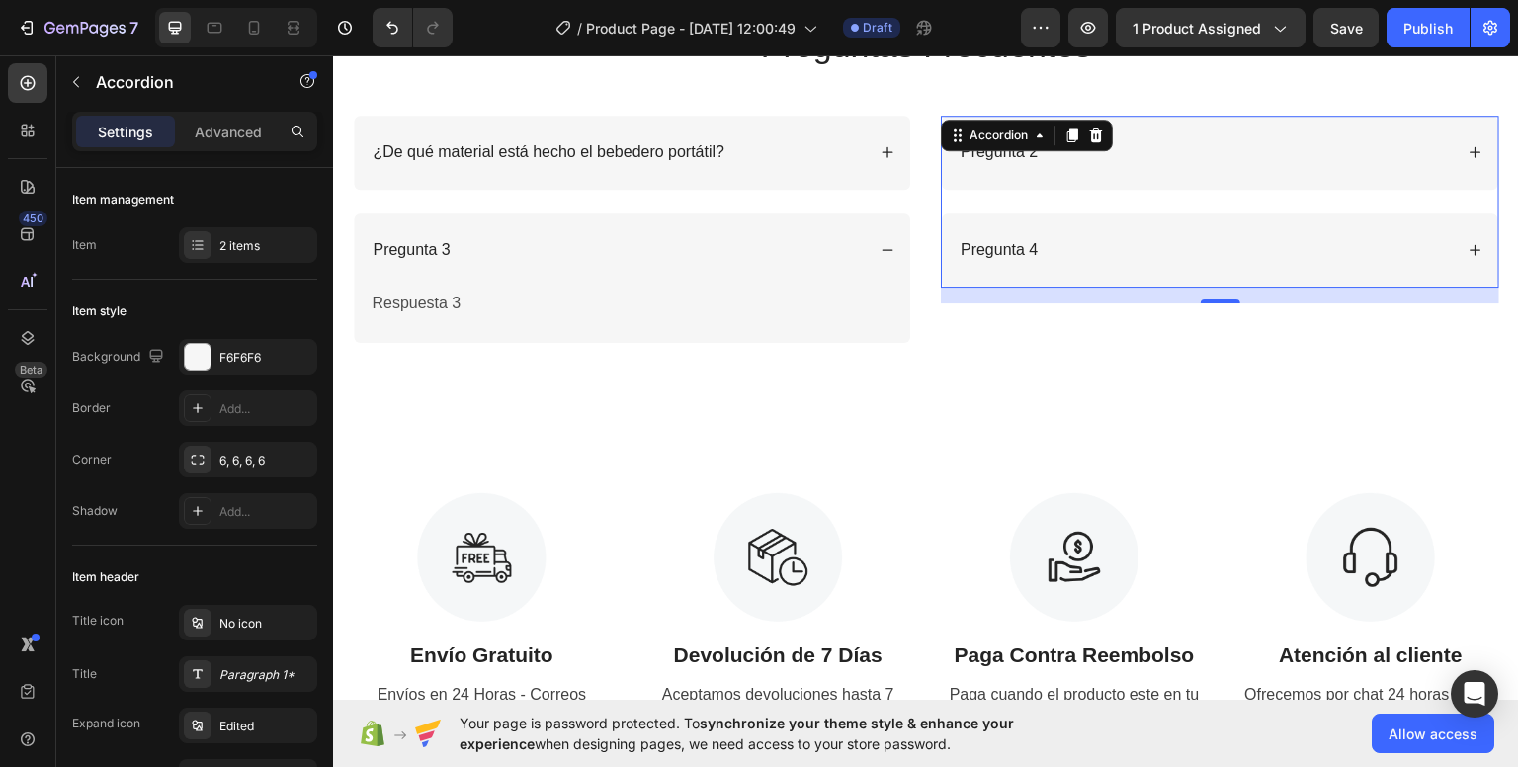
click at [1054, 163] on div "Pregunta 2" at bounding box center [1204, 151] width 495 height 27
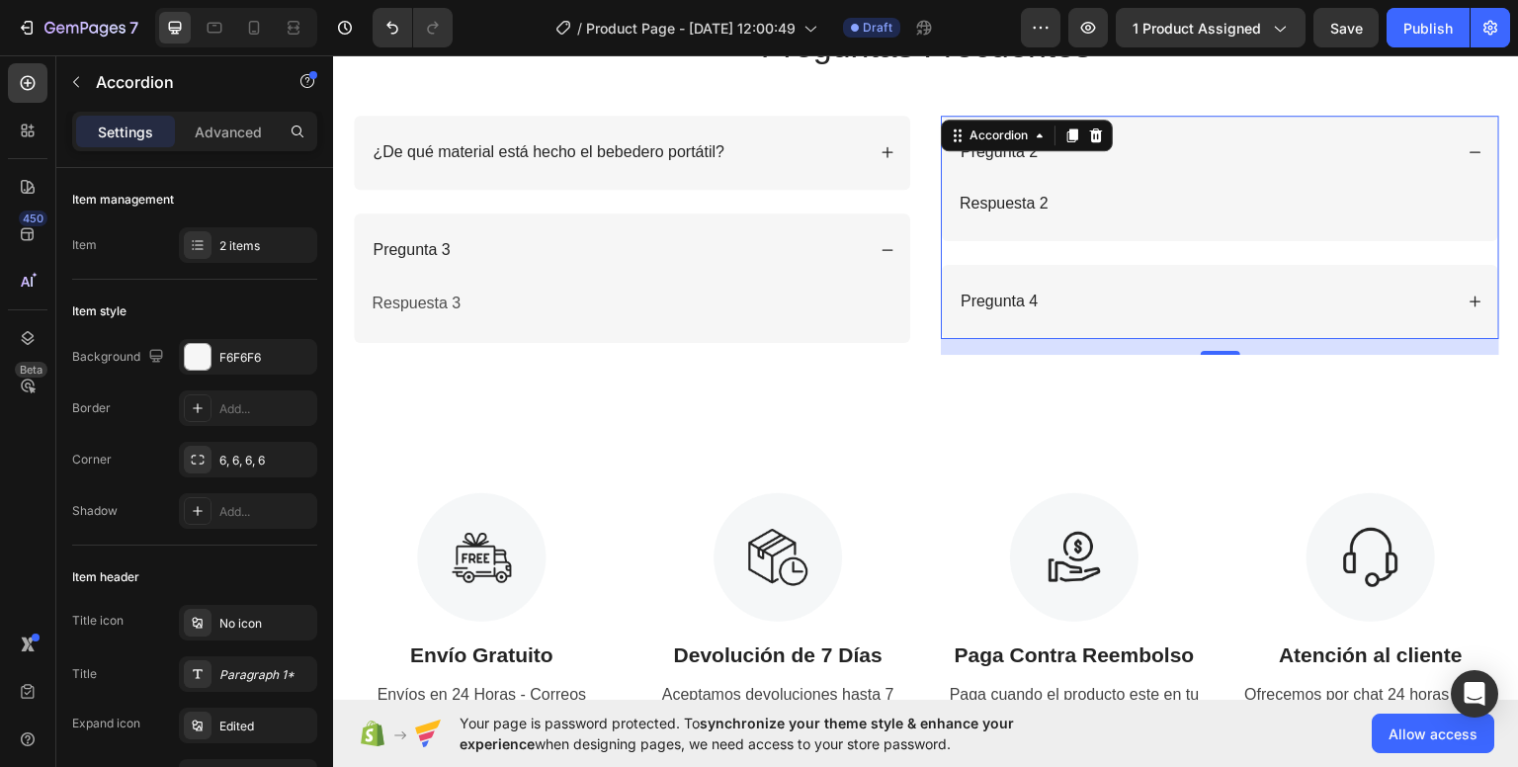
click at [1014, 151] on p "Pregunta 2" at bounding box center [998, 151] width 77 height 21
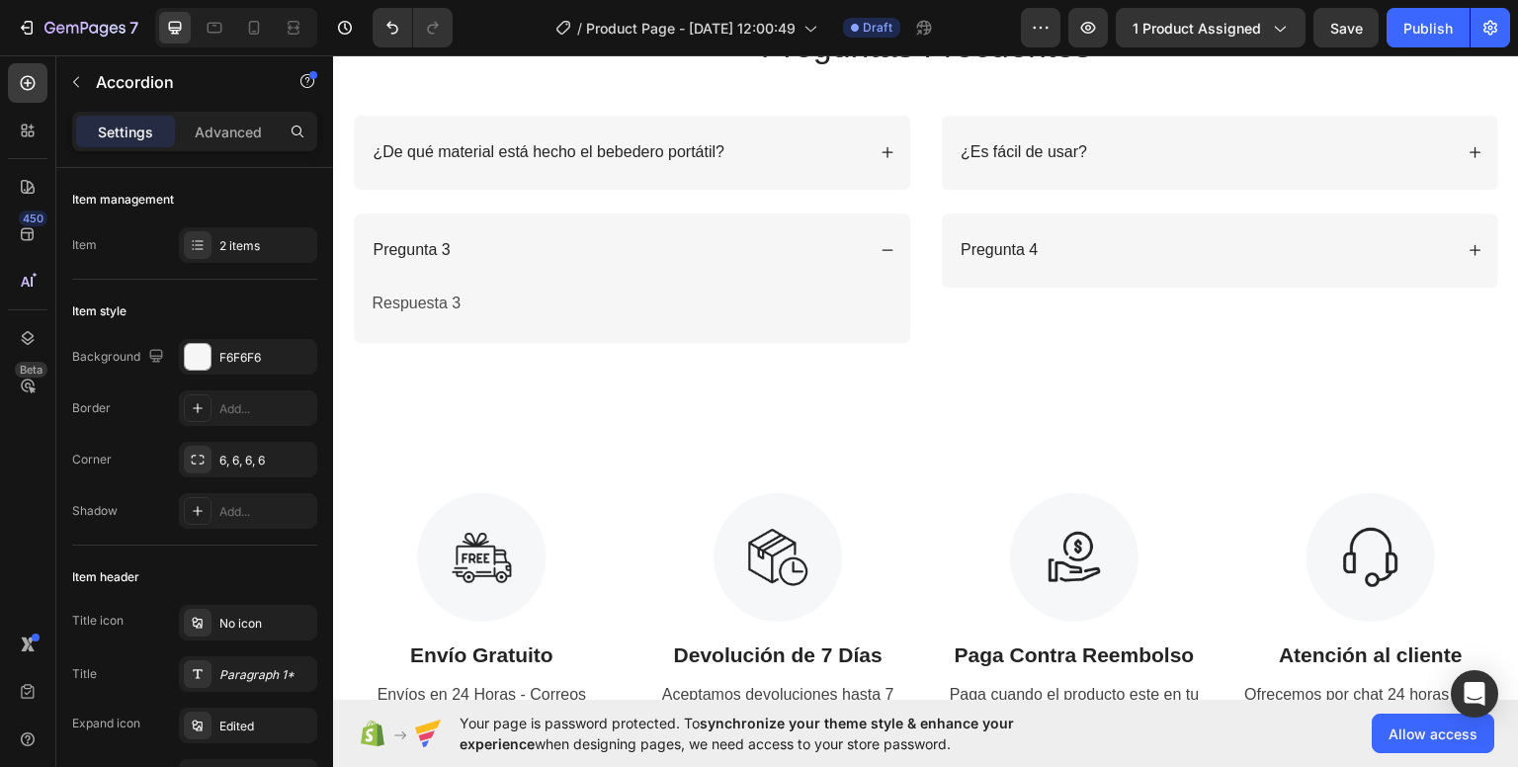
click at [1366, 151] on div "¿Es fácil de usar?" at bounding box center [1204, 151] width 495 height 27
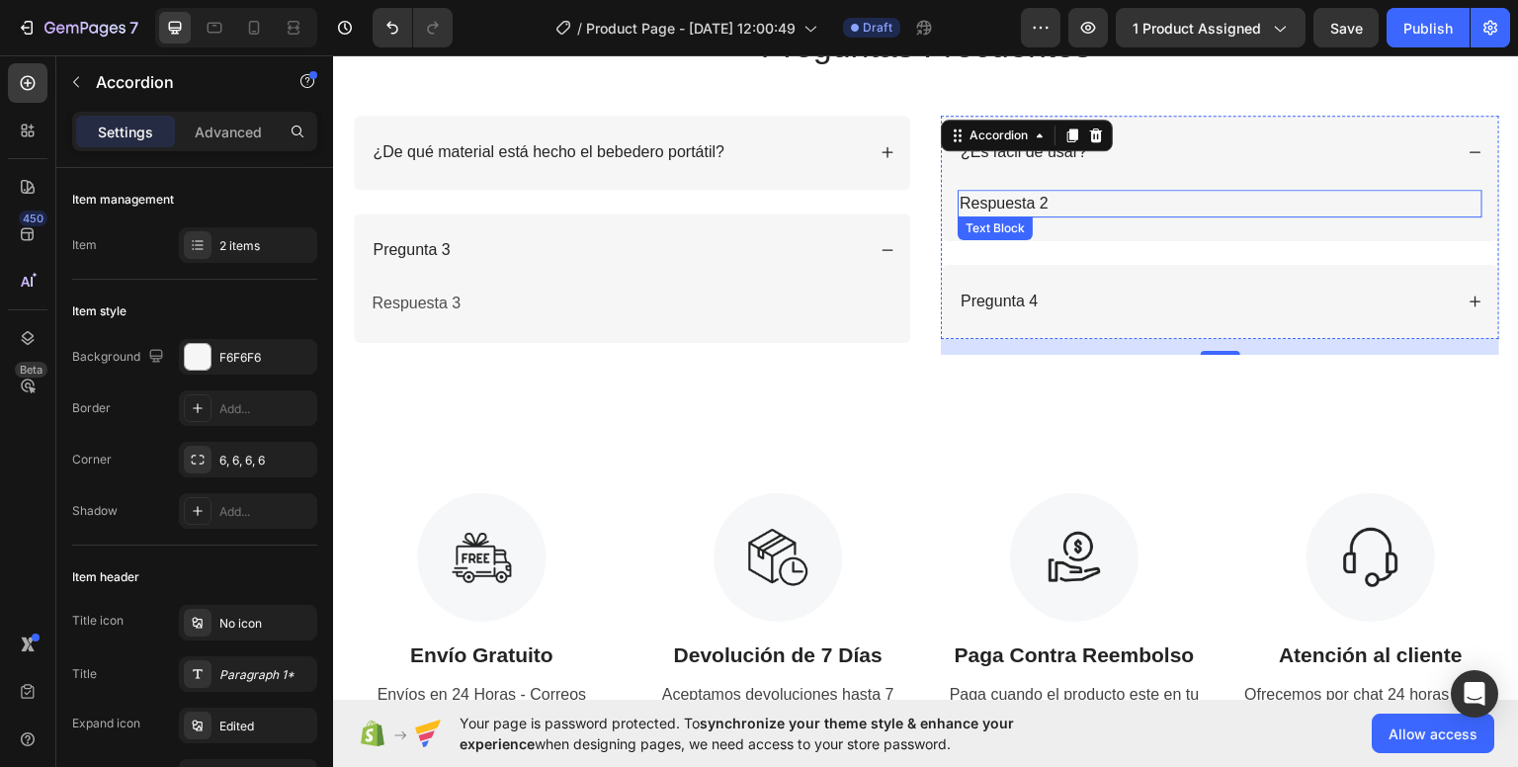
click at [1007, 207] on p "Respuesta 2" at bounding box center [1219, 203] width 521 height 24
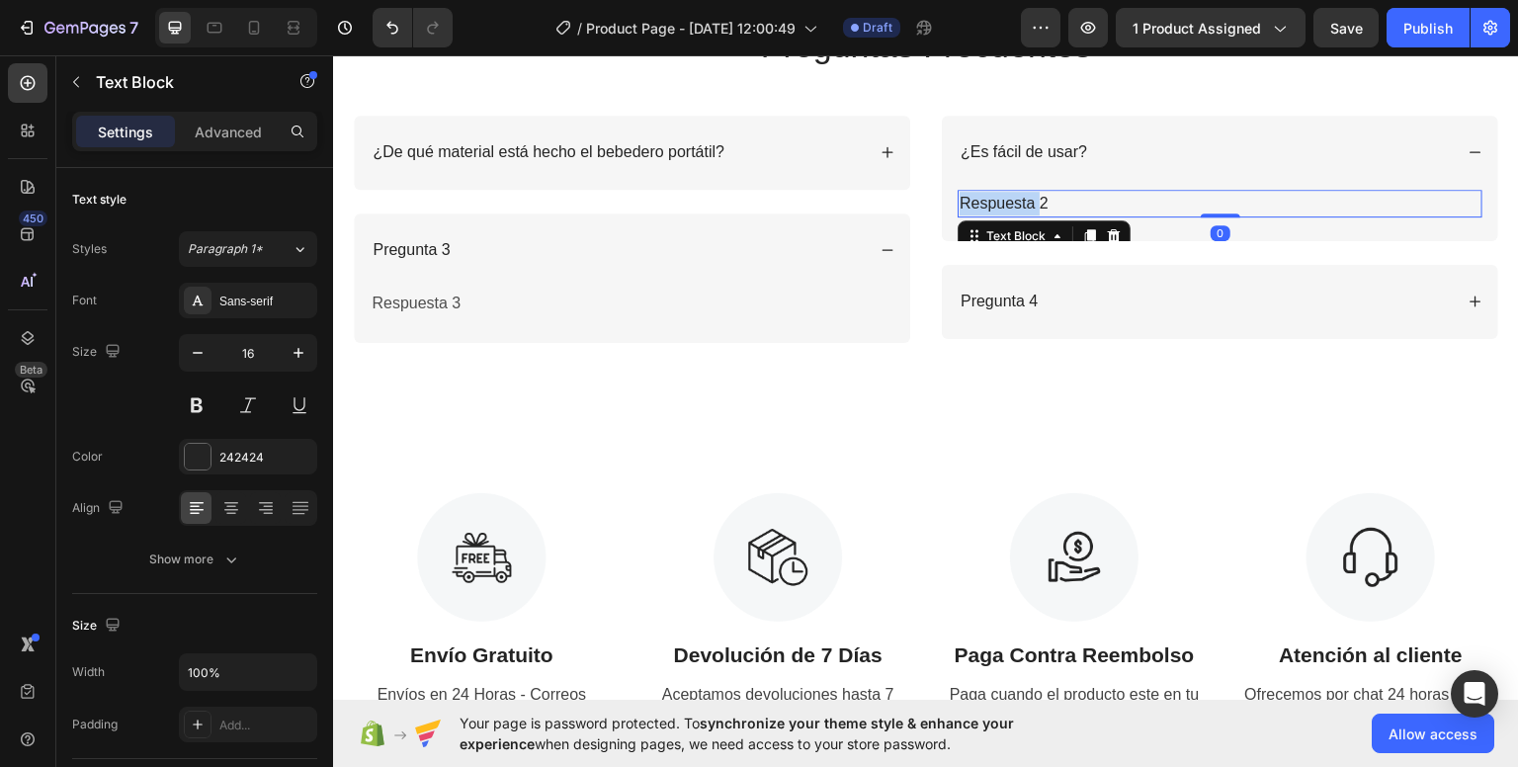
click at [1007, 206] on p "Respuesta 2" at bounding box center [1219, 203] width 521 height 24
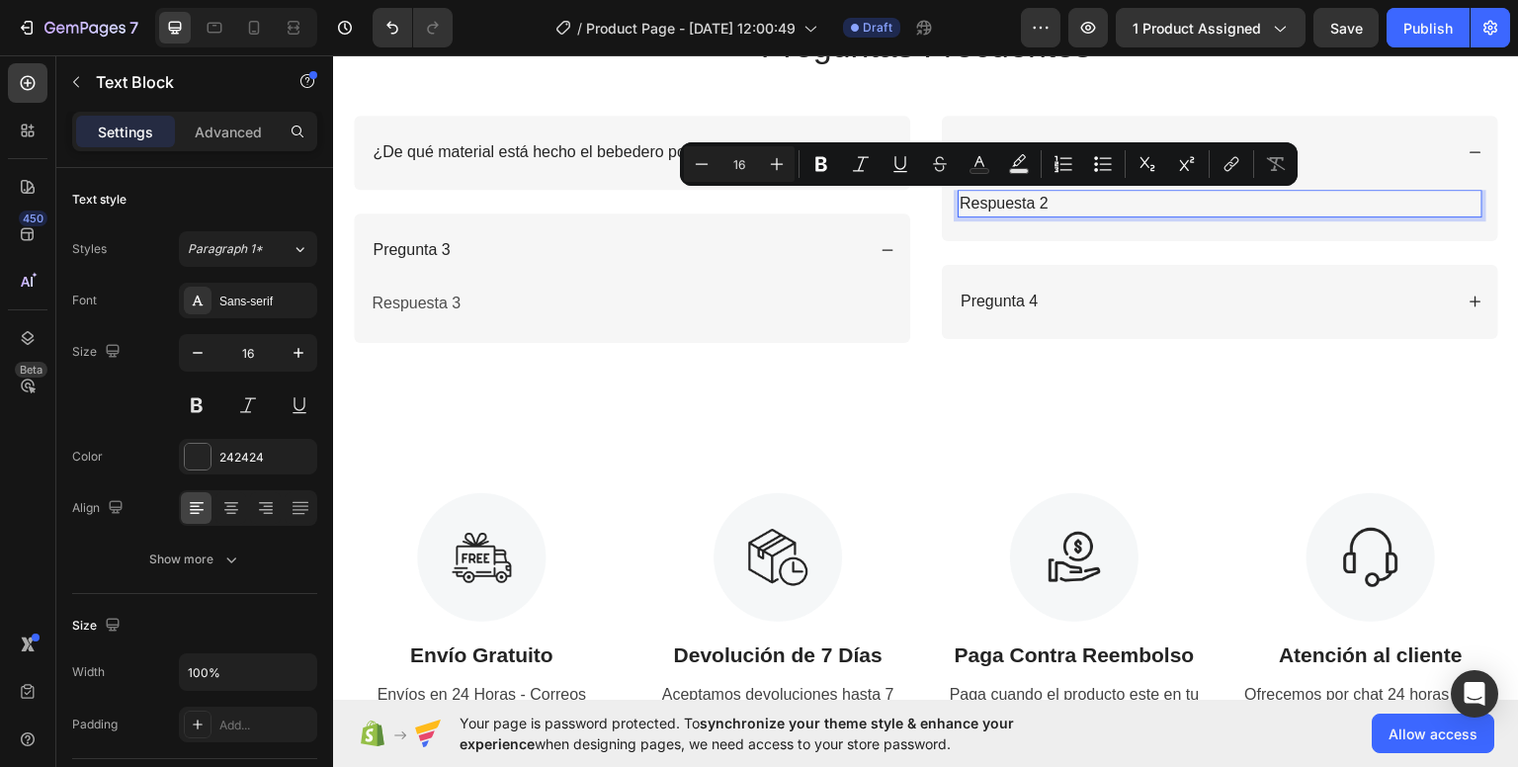
click at [1041, 202] on p "Respuesta 2" at bounding box center [1219, 203] width 521 height 24
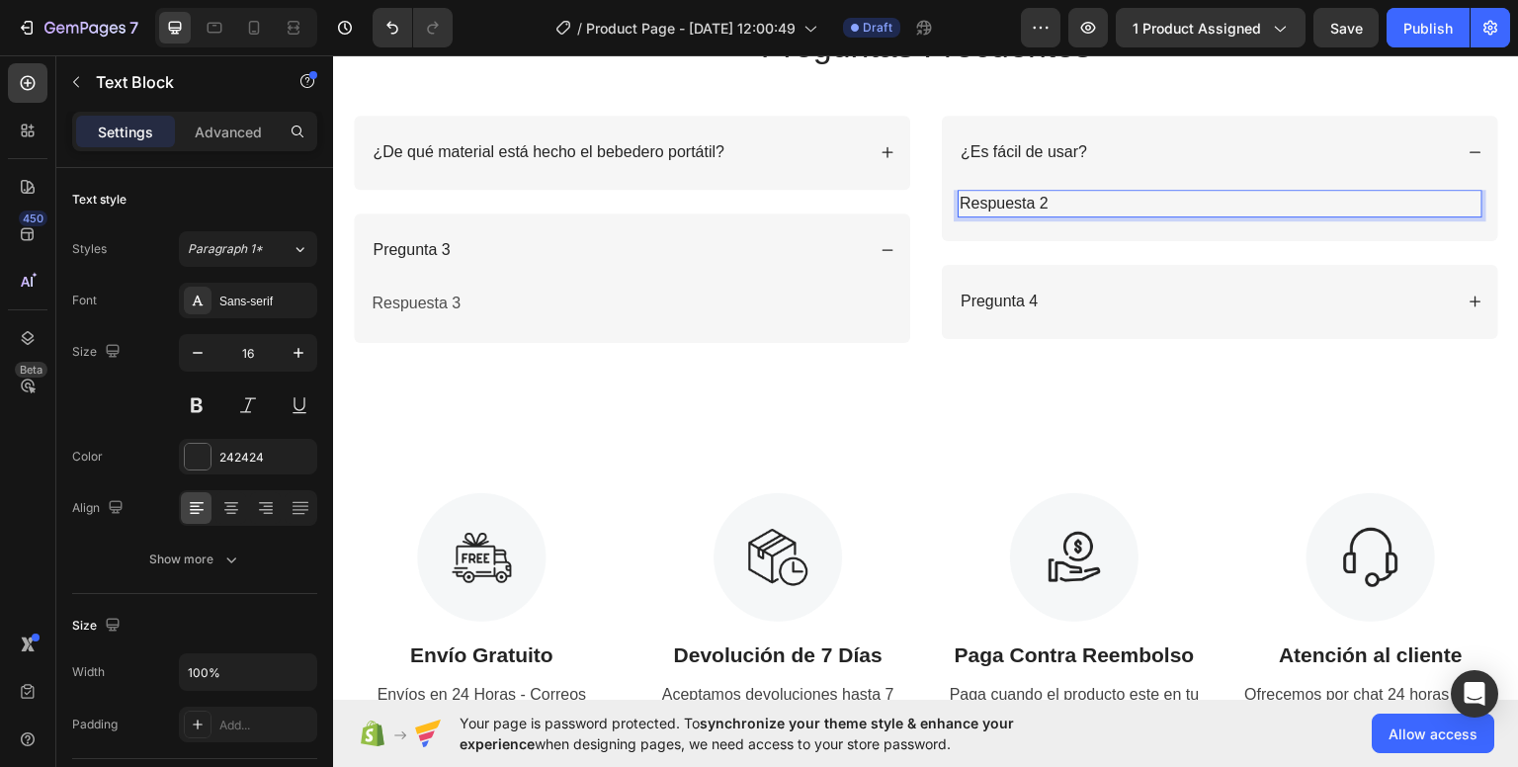
click at [1041, 202] on p "Respuesta 2" at bounding box center [1219, 203] width 521 height 24
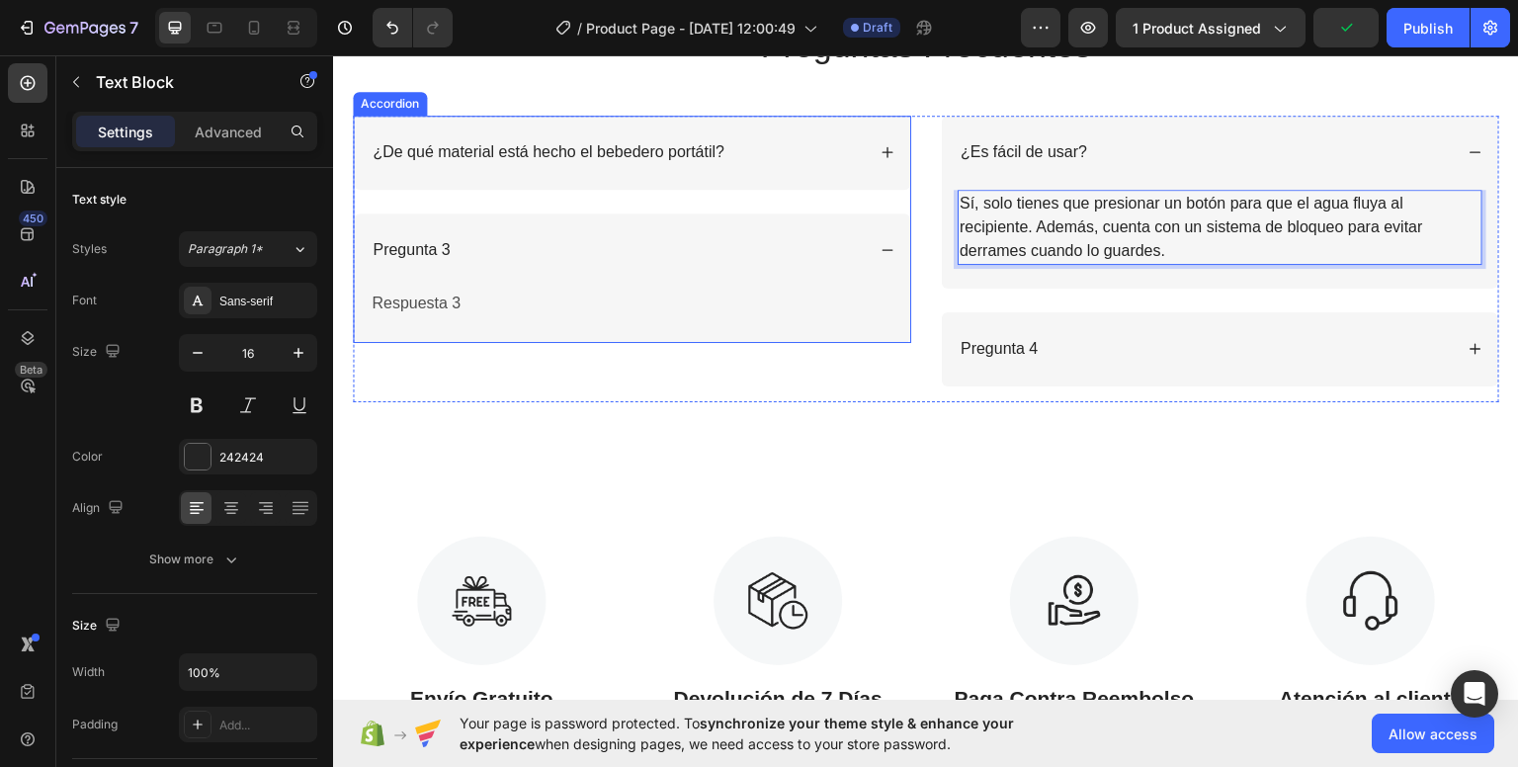
click at [652, 230] on div "Pregunta 3" at bounding box center [632, 249] width 556 height 74
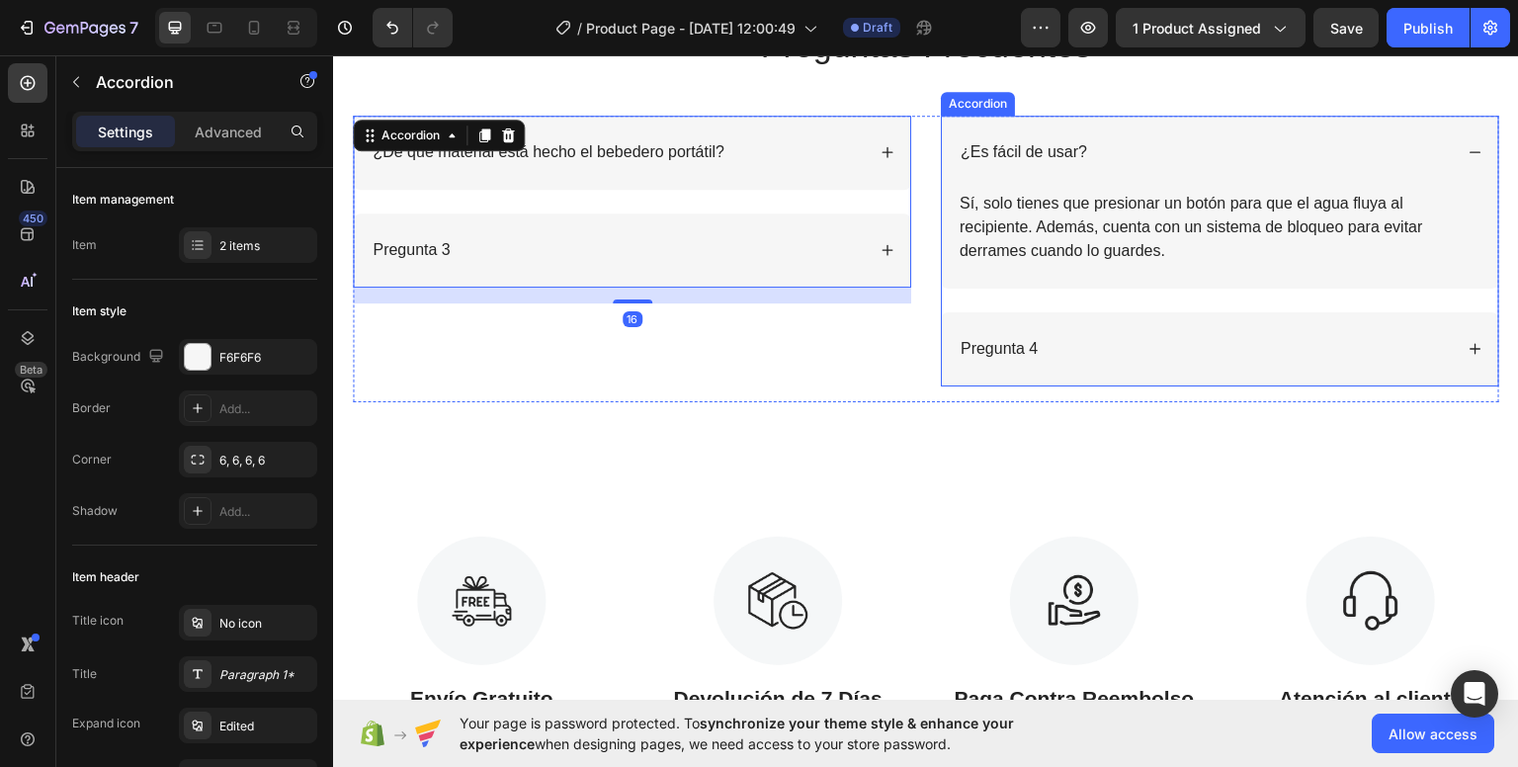
click at [1458, 142] on div "¿Es fácil de usar?" at bounding box center [1220, 152] width 556 height 74
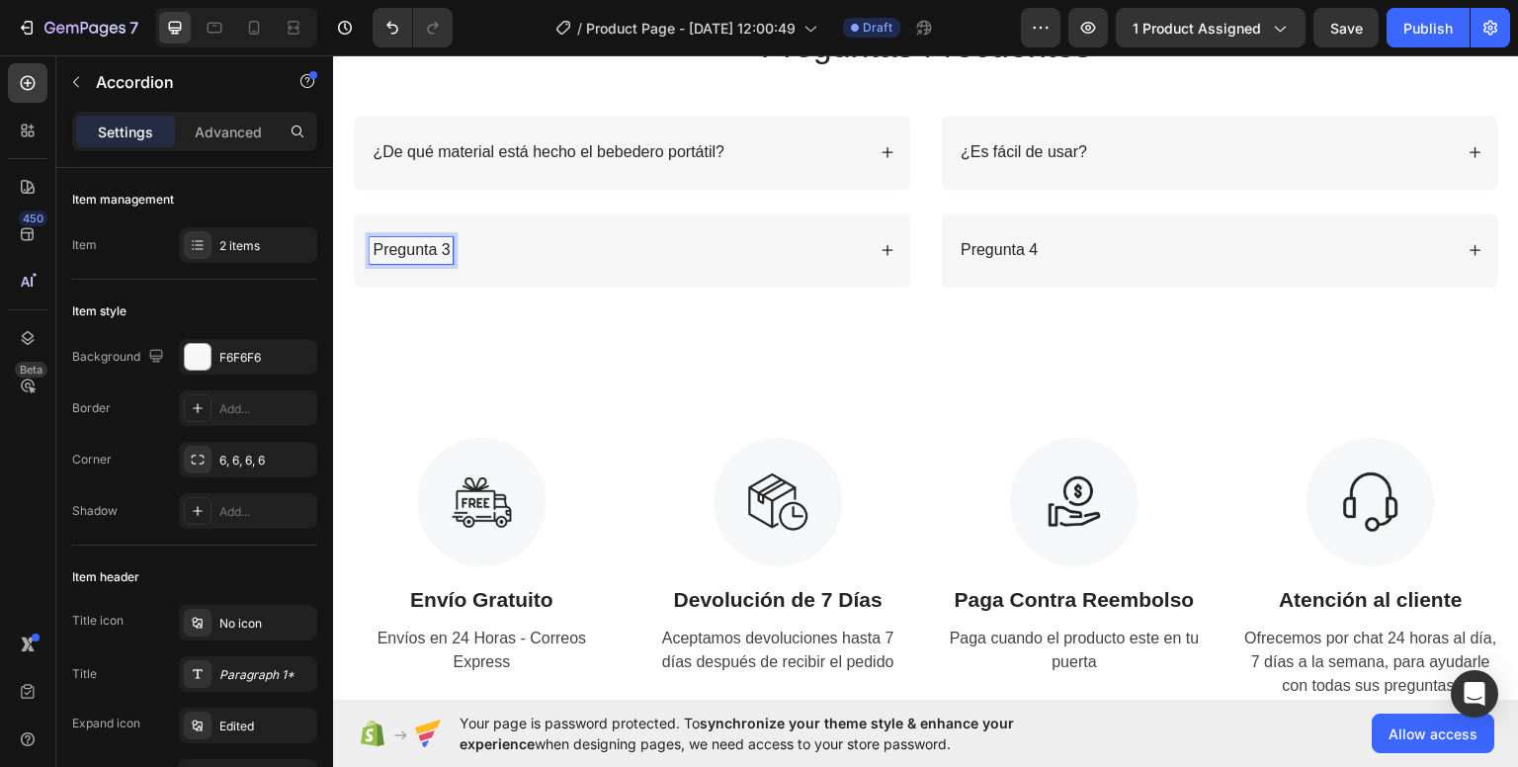
click at [430, 242] on p "Pregunta 3" at bounding box center [410, 249] width 77 height 21
click at [798, 256] on div "¿Qué capacidad tiene?" at bounding box center [617, 249] width 495 height 27
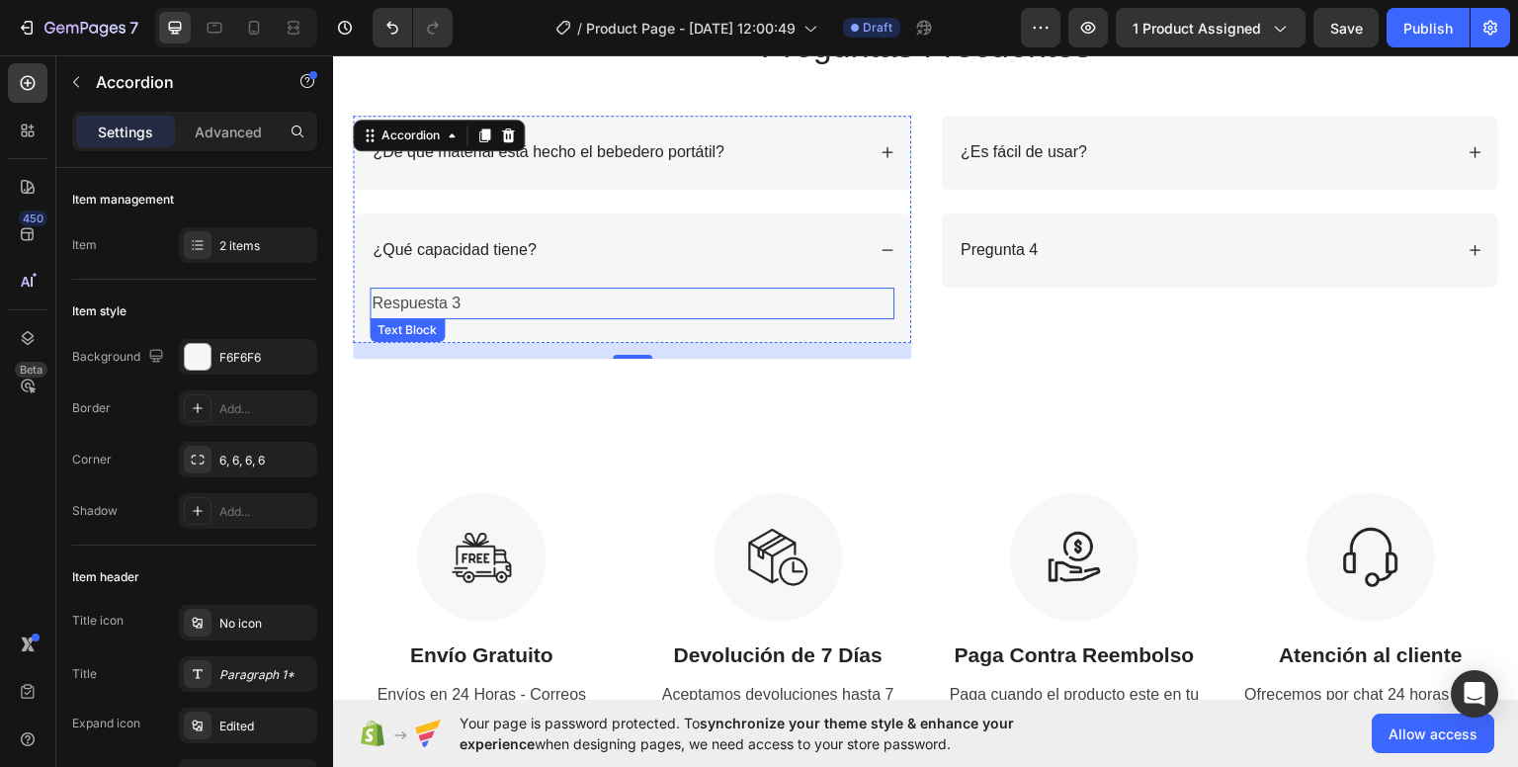
click at [506, 297] on p "Respuesta 3" at bounding box center [631, 302] width 521 height 29
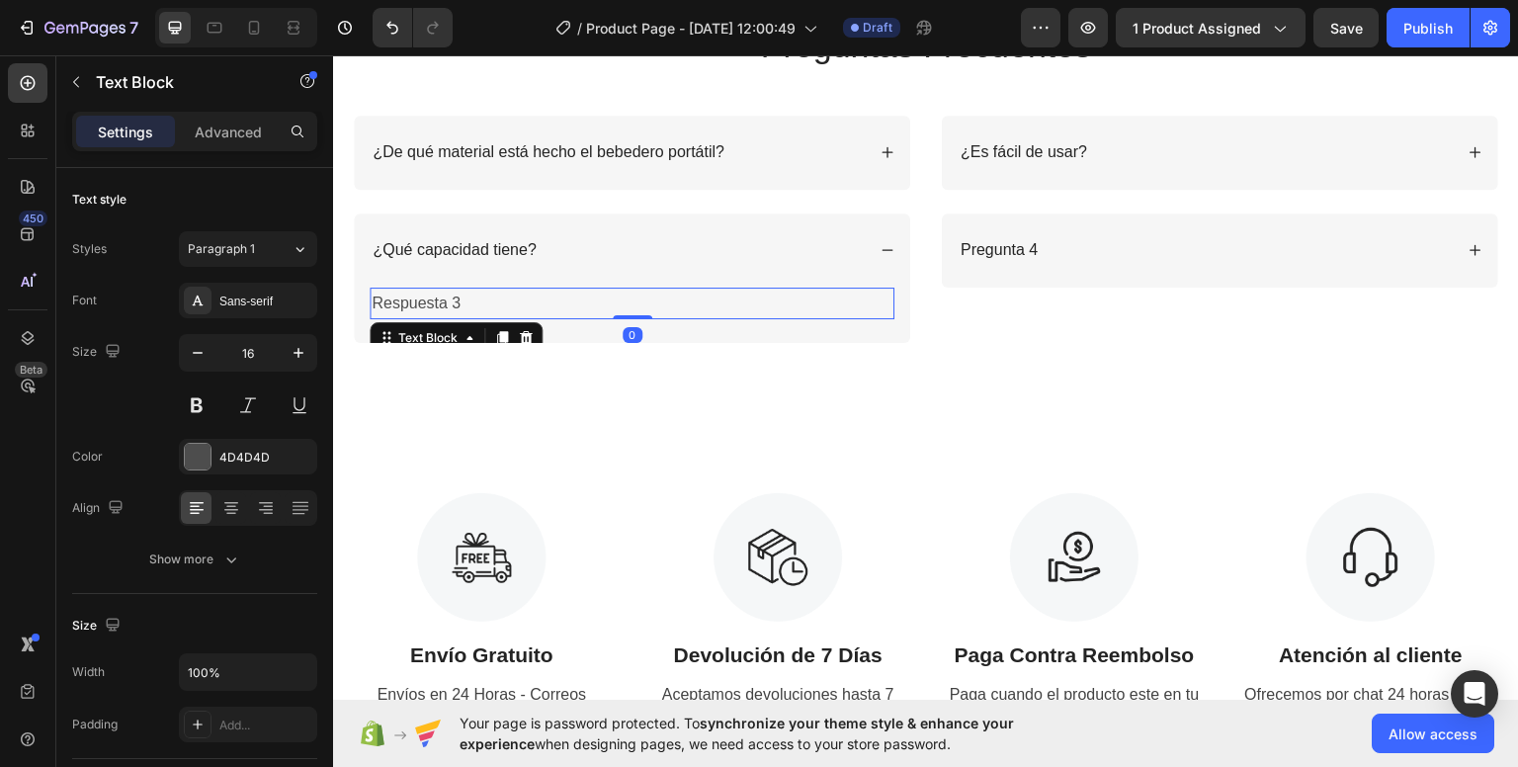
click at [506, 297] on p "Respuesta 3" at bounding box center [631, 302] width 521 height 29
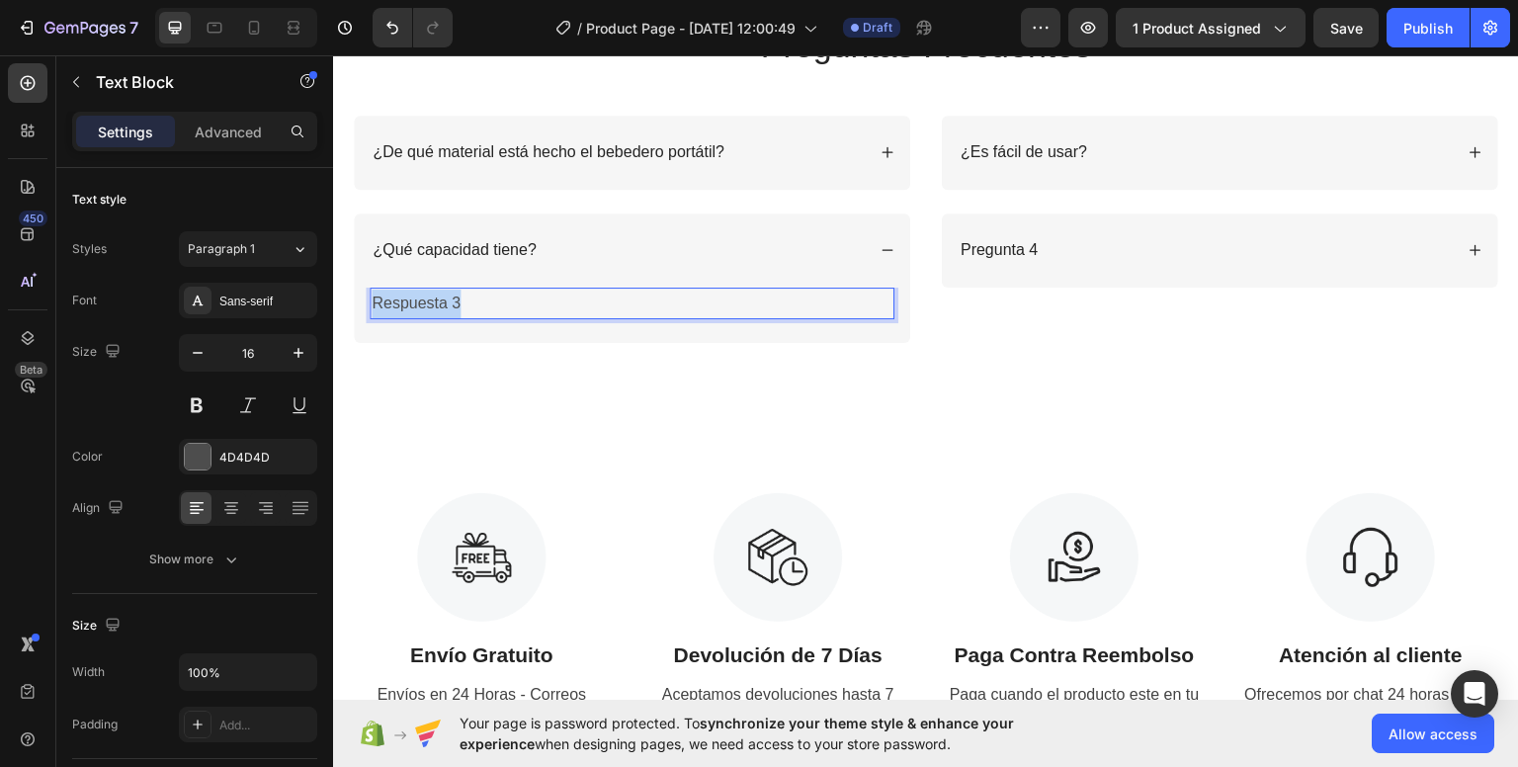
click at [506, 297] on p "Respuesta 3" at bounding box center [631, 302] width 521 height 29
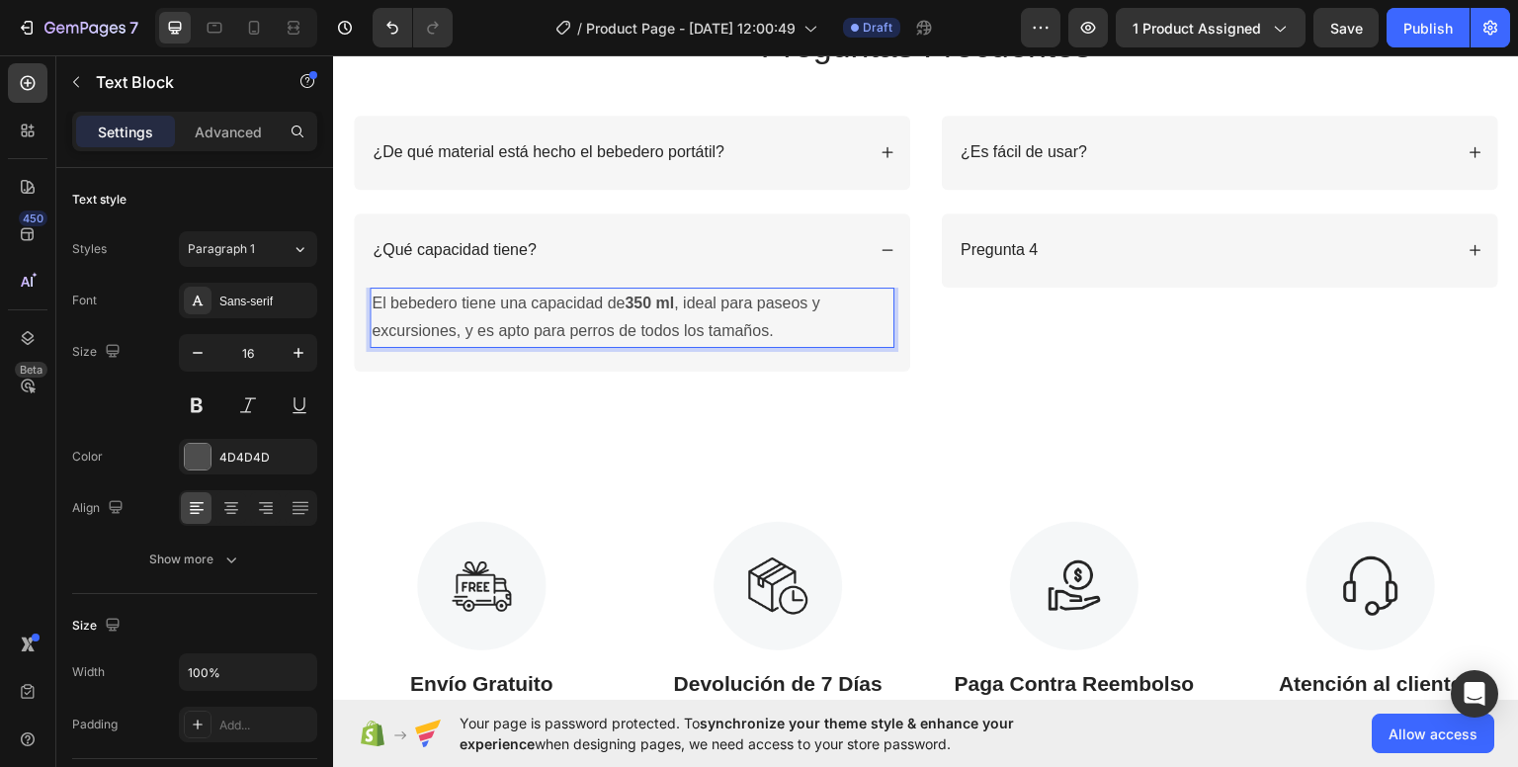
click at [774, 321] on p "El bebedero tiene una capacidad de 350 ml , ideal para paseos y excursiones, y …" at bounding box center [631, 316] width 521 height 57
click at [772, 321] on p "El bebedero tiene una capacidad de 350 ml , ideal para paseos y excursiones, y …" at bounding box center [631, 316] width 521 height 57
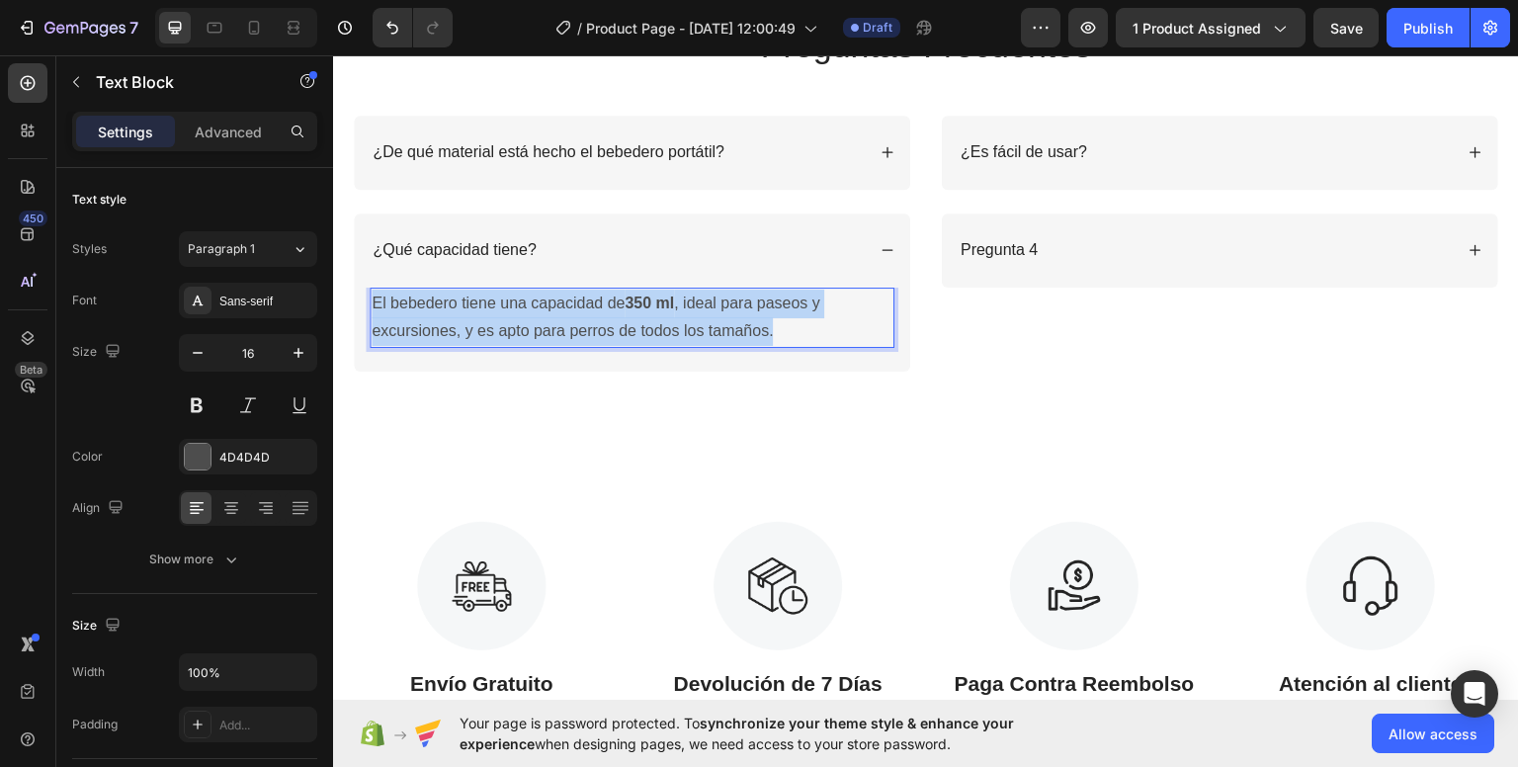
click at [772, 321] on p "El bebedero tiene una capacidad de 350 ml , ideal para paseos y excursiones, y …" at bounding box center [631, 316] width 521 height 57
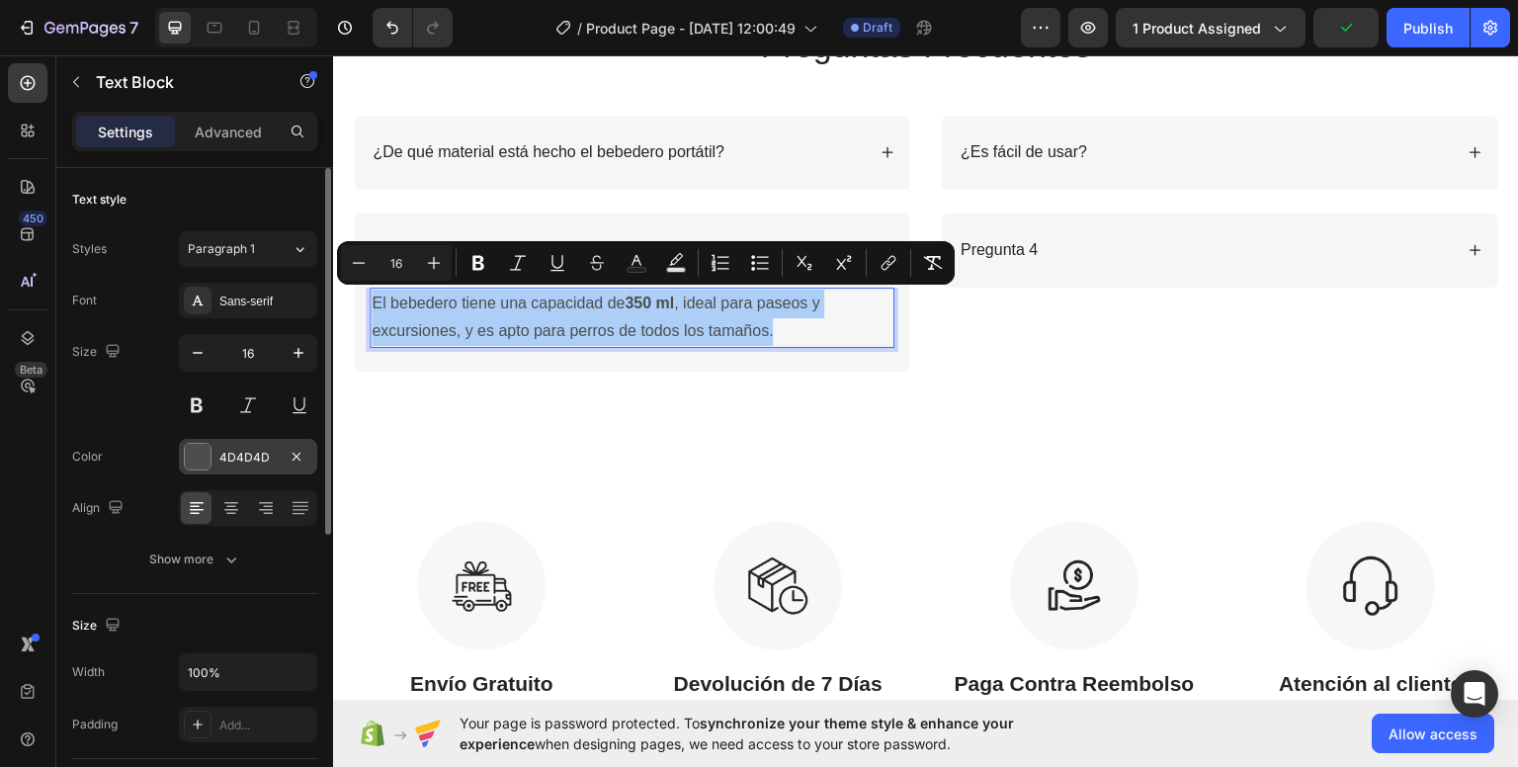
click at [226, 449] on div "4D4D4D" at bounding box center [247, 458] width 57 height 18
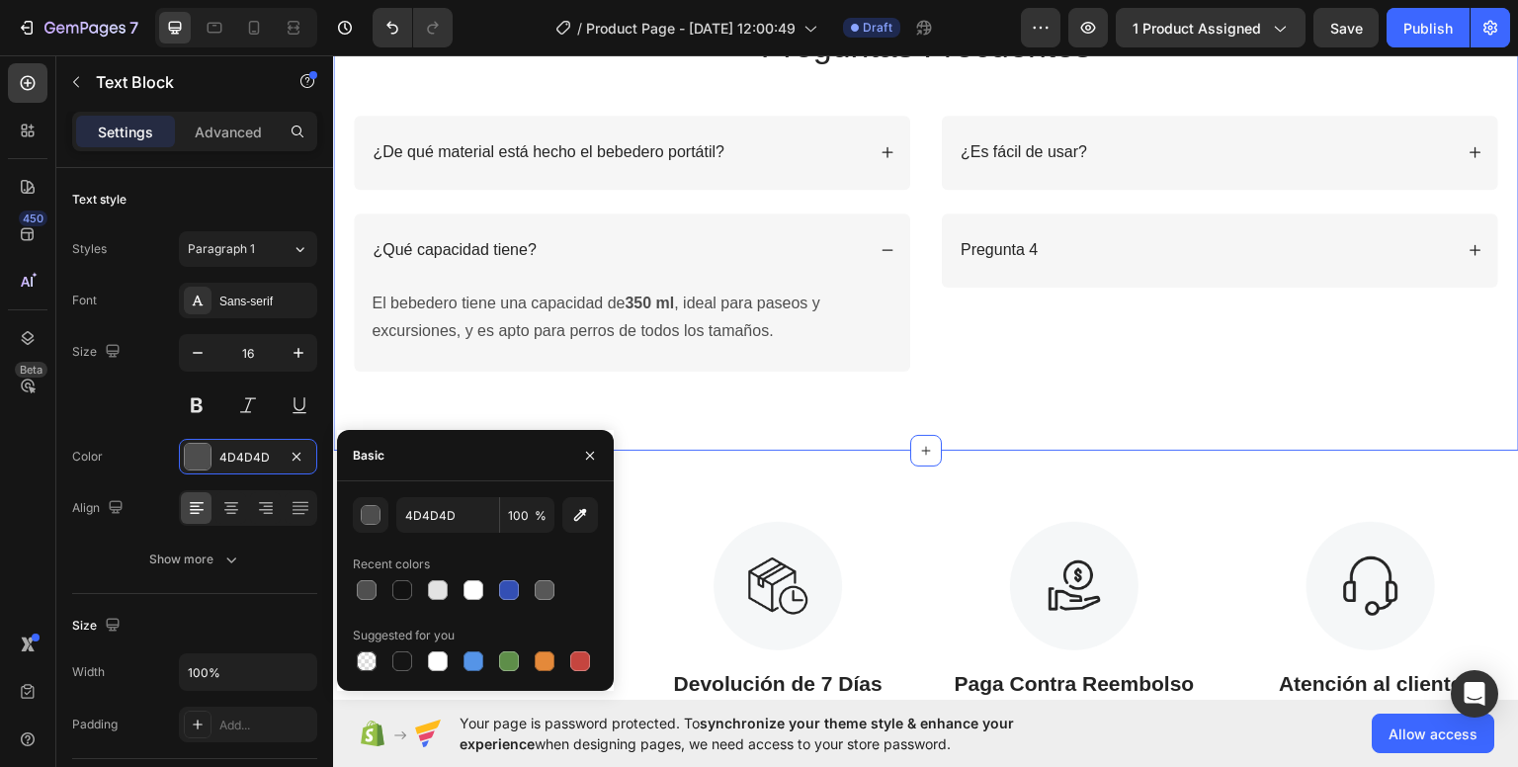
click at [674, 436] on div "Preguntas Frecuentes Heading Row ¿De qué material está hecho el bebedero portát…" at bounding box center [926, 184] width 1186 height 531
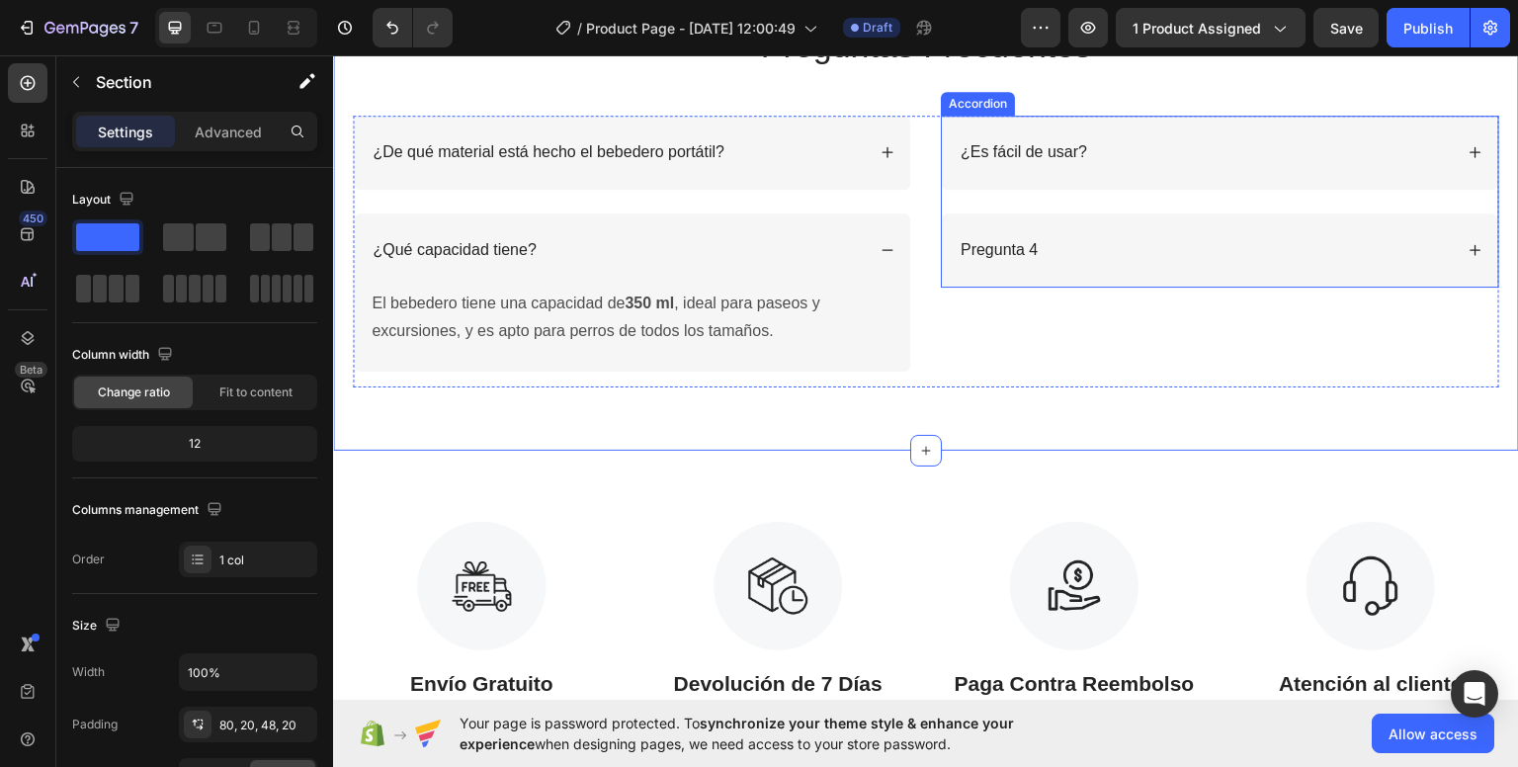
click at [1081, 248] on div "Pregunta 4" at bounding box center [1204, 249] width 495 height 27
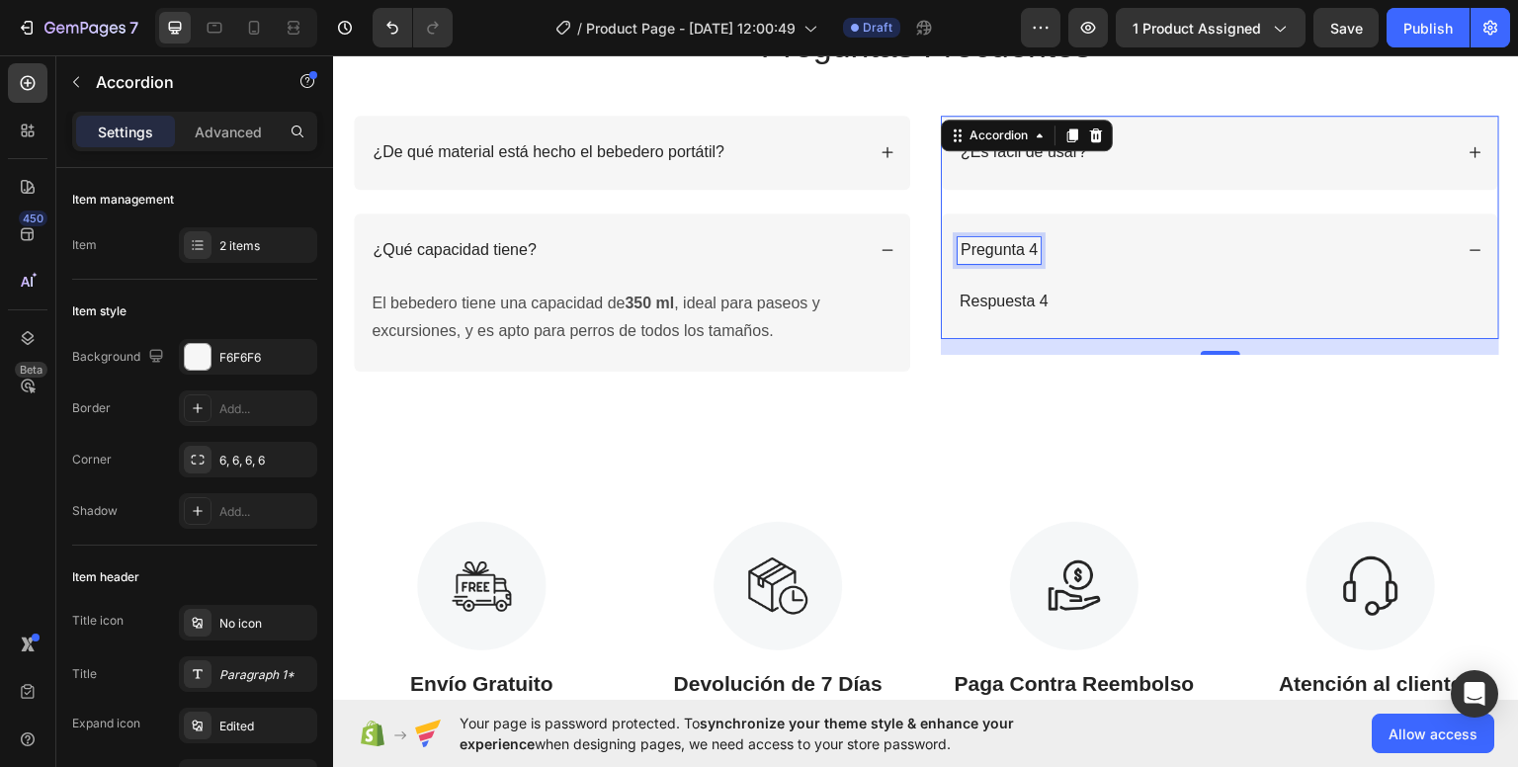
click at [991, 246] on p "Pregunta 4" at bounding box center [998, 249] width 77 height 21
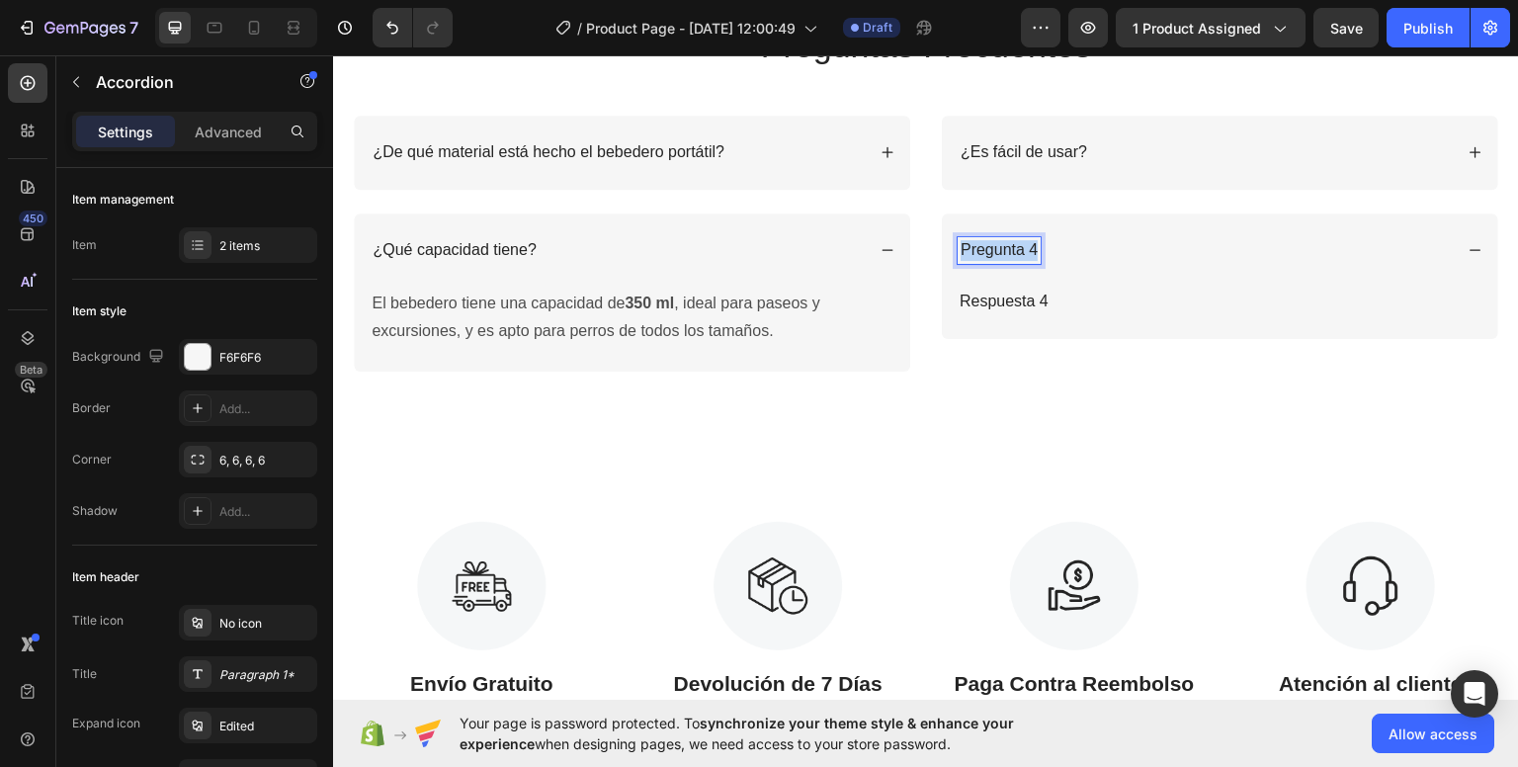
click at [991, 246] on p "Pregunta 4" at bounding box center [998, 249] width 77 height 21
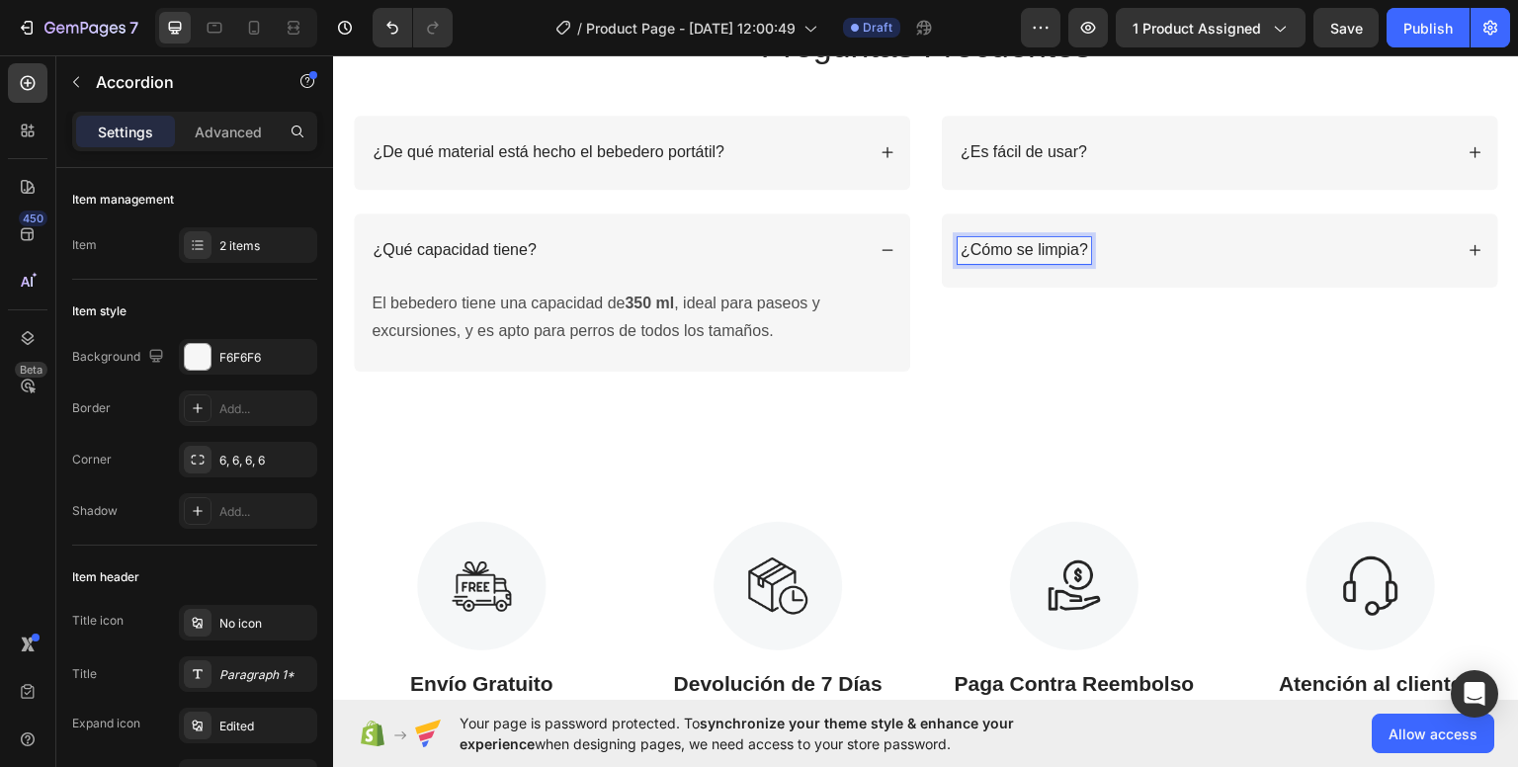
click at [1063, 303] on div "¿Es fácil de usar? ¿Cómo se limpia? Respuesta 4 Text Block Accordion 16" at bounding box center [1220, 251] width 558 height 272
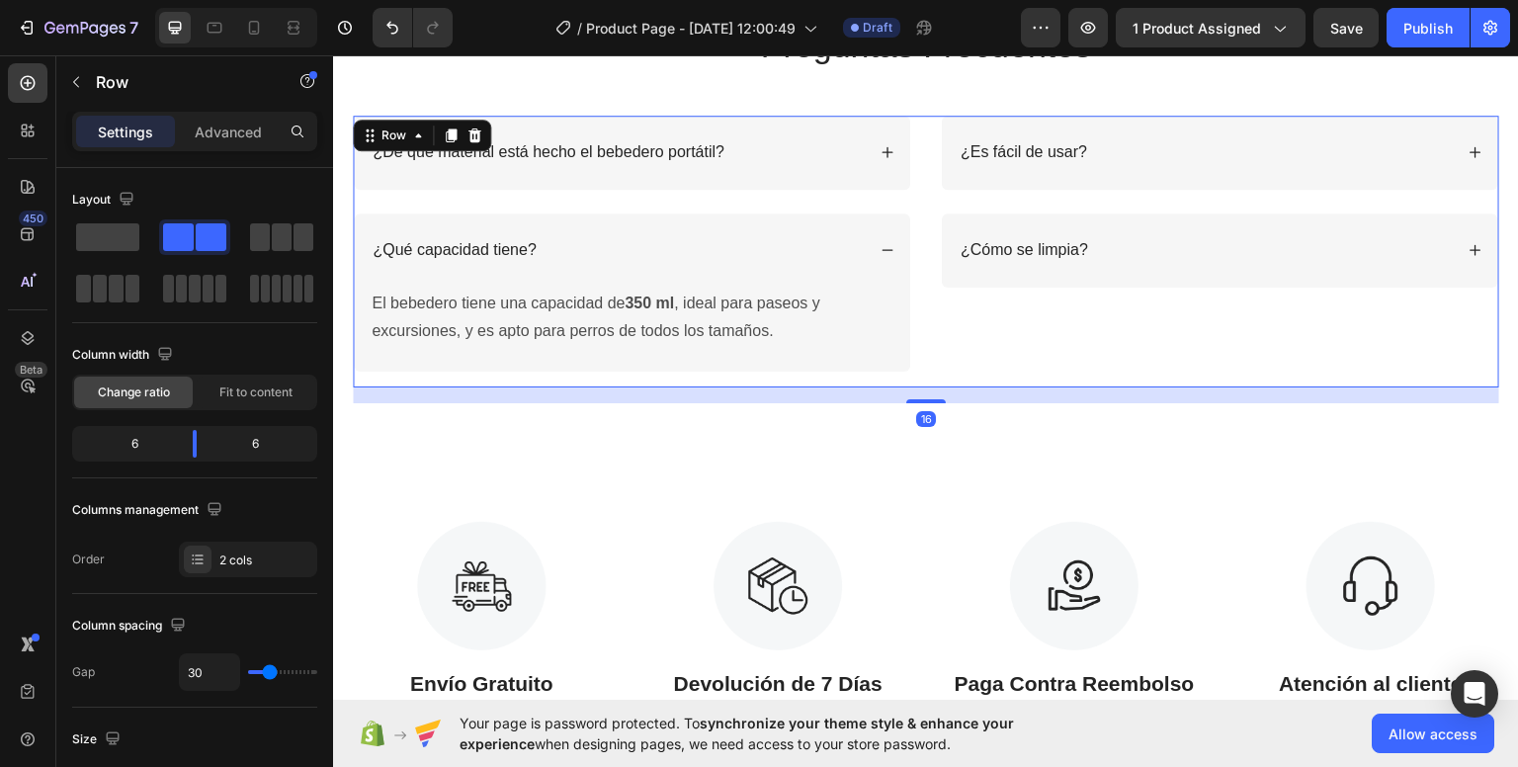
click at [1063, 303] on div "¿Es fácil de usar? ¿Cómo se limpia? Respuesta 4 Text Block Accordion" at bounding box center [1220, 251] width 558 height 272
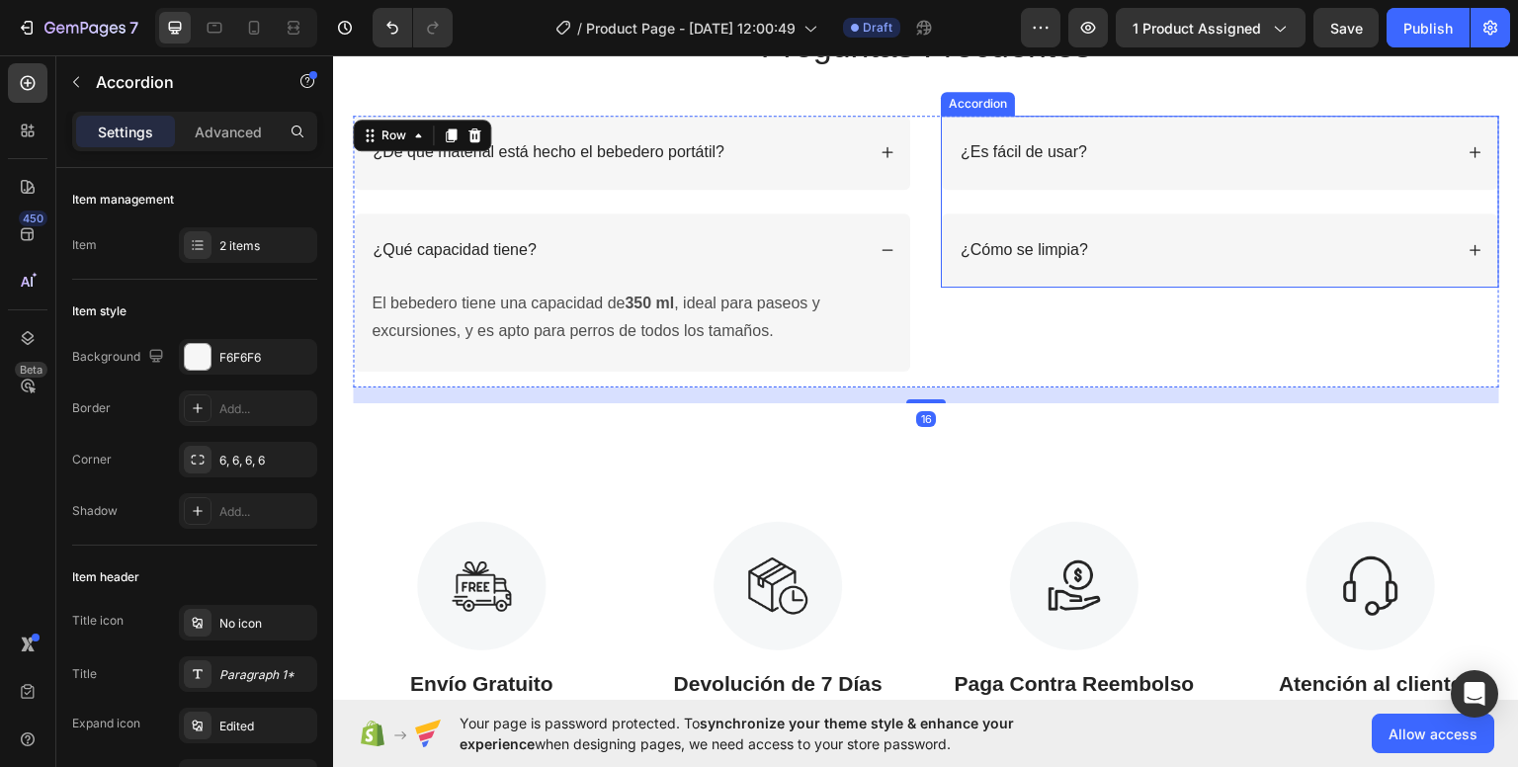
click at [1290, 266] on div "¿Cómo se limpia?" at bounding box center [1220, 249] width 556 height 74
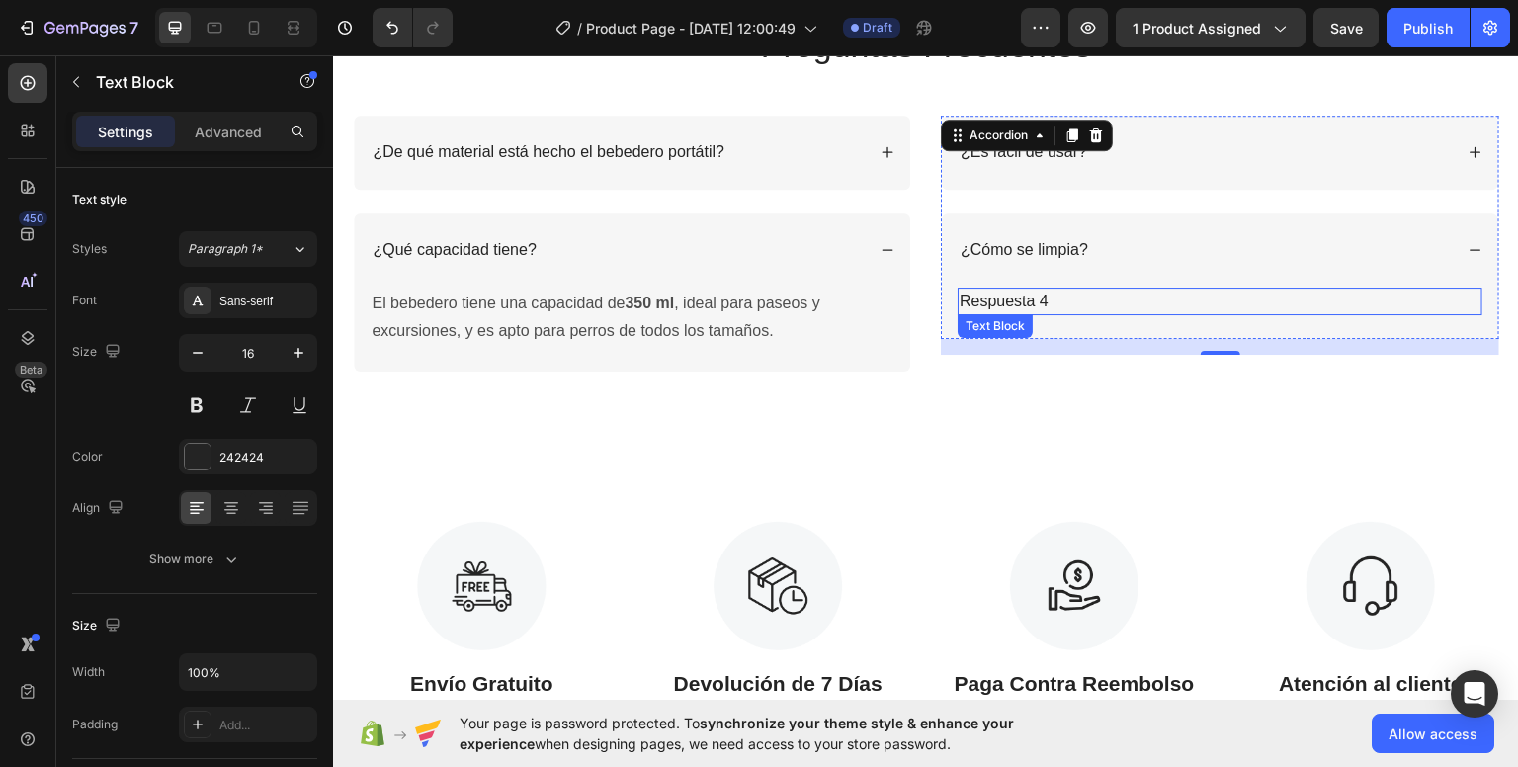
click at [1052, 297] on p "Respuesta 4" at bounding box center [1219, 300] width 521 height 24
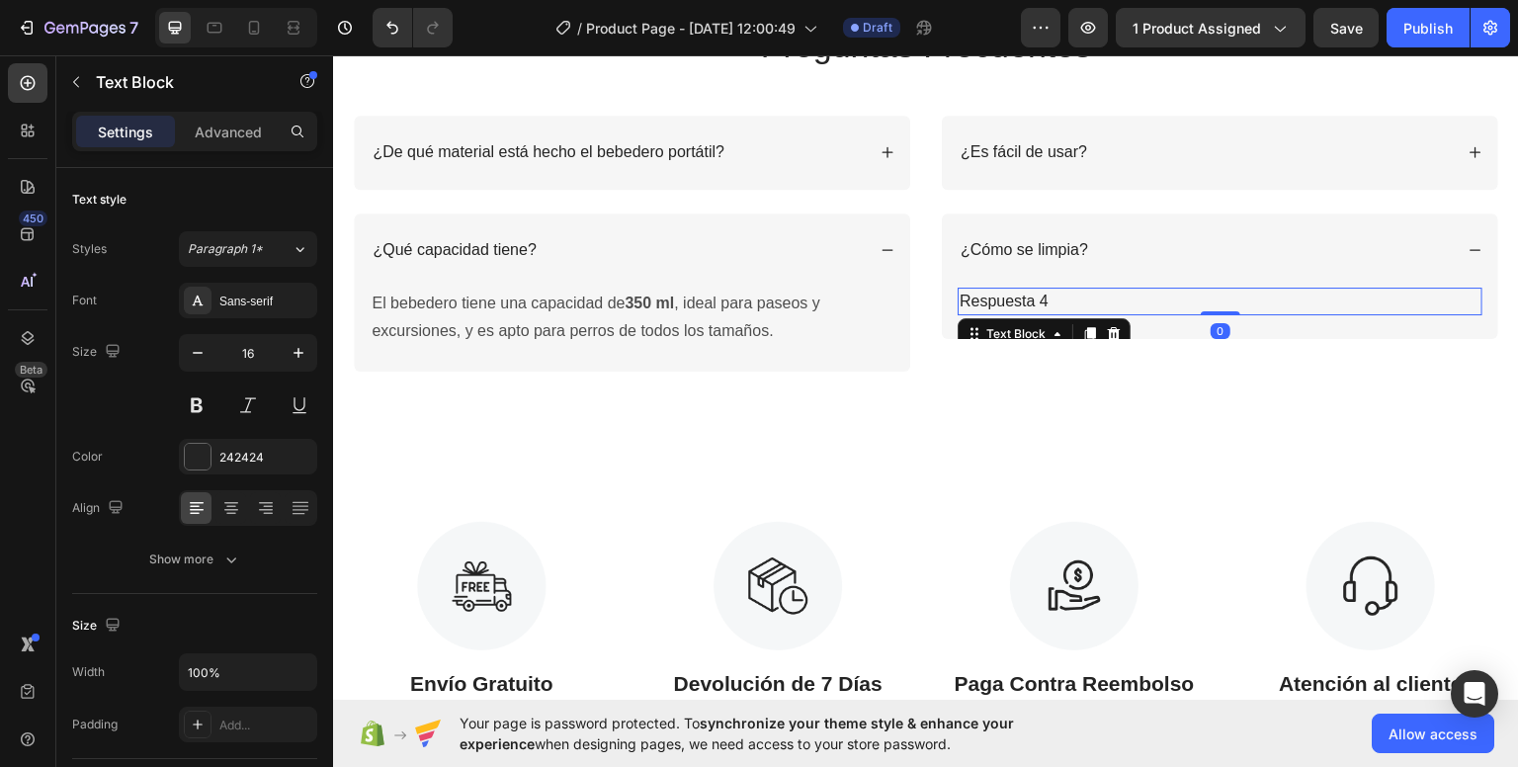
click at [1052, 297] on p "Respuesta 4" at bounding box center [1219, 300] width 521 height 24
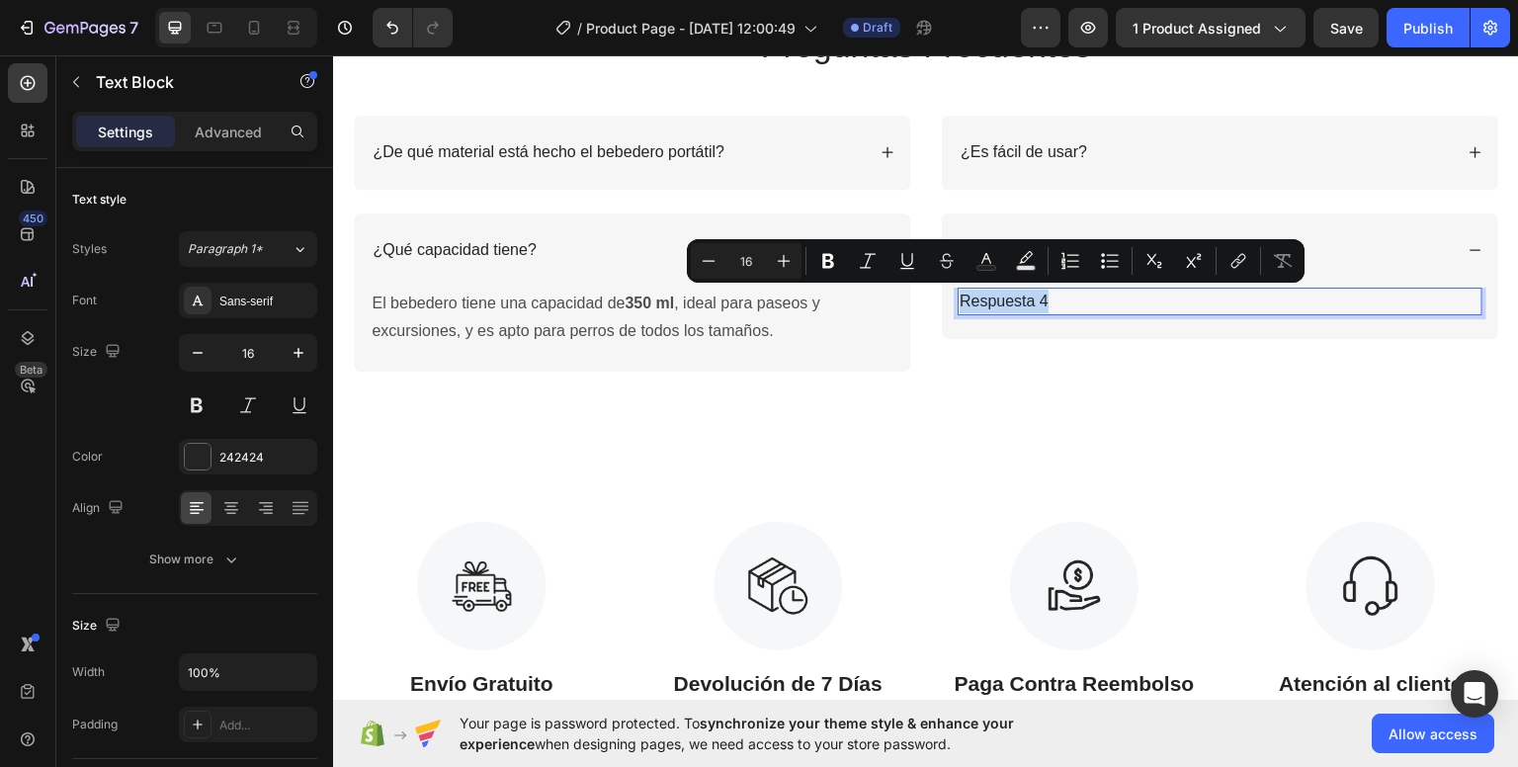
click at [1052, 297] on p "Respuesta 4" at bounding box center [1219, 300] width 521 height 24
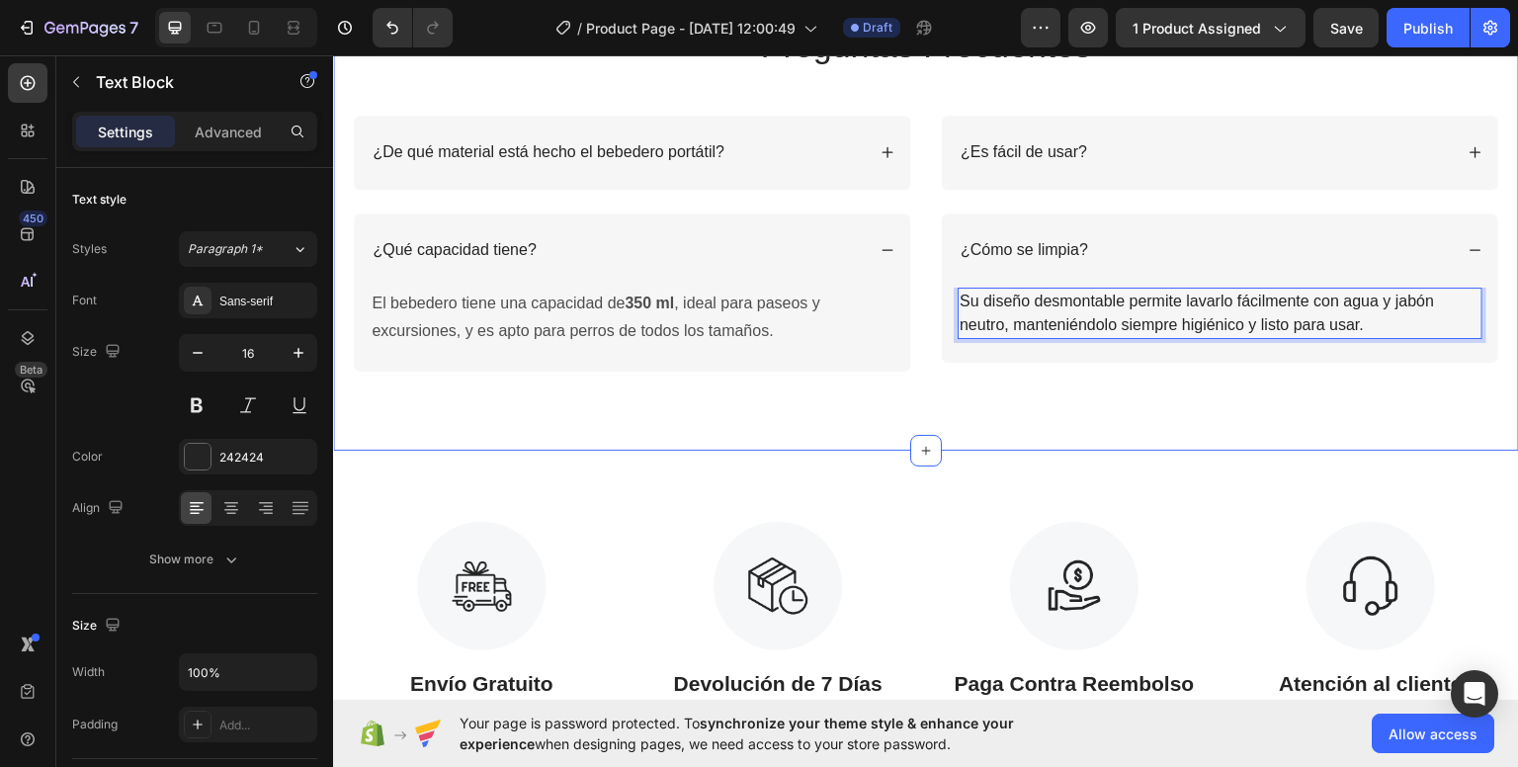
click at [858, 446] on div "Preguntas Frecuentes Heading Row ¿De qué material está hecho el bebedero portát…" at bounding box center [926, 184] width 1186 height 531
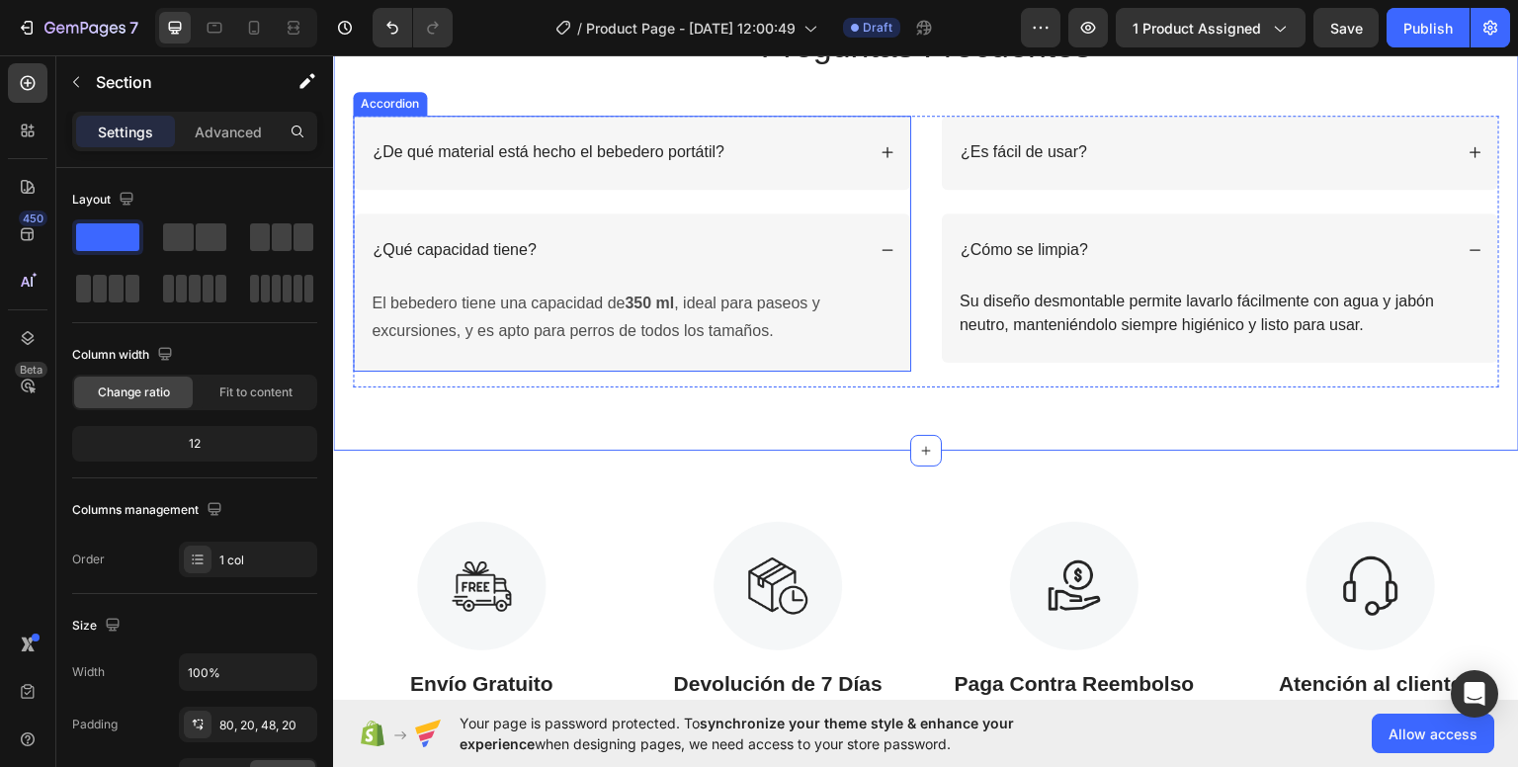
click at [879, 257] on div "¿Qué capacidad tiene?" at bounding box center [632, 249] width 556 height 74
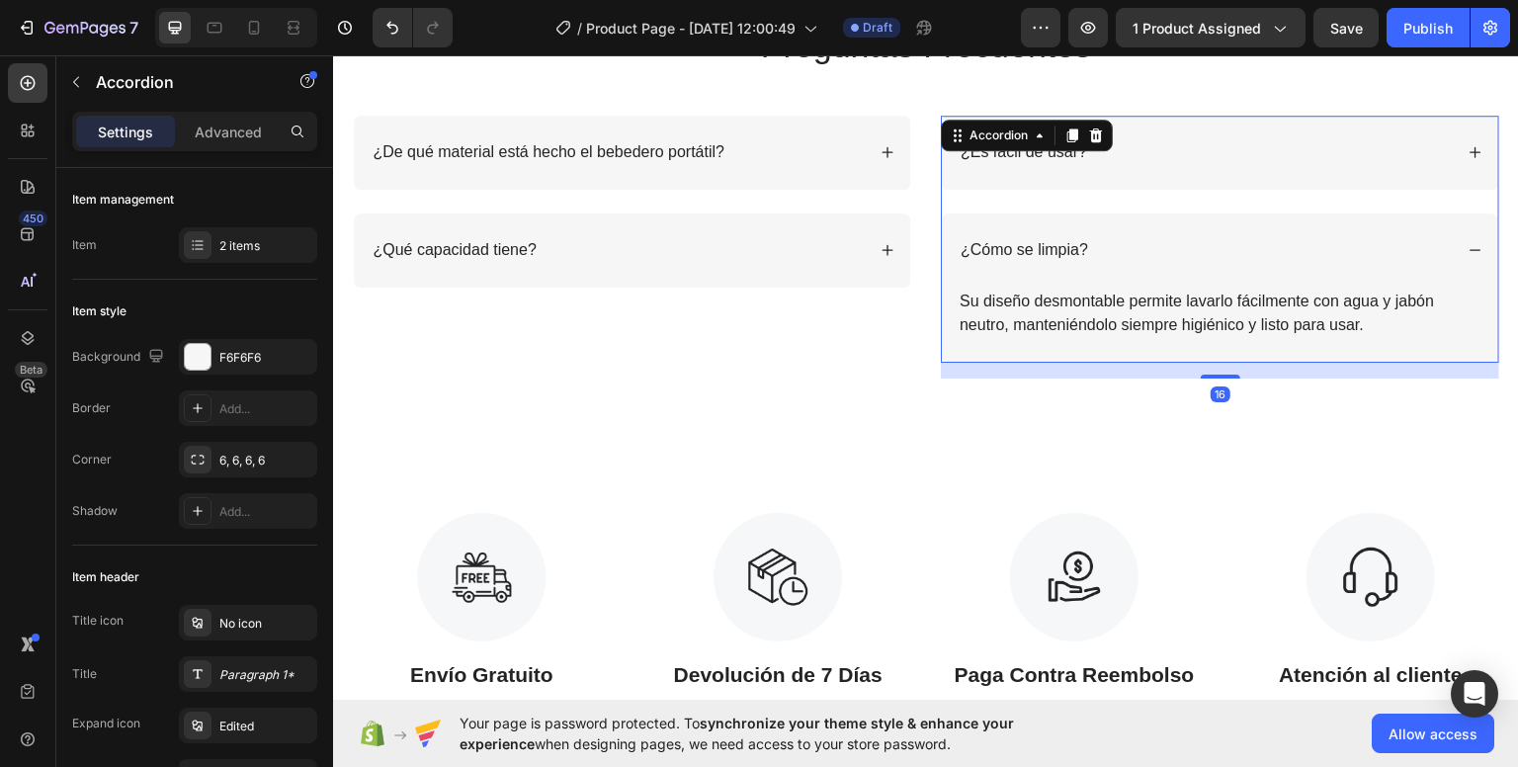
click at [1442, 242] on div "¿Cómo se limpia?" at bounding box center [1220, 249] width 556 height 74
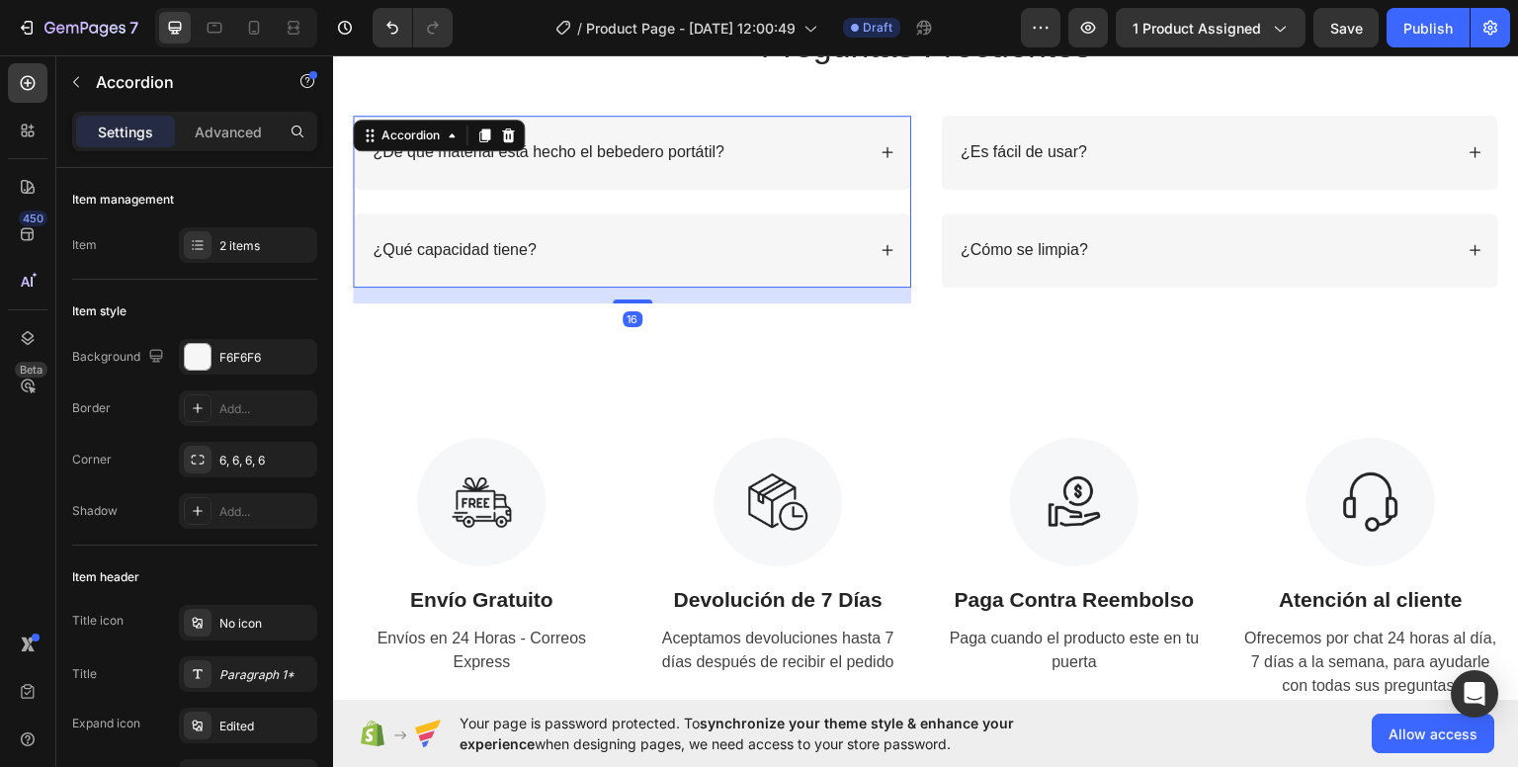
click at [852, 166] on div "¿De qué material está hecho el bebedero portátil?" at bounding box center [632, 152] width 556 height 74
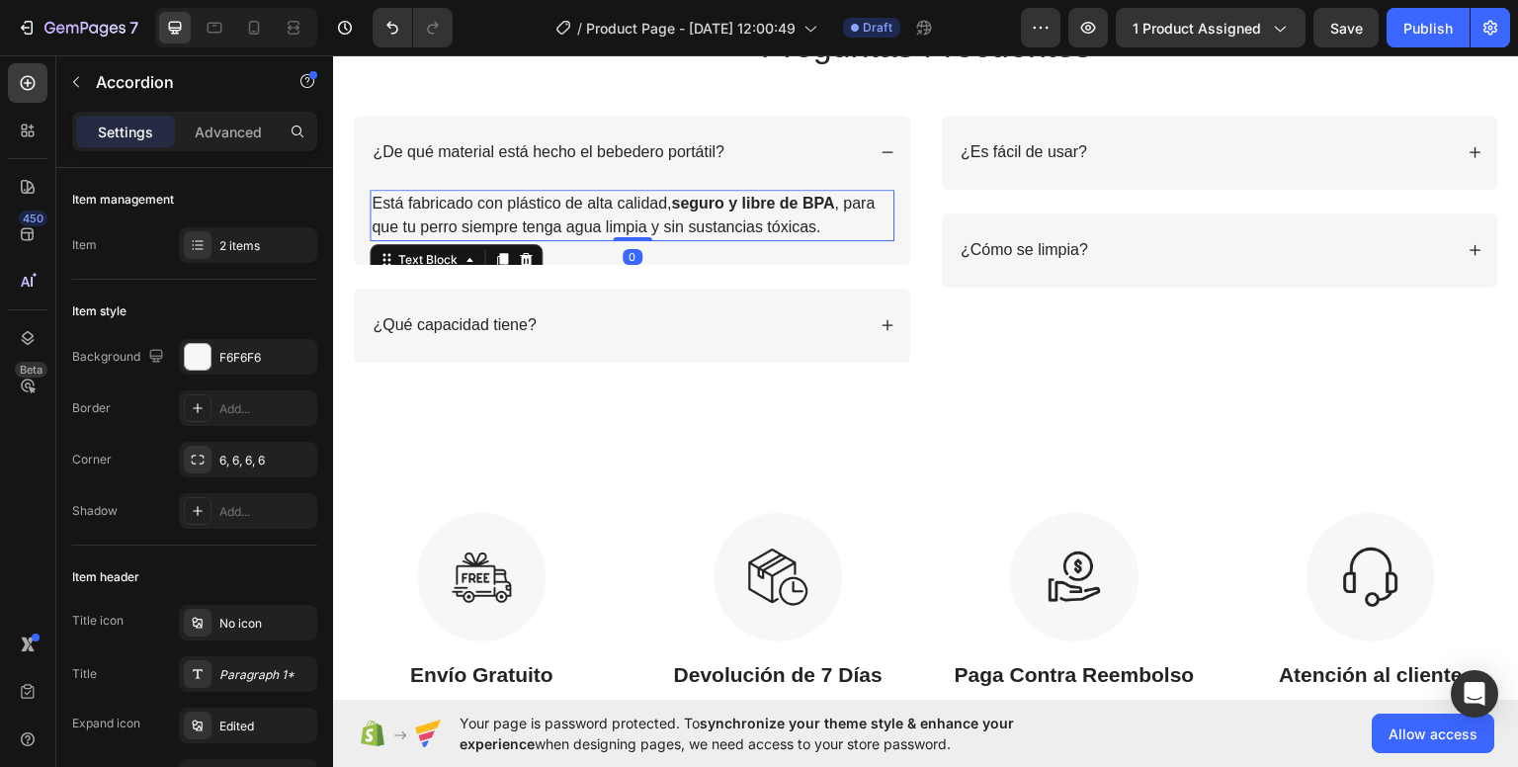
click at [708, 197] on strong "seguro y libre de BPA" at bounding box center [752, 202] width 163 height 17
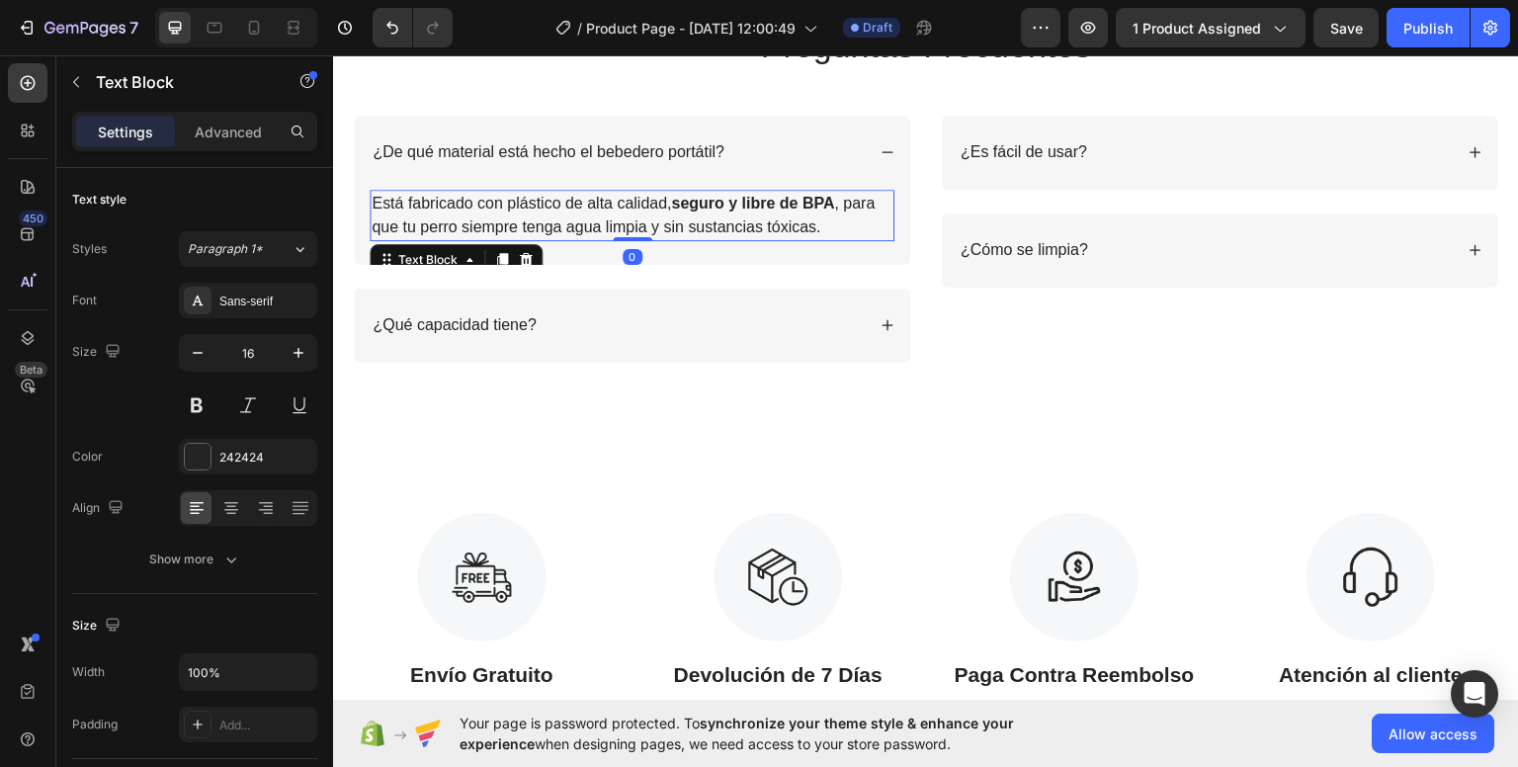
click at [685, 203] on strong "seguro y libre de BPA" at bounding box center [752, 202] width 163 height 17
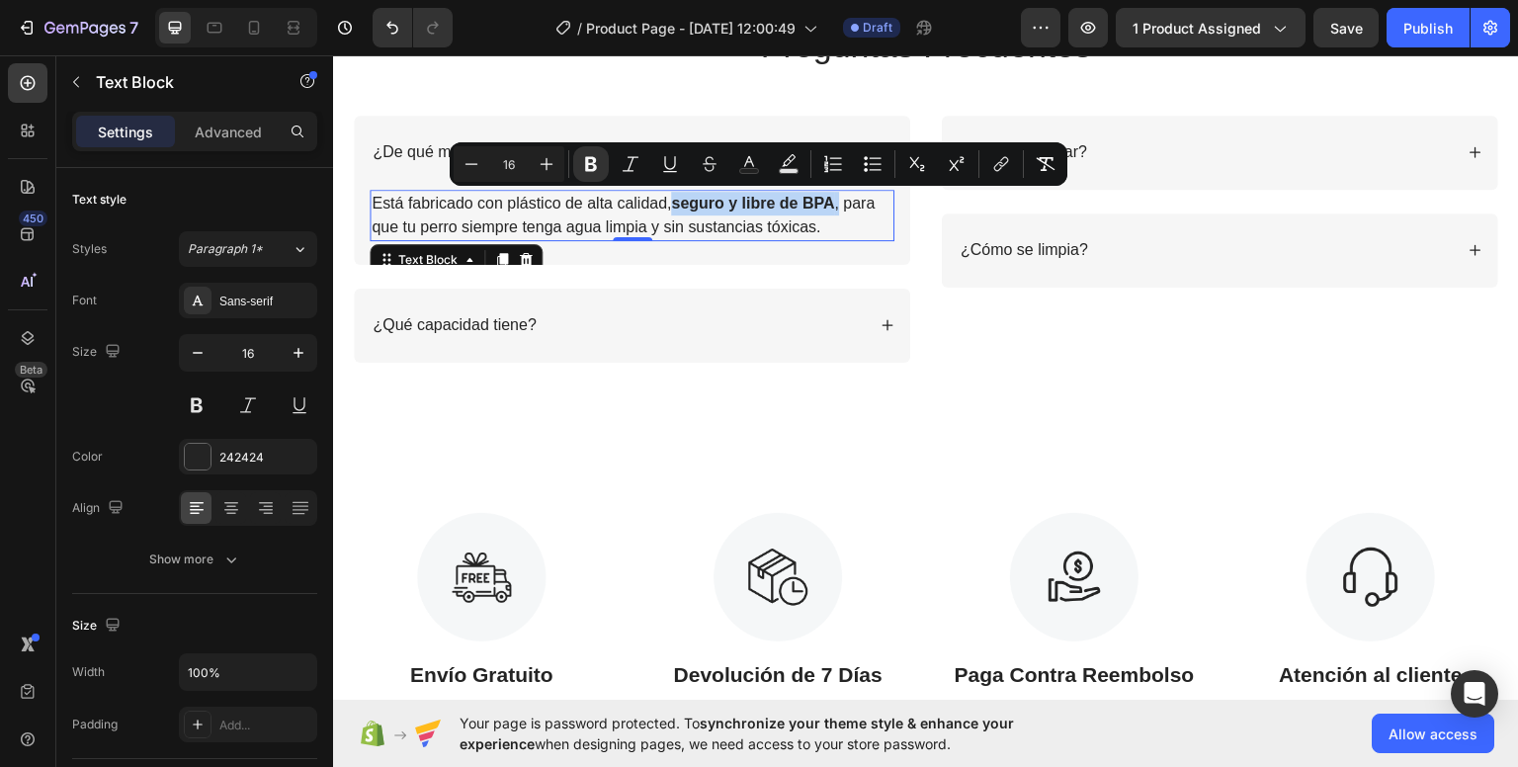
drag, startPoint x: 673, startPoint y: 203, endPoint x: 843, endPoint y: 206, distance: 170.0
click at [843, 206] on p "Está fabricado con plástico de alta calidad, seguro y libre de BPA , para que t…" at bounding box center [631, 214] width 521 height 47
click at [592, 169] on icon "Editor contextual toolbar" at bounding box center [591, 164] width 12 height 15
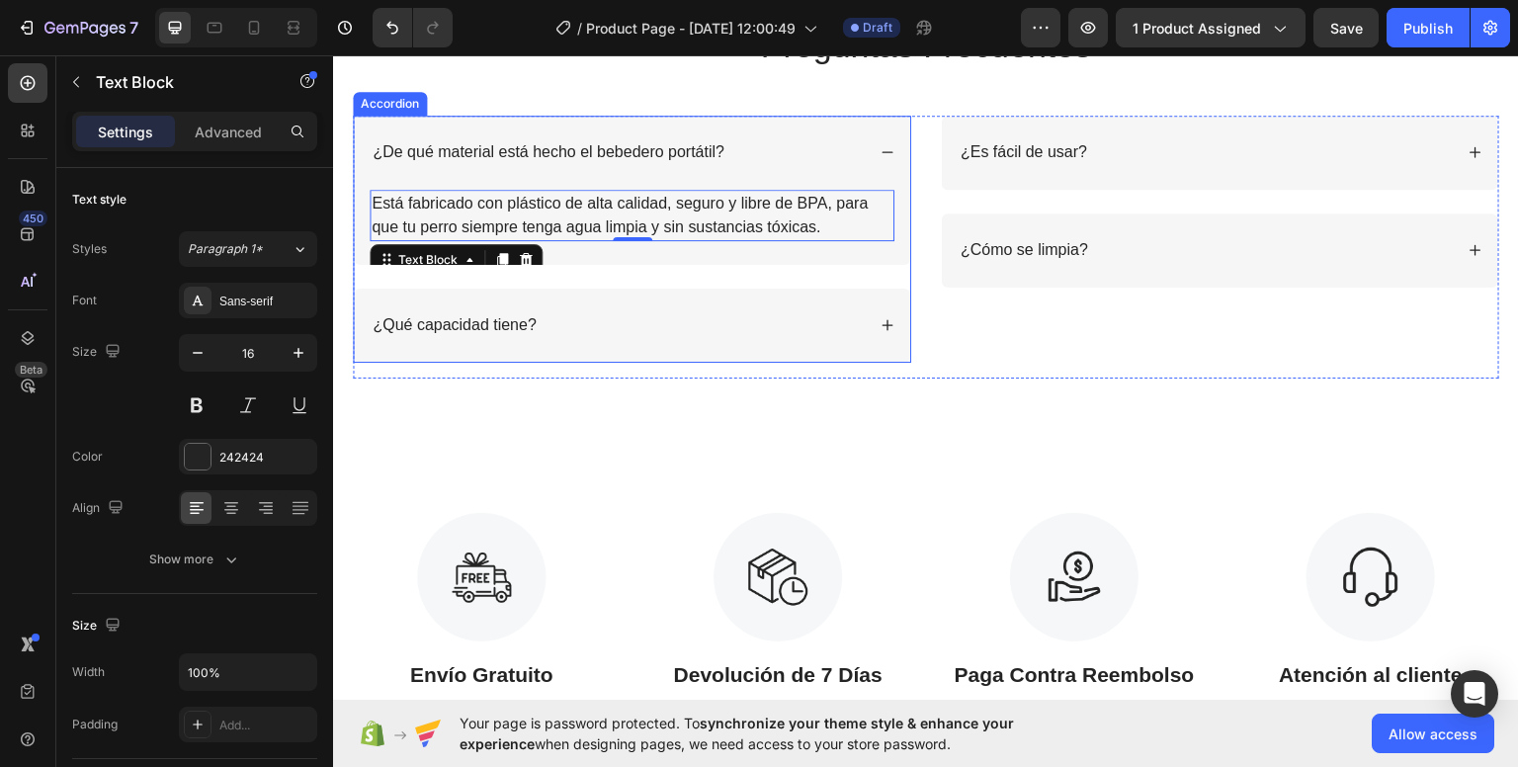
click at [653, 297] on div "¿Qué capacidad tiene?" at bounding box center [632, 325] width 556 height 74
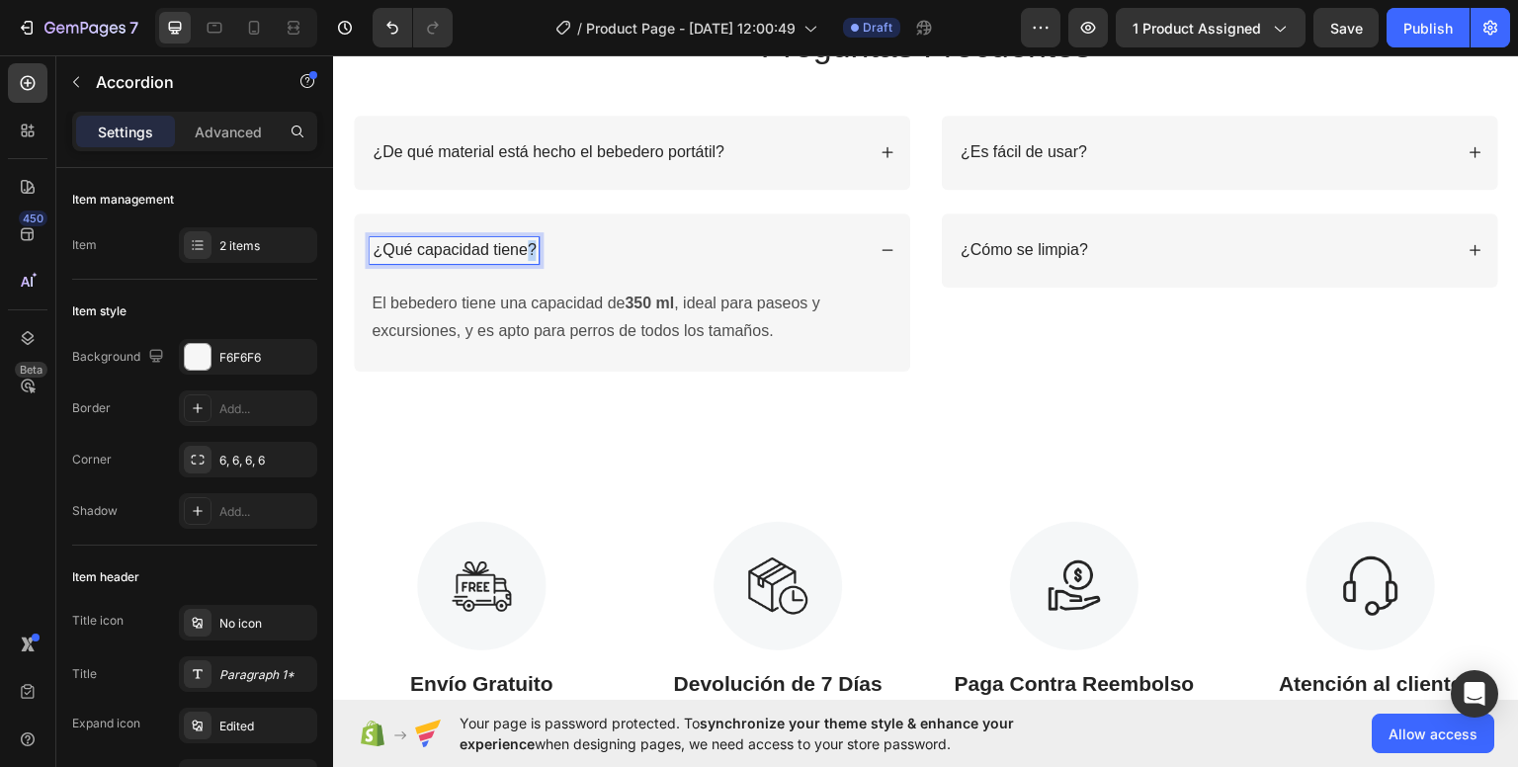
click at [526, 243] on p "¿Qué capacidad tiene?" at bounding box center [453, 249] width 163 height 21
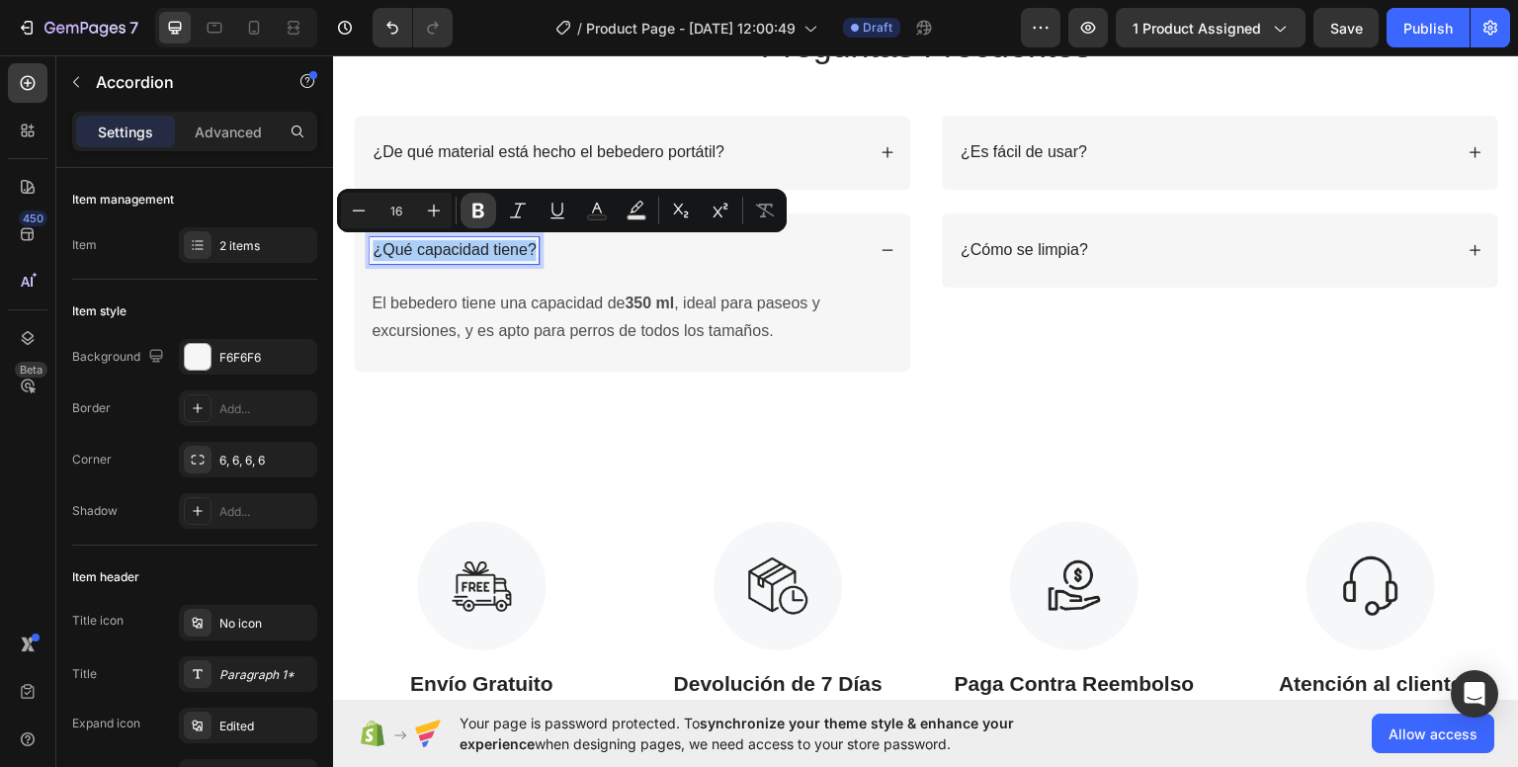
click at [484, 205] on icon "Editor contextual toolbar" at bounding box center [478, 211] width 20 height 20
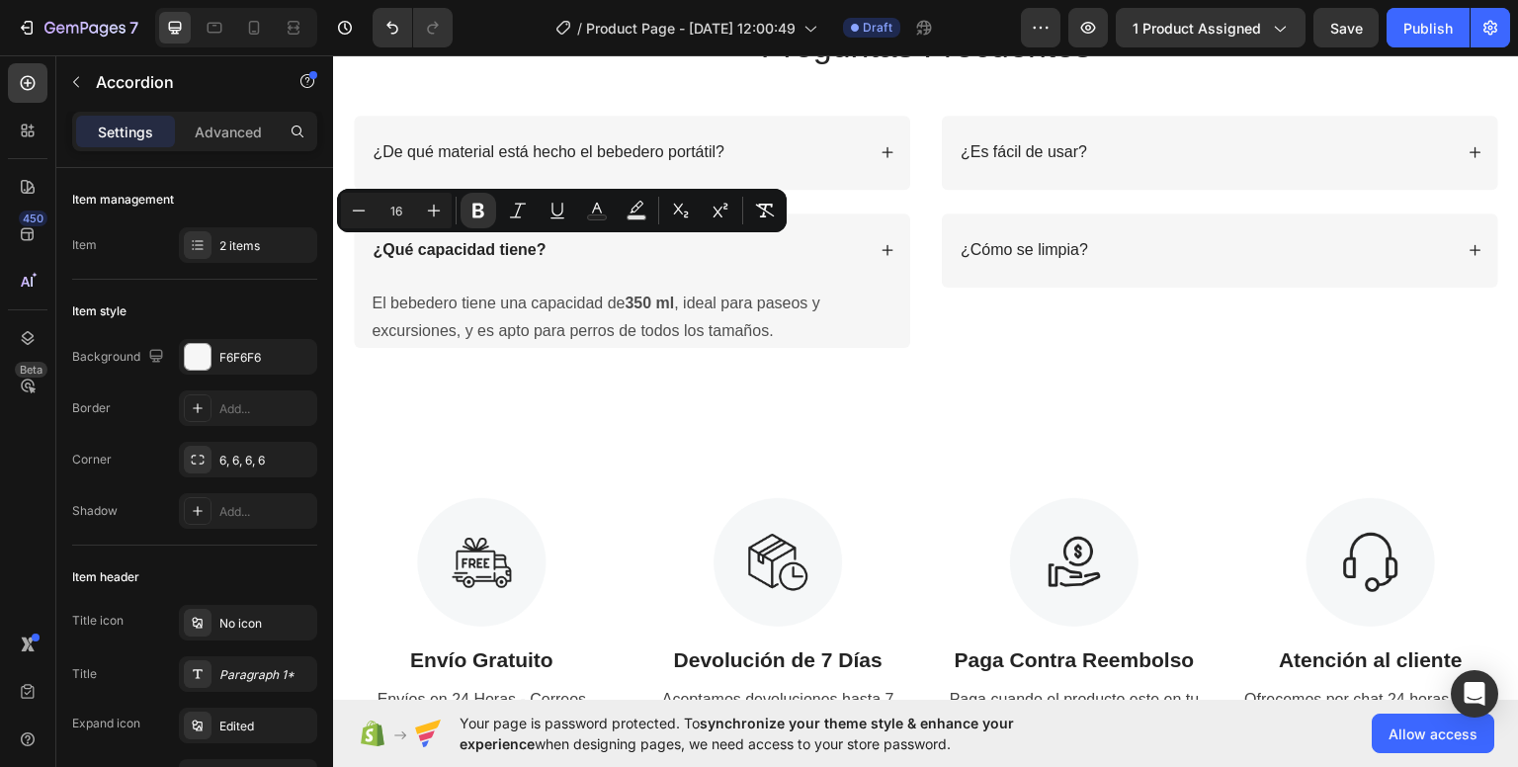
click at [606, 270] on div "¿Qué capacidad tiene?" at bounding box center [632, 249] width 556 height 74
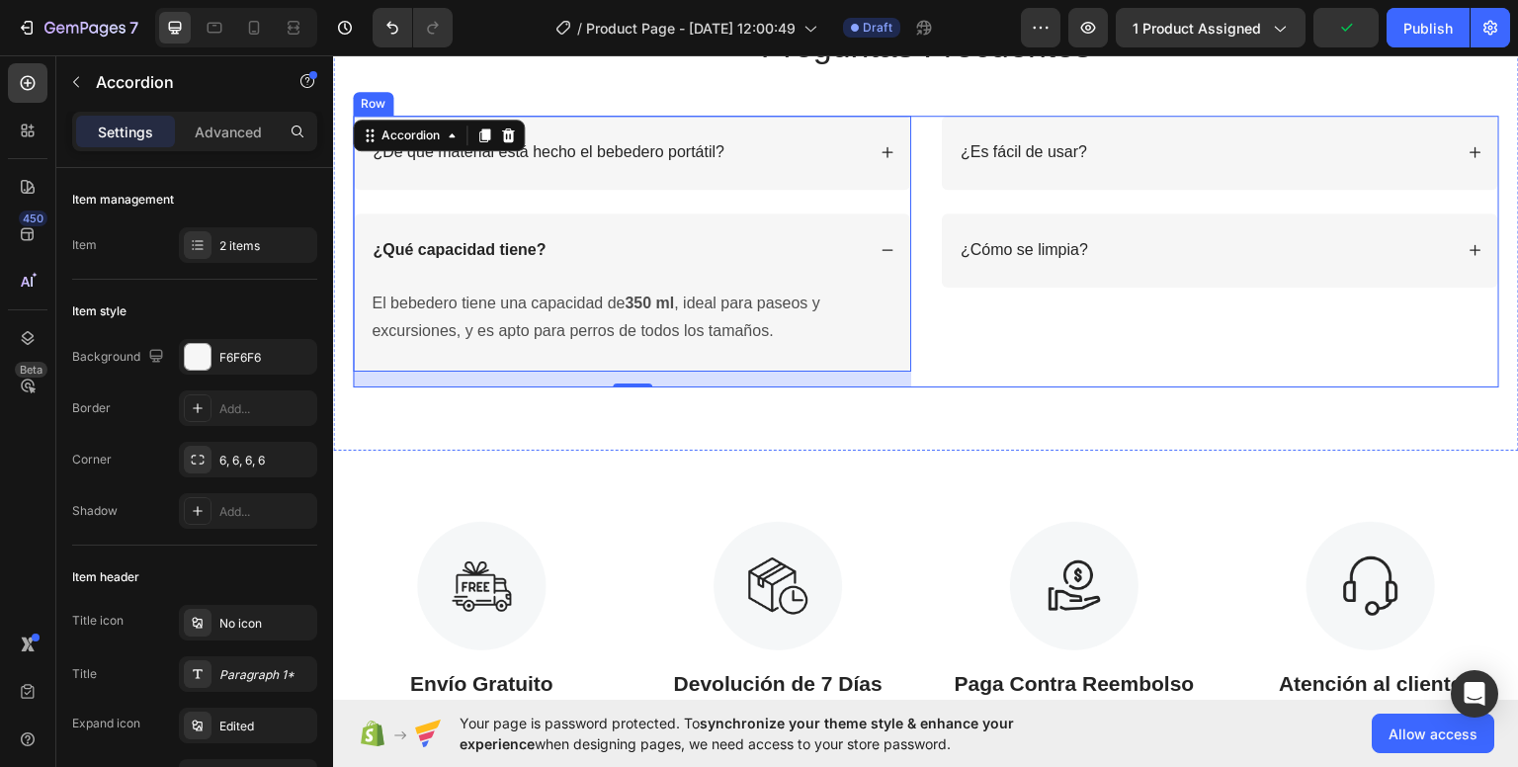
click at [1006, 318] on div "¿Es fácil de usar? ¿Cómo se limpia? Accordion" at bounding box center [1220, 251] width 558 height 272
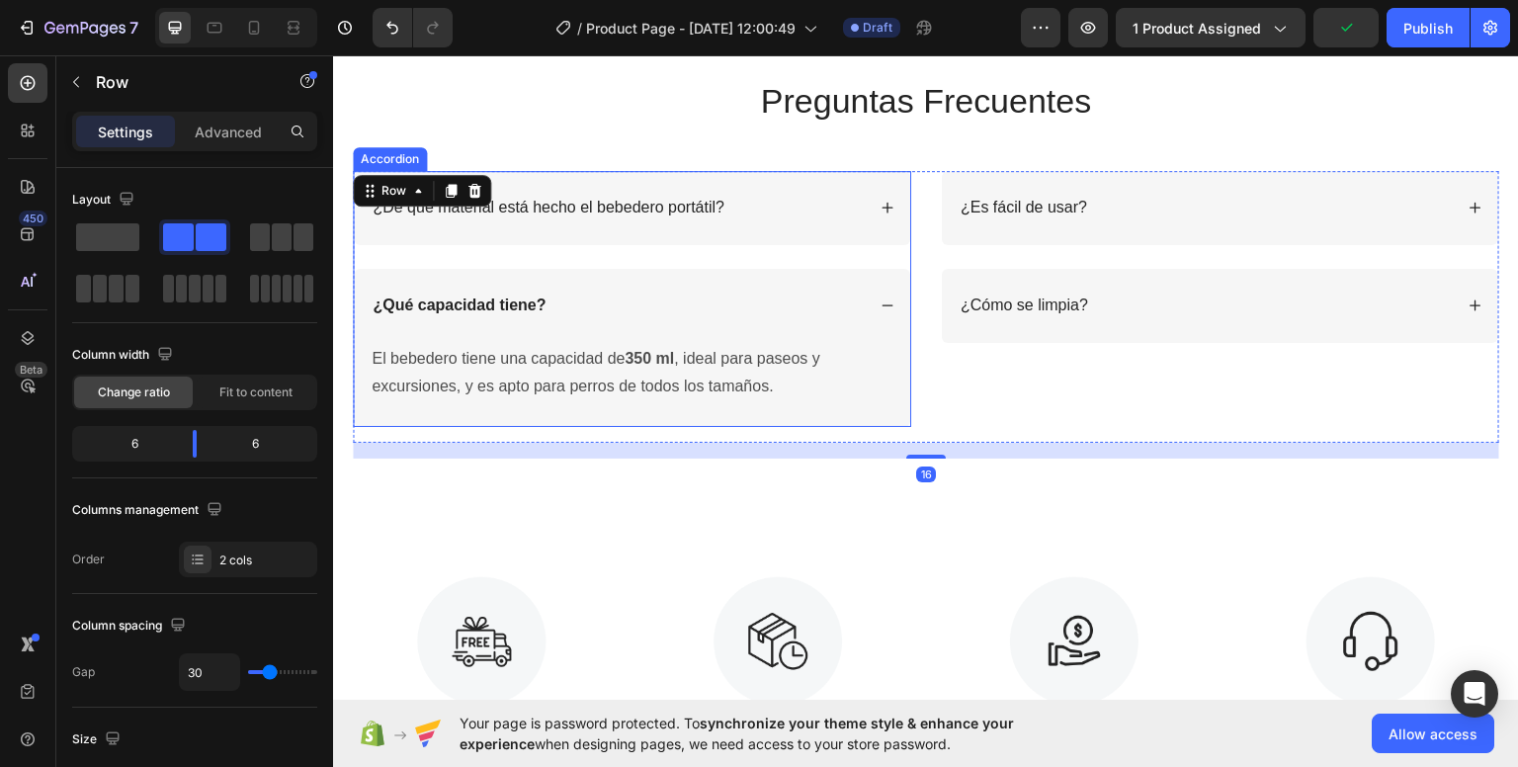
scroll to position [2577, 0]
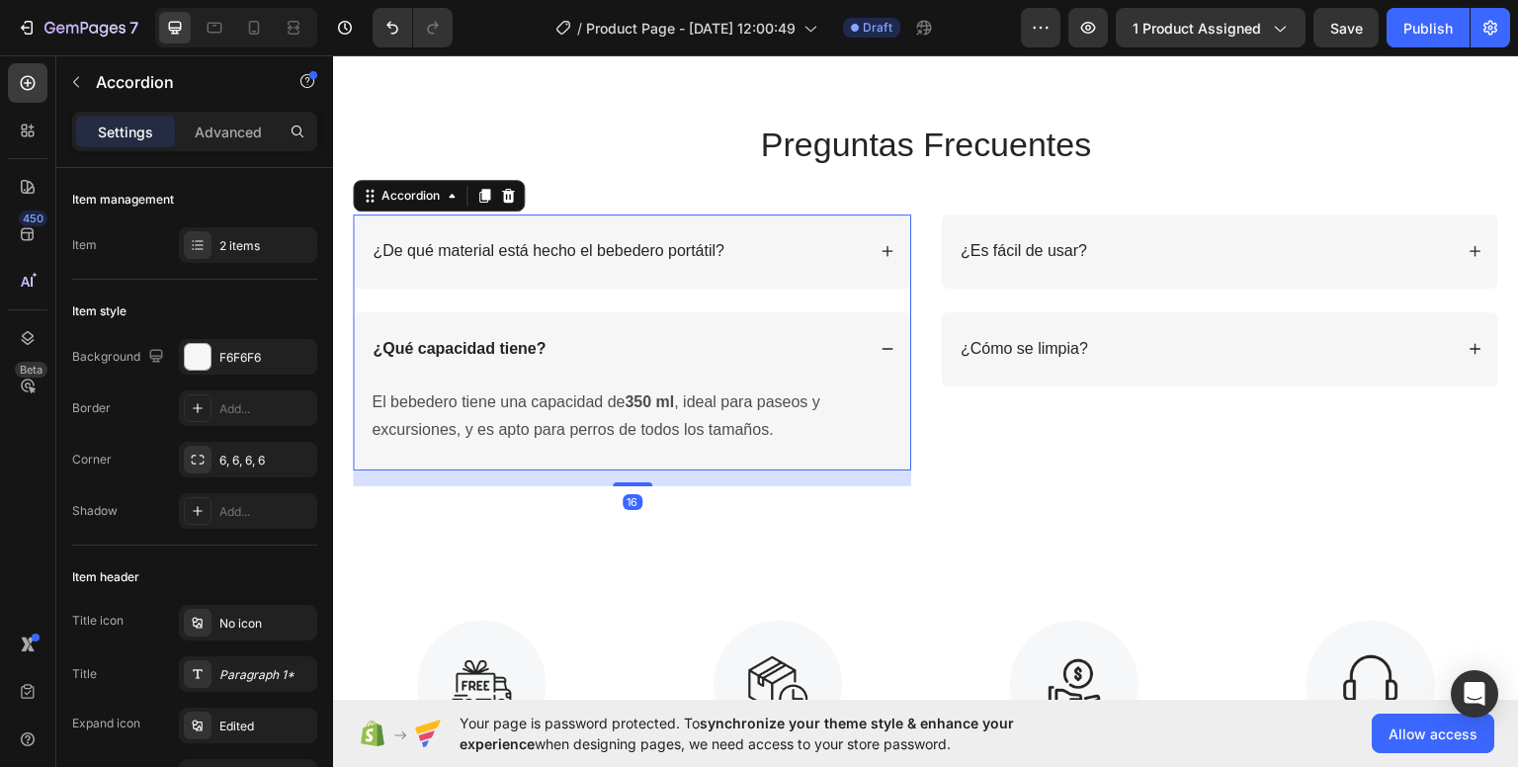
click at [804, 289] on div "¿De qué material está hecho el bebedero portátil? ¿Qué capacidad tiene? El bebe…" at bounding box center [632, 341] width 558 height 256
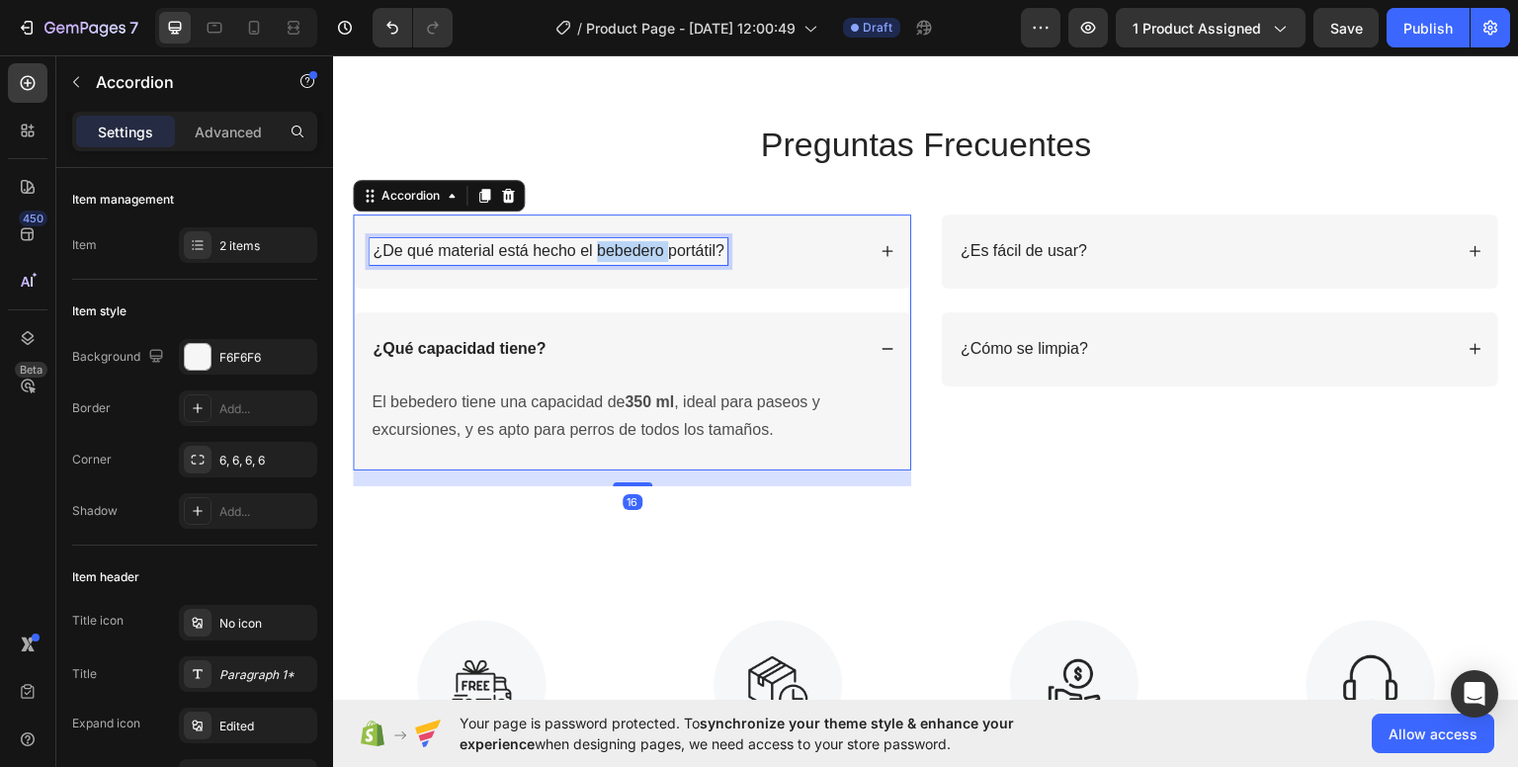
click at [606, 256] on p "¿De qué material está hecho el bebedero portátil?" at bounding box center [548, 250] width 352 height 21
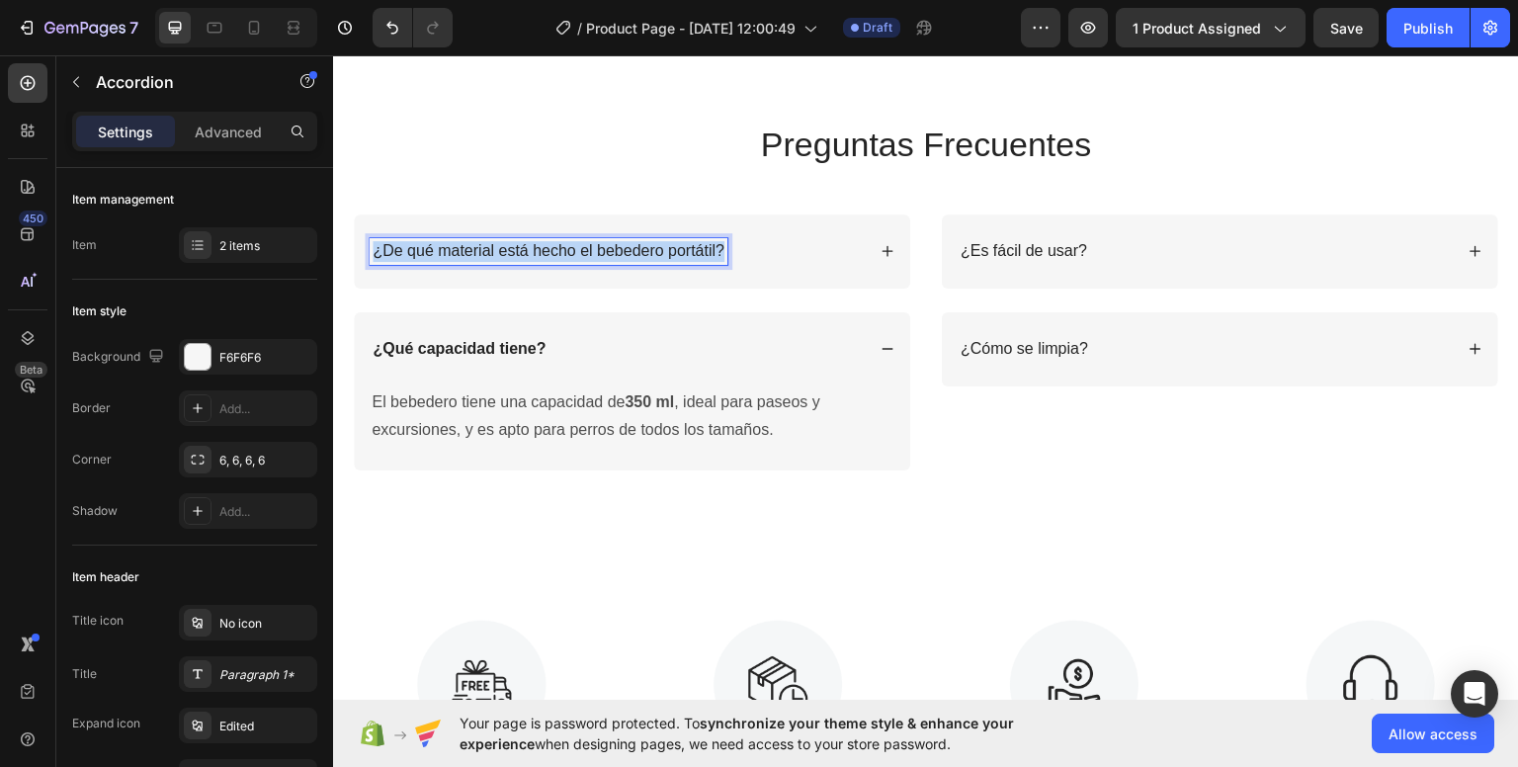
click at [606, 256] on p "¿De qué material está hecho el bebedero portátil?" at bounding box center [548, 250] width 352 height 21
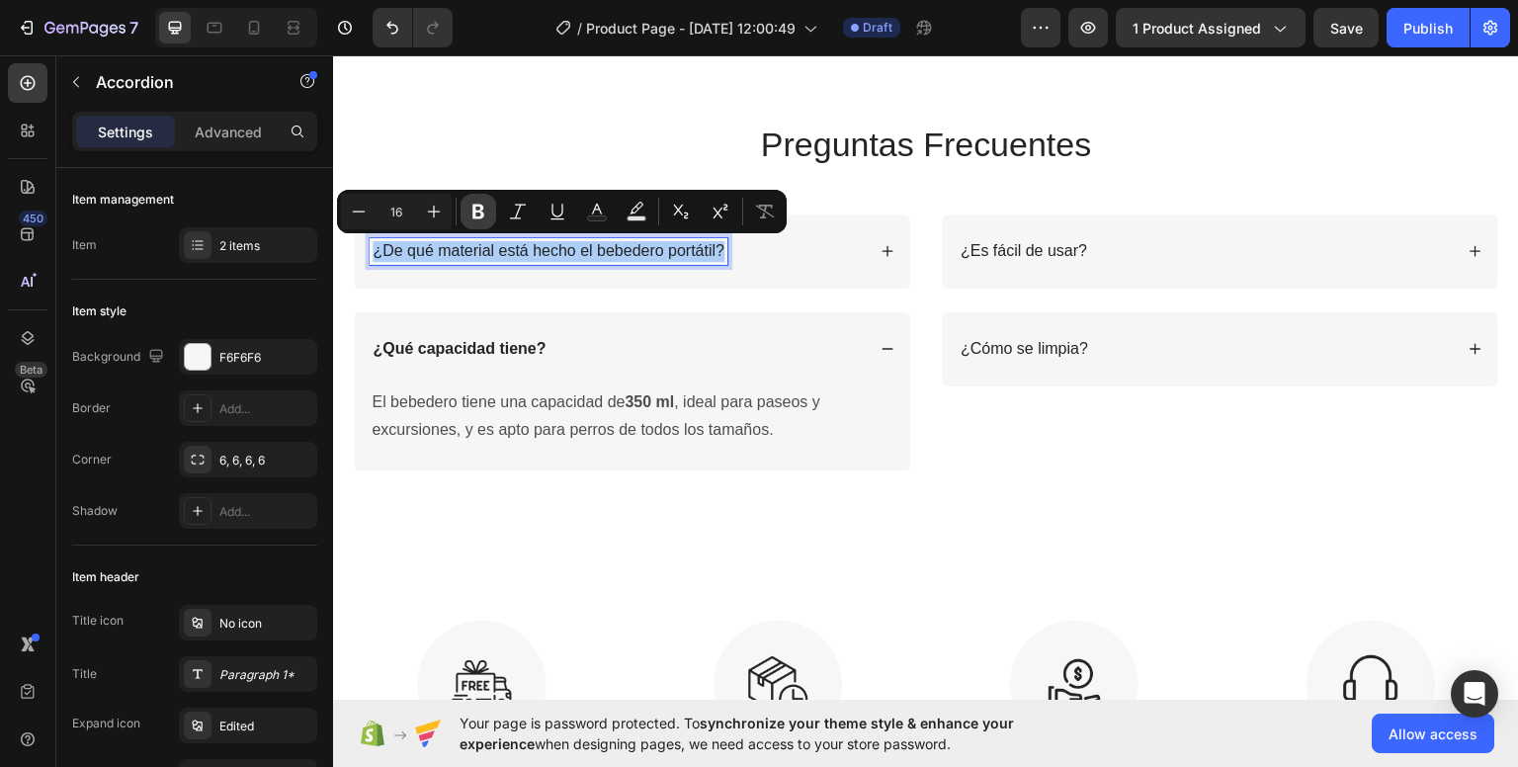
click at [474, 213] on icon "Editor contextual toolbar" at bounding box center [478, 212] width 12 height 15
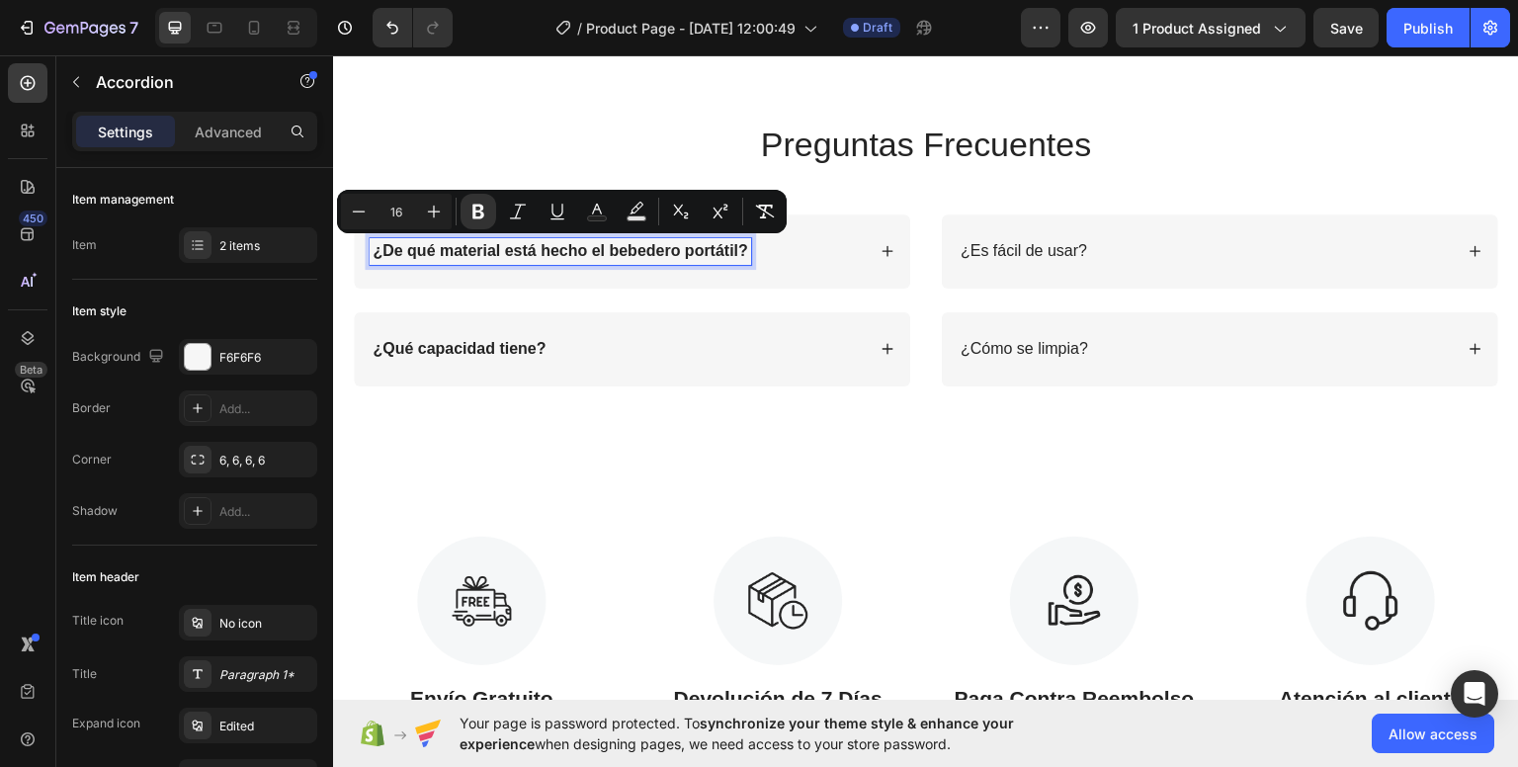
click at [794, 257] on div "¿De qué material está hecho el bebedero portátil?" at bounding box center [617, 250] width 495 height 27
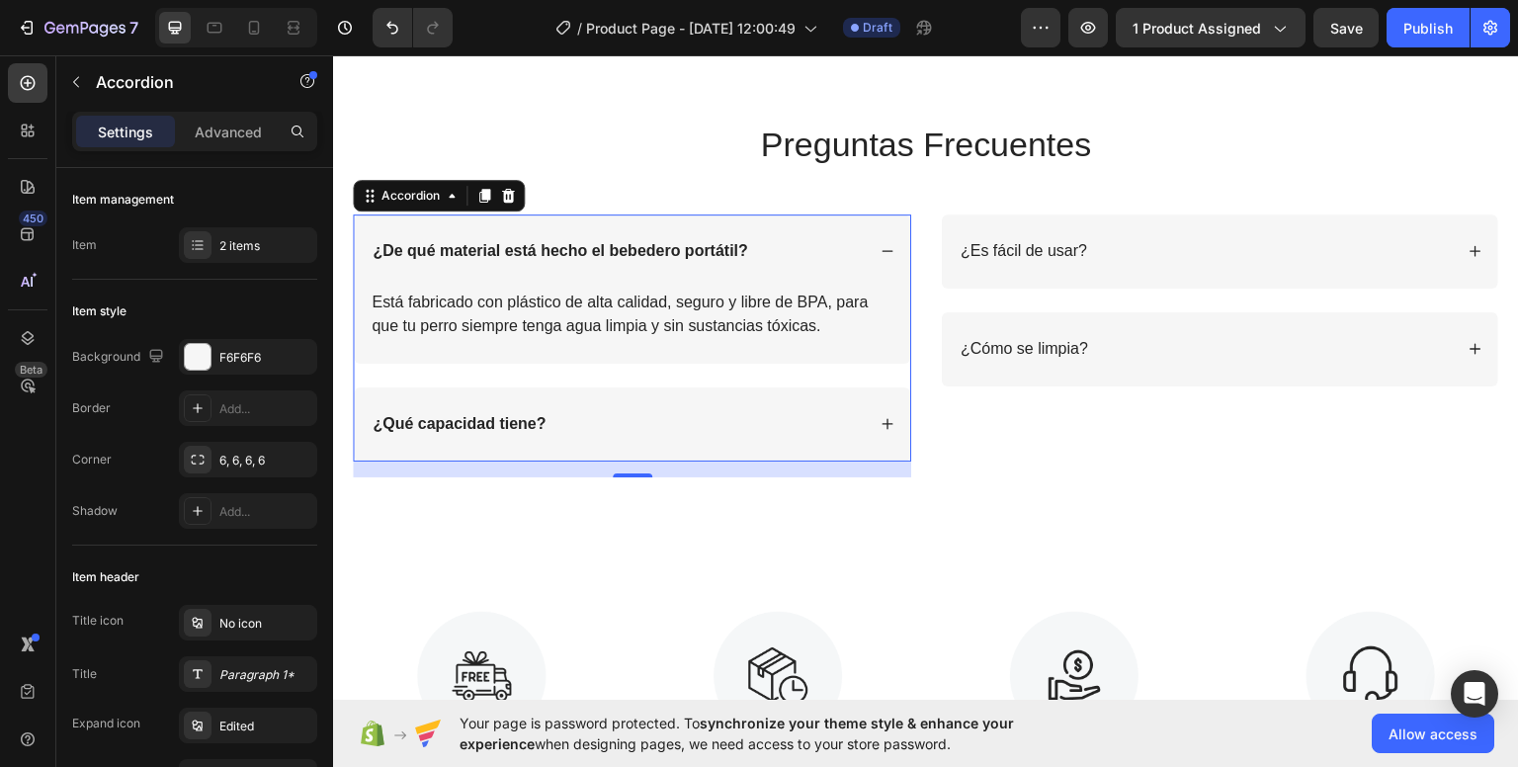
click at [661, 417] on div "¿Qué capacidad tiene?" at bounding box center [617, 423] width 495 height 27
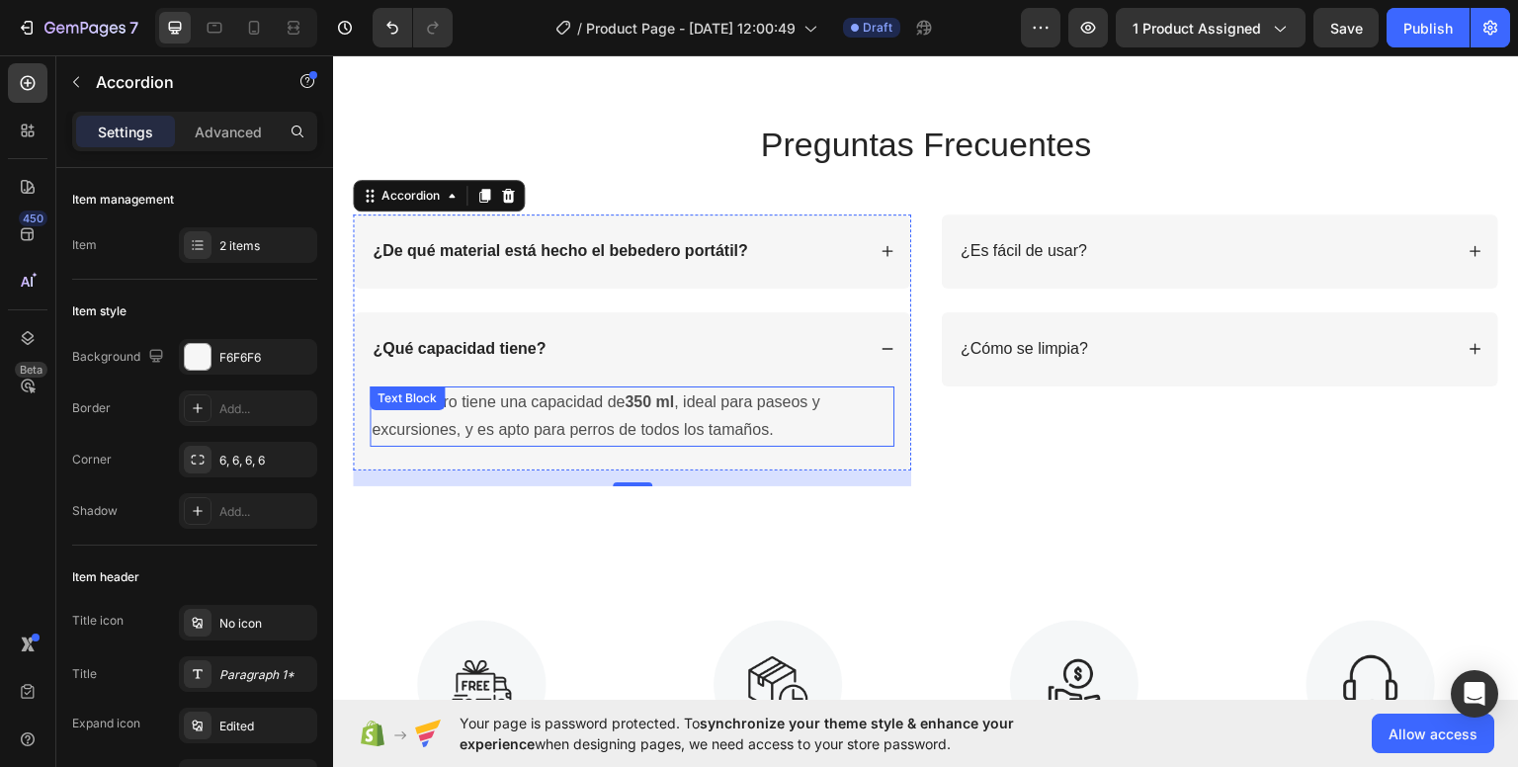
click at [619, 414] on p "El bebedero tiene una capacidad de 350 ml , ideal para paseos y excursiones, y …" at bounding box center [631, 415] width 521 height 57
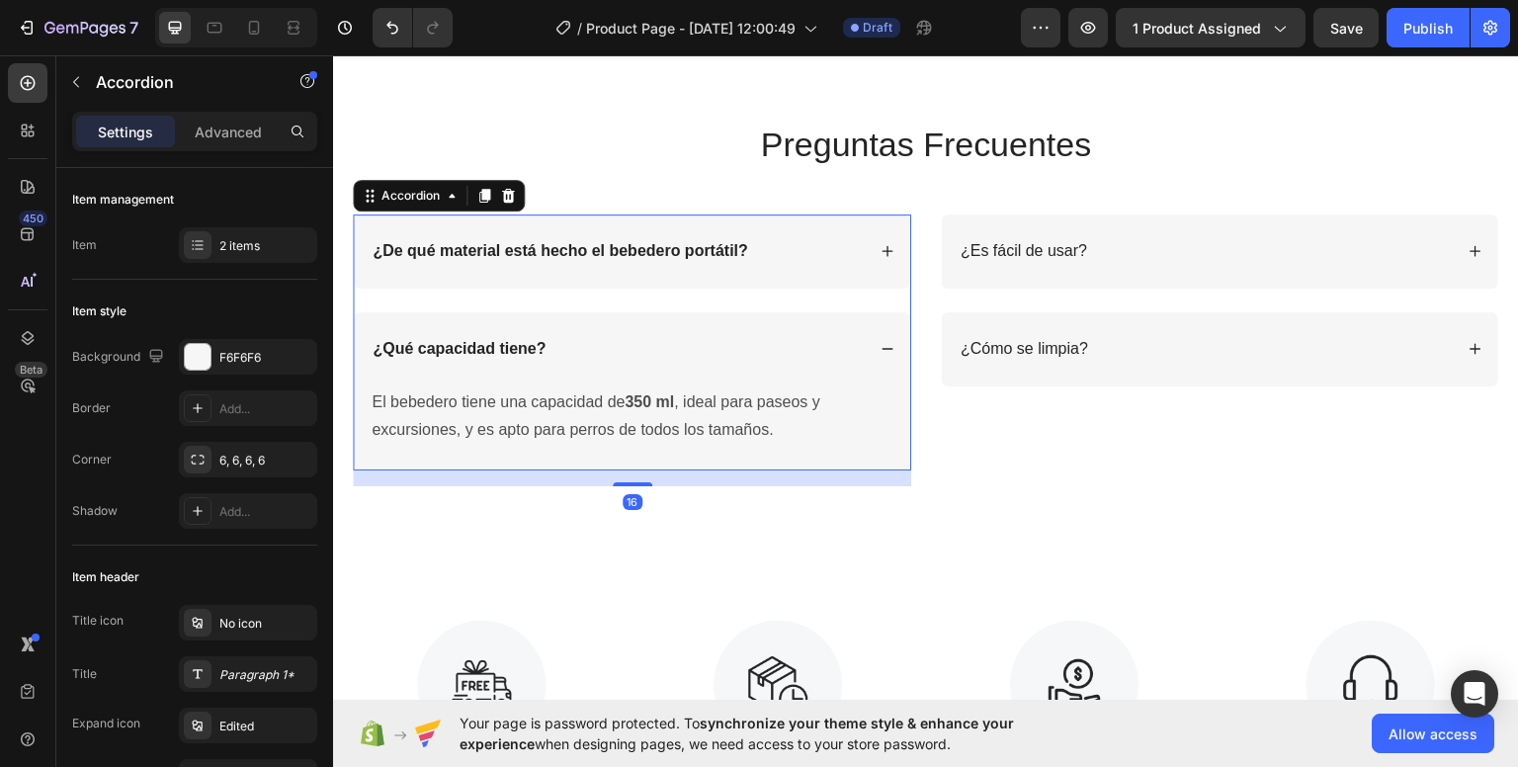
click at [787, 259] on div "¿De qué material está hecho el bebedero portátil?" at bounding box center [617, 250] width 495 height 27
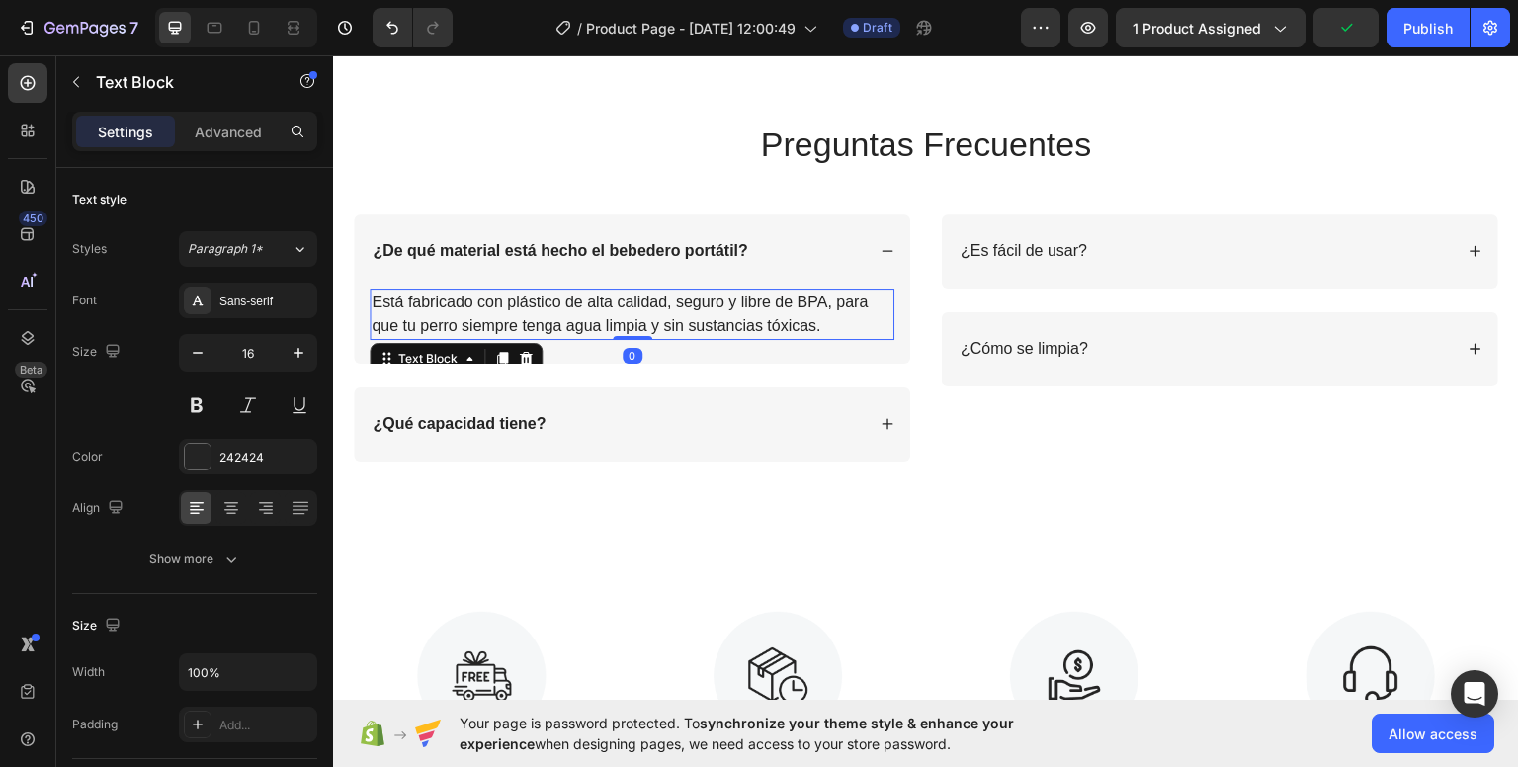
click at [797, 323] on p "Está fabricado con plástico de alta calidad, seguro y libre de BPA, para que tu…" at bounding box center [631, 312] width 521 height 47
click at [797, 322] on p "Está fabricado con plástico de alta calidad, seguro y libre de BPA, para que tu…" at bounding box center [631, 312] width 521 height 47
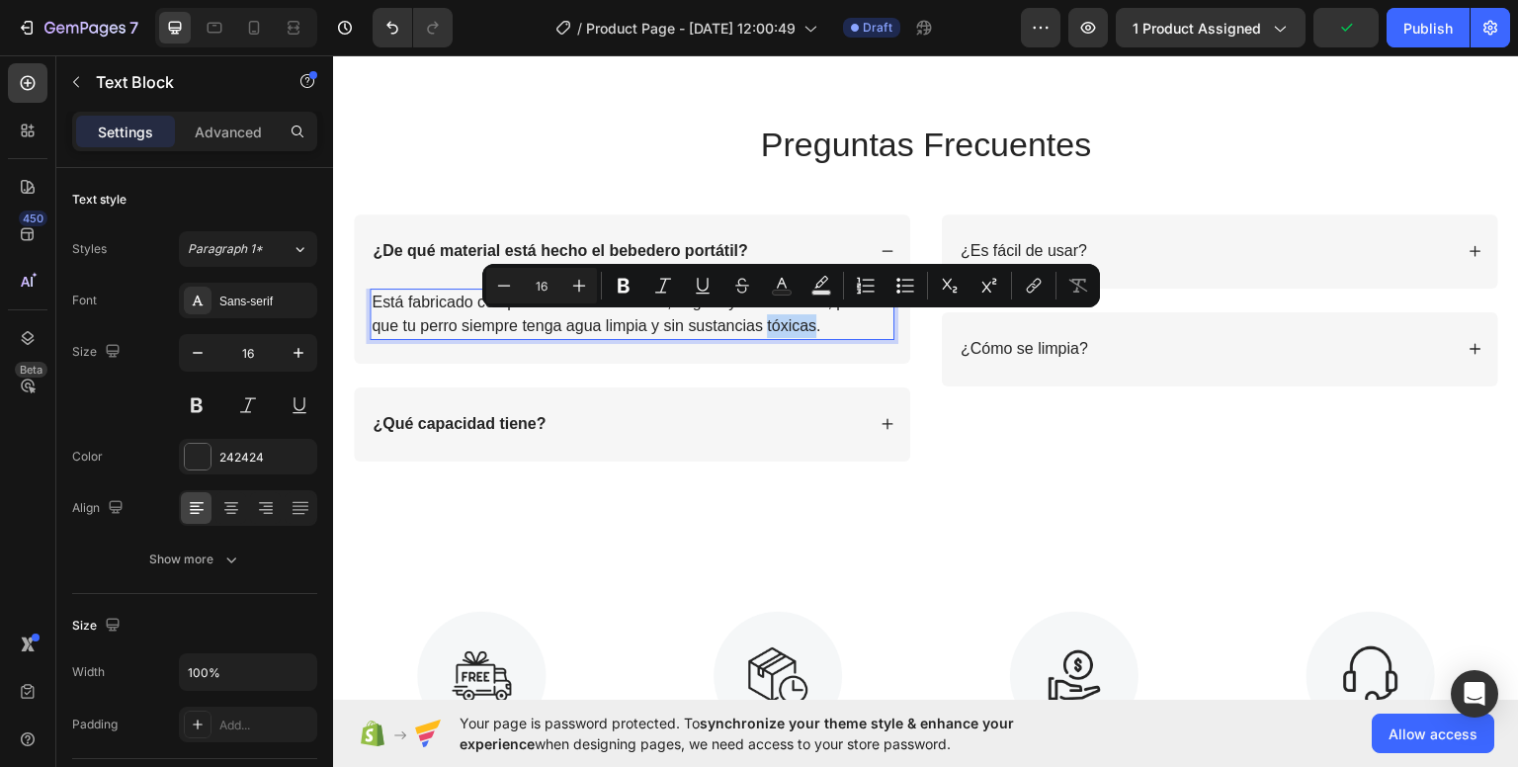
click at [797, 321] on p "Está fabricado con plástico de alta calidad, seguro y libre de BPA, para que tu…" at bounding box center [631, 312] width 521 height 47
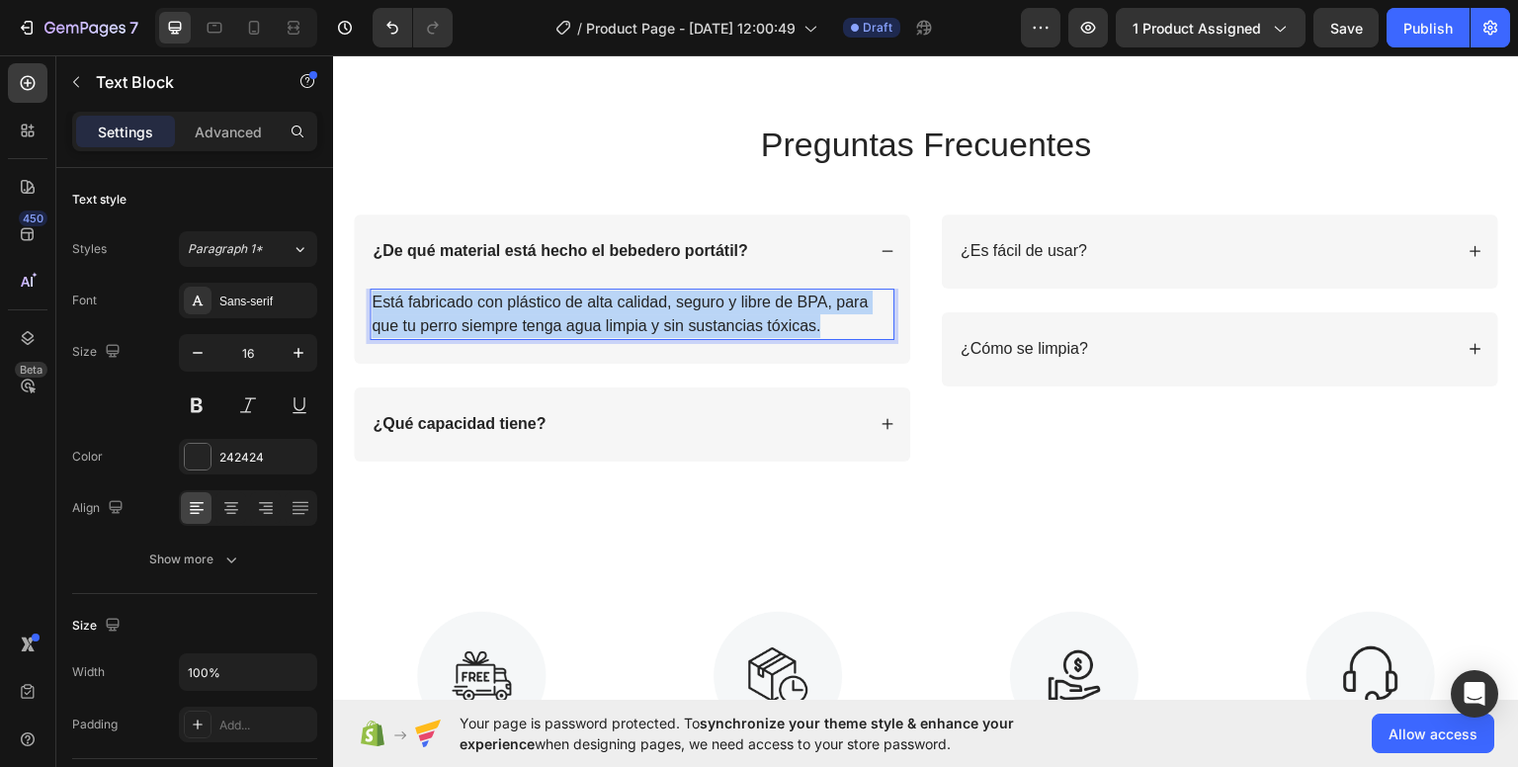
click at [797, 321] on p "Está fabricado con plástico de alta calidad, seguro y libre de BPA, para que tu…" at bounding box center [631, 312] width 521 height 47
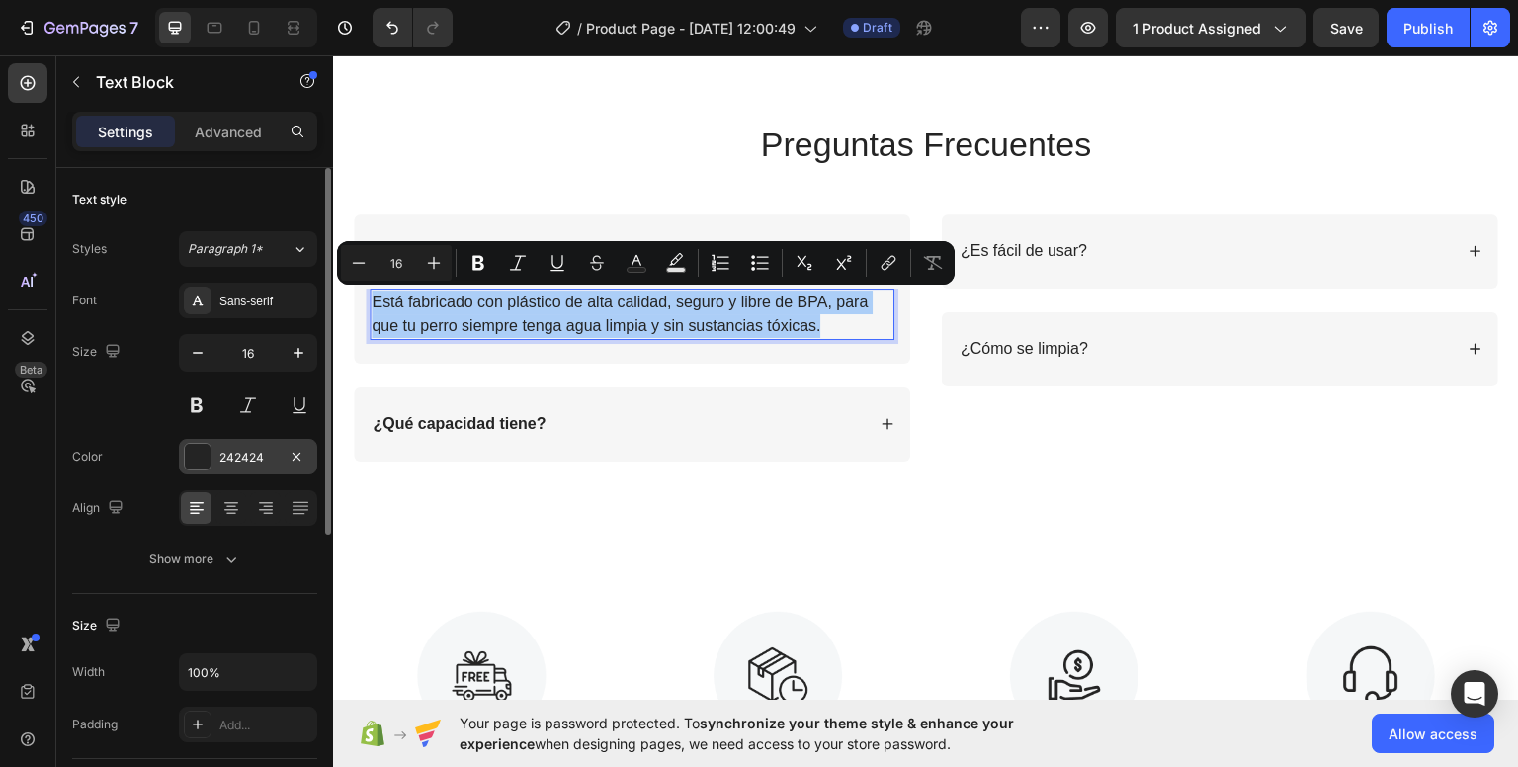
click at [285, 445] on div at bounding box center [297, 457] width 24 height 24
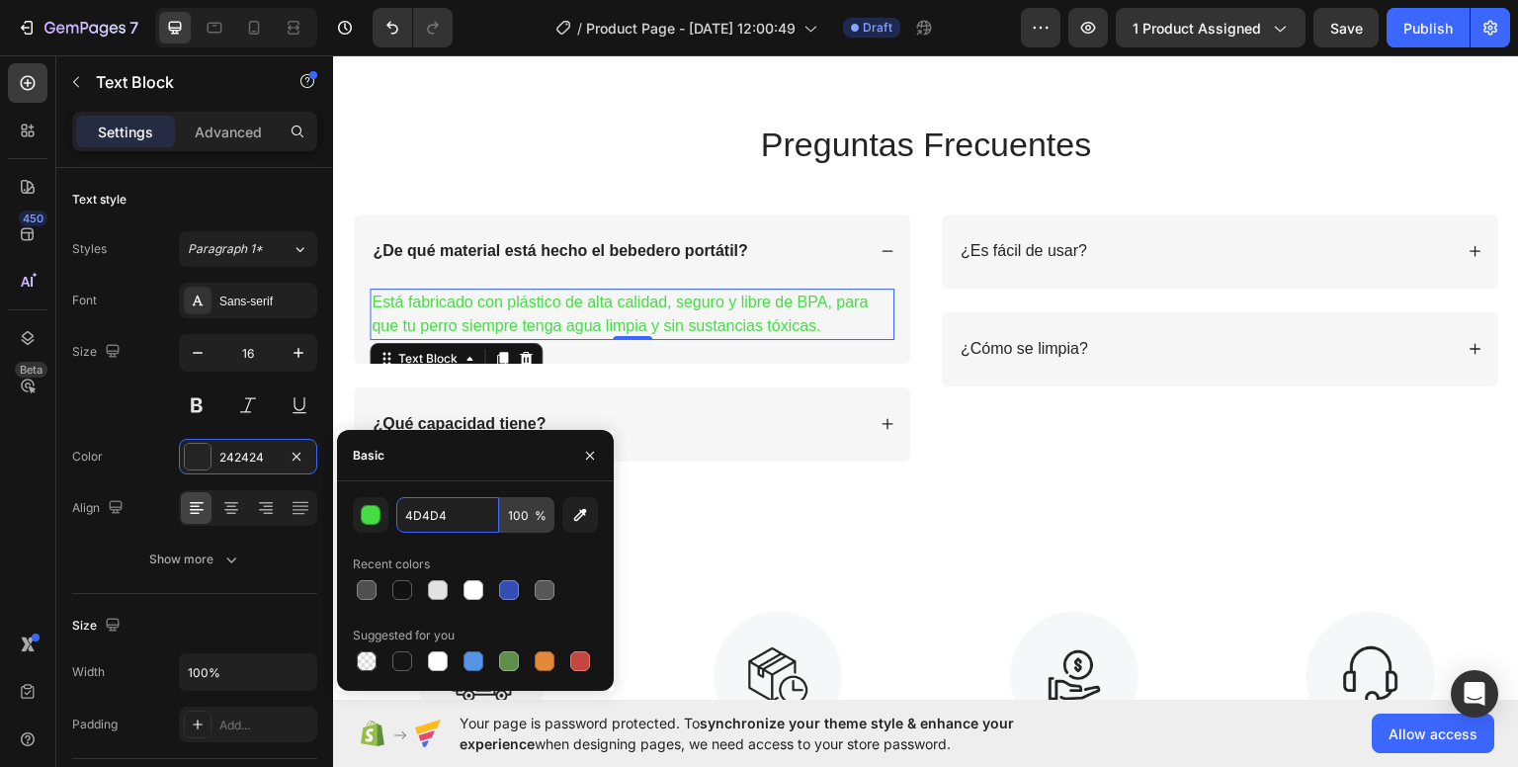
type input "4D4D4D"
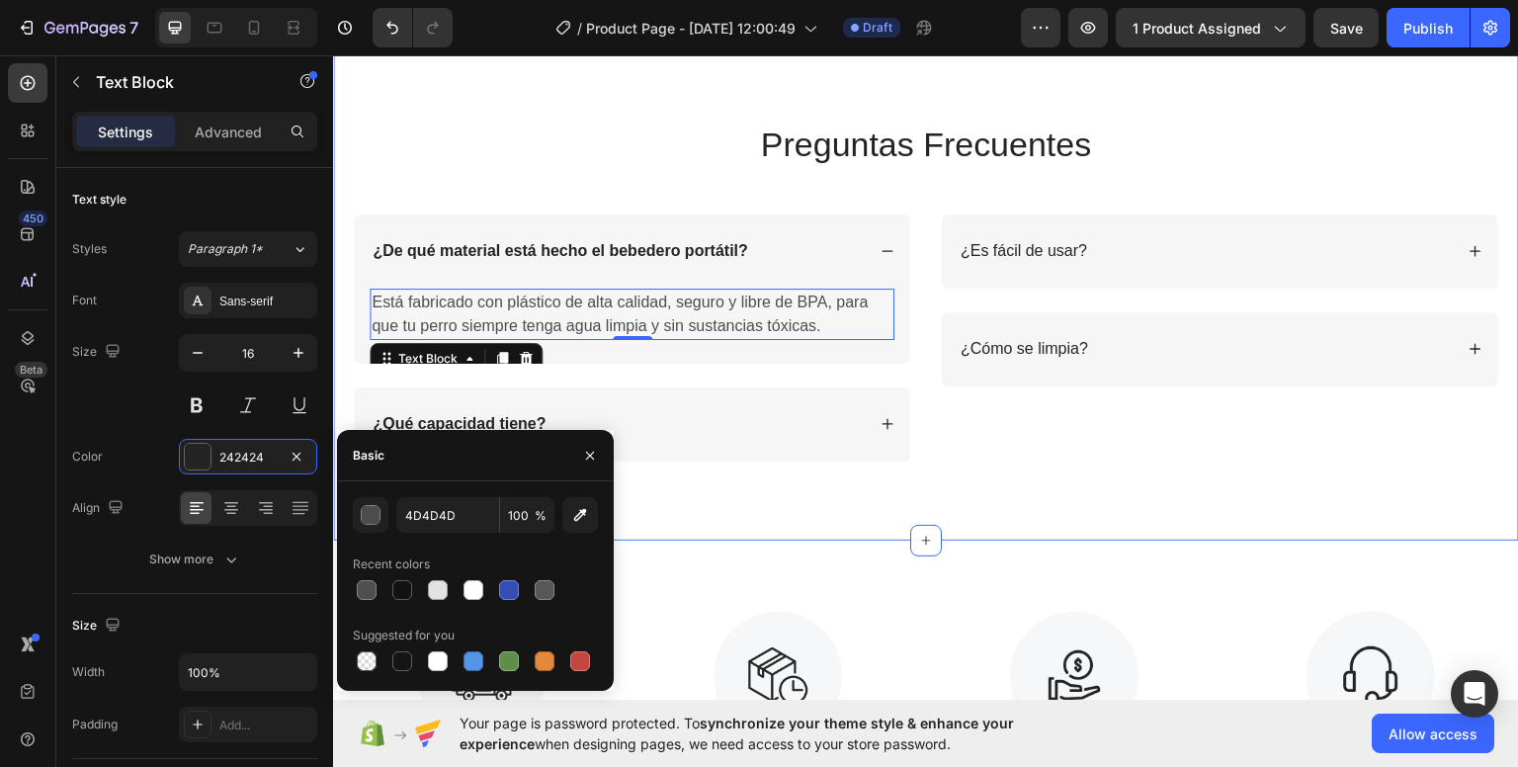
click at [653, 505] on div "Preguntas Frecuentes Heading Row ¿De qué material está hecho el bebedero portát…" at bounding box center [926, 279] width 1186 height 522
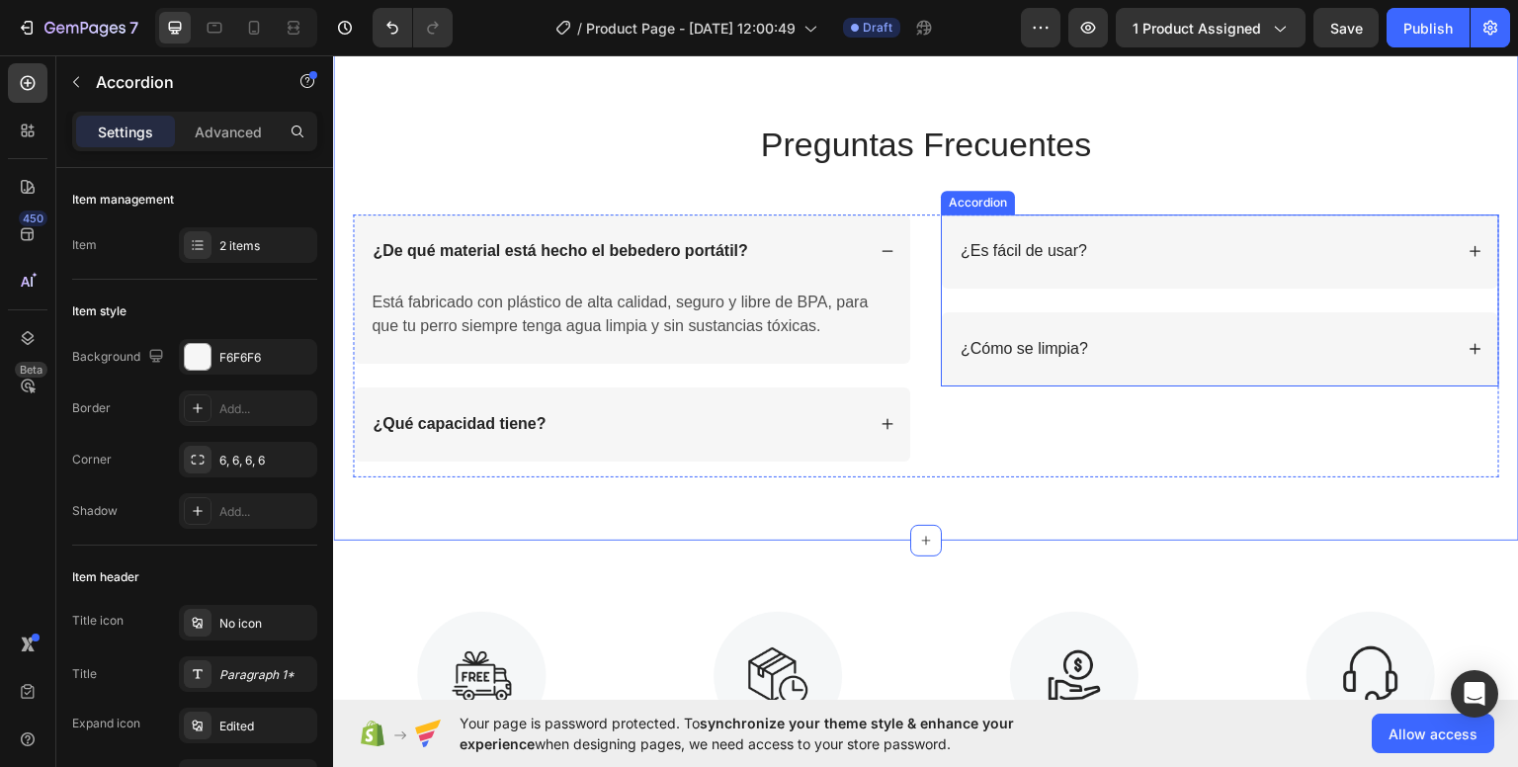
click at [1009, 260] on div "¿Es fácil de usar?" at bounding box center [1023, 250] width 132 height 27
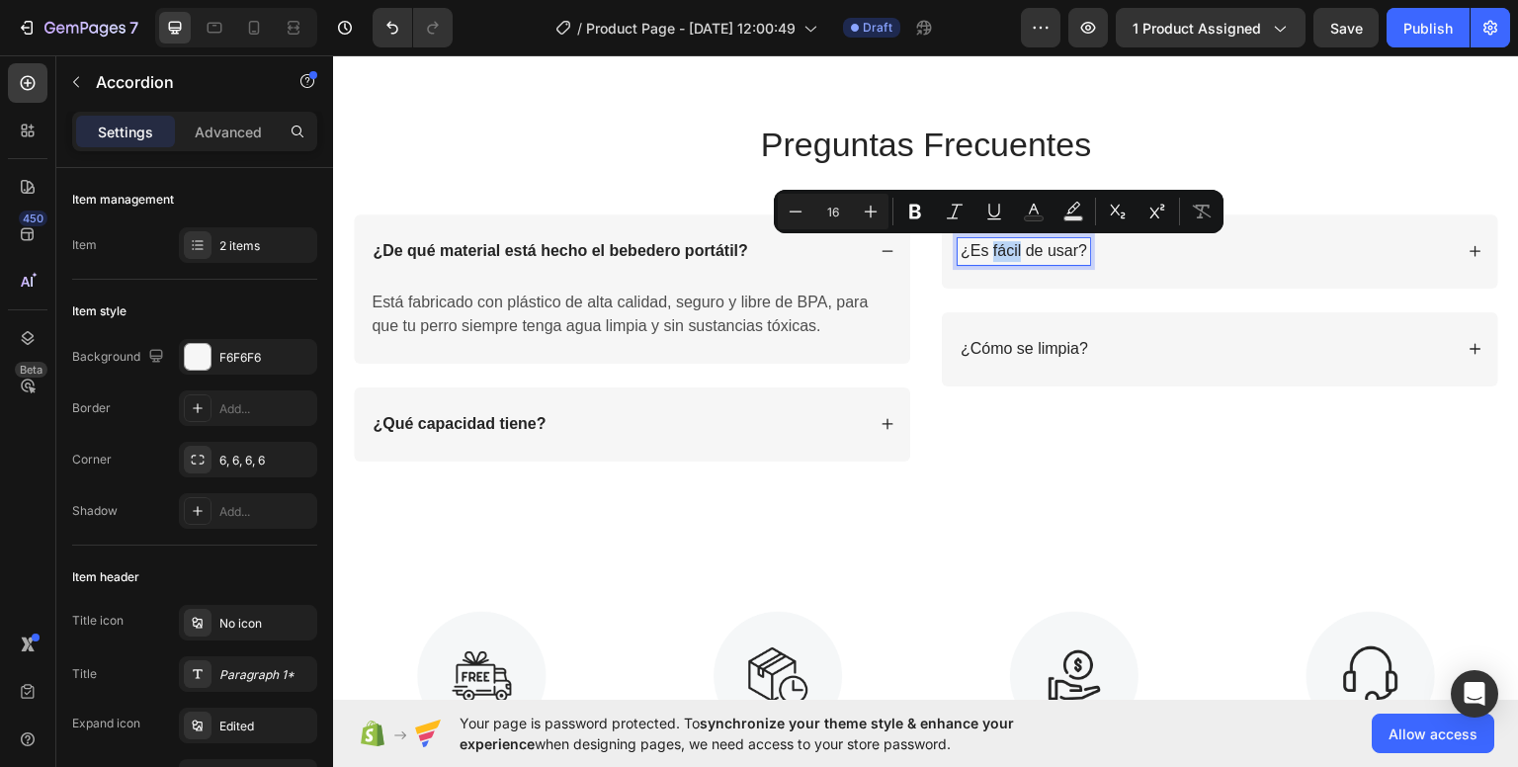
click at [1011, 252] on p "¿Es fácil de usar?" at bounding box center [1023, 250] width 126 height 21
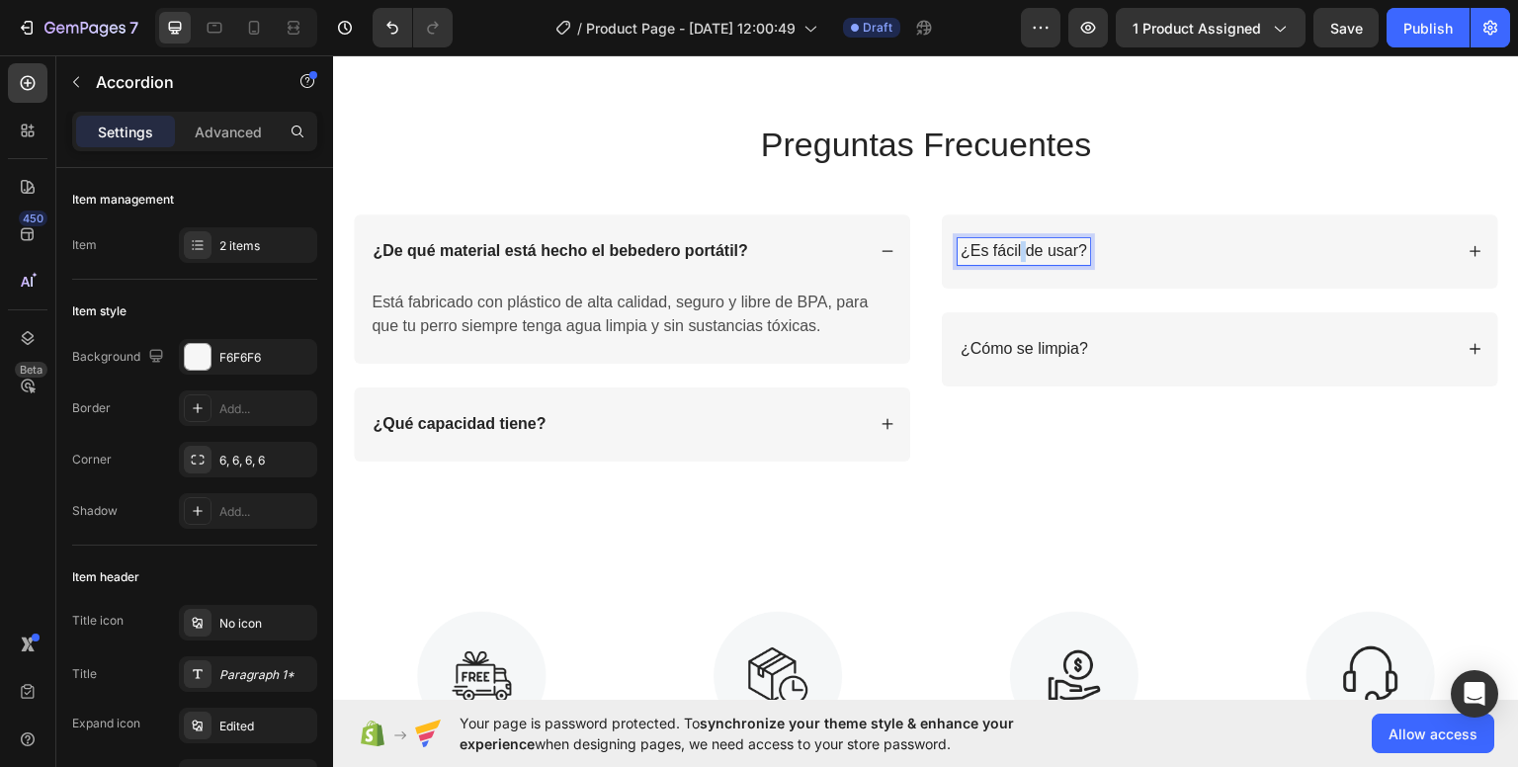
click at [1011, 252] on p "¿Es fácil de usar?" at bounding box center [1023, 250] width 126 height 21
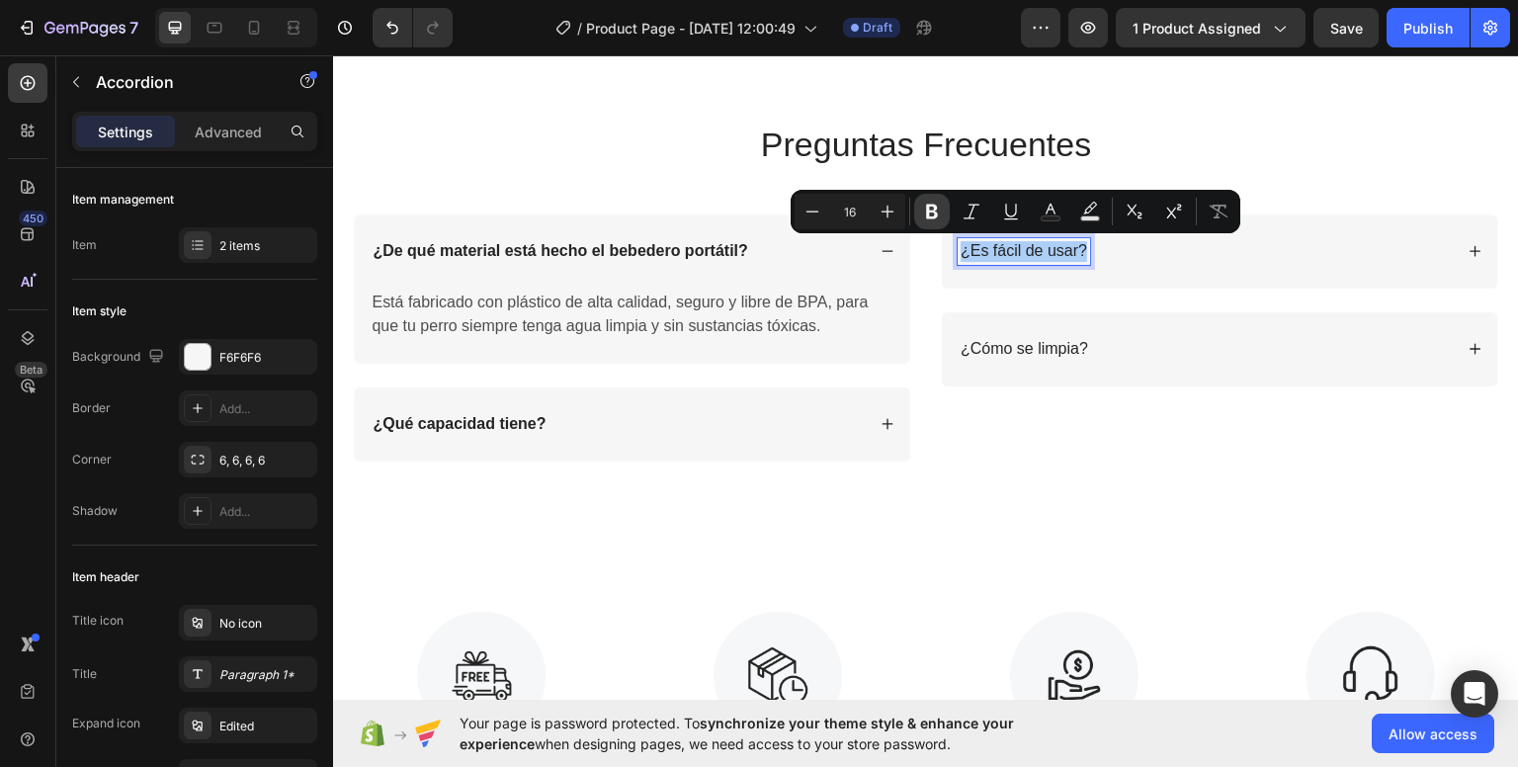
click at [929, 210] on icon "Editor contextual toolbar" at bounding box center [932, 212] width 12 height 15
click at [1252, 253] on div "¿Es fácil de usar?" at bounding box center [1204, 250] width 495 height 27
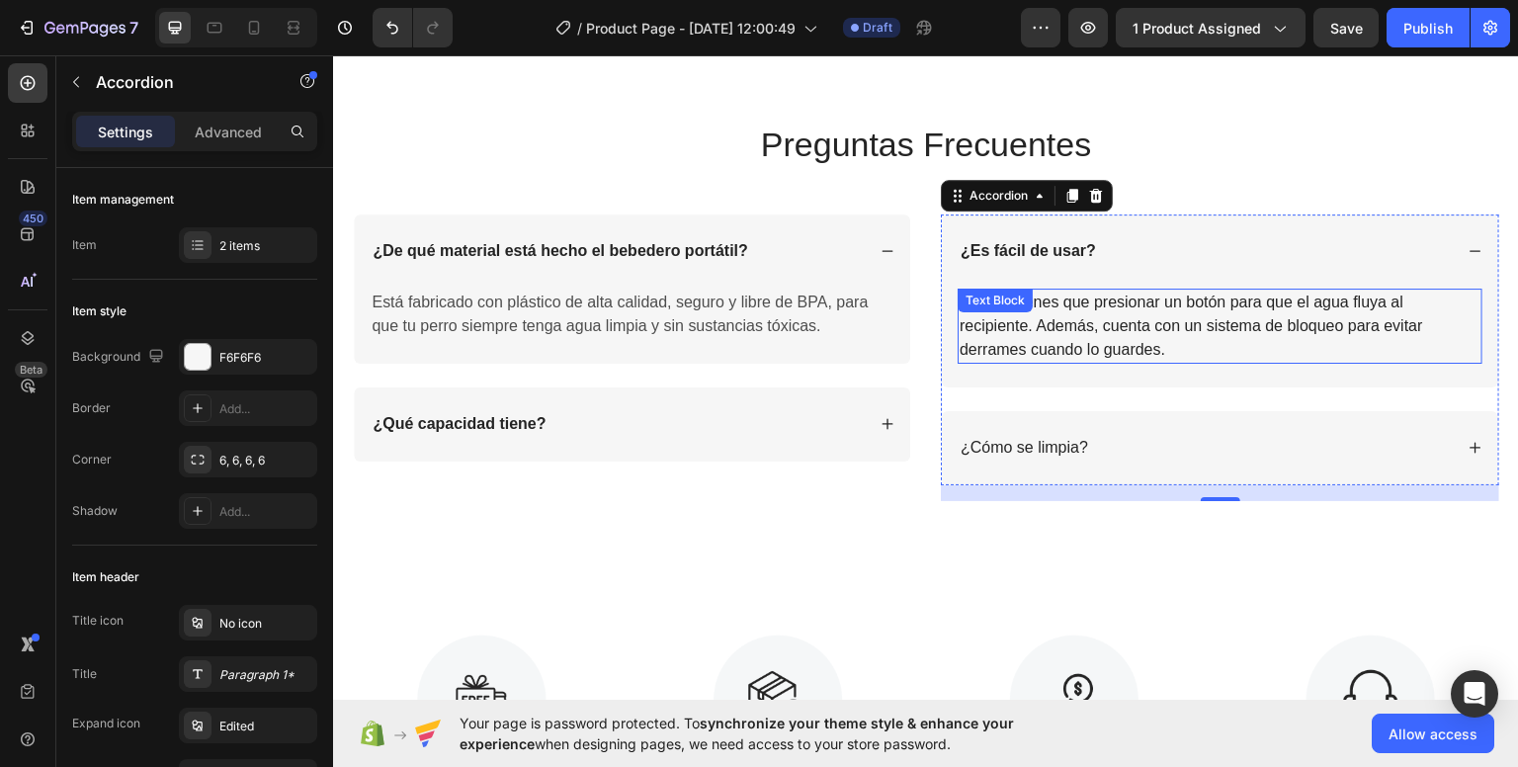
click at [1064, 333] on p "Sí, solo tienes que presionar un botón para que el agua fluya al recipiente. Ad…" at bounding box center [1219, 324] width 521 height 71
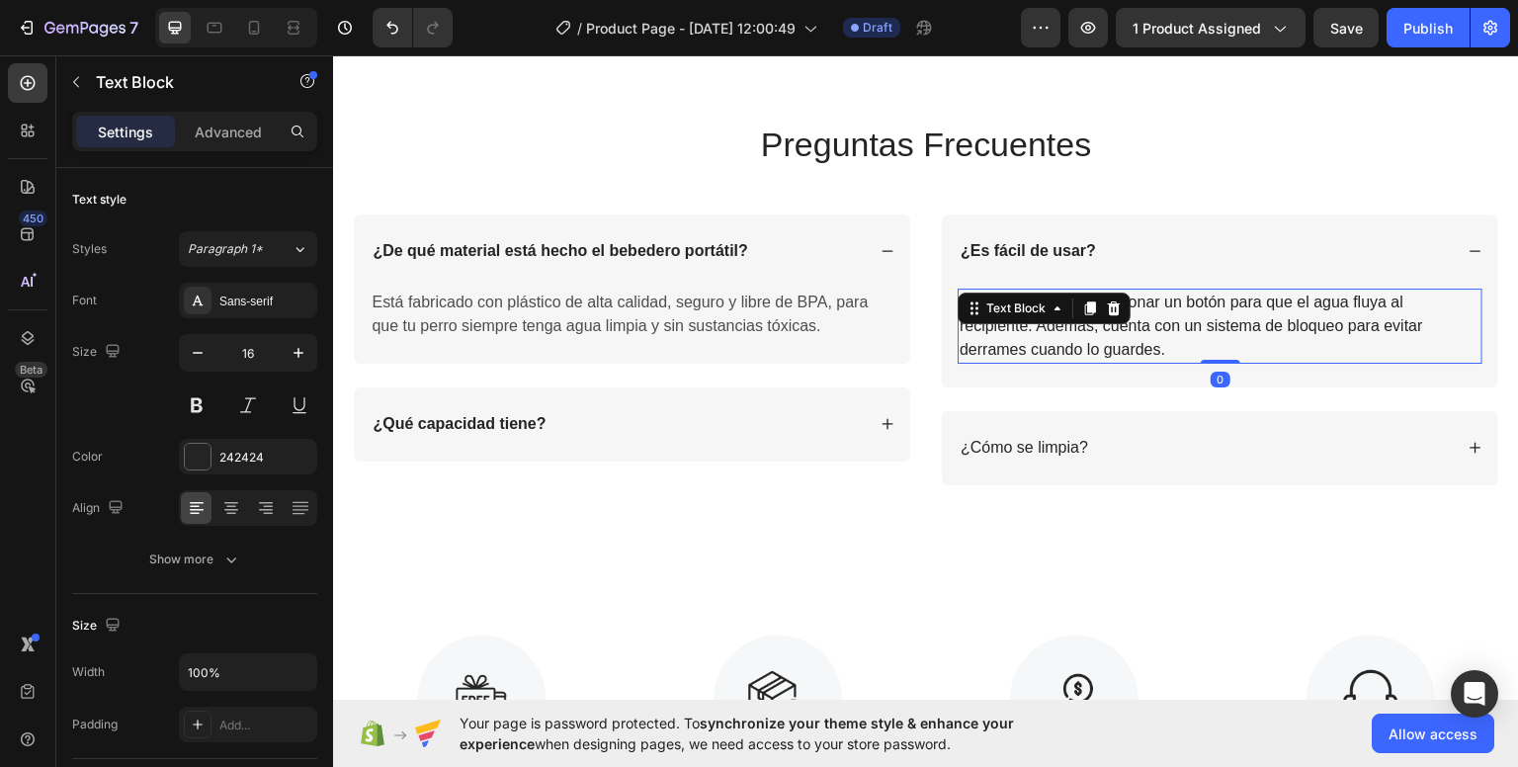
click at [1062, 333] on p "Sí, solo tienes que presionar un botón para que el agua fluya al recipiente. Ad…" at bounding box center [1219, 324] width 521 height 71
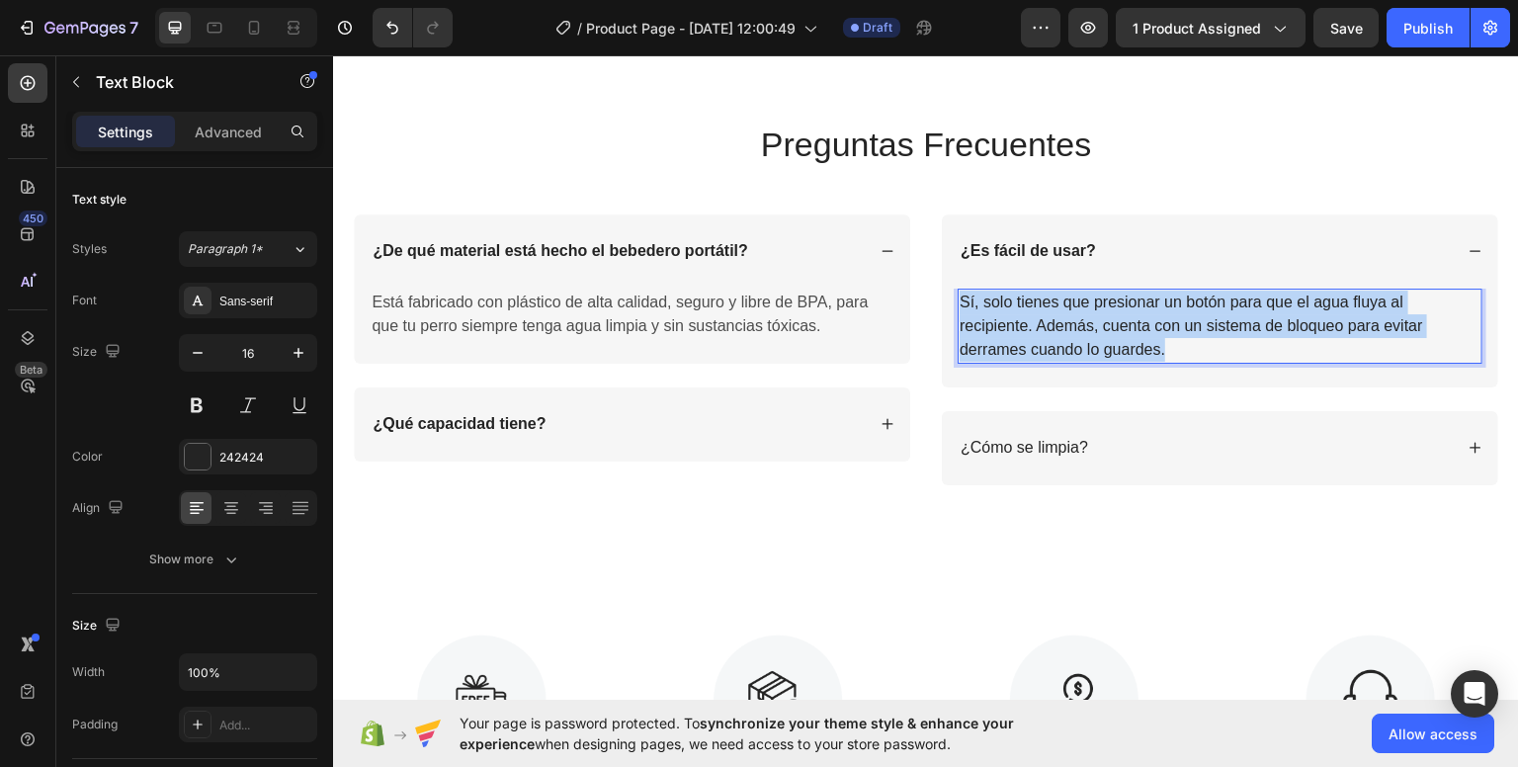
click at [1062, 332] on p "Sí, solo tienes que presionar un botón para que el agua fluya al recipiente. Ad…" at bounding box center [1219, 324] width 521 height 71
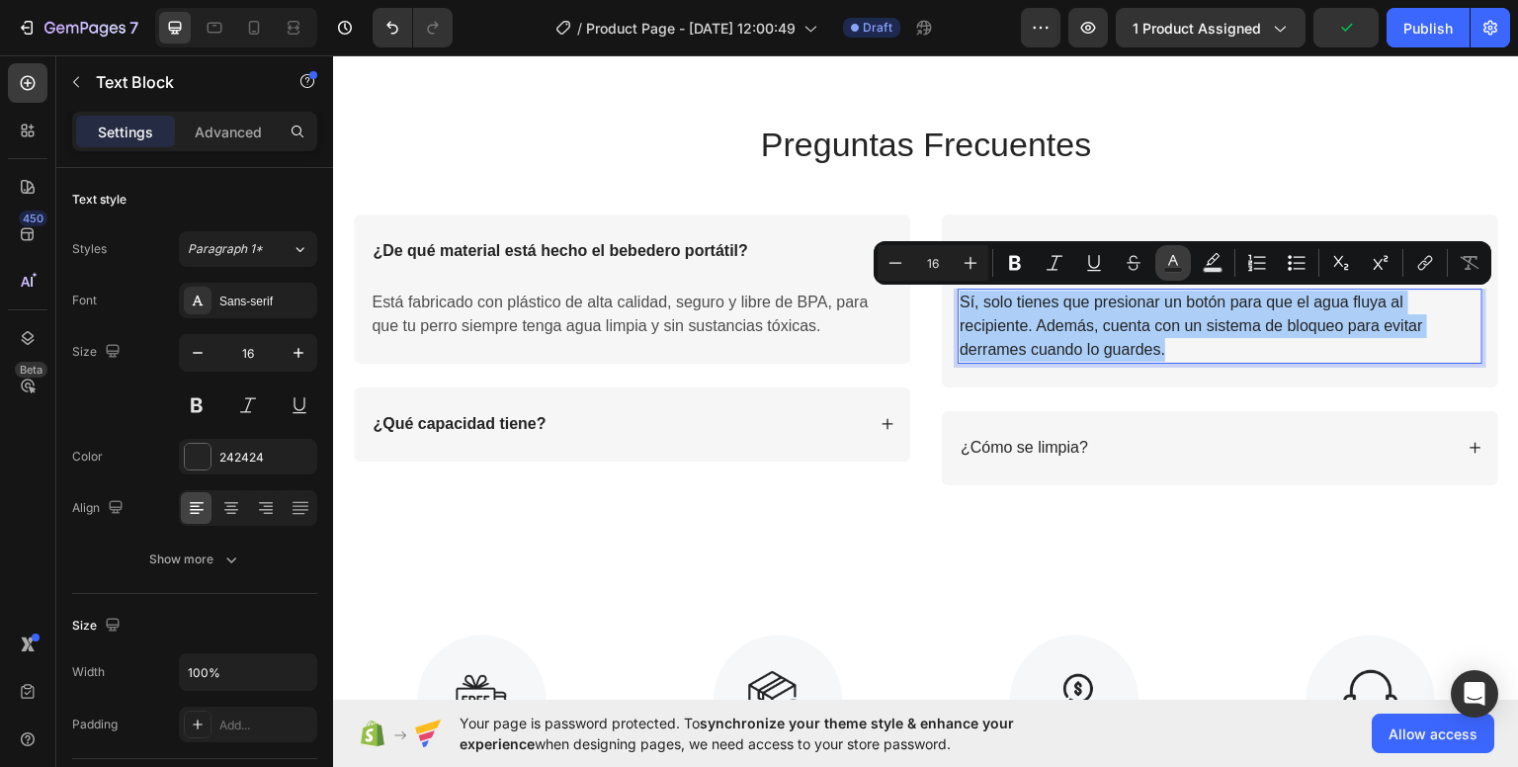
click at [1173, 262] on icon "Editor contextual toolbar" at bounding box center [1173, 263] width 20 height 20
type input "242424"
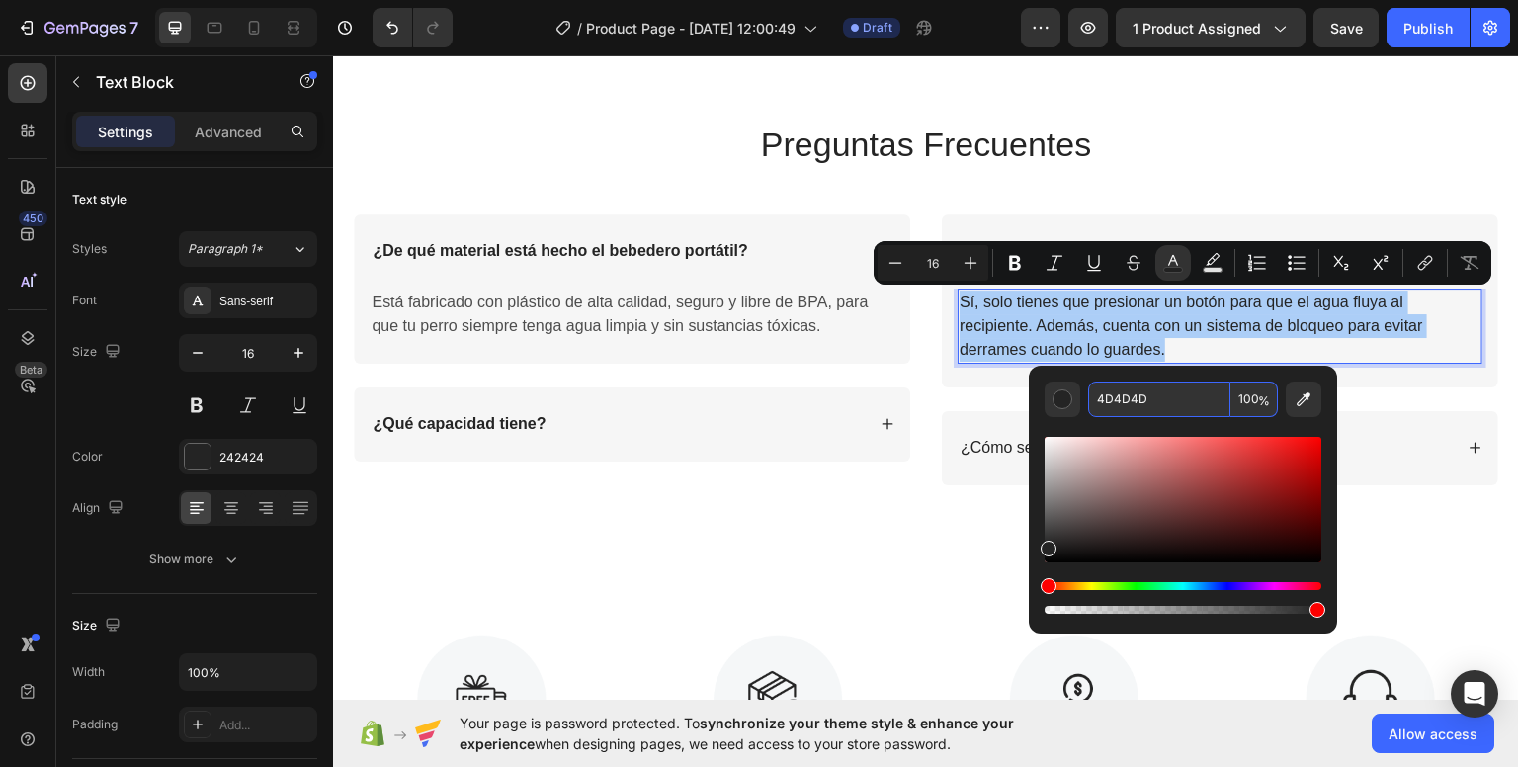
type input "4D4D4D"
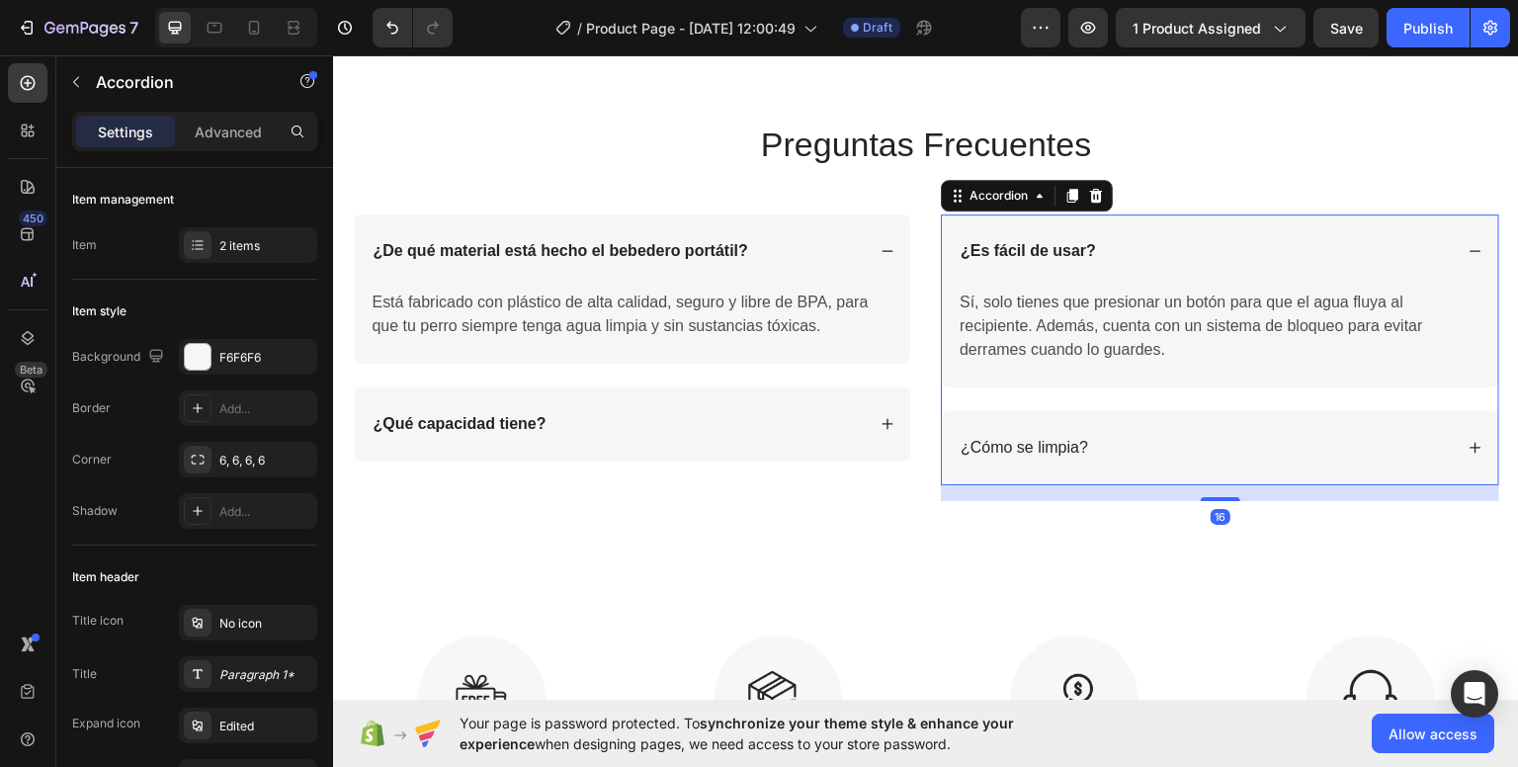
click at [1438, 382] on div "Sí, solo tienes que presionar un botón para que el agua fluya al recipiente. Ad…" at bounding box center [1220, 337] width 556 height 99
click at [1020, 444] on p "¿Cómo se limpia?" at bounding box center [1023, 447] width 127 height 21
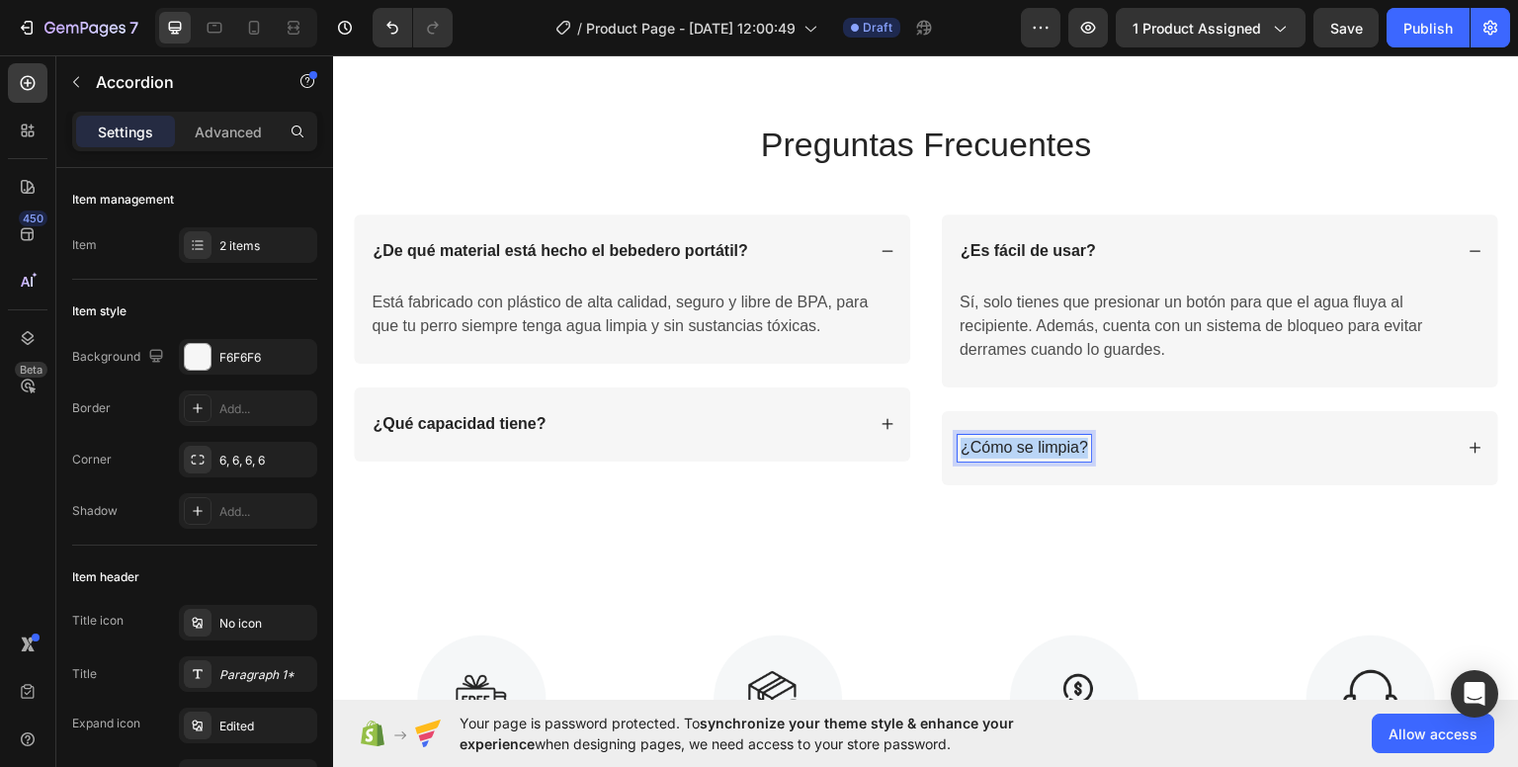
click at [1020, 444] on p "¿Cómo se limpia?" at bounding box center [1023, 447] width 127 height 21
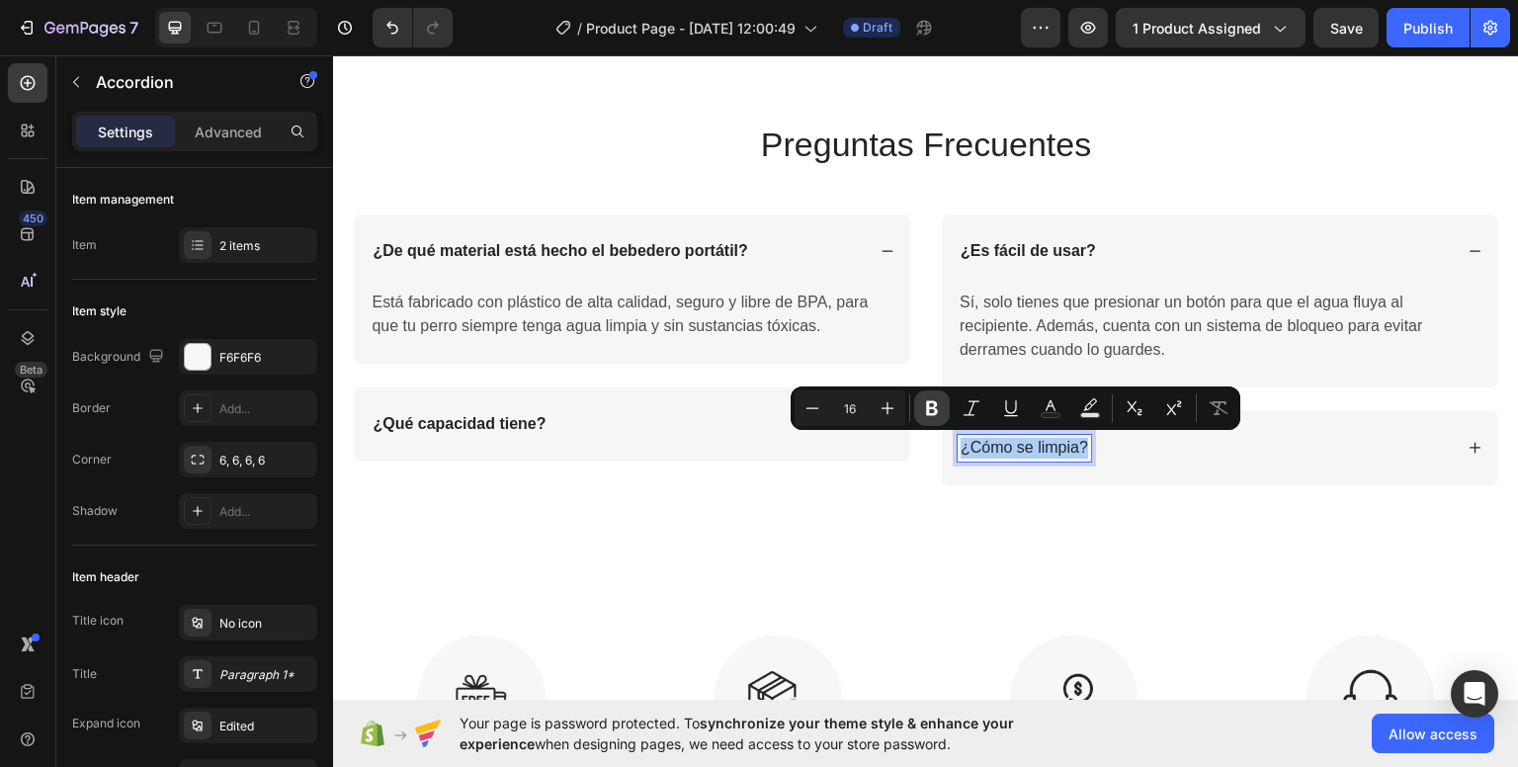
click at [942, 414] on button "Bold" at bounding box center [932, 408] width 36 height 36
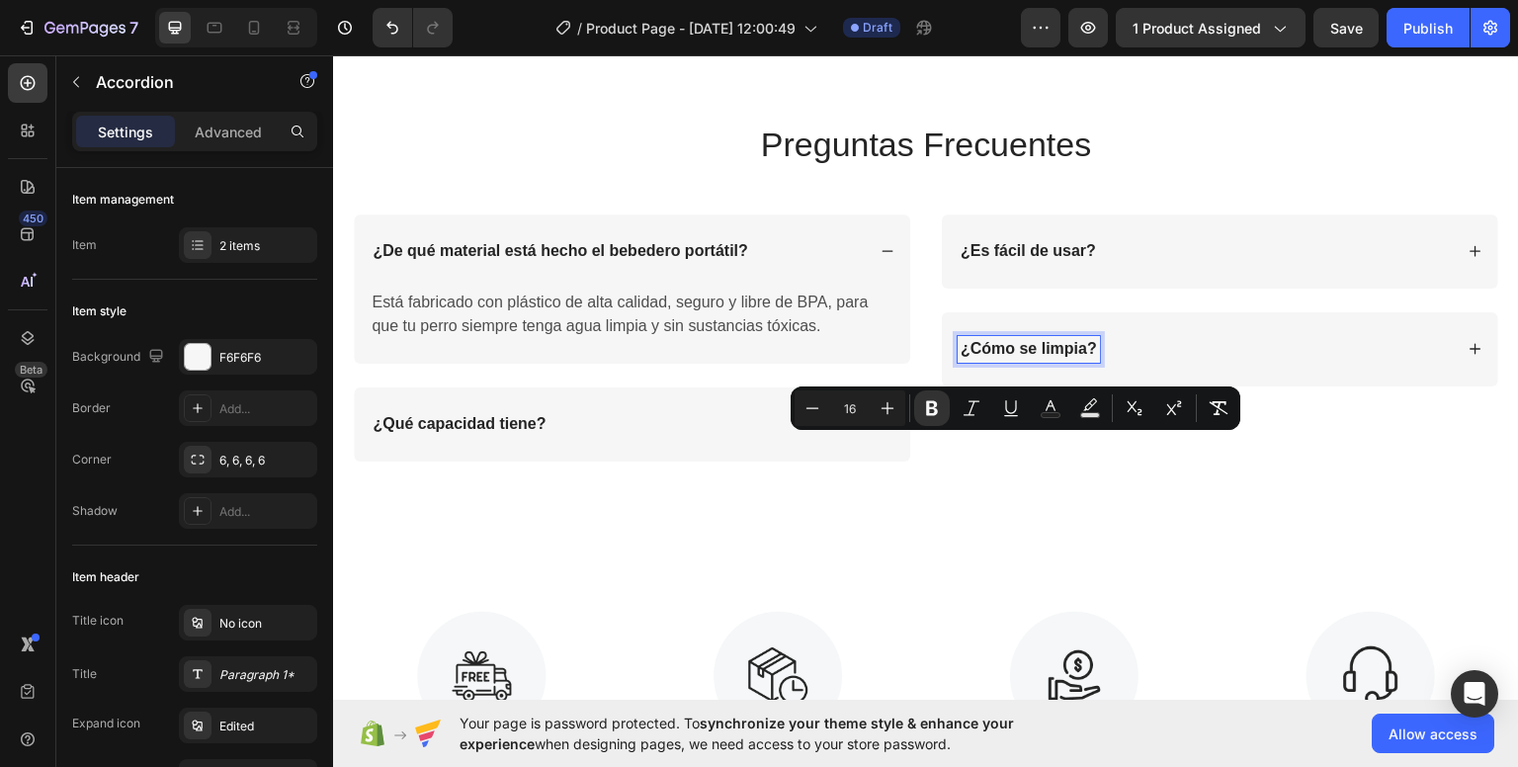
scroll to position [2574, 0]
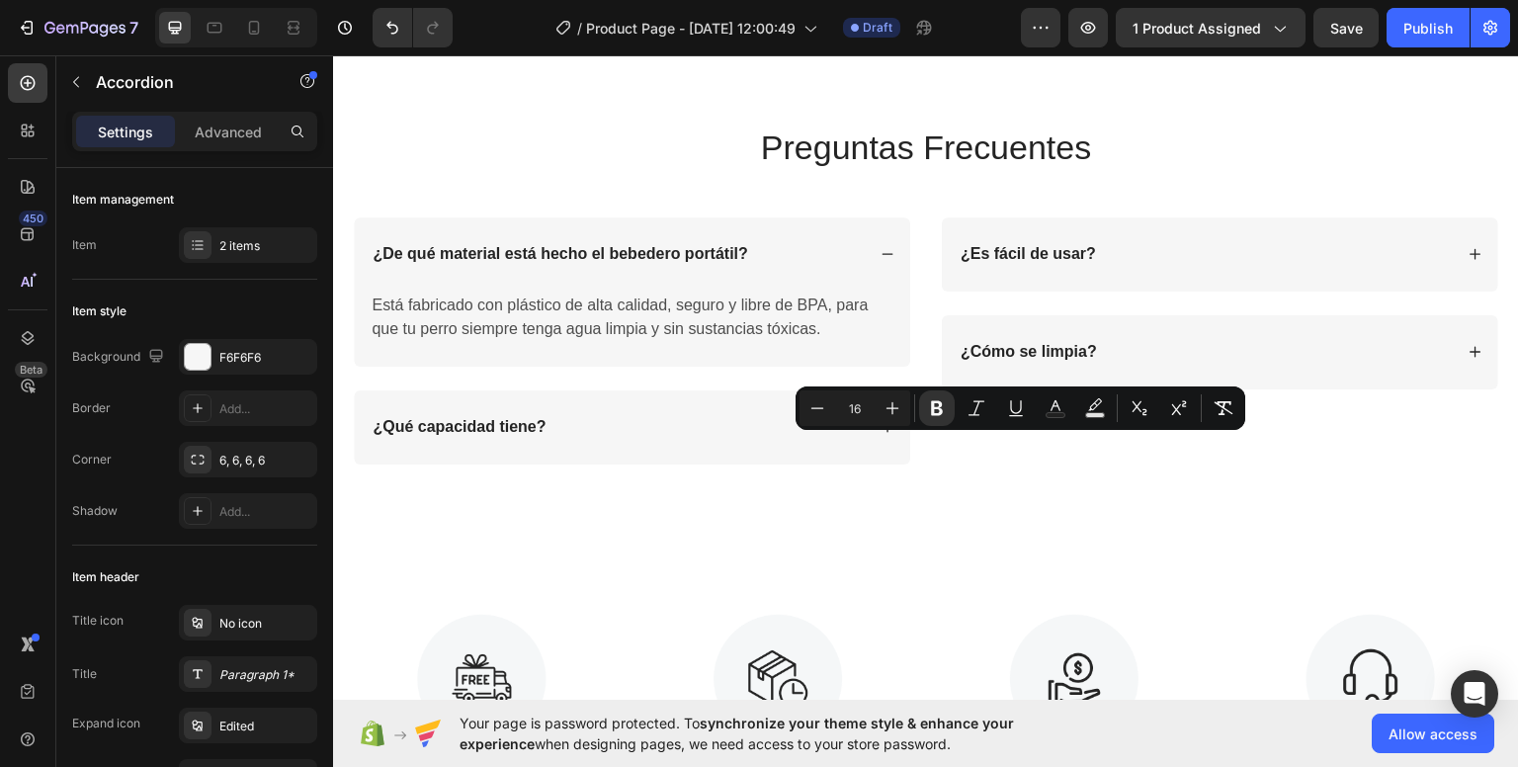
click at [1212, 459] on div "¿Es fácil de usar? Sí, solo tienes que presionar un botón para que el agua fluy…" at bounding box center [1220, 347] width 558 height 263
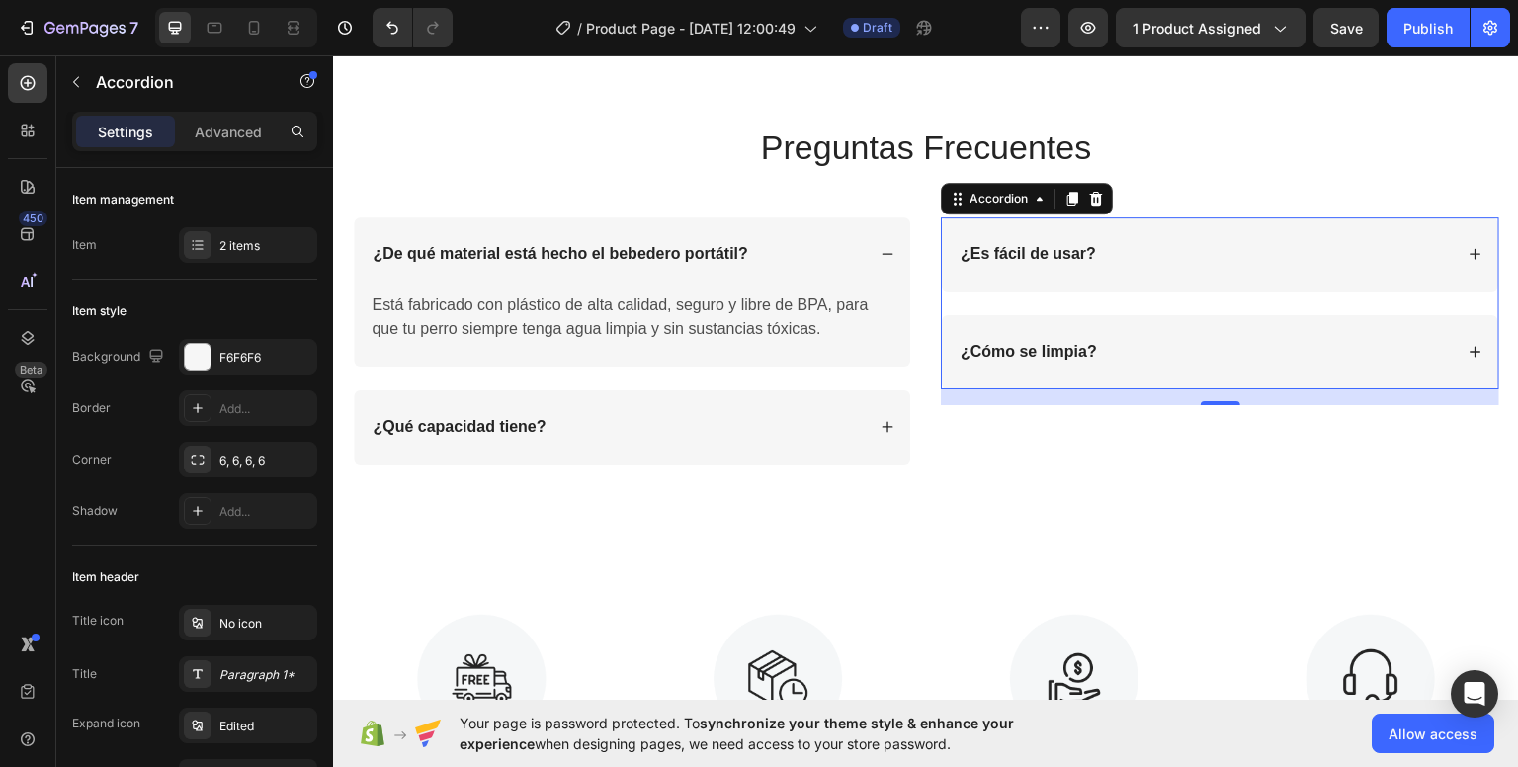
click at [1424, 349] on div "¿Cómo se limpia?" at bounding box center [1204, 351] width 495 height 27
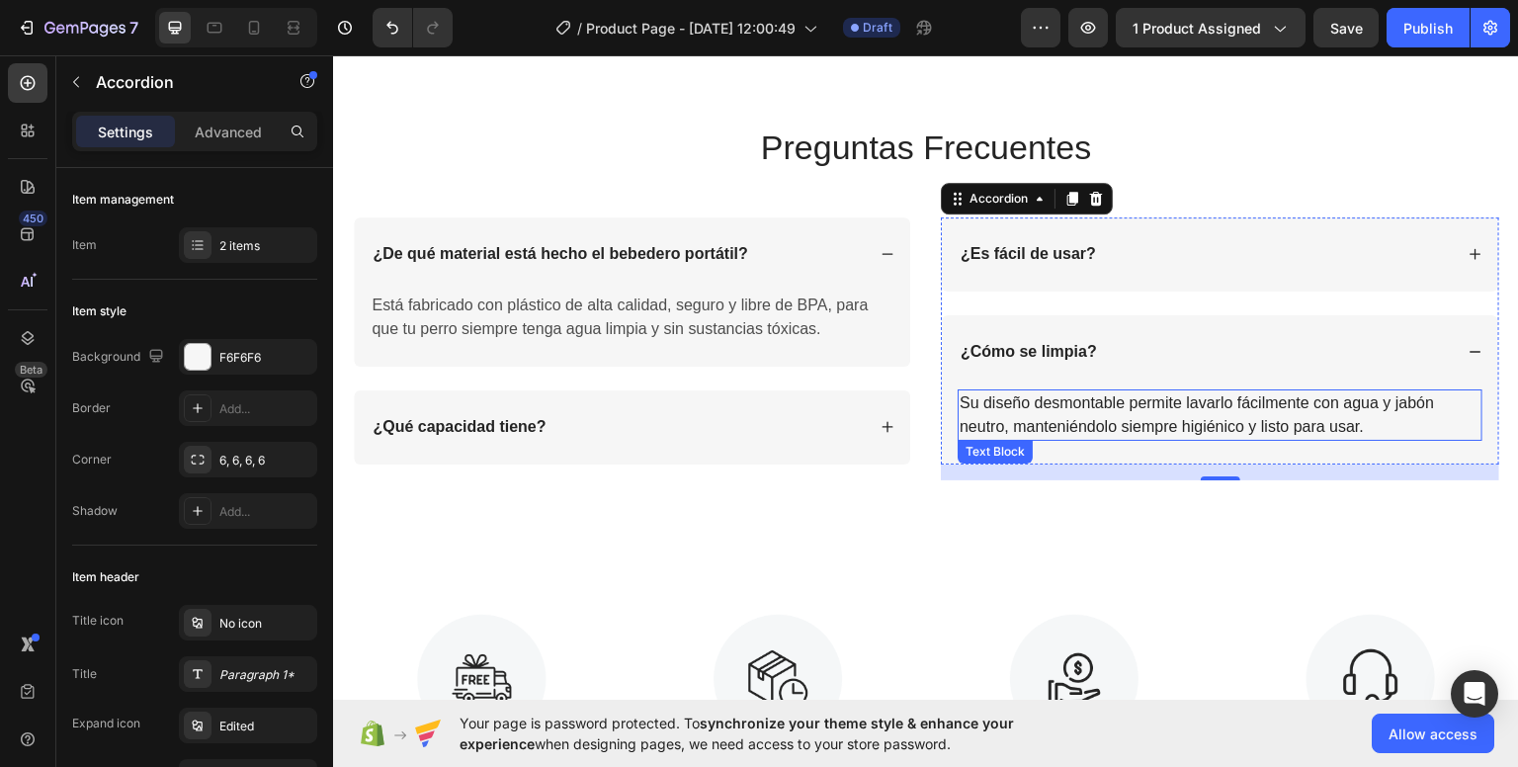
click at [1125, 406] on p "Su diseño desmontable permite lavarlo fácilmente con agua y jabón neutro, mante…" at bounding box center [1219, 413] width 521 height 47
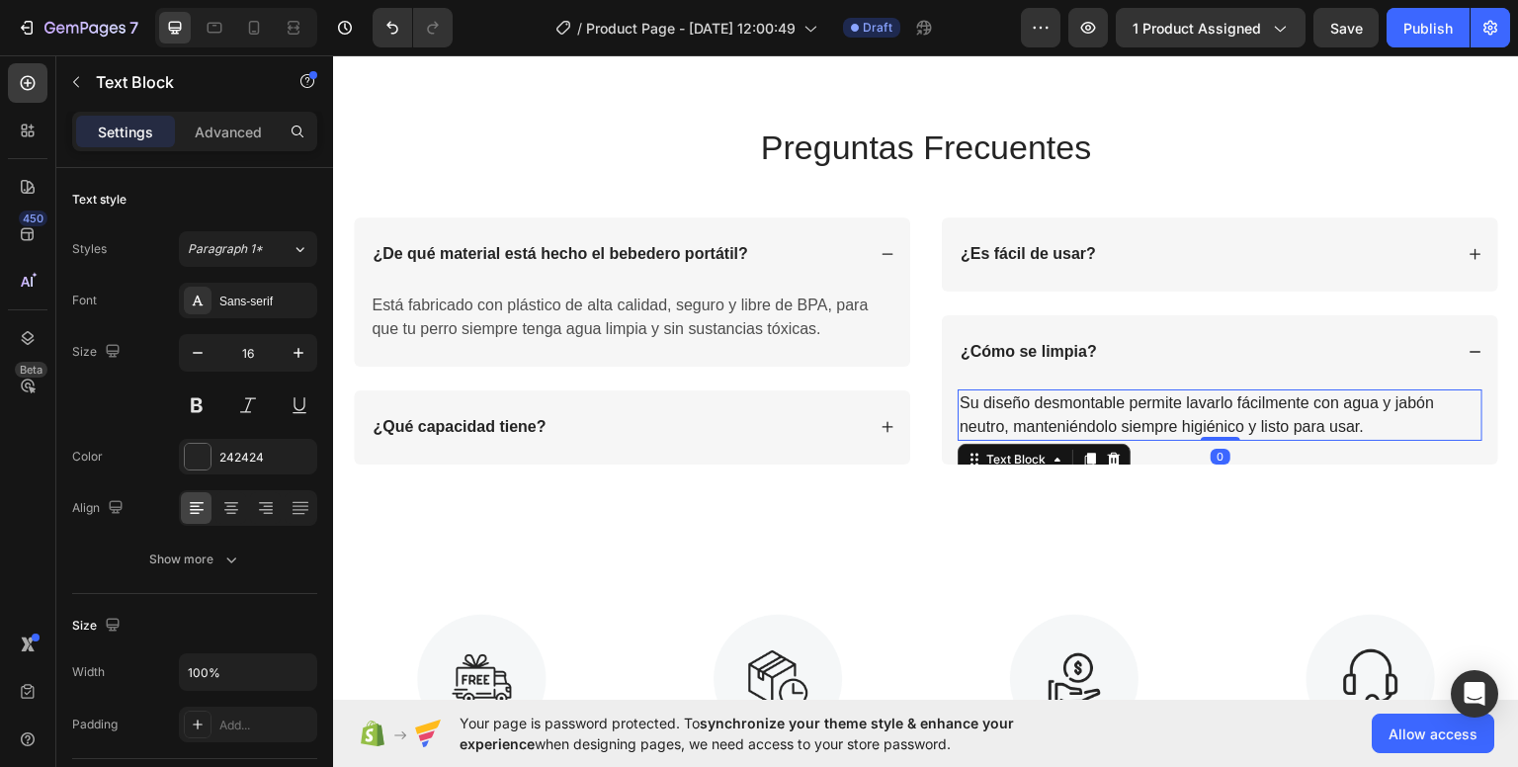
click at [1125, 406] on p "Su diseño desmontable permite lavarlo fácilmente con agua y jabón neutro, mante…" at bounding box center [1219, 413] width 521 height 47
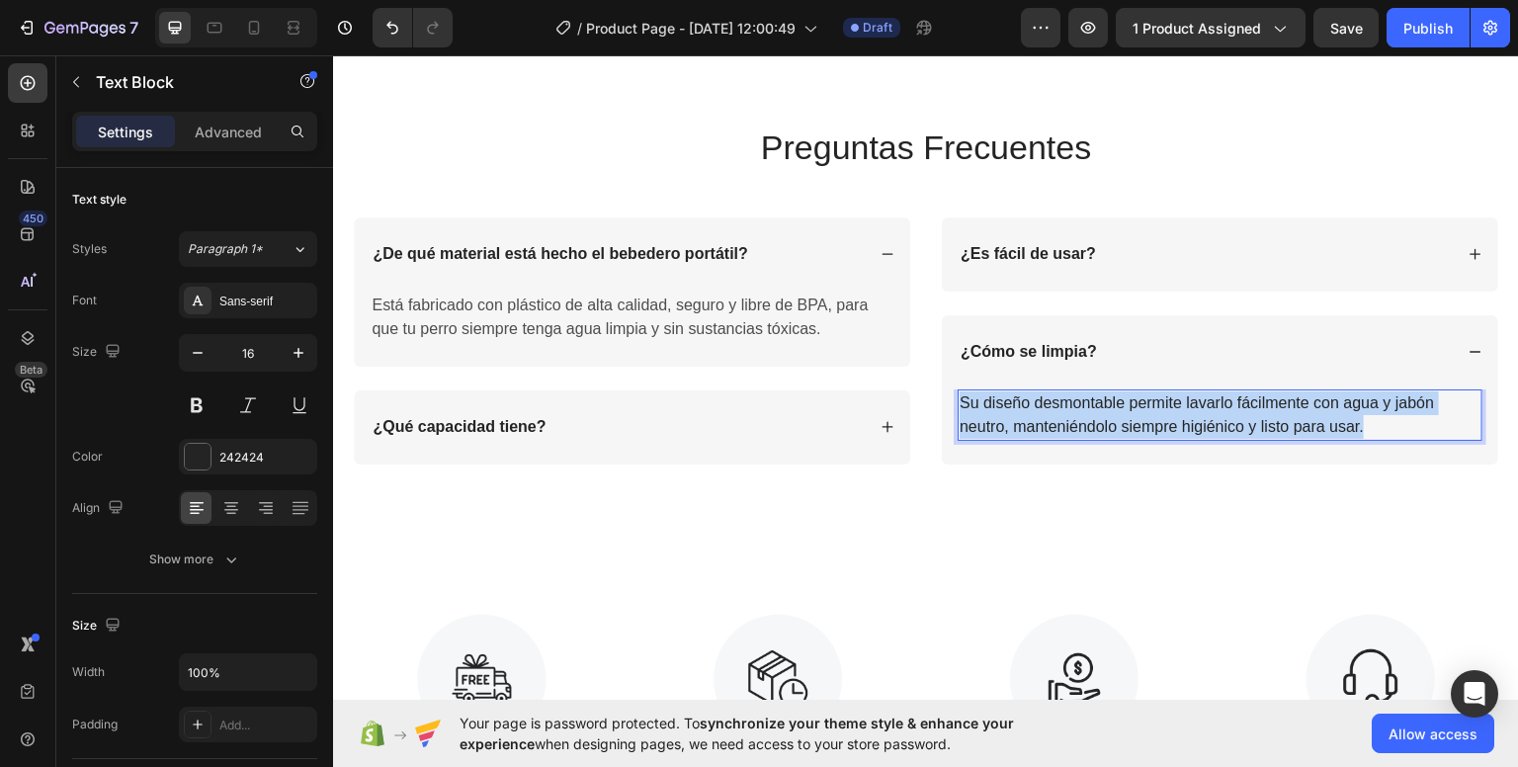
click at [1125, 406] on p "Su diseño desmontable permite lavarlo fácilmente con agua y jabón neutro, mante…" at bounding box center [1219, 413] width 521 height 47
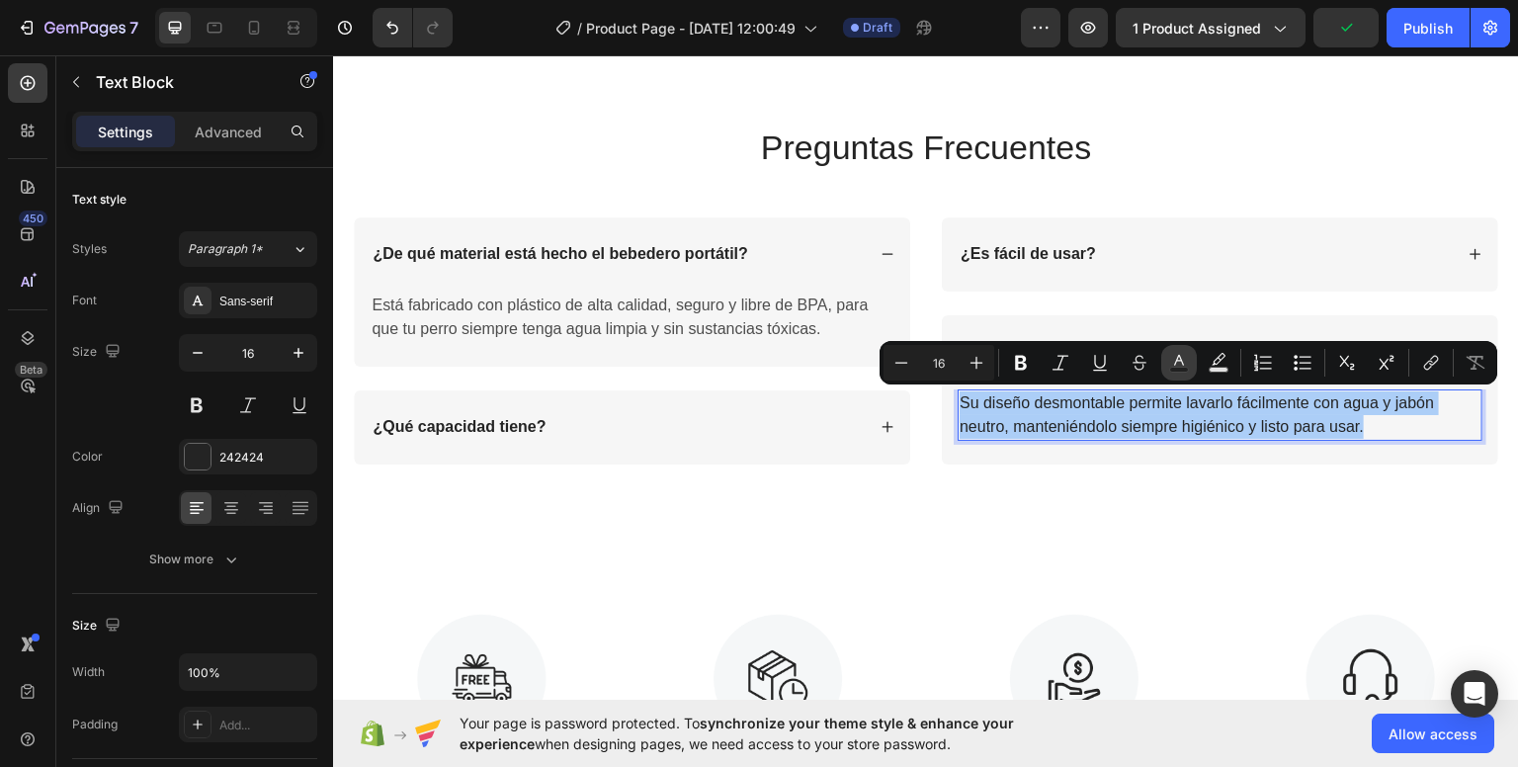
click at [1171, 362] on icon "Editor contextual toolbar" at bounding box center [1179, 363] width 20 height 20
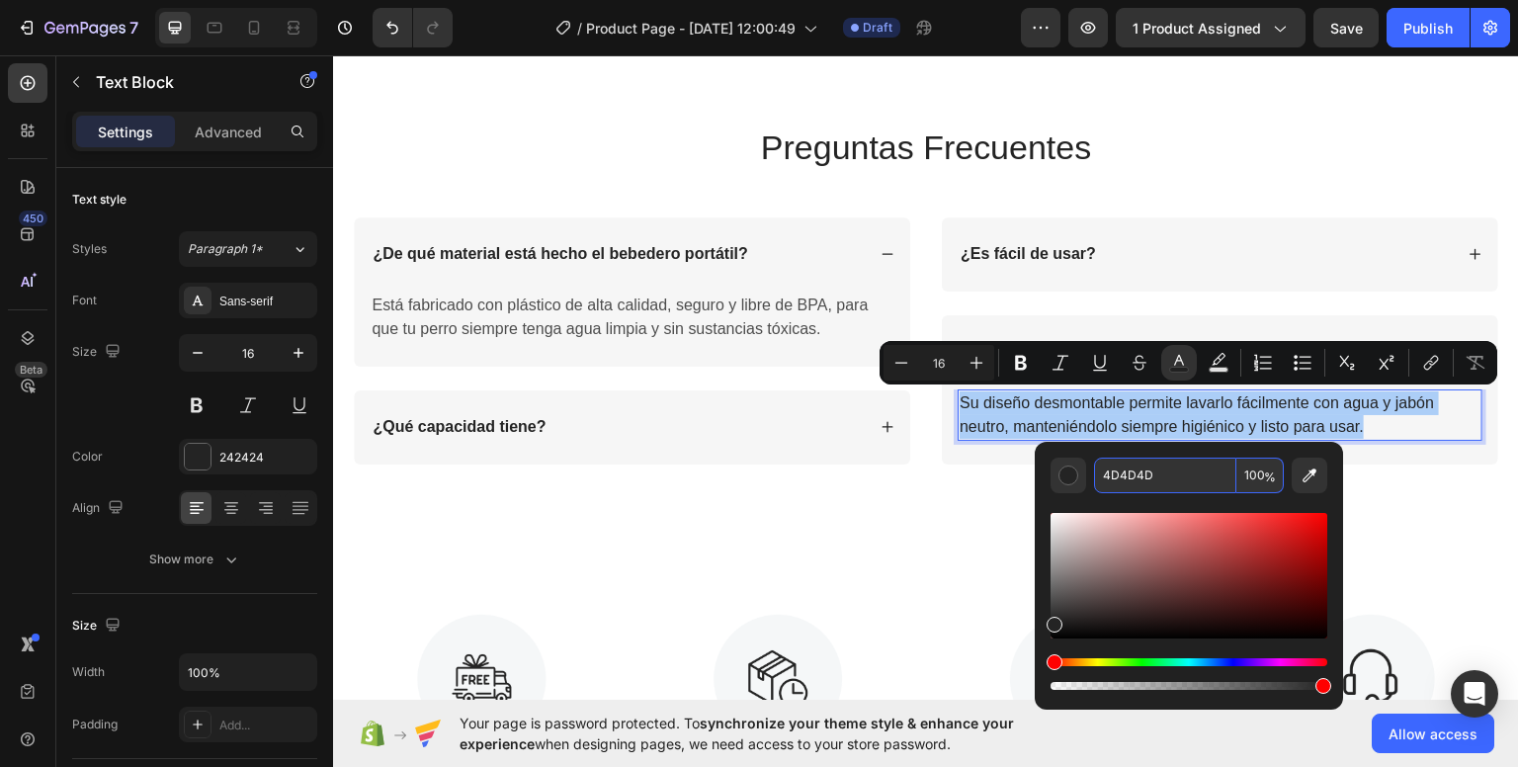
type input "4D4D4D"
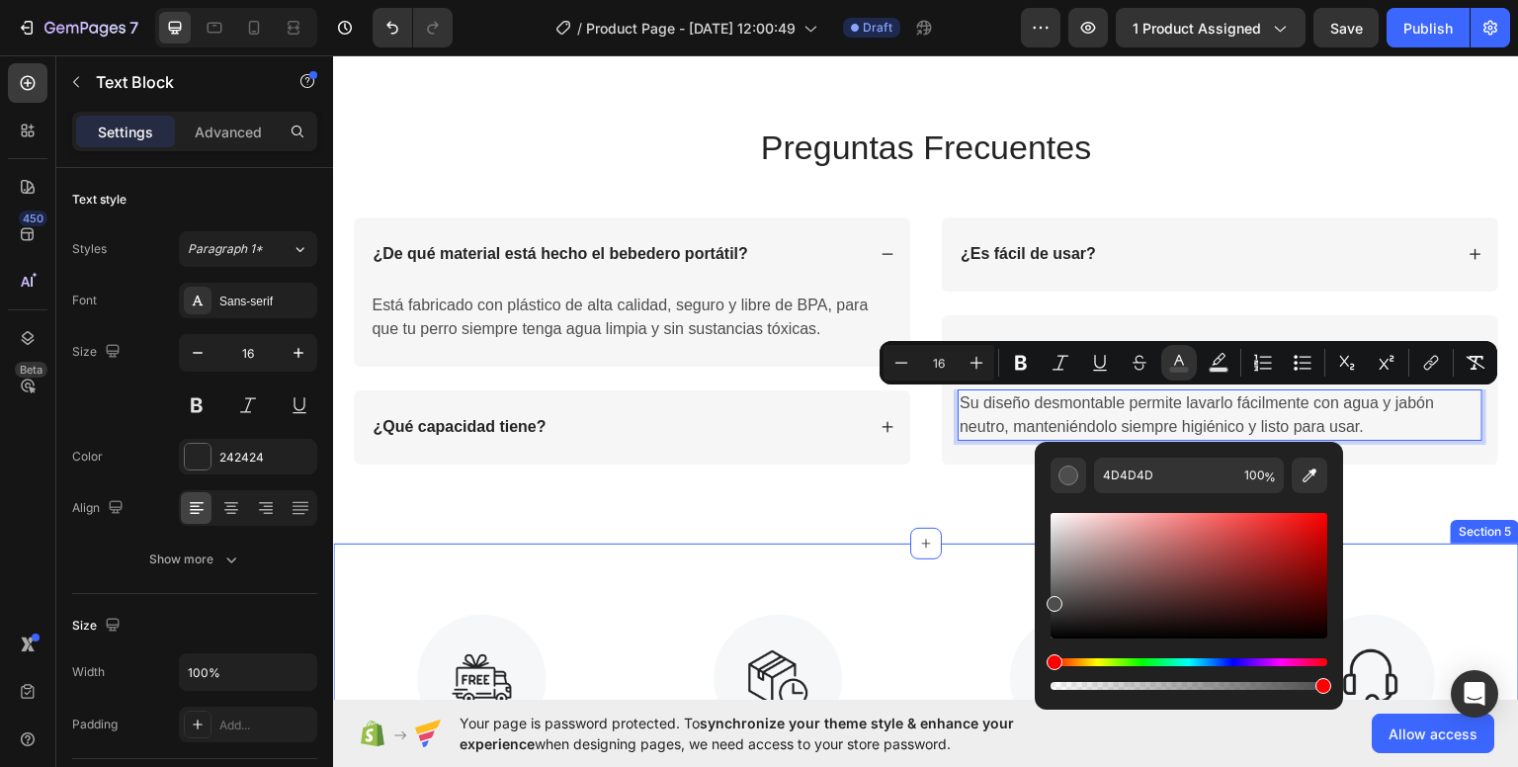
click at [1460, 531] on div "Section 5" at bounding box center [1484, 531] width 68 height 24
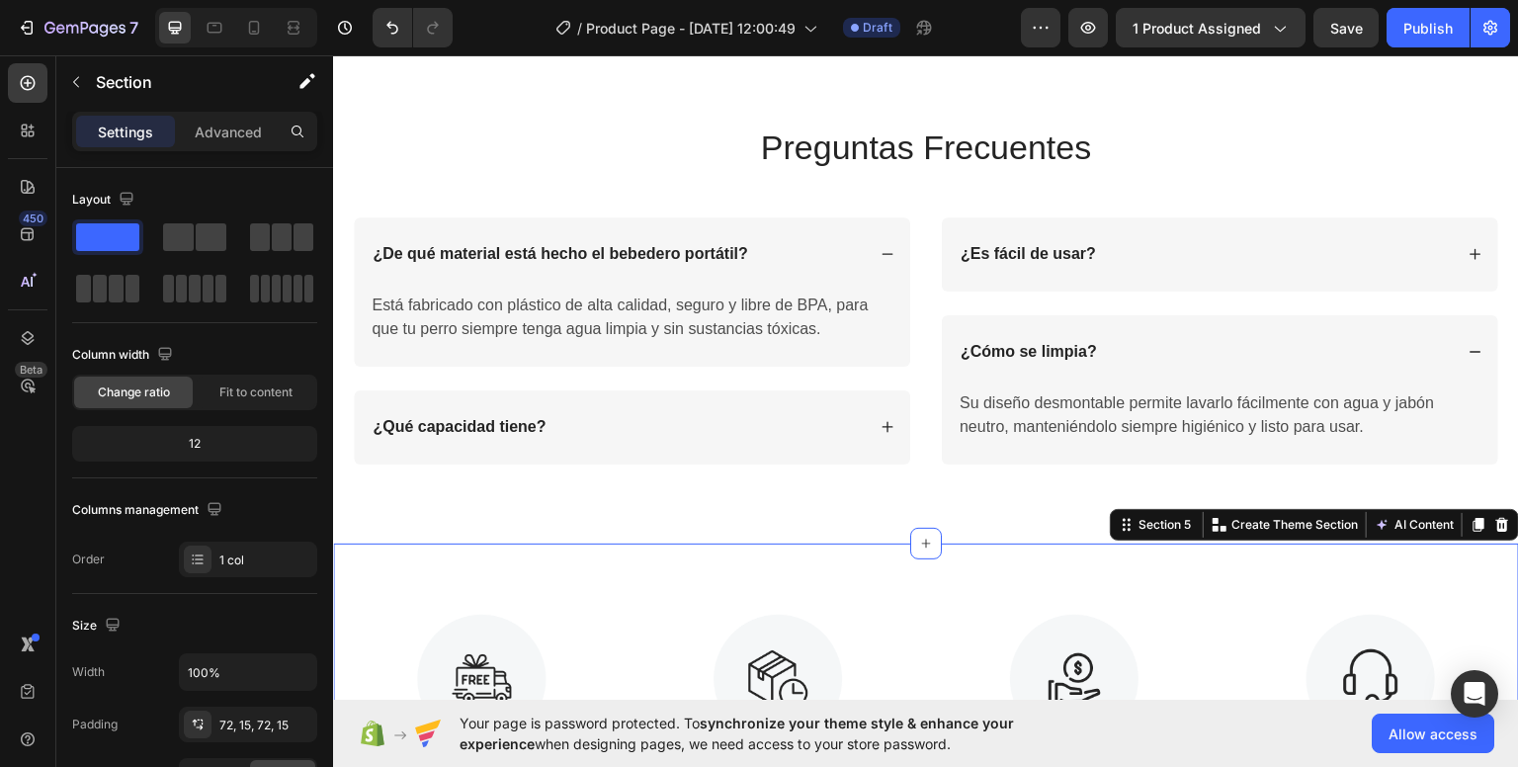
click at [970, 573] on div "Image Envío Gratuito Text Block Envíos en 24 Horas - Correos Express Text Image…" at bounding box center [926, 744] width 1186 height 405
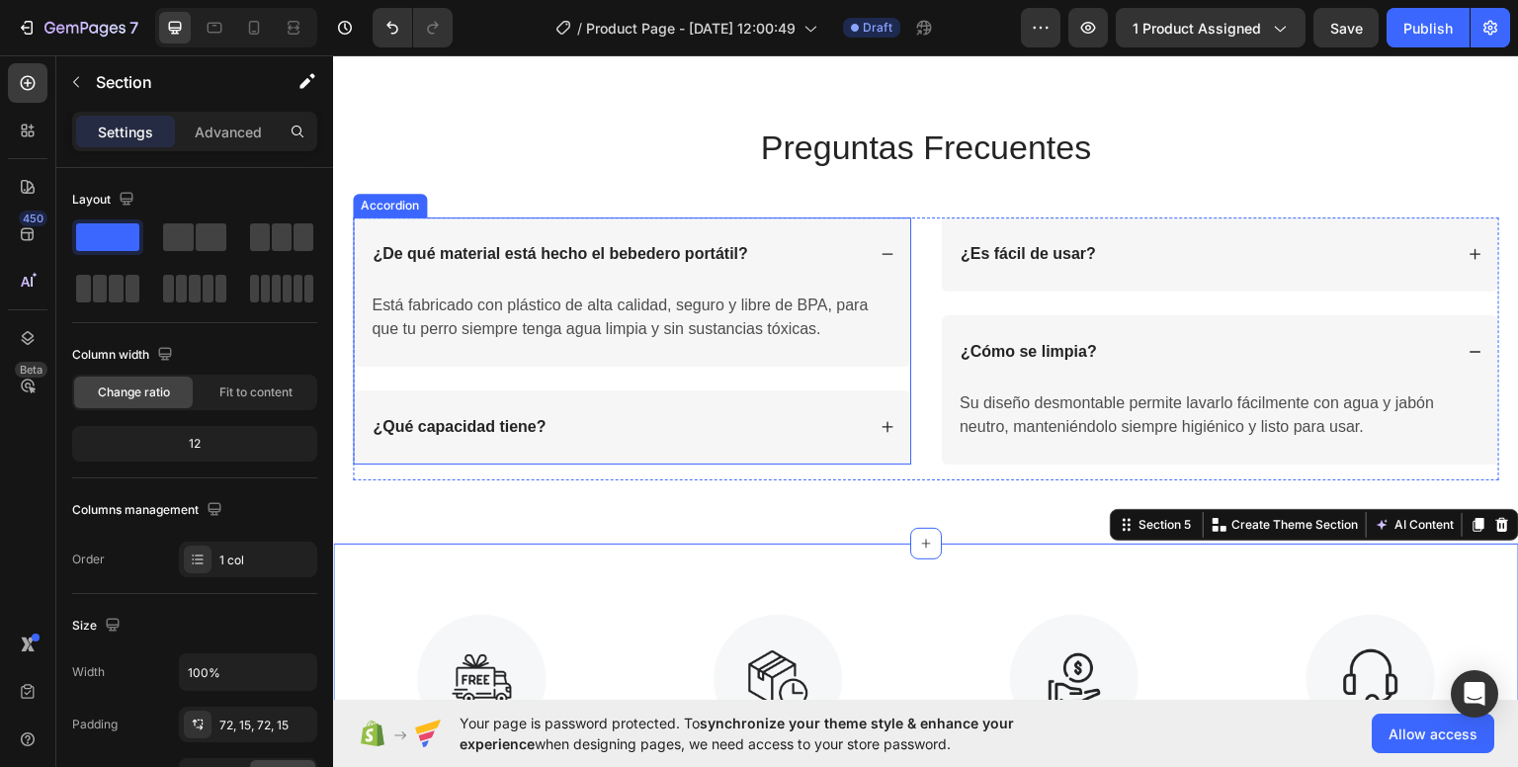
click at [890, 257] on div "¿De qué material está hecho el bebedero portátil?" at bounding box center [632, 253] width 556 height 74
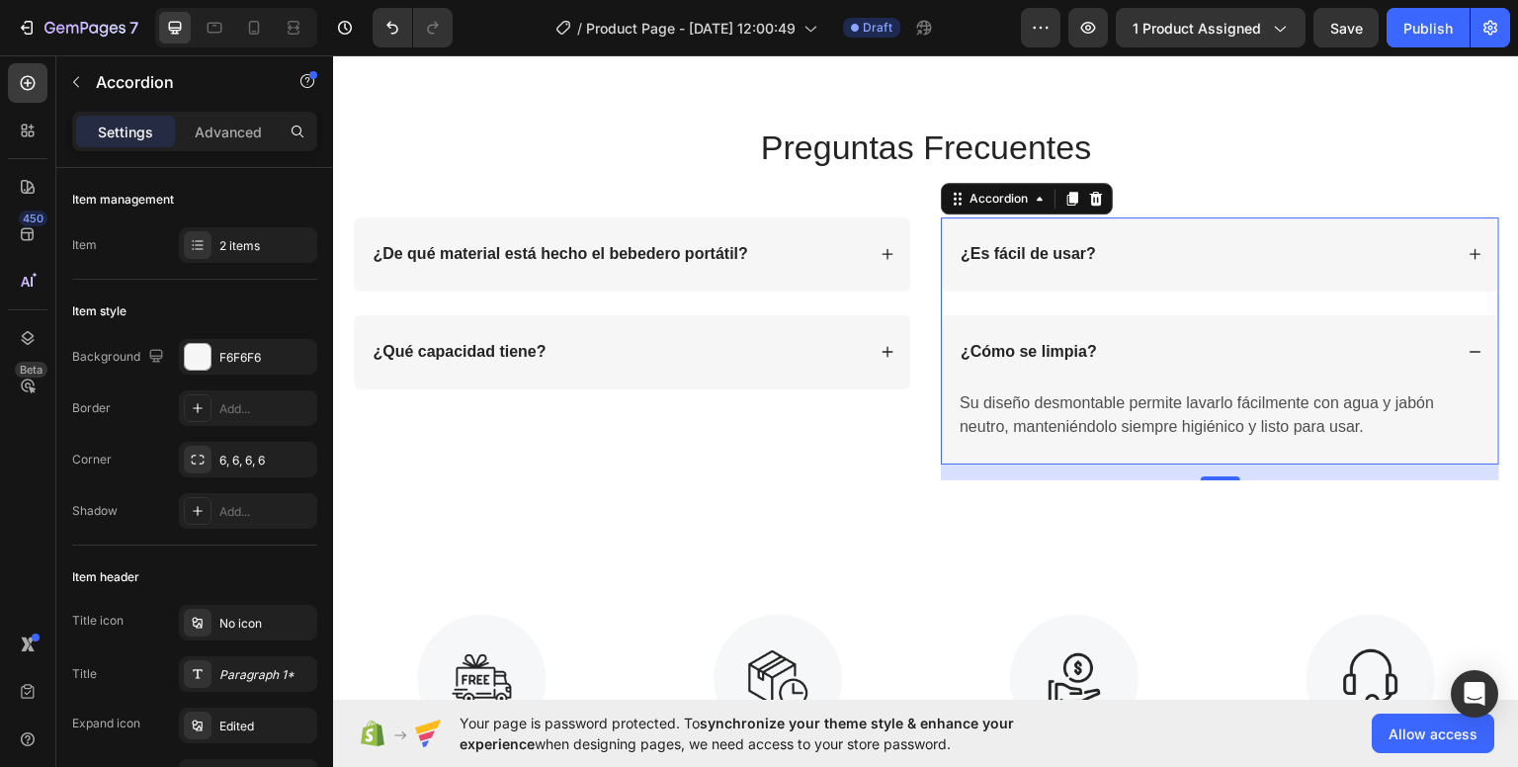
click at [1468, 348] on icon at bounding box center [1475, 351] width 14 height 14
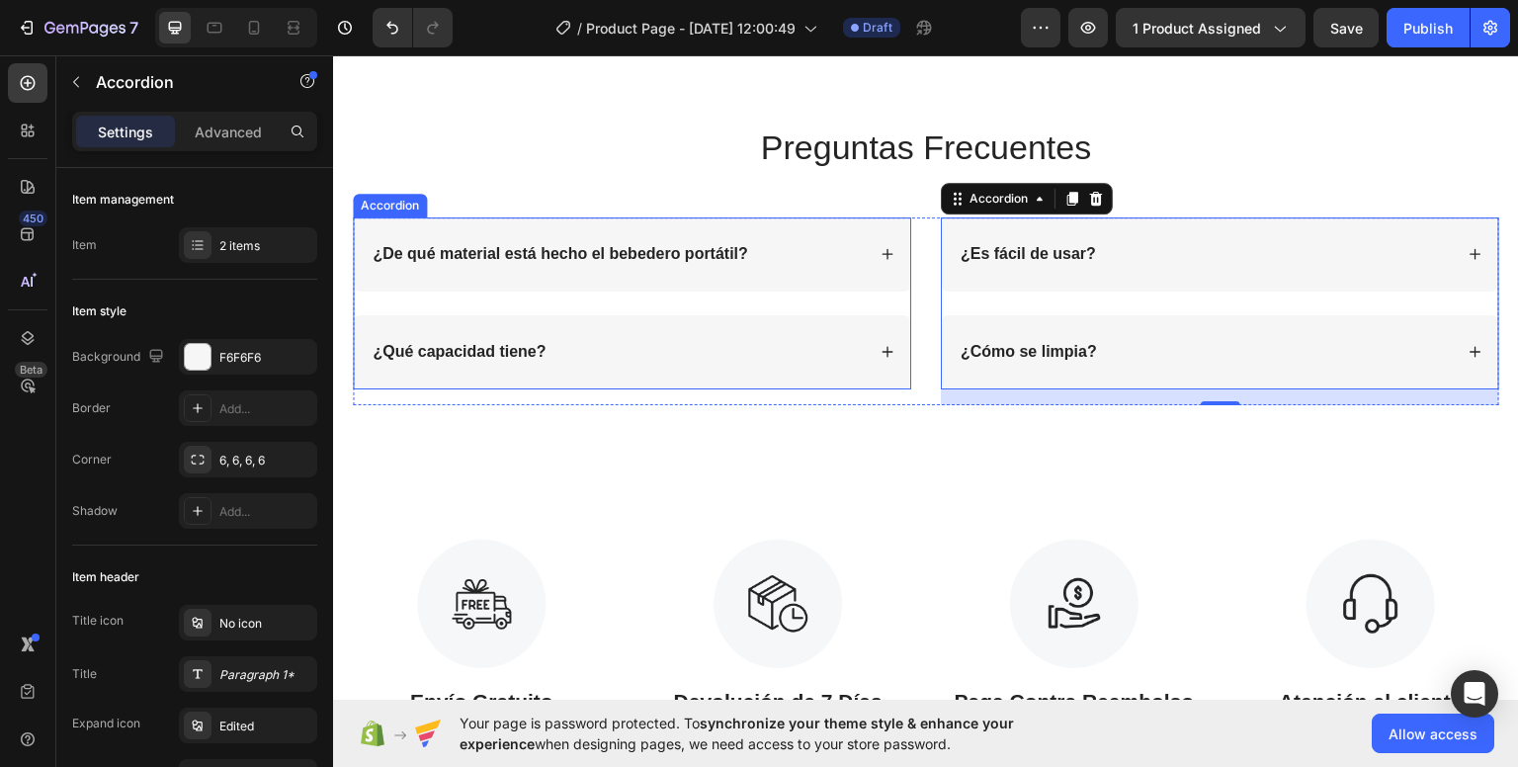
click at [880, 257] on icon at bounding box center [887, 253] width 14 height 14
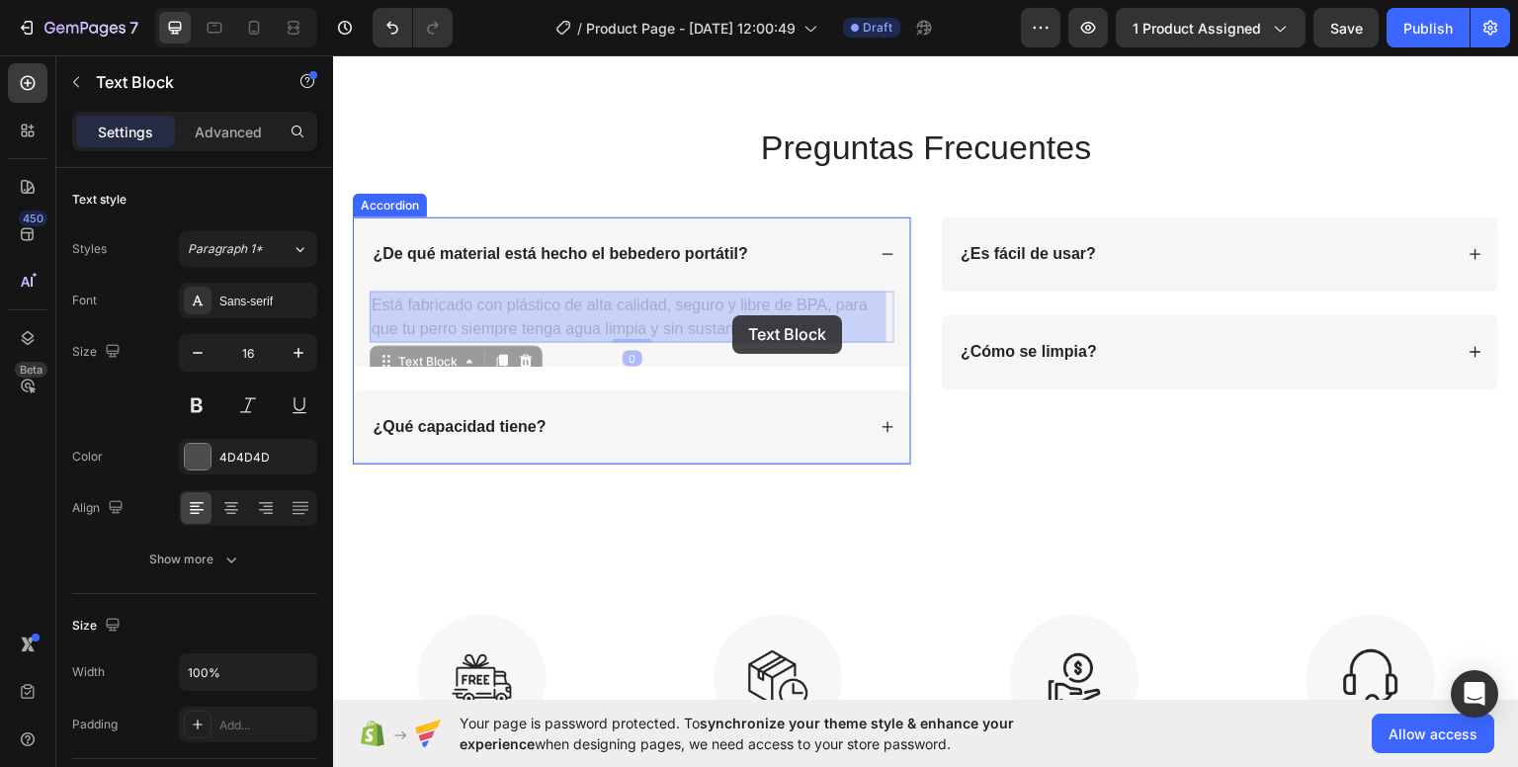
drag, startPoint x: 680, startPoint y: 307, endPoint x: 728, endPoint y: 315, distance: 49.1
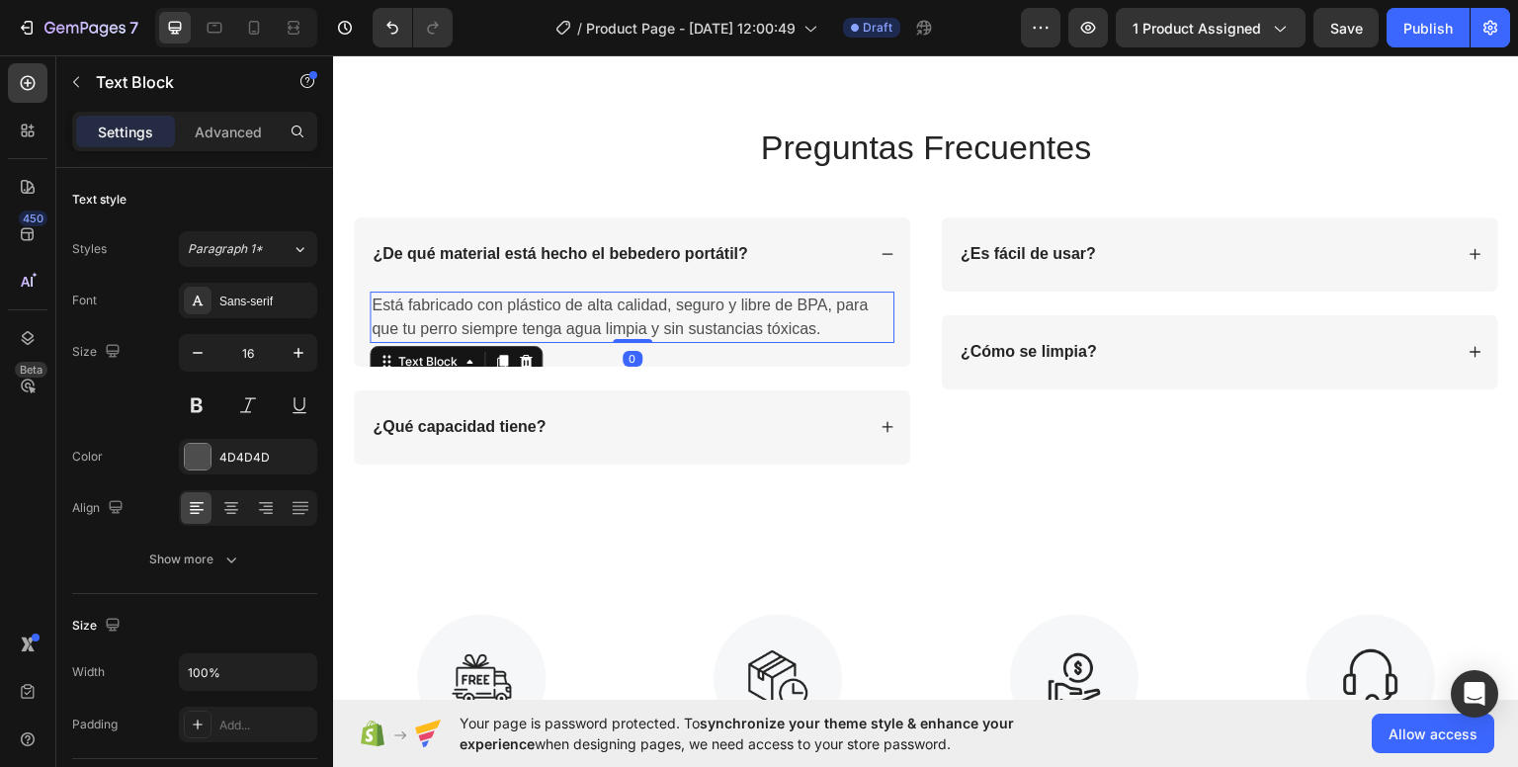
click at [681, 310] on p "Está fabricado con plástico de alta calidad, seguro y libre de BPA, para que tu…" at bounding box center [631, 315] width 521 height 47
click at [670, 302] on p "Está fabricado con plástico de alta calidad, seguro y libre de BPA, para que tu…" at bounding box center [631, 315] width 521 height 47
click at [679, 301] on p "Está fabricado con plástico de alta calidad, seguro y libre de BPA, para que tu…" at bounding box center [631, 315] width 521 height 47
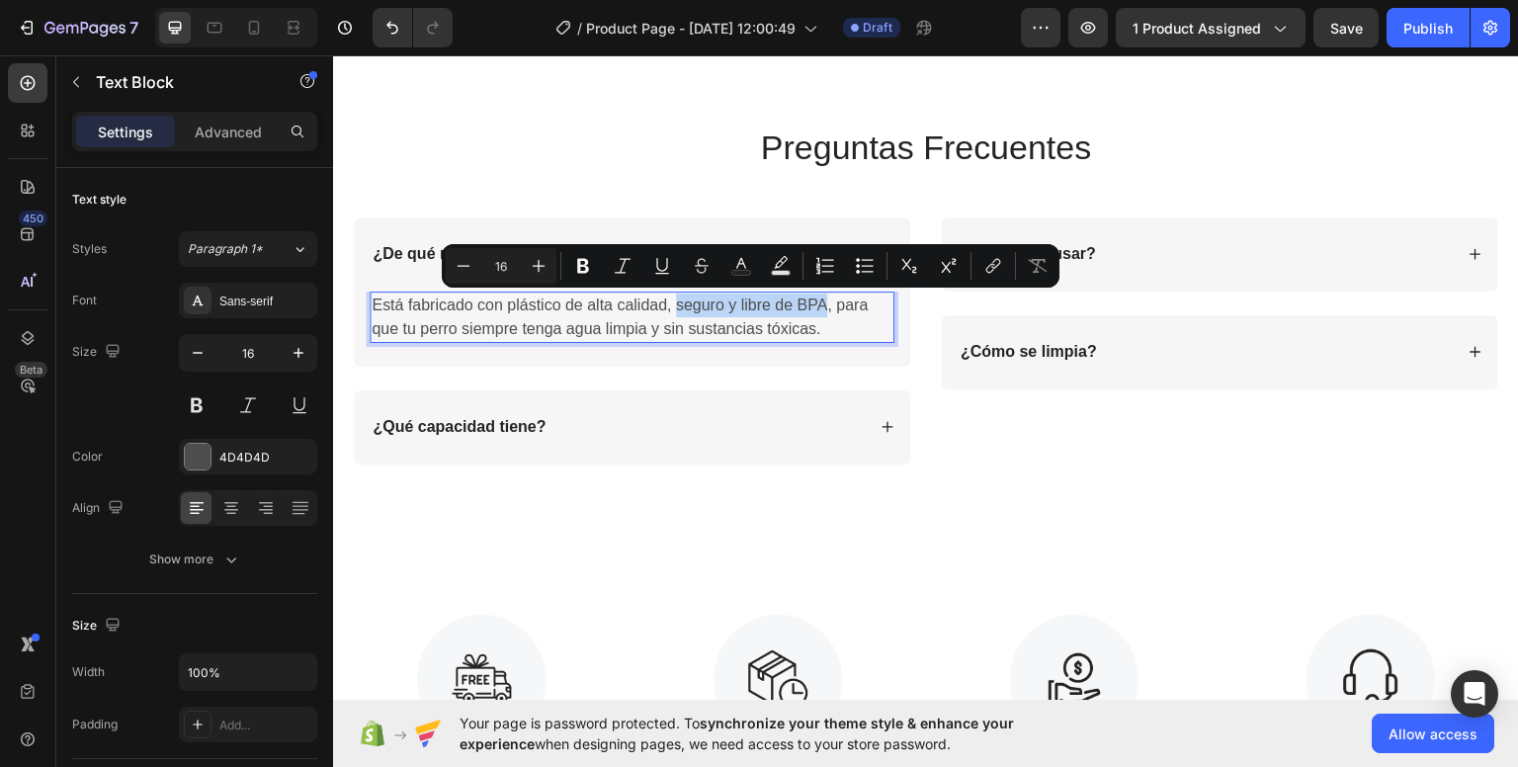
drag, startPoint x: 678, startPoint y: 303, endPoint x: 827, endPoint y: 313, distance: 149.5
click at [827, 313] on p "Está fabricado con plástico de alta calidad, seguro y libre de BPA, para que tu…" at bounding box center [631, 315] width 521 height 47
click at [585, 278] on button "Bold" at bounding box center [583, 266] width 36 height 36
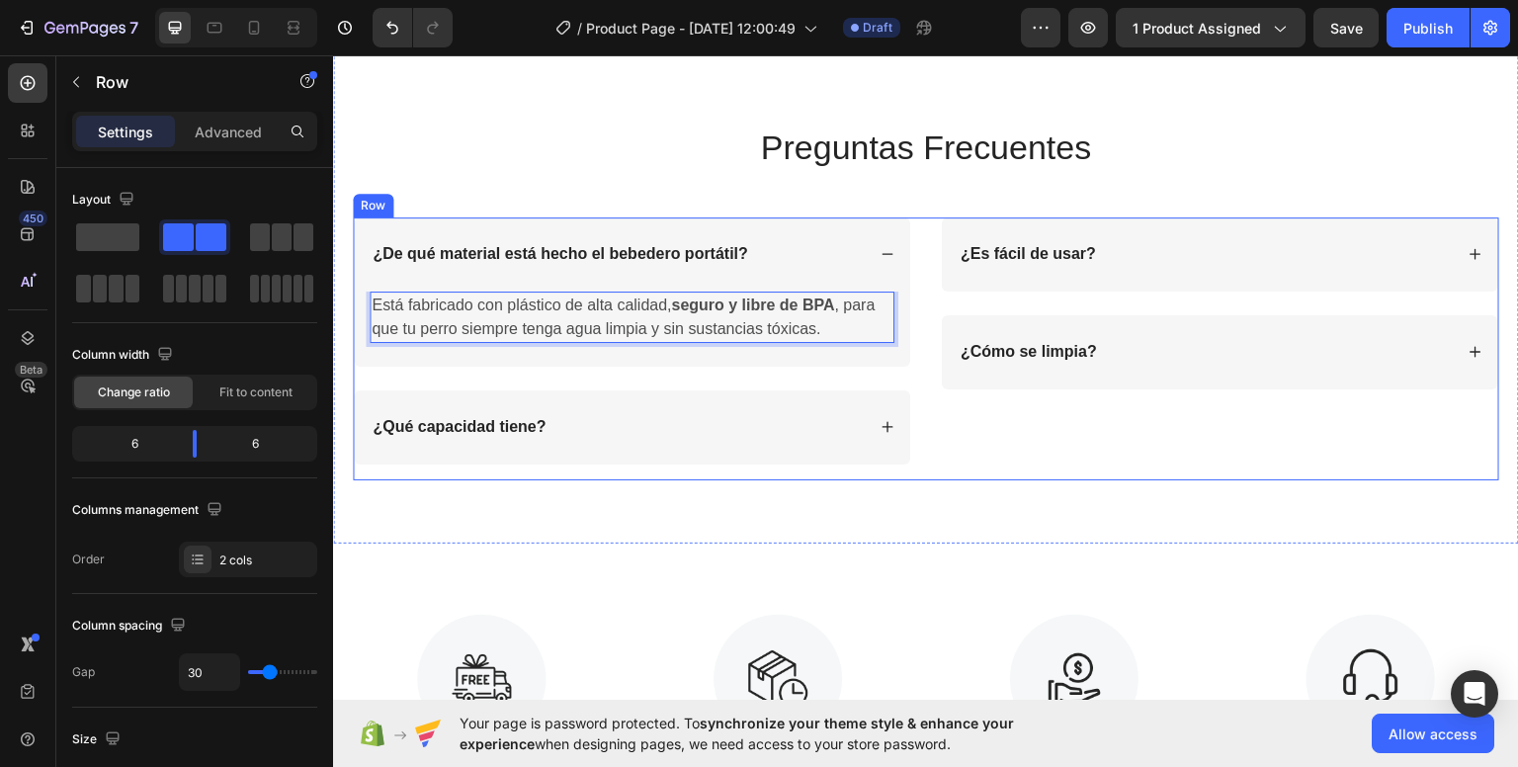
drag, startPoint x: 1003, startPoint y: 452, endPoint x: 985, endPoint y: 447, distance: 18.5
click at [994, 450] on div "¿Es fácil de usar? ¿Cómo se limpia? Accordion" at bounding box center [1220, 347] width 558 height 263
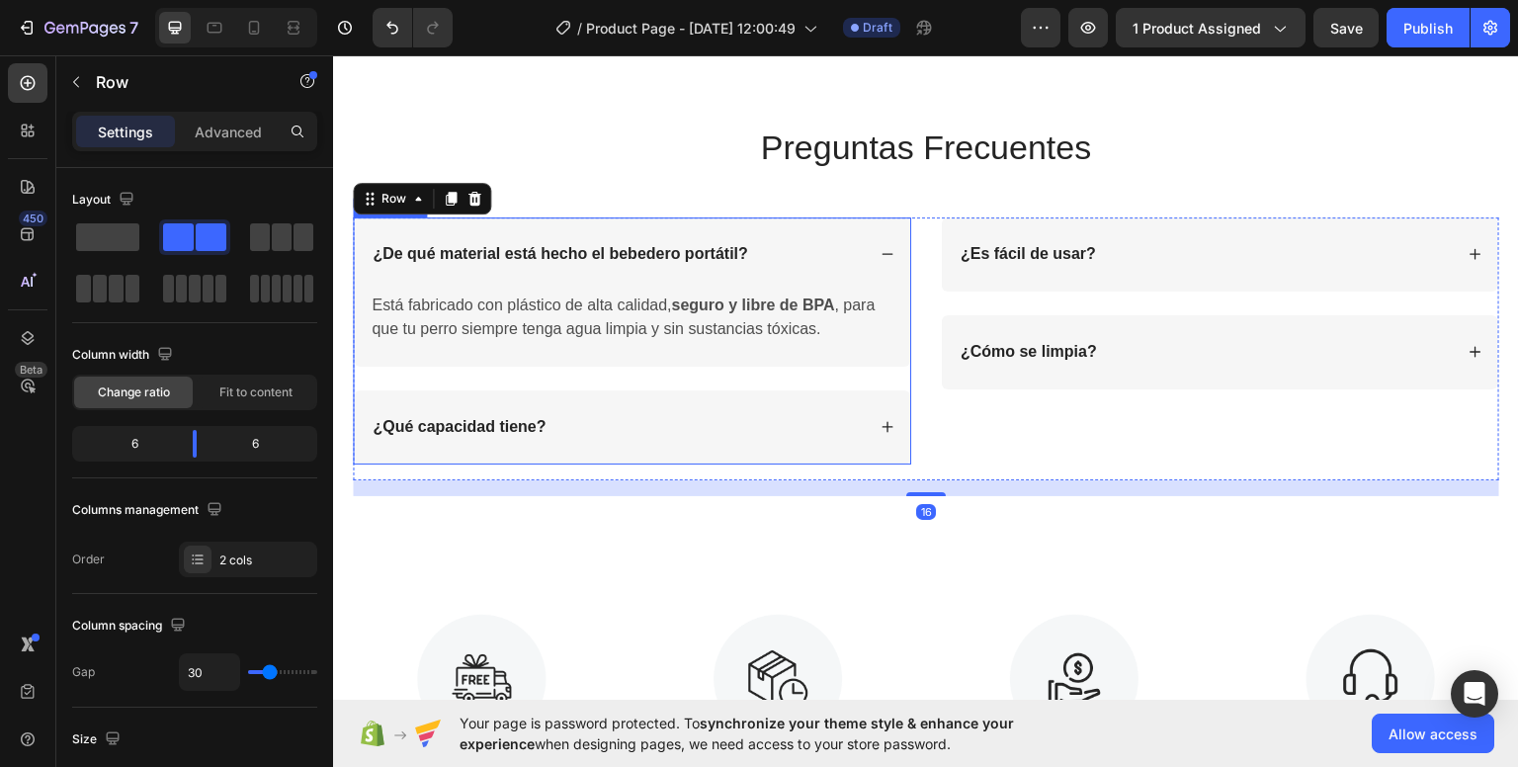
click at [778, 426] on div "¿Qué capacidad tiene?" at bounding box center [617, 426] width 495 height 27
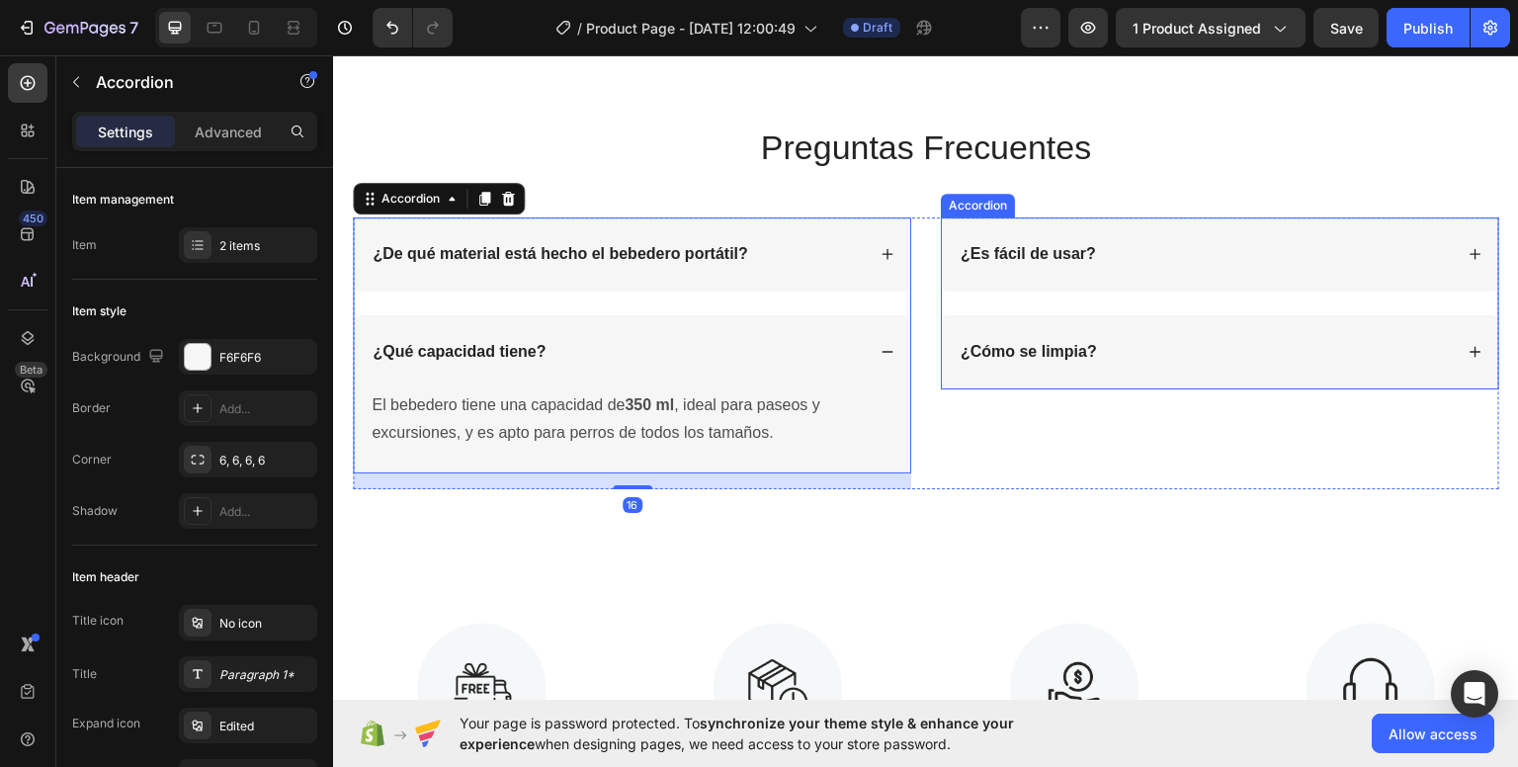
click at [1138, 262] on div "¿Es fácil de usar?" at bounding box center [1204, 253] width 495 height 27
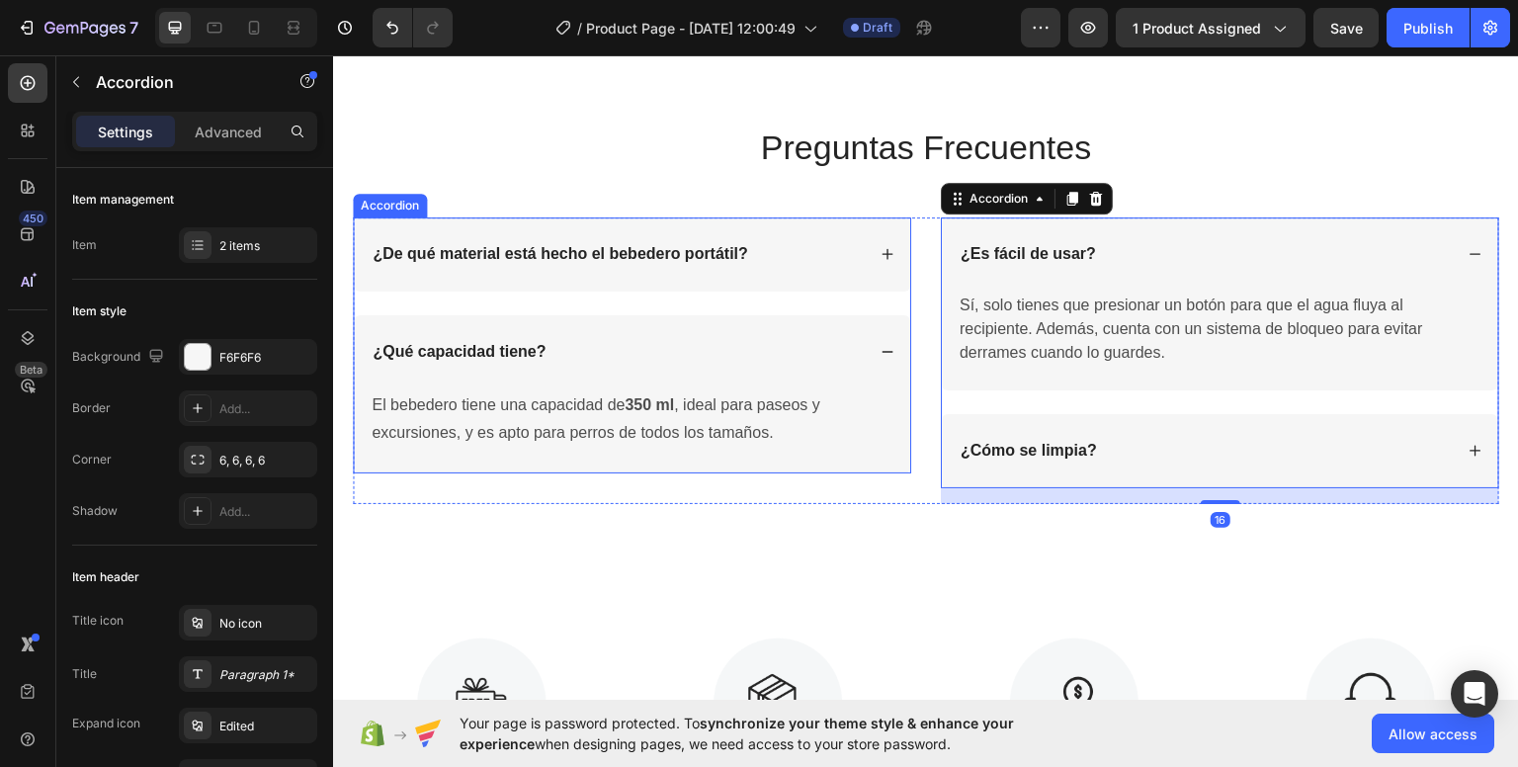
click at [839, 273] on div "¿De qué material está hecho el bebedero portátil?" at bounding box center [632, 253] width 556 height 74
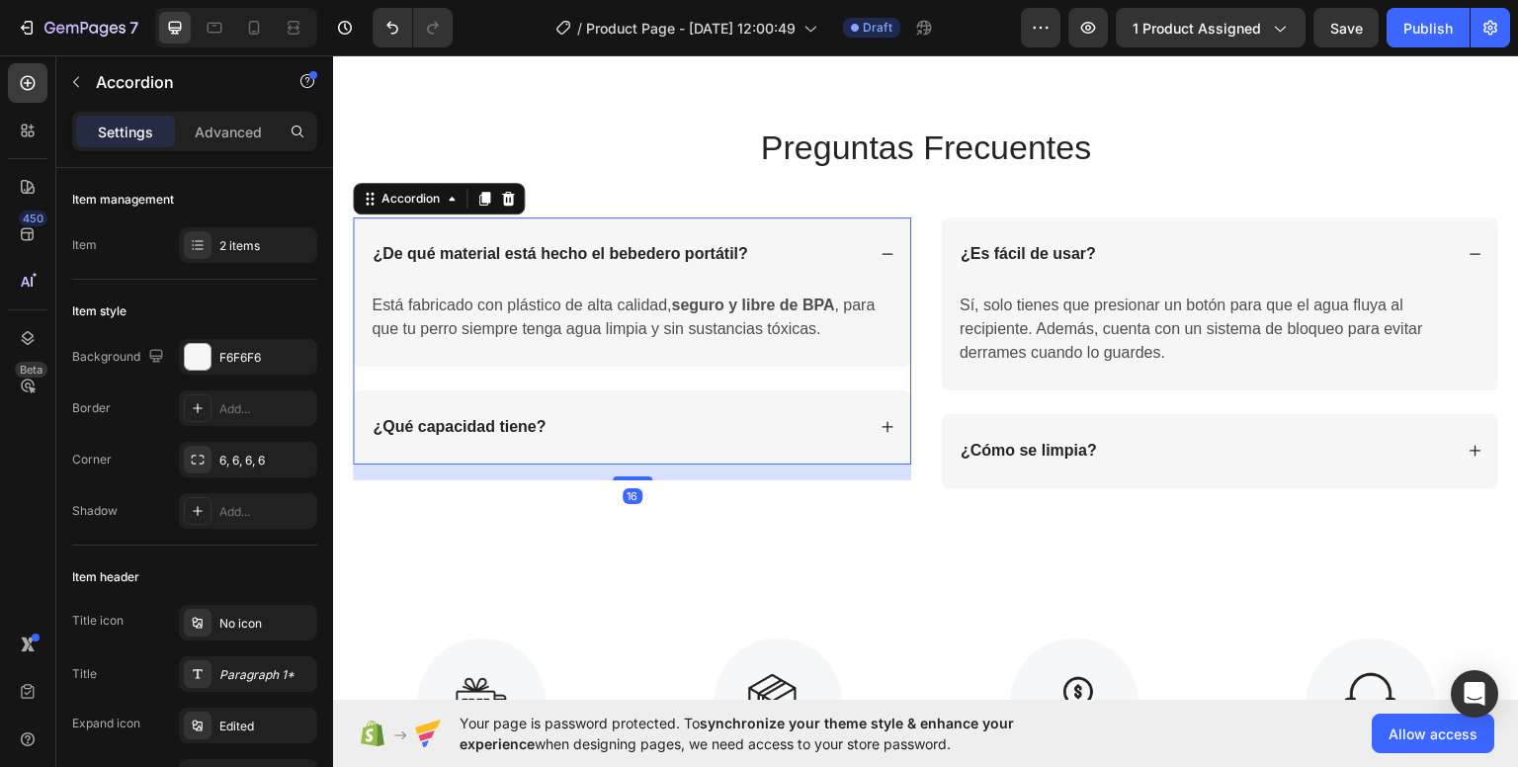
click at [837, 418] on div "¿Qué capacidad tiene?" at bounding box center [617, 426] width 495 height 27
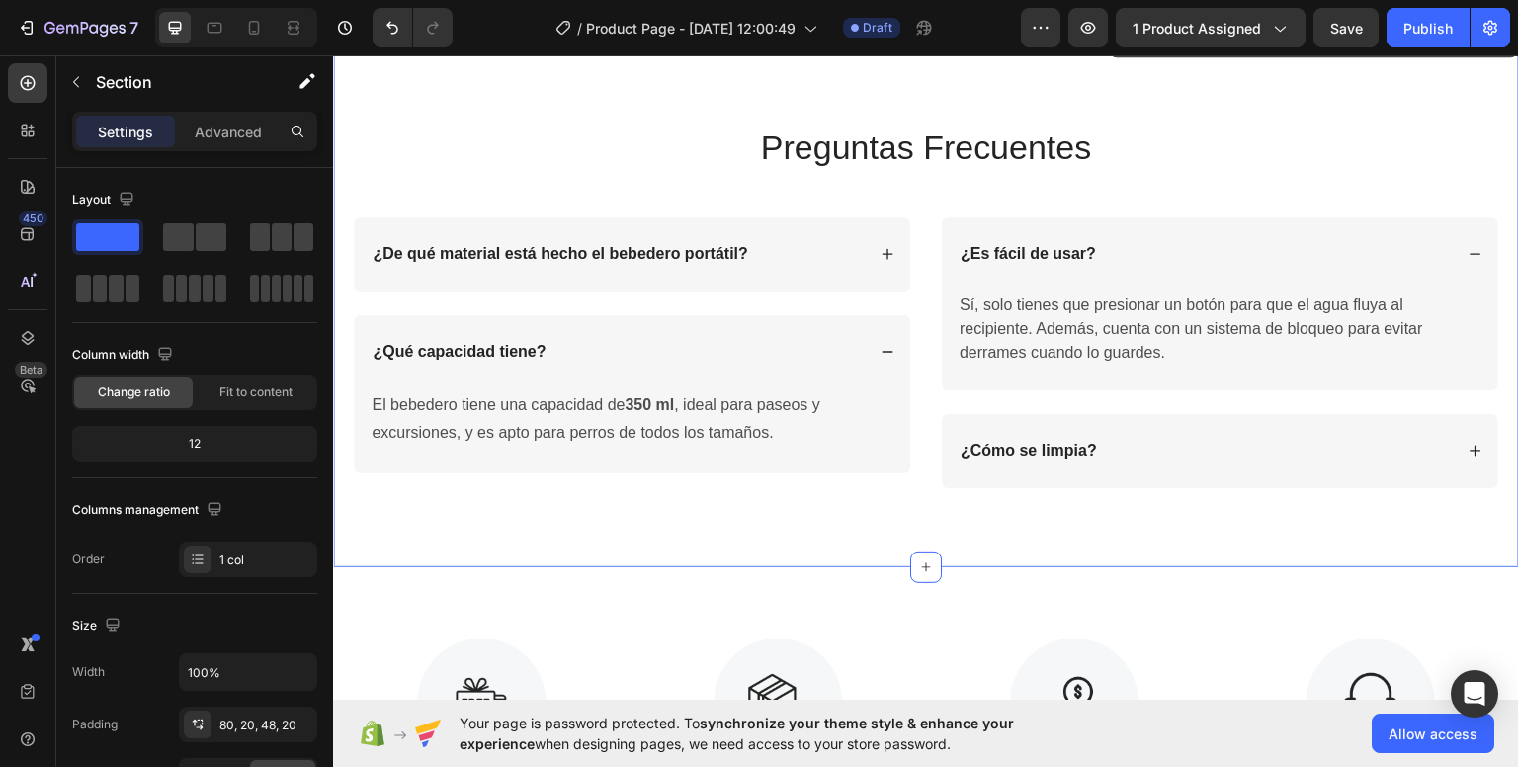
drag, startPoint x: 1010, startPoint y: 523, endPoint x: 998, endPoint y: 517, distance: 13.3
click at [1006, 522] on div "Preguntas Frecuentes Heading Row ¿De qué material está hecho el bebedero portát…" at bounding box center [926, 293] width 1186 height 545
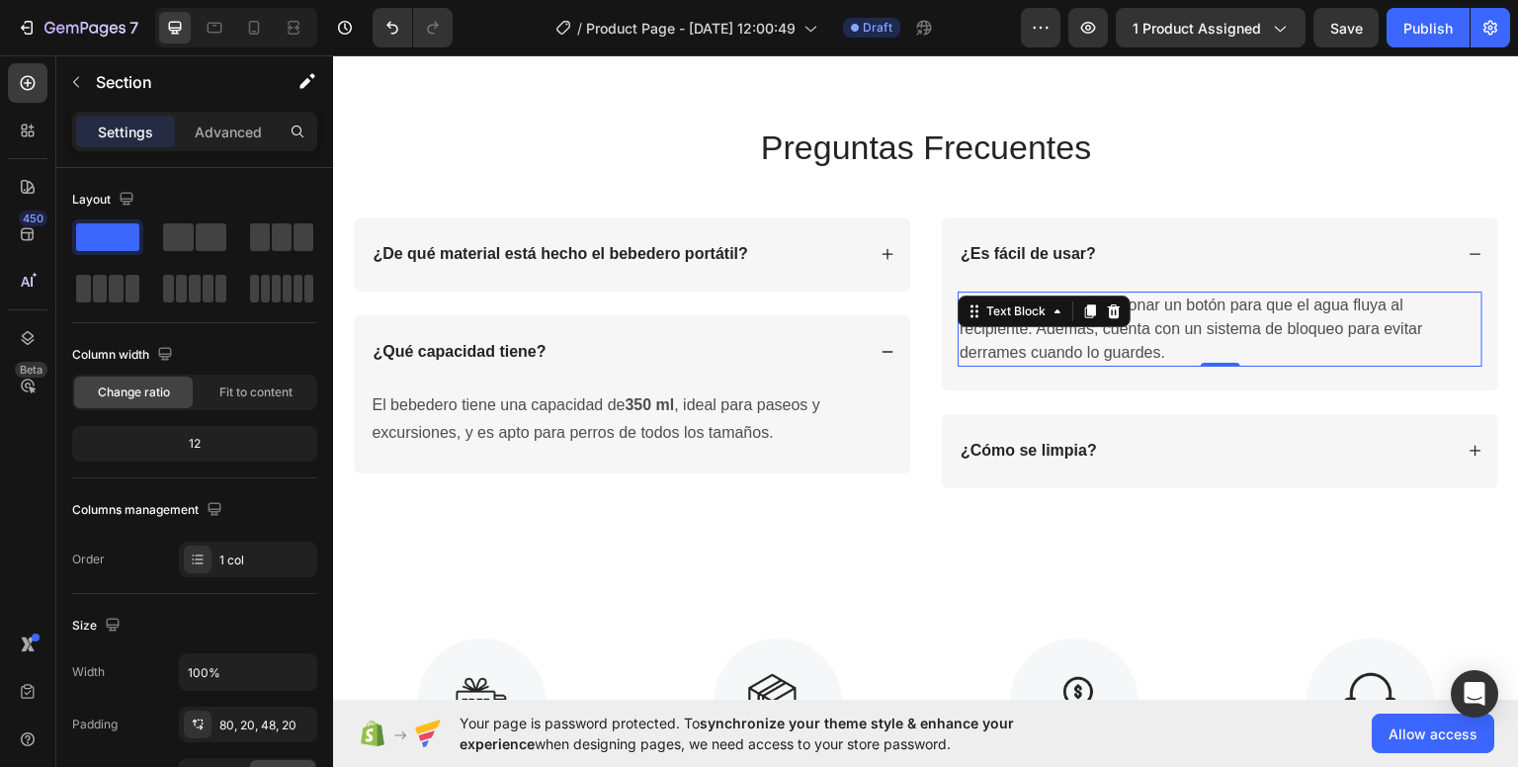
click at [1007, 334] on span "Sí, solo tienes que presionar un botón para que el agua fluya al recipiente. Ad…" at bounding box center [1190, 327] width 463 height 64
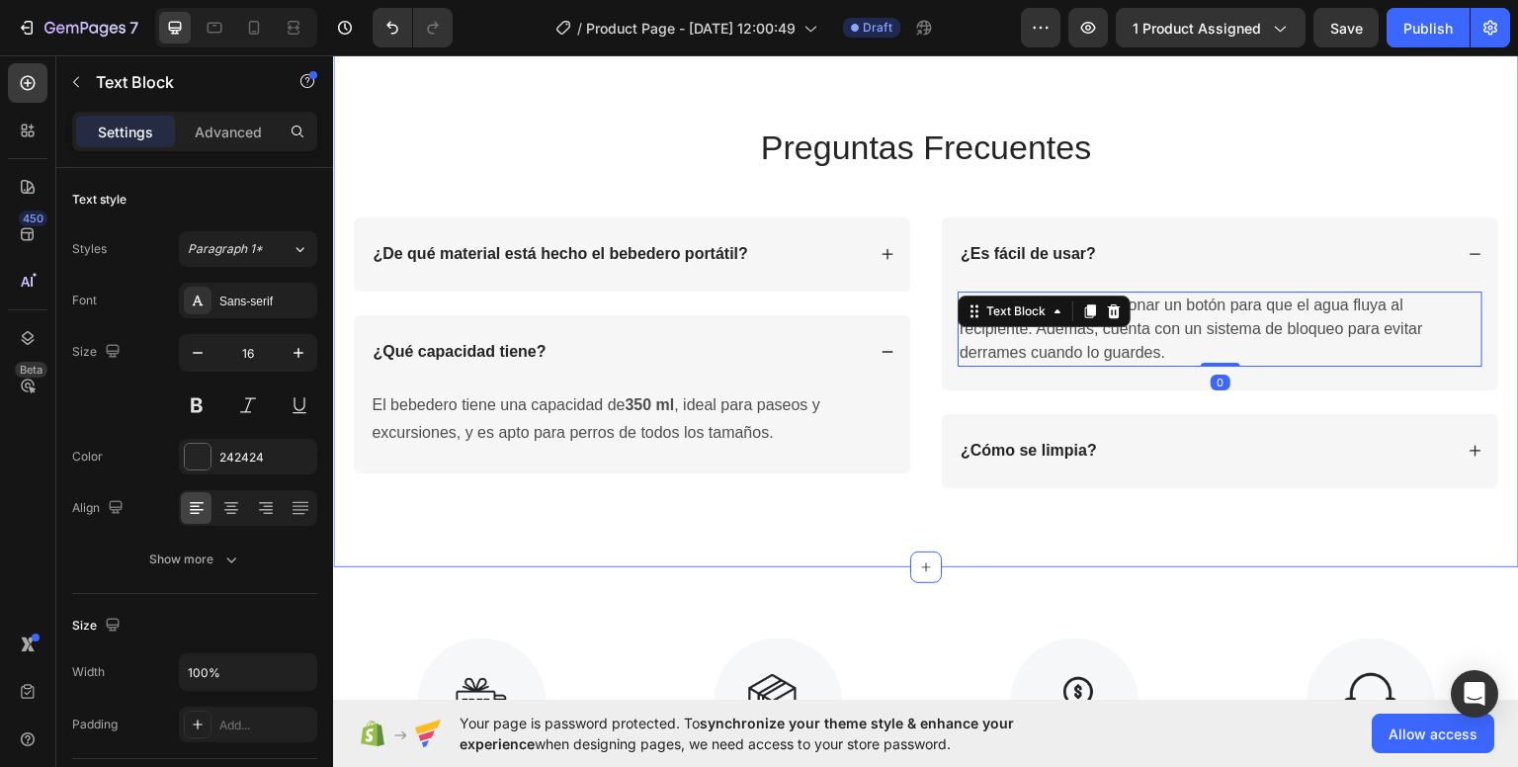
click at [1303, 215] on div "Preguntas Frecuentes Heading Row ¿De qué material está hecho el bebedero portát…" at bounding box center [926, 309] width 1146 height 419
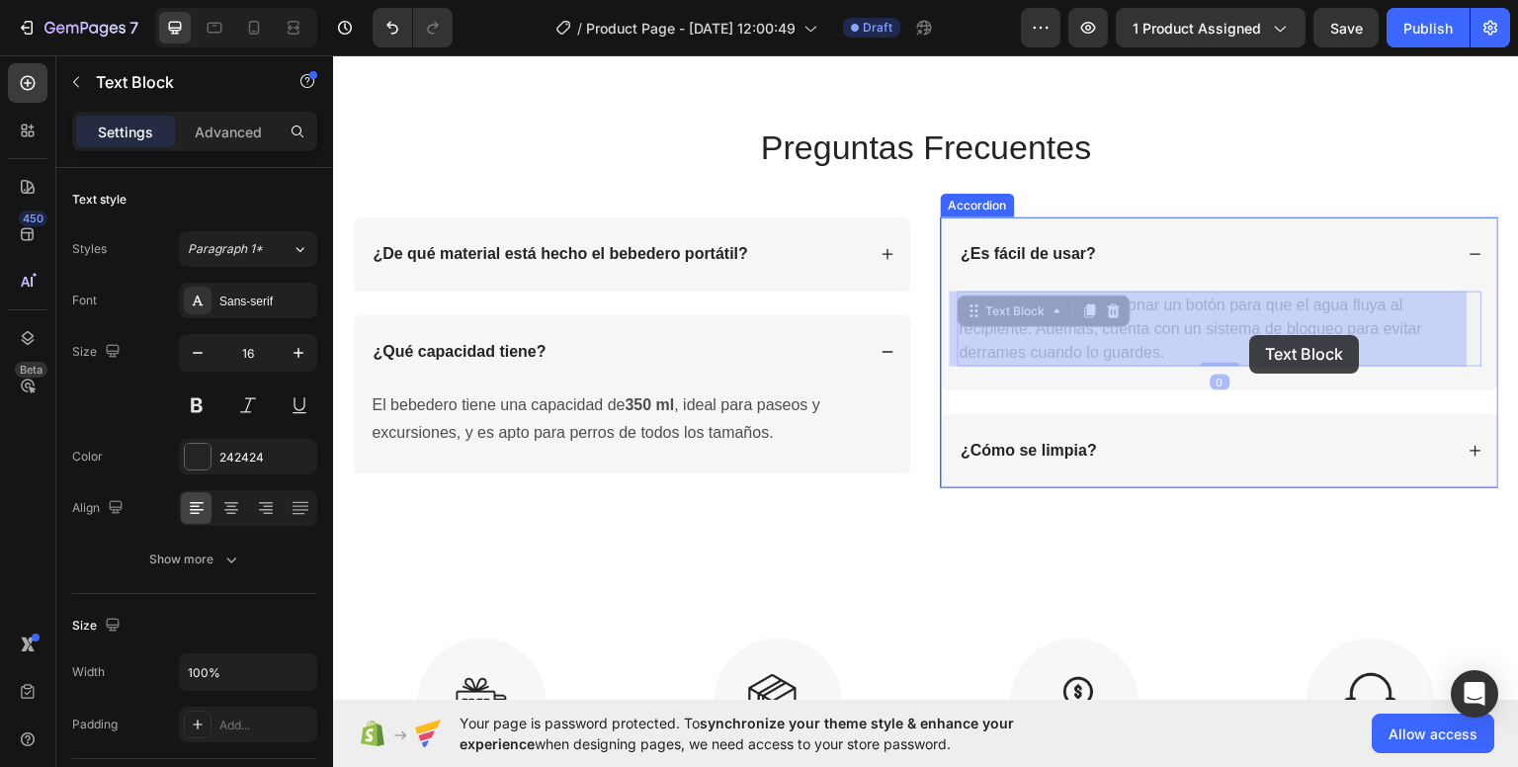
drag, startPoint x: 1212, startPoint y: 333, endPoint x: 1243, endPoint y: 336, distance: 30.8
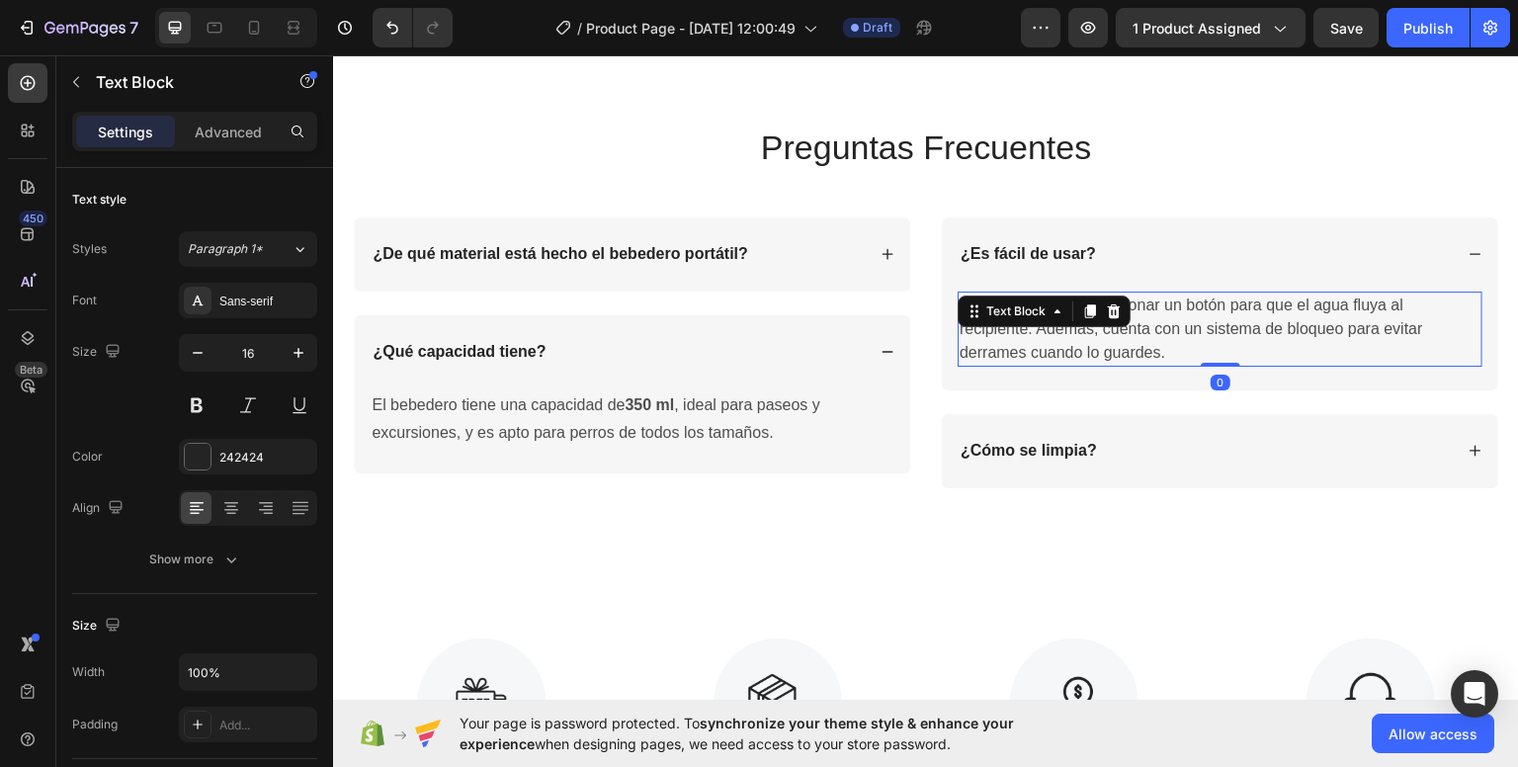
drag, startPoint x: 1235, startPoint y: 337, endPoint x: 1220, endPoint y: 337, distance: 14.8
click at [1220, 337] on p "Sí, solo tienes que presionar un botón para que el agua fluya al recipiente. Ad…" at bounding box center [1219, 327] width 521 height 71
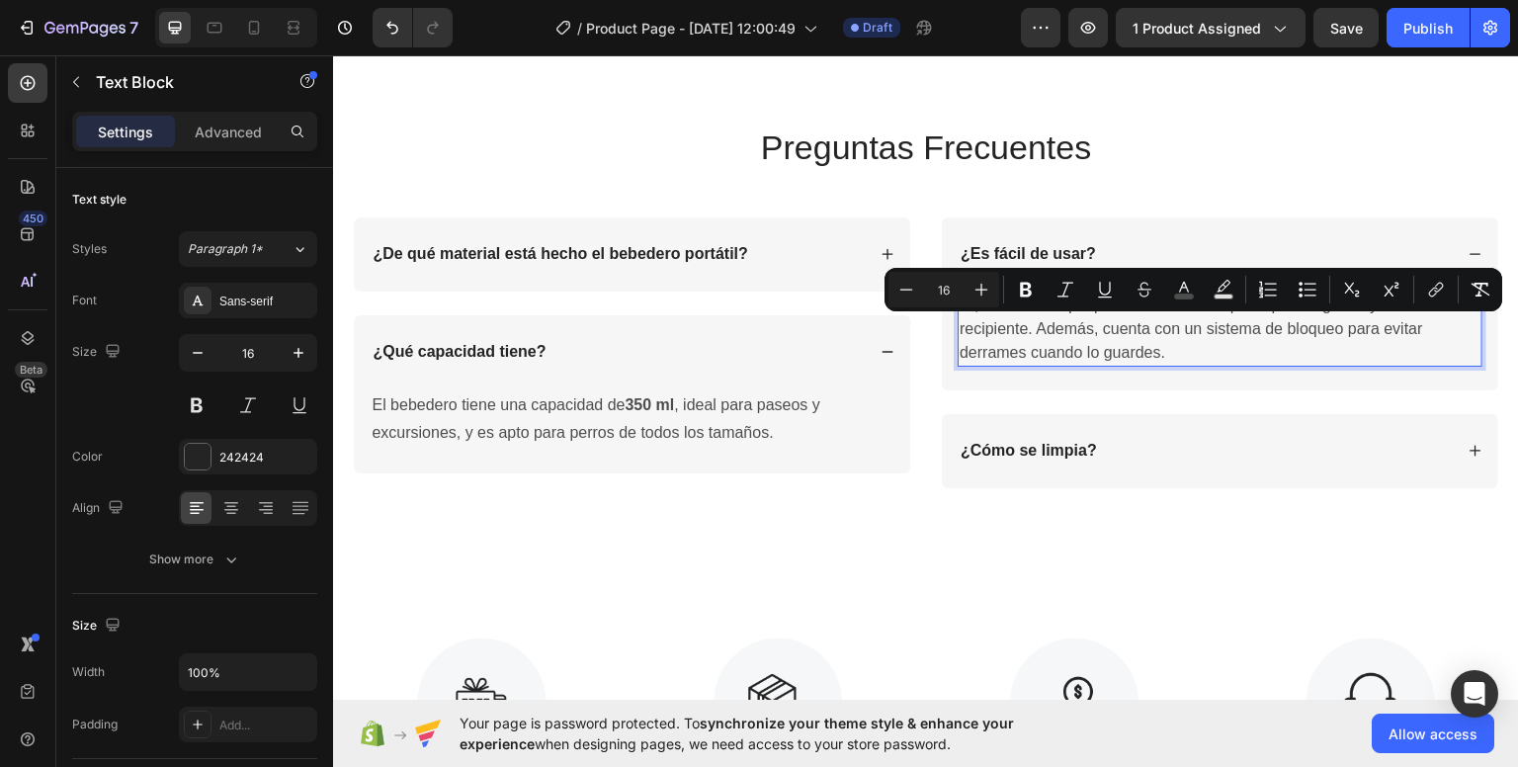
click at [1201, 333] on span "Sí, solo tienes que presionar un botón para que el agua fluya al recipiente. Ad…" at bounding box center [1190, 327] width 463 height 64
drag, startPoint x: 1200, startPoint y: 333, endPoint x: 1327, endPoint y: 341, distance: 126.7
click at [1332, 338] on p "Sí, solo tienes que presionar un botón para que el agua fluya al recipiente. Ad…" at bounding box center [1219, 327] width 521 height 71
click at [1028, 296] on icon "Editor contextual toolbar" at bounding box center [1026, 290] width 20 height 20
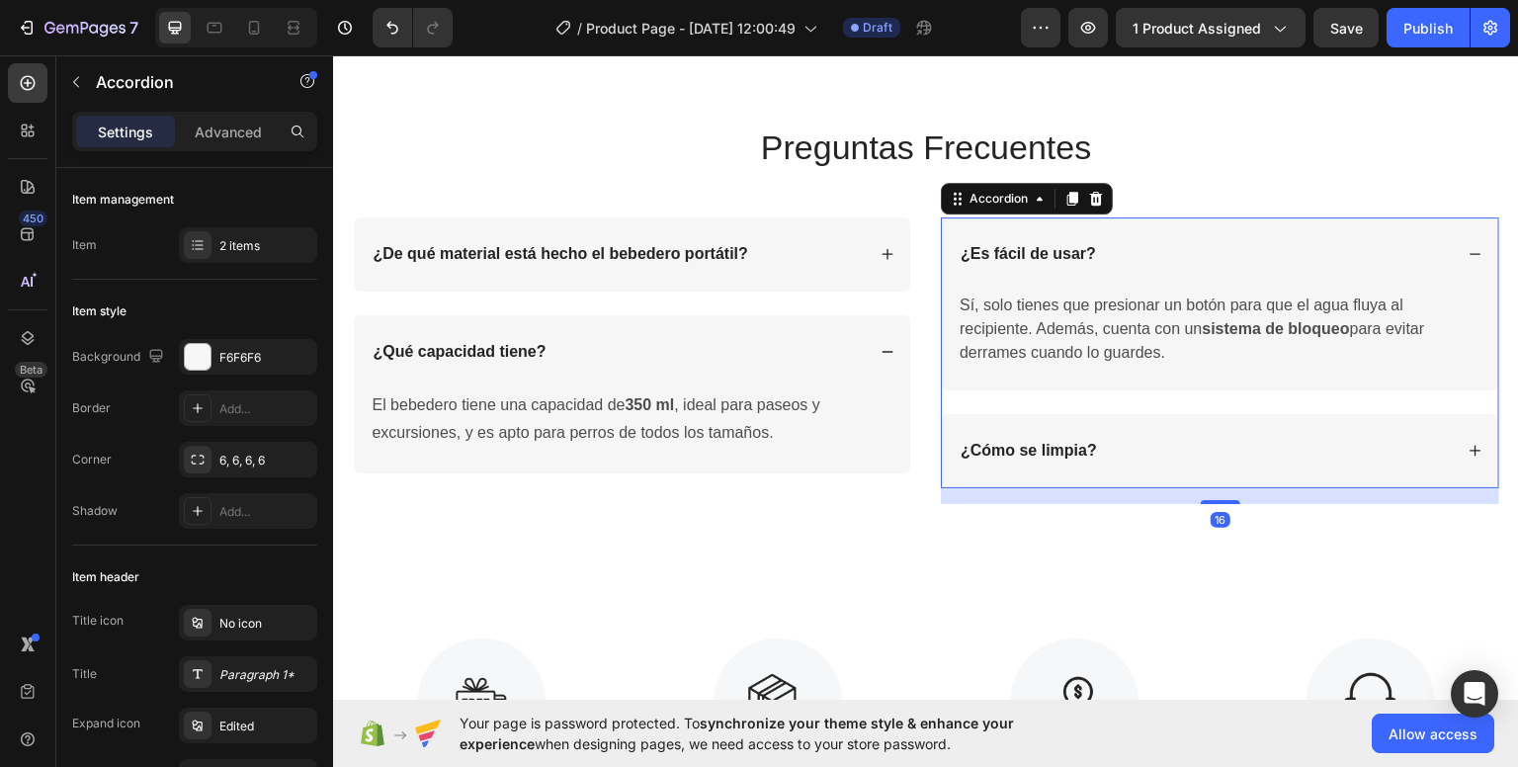
click at [1207, 367] on div "Sí, solo tienes que presionar un botón para que el agua fluya al recipiente. Ad…" at bounding box center [1220, 339] width 556 height 99
click at [1371, 440] on div "¿Cómo se limpia?" at bounding box center [1204, 450] width 495 height 27
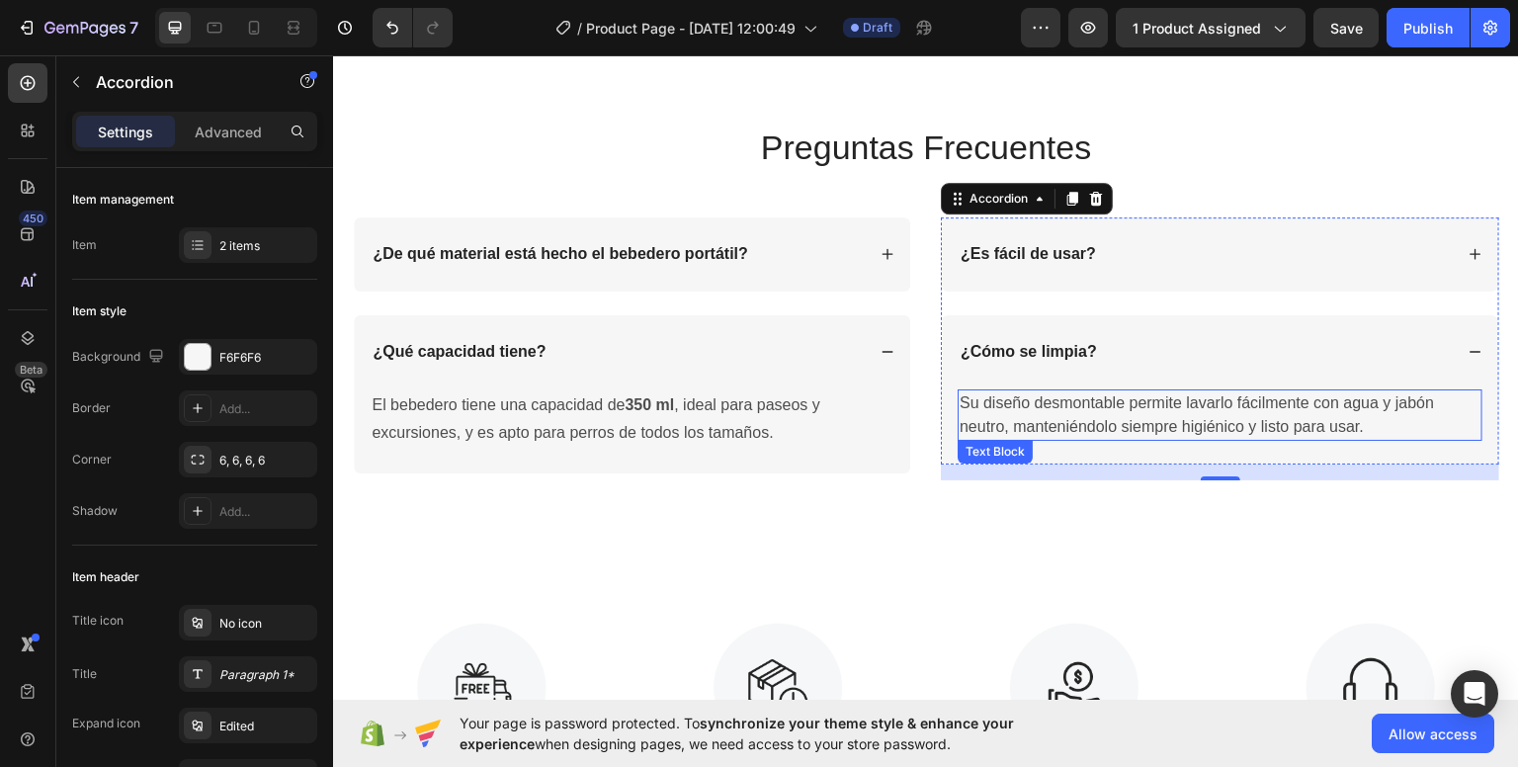
click at [1182, 395] on span "Su diseño desmontable permite lavarlo fácilmente con agua y jabón neutro, mante…" at bounding box center [1196, 413] width 474 height 41
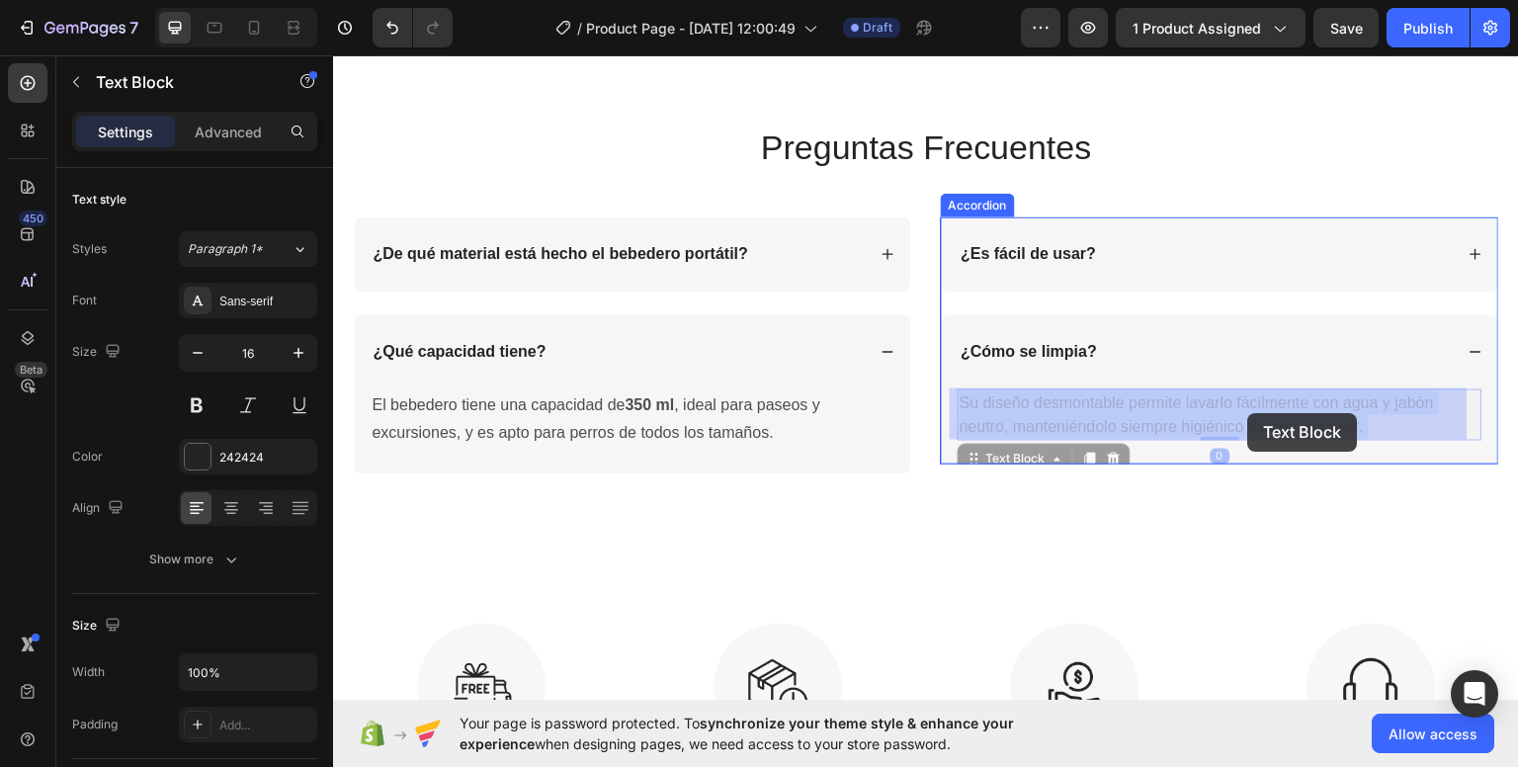
drag, startPoint x: 1177, startPoint y: 401, endPoint x: 1248, endPoint y: 412, distance: 72.0
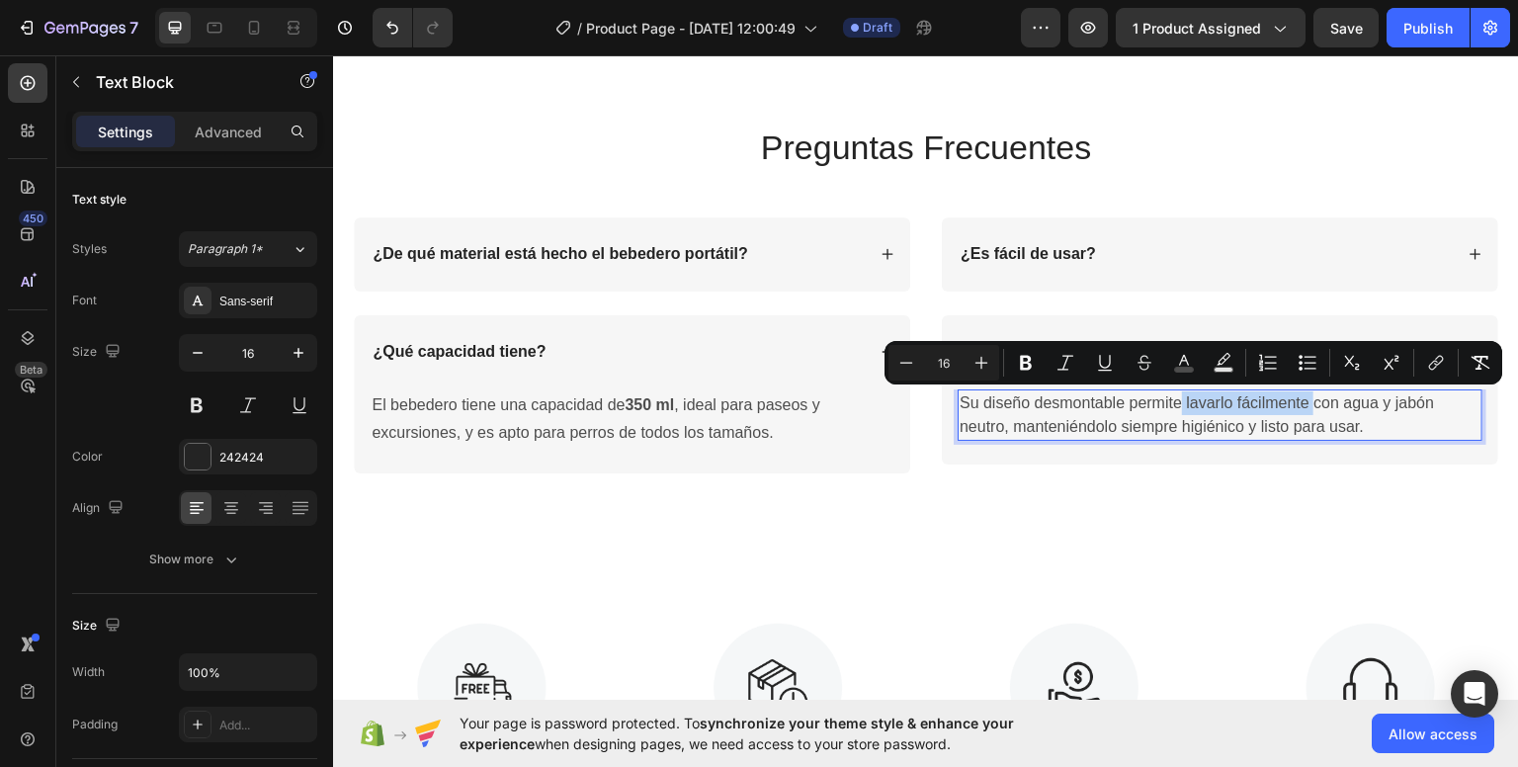
drag, startPoint x: 1176, startPoint y: 401, endPoint x: 1304, endPoint y: 400, distance: 128.4
click at [1304, 400] on span "Su diseño desmontable permite lavarlo fácilmente con agua y jabón neutro, mante…" at bounding box center [1196, 413] width 474 height 41
click at [1031, 357] on icon "Editor contextual toolbar" at bounding box center [1026, 363] width 20 height 20
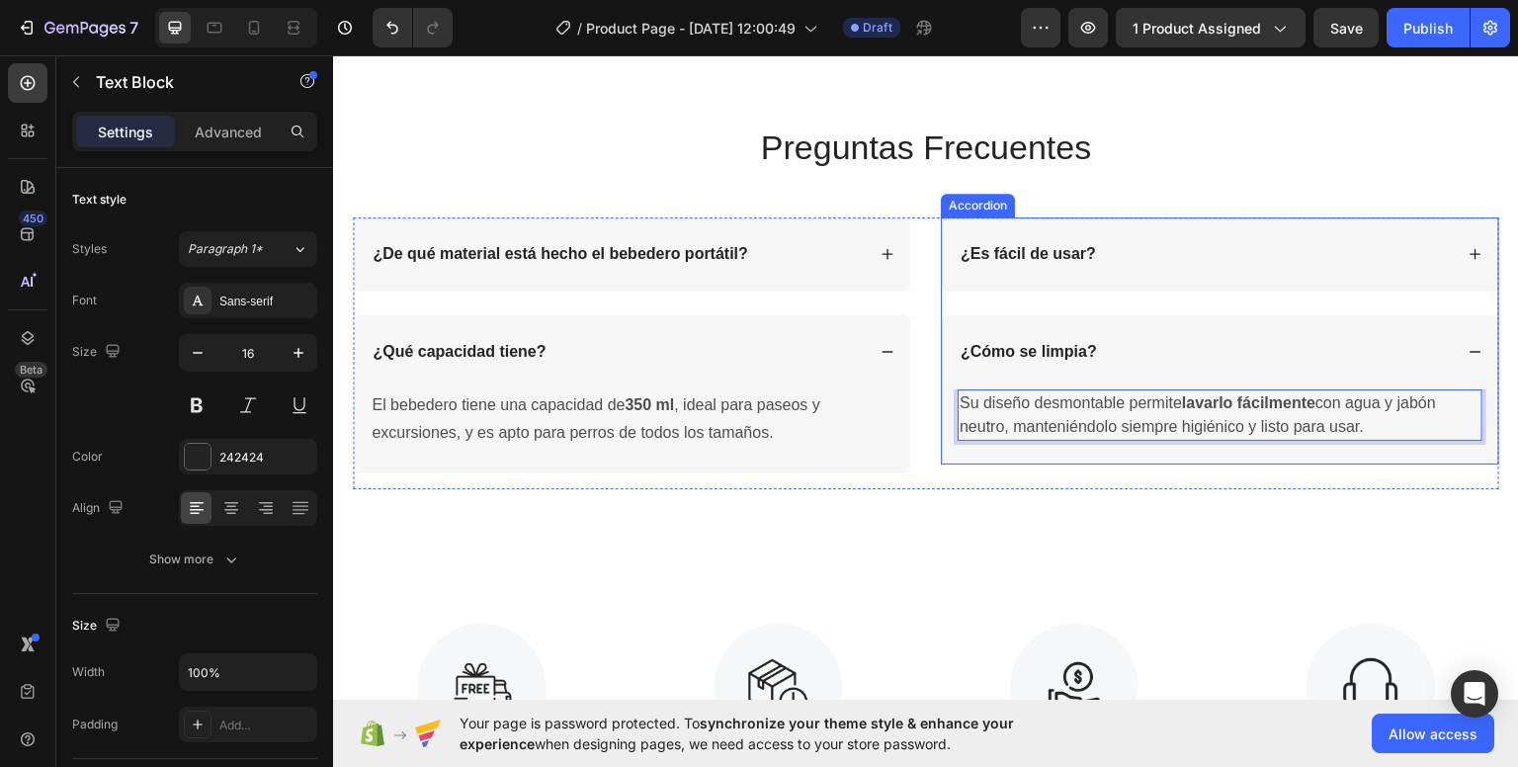
click at [1187, 475] on div "¿Es fácil de usar? ¿Cómo se limpia? Su diseño desmontable permite lavarlo fácil…" at bounding box center [1220, 352] width 558 height 272
click at [1113, 425] on span "Su diseño desmontable permite lavarlo fácilmente con agua y jabón neutro, mante…" at bounding box center [1197, 413] width 476 height 41
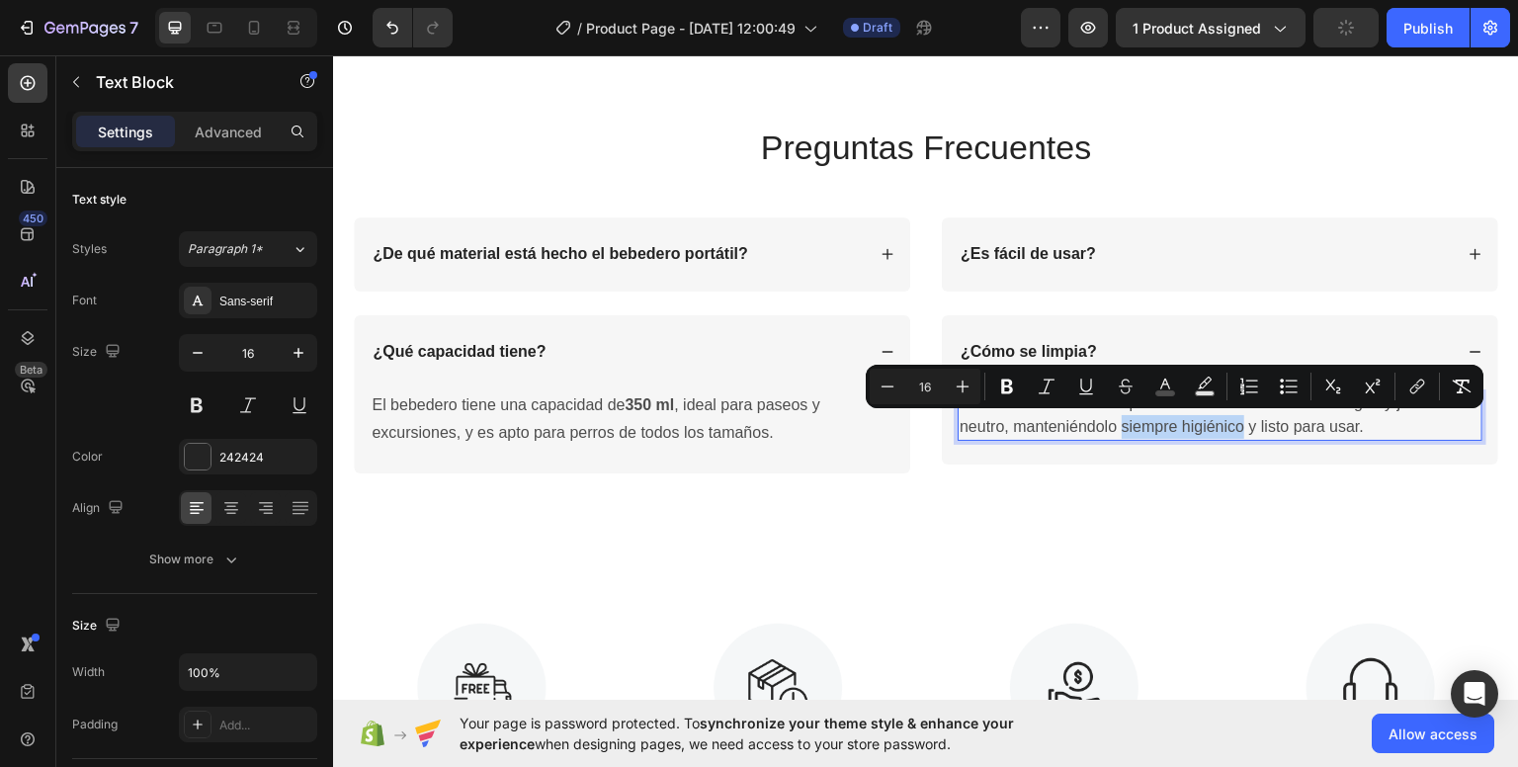
drag, startPoint x: 1113, startPoint y: 425, endPoint x: 1163, endPoint y: 429, distance: 49.6
click at [1220, 429] on span "Su diseño desmontable permite lavarlo fácilmente con agua y jabón neutro, mante…" at bounding box center [1197, 413] width 476 height 41
click at [1001, 384] on icon "Editor contextual toolbar" at bounding box center [1007, 386] width 20 height 20
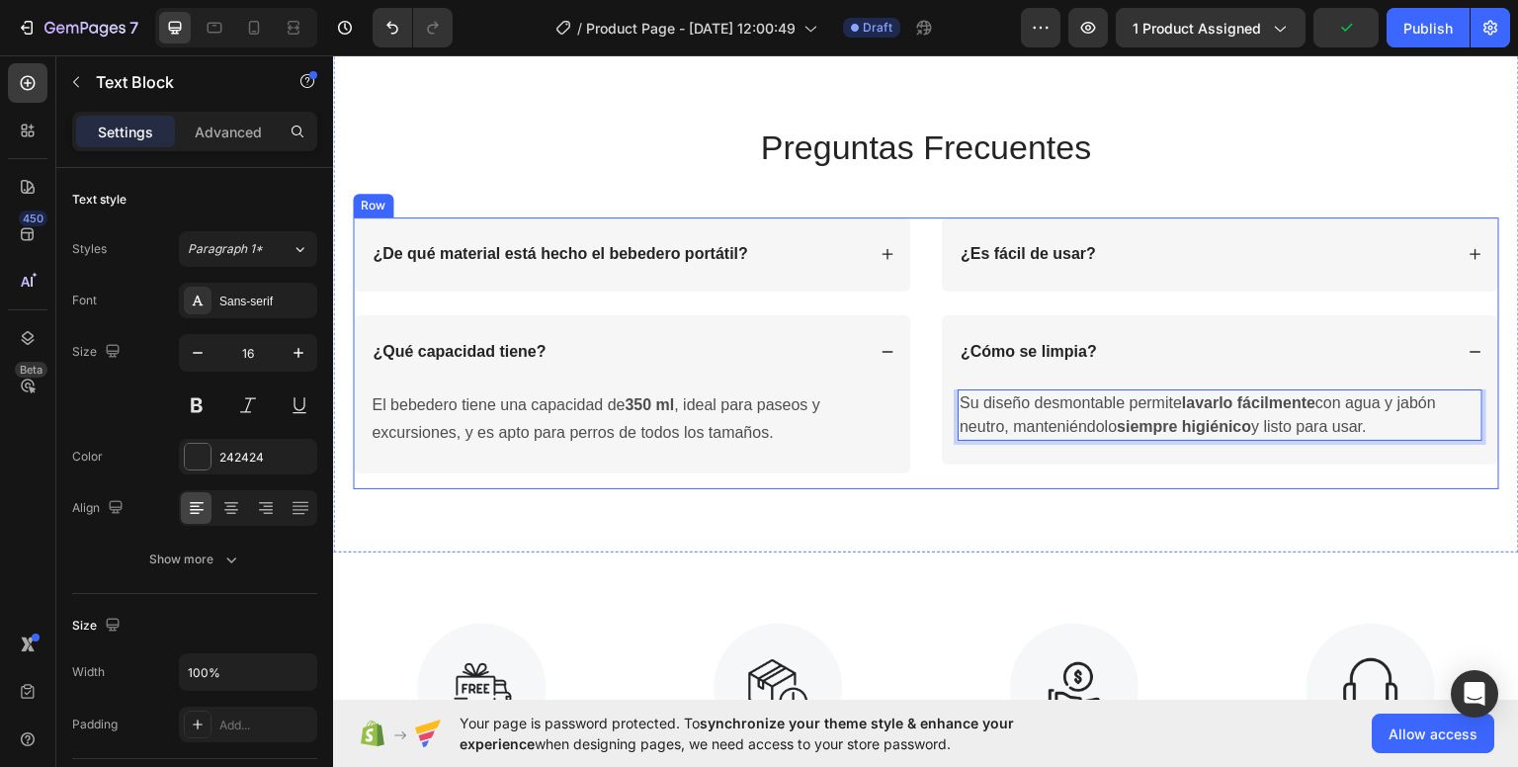
click at [1096, 487] on div "¿De qué material está hecho el bebedero portátil? ¿Qué capacidad tiene? El bebe…" at bounding box center [926, 352] width 1146 height 272
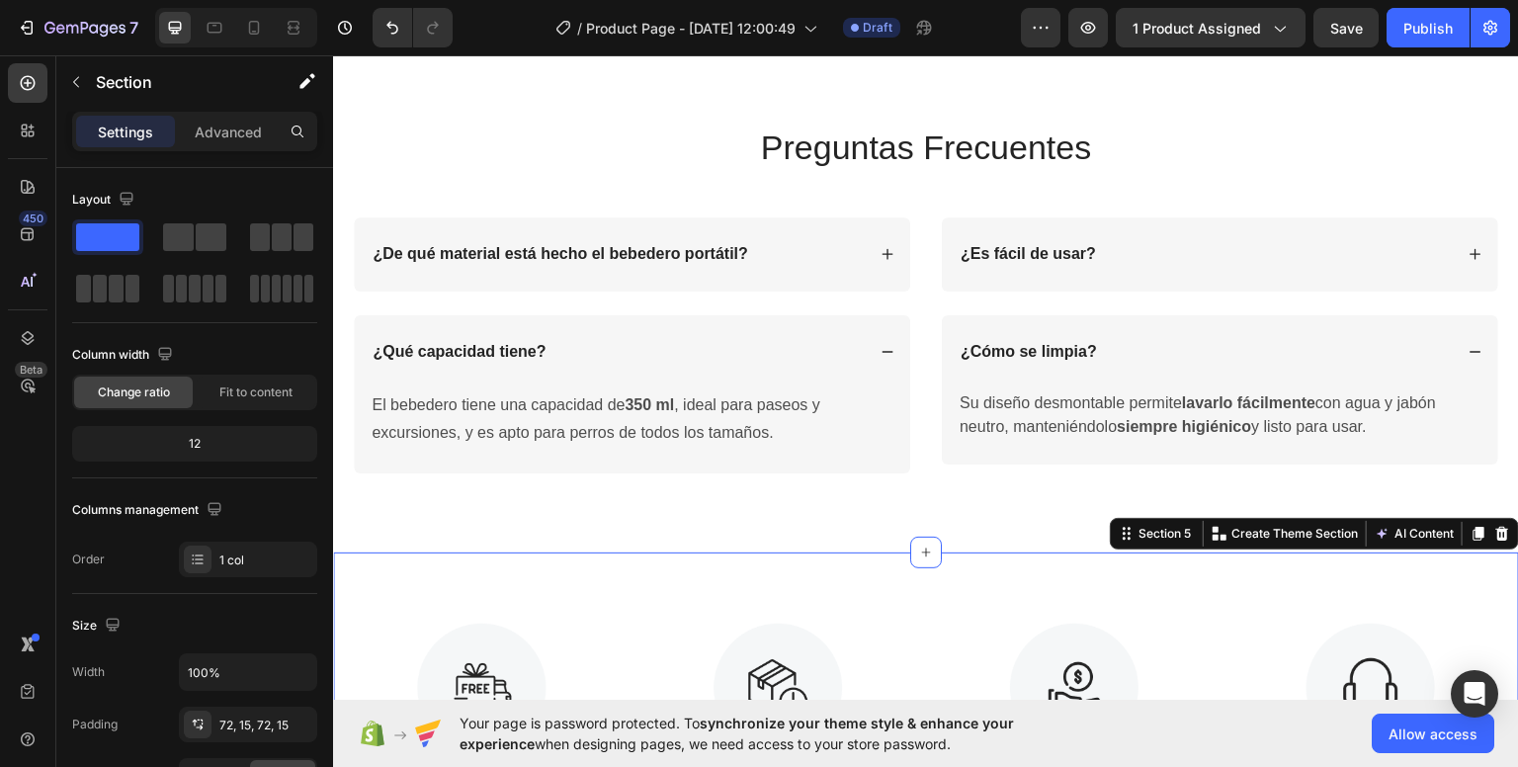
click at [1055, 567] on div "Image Envío Gratuito Text Block Envíos en 24 Horas - Correos Express Text Image…" at bounding box center [926, 753] width 1186 height 405
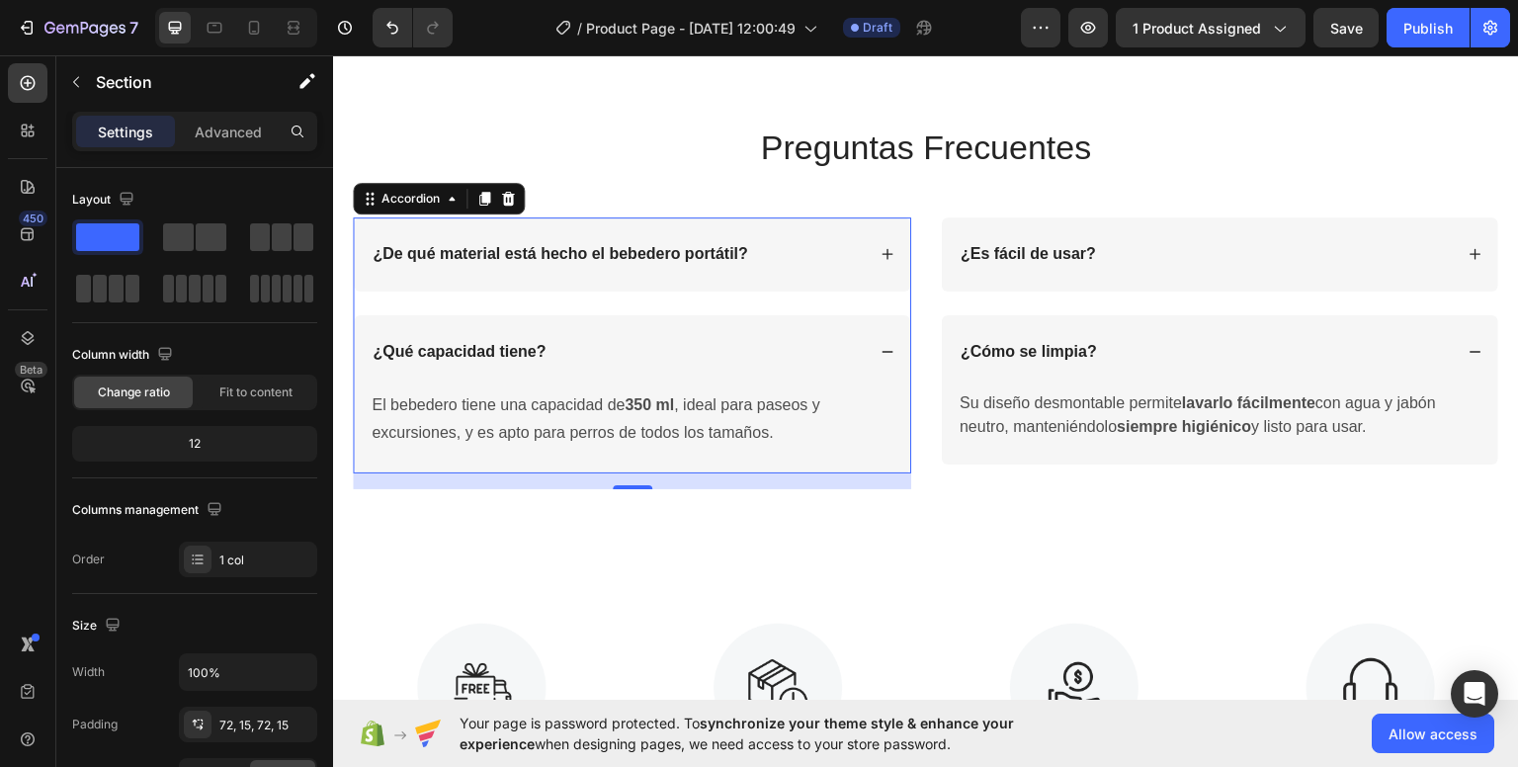
click at [892, 346] on div "¿Qué capacidad tiene?" at bounding box center [632, 351] width 556 height 74
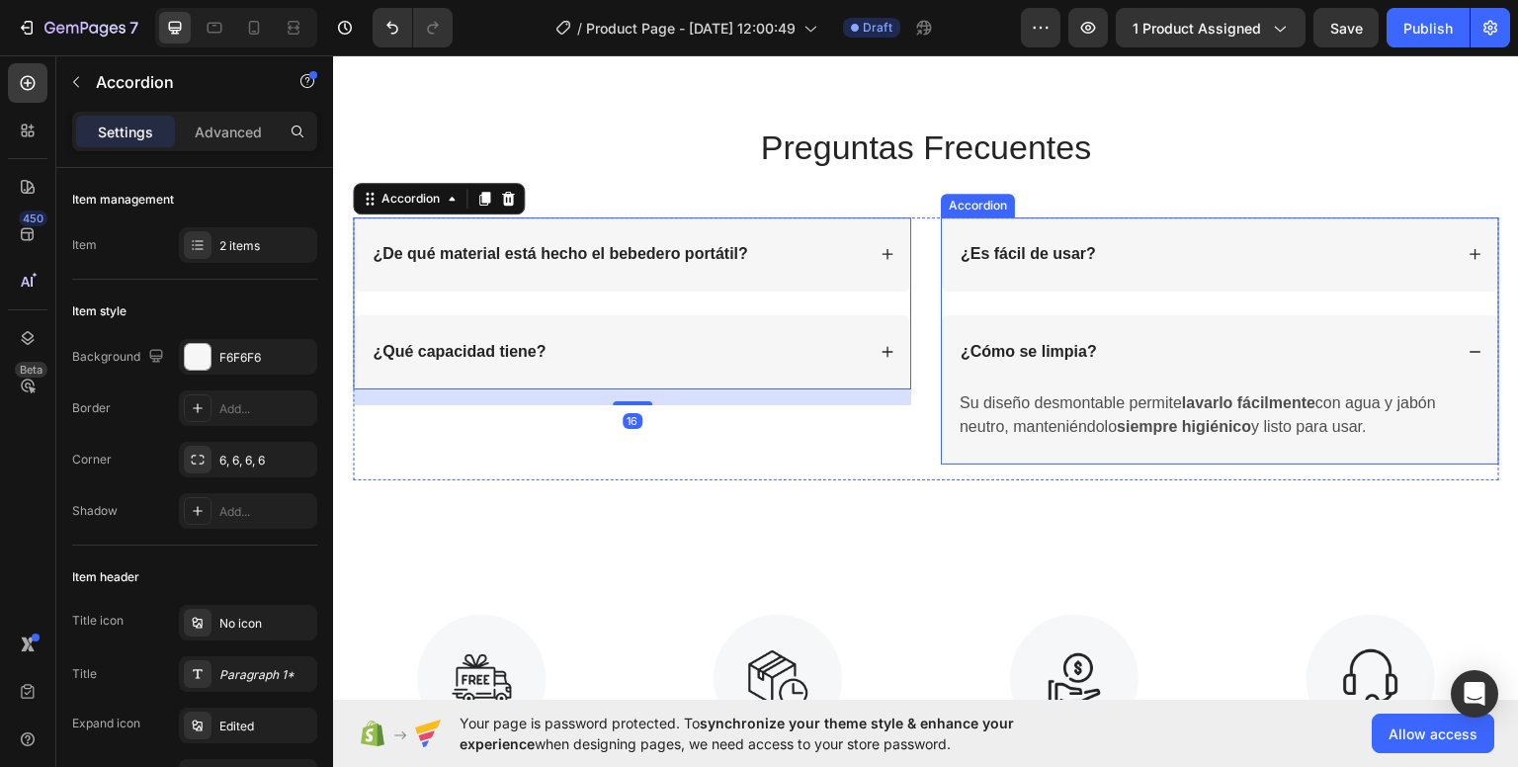
click at [1468, 355] on icon at bounding box center [1475, 351] width 14 height 14
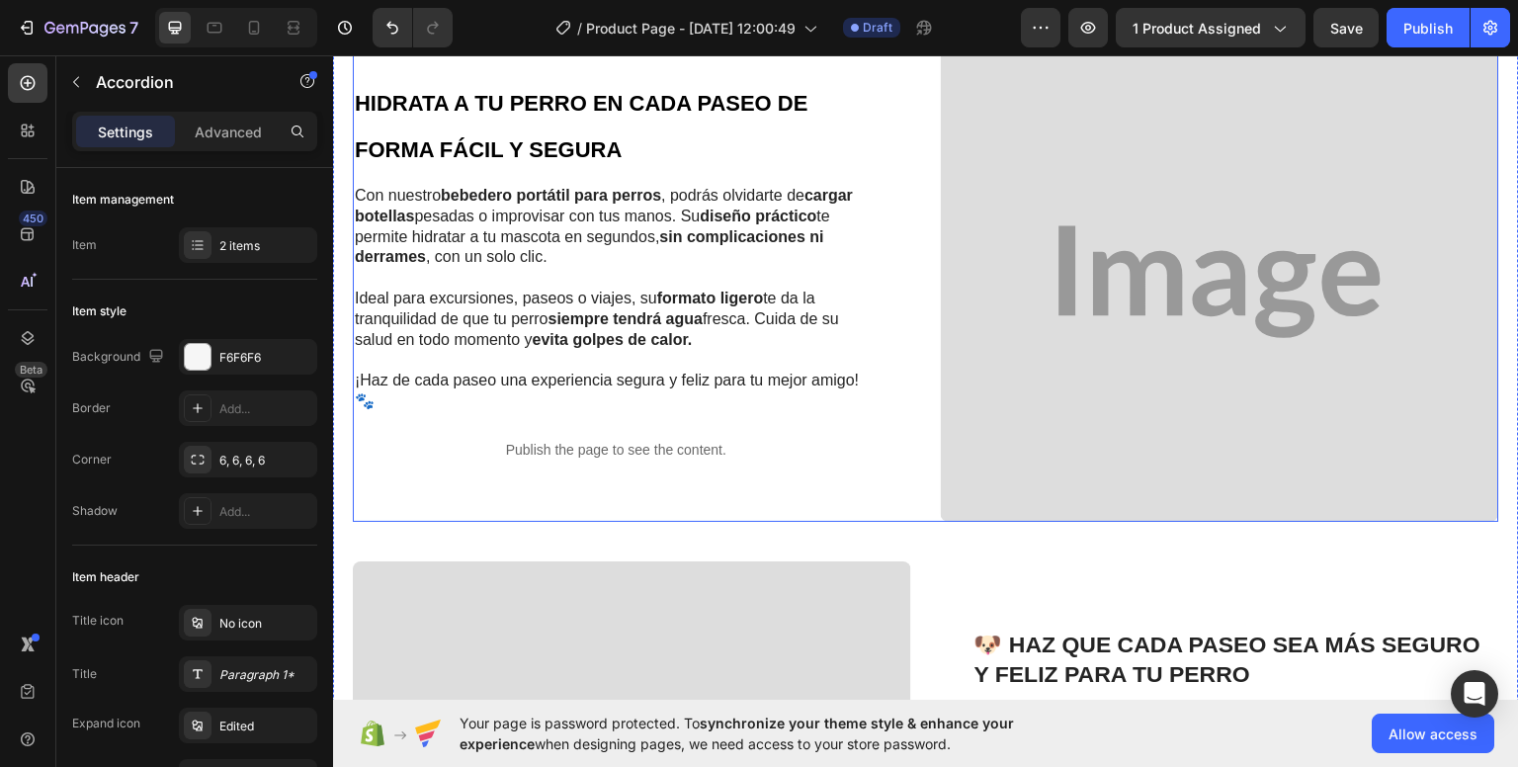
scroll to position [688, 0]
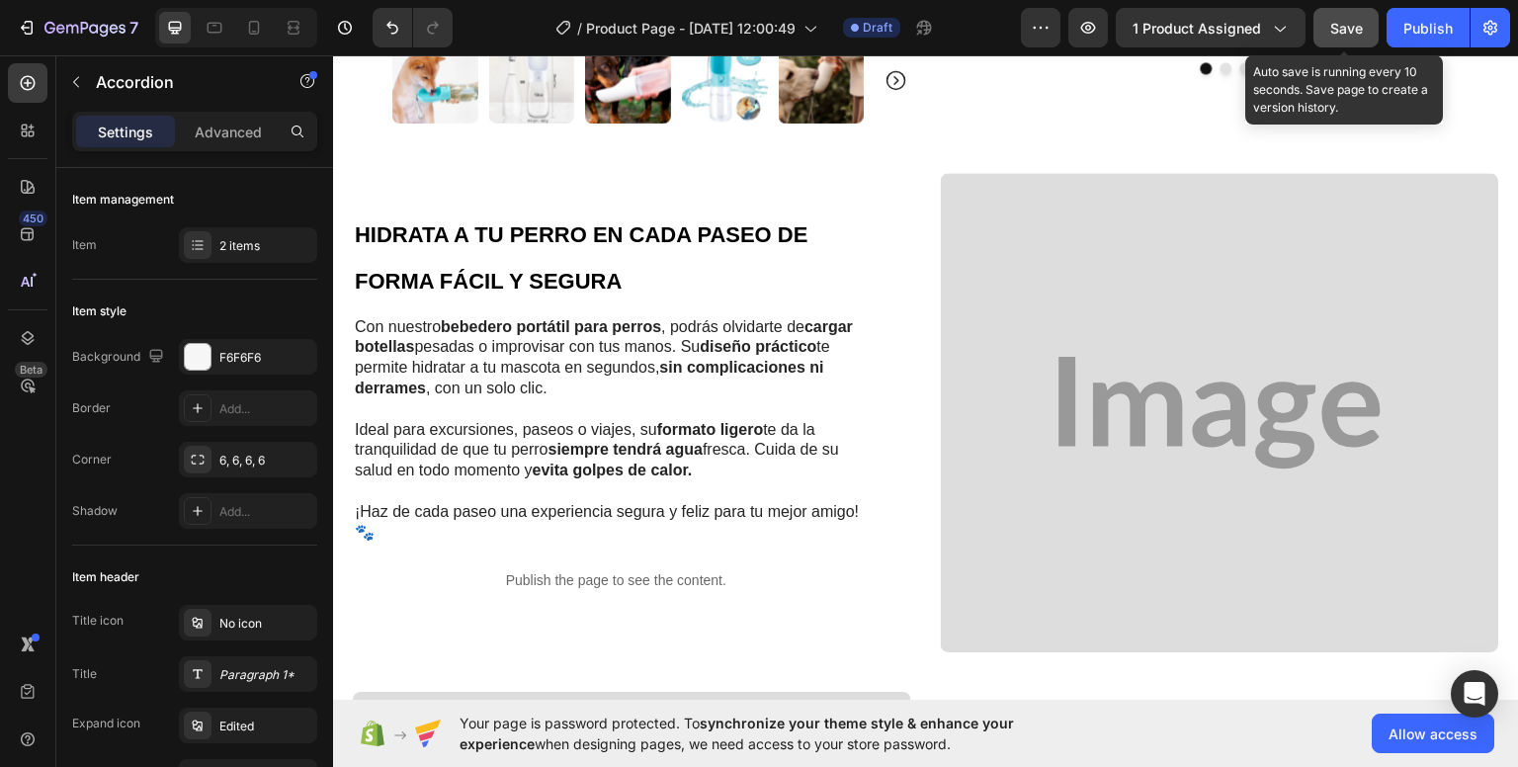
click at [1363, 22] on button "Save" at bounding box center [1345, 28] width 65 height 40
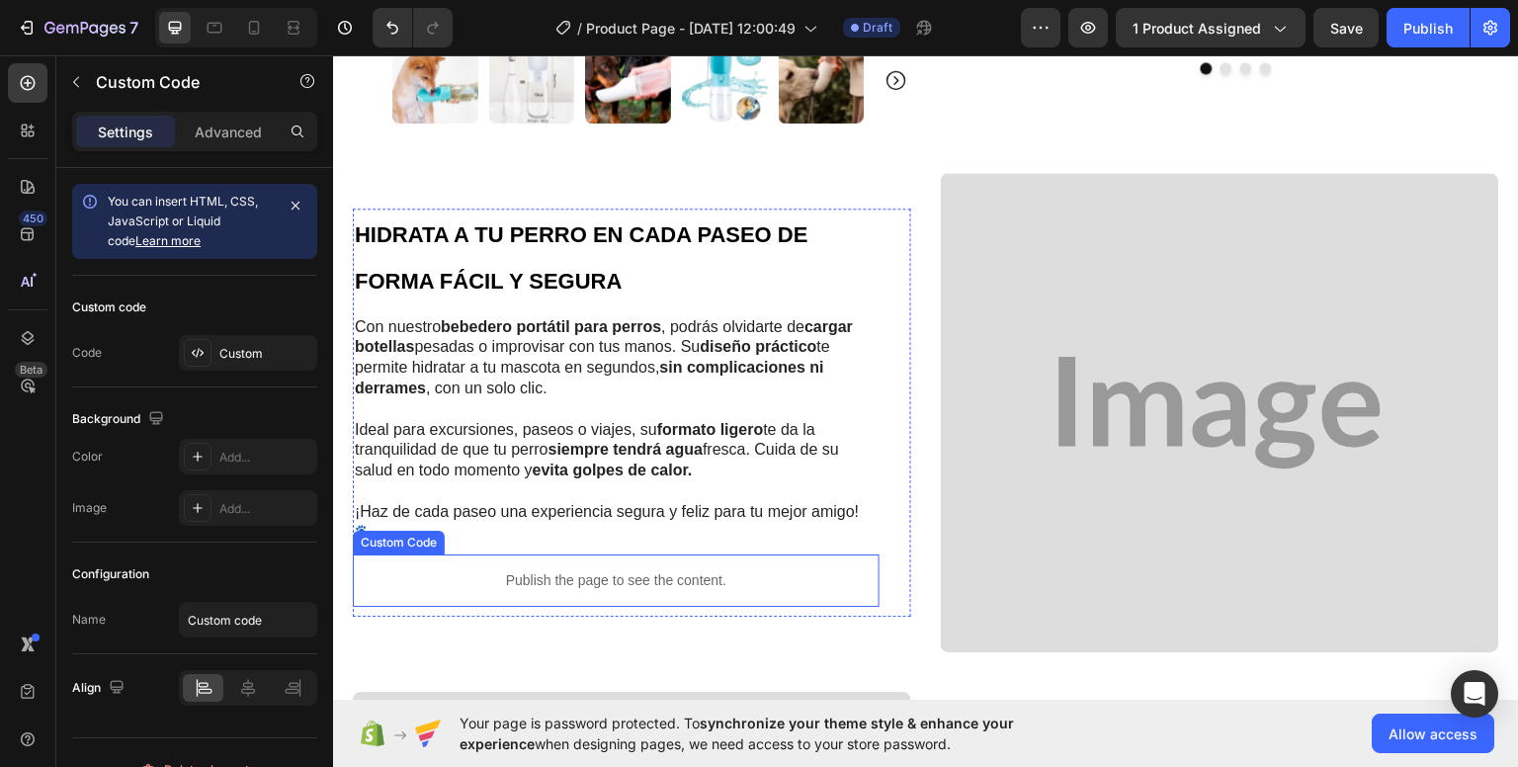
click at [693, 578] on div "Publish the page to see the content." at bounding box center [616, 579] width 527 height 52
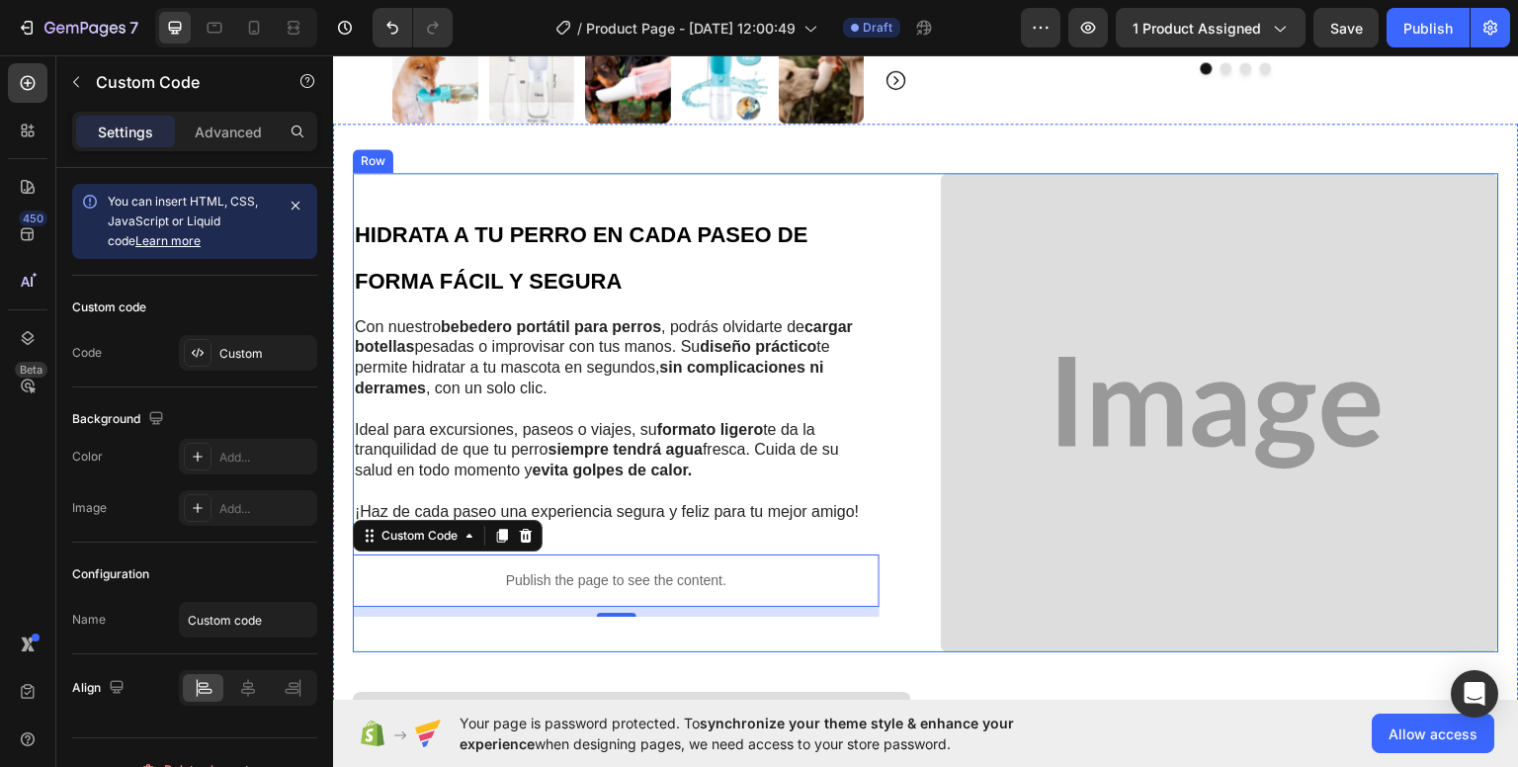
click at [919, 573] on div "HIDRATA A TU PERRO EN CADA PASEO DE FORMA FÁCIL Y SEGURA Heading Con nuestro be…" at bounding box center [926, 412] width 1146 height 480
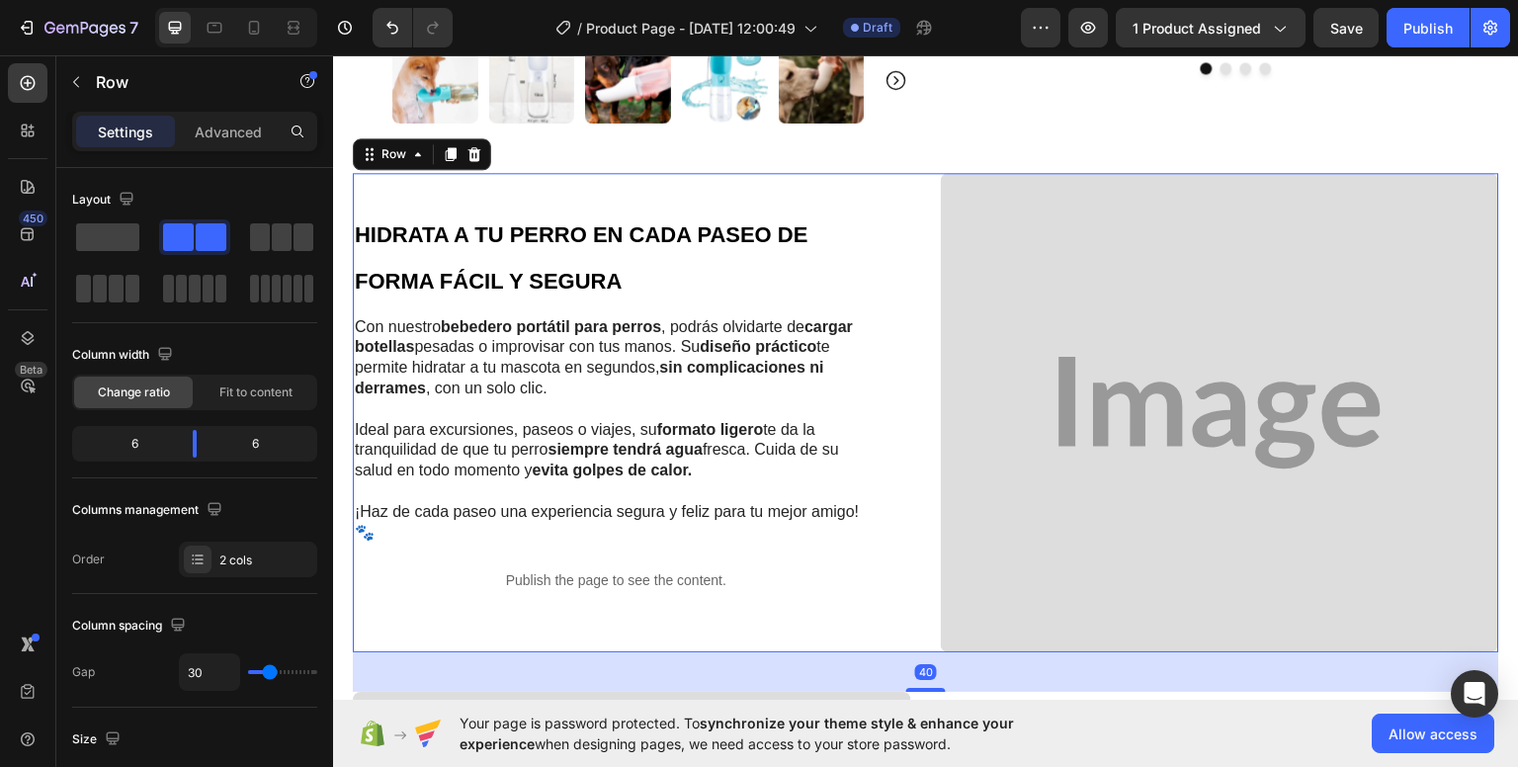
click at [919, 181] on div "HIDRATA A TU PERRO EN CADA PASEO DE FORMA FÁCIL Y SEGURA Heading Con nuestro be…" at bounding box center [926, 412] width 1146 height 480
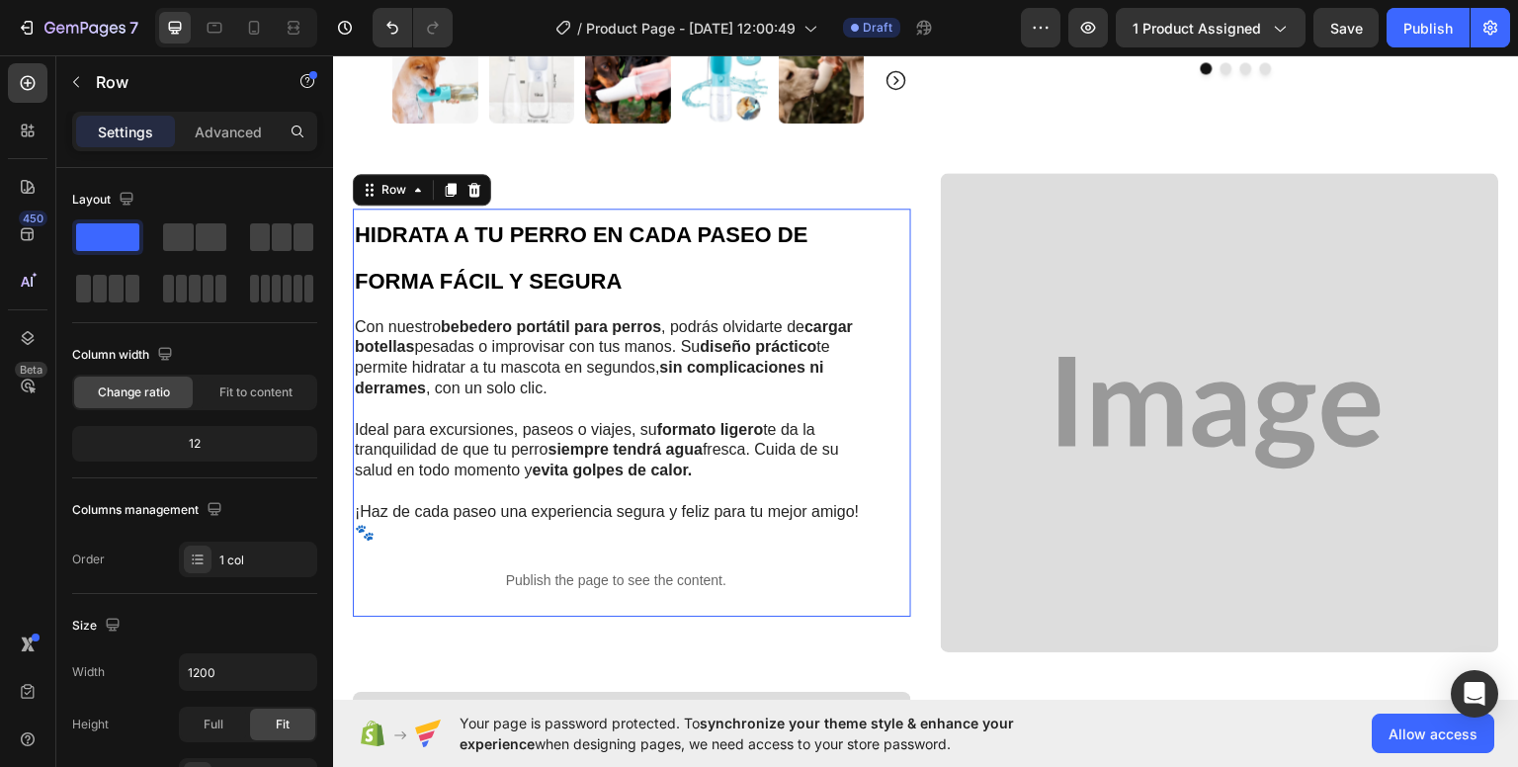
drag, startPoint x: 578, startPoint y: 766, endPoint x: 653, endPoint y: 766, distance: 75.1
drag, startPoint x: 653, startPoint y: 766, endPoint x: 1248, endPoint y: 448, distance: 674.5
click at [1262, 445] on img at bounding box center [1220, 412] width 558 height 480
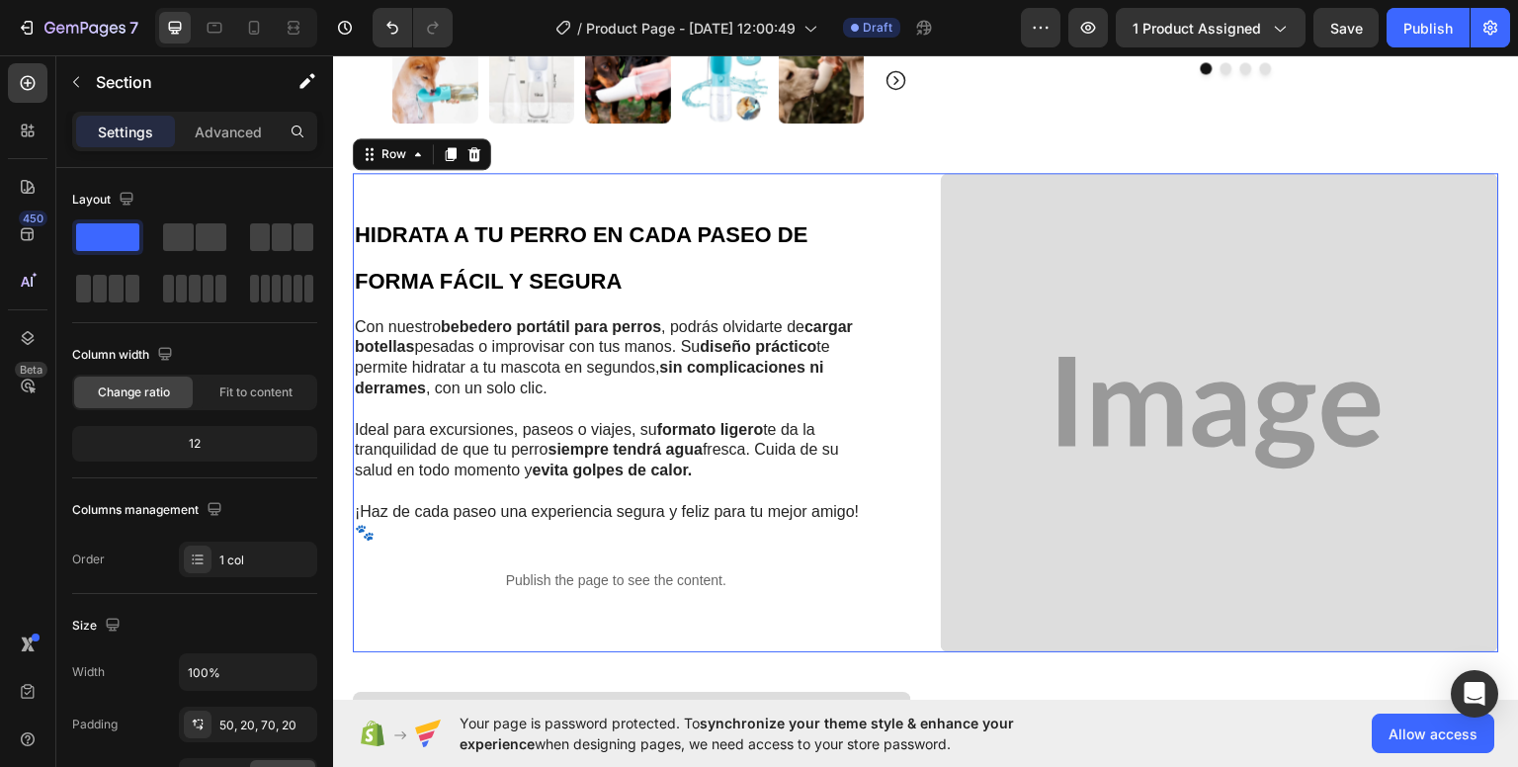
click at [847, 172] on div "HIDRATA A TU PERRO EN CADA PASEO DE FORMA FÁCIL Y SEGURA Heading Con nuestro be…" at bounding box center [632, 412] width 558 height 480
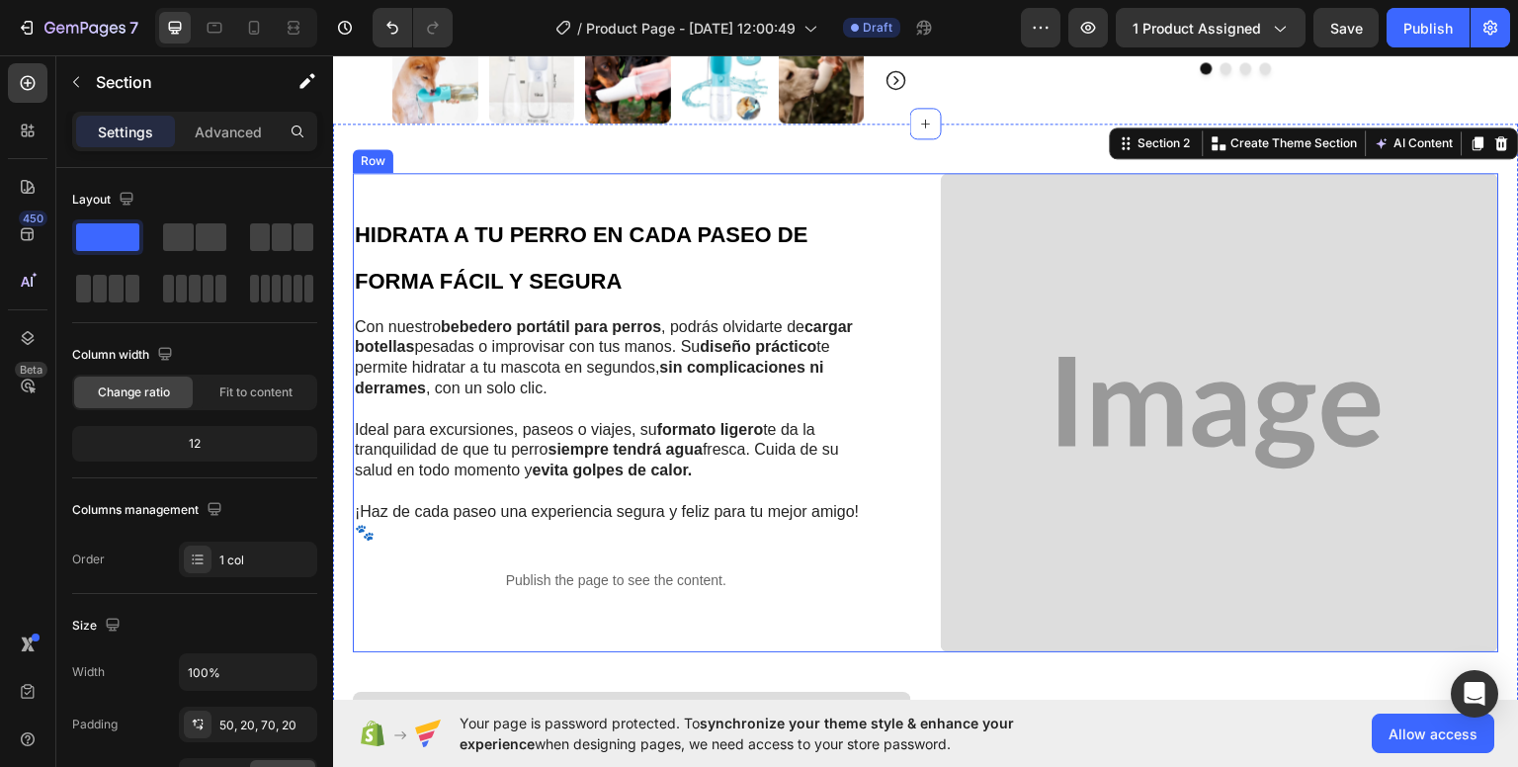
click at [798, 172] on div "HIDRATA A TU PERRO EN CADA PASEO DE FORMA FÁCIL Y SEGURA Heading Con nuestro be…" at bounding box center [632, 412] width 558 height 480
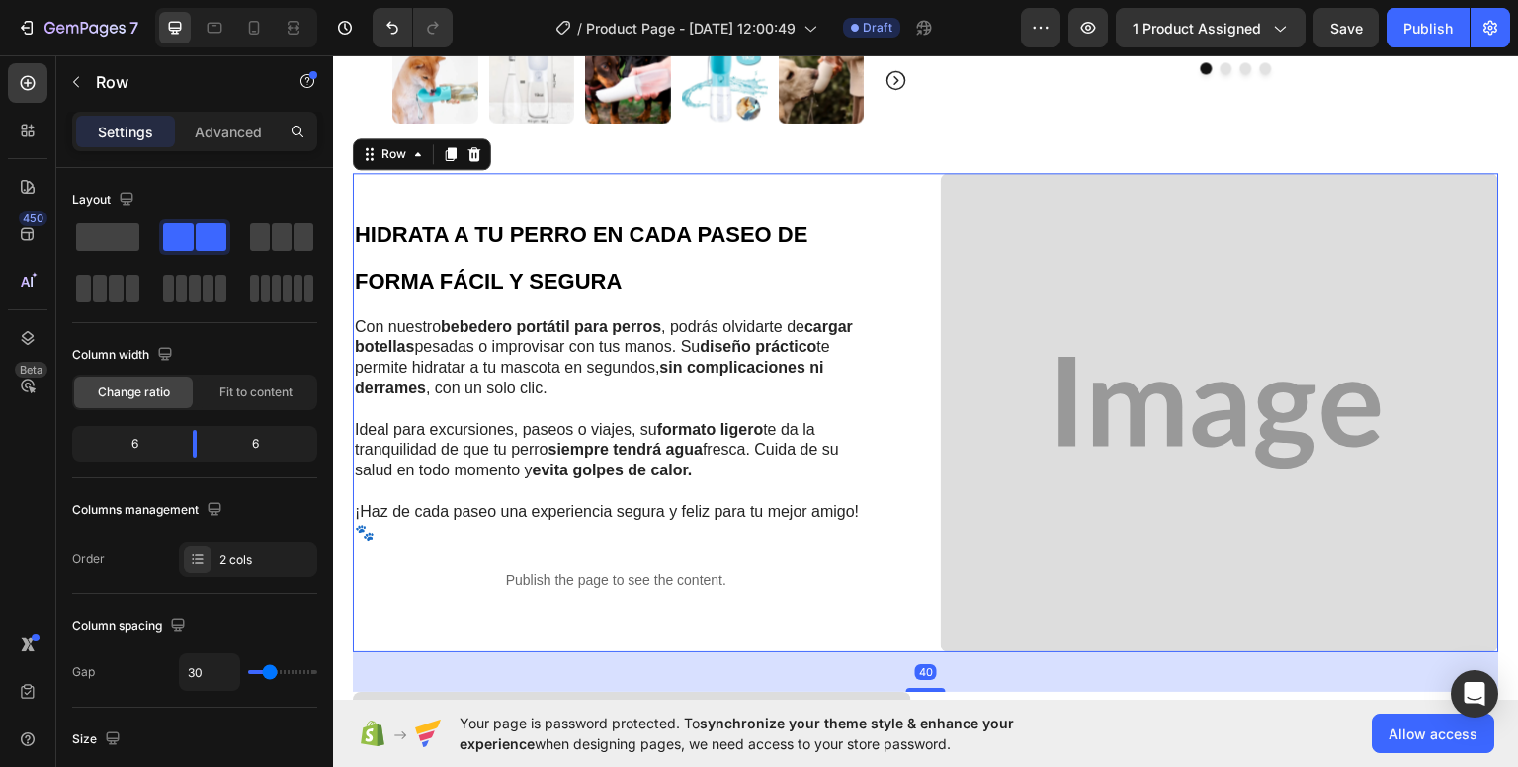
click at [775, 184] on div "HIDRATA A TU PERRO EN CADA PASEO DE FORMA FÁCIL Y SEGURA Heading Con nuestro be…" at bounding box center [632, 412] width 558 height 480
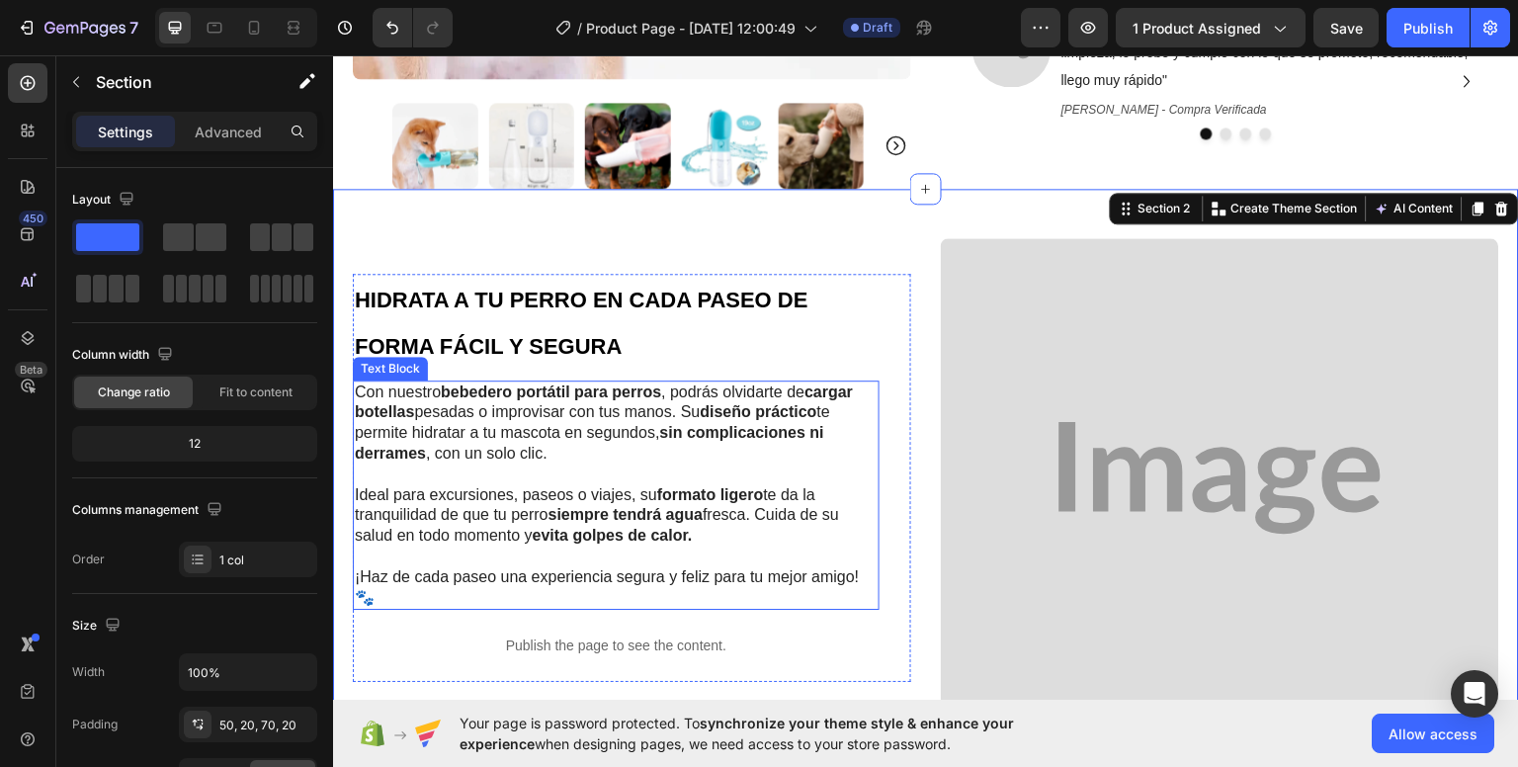
scroll to position [391, 0]
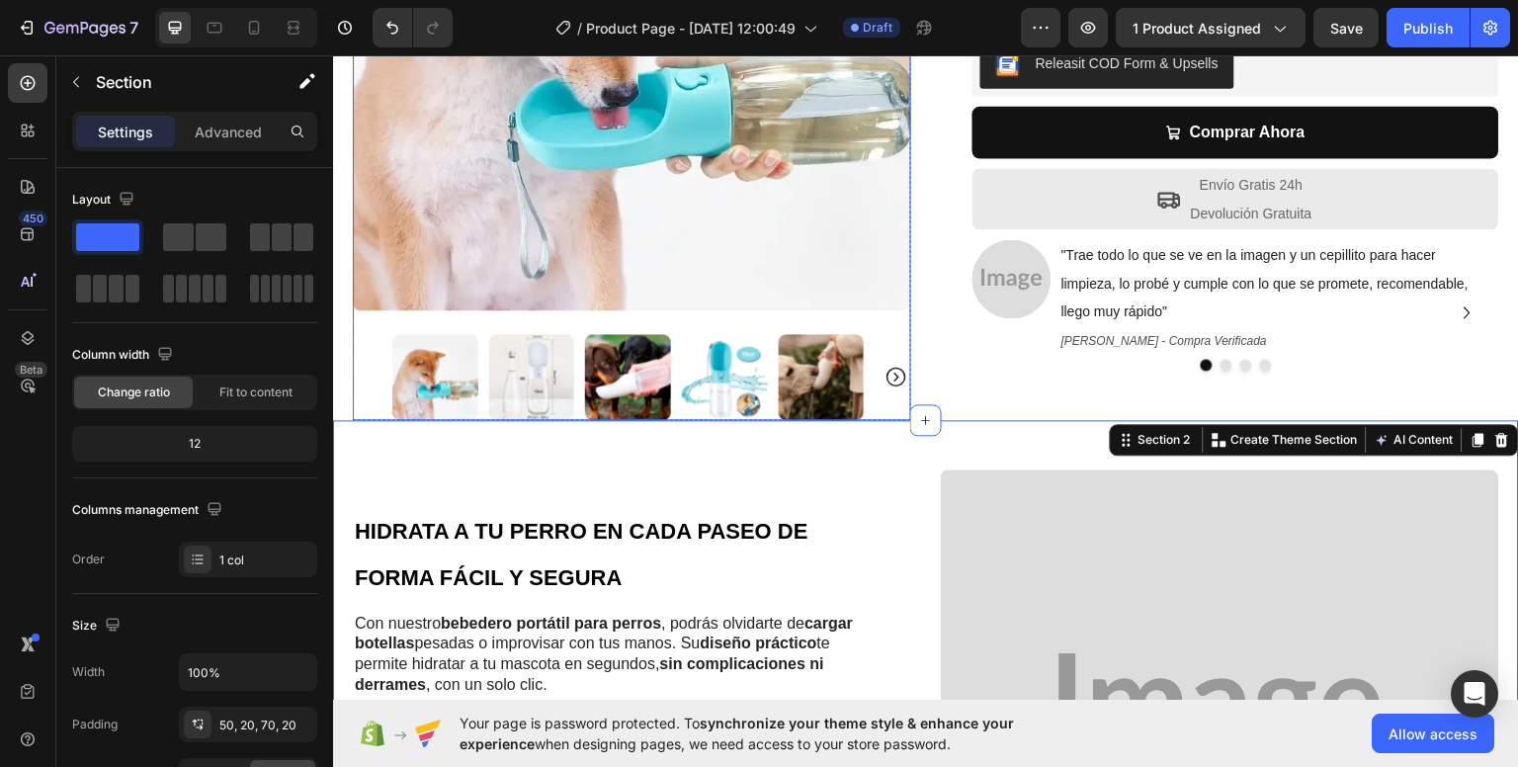
click at [537, 394] on img at bounding box center [532, 376] width 86 height 86
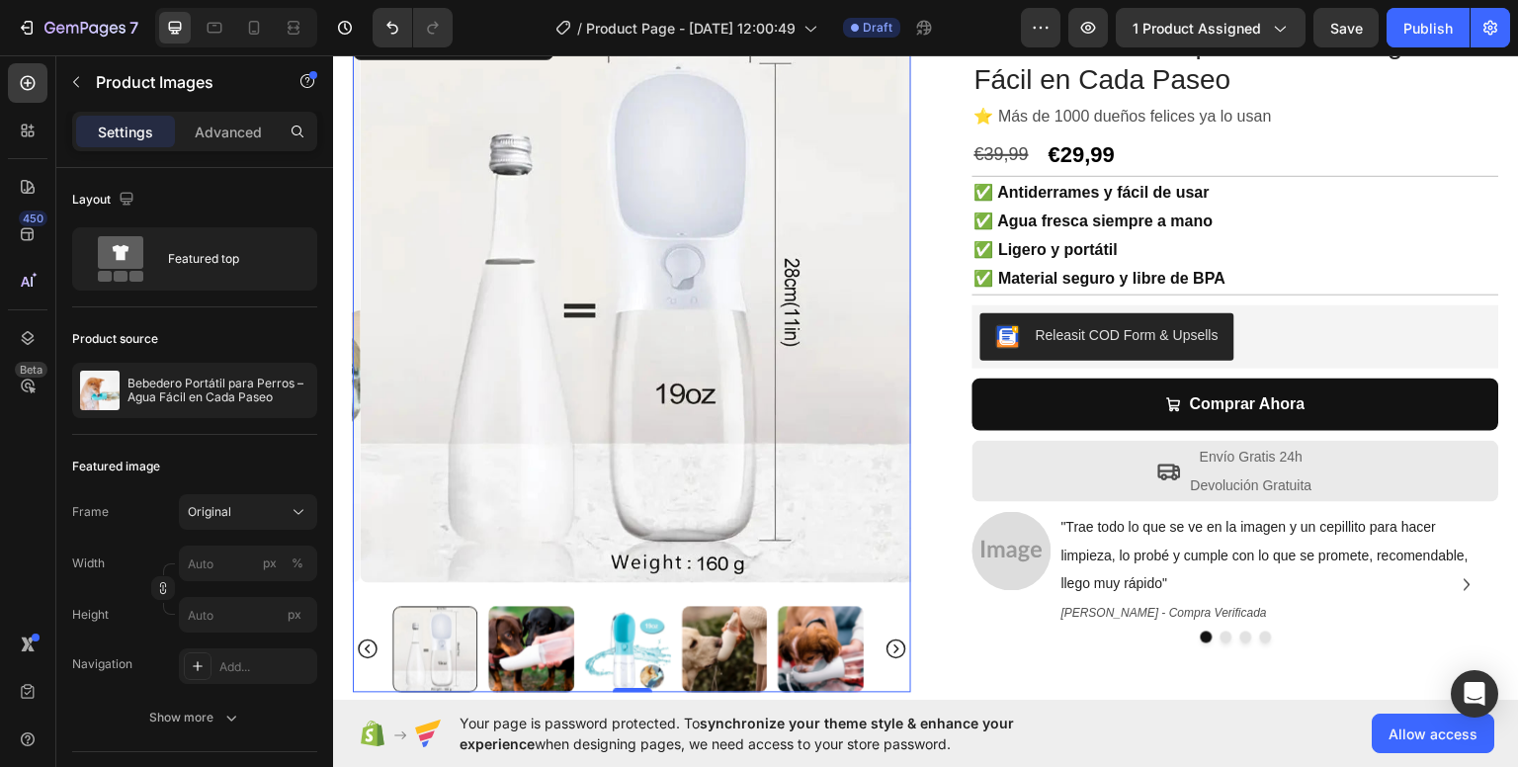
scroll to position [296, 0]
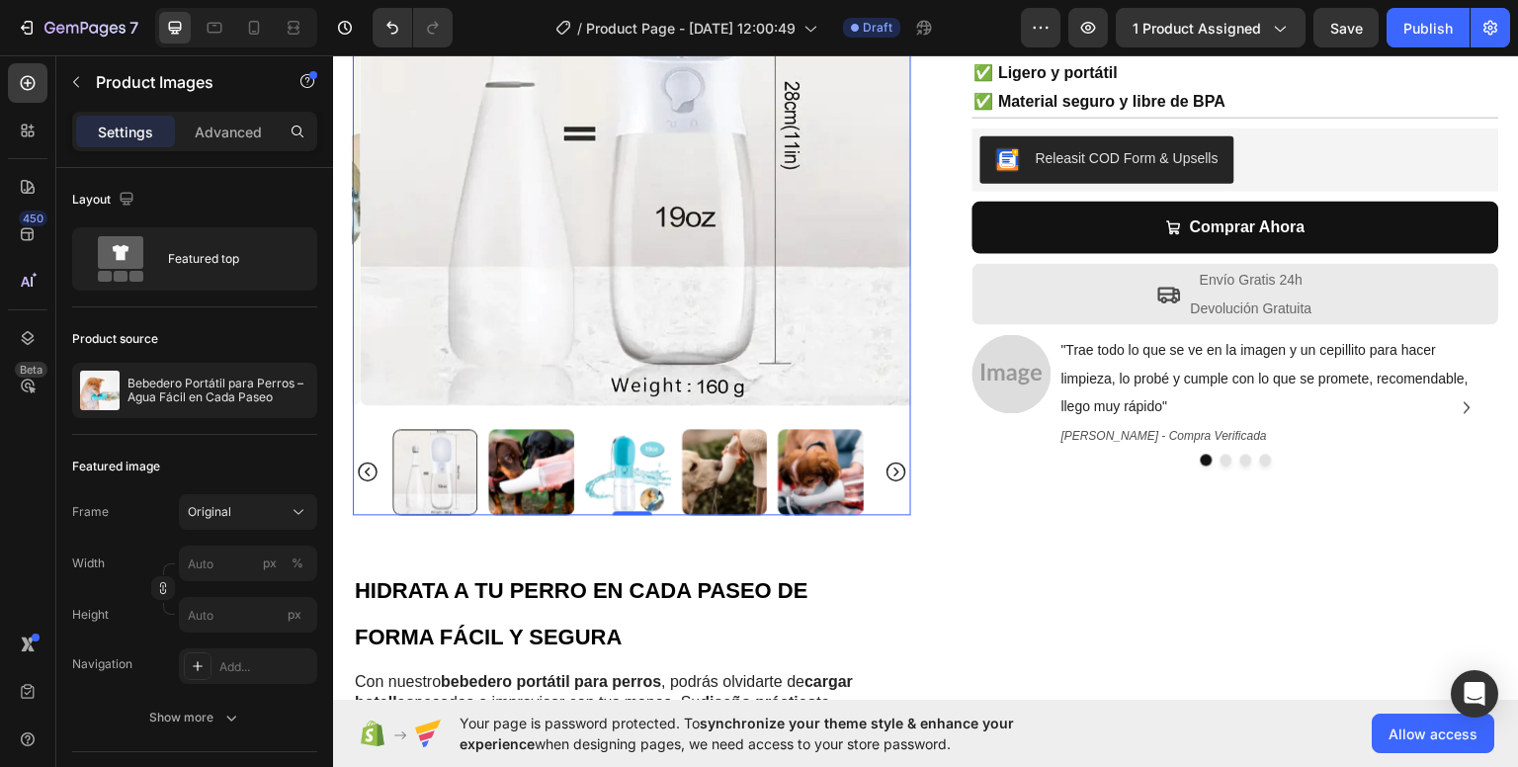
click at [360, 461] on icon "Carousel Back Arrow" at bounding box center [368, 471] width 20 height 20
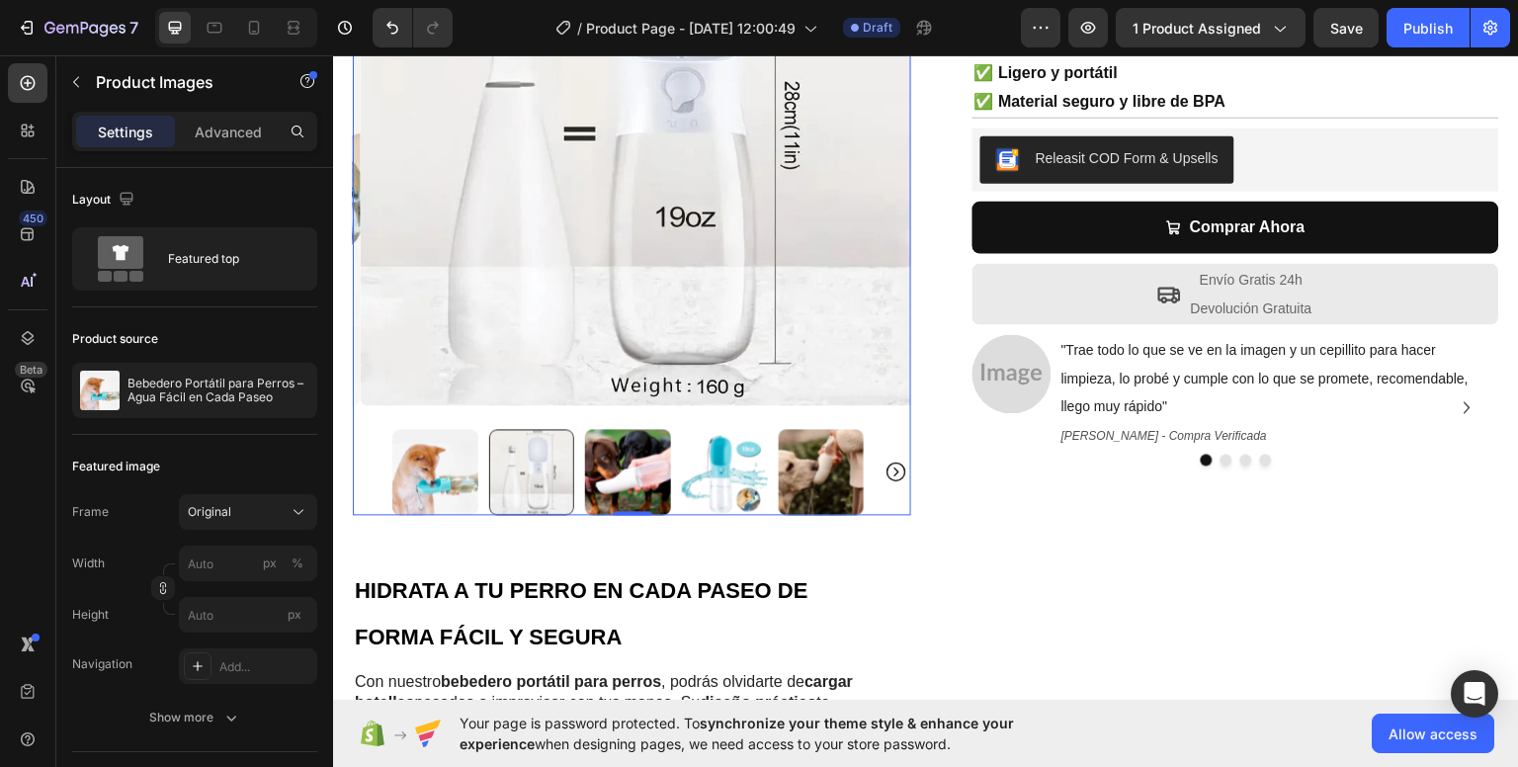
drag, startPoint x: 417, startPoint y: 452, endPoint x: 504, endPoint y: 317, distance: 160.9
click at [417, 453] on img at bounding box center [435, 471] width 86 height 86
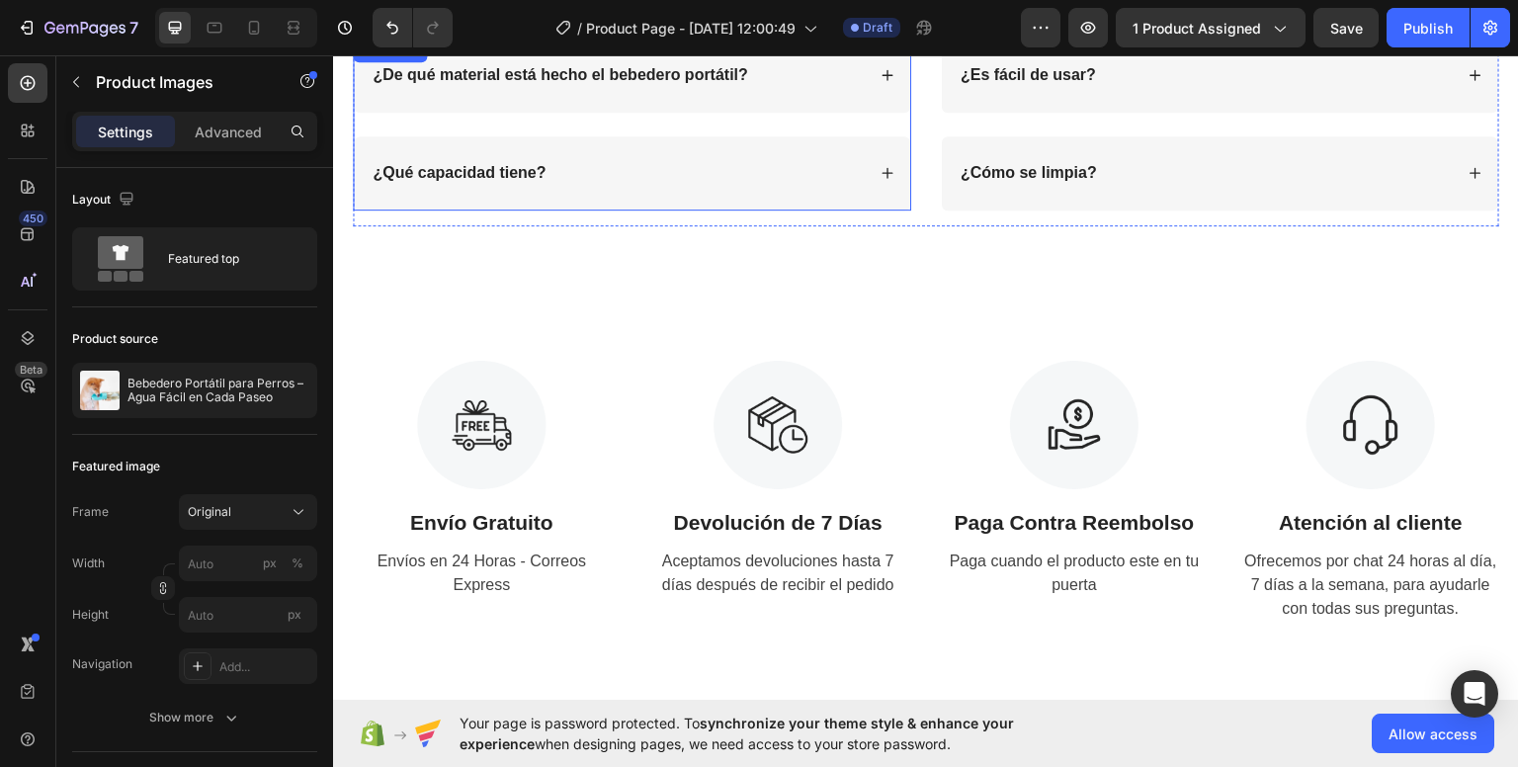
scroll to position [2668, 0]
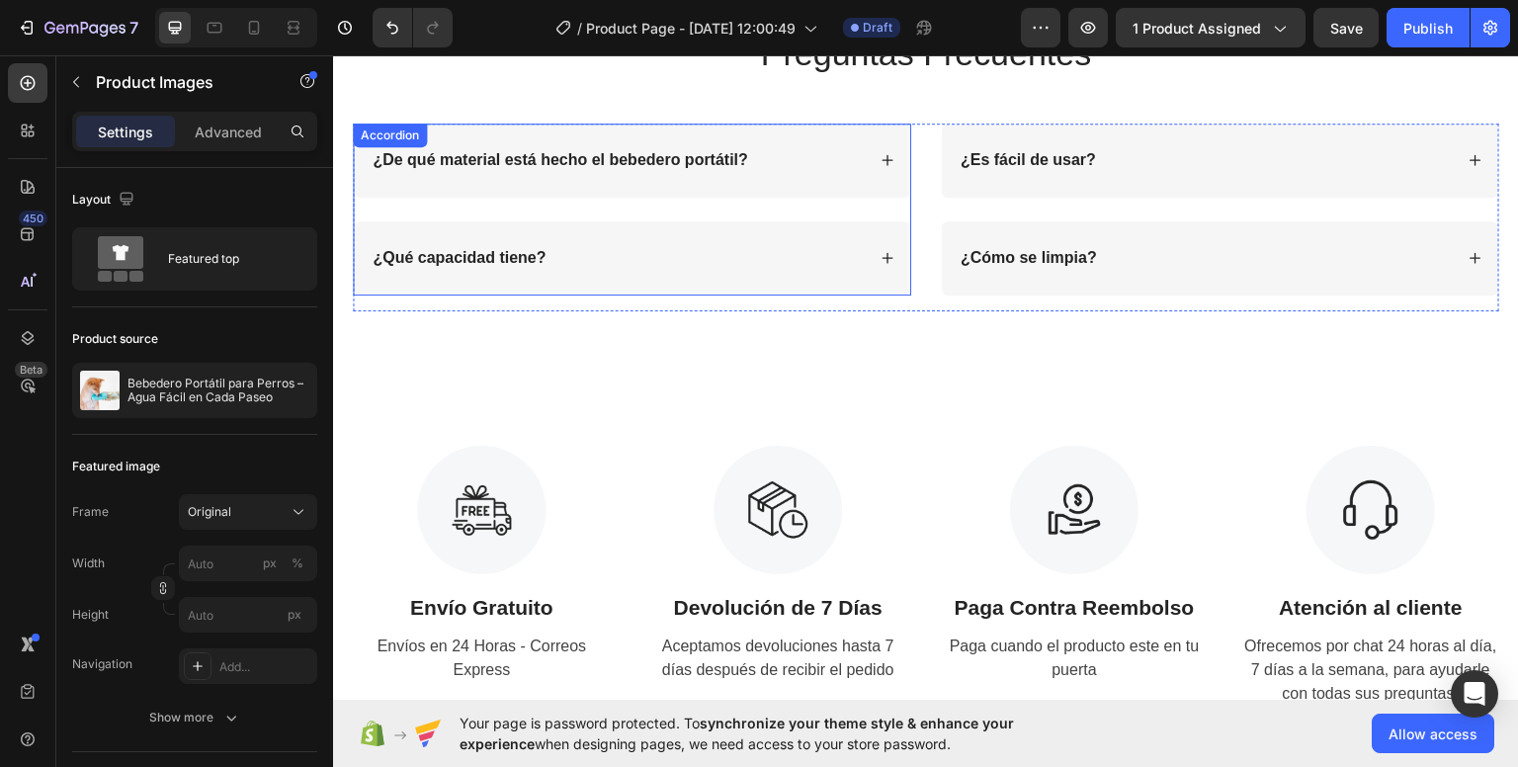
click at [581, 253] on div "¿Qué capacidad tiene?" at bounding box center [617, 257] width 495 height 27
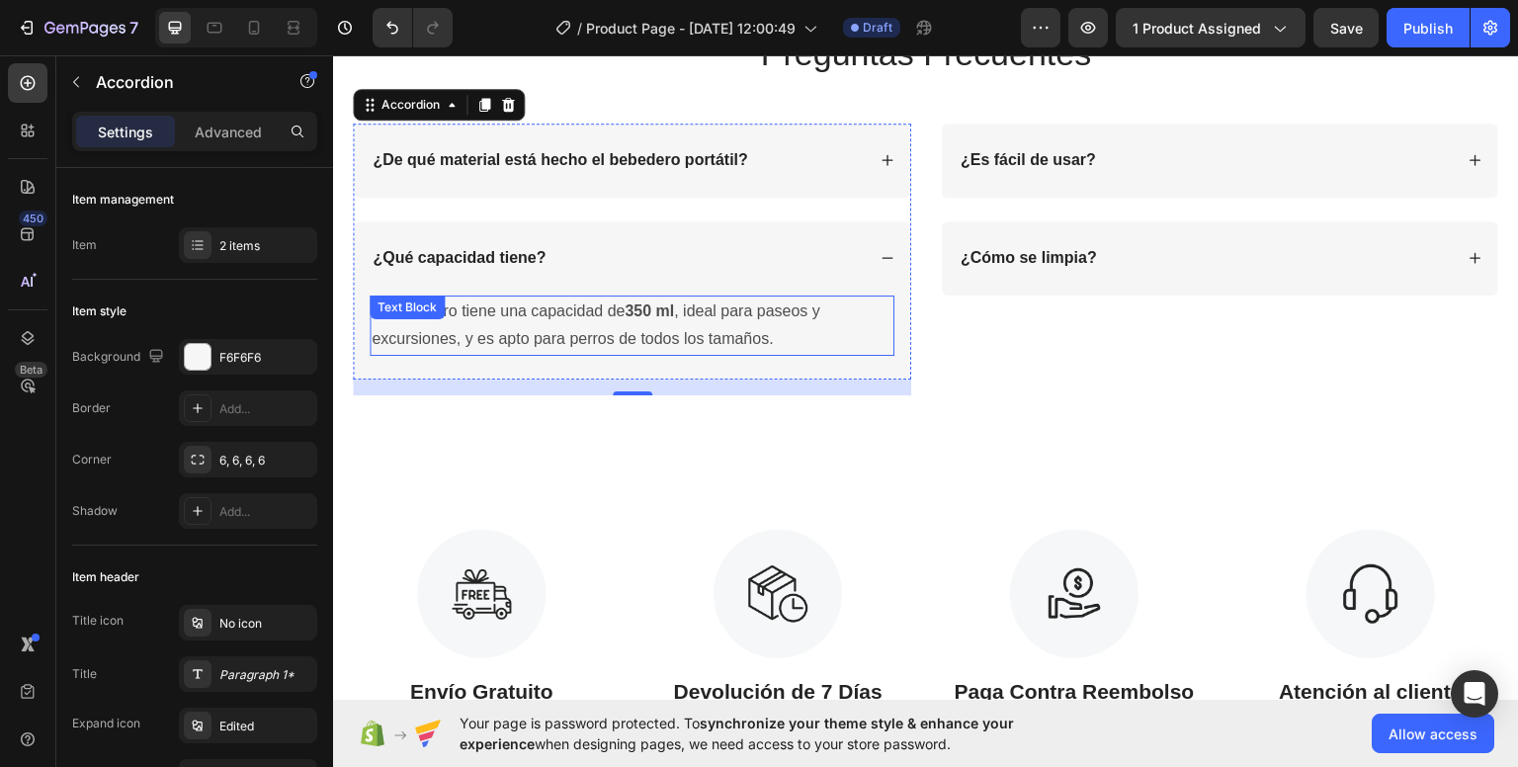
click at [662, 316] on strong "350 ml" at bounding box center [648, 309] width 49 height 17
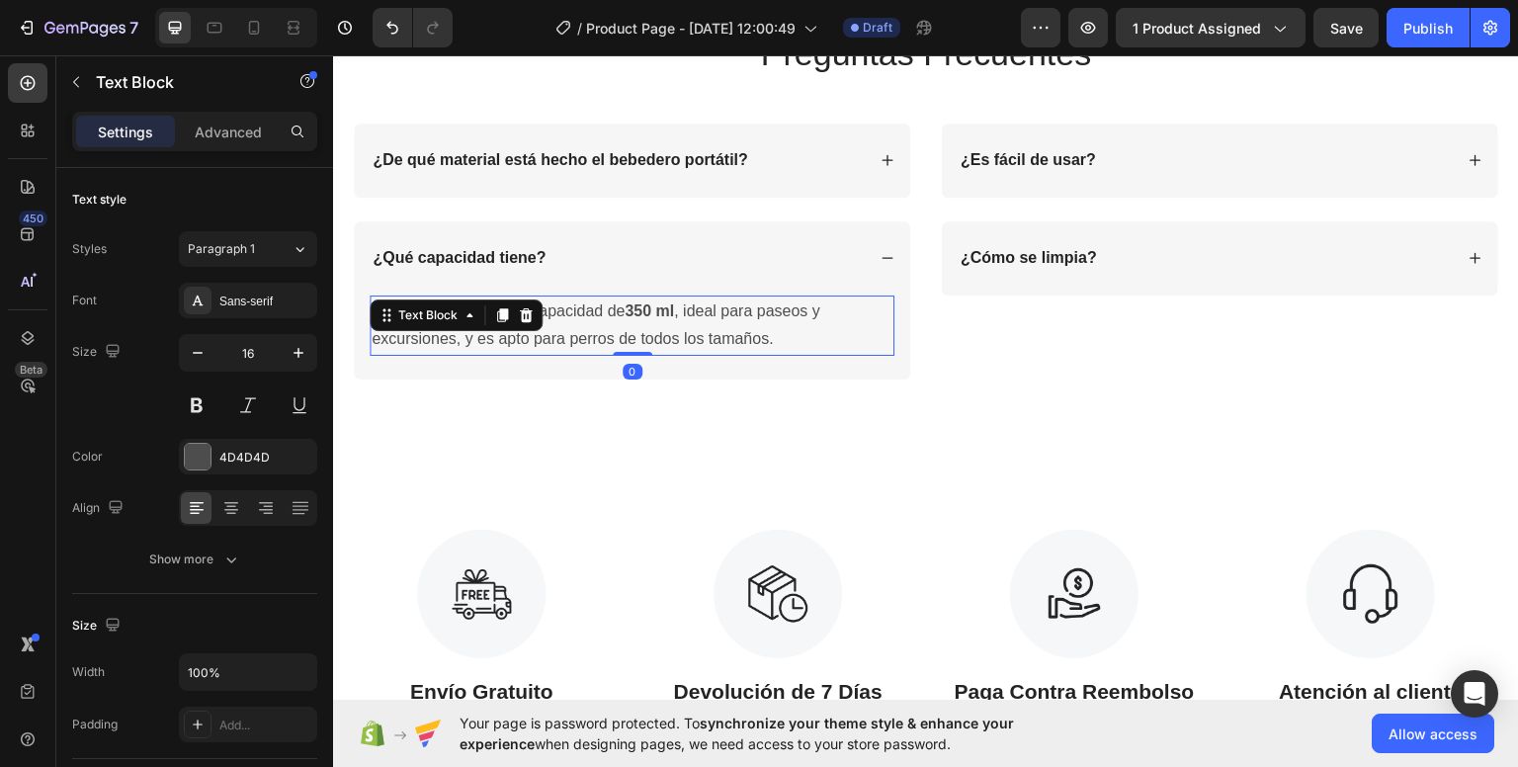
click at [662, 316] on strong "350 ml" at bounding box center [648, 309] width 49 height 17
click at [653, 310] on strong "350 ml" at bounding box center [648, 309] width 49 height 17
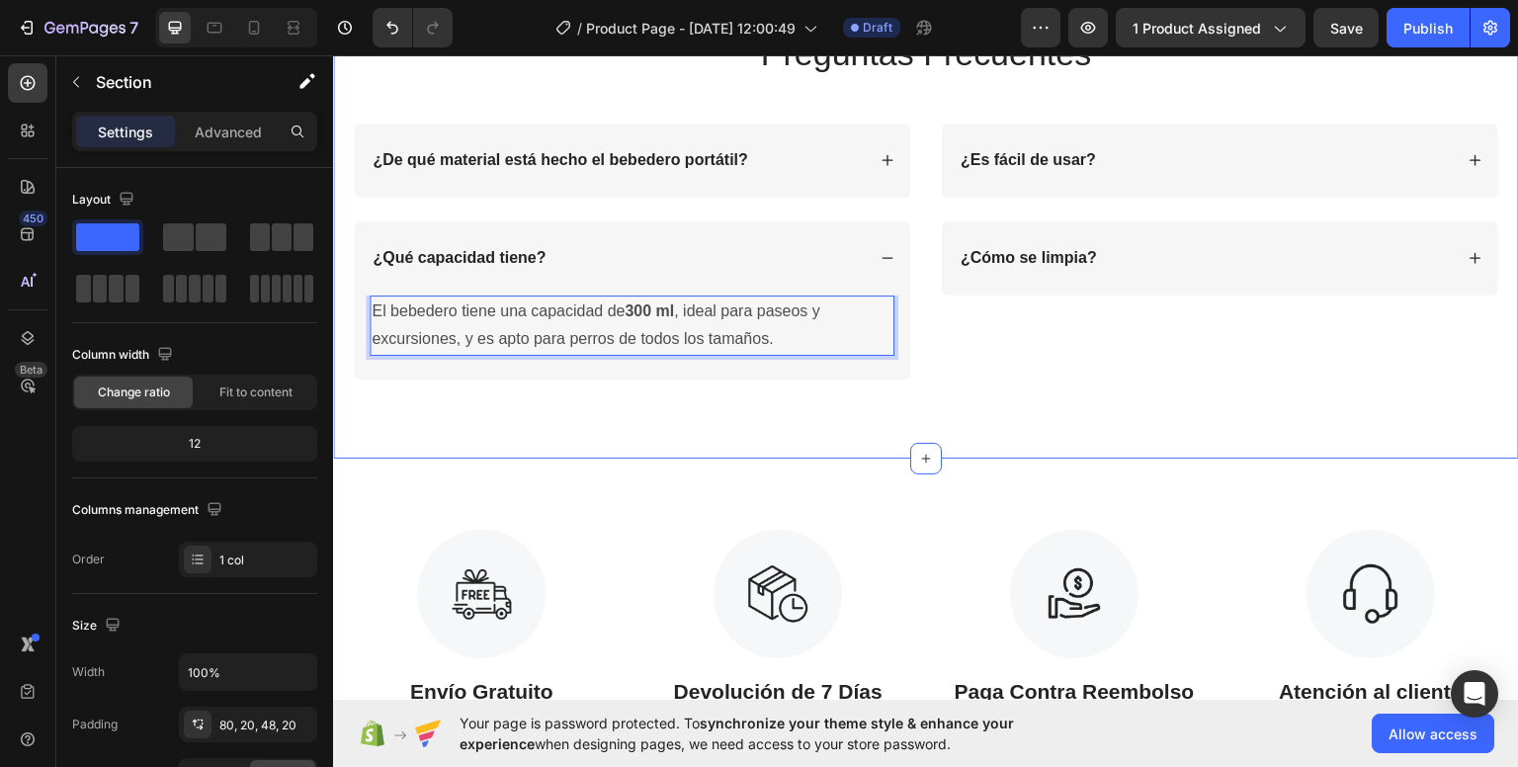
click at [610, 439] on div "Preguntas Frecuentes Heading Row ¿De qué material está hecho el bebedero portát…" at bounding box center [926, 192] width 1186 height 531
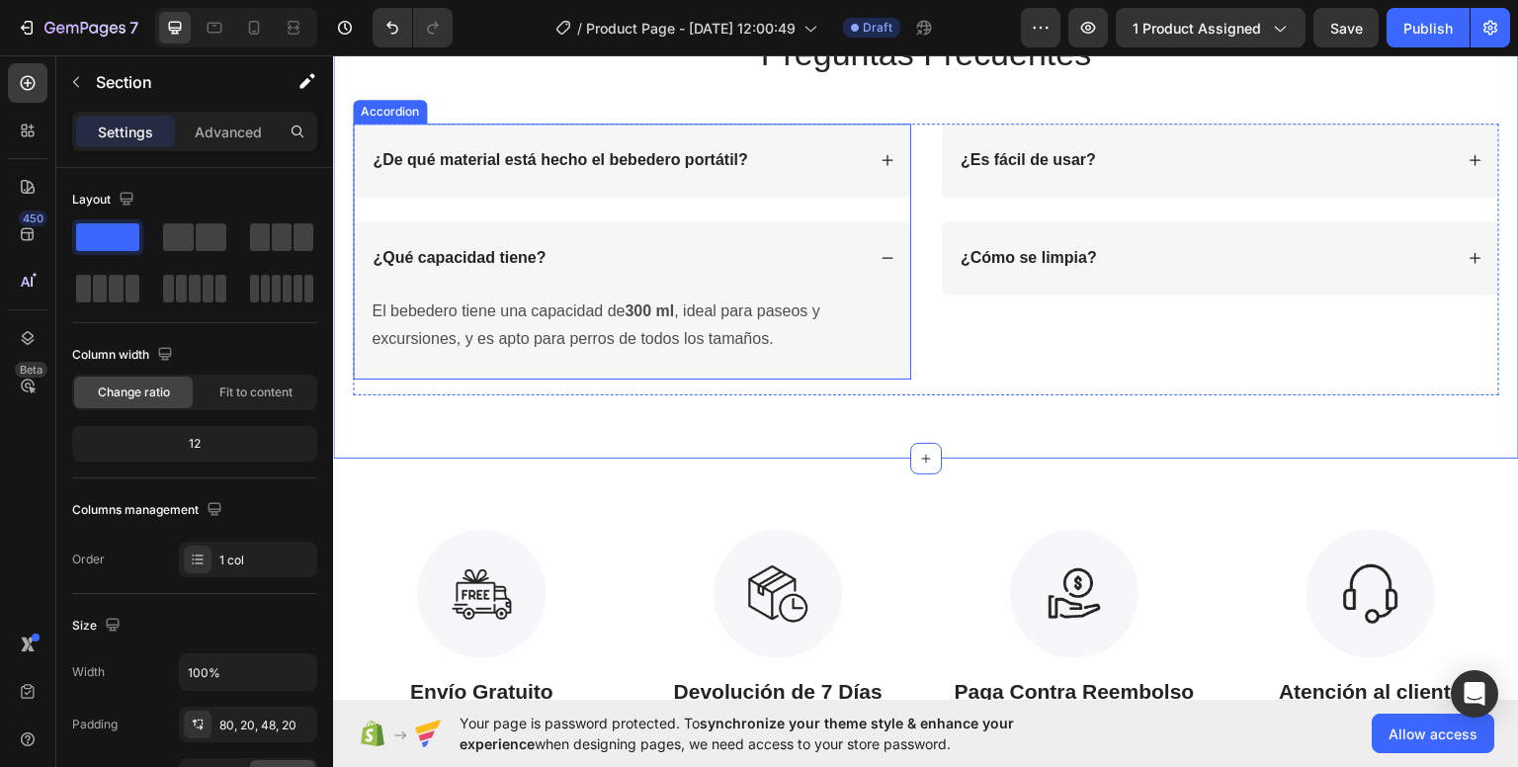
click at [892, 259] on div "¿Qué capacidad tiene?" at bounding box center [632, 257] width 556 height 74
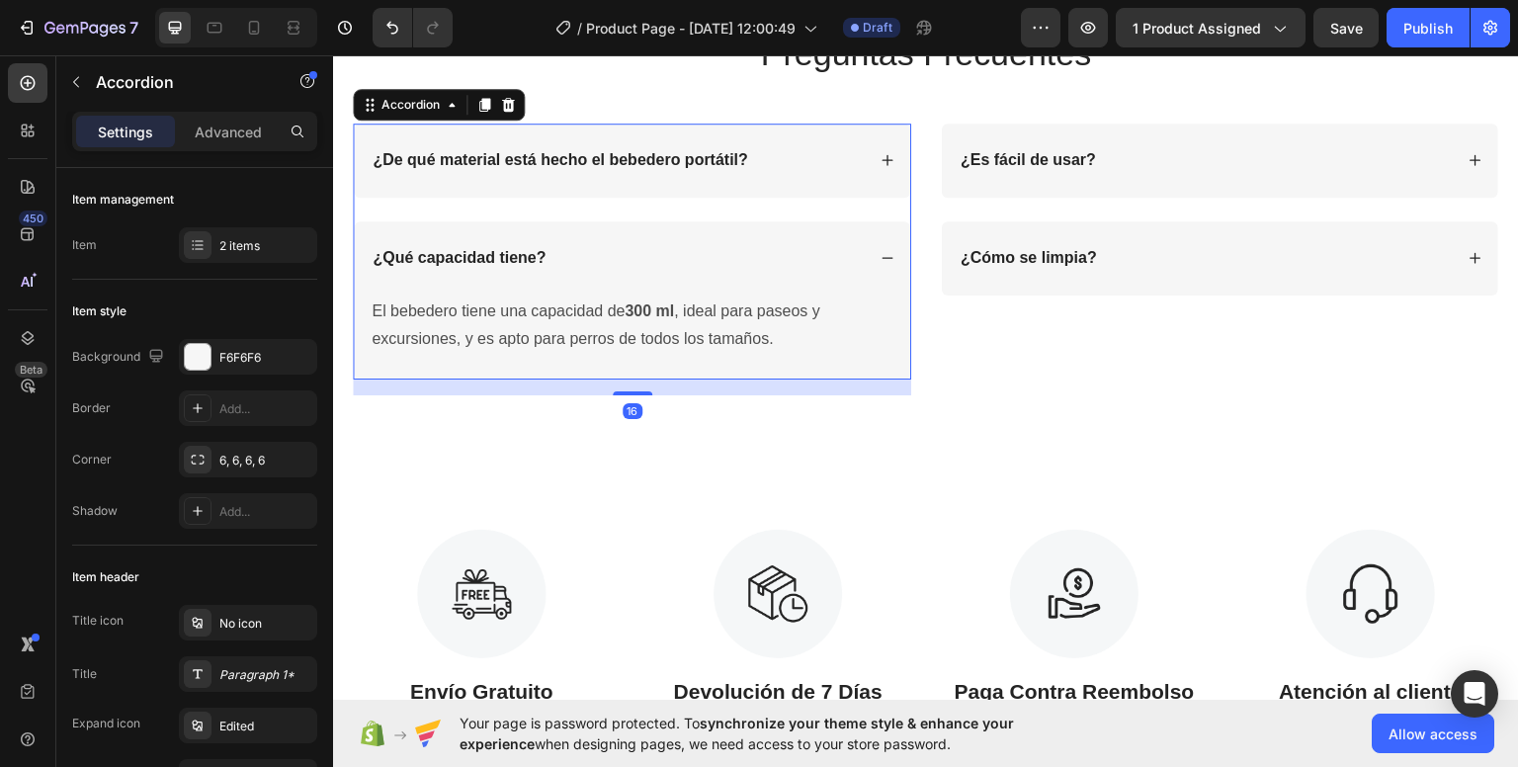
click at [892, 255] on div "¿Qué capacidad tiene?" at bounding box center [632, 257] width 556 height 74
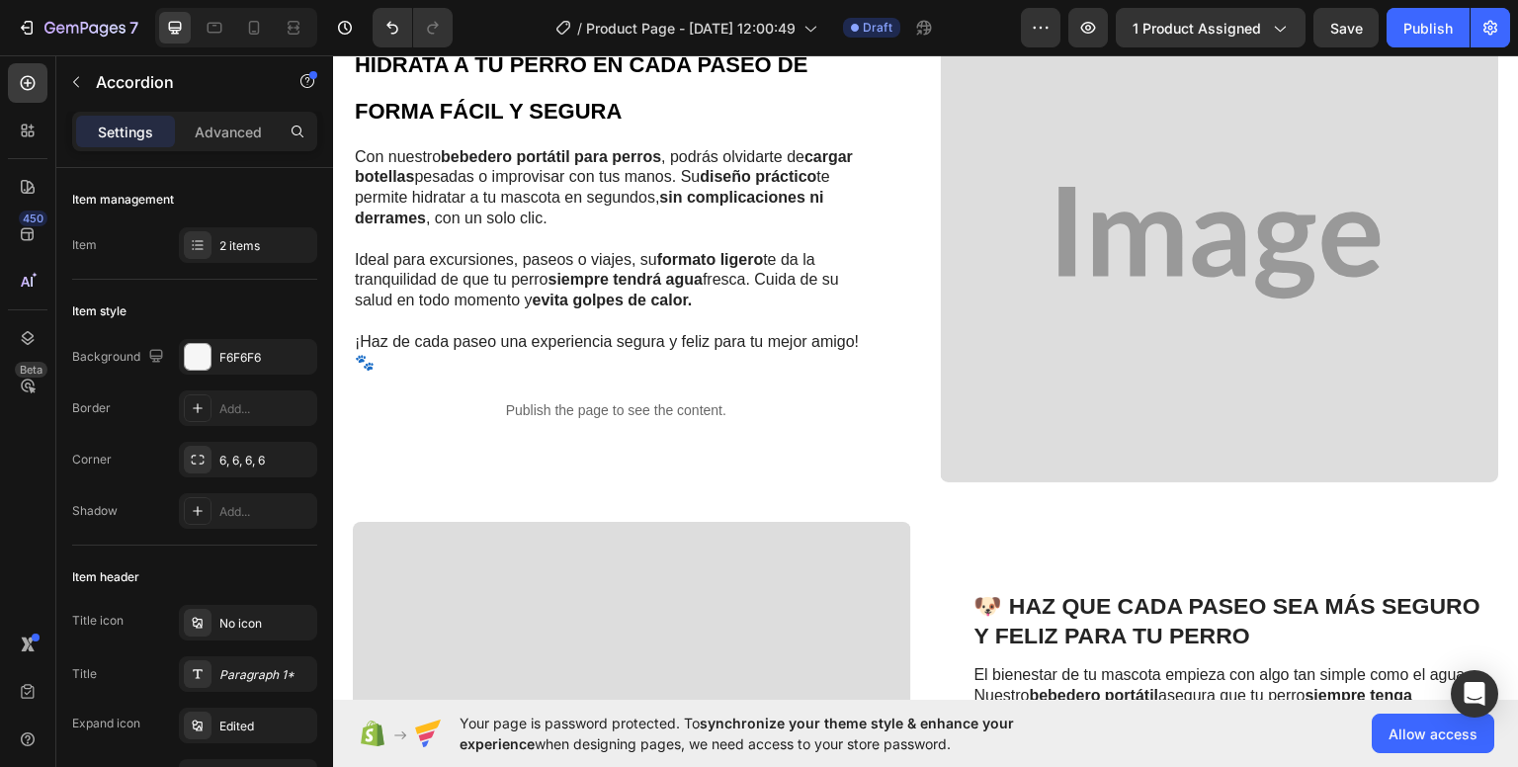
scroll to position [692, 0]
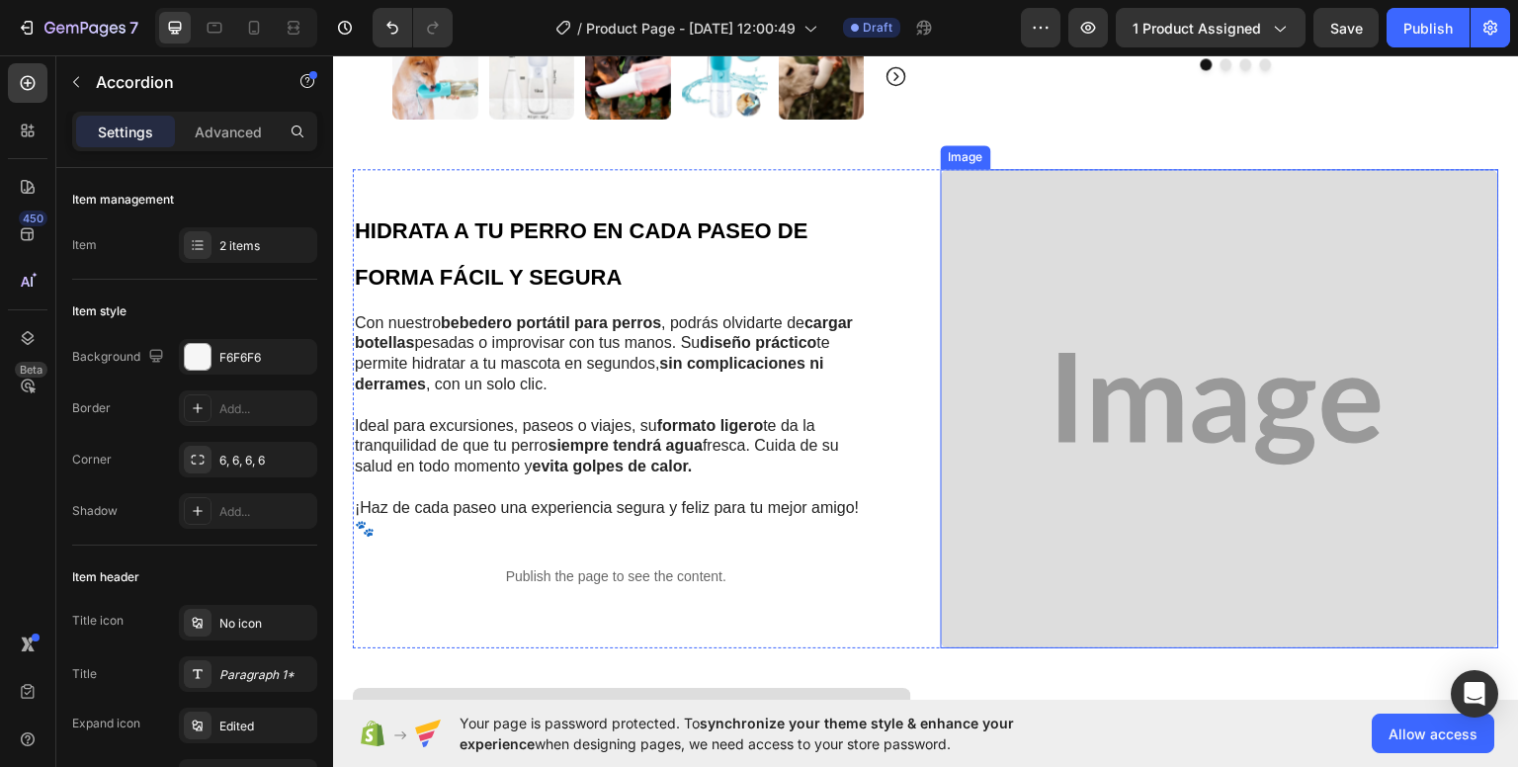
click at [1055, 250] on img at bounding box center [1220, 408] width 558 height 480
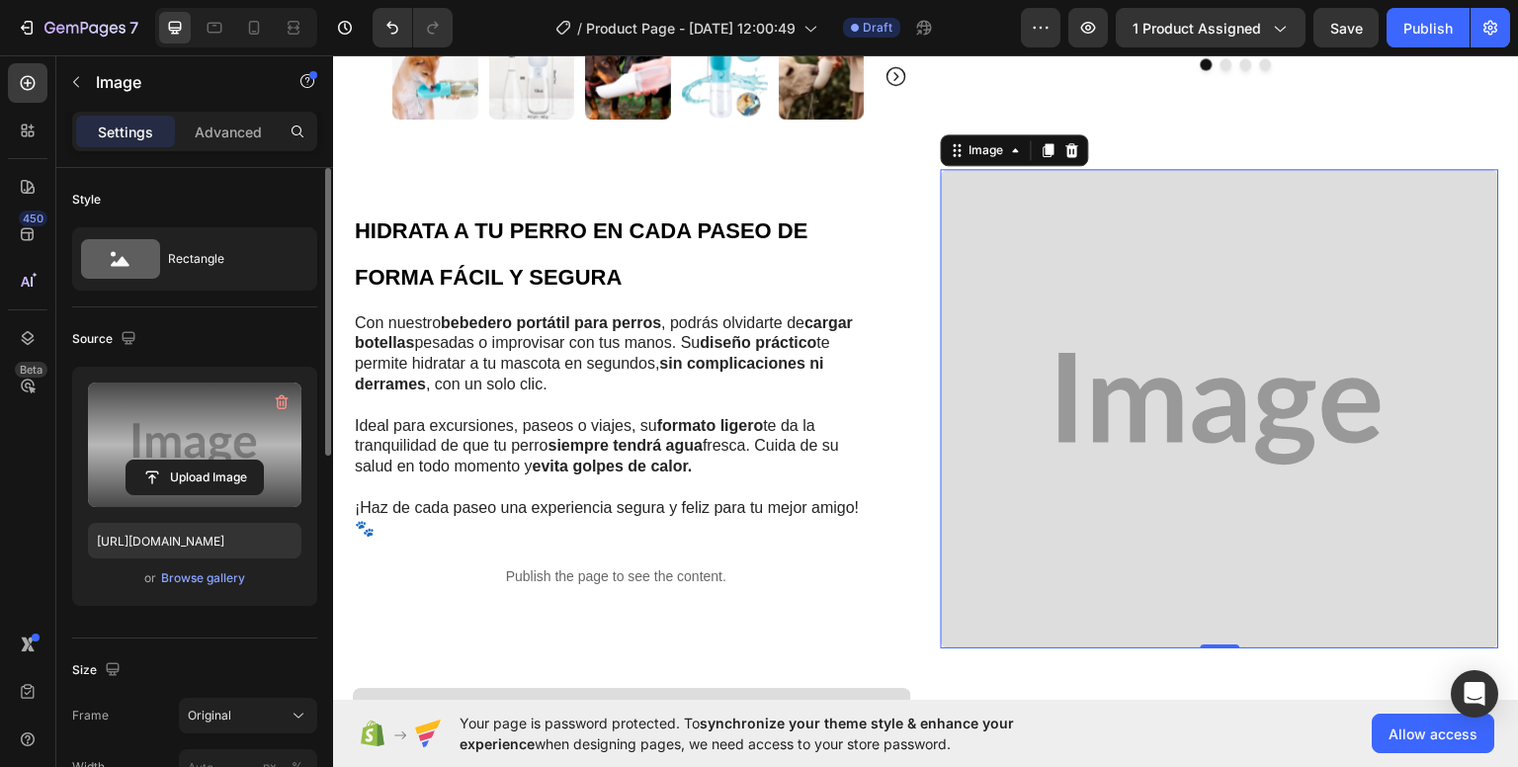
click at [193, 428] on label at bounding box center [194, 444] width 213 height 124
click at [193, 460] on input "file" at bounding box center [194, 477] width 136 height 34
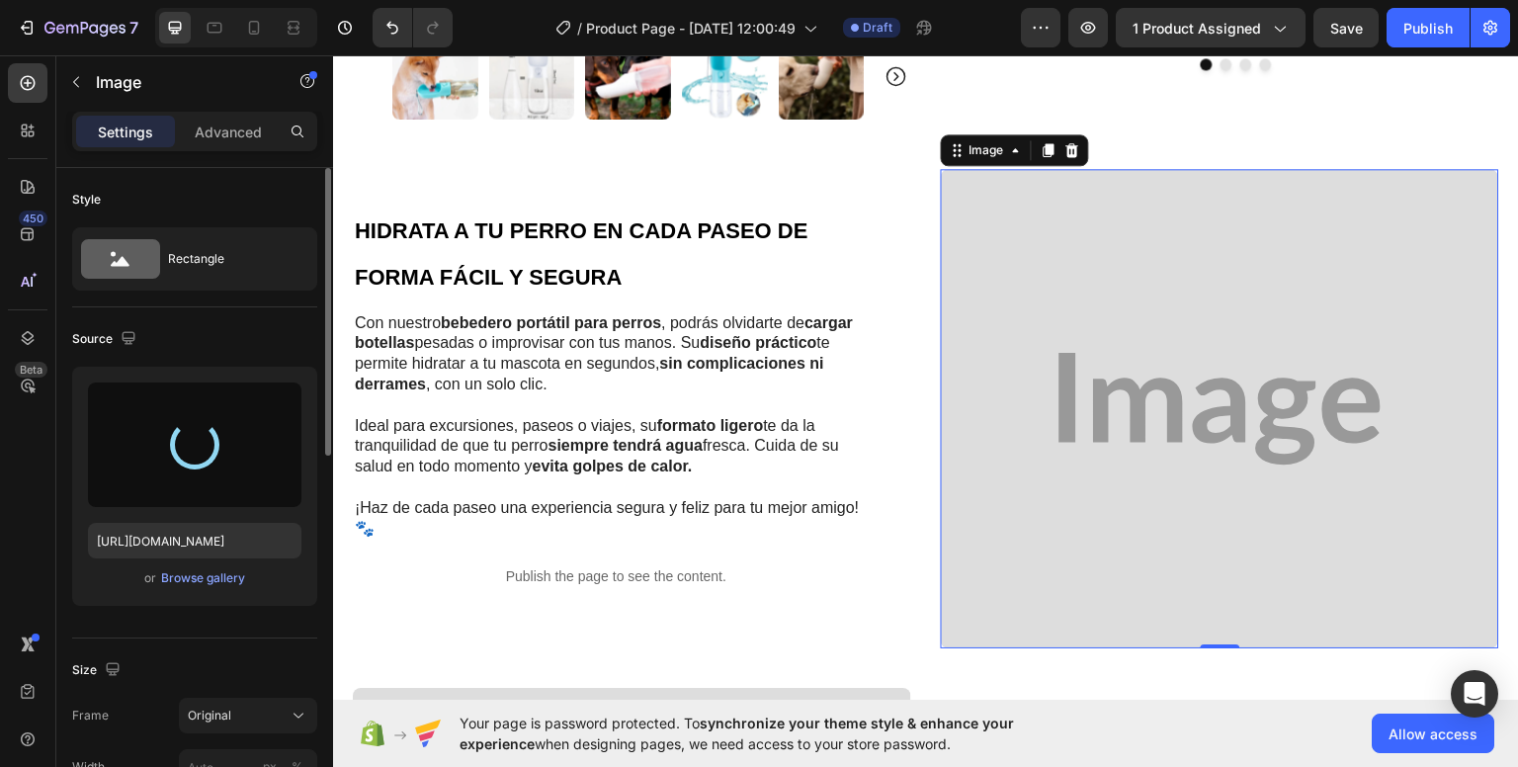
type input "https://cdn.shopify.com/s/files/1/0912/3859/6874/files/gempages_584843141073339…"
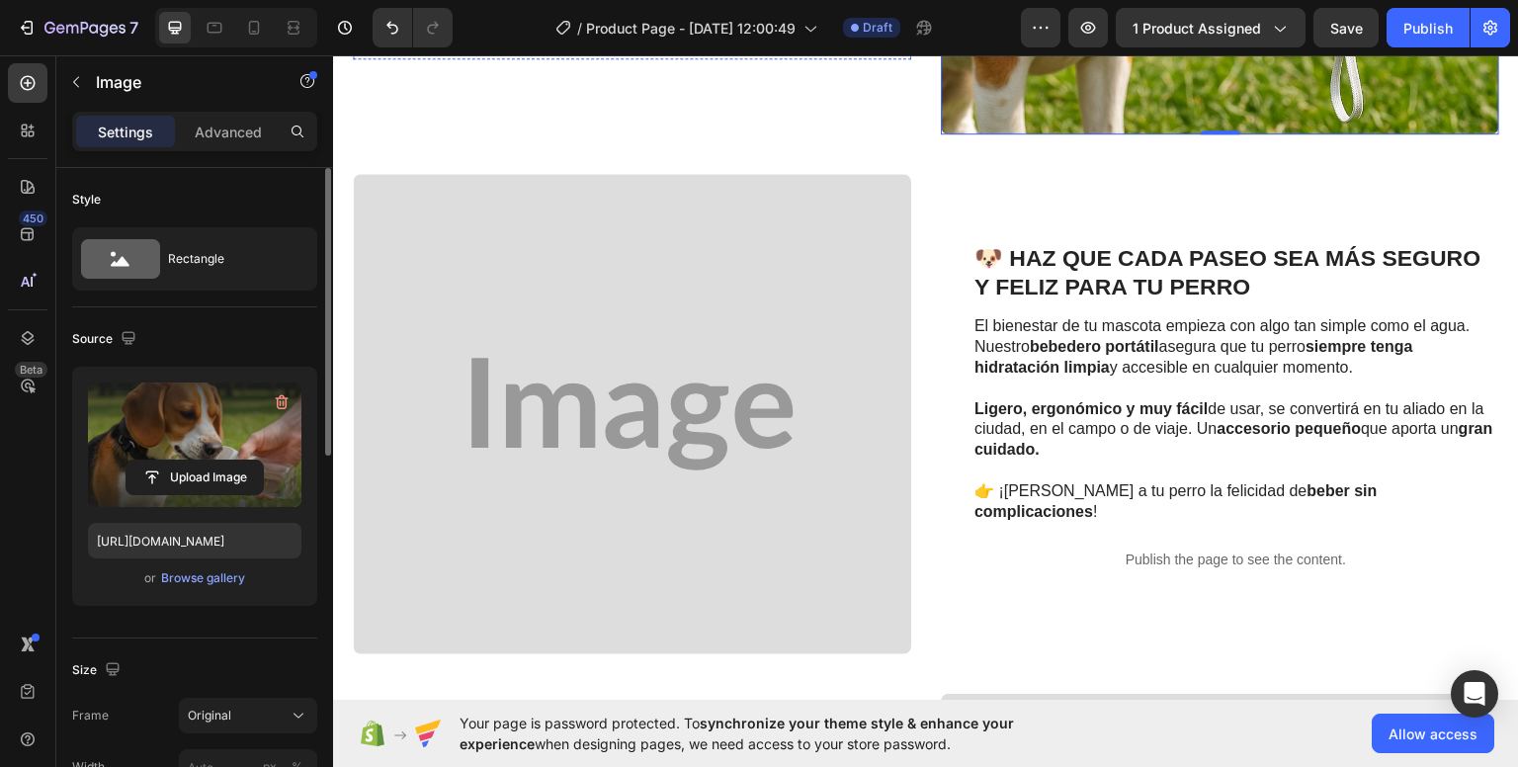
scroll to position [1284, 0]
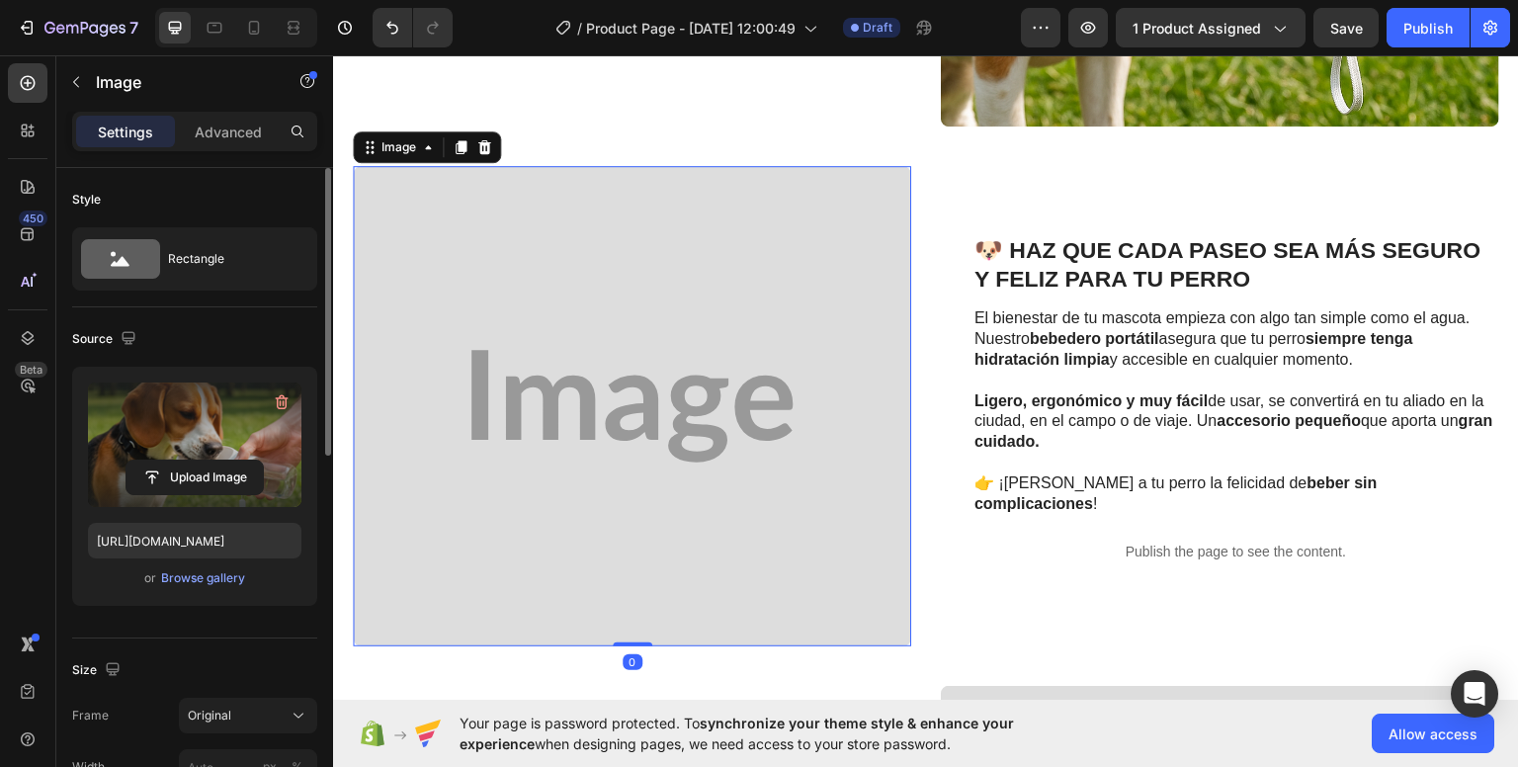
click at [496, 376] on img at bounding box center [632, 405] width 558 height 480
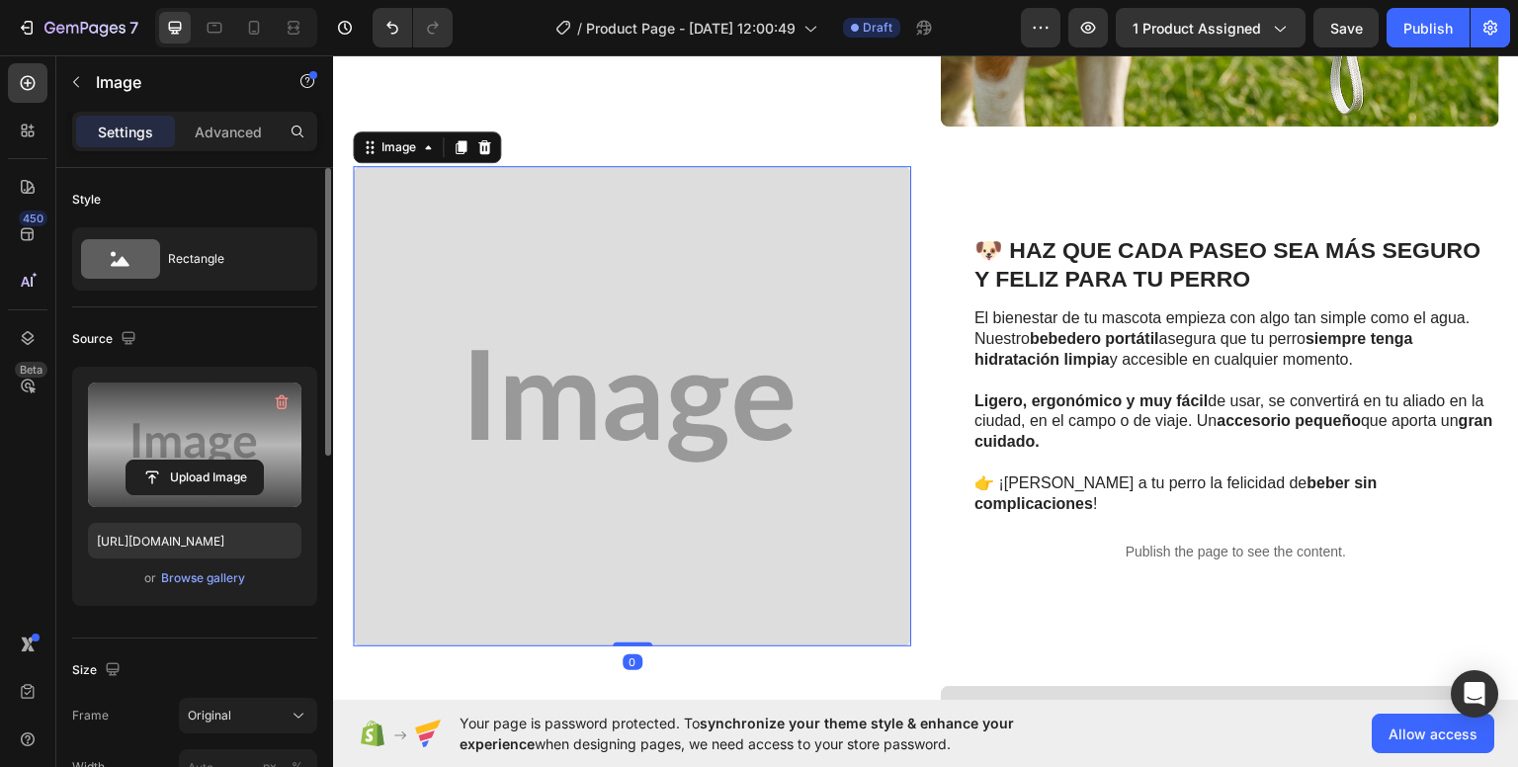
click at [253, 453] on label at bounding box center [194, 444] width 213 height 124
click at [253, 460] on input "file" at bounding box center [194, 477] width 136 height 34
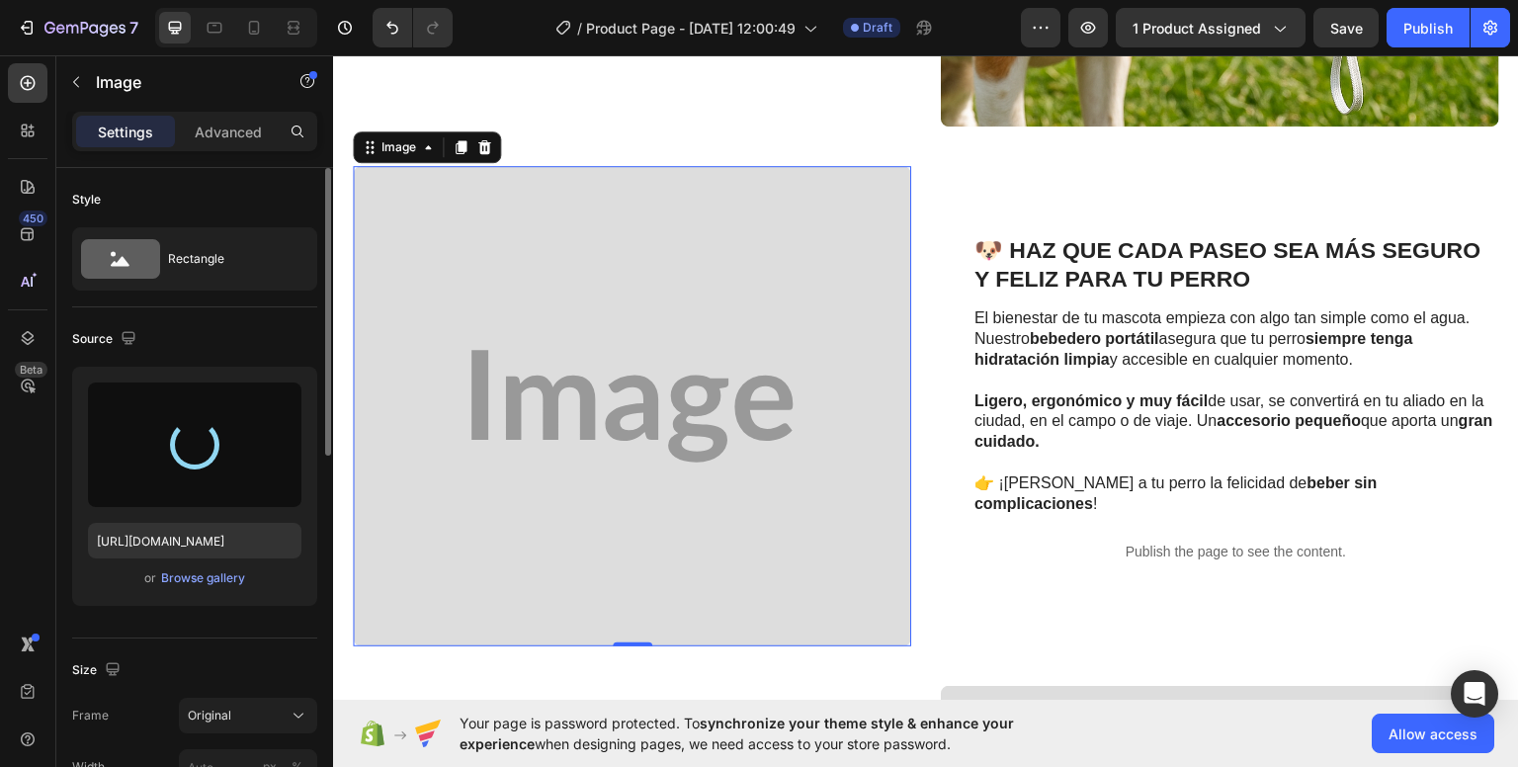
type input "https://cdn.shopify.com/s/files/1/0912/3859/6874/files/gempages_584843141073339…"
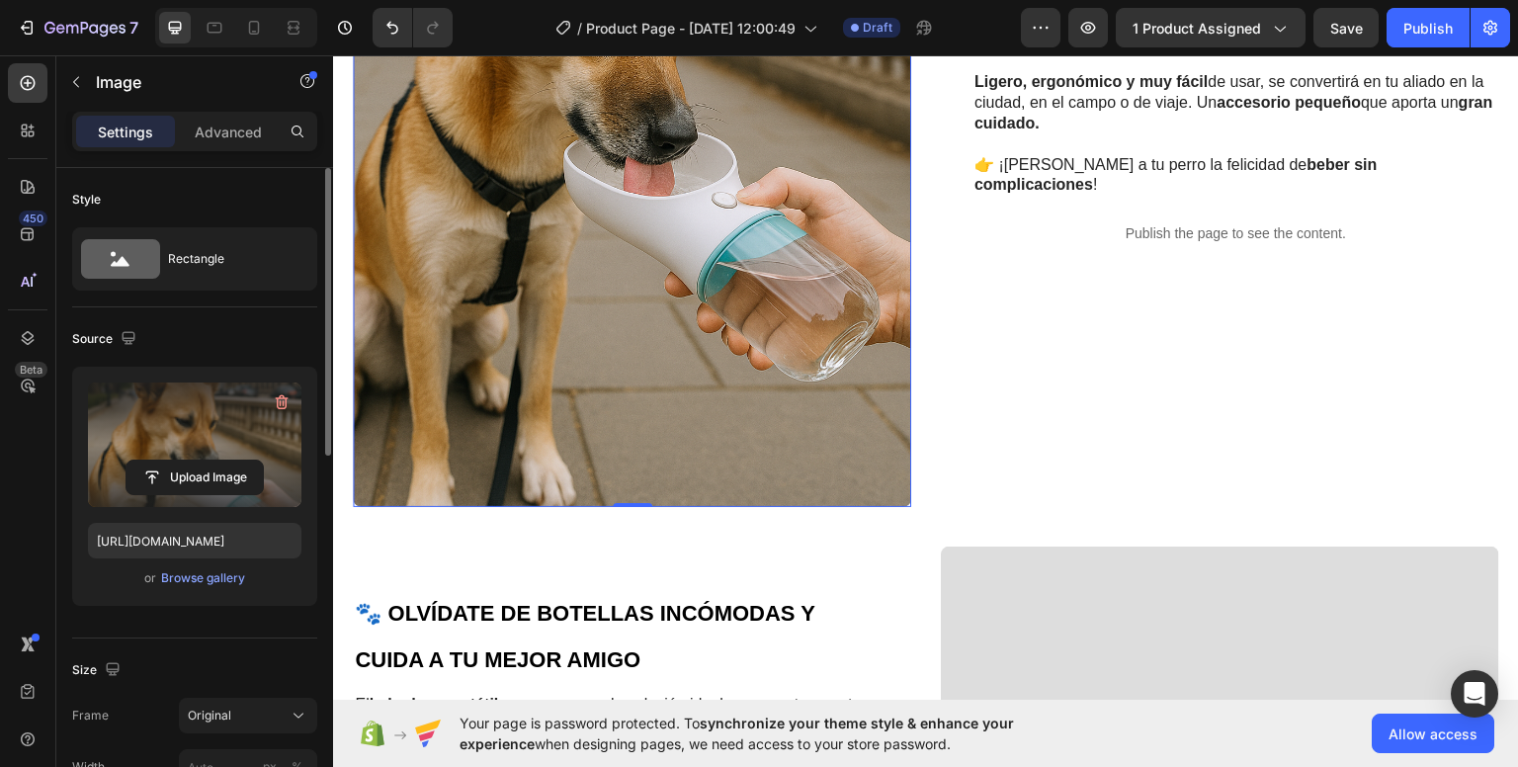
scroll to position [1778, 0]
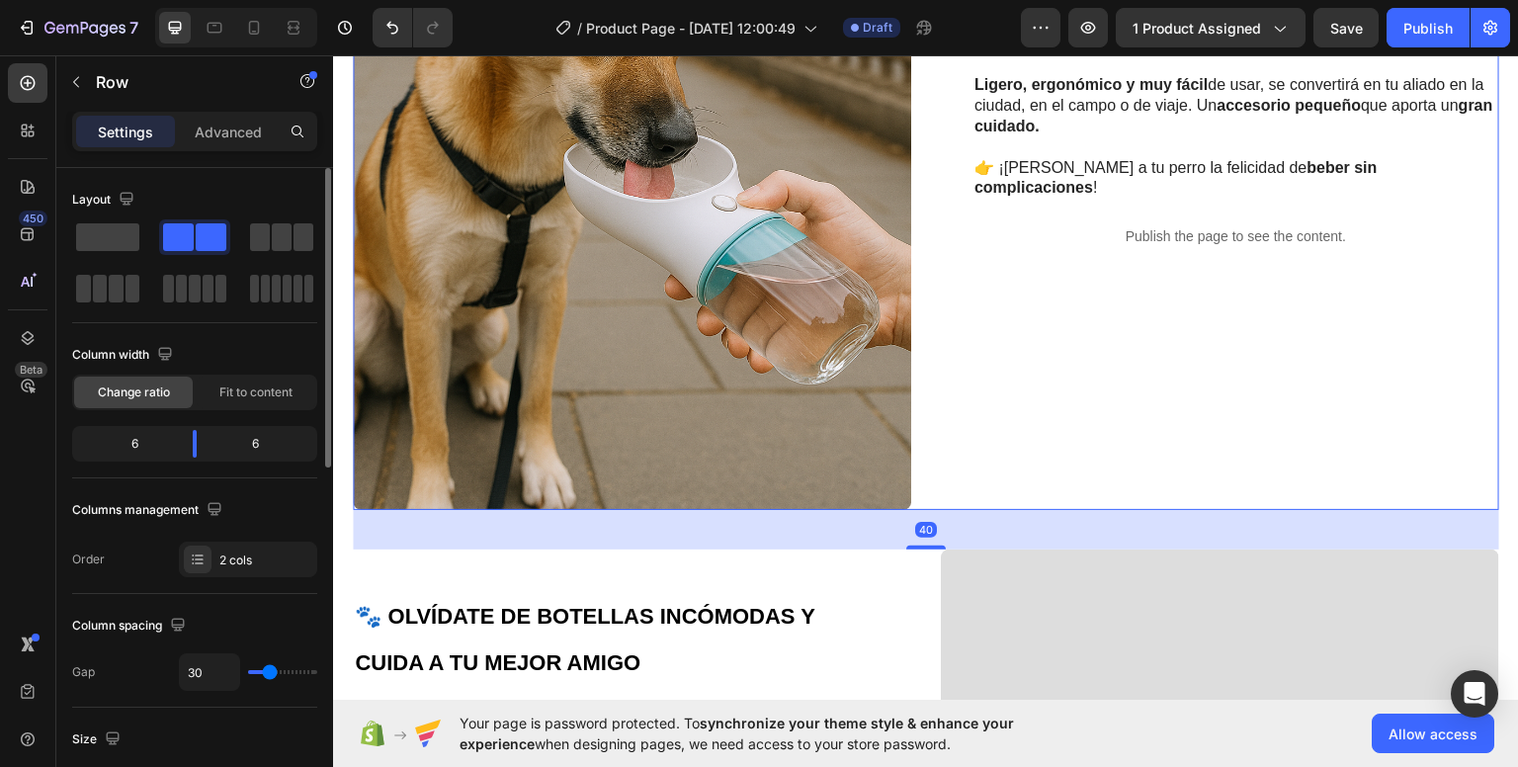
click at [943, 289] on div "🐶 HAZ QUE CADA PASEO SEA MÁS SEGURO Y FELIZ PARA TU PERRO Heading El bienestar …" at bounding box center [1220, 90] width 558 height 838
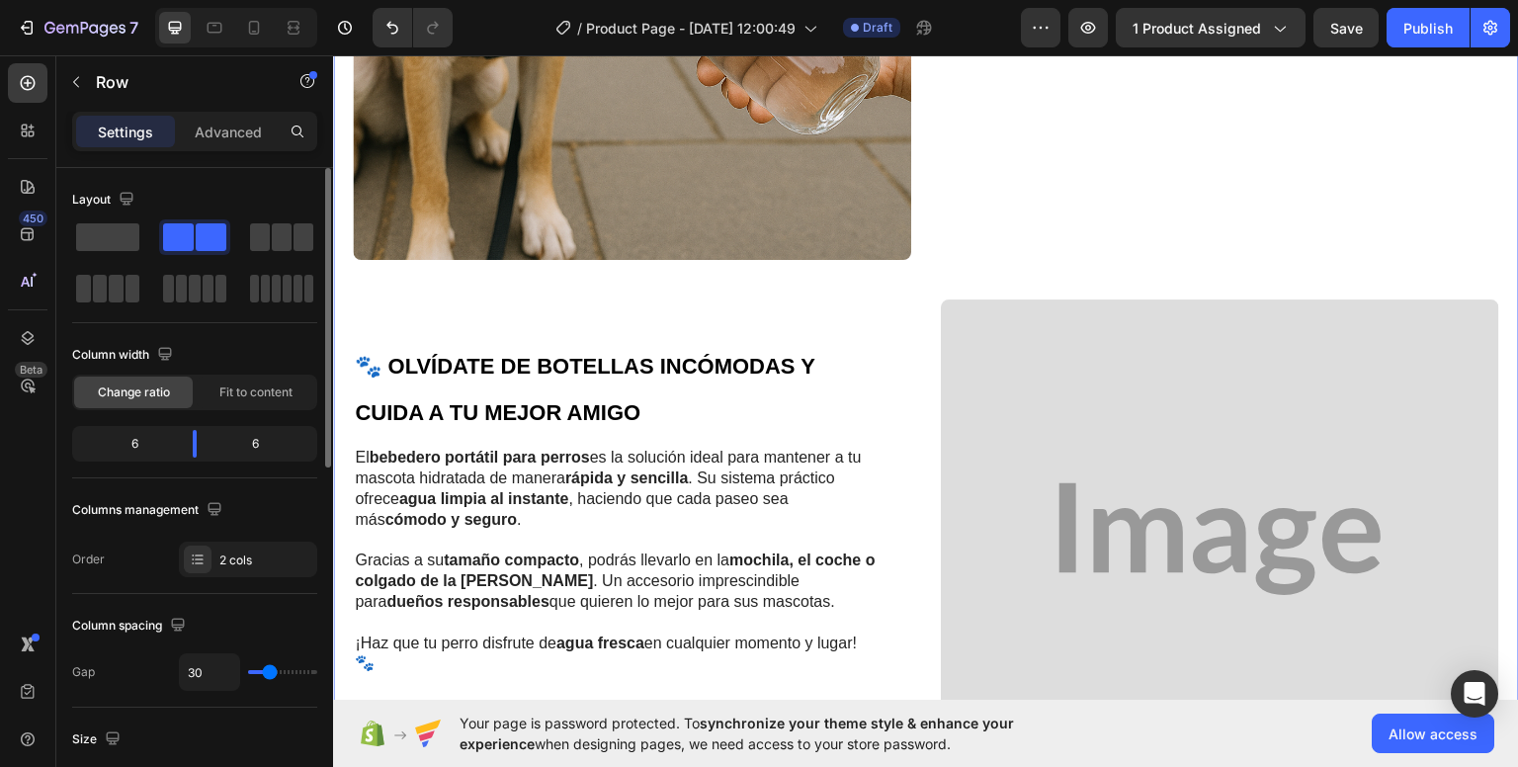
scroll to position [2127, 0]
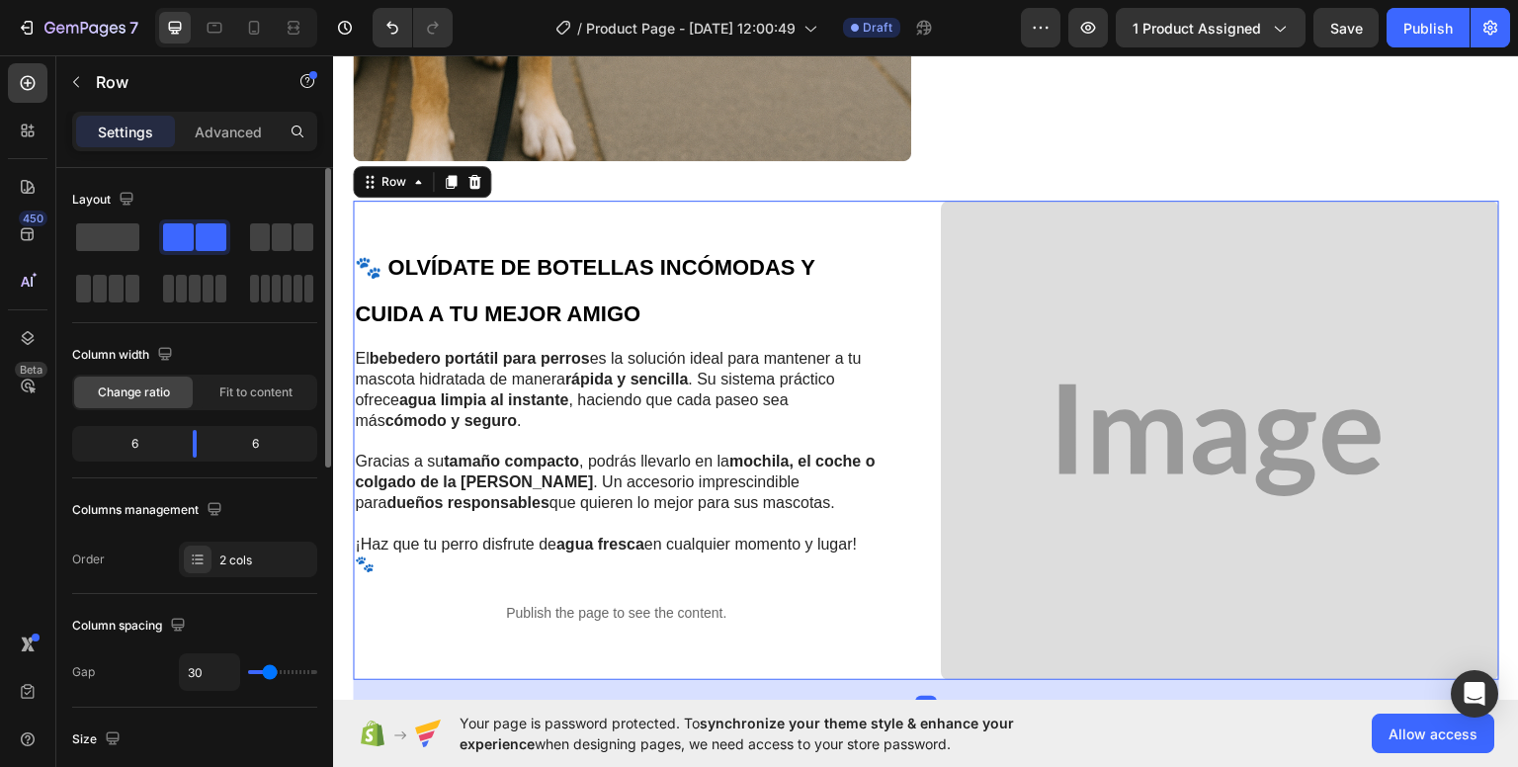
click at [424, 213] on div "🐾 OLVÍDATE DE BOTELLAS INCÓMODAS Y CUIDA A TU MEJOR AMIGO Heading El bebedero p…" at bounding box center [632, 440] width 558 height 480
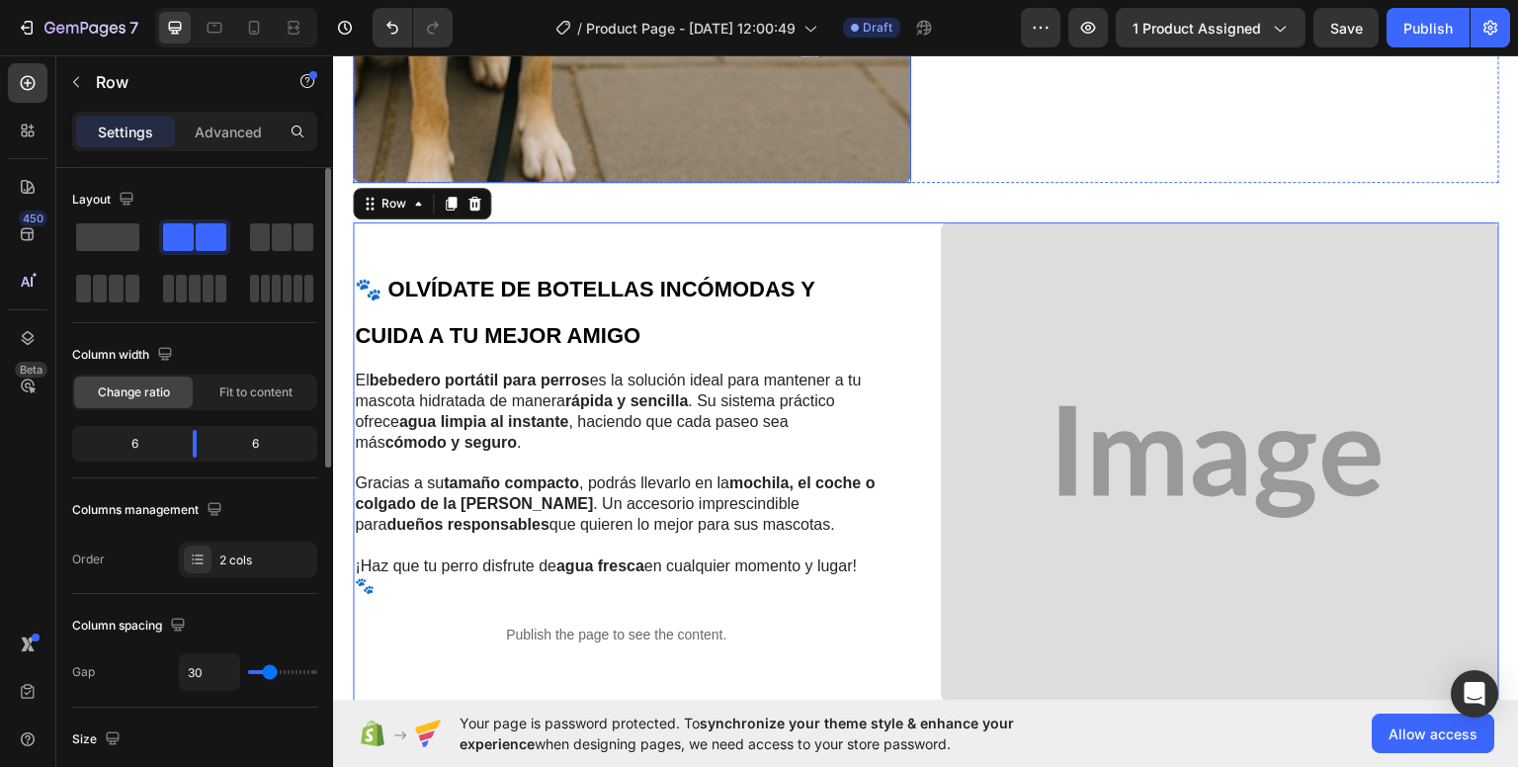
scroll to position [2226, 0]
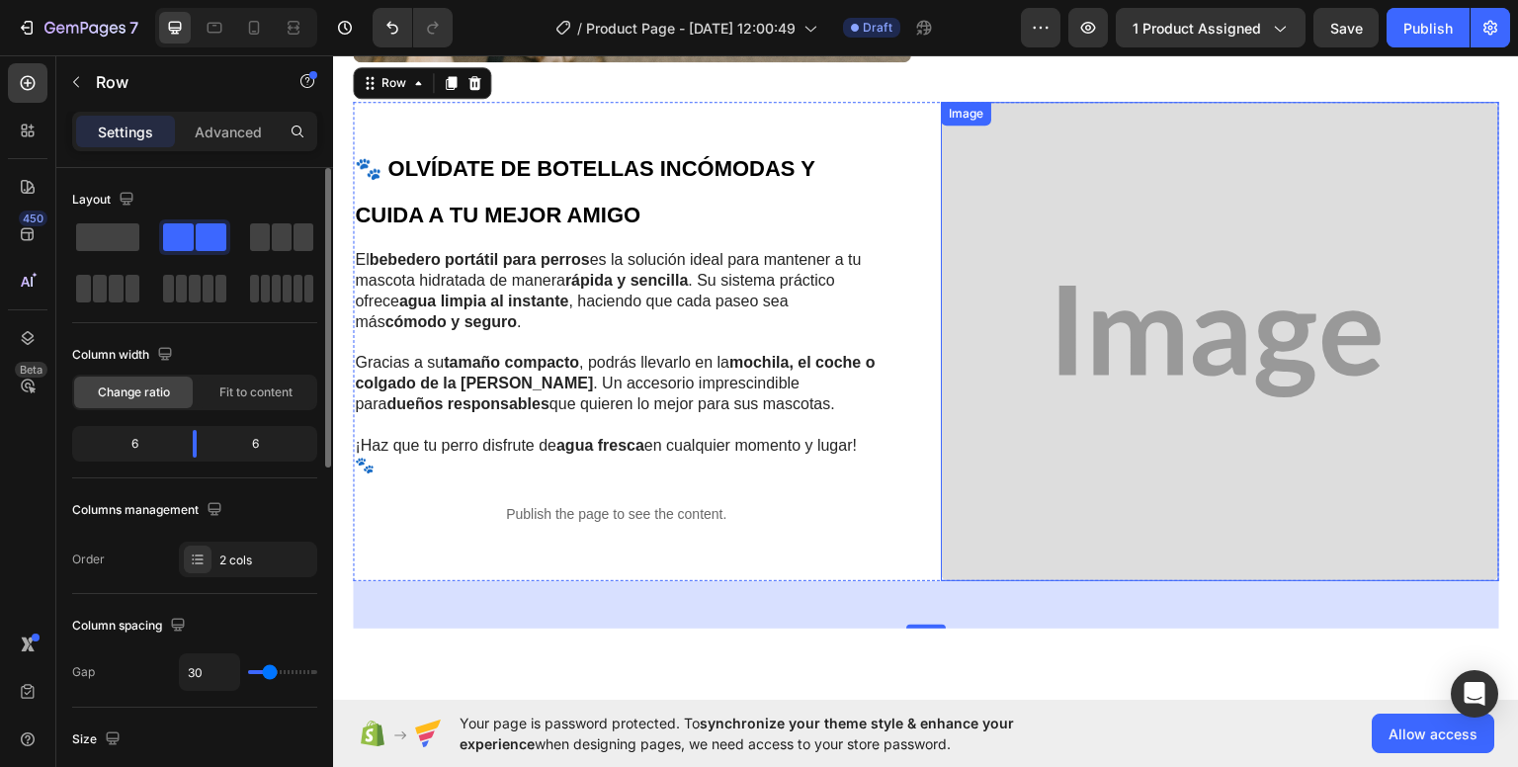
click at [1180, 248] on img at bounding box center [1220, 341] width 558 height 480
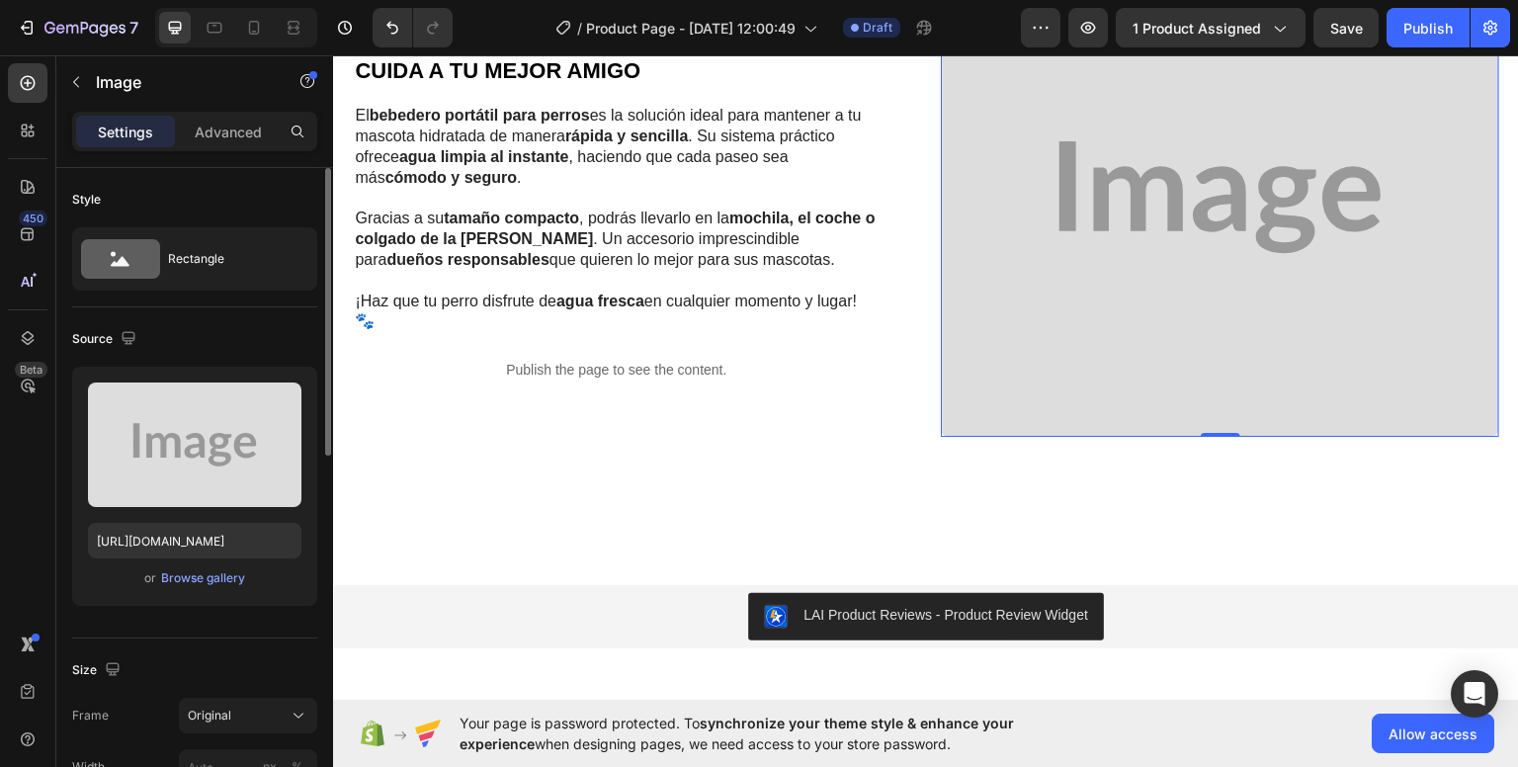
scroll to position [2325, 0]
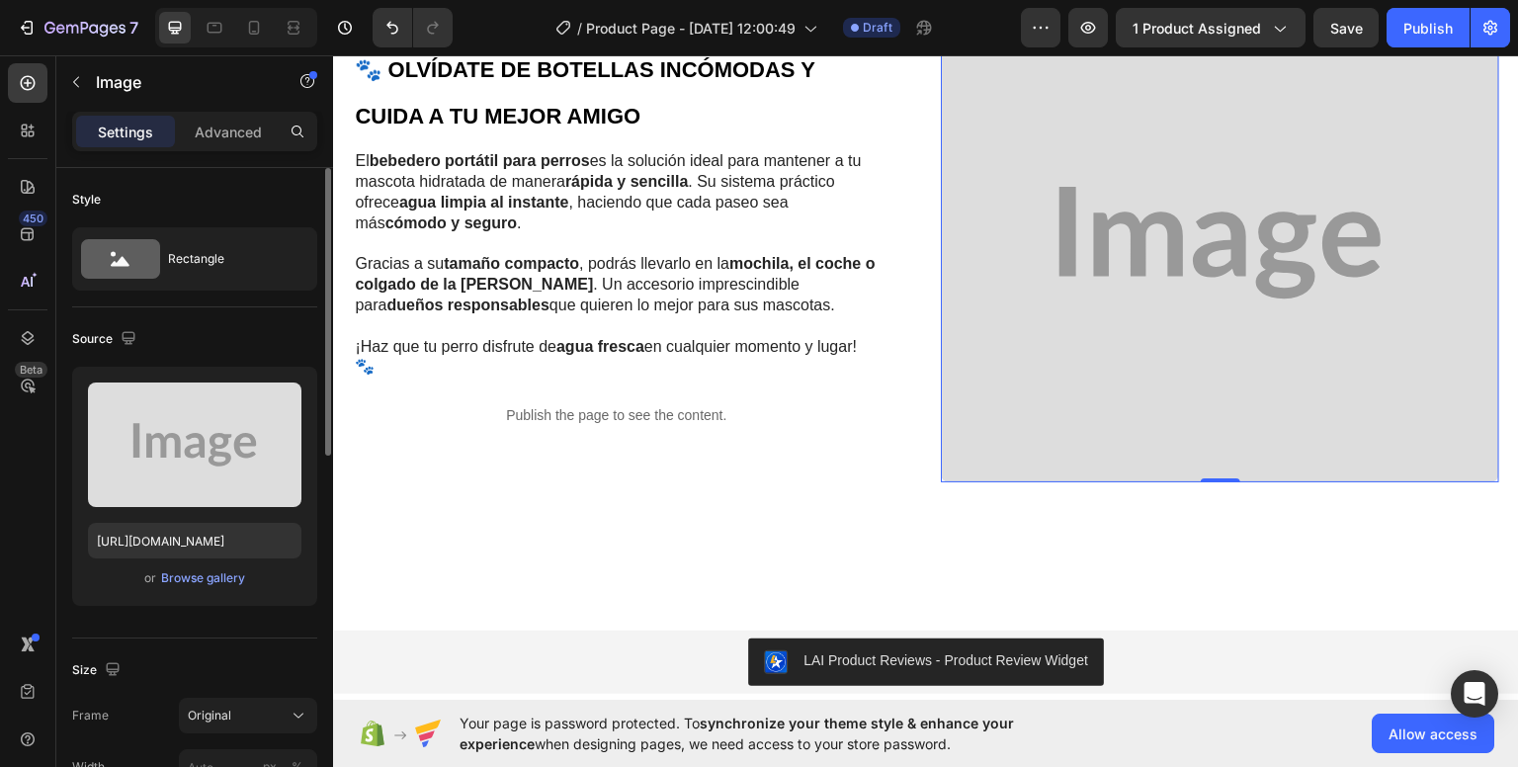
click at [1122, 186] on img at bounding box center [1220, 242] width 558 height 480
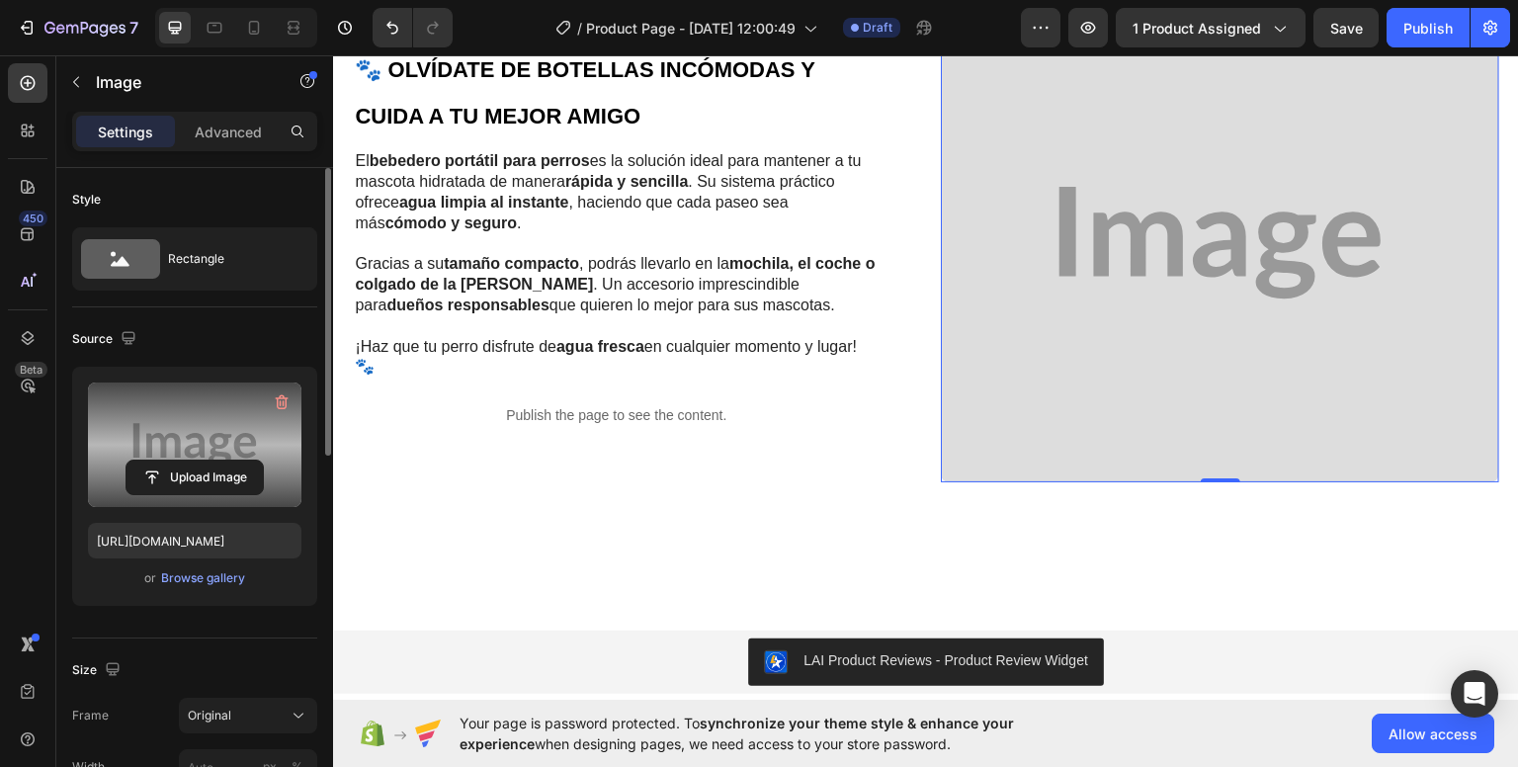
click at [216, 453] on label at bounding box center [194, 444] width 213 height 124
click at [216, 460] on input "file" at bounding box center [194, 477] width 136 height 34
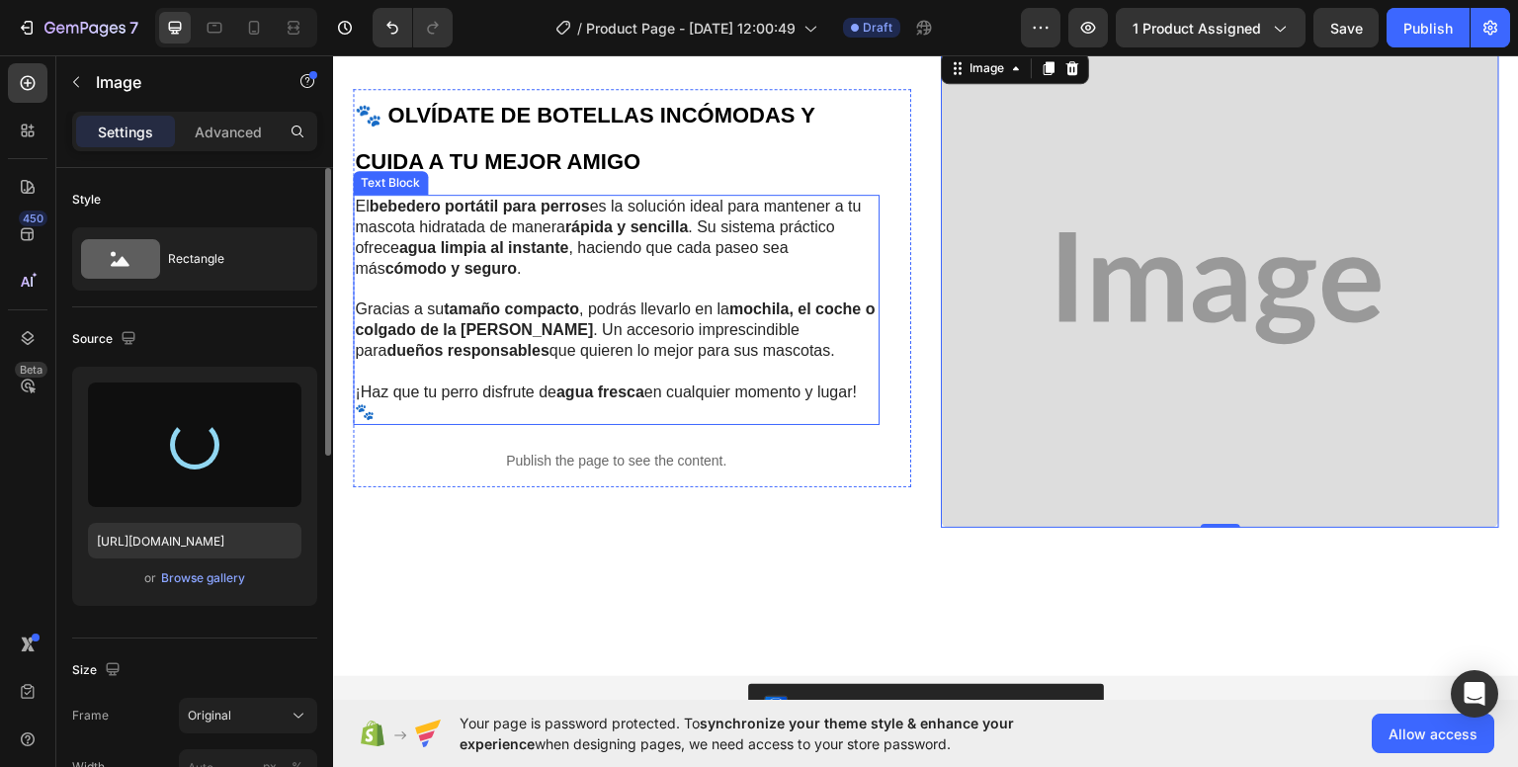
type input "https://cdn.shopify.com/s/files/1/0912/3859/6874/files/gempages_584843141073339…"
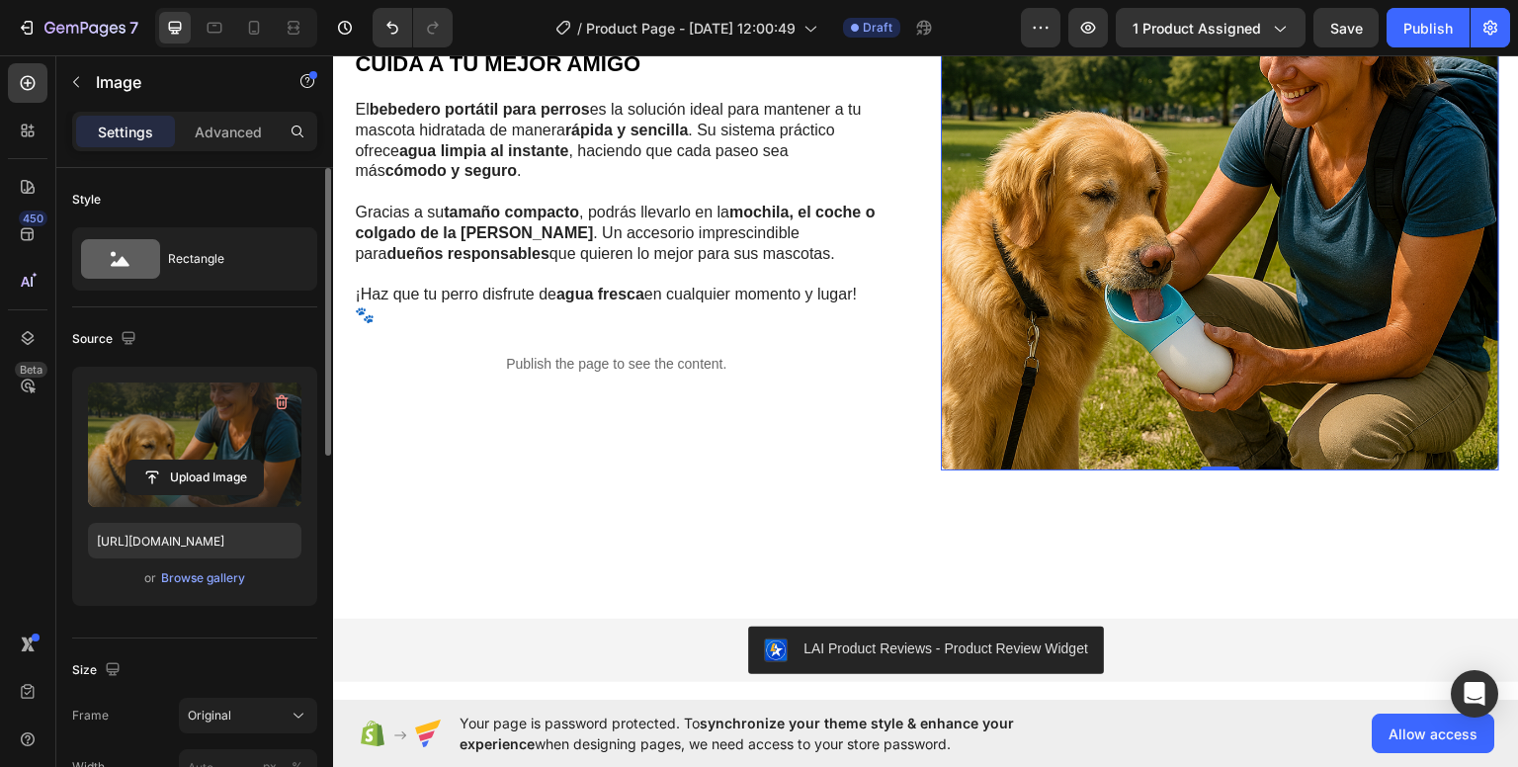
scroll to position [2424, 0]
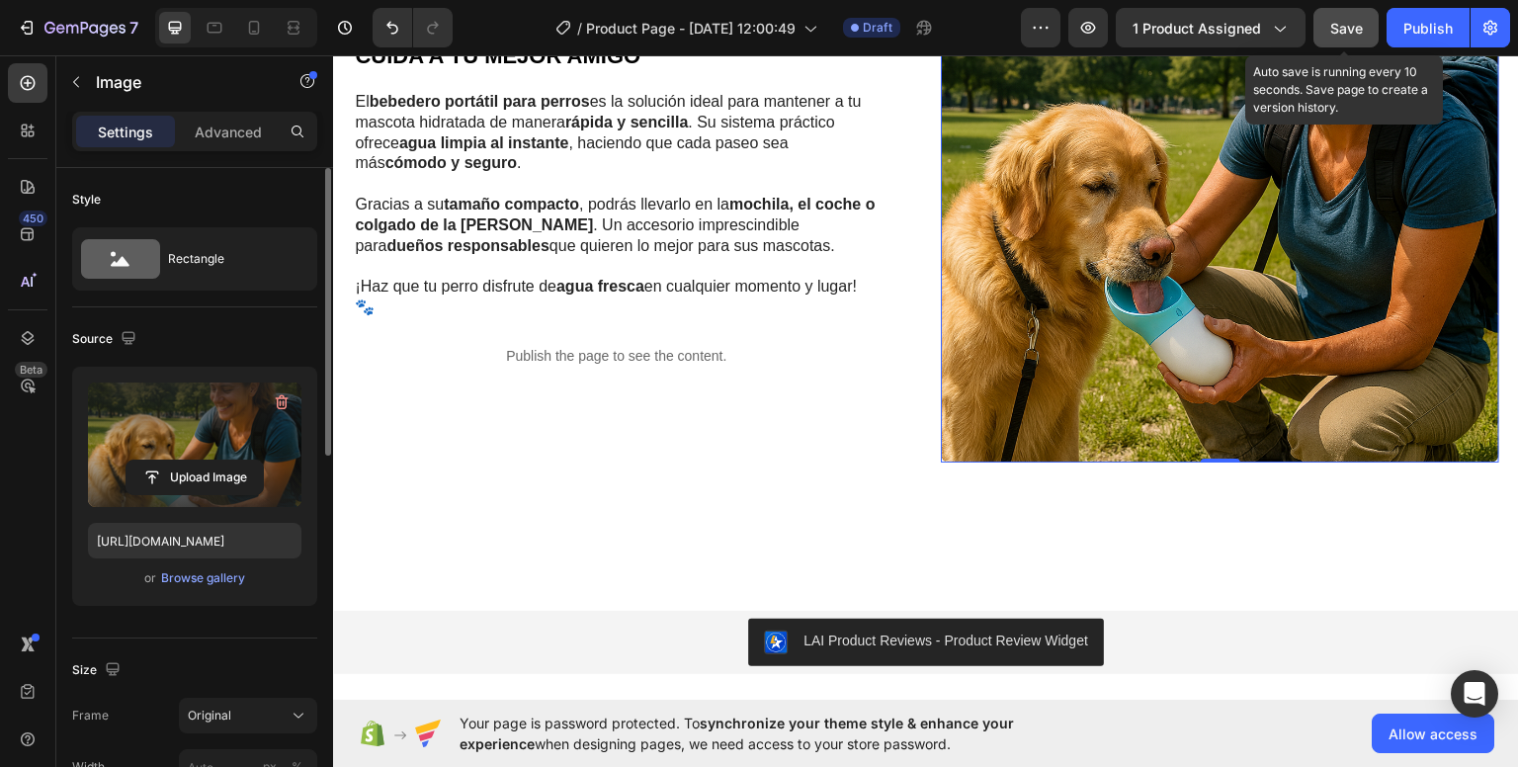
click at [1331, 25] on span "Save" at bounding box center [1346, 28] width 33 height 17
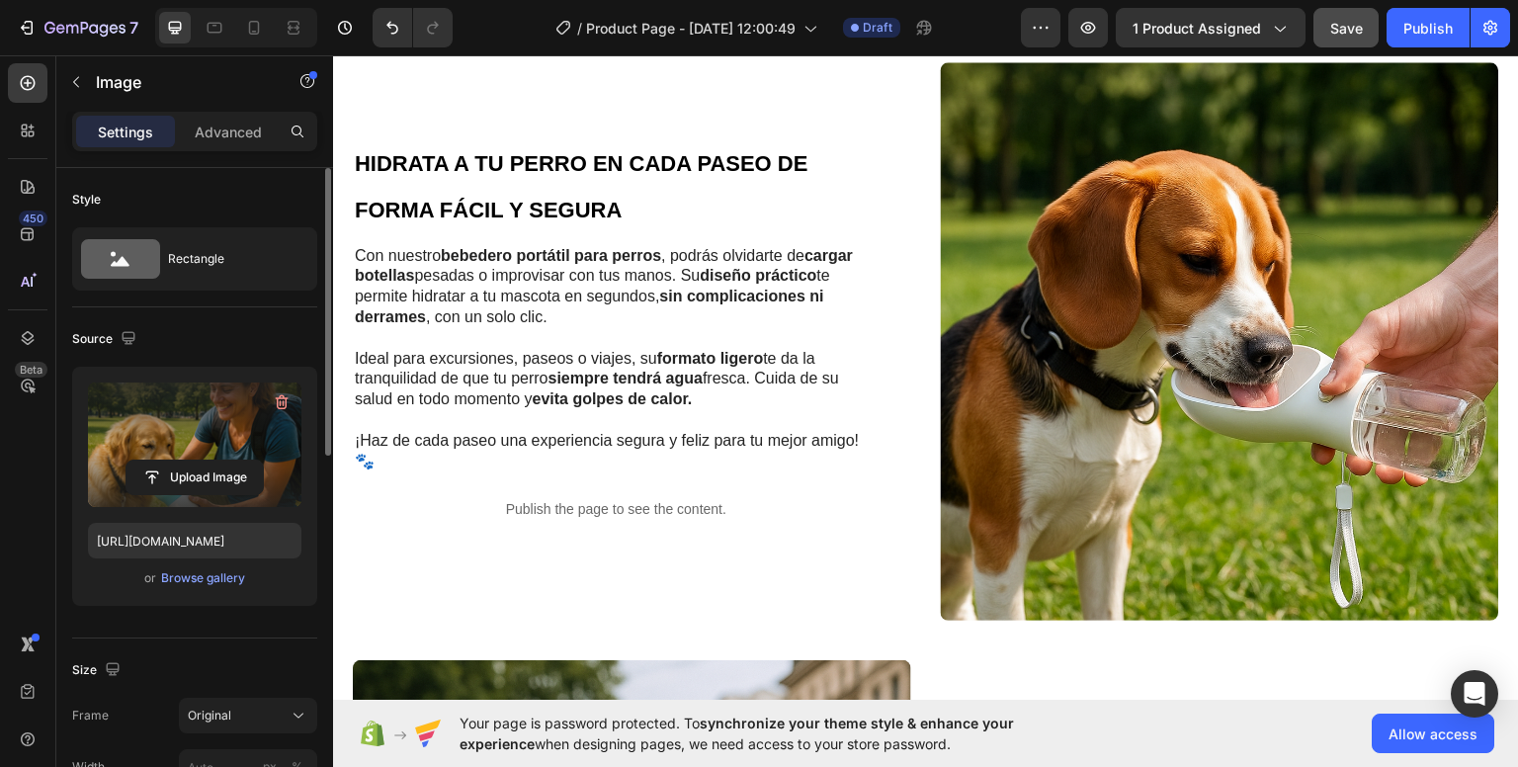
scroll to position [198, 0]
